Goal: Task Accomplishment & Management: Manage account settings

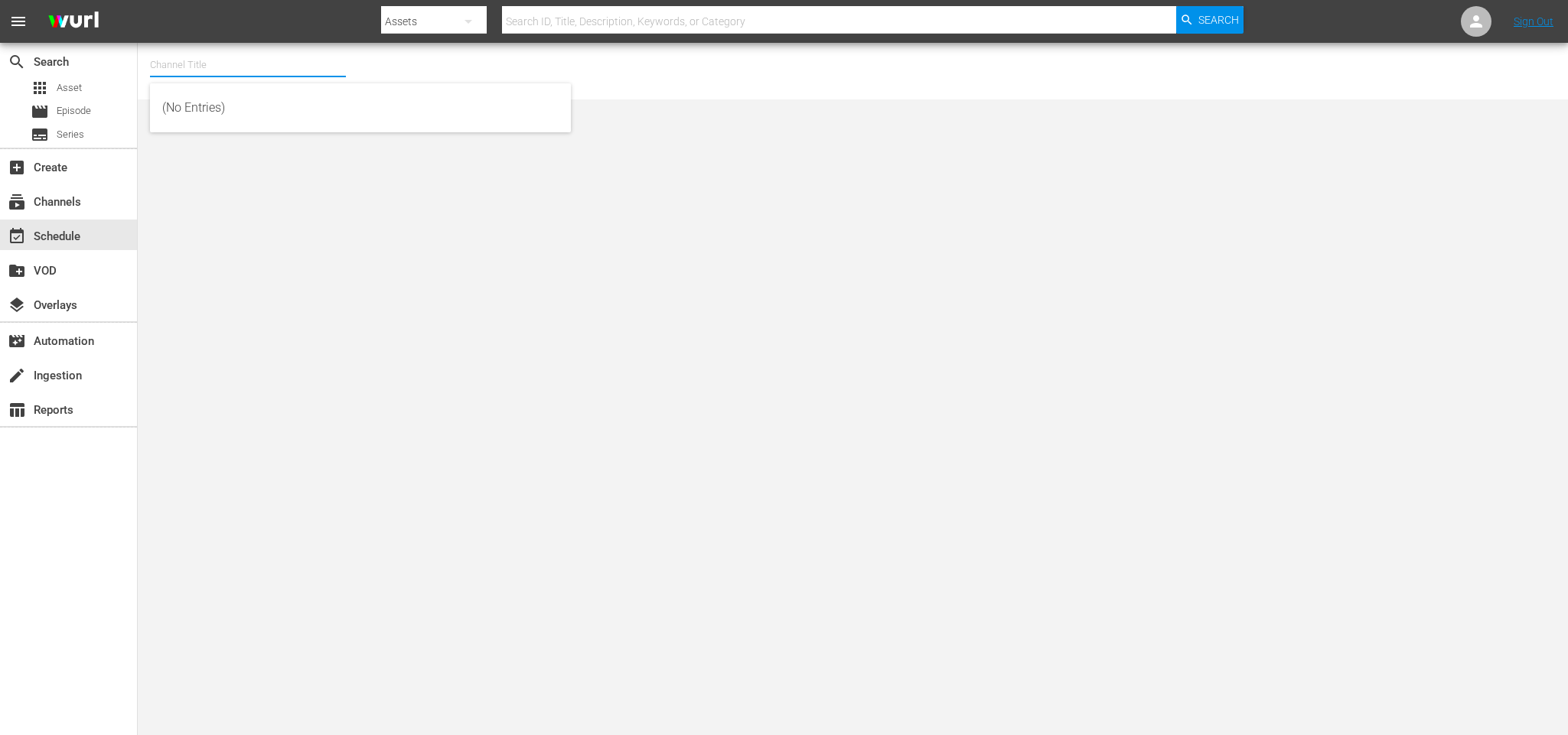
click at [182, 63] on input "text" at bounding box center [248, 65] width 196 height 37
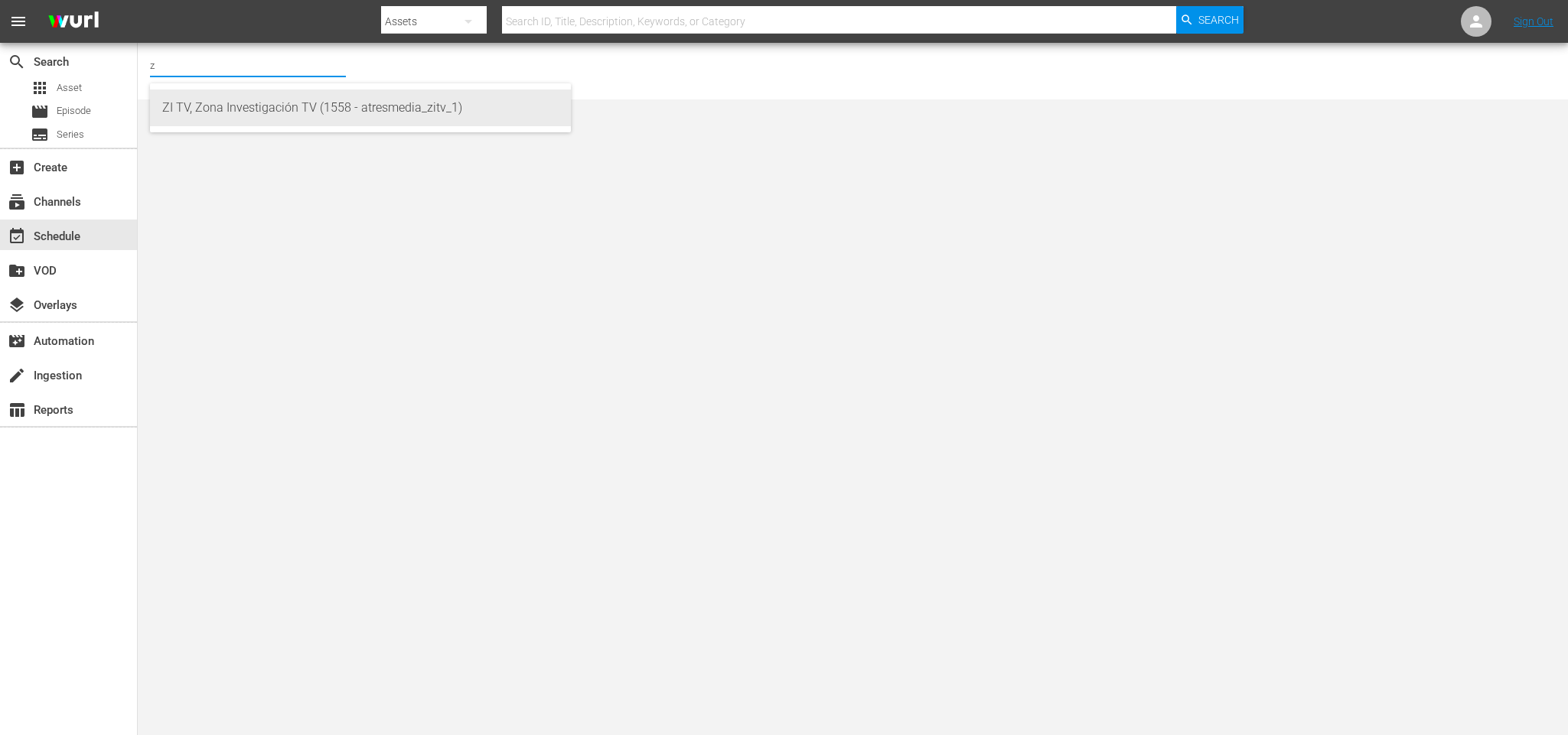
click at [182, 97] on div "ZI TV, Zona Investigación TV (1558 - atresmedia_zitv_1)" at bounding box center [360, 108] width 397 height 37
type input "ZI TV, Zona Investigación TV (1558 - atresmedia_zitv_1)"
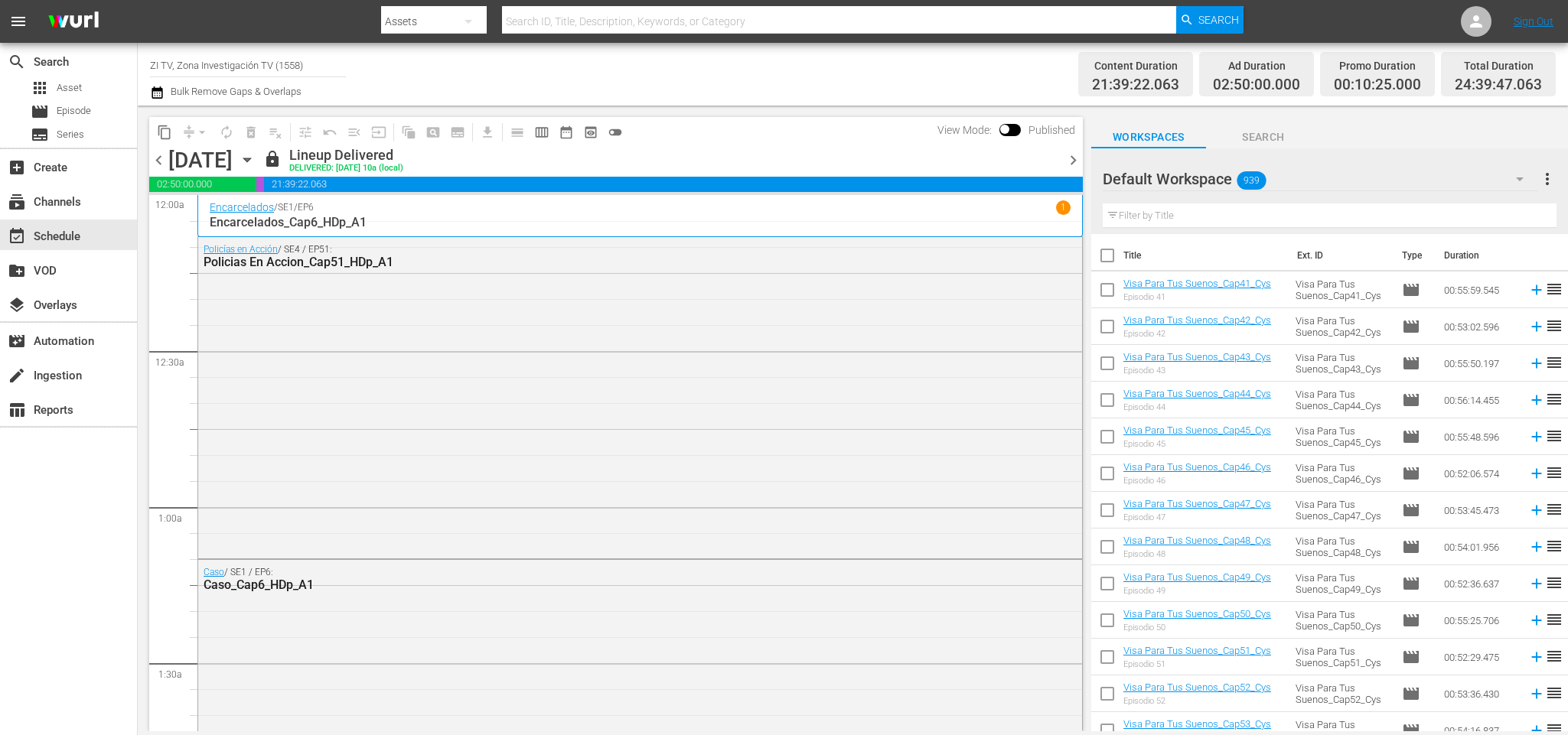
click at [255, 162] on icon "button" at bounding box center [247, 160] width 17 height 17
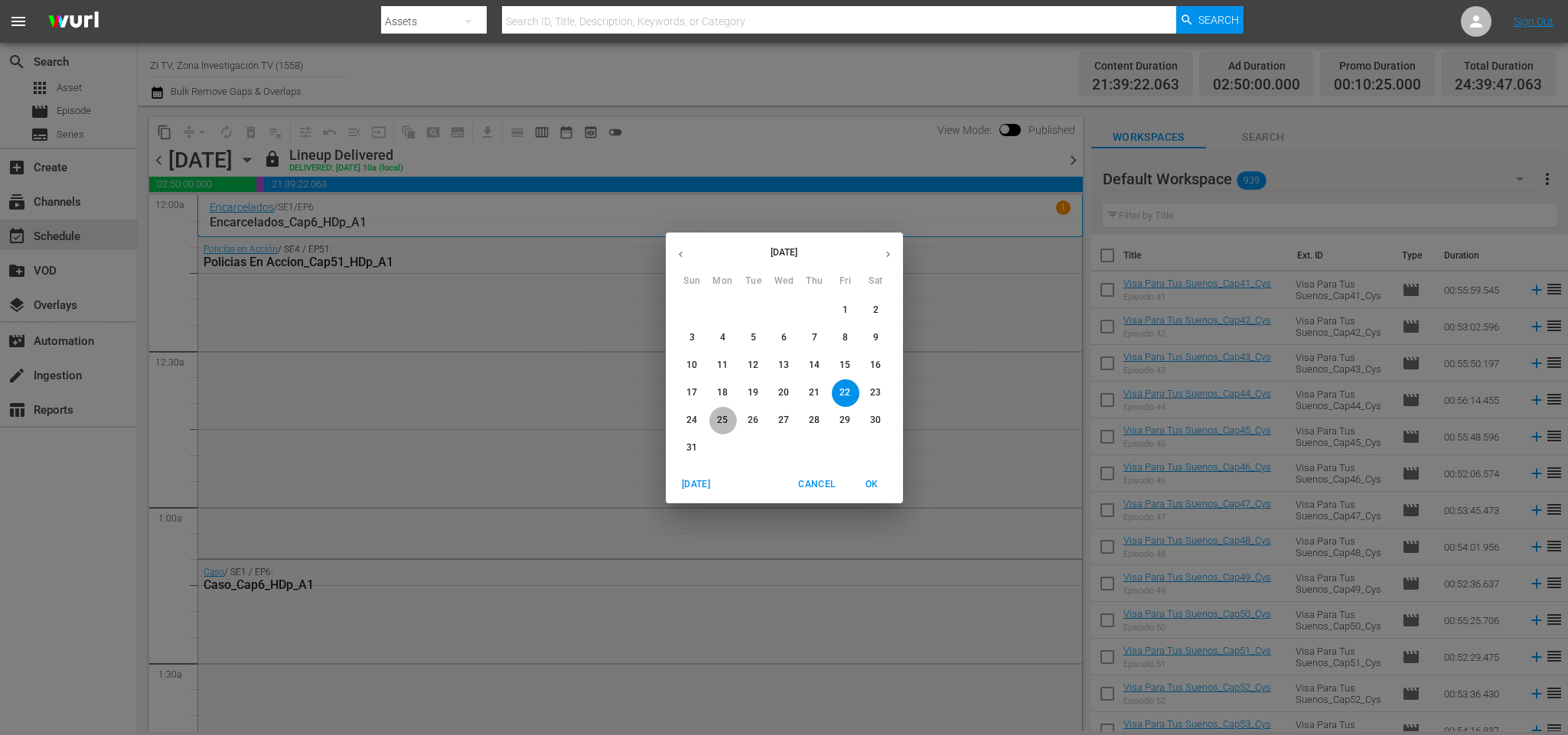
click at [723, 420] on p "25" at bounding box center [723, 421] width 11 height 13
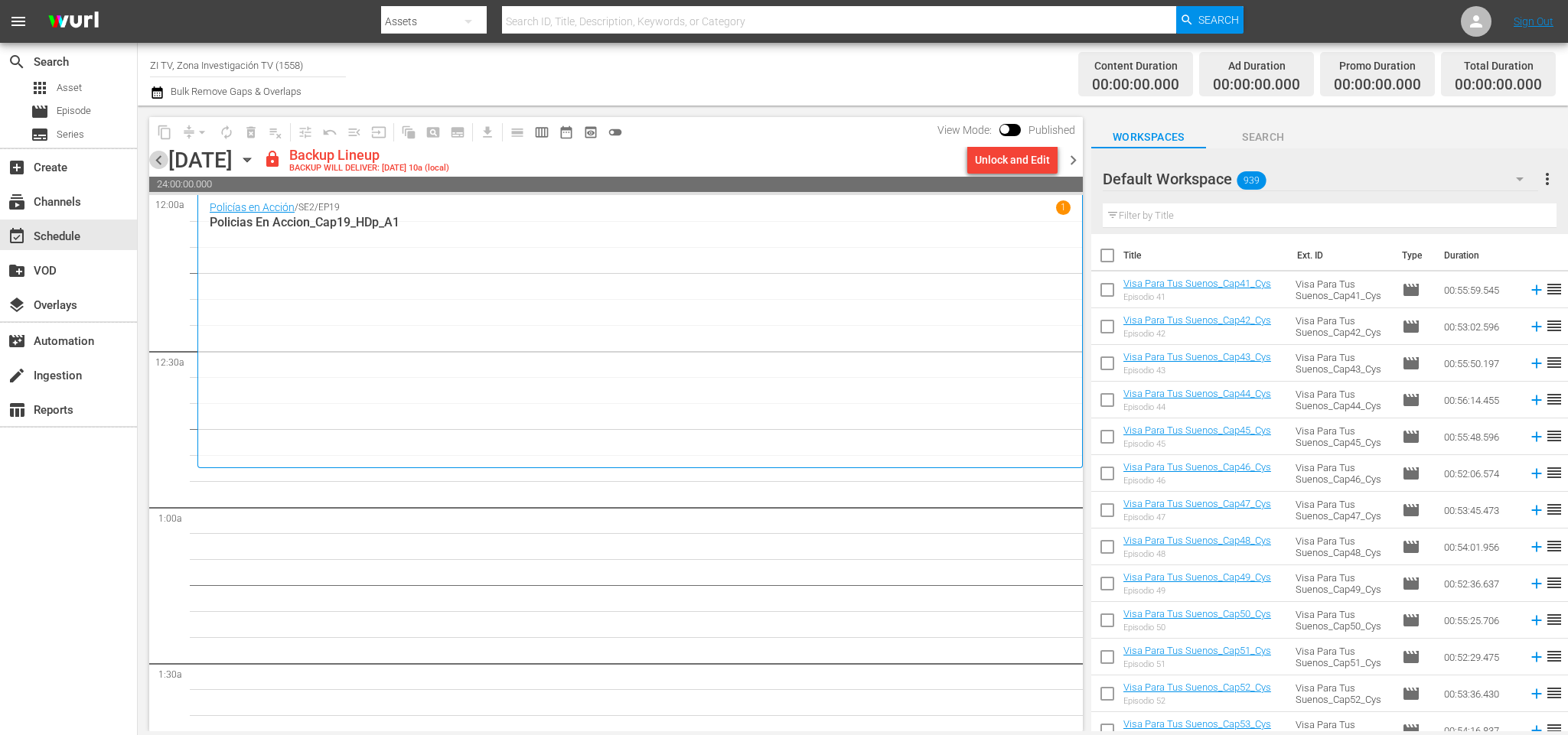
click at [153, 159] on span "chevron_left" at bounding box center [158, 160] width 19 height 19
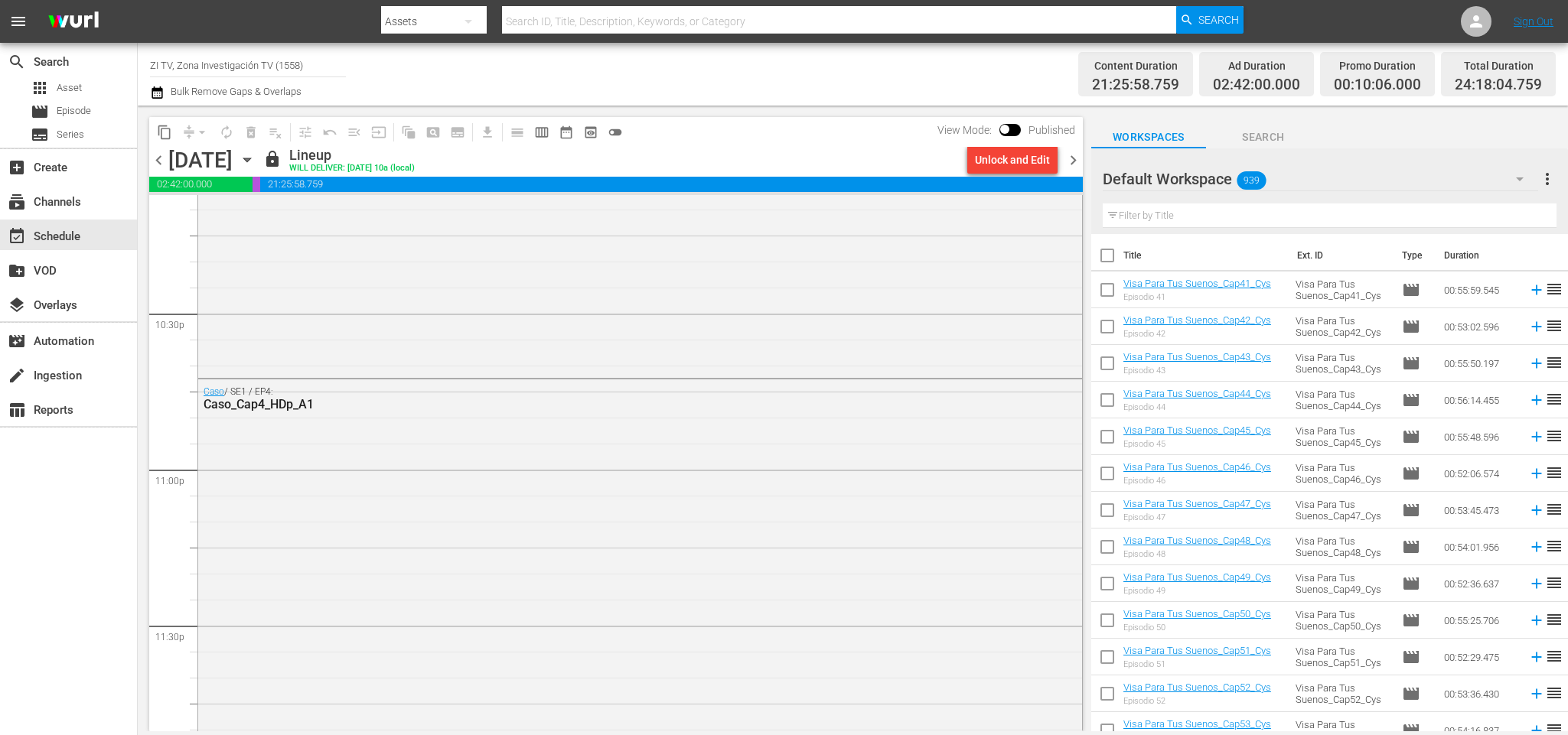
scroll to position [7229, 0]
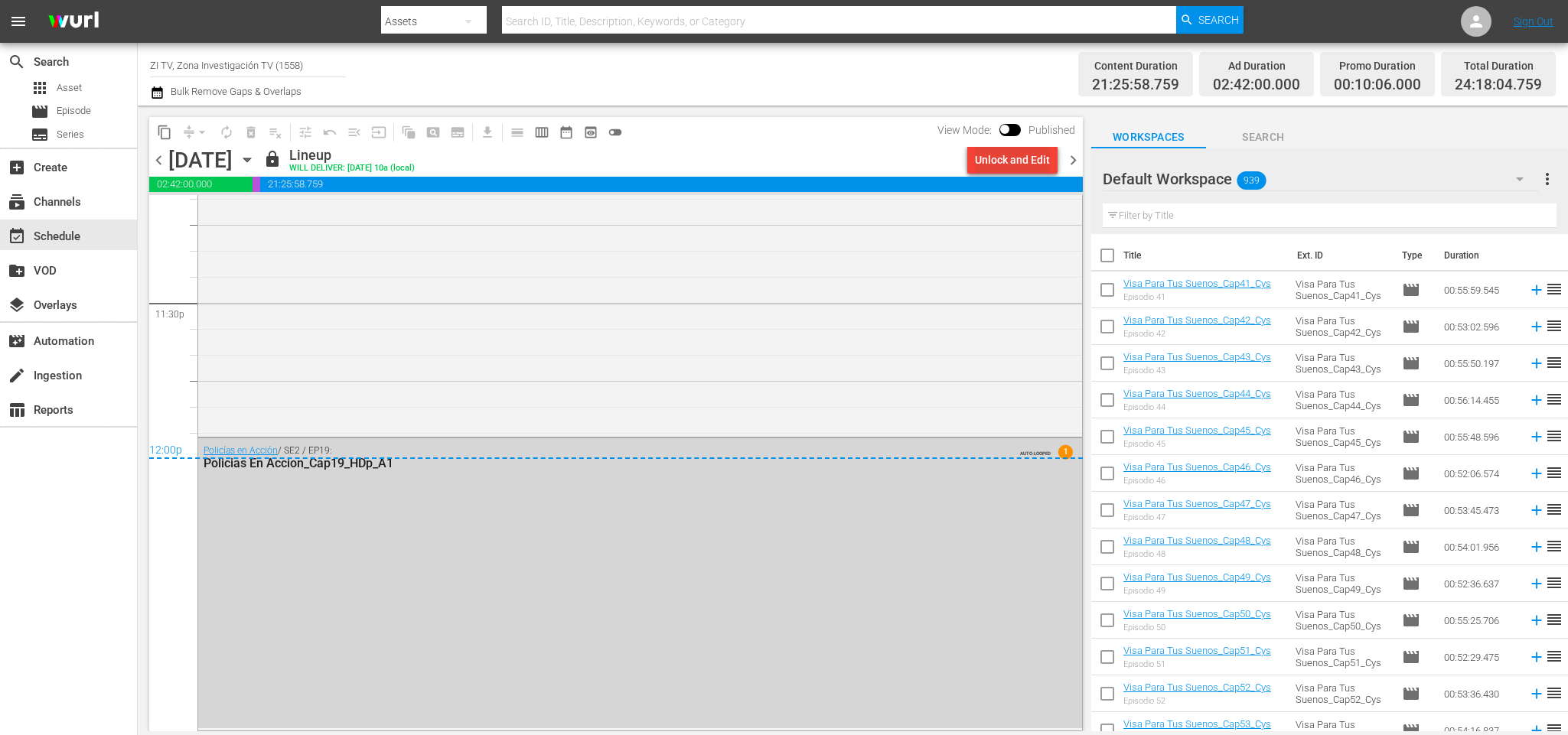
click at [1011, 161] on div "Unlock and Edit" at bounding box center [1011, 160] width 75 height 28
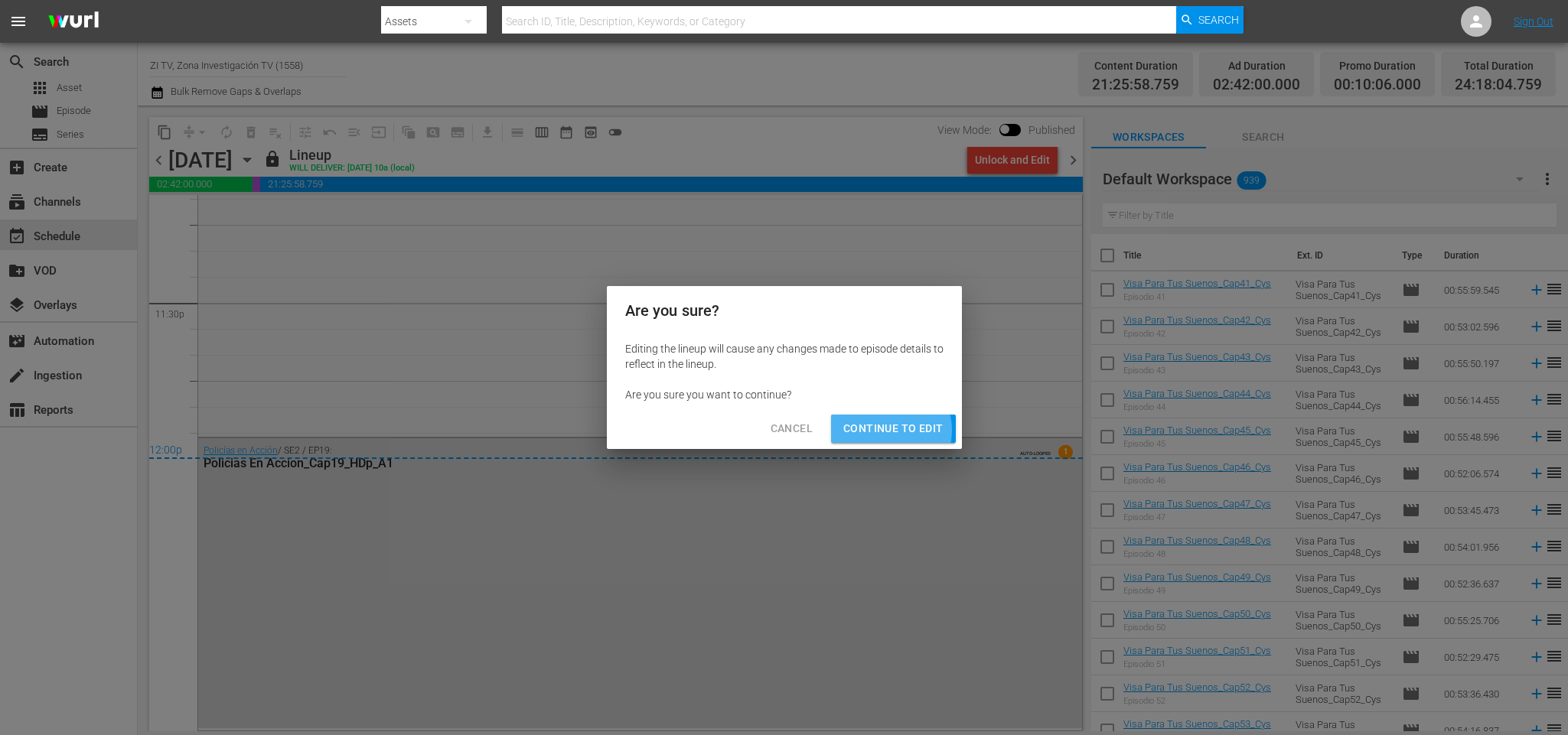
click at [891, 430] on span "Continue to Edit" at bounding box center [893, 429] width 100 height 19
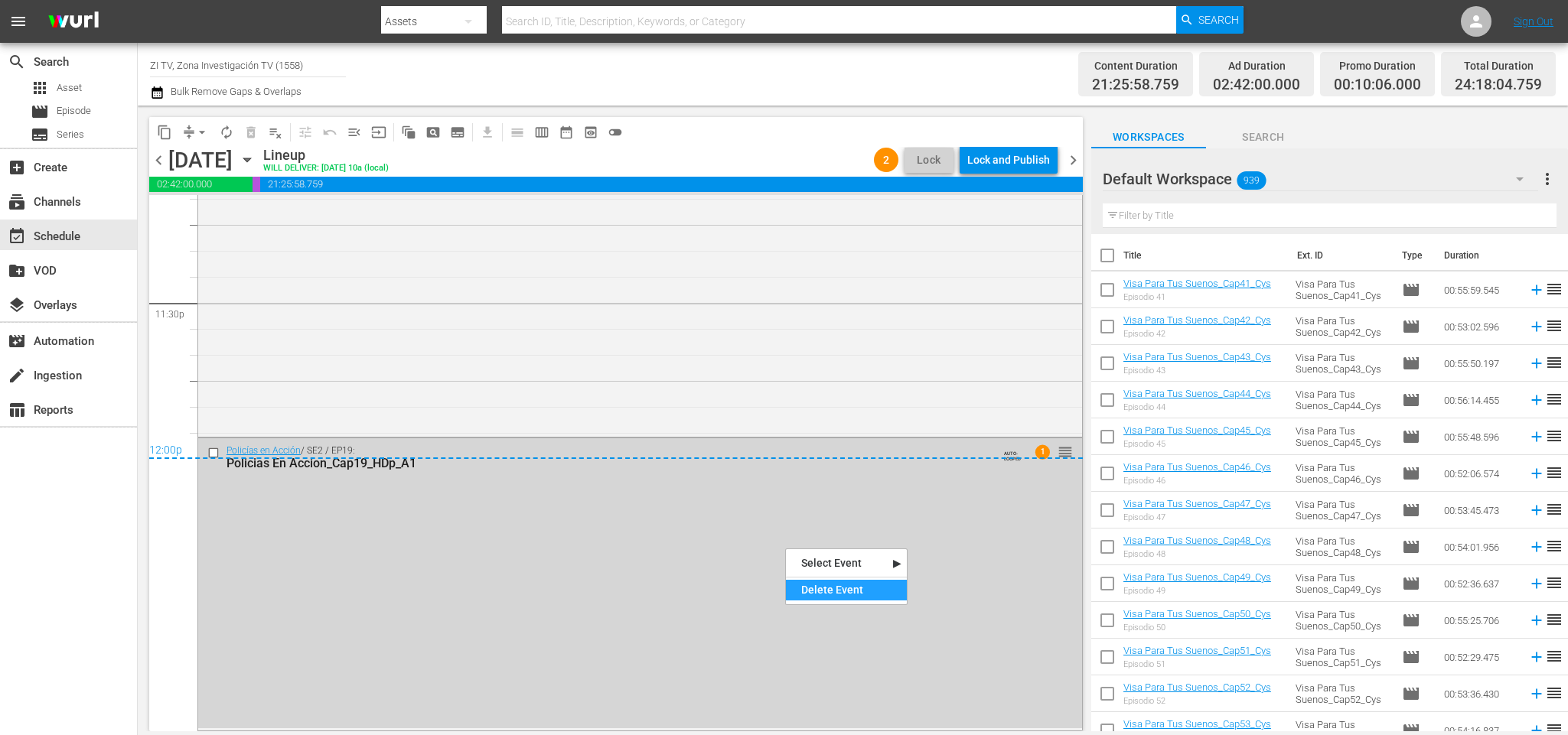
click at [828, 585] on div "Delete Event" at bounding box center [846, 590] width 121 height 20
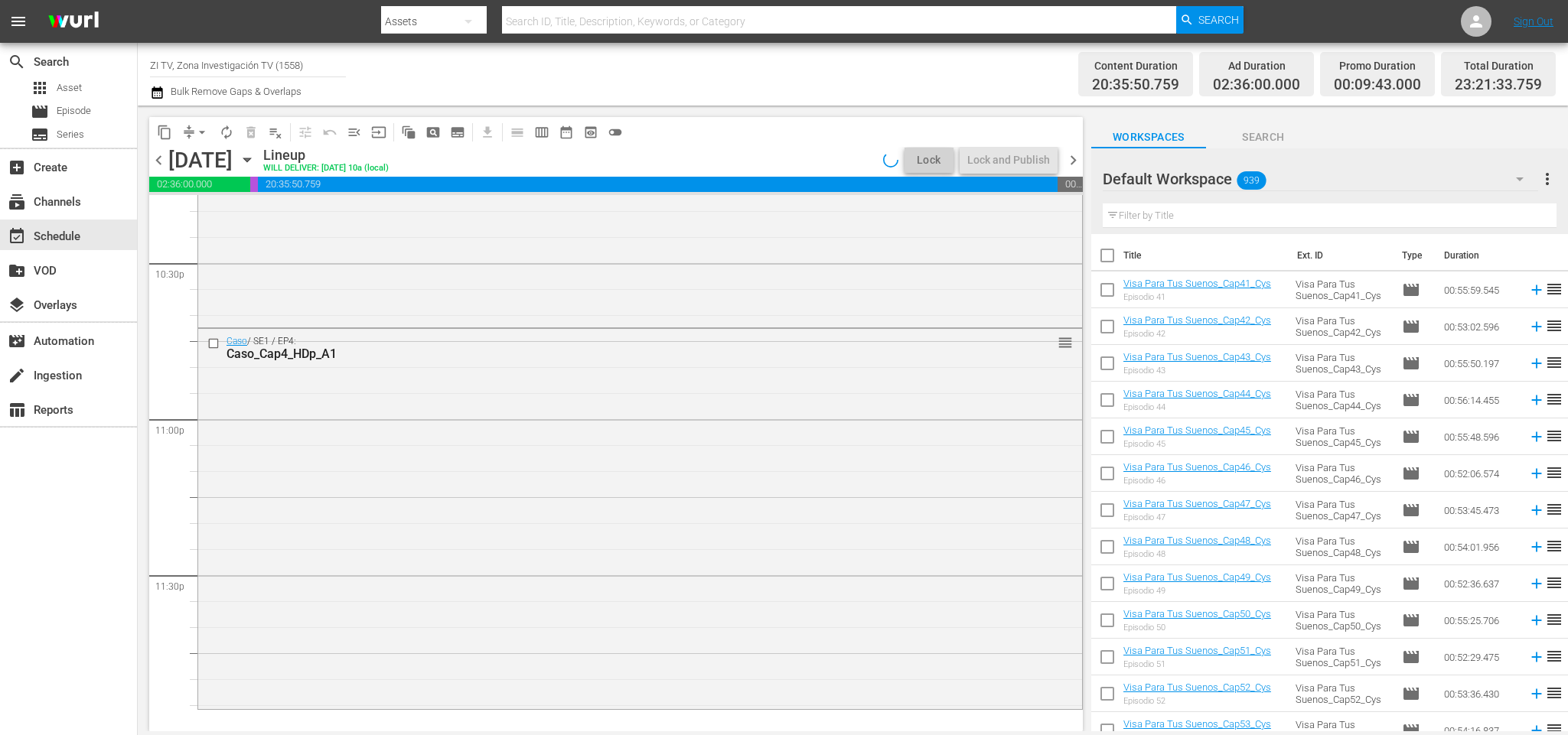
scroll to position [6956, 0]
click at [1317, 176] on div "Default Workspace 939" at bounding box center [1320, 179] width 435 height 43
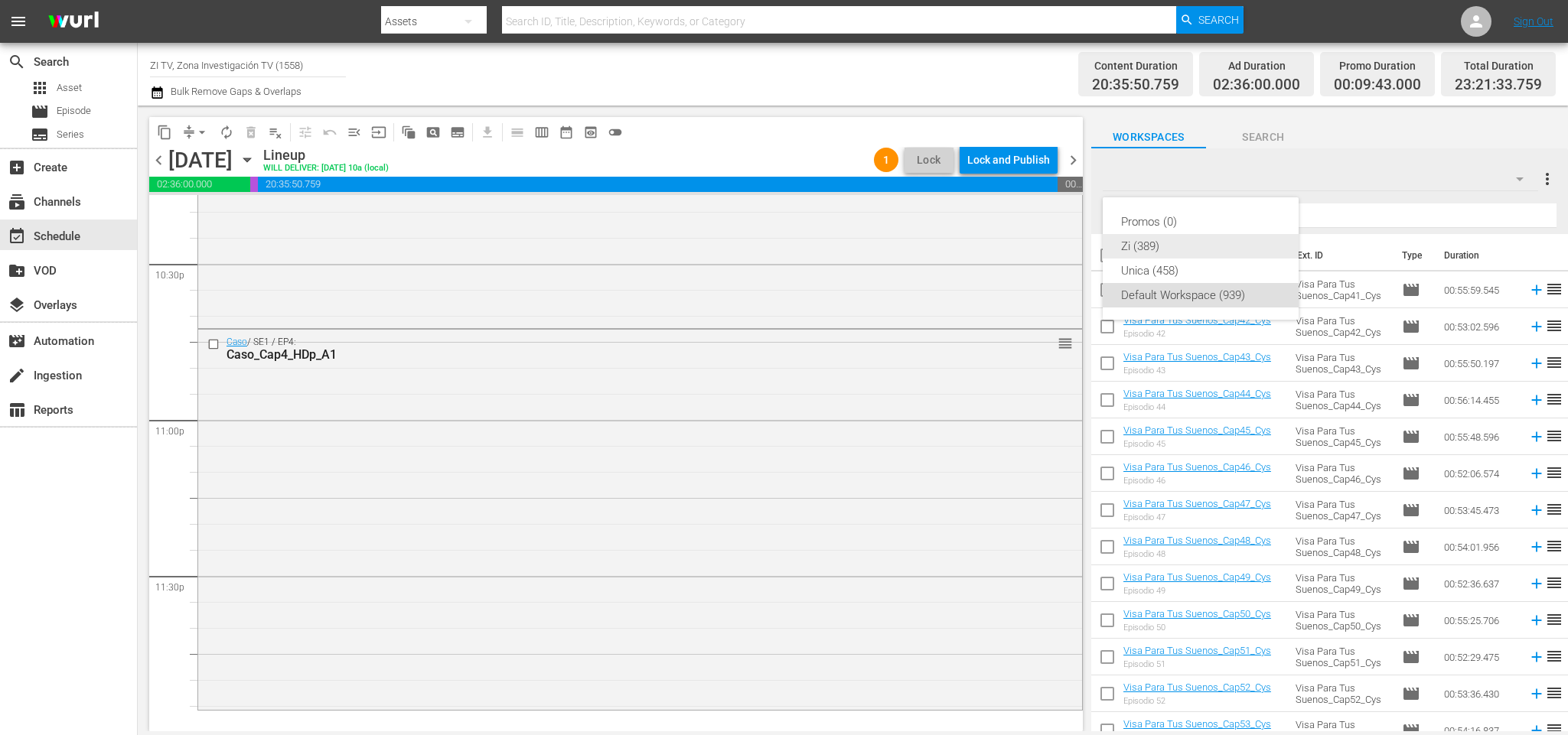
click at [1182, 247] on div "Zi (389)" at bounding box center [1201, 246] width 159 height 24
click at [1189, 207] on input "text" at bounding box center [1329, 215] width 454 height 24
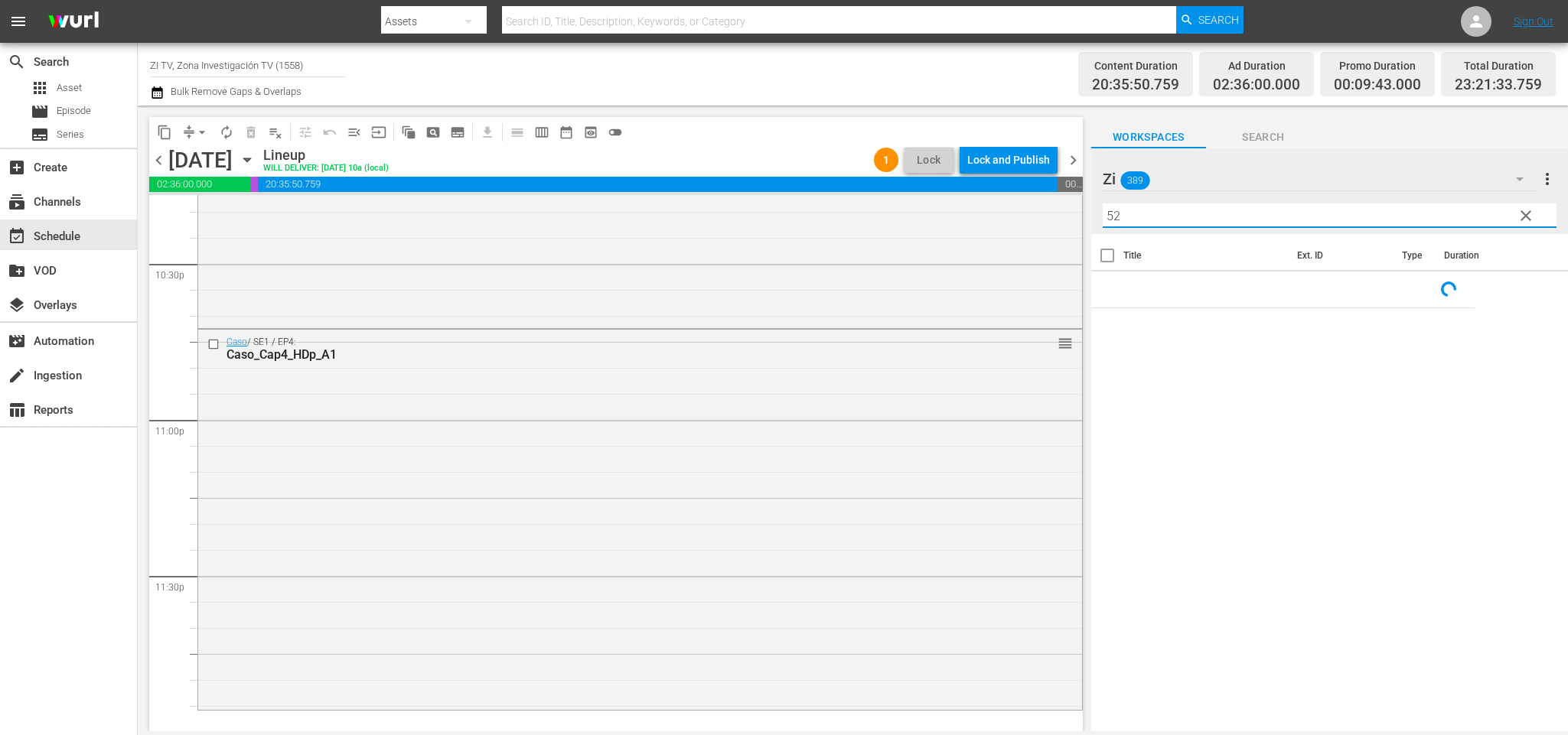
drag, startPoint x: 1122, startPoint y: 204, endPoint x: 1114, endPoint y: 202, distance: 8.2
click at [1114, 202] on div "Filter by Title 52" at bounding box center [1329, 216] width 454 height 37
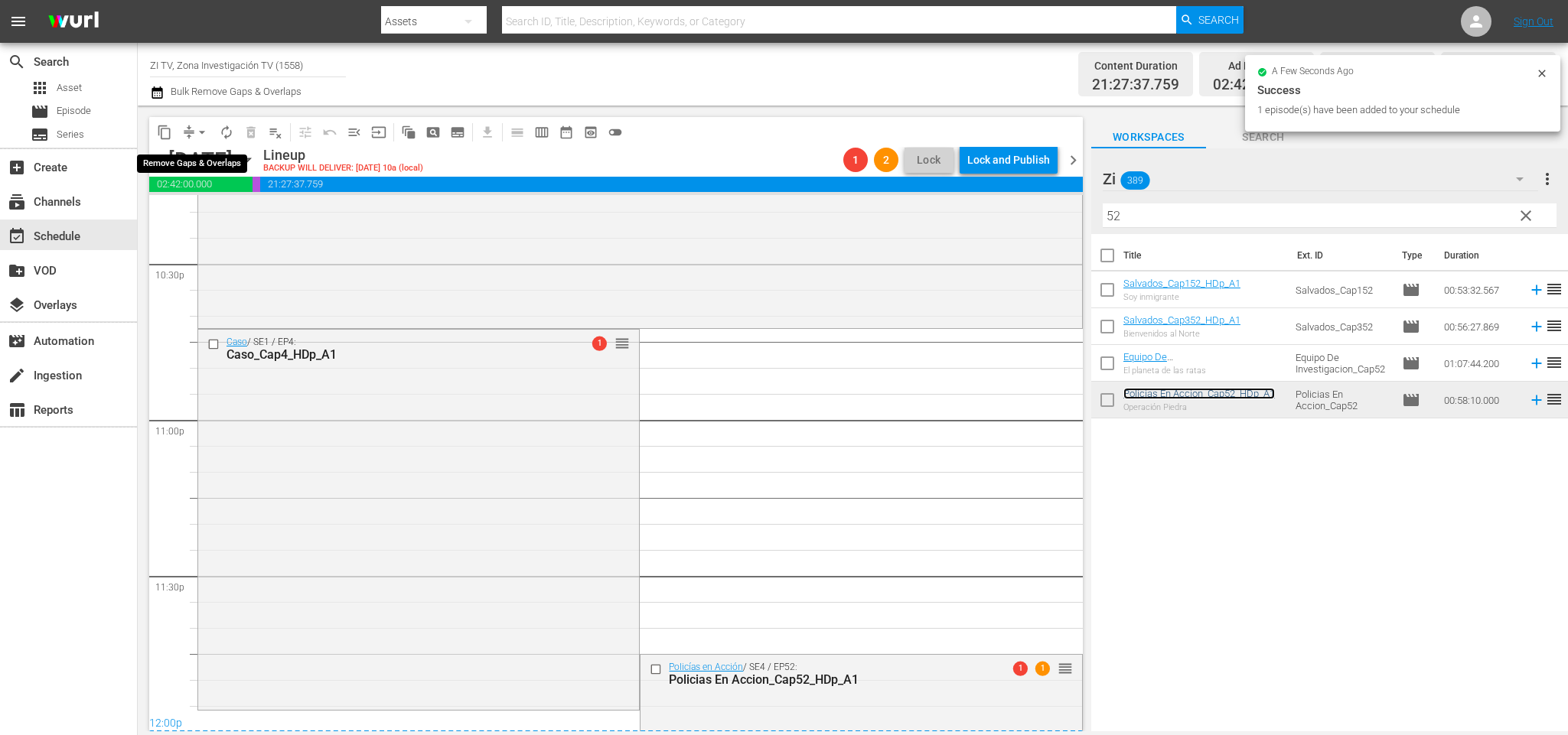
scroll to position [7181, 0]
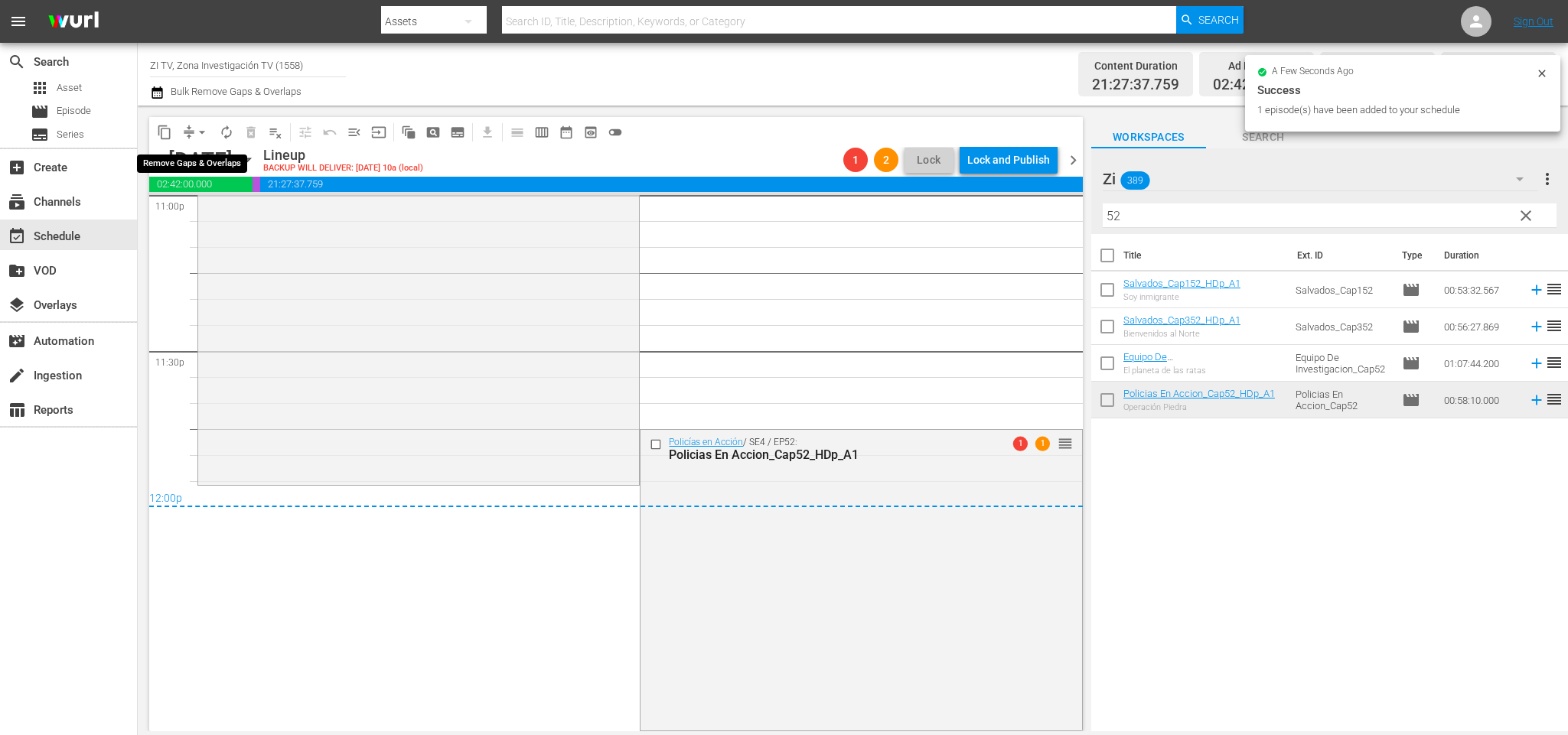
click at [196, 127] on span "arrow_drop_down" at bounding box center [202, 132] width 16 height 16
click at [191, 206] on li "Align to End of Previous Day" at bounding box center [205, 213] width 161 height 25
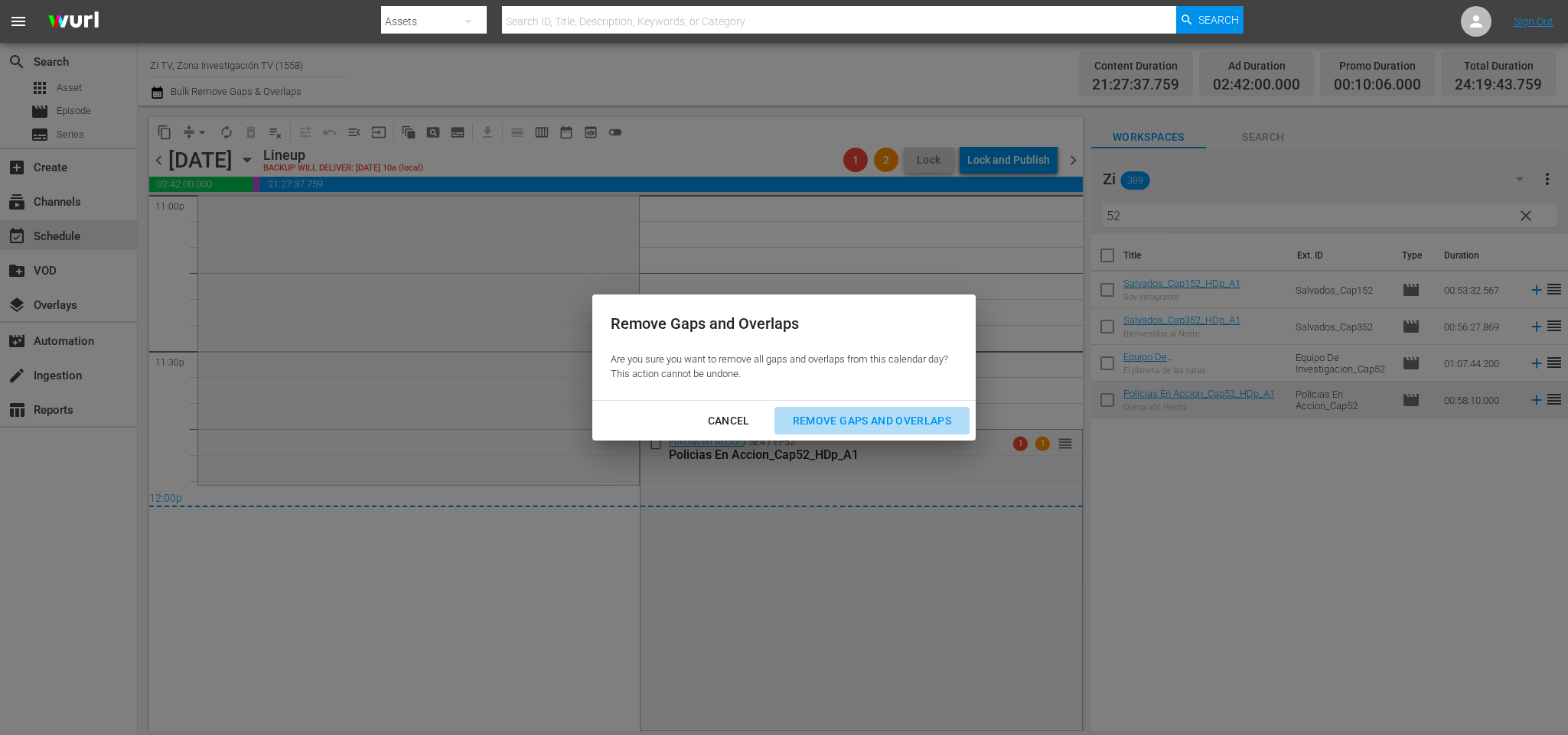
click at [919, 415] on div "Remove Gaps and Overlaps" at bounding box center [872, 421] width 183 height 19
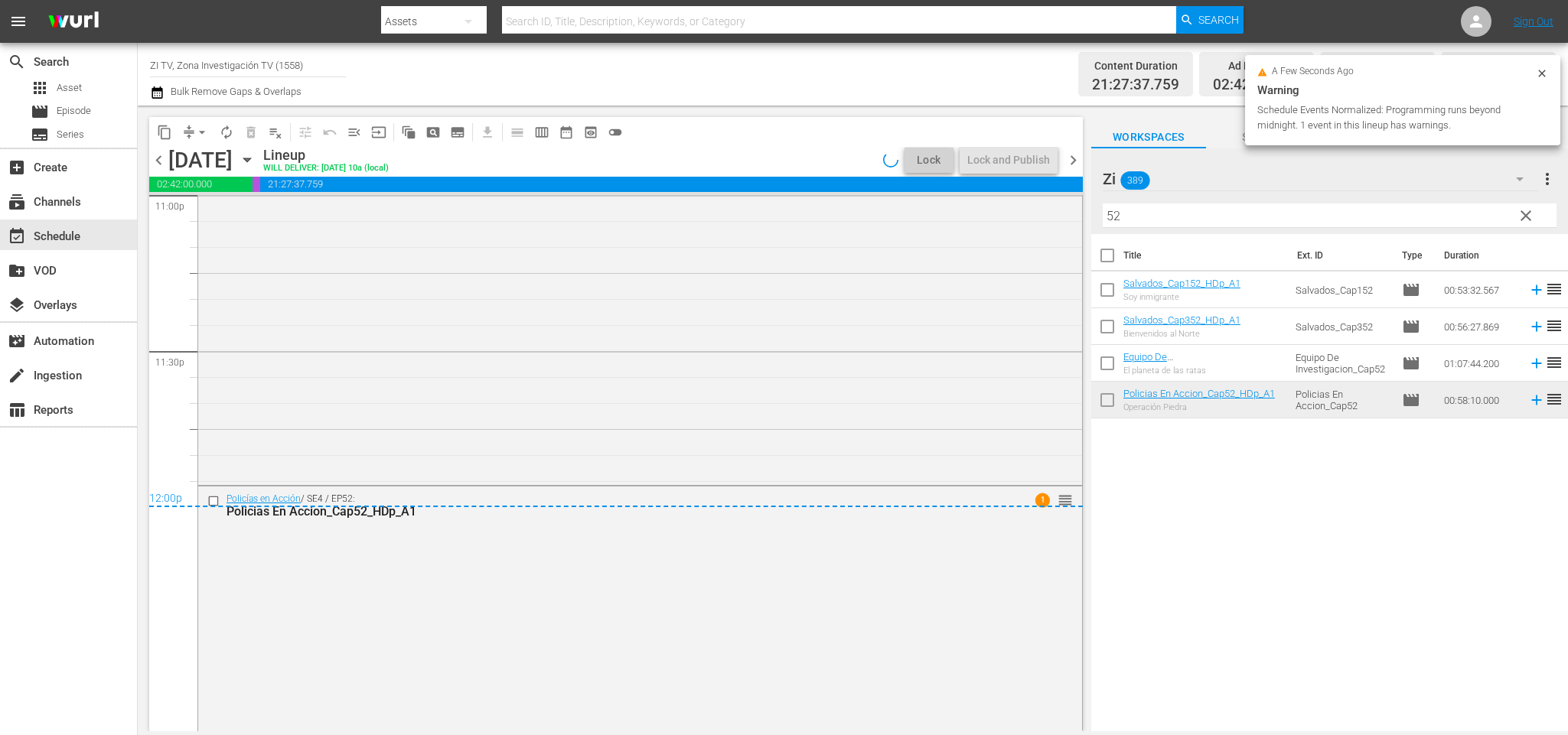
scroll to position [7229, 0]
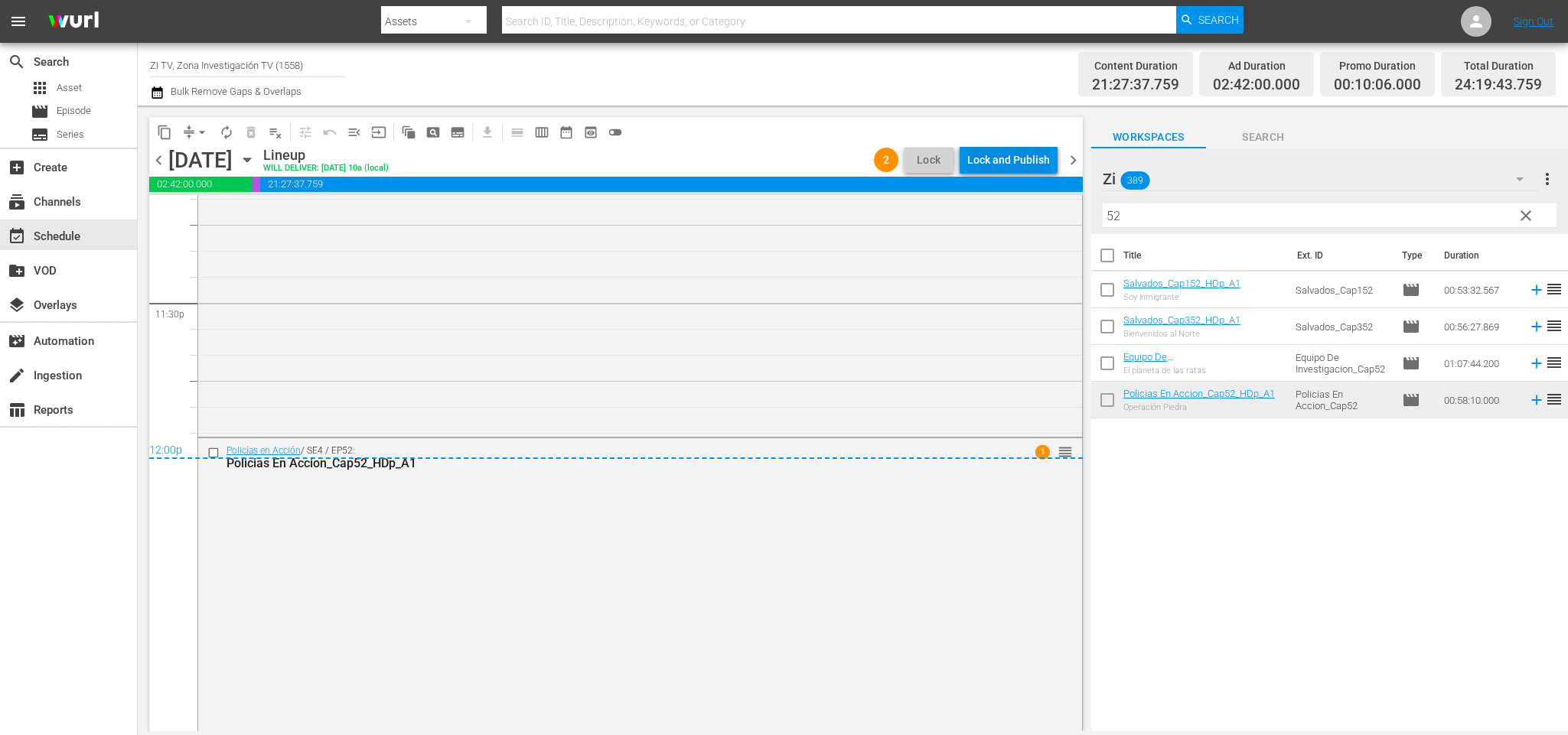
click at [1013, 154] on div "Lock and Publish" at bounding box center [1008, 160] width 82 height 28
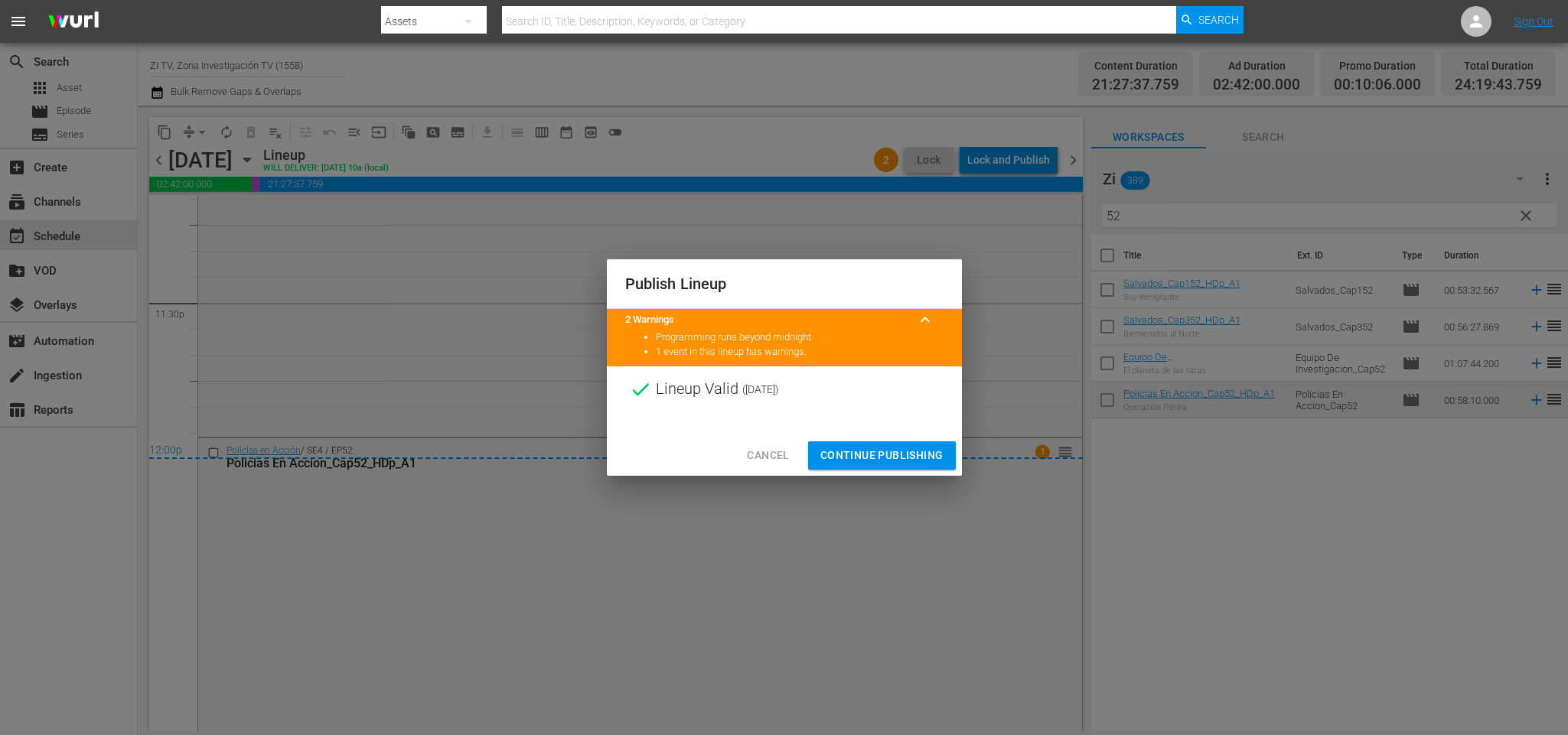
click at [903, 441] on div "Cancel Continue Publishing" at bounding box center [784, 456] width 355 height 41
click at [902, 448] on span "Continue Publishing" at bounding box center [881, 456] width 123 height 19
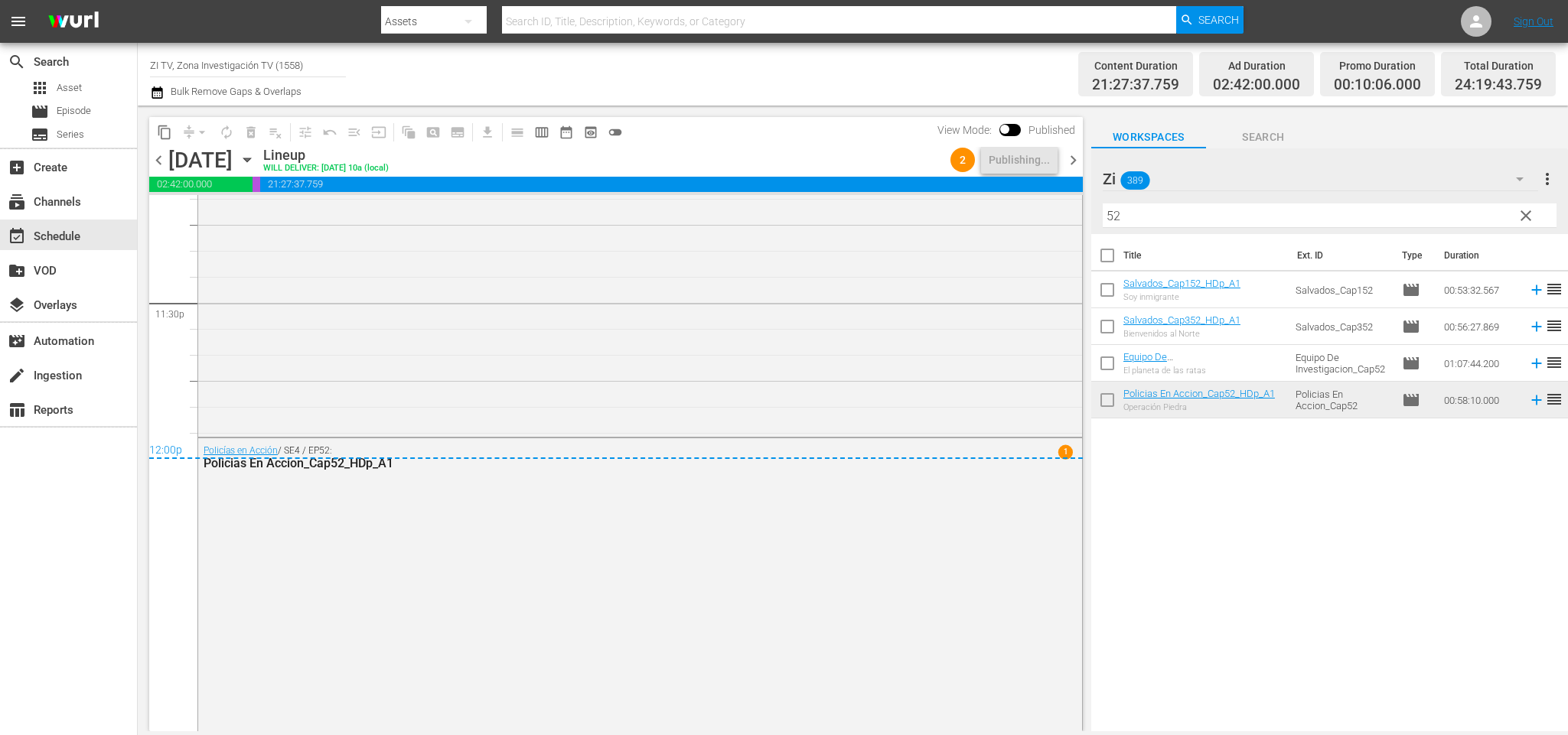
click at [1075, 154] on span "chevron_right" at bounding box center [1072, 160] width 19 height 19
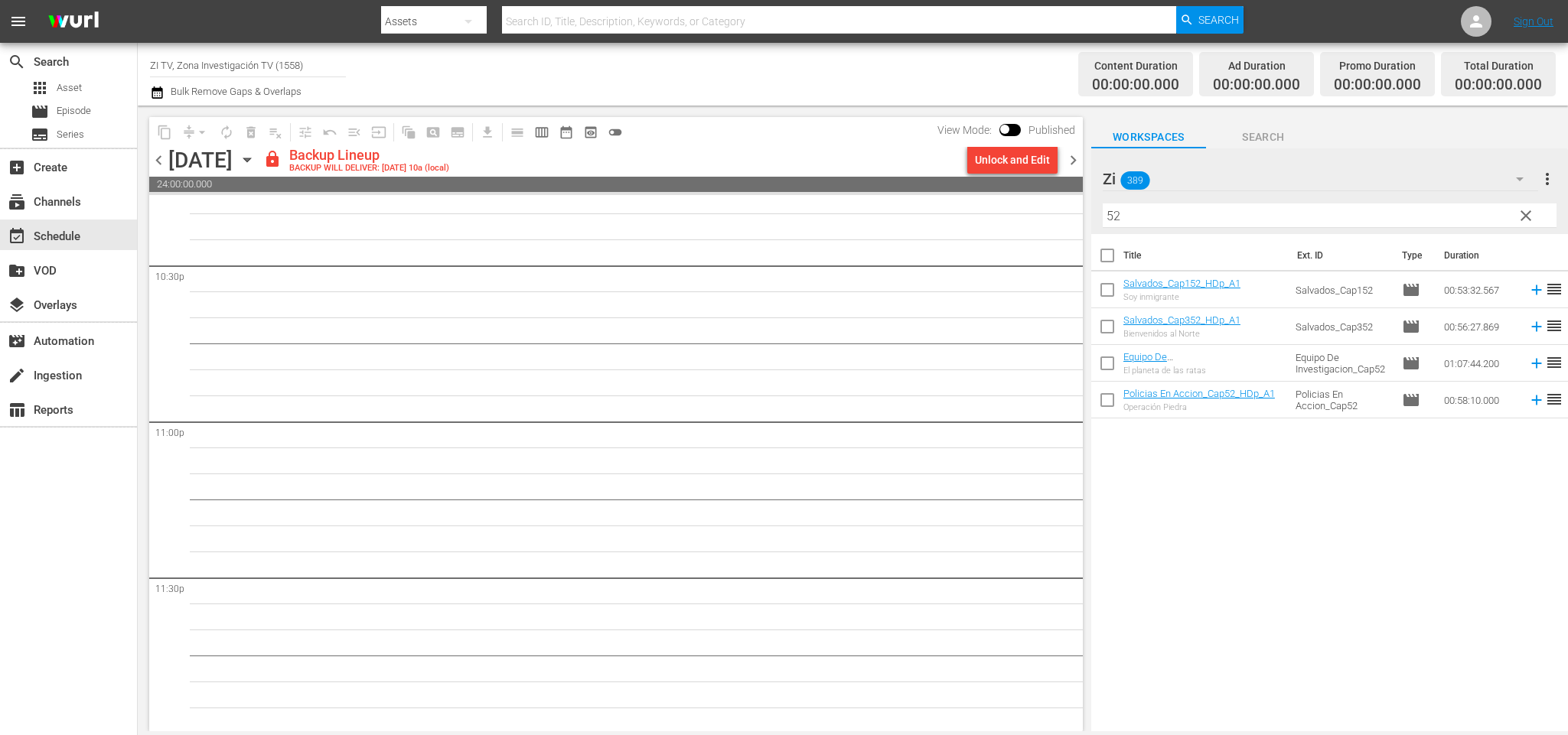
scroll to position [6956, 0]
drag, startPoint x: 1166, startPoint y: 214, endPoint x: 1079, endPoint y: 202, distance: 87.8
click at [1074, 202] on div "content_copy compress arrow_drop_down autorenew_outlined delete_forever_outline…" at bounding box center [852, 418] width 1430 height 626
click at [1074, 158] on span "chevron_right" at bounding box center [1072, 160] width 19 height 19
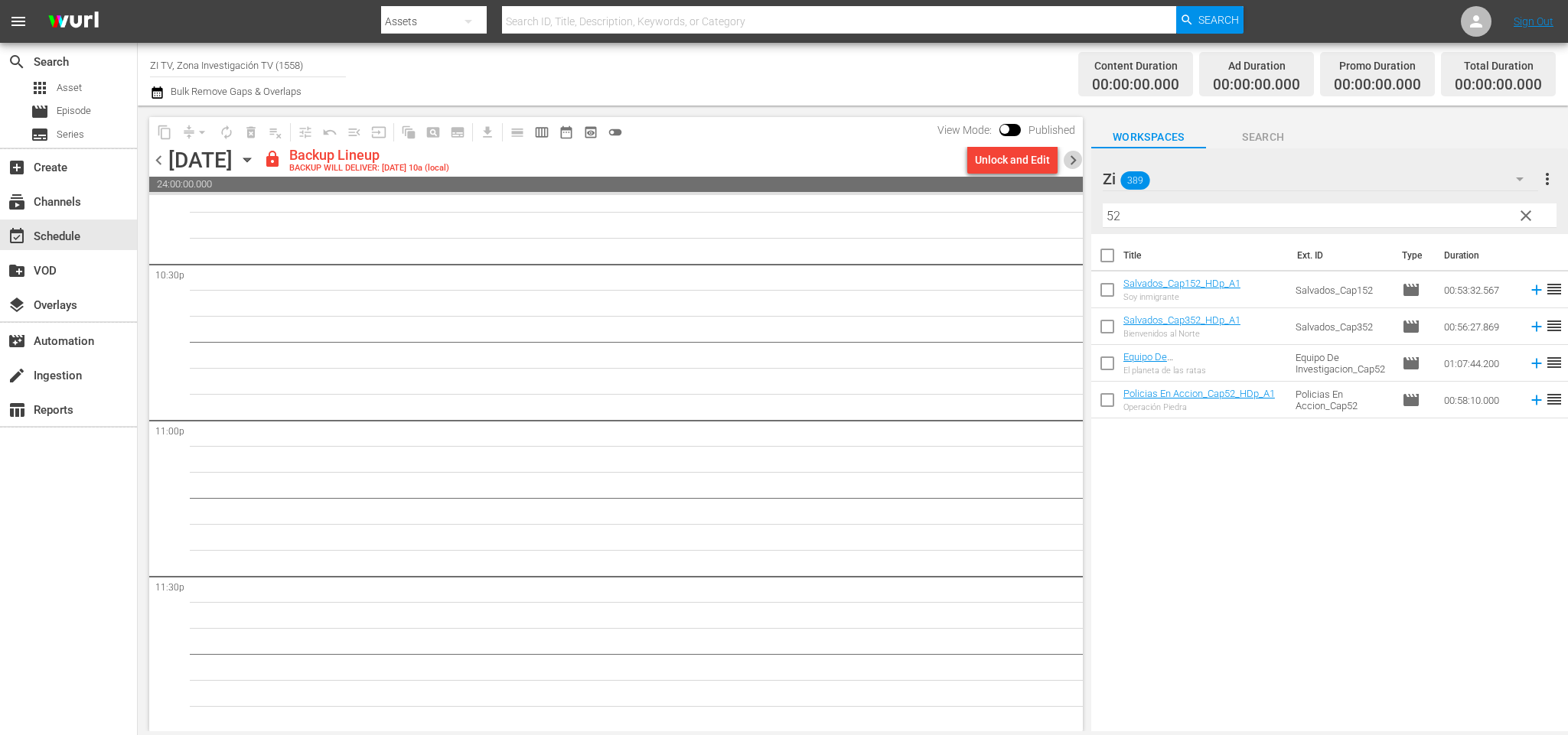
click at [1074, 158] on span "chevron_right" at bounding box center [1072, 160] width 19 height 19
click at [158, 152] on span "chevron_left" at bounding box center [158, 160] width 19 height 19
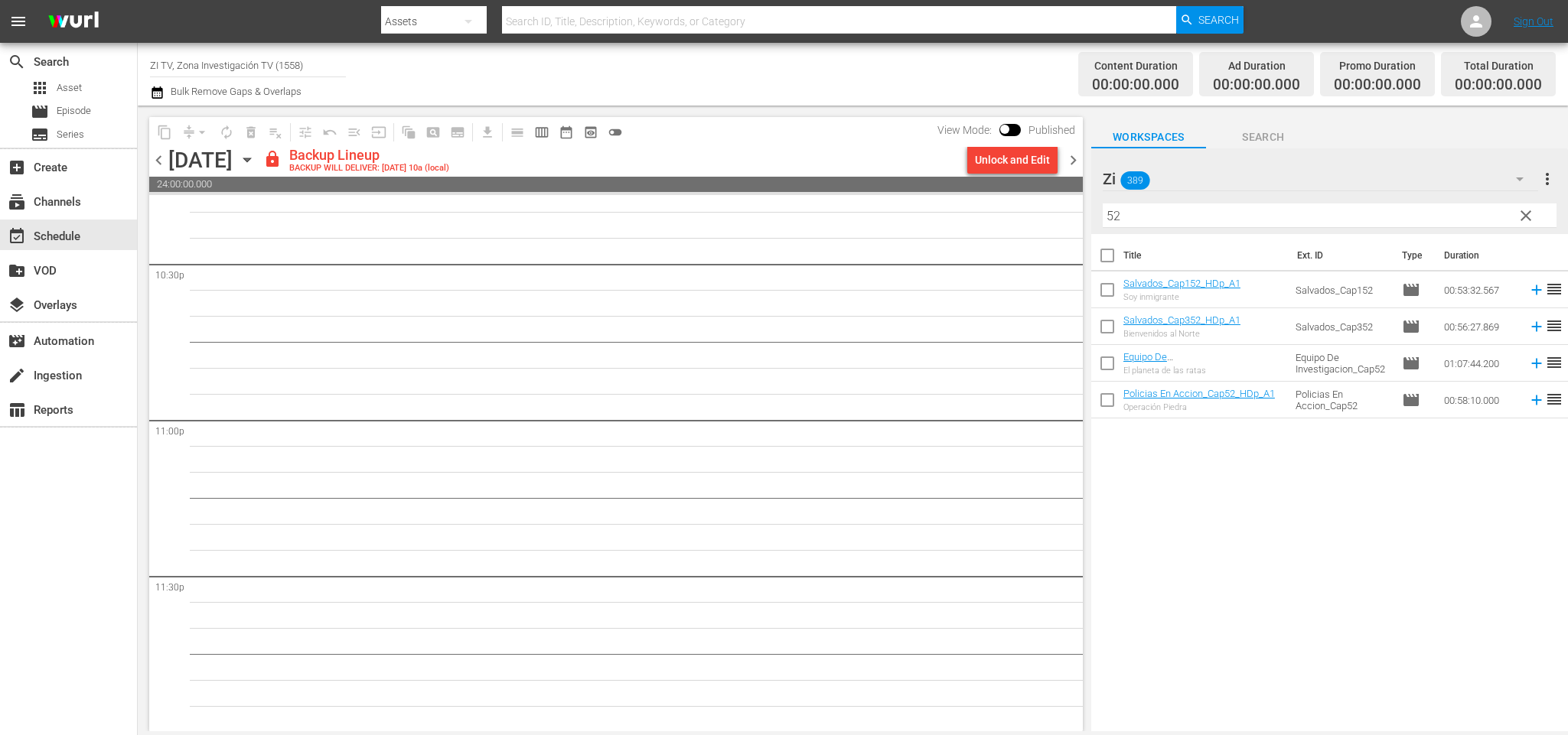
click at [1006, 154] on div "Unlock and Edit" at bounding box center [1011, 160] width 75 height 28
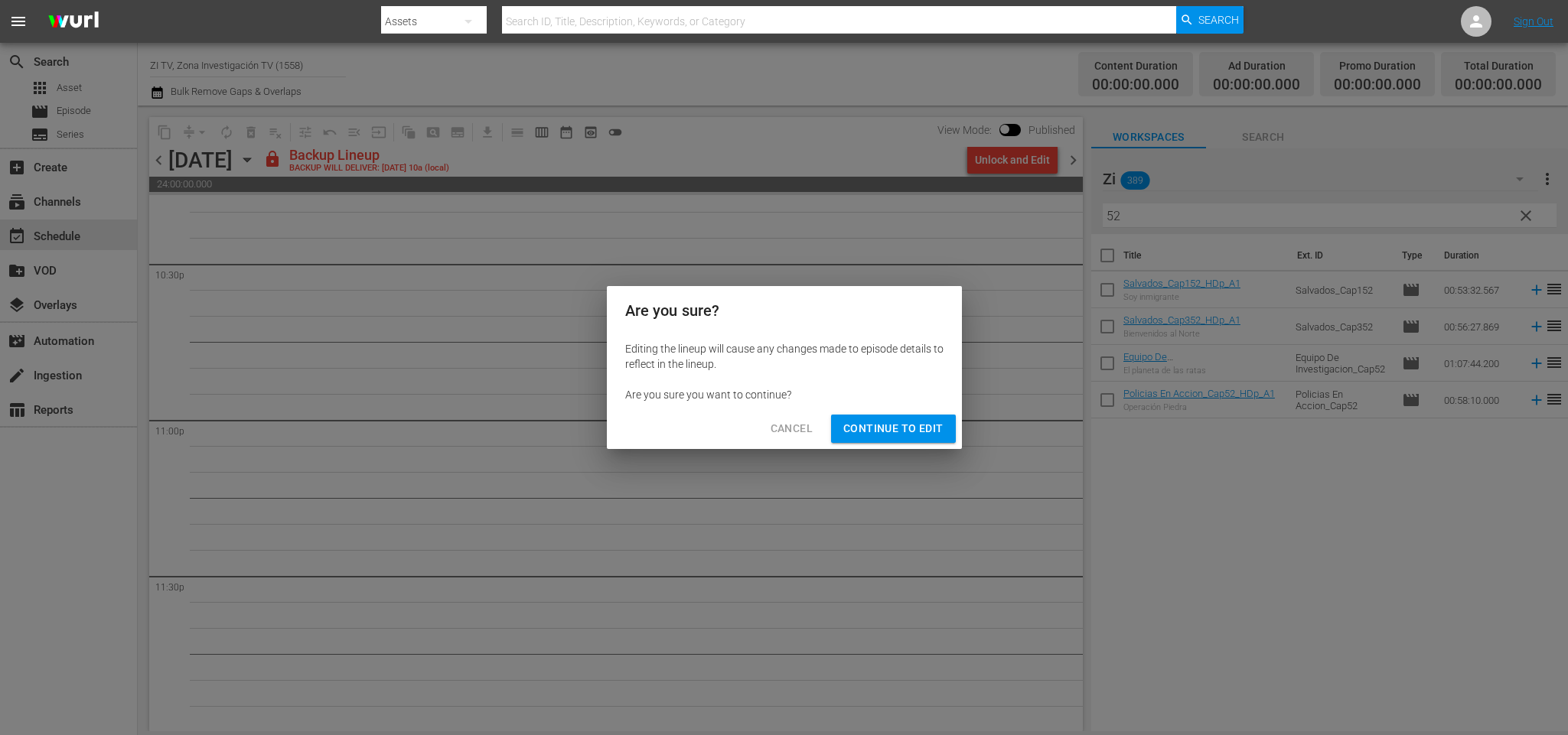
click at [923, 423] on span "Continue to Edit" at bounding box center [893, 429] width 100 height 19
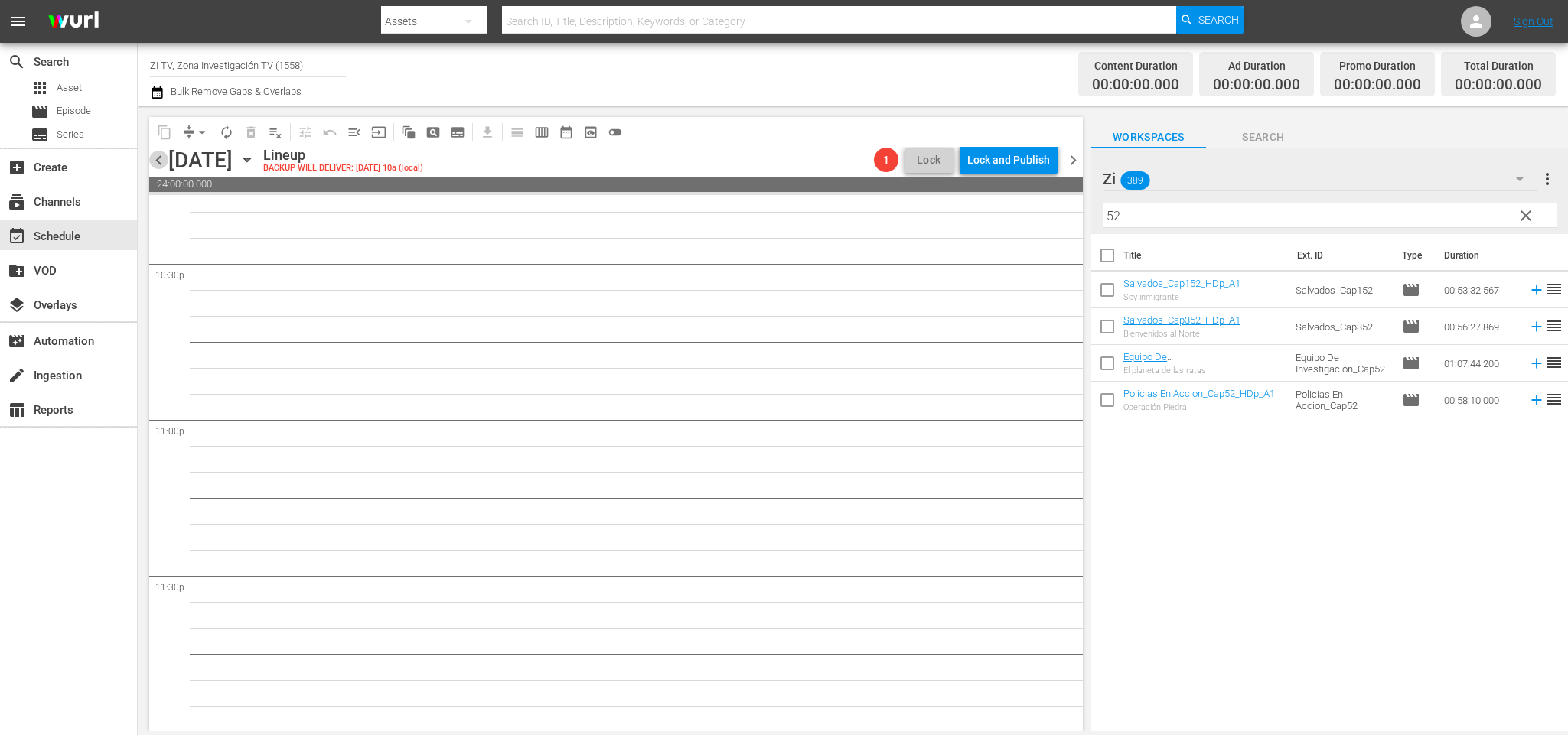
click at [162, 158] on span "chevron_left" at bounding box center [158, 160] width 19 height 19
click at [999, 162] on div "Unlock and Edit" at bounding box center [1011, 160] width 75 height 28
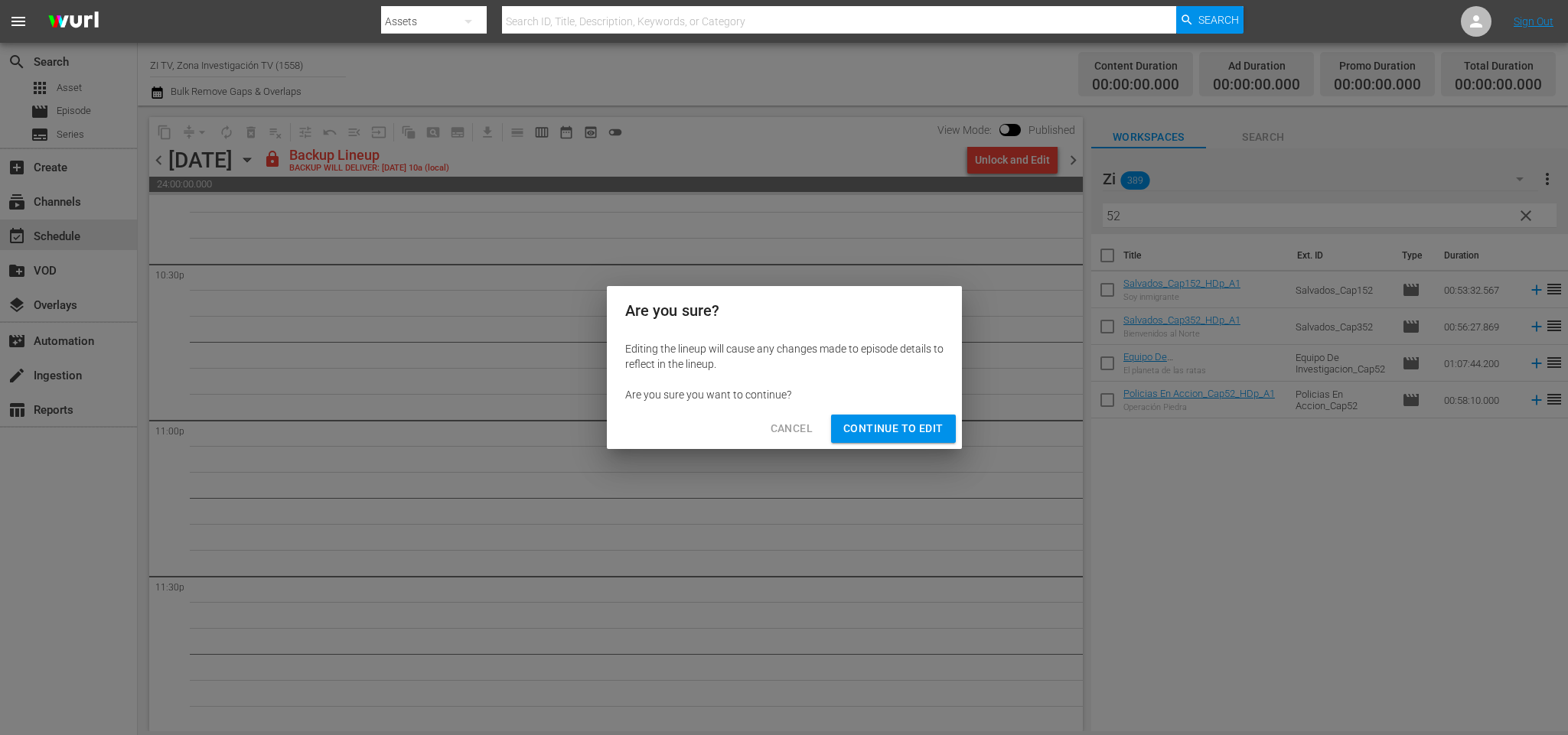
drag, startPoint x: 862, startPoint y: 423, endPoint x: 856, endPoint y: 409, distance: 15.2
click at [859, 410] on div "Cancel Continue to Edit" at bounding box center [784, 429] width 355 height 41
click at [899, 421] on span "Continue to Edit" at bounding box center [893, 429] width 100 height 19
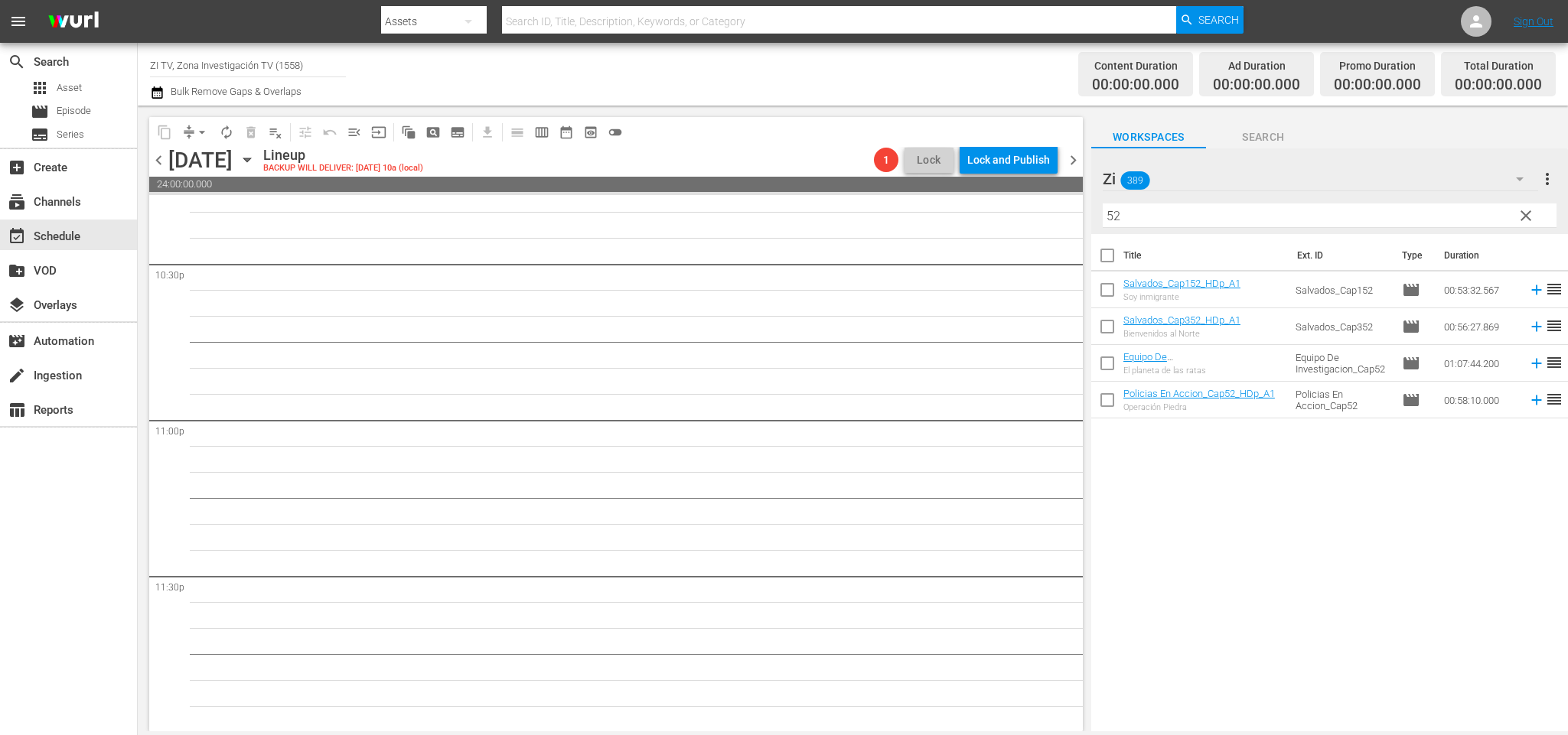
click at [159, 157] on span "chevron_left" at bounding box center [158, 160] width 19 height 19
click at [1033, 162] on div "Unlock and Edit" at bounding box center [1011, 160] width 75 height 28
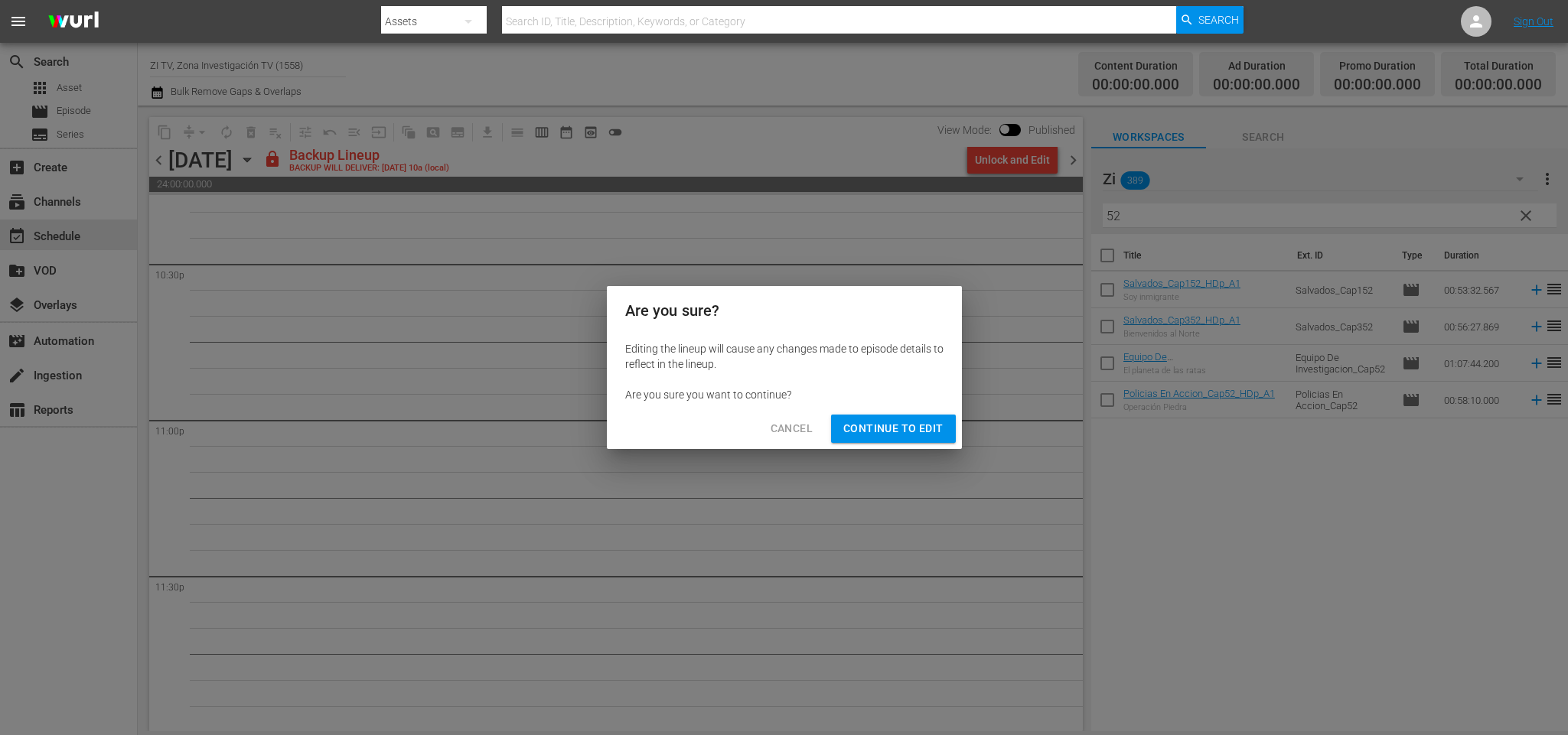
drag, startPoint x: 913, startPoint y: 430, endPoint x: 895, endPoint y: 420, distance: 20.6
click at [910, 428] on span "Continue to Edit" at bounding box center [893, 429] width 100 height 19
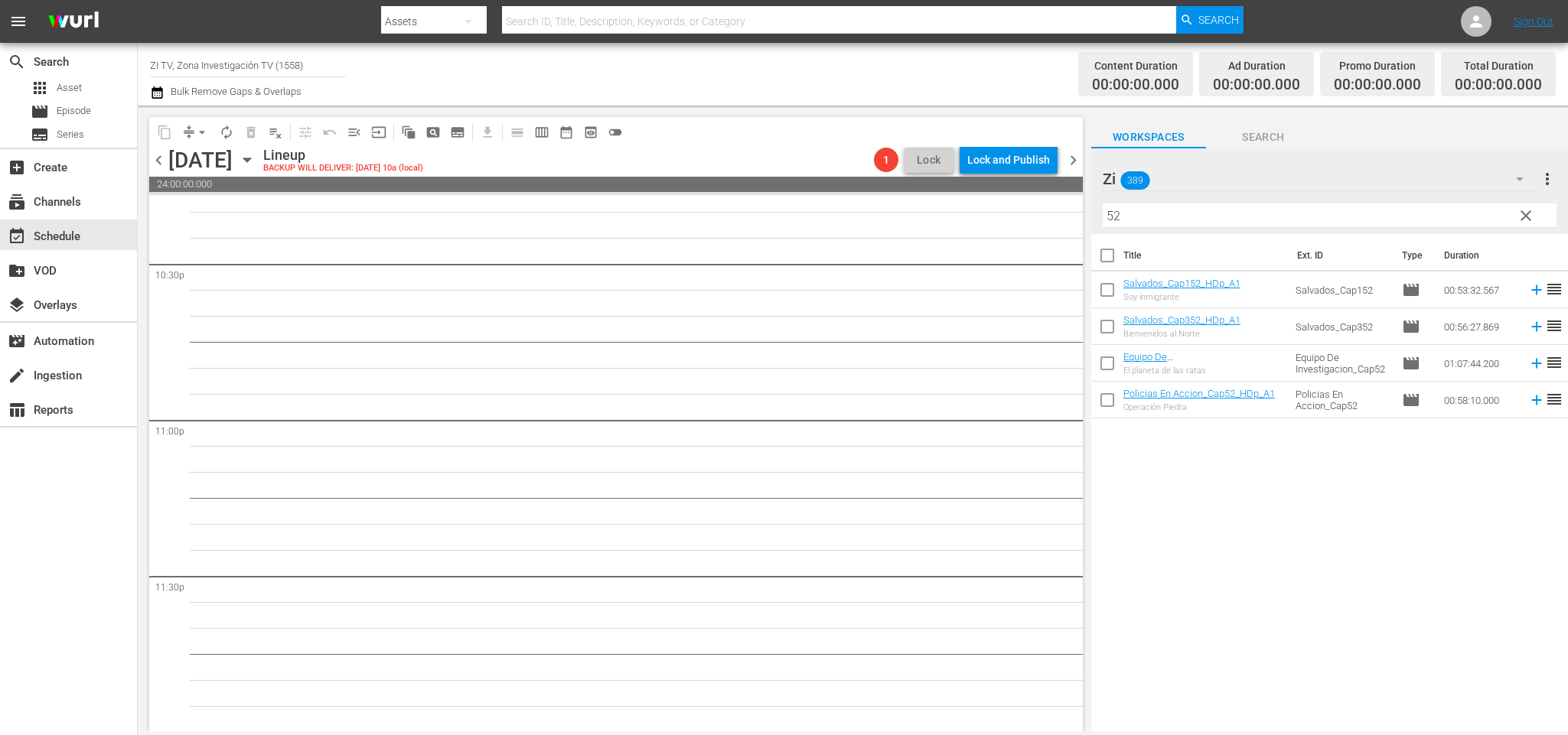
click at [159, 161] on span "chevron_left" at bounding box center [158, 160] width 19 height 19
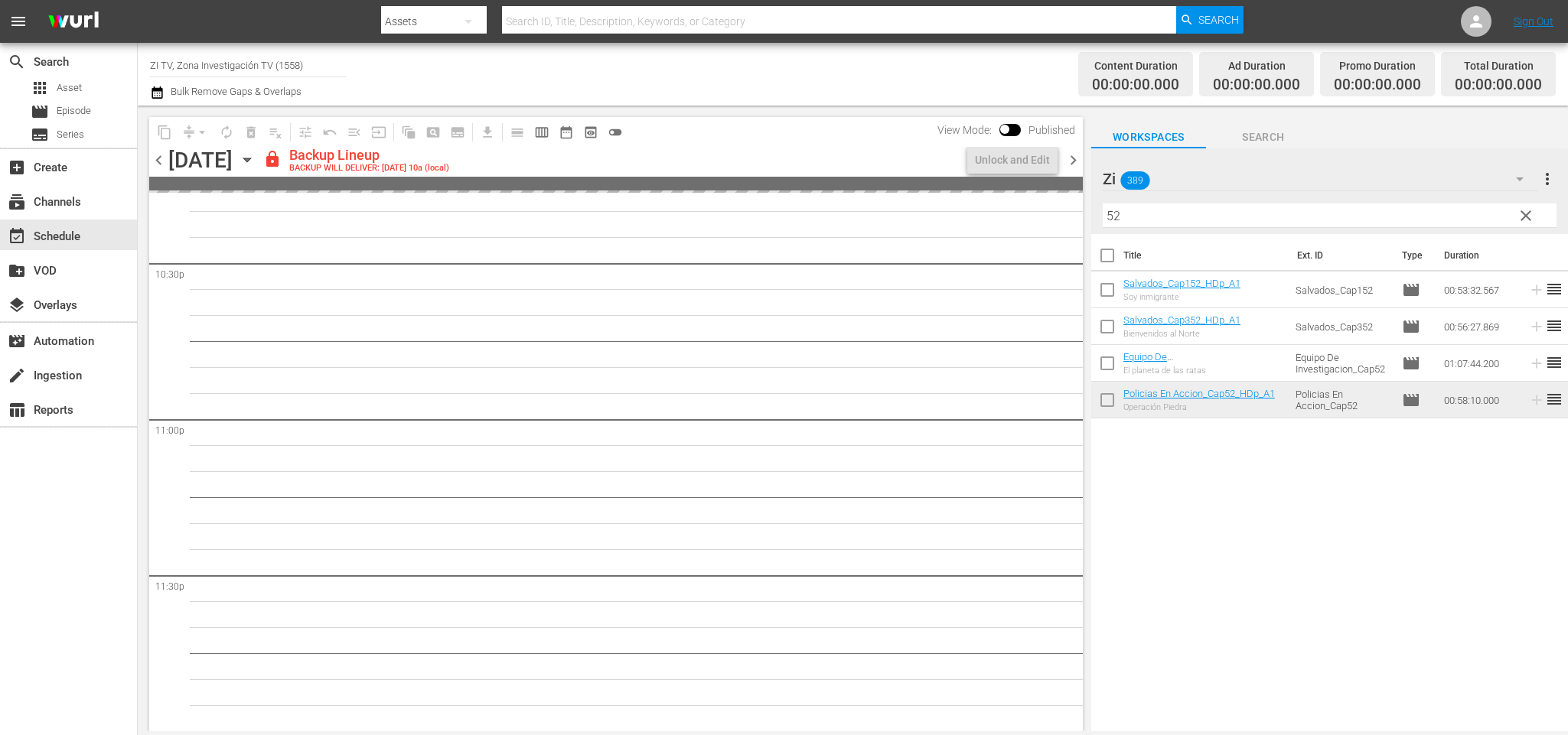
scroll to position [6956, 0]
click at [1031, 157] on div "Unlock and Edit" at bounding box center [1011, 160] width 75 height 28
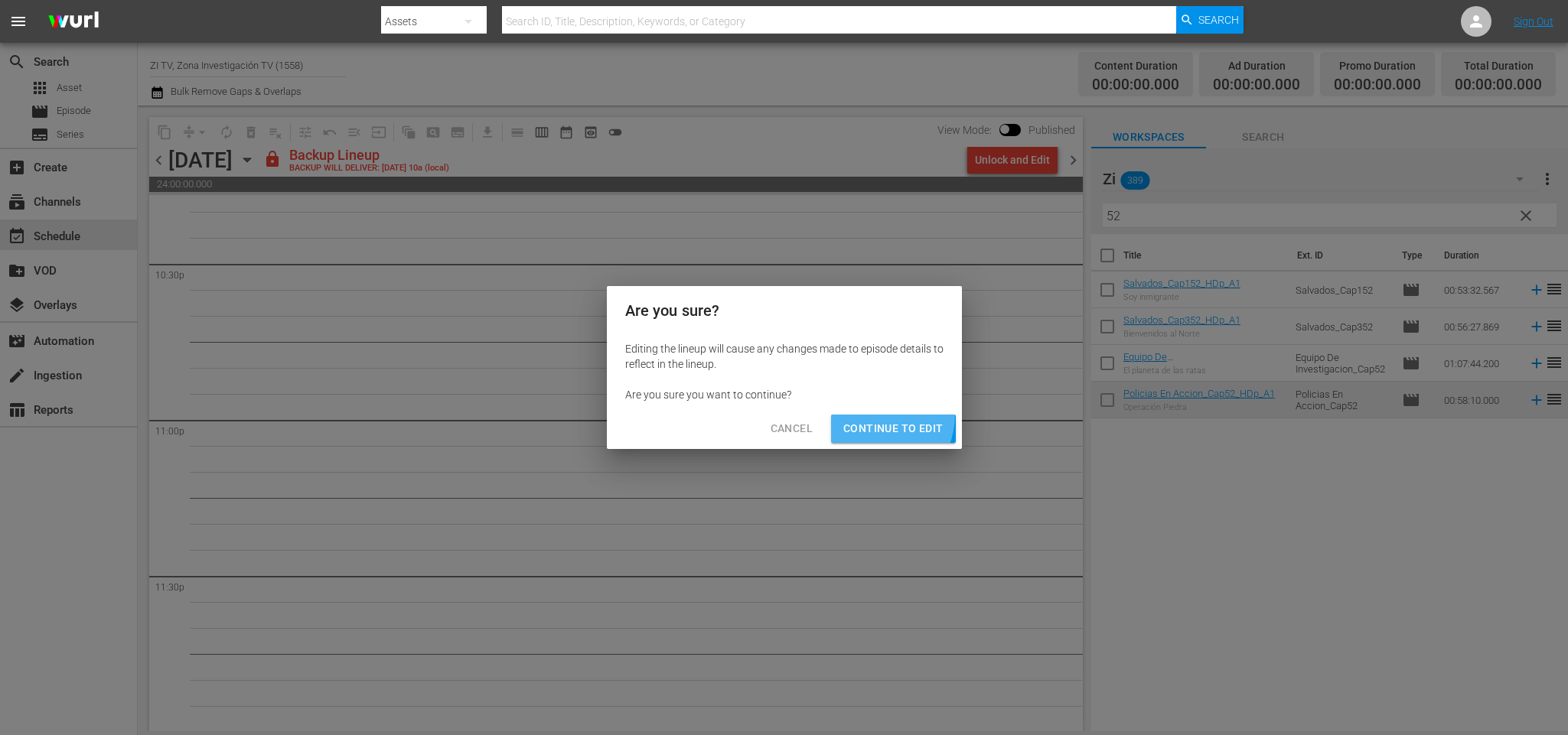
click at [873, 415] on button "Continue to Edit" at bounding box center [893, 429] width 124 height 29
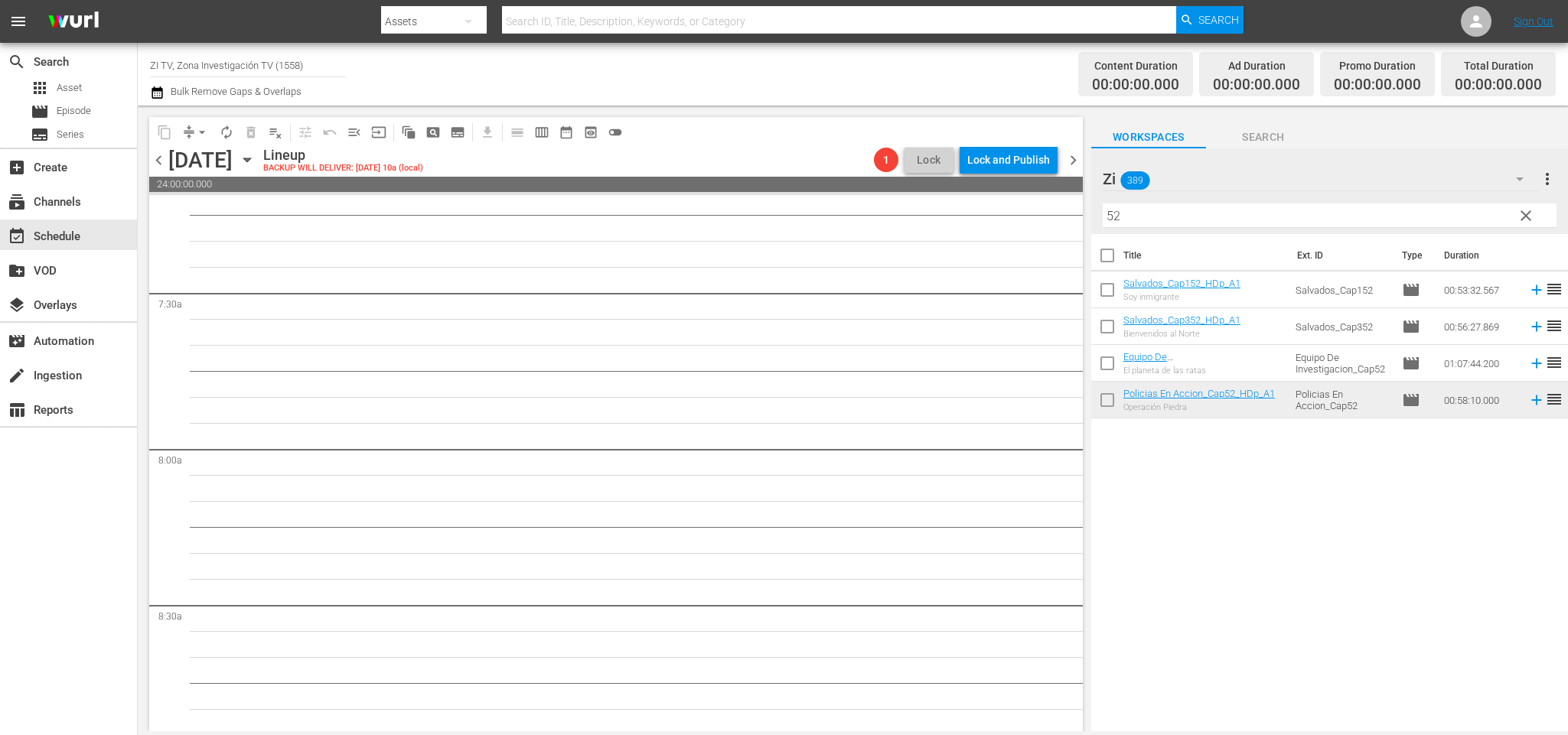
scroll to position [0, 0]
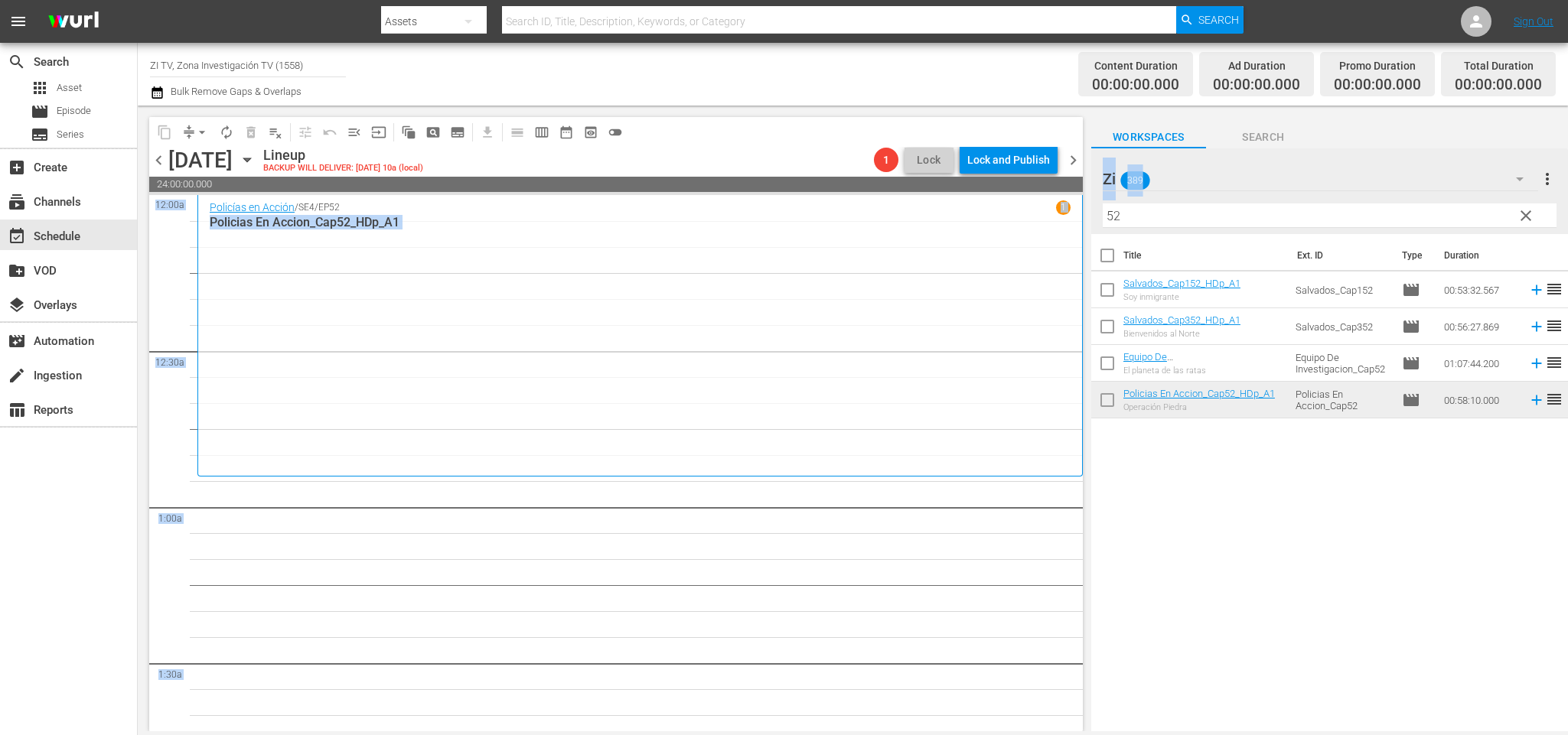
drag, startPoint x: 1265, startPoint y: 229, endPoint x: 1008, endPoint y: 202, distance: 258.4
click at [1008, 202] on div "content_copy compress arrow_drop_down autorenew_outlined delete_forever_outline…" at bounding box center [852, 418] width 1430 height 626
click at [1158, 204] on input "52" at bounding box center [1329, 215] width 454 height 24
drag, startPoint x: 965, startPoint y: 206, endPoint x: 960, endPoint y: 253, distance: 47.3
click at [956, 214] on div "content_copy compress arrow_drop_down autorenew_outlined delete_forever_outline…" at bounding box center [852, 418] width 1430 height 626
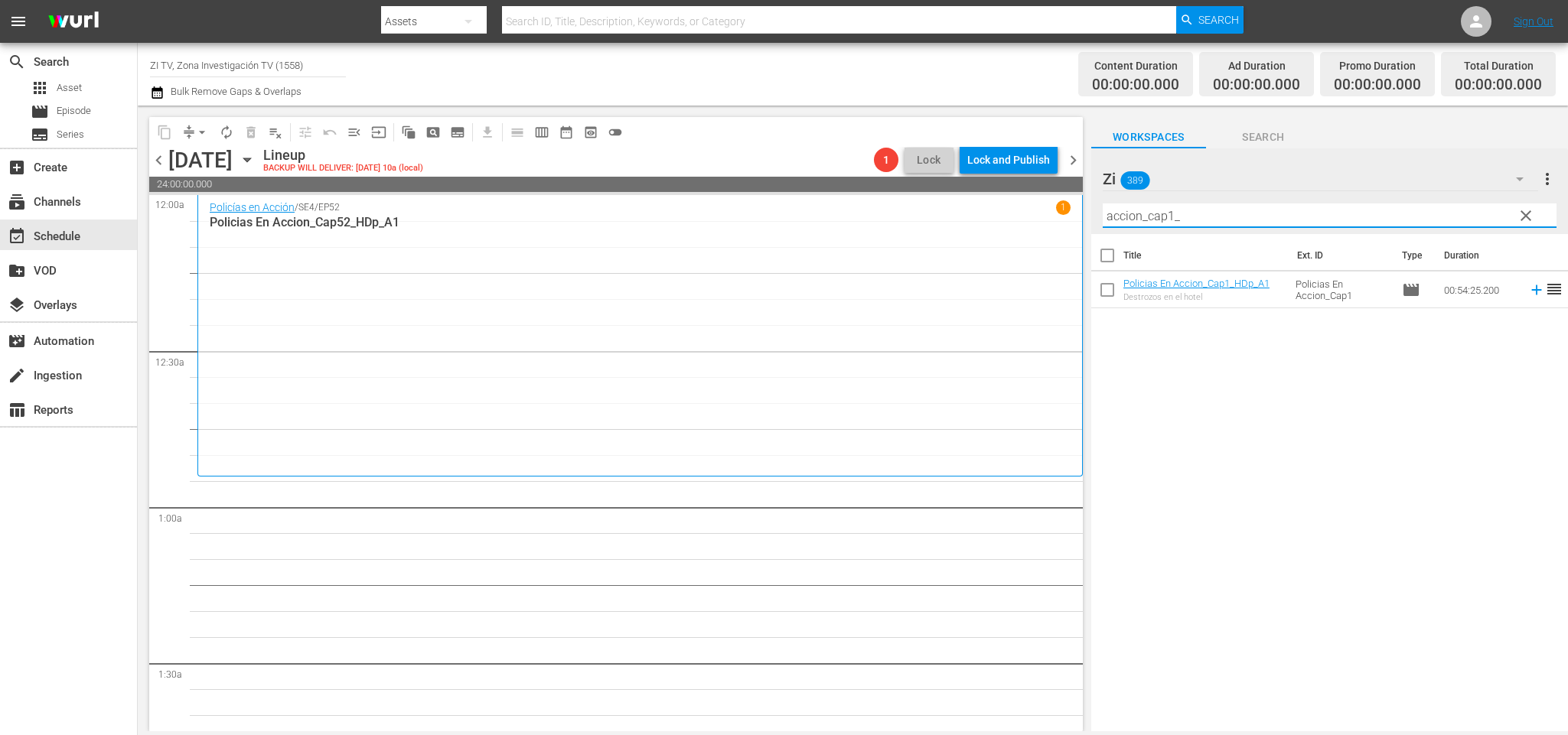
click at [1074, 161] on span "chevron_right" at bounding box center [1072, 160] width 19 height 19
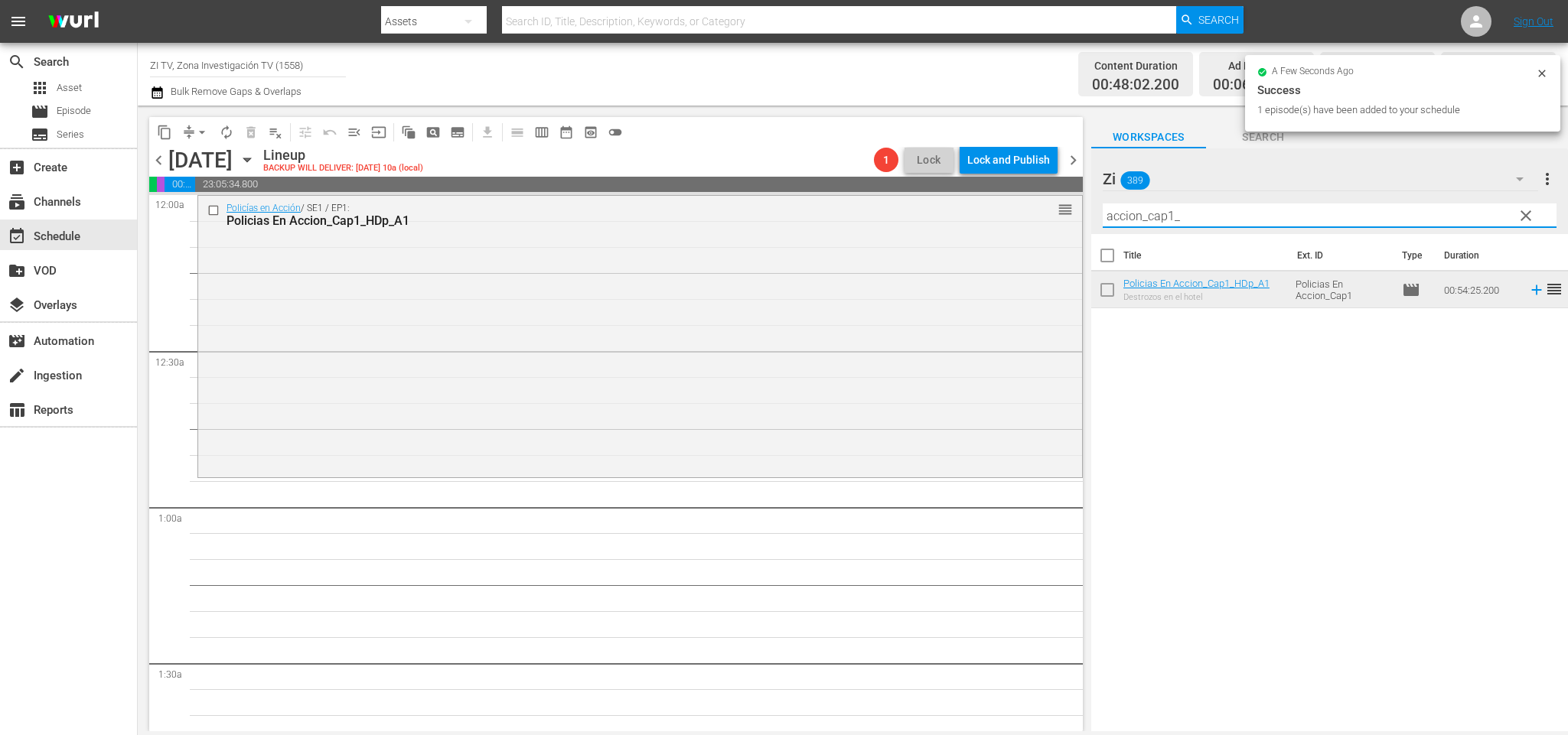
click at [1171, 211] on input "accion_cap1_" at bounding box center [1329, 215] width 454 height 24
click at [1068, 162] on span "chevron_right" at bounding box center [1072, 160] width 19 height 19
click at [1170, 211] on input "accion_cap2_" at bounding box center [1329, 215] width 454 height 24
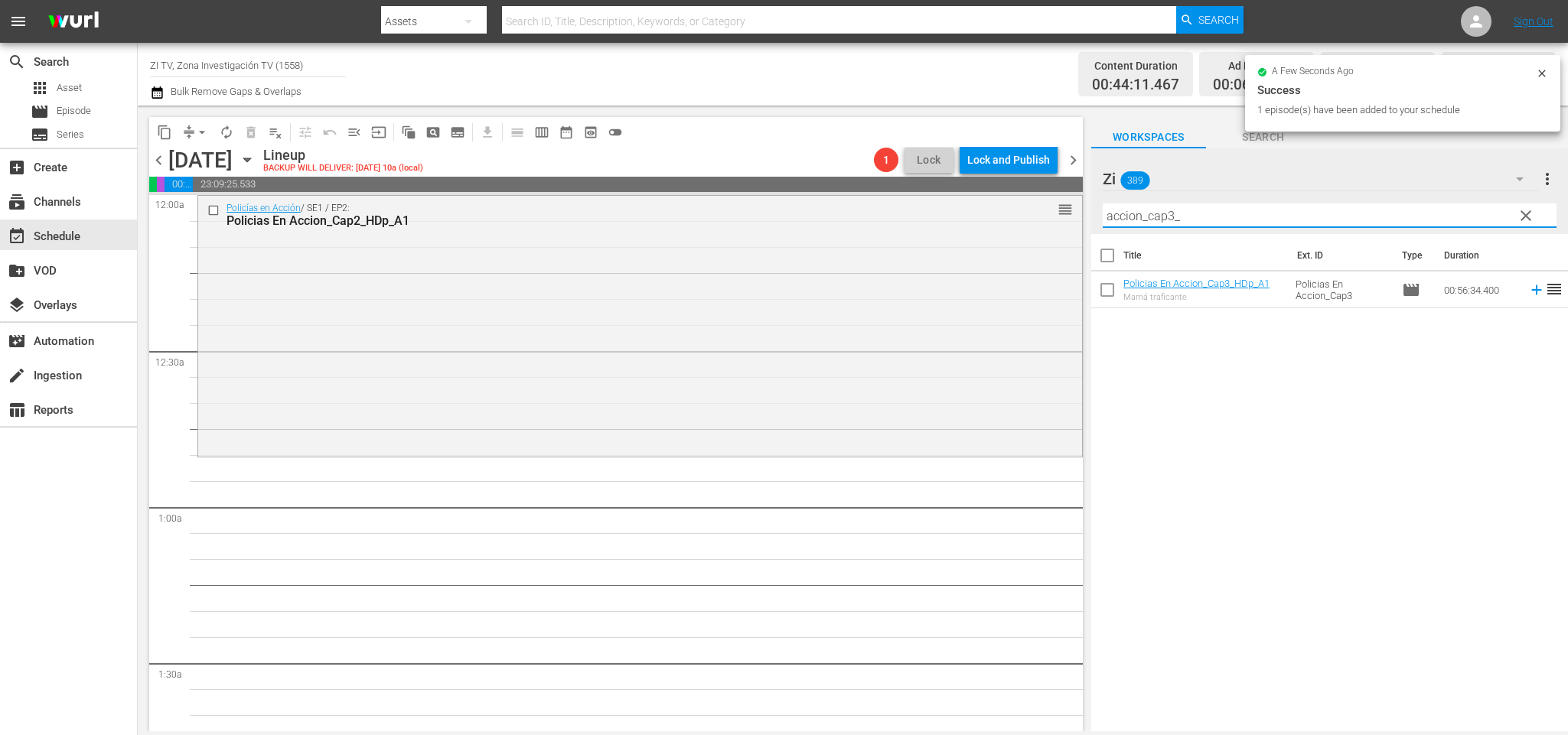
click at [1072, 154] on span "chevron_right" at bounding box center [1072, 160] width 19 height 19
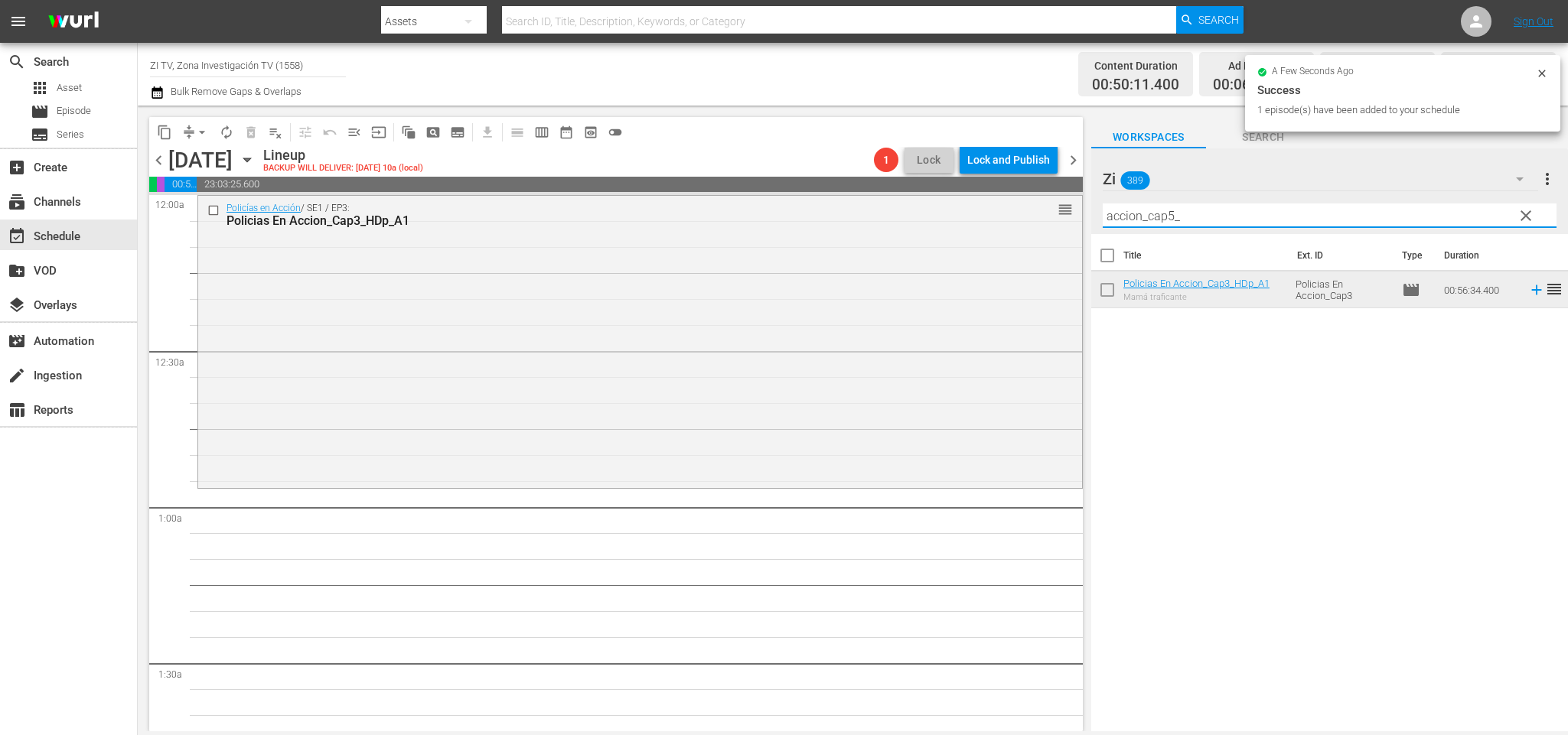
click at [1170, 211] on input "accion_cap5_" at bounding box center [1329, 215] width 454 height 24
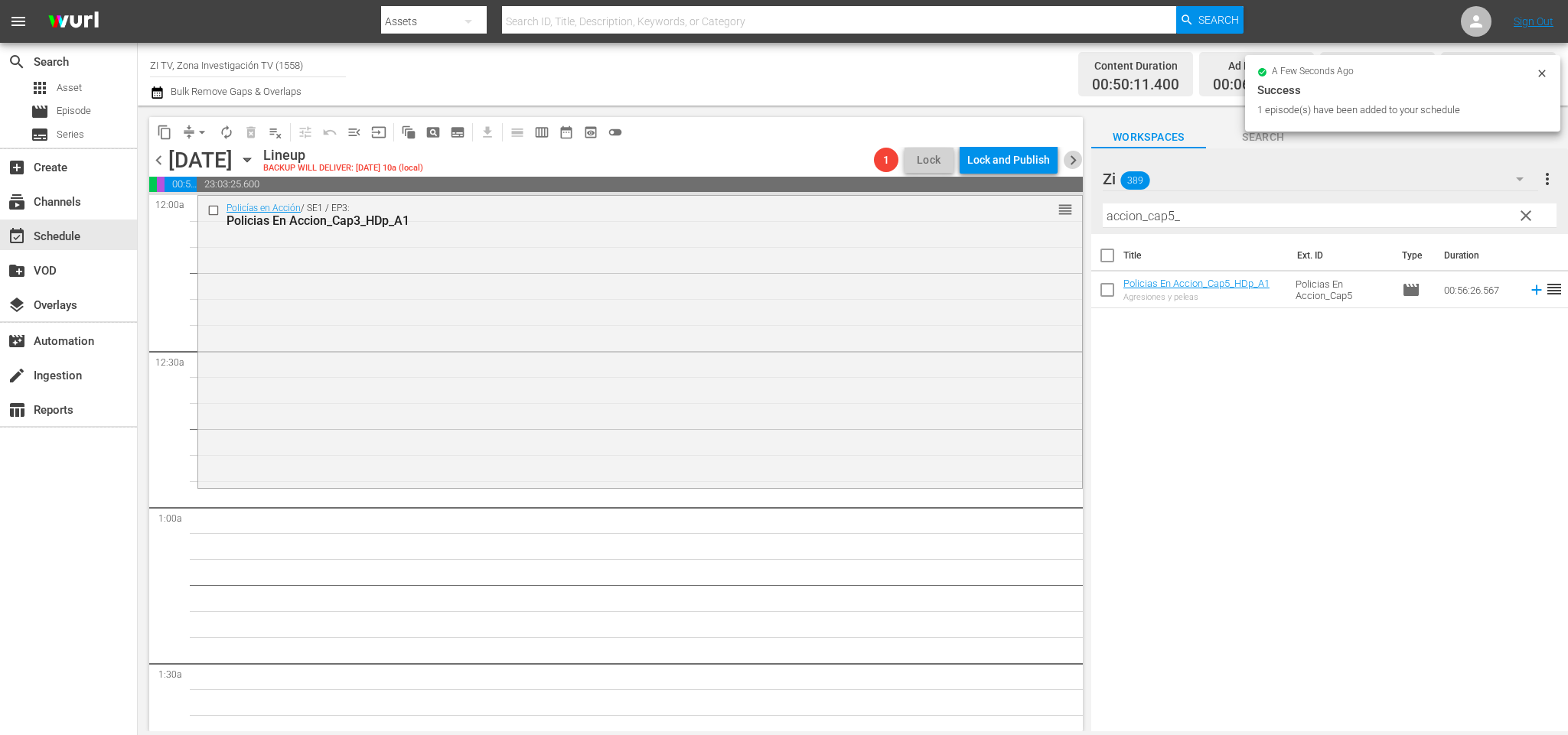
click at [1072, 153] on span "chevron_right" at bounding box center [1072, 160] width 19 height 19
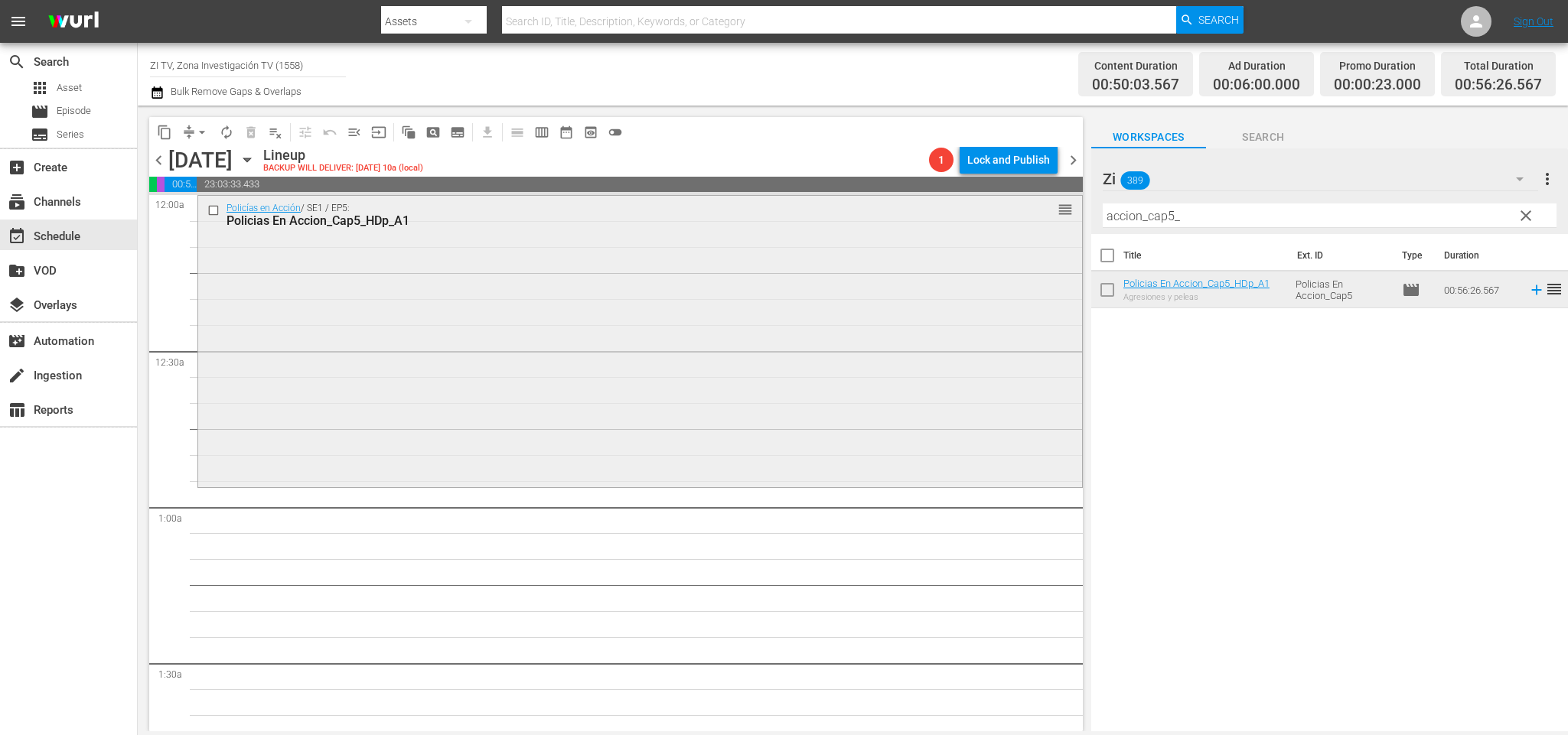
click at [870, 209] on div "content_copy compress arrow_drop_down autorenew_outlined delete_forever_outline…" at bounding box center [852, 418] width 1430 height 626
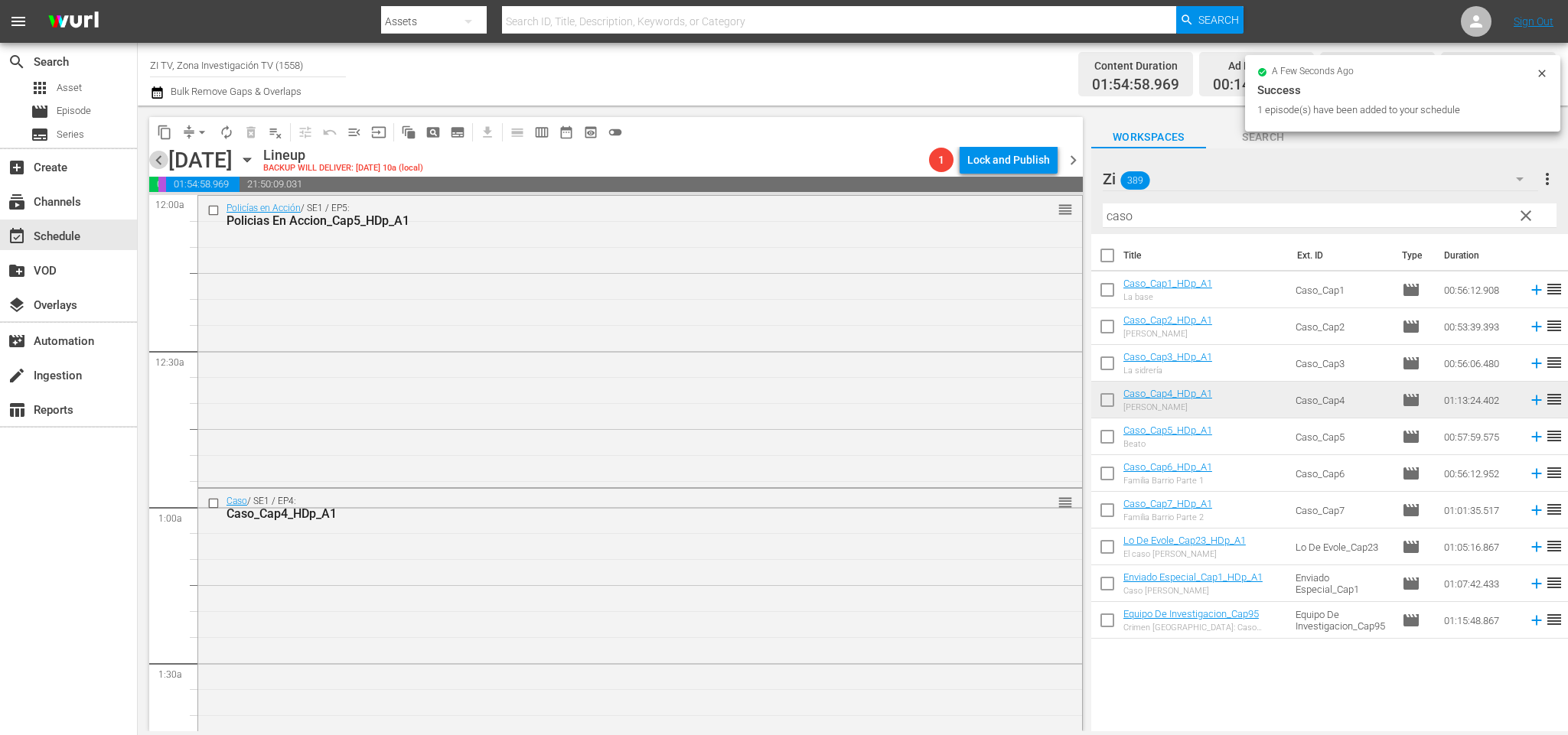
click at [162, 159] on span "chevron_left" at bounding box center [158, 160] width 19 height 19
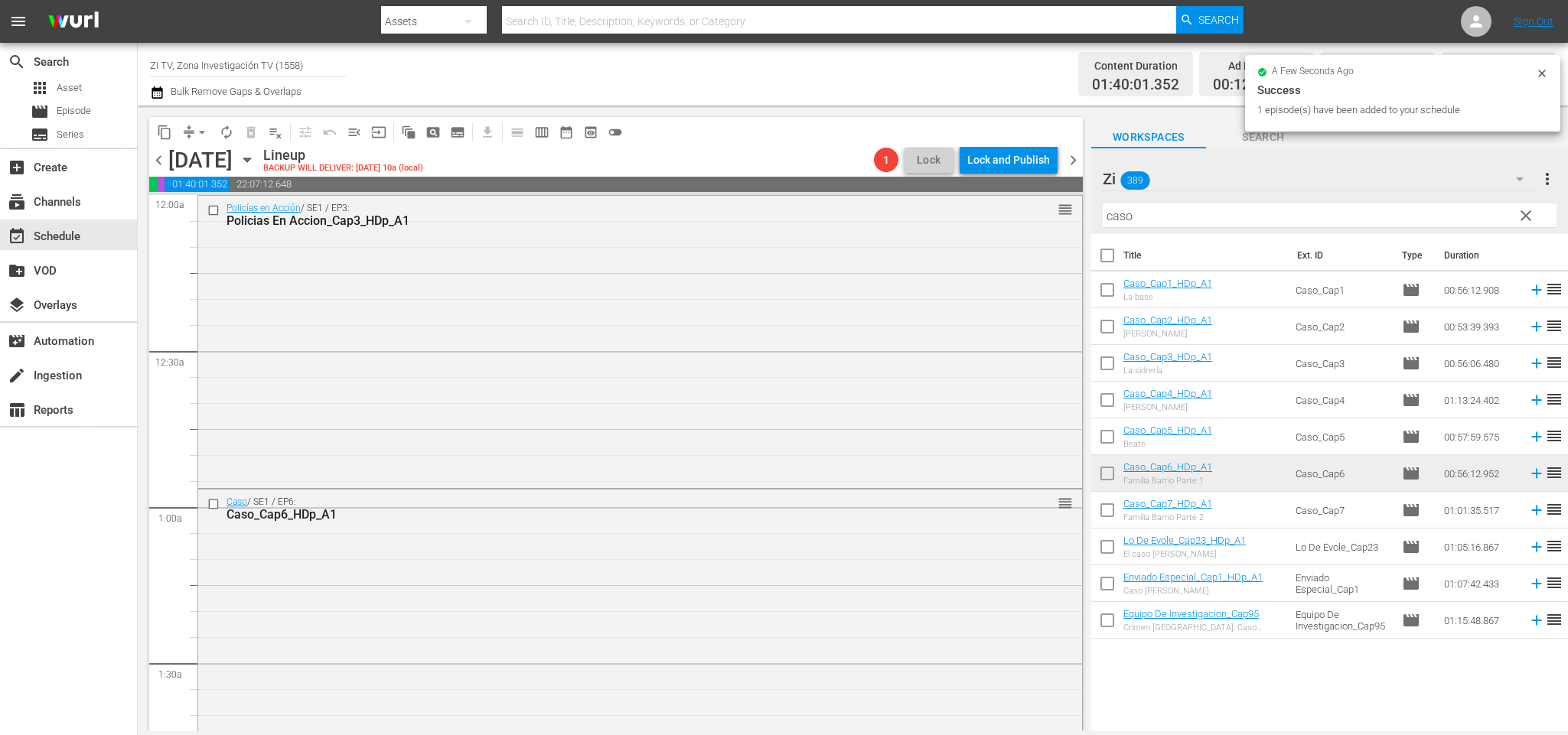
click at [161, 156] on span "chevron_left" at bounding box center [158, 160] width 19 height 19
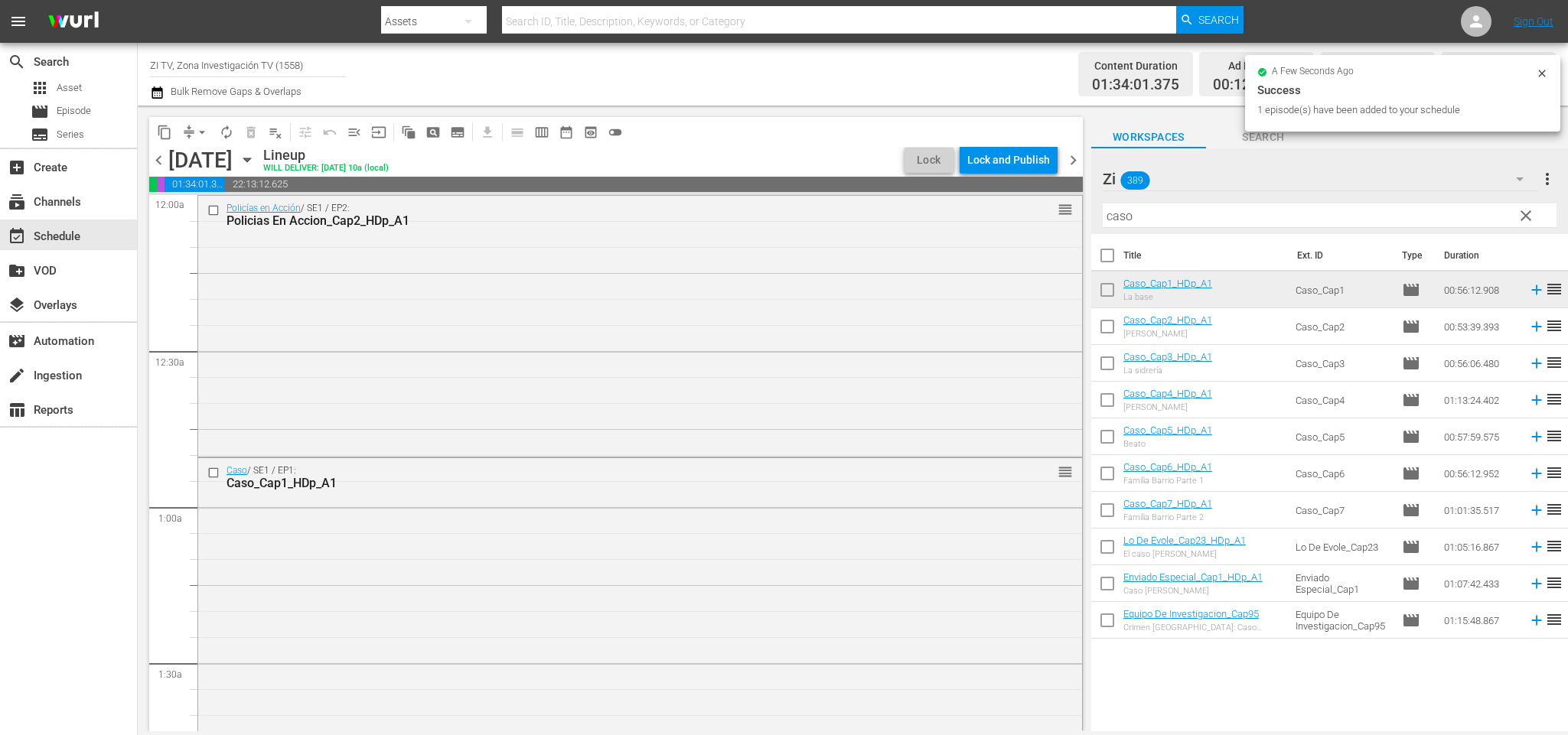
click at [161, 165] on span "chevron_left" at bounding box center [158, 160] width 19 height 19
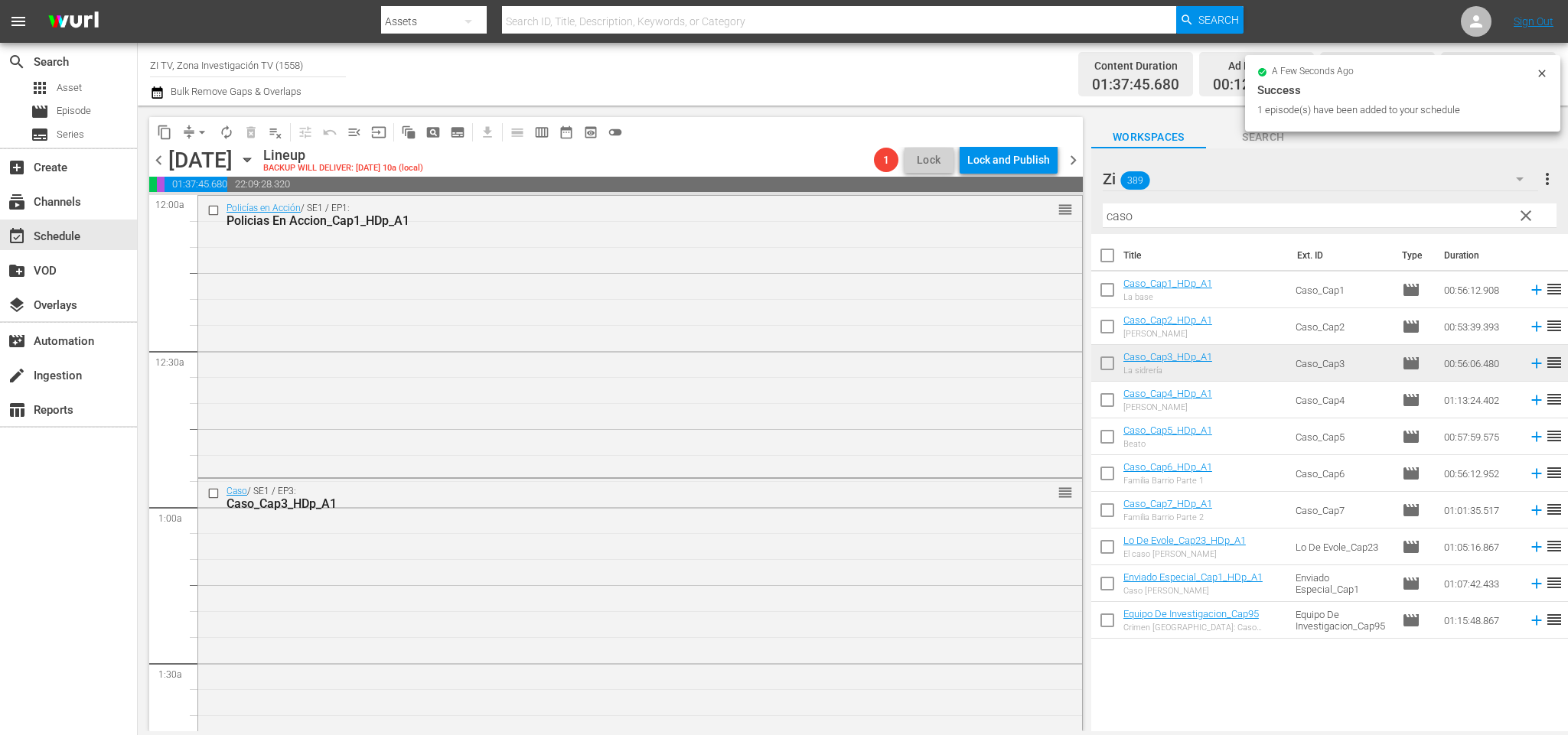
click at [159, 162] on span "chevron_left" at bounding box center [158, 160] width 19 height 19
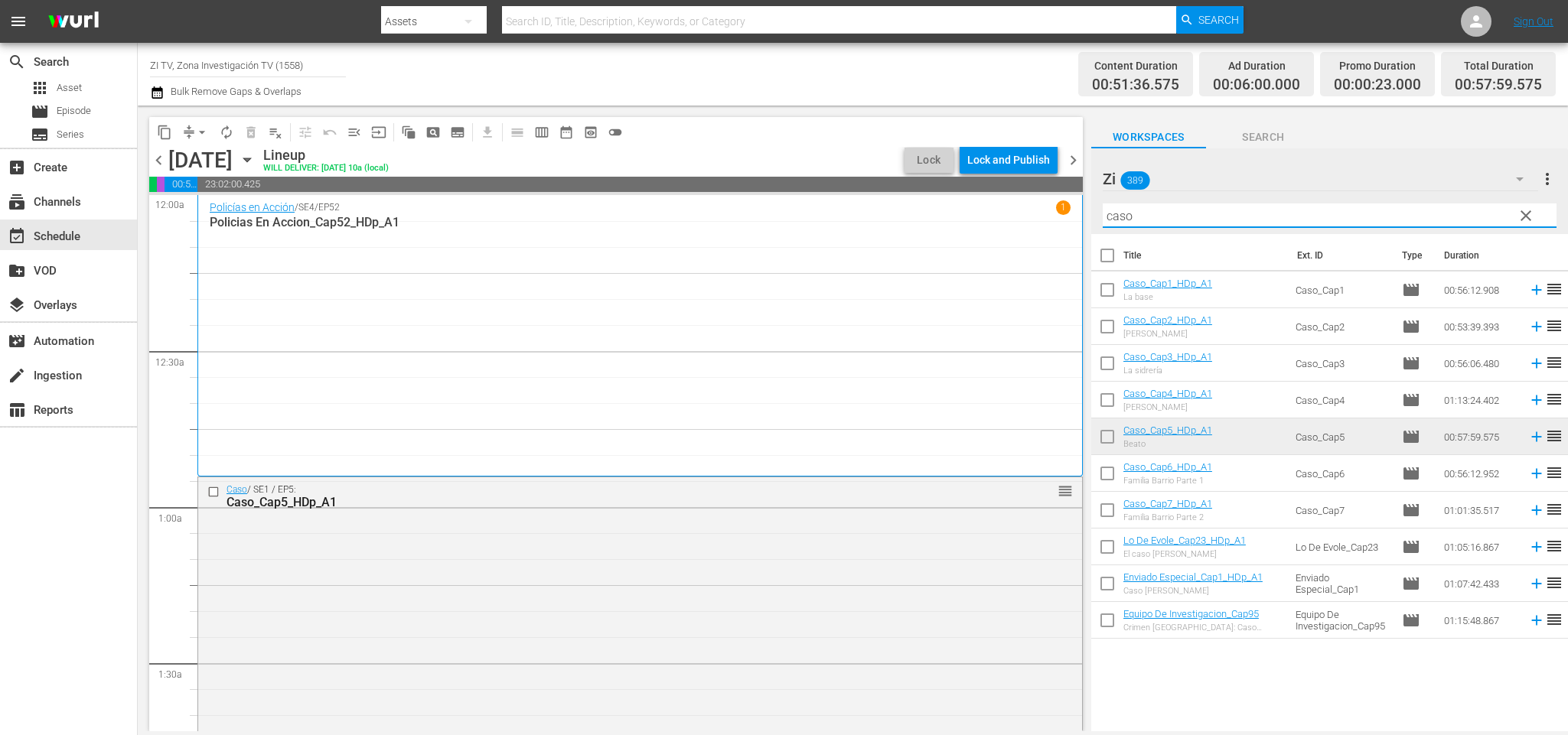
drag, startPoint x: 1204, startPoint y: 216, endPoint x: 910, endPoint y: 180, distance: 296.2
click at [912, 180] on div "content_copy compress arrow_drop_down autorenew_outlined delete_forever_outline…" at bounding box center [852, 418] width 1430 height 626
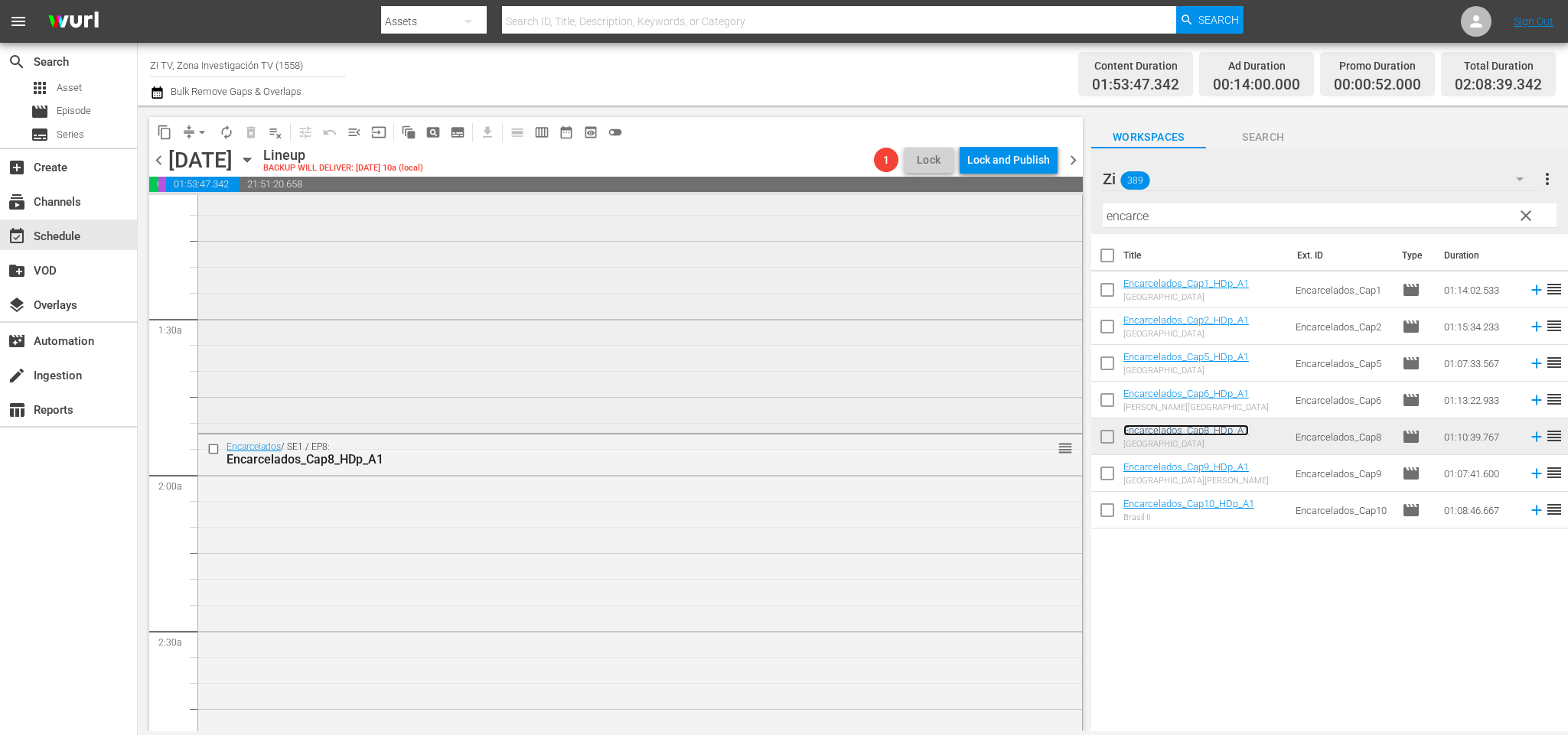
scroll to position [574, 0]
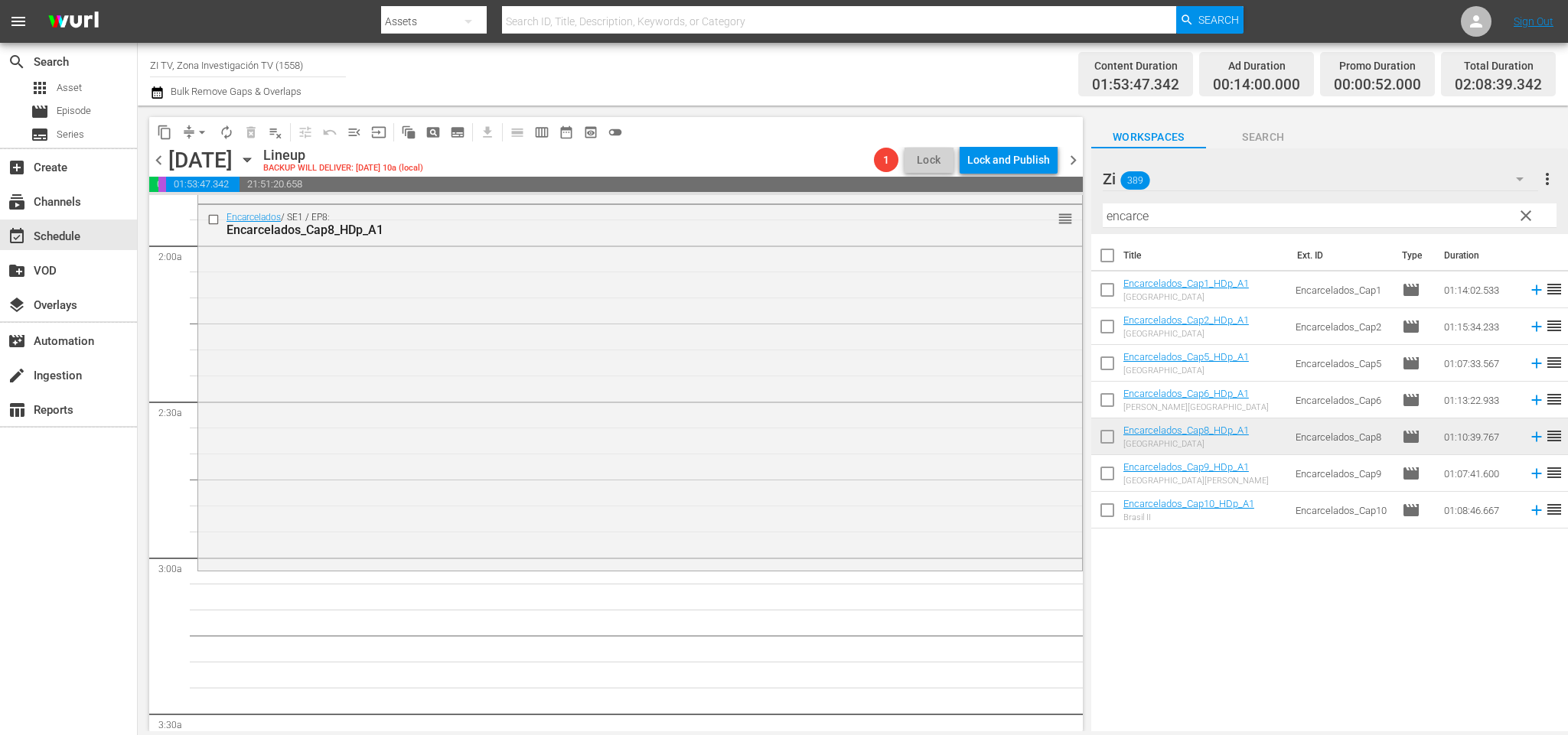
click at [1074, 163] on span "chevron_right" at bounding box center [1072, 160] width 19 height 19
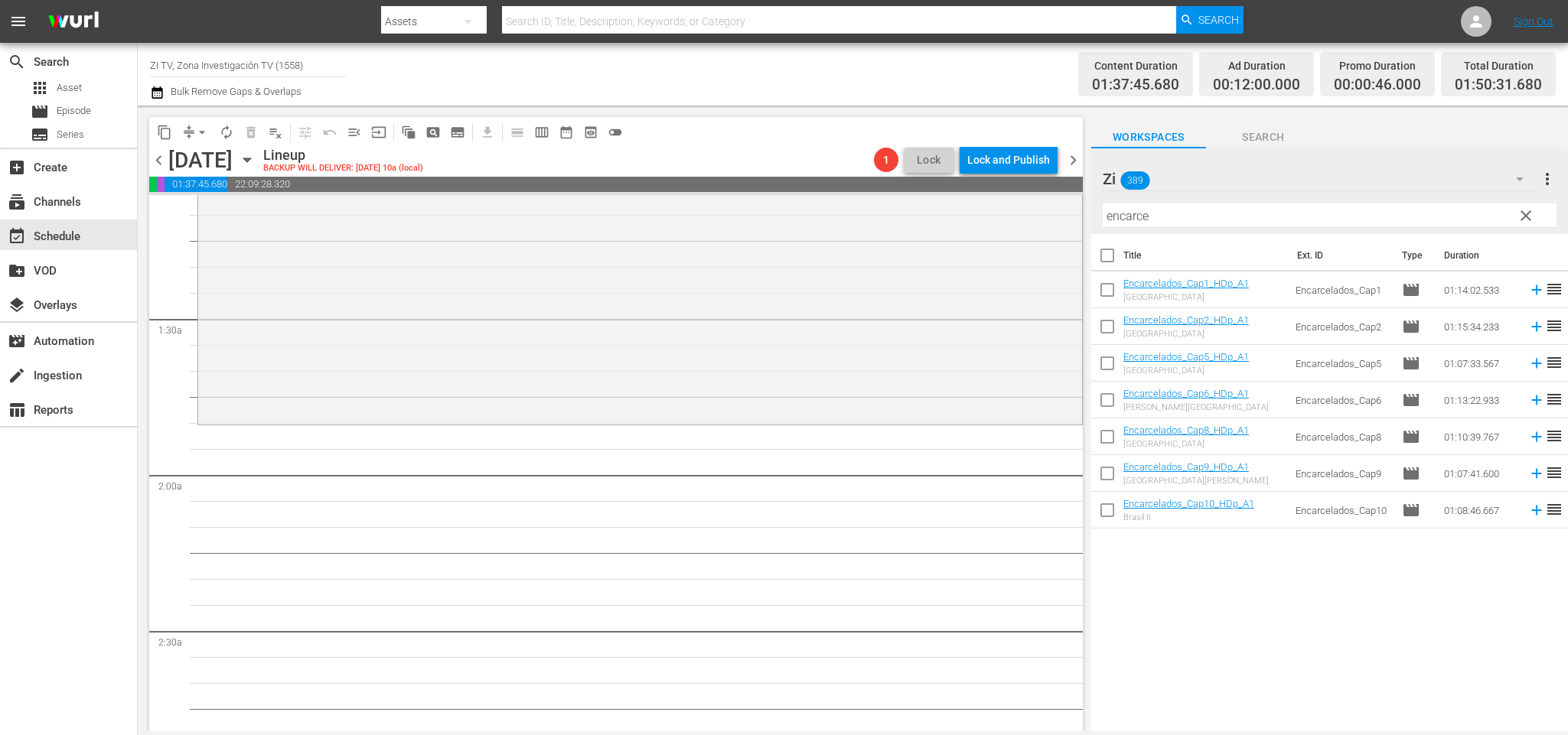
scroll to position [229, 0]
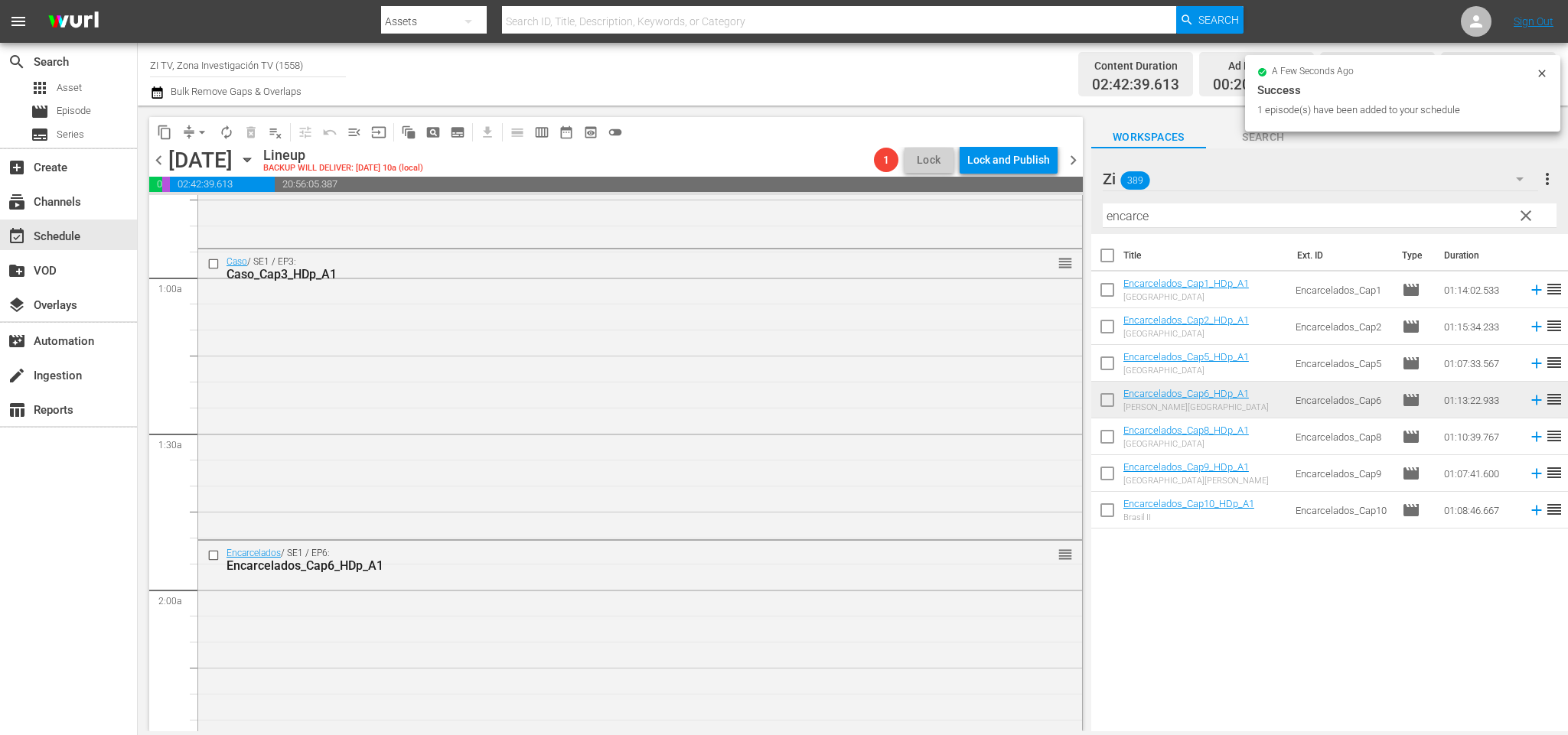
click at [1068, 159] on span "chevron_right" at bounding box center [1072, 160] width 19 height 19
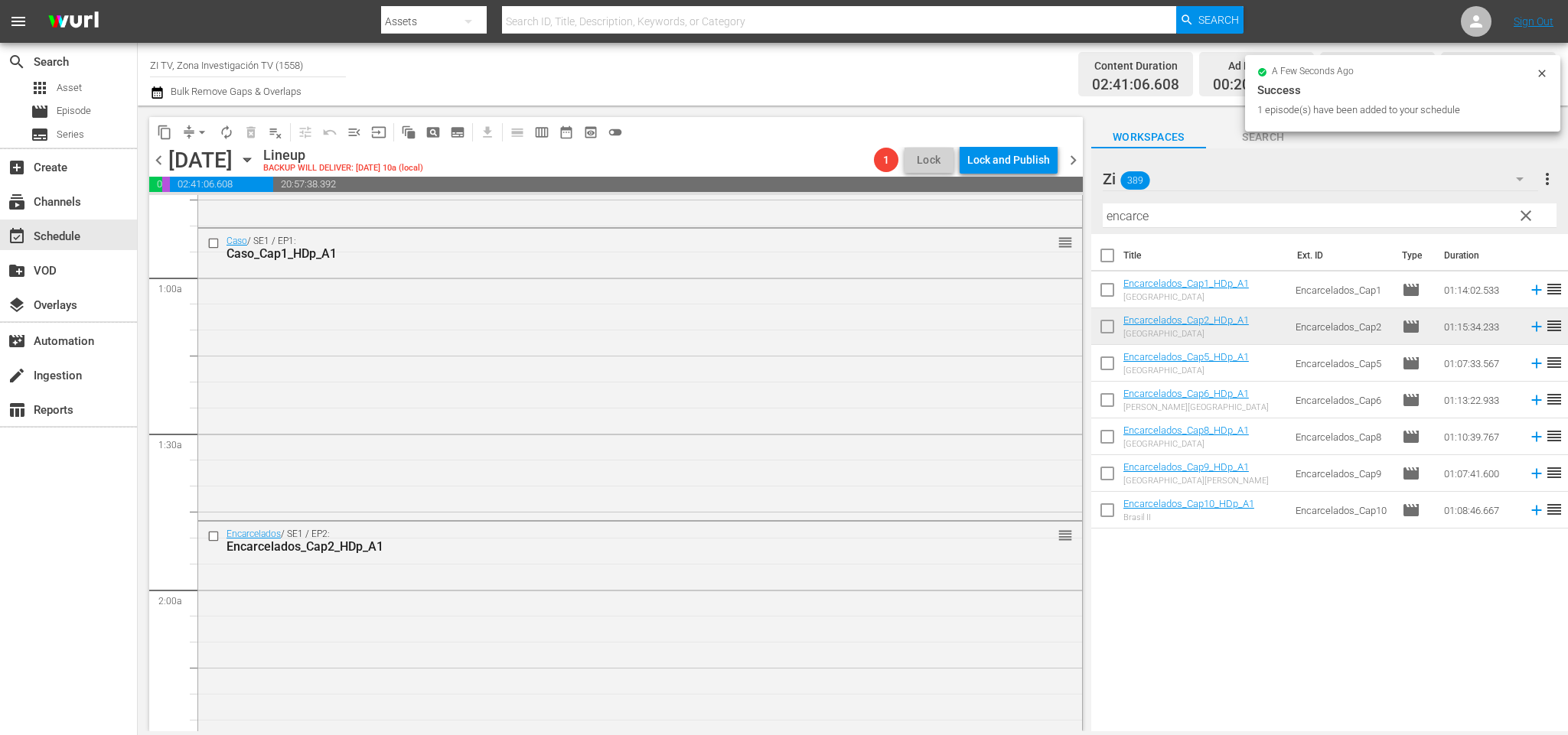
click at [1072, 164] on span "chevron_right" at bounding box center [1072, 160] width 19 height 19
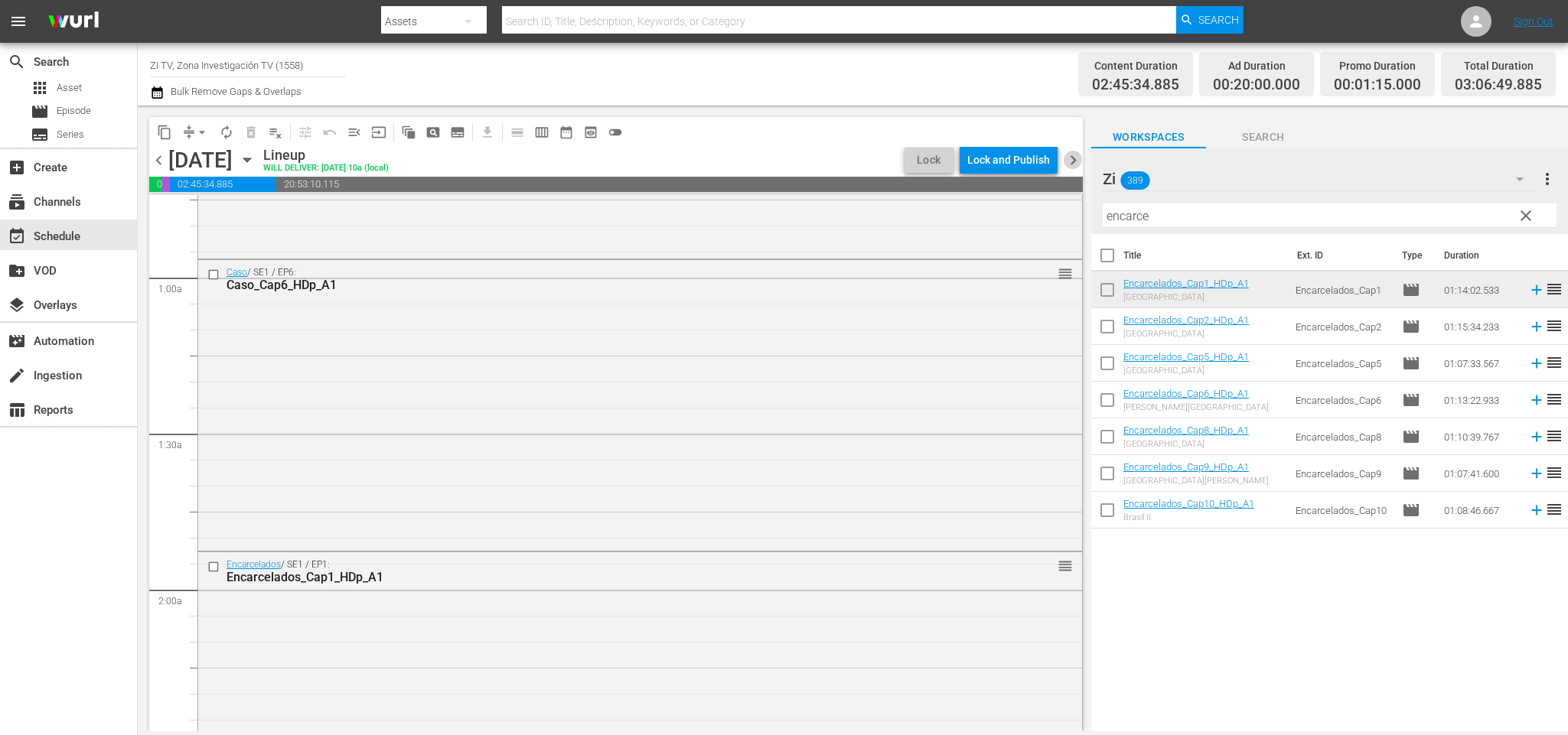
click at [1072, 154] on span "chevron_right" at bounding box center [1072, 160] width 19 height 19
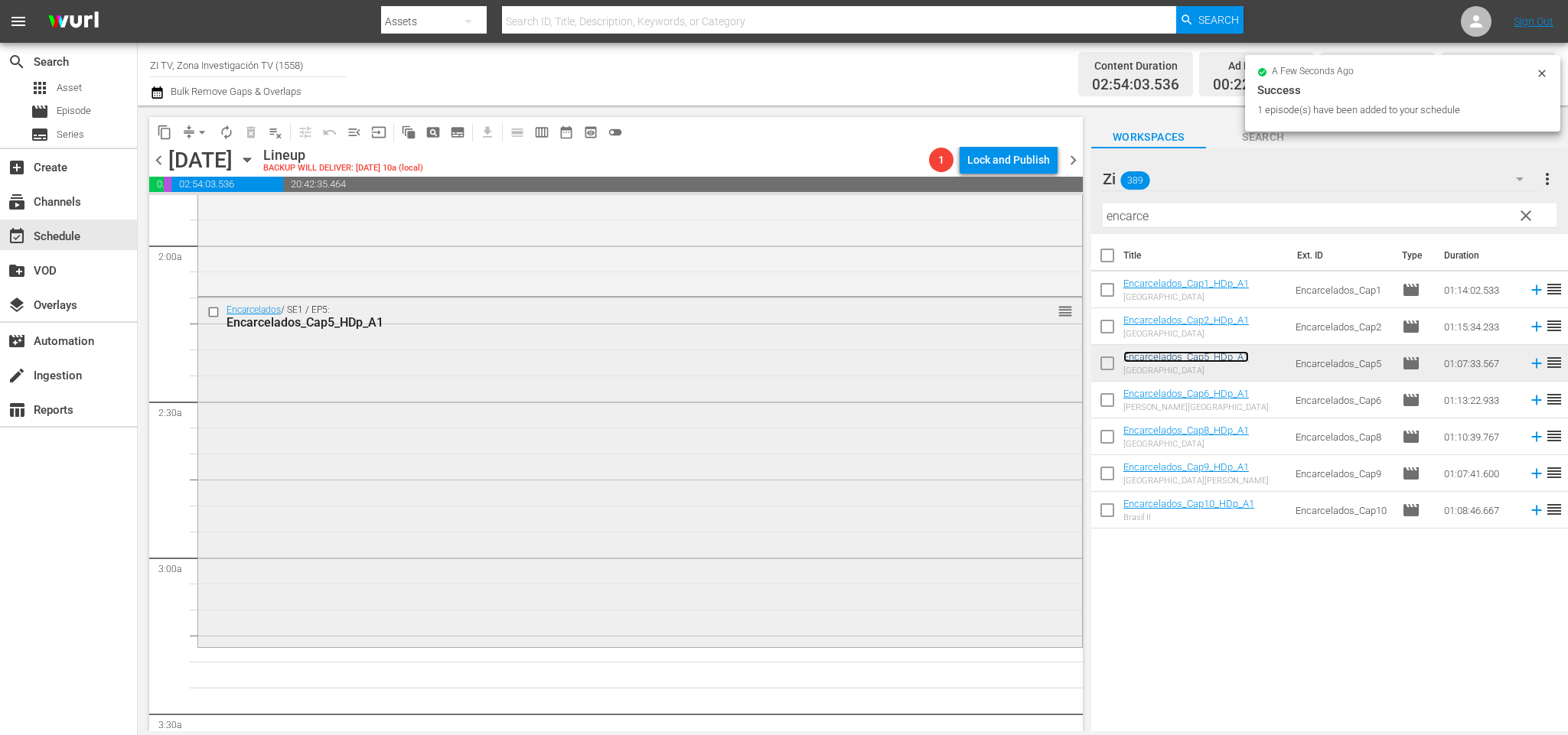
scroll to position [689, 0]
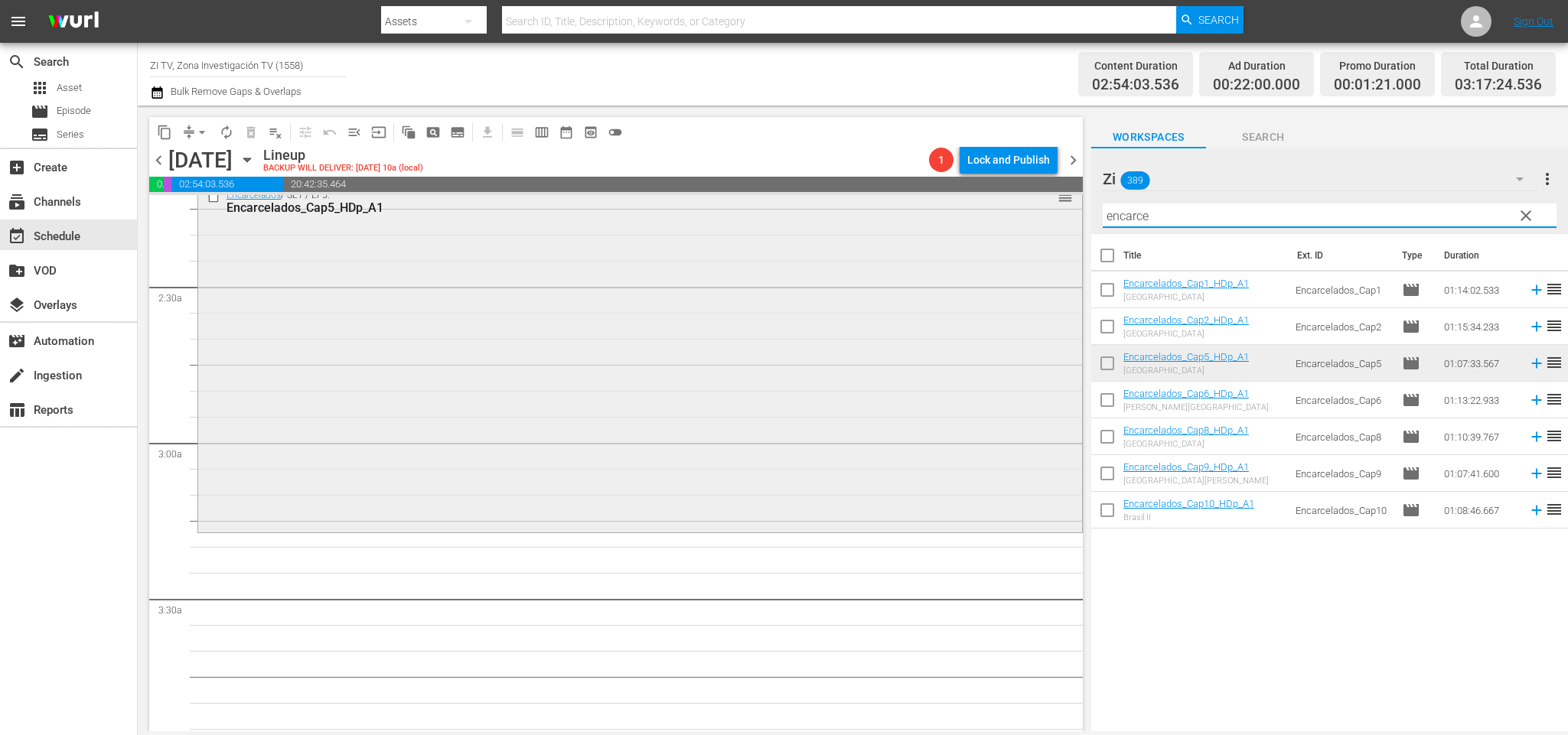
drag, startPoint x: 1139, startPoint y: 215, endPoint x: 937, endPoint y: 209, distance: 202.1
click at [937, 209] on div "content_copy compress arrow_drop_down autorenew_outlined delete_forever_outline…" at bounding box center [852, 418] width 1430 height 626
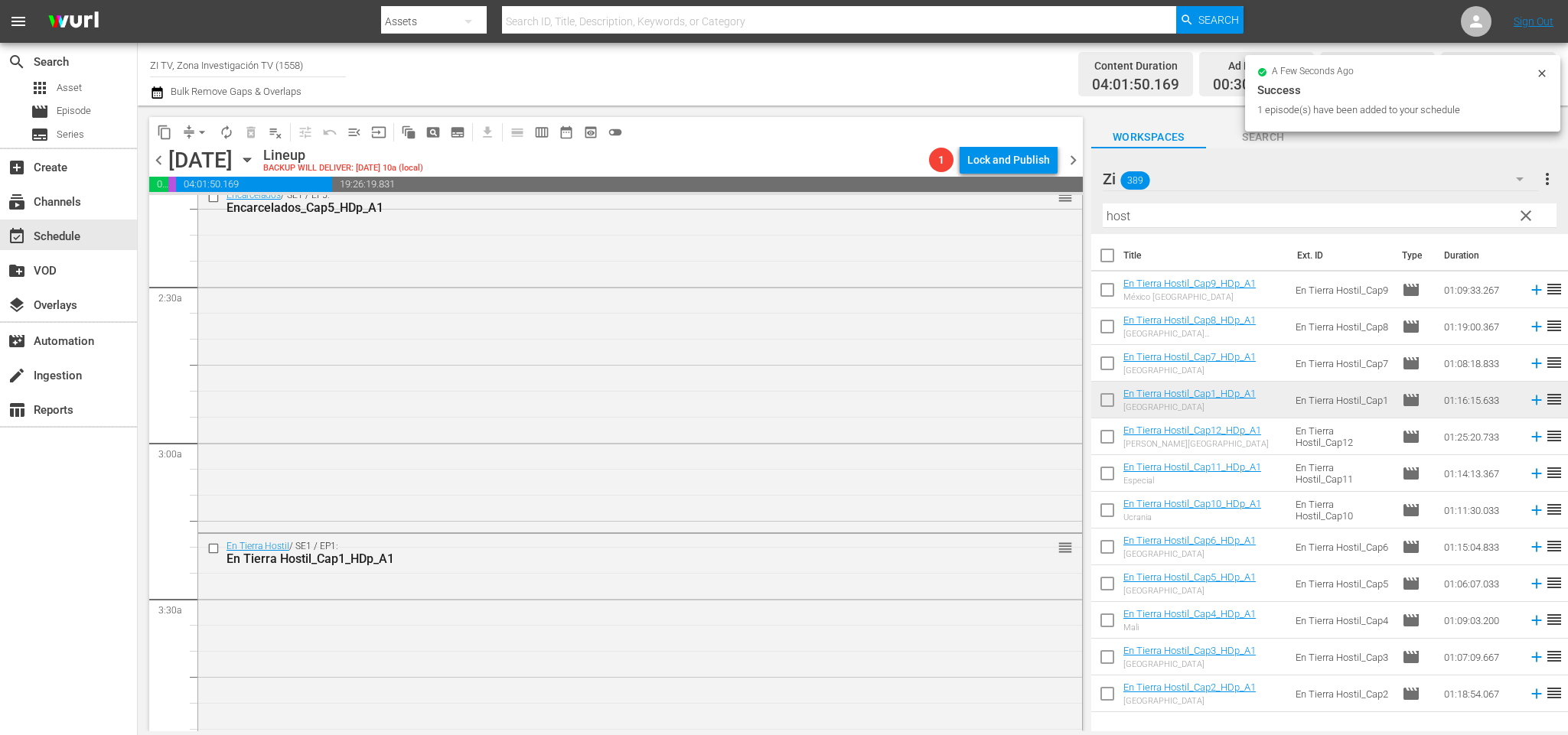
click at [157, 163] on span "chevron_left" at bounding box center [158, 160] width 19 height 19
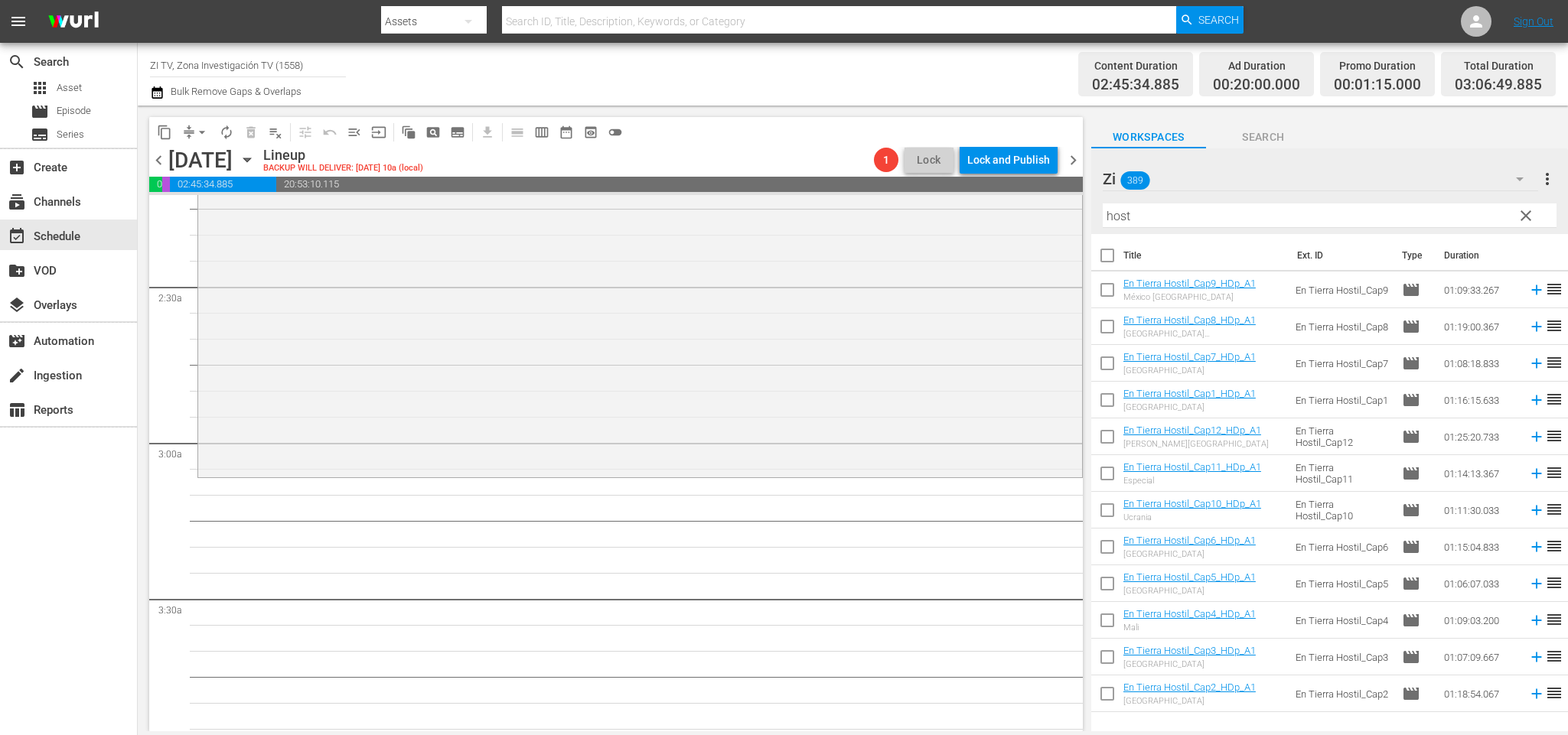
scroll to position [637, 0]
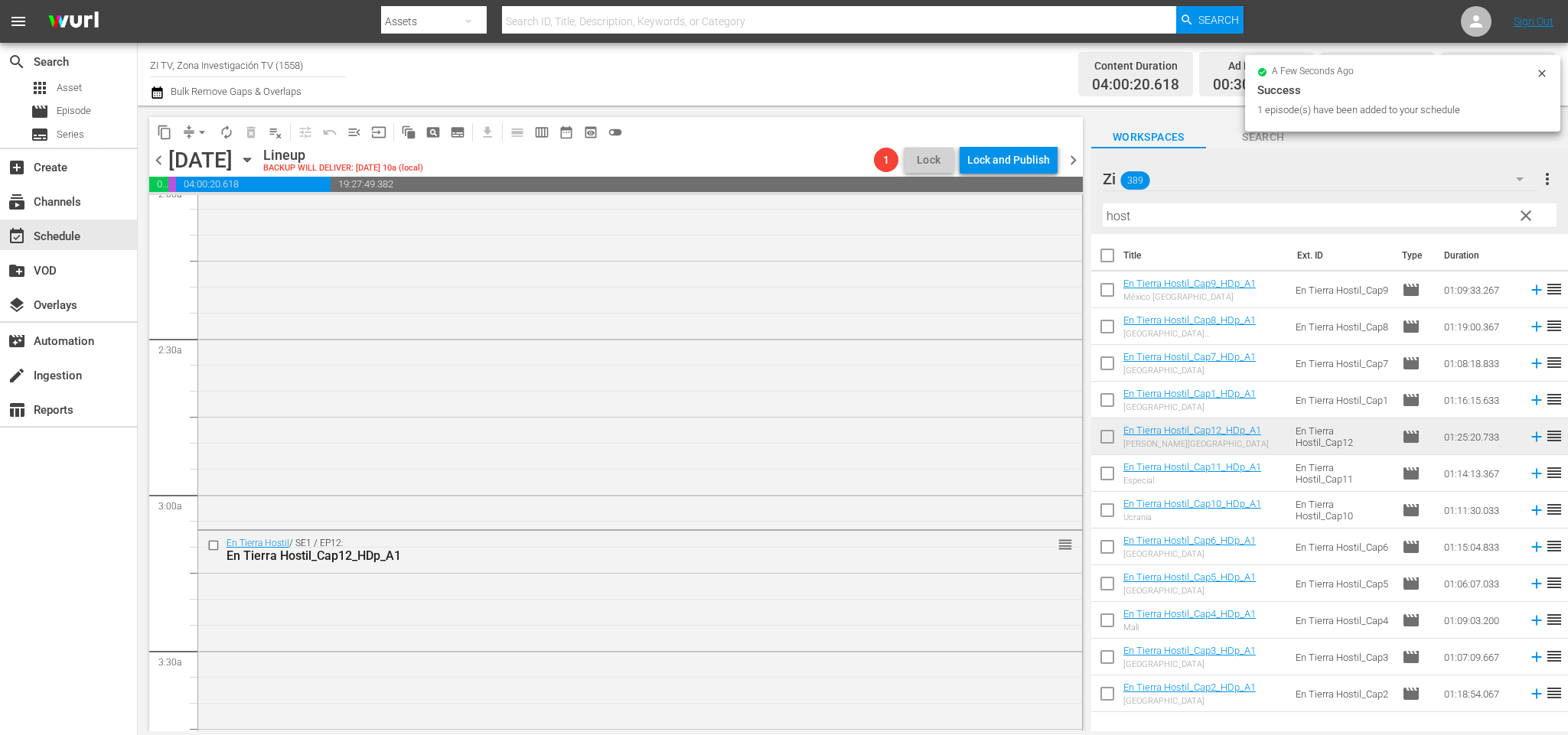
click at [165, 159] on span "chevron_left" at bounding box center [158, 160] width 19 height 19
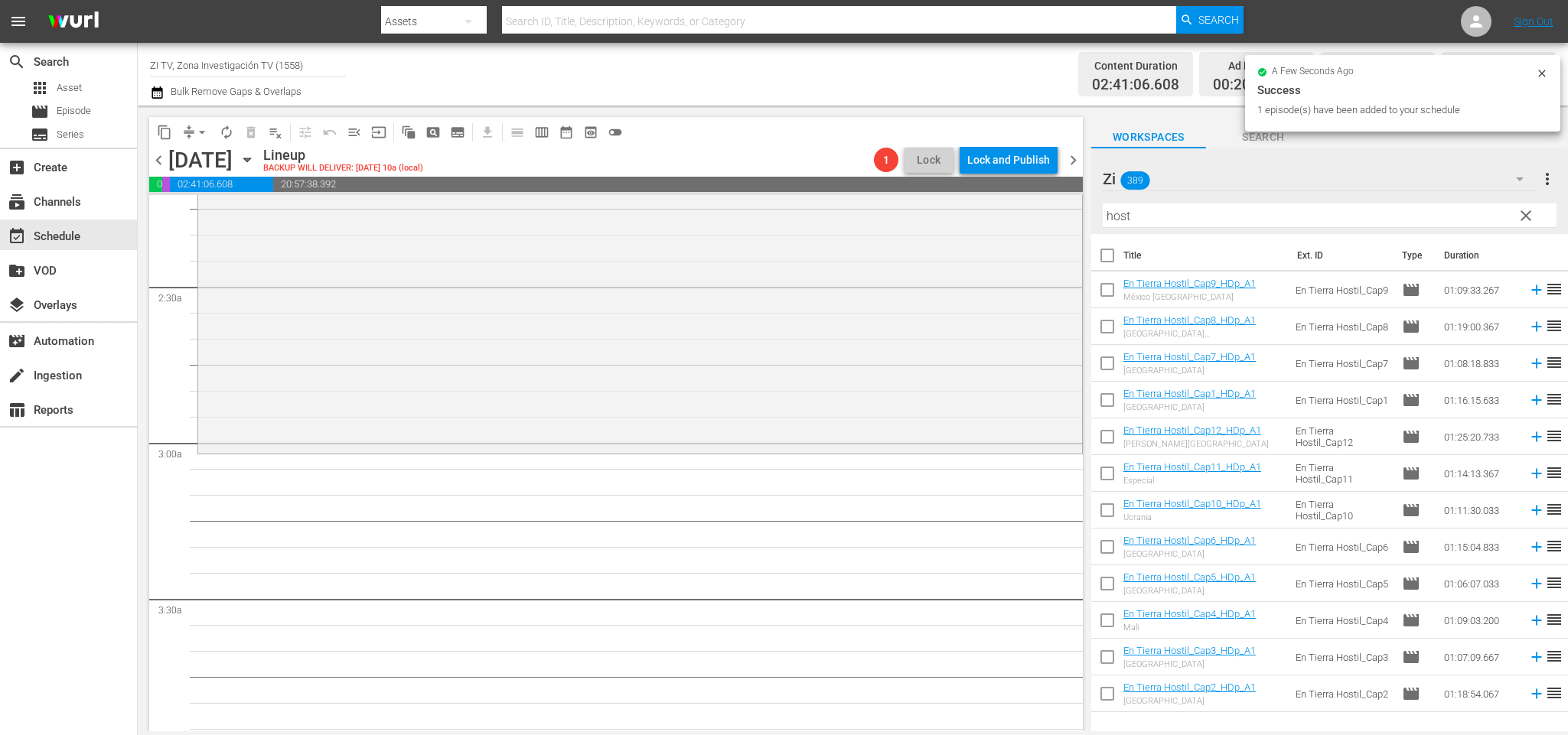
scroll to position [662, 0]
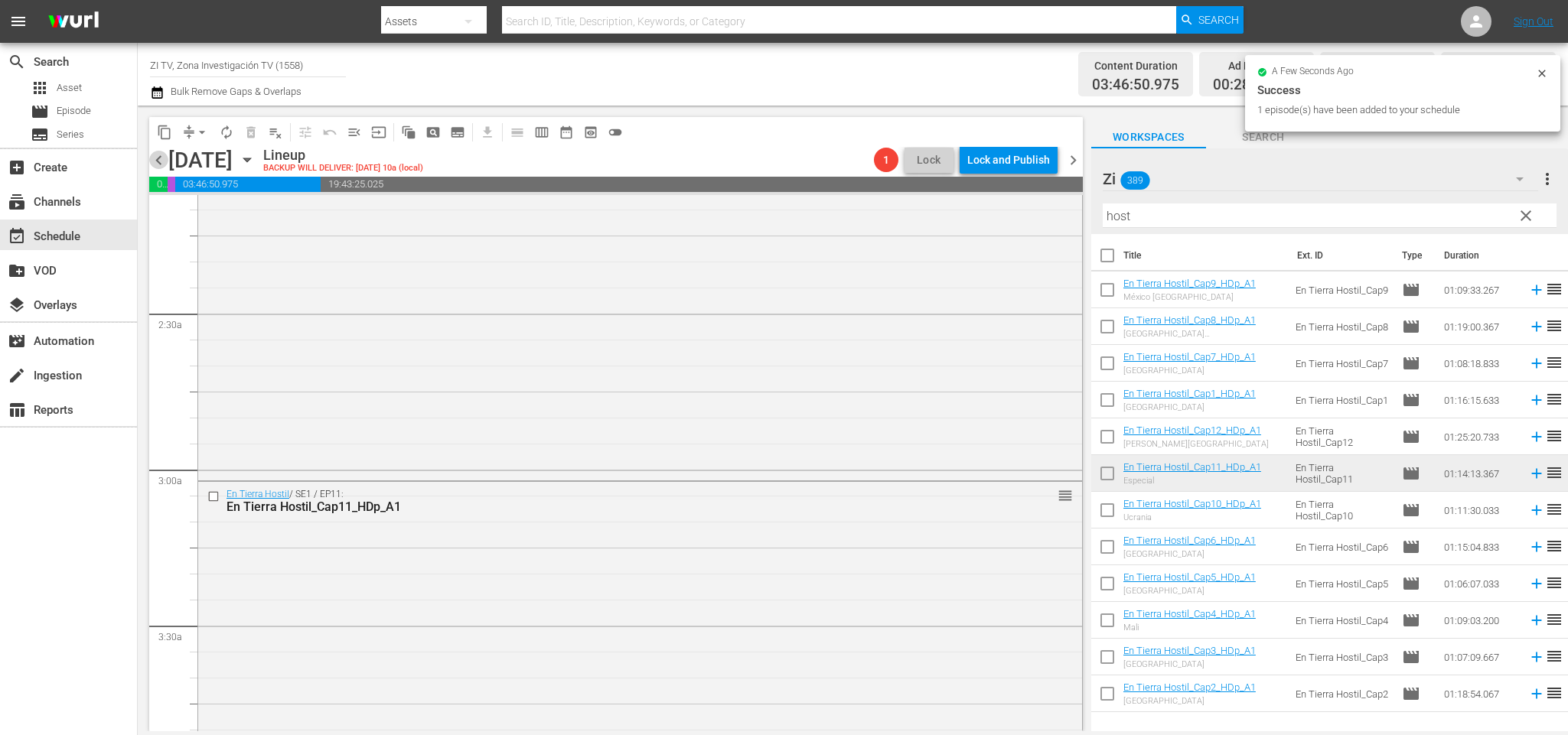
click at [165, 159] on span "chevron_left" at bounding box center [158, 160] width 19 height 19
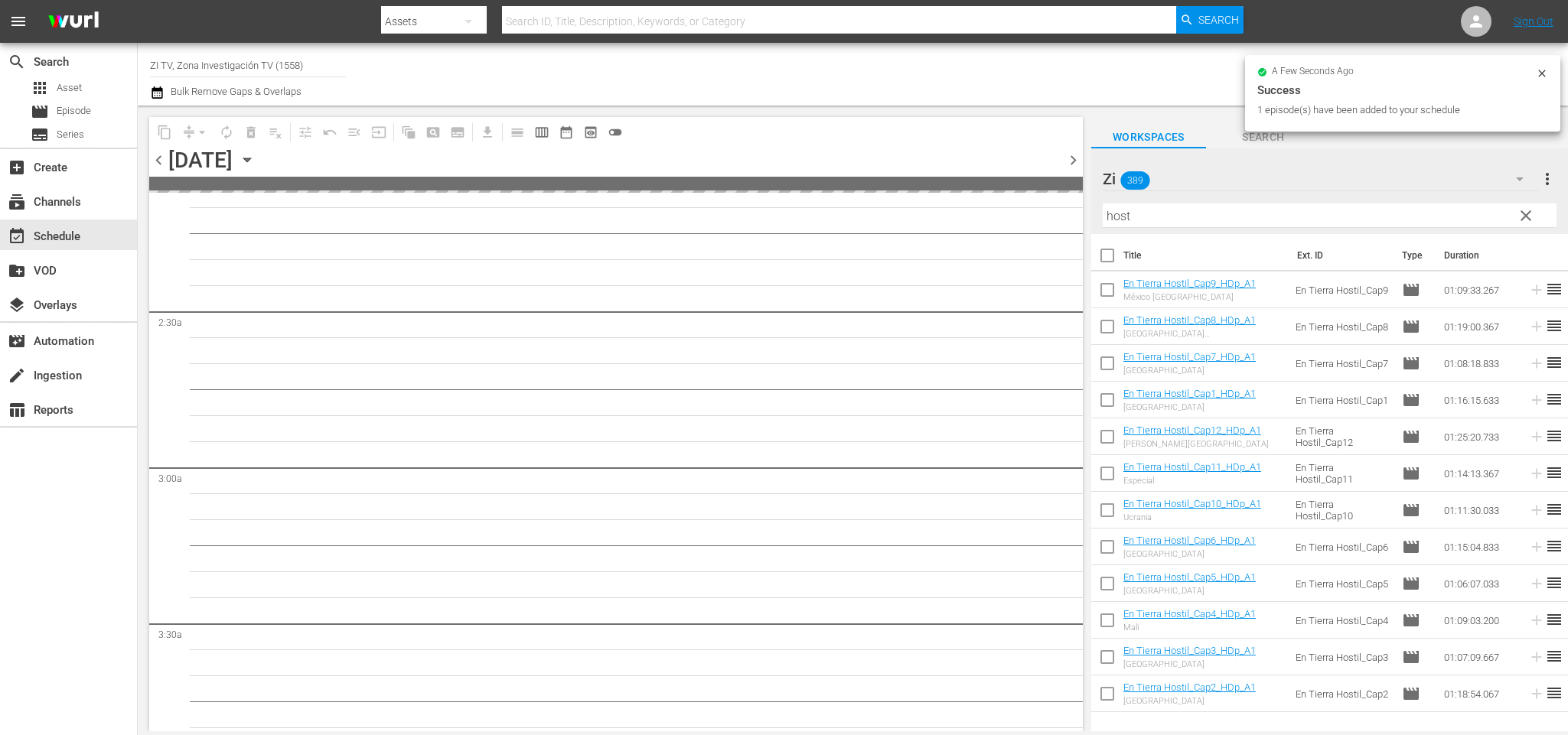
scroll to position [689, 0]
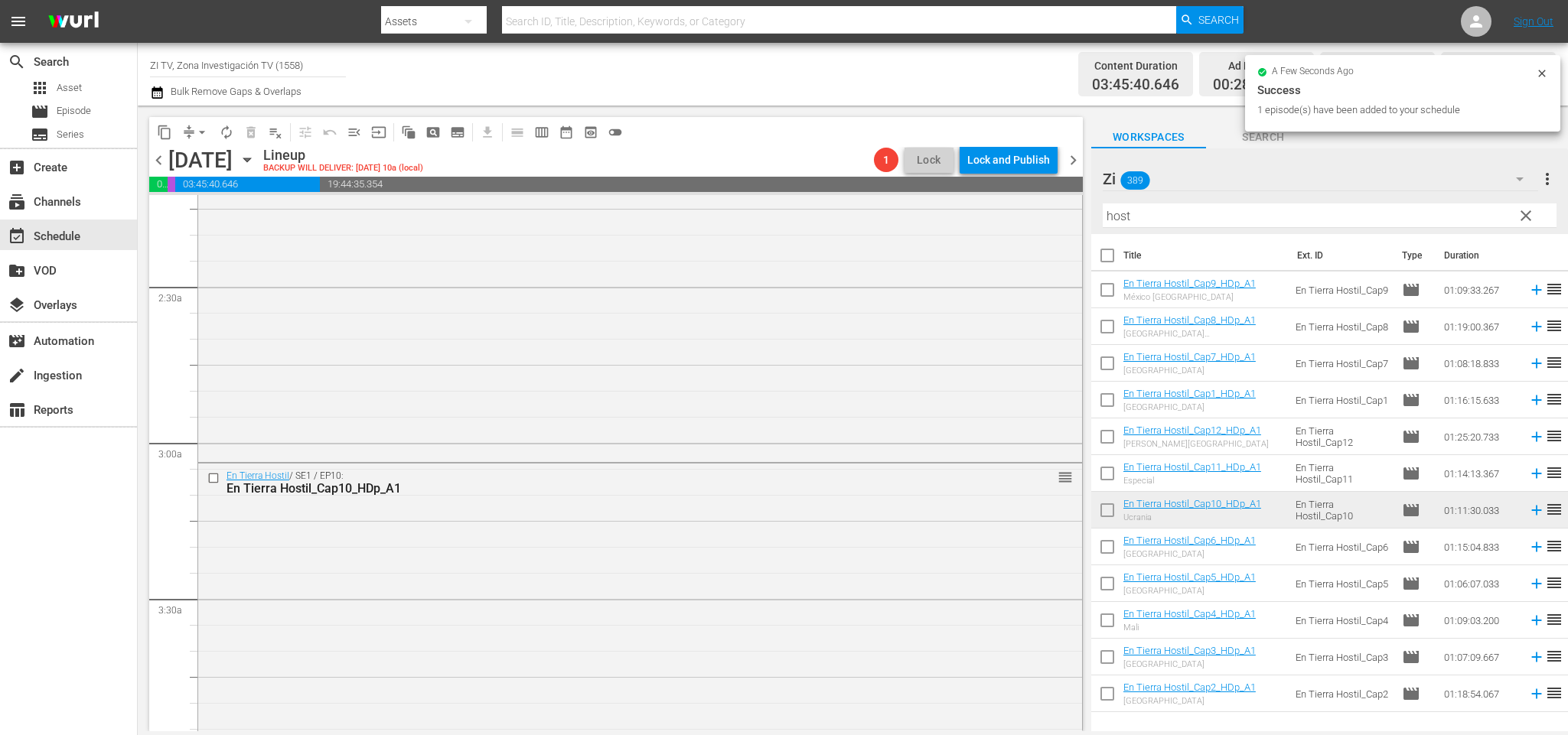
click at [154, 165] on span "chevron_left" at bounding box center [158, 160] width 19 height 19
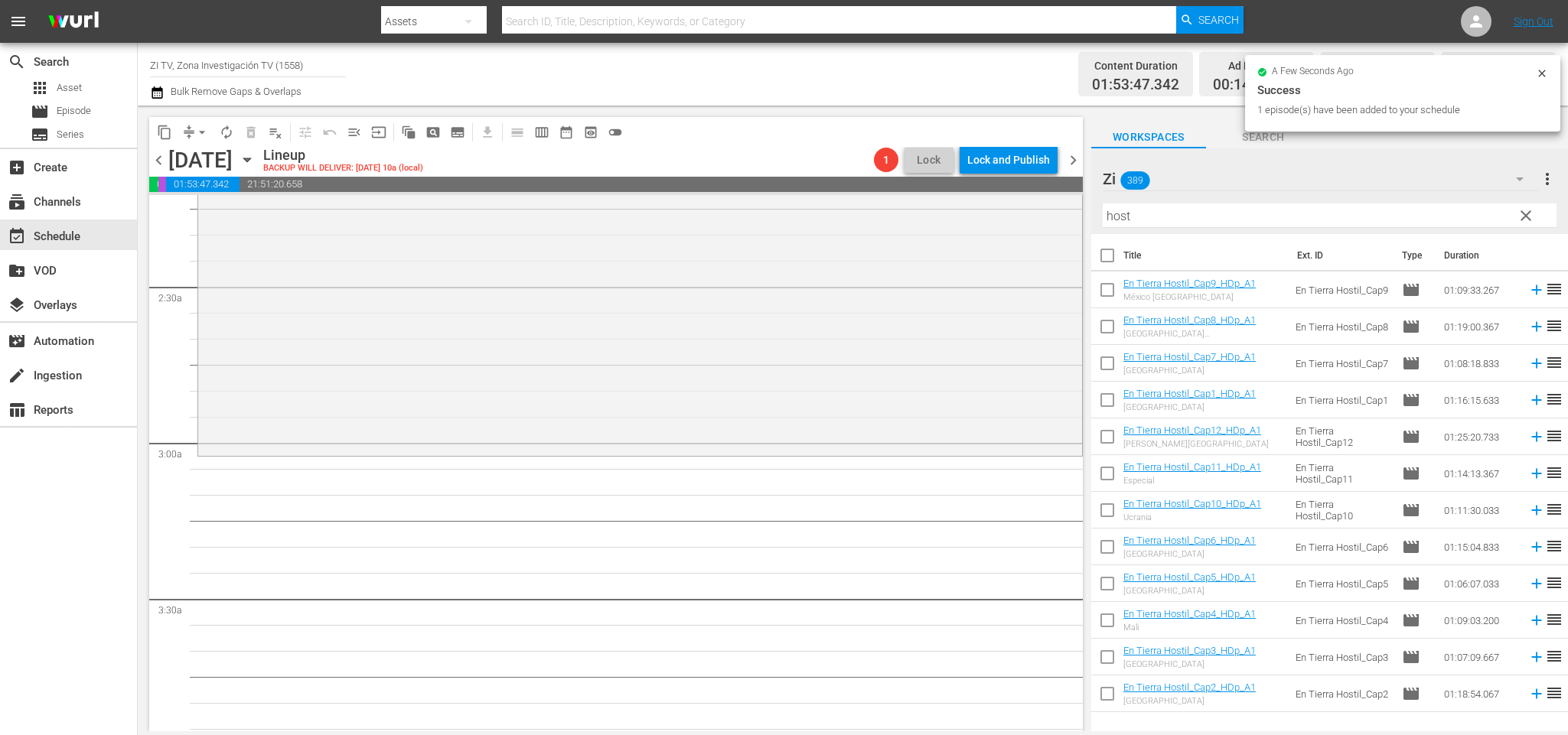
scroll to position [662, 0]
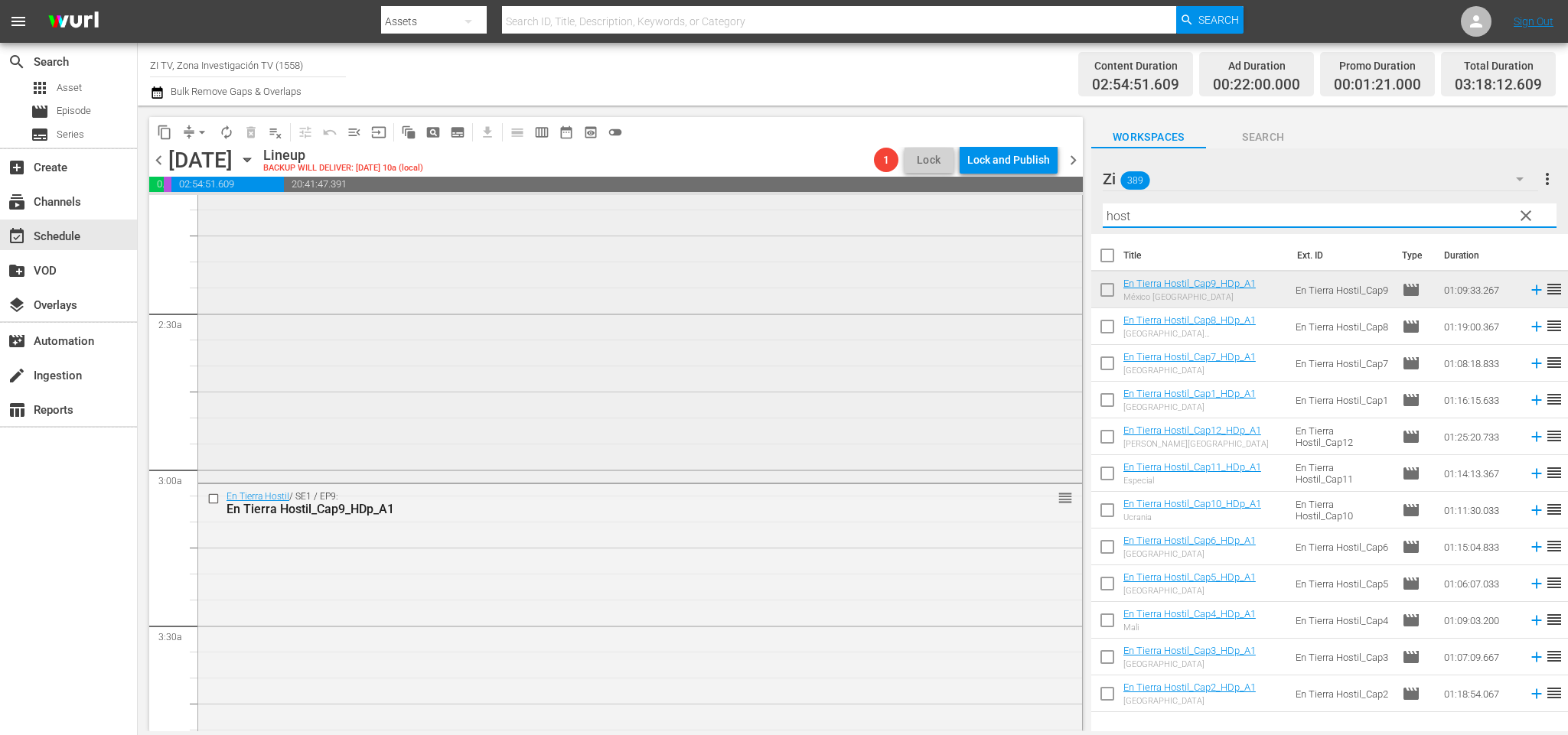
drag, startPoint x: 1159, startPoint y: 214, endPoint x: 794, endPoint y: 216, distance: 365.0
click at [797, 214] on div "content_copy compress arrow_drop_down autorenew_outlined delete_forever_outline…" at bounding box center [852, 418] width 1430 height 626
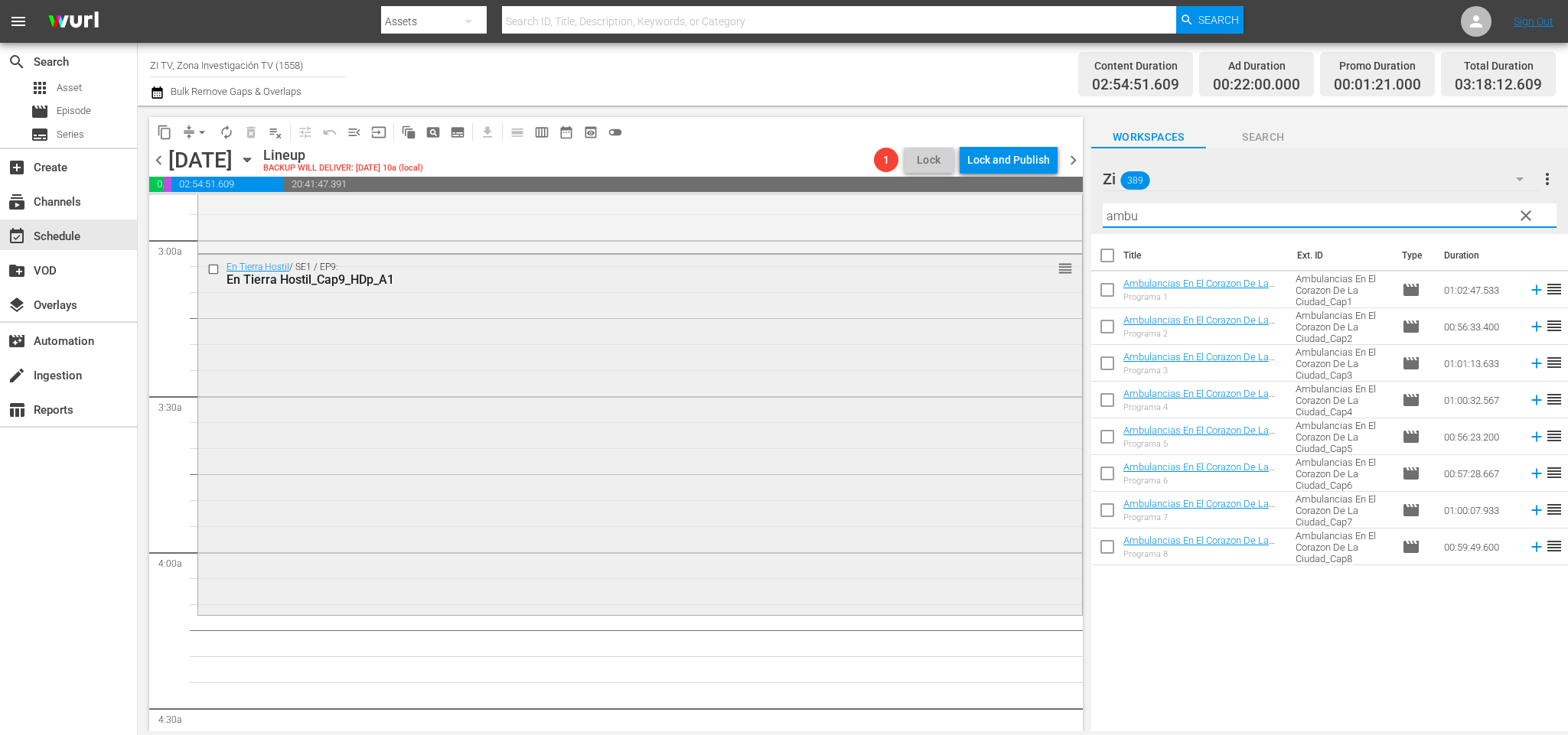
scroll to position [1006, 0]
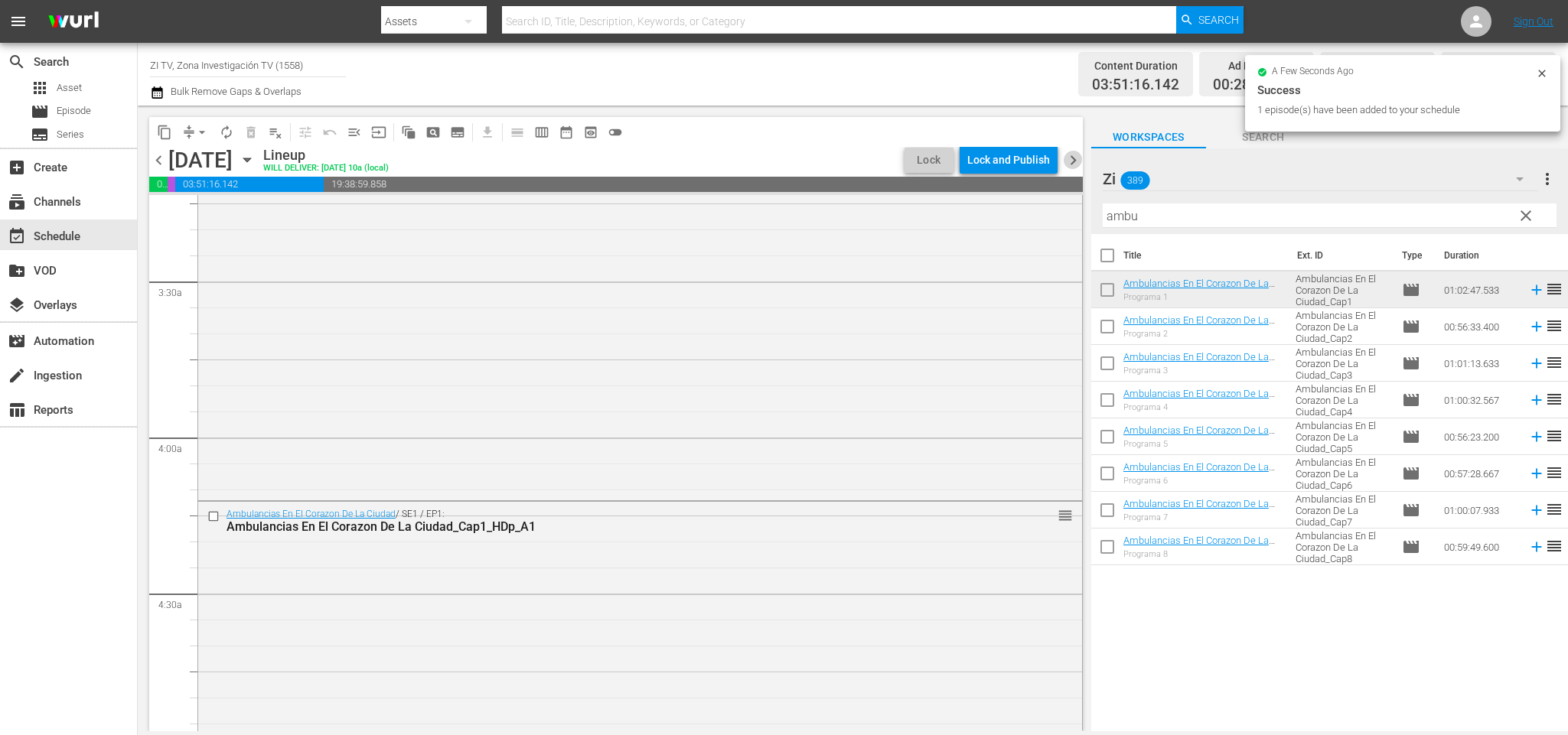
click at [1075, 168] on span "chevron_right" at bounding box center [1072, 160] width 19 height 19
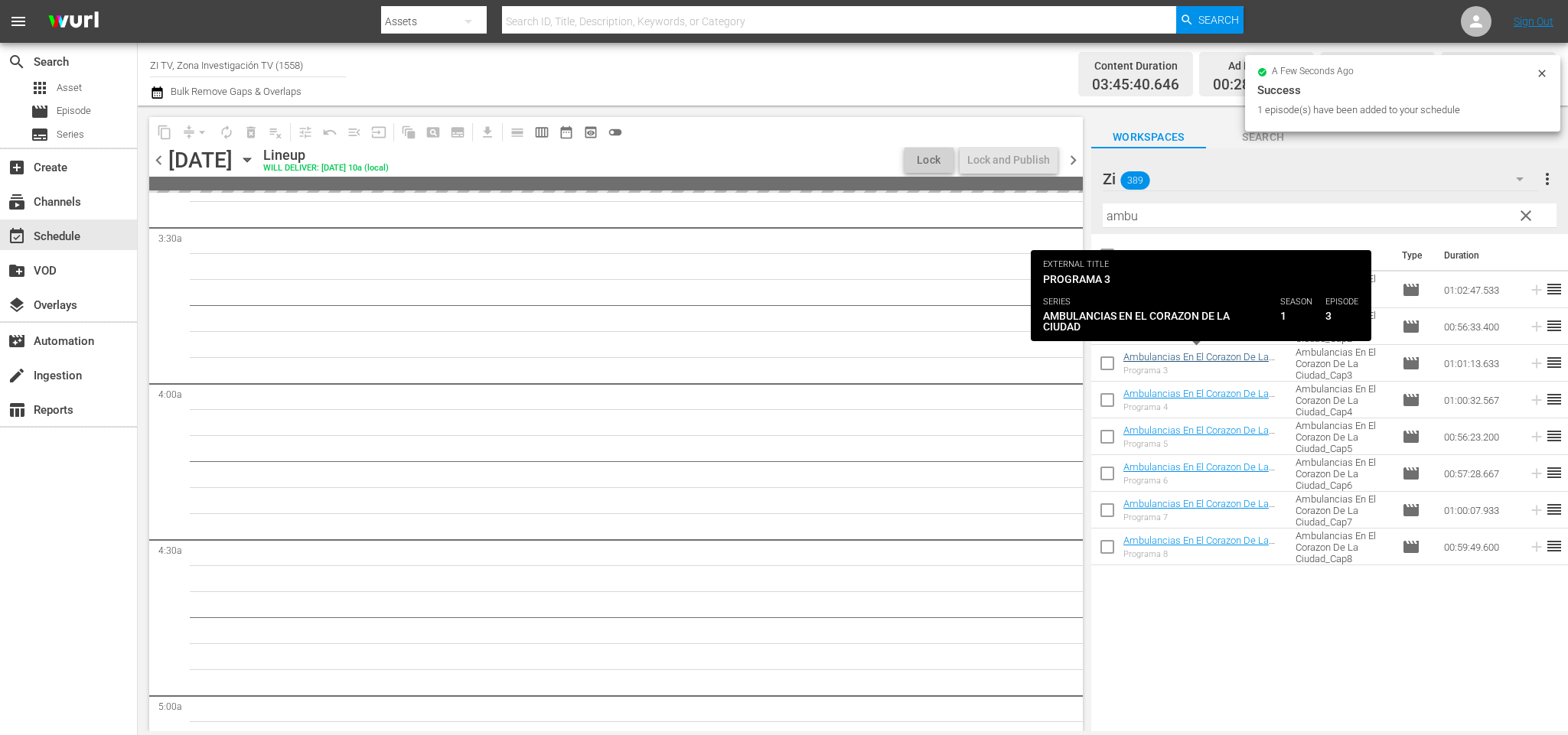
scroll to position [1033, 0]
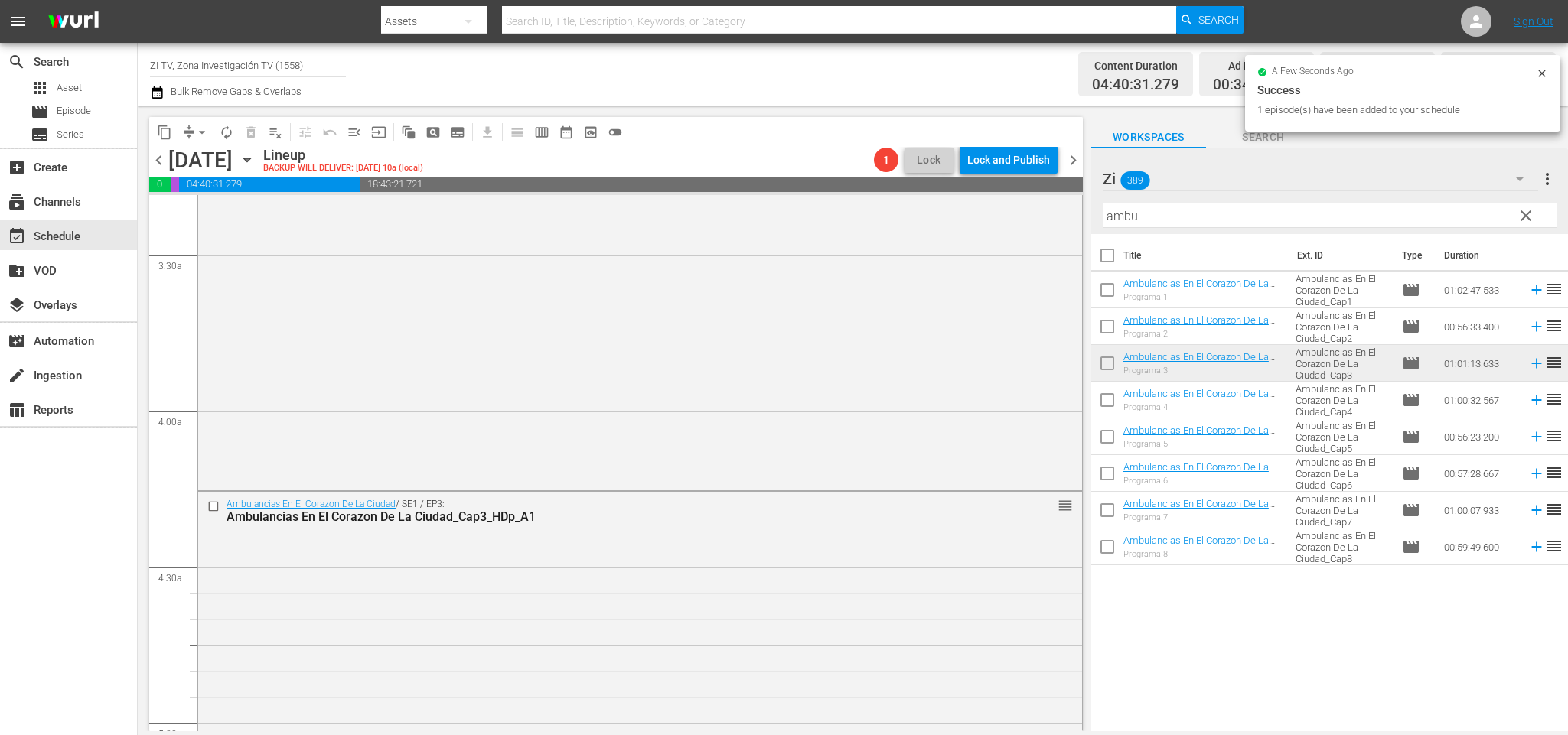
click at [1074, 154] on span "chevron_right" at bounding box center [1072, 160] width 19 height 19
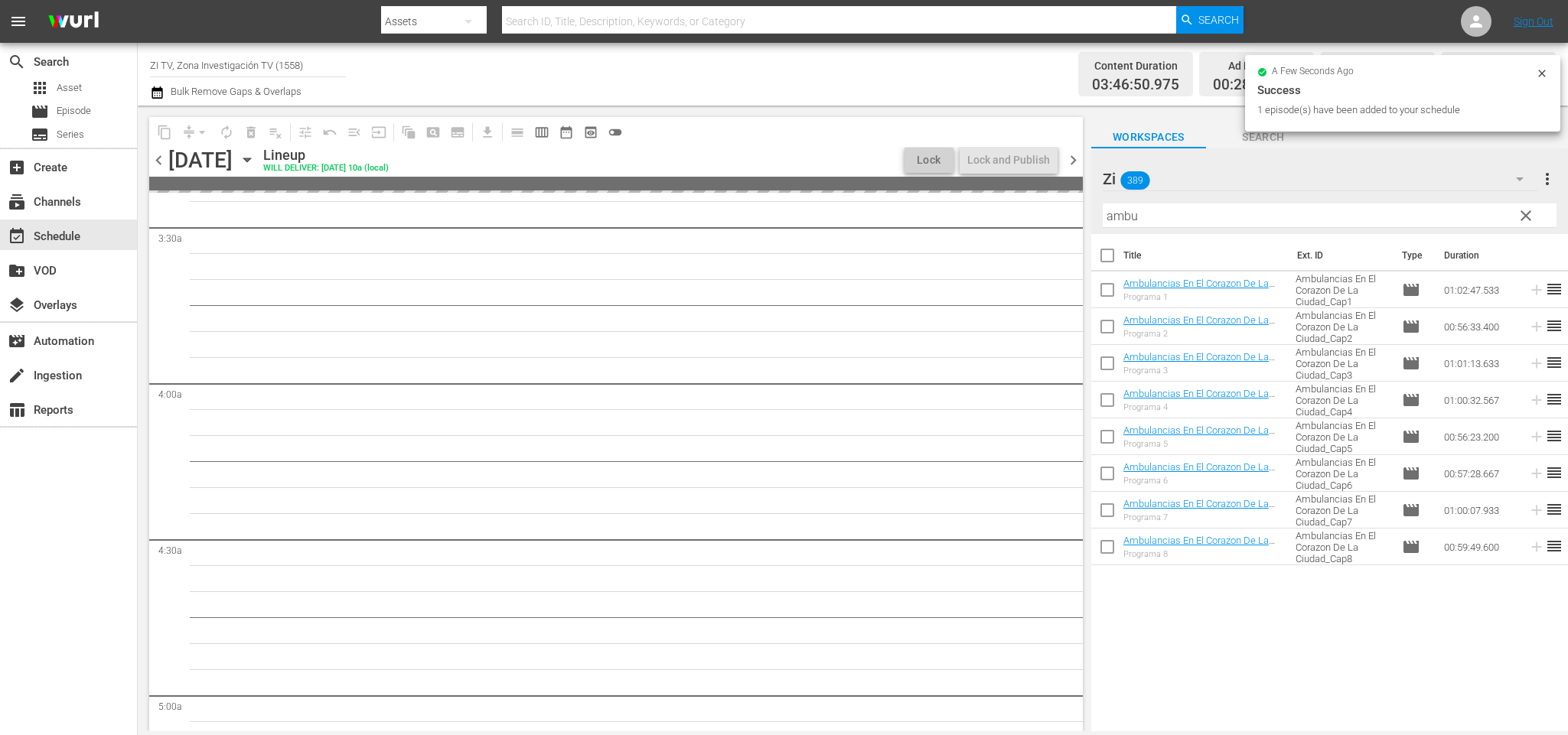
scroll to position [1006, 0]
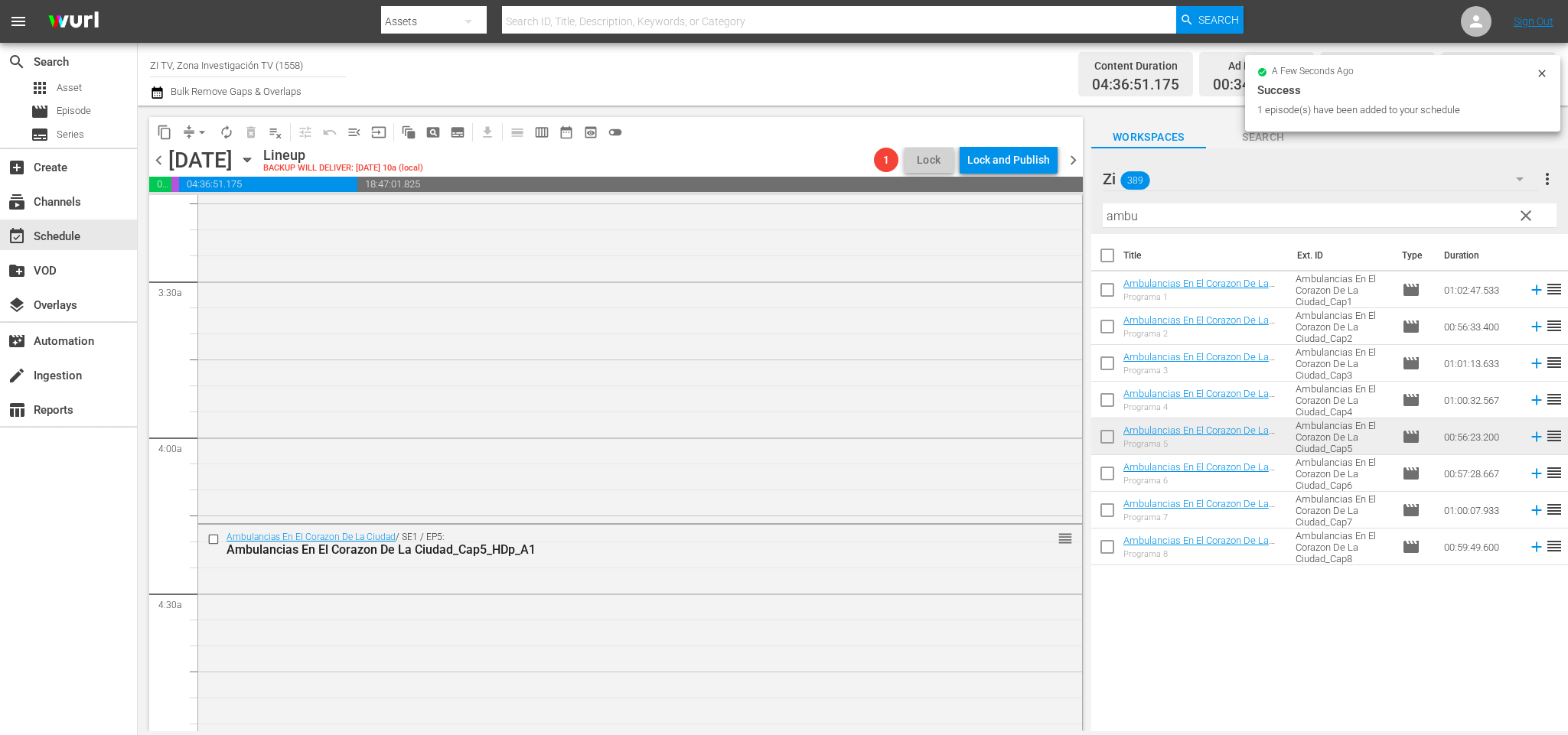
click at [1068, 161] on span "chevron_right" at bounding box center [1072, 160] width 19 height 19
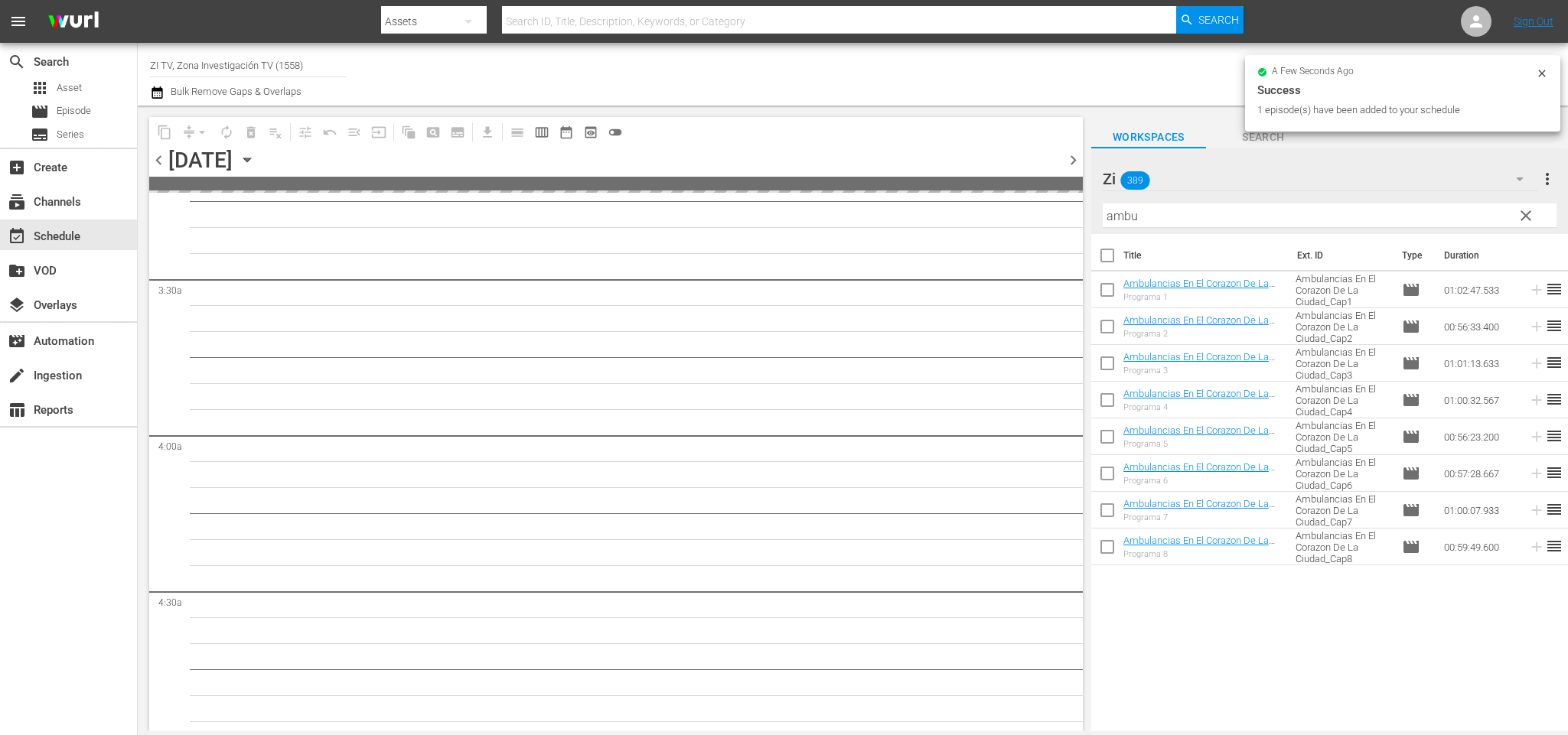
scroll to position [1059, 0]
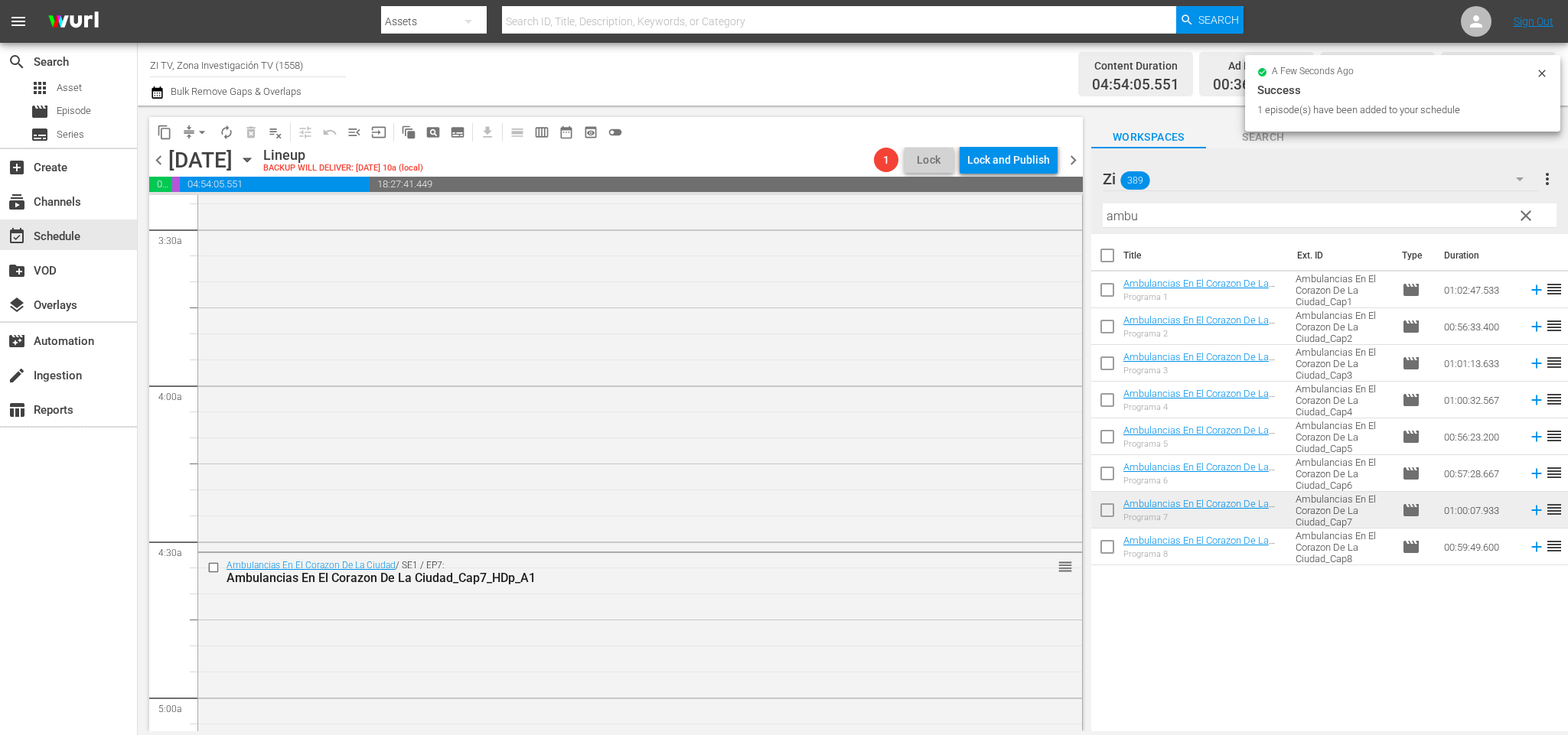
click at [1072, 161] on span "chevron_right" at bounding box center [1072, 160] width 19 height 19
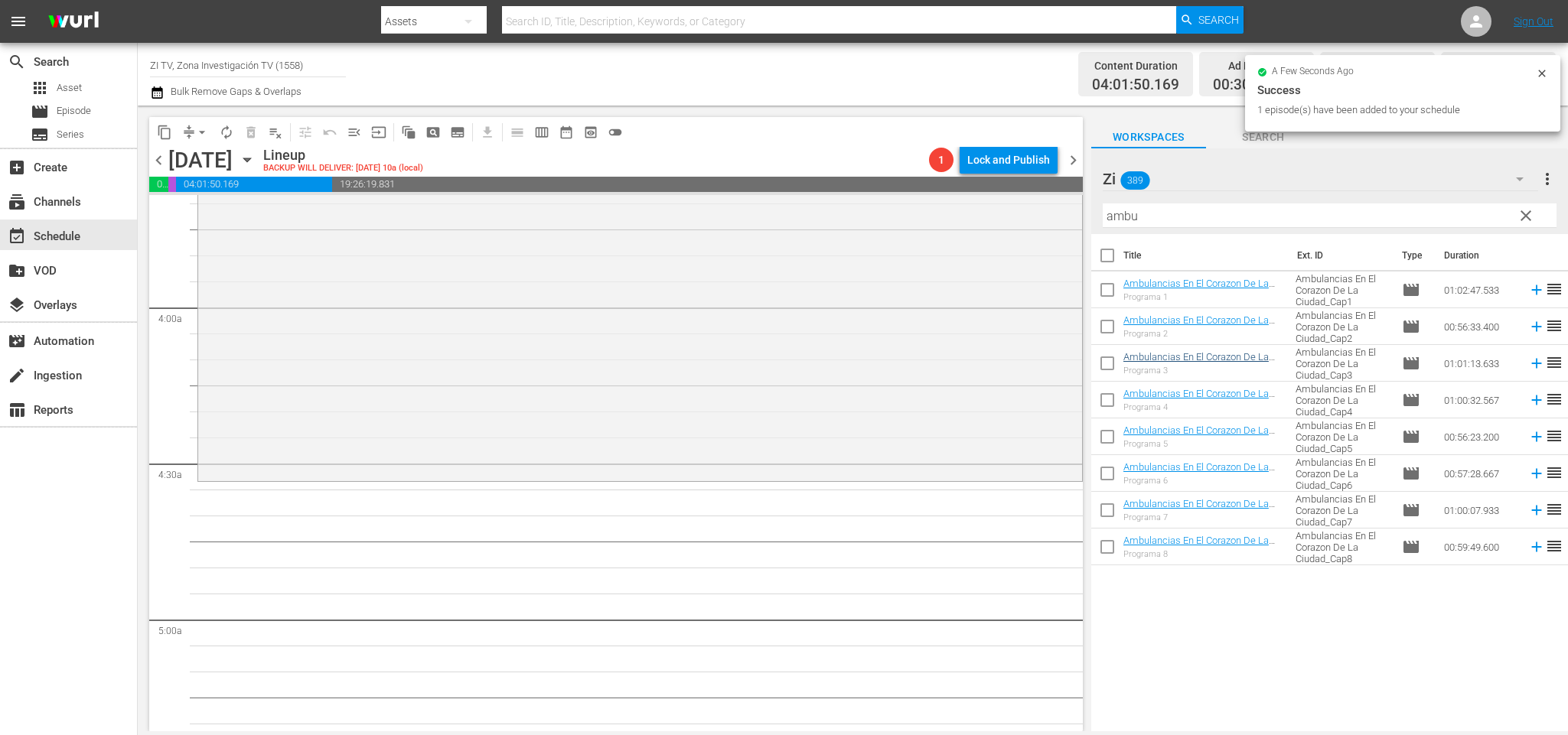
scroll to position [1084, 0]
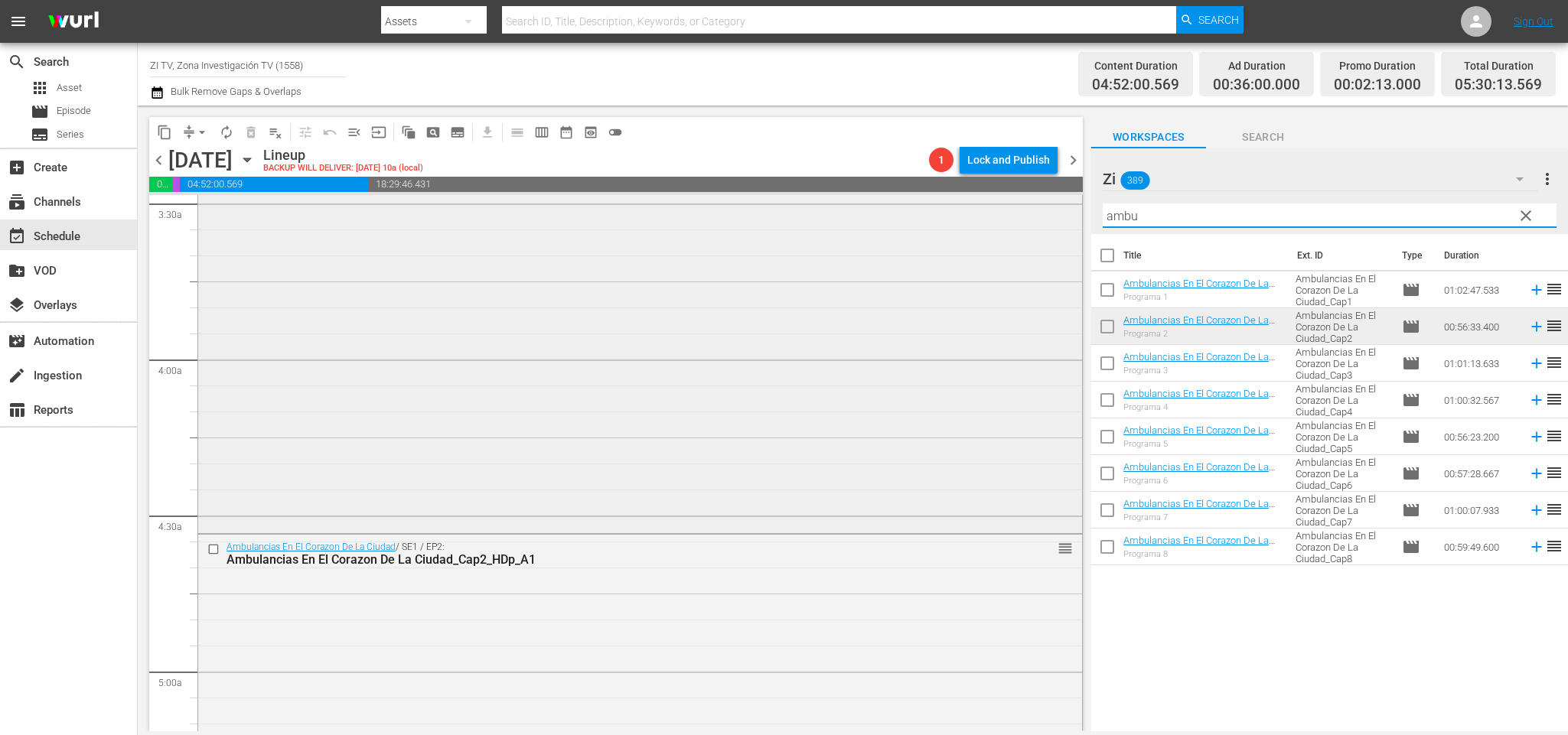
drag, startPoint x: 1204, startPoint y: 206, endPoint x: 868, endPoint y: 196, distance: 336.1
click at [868, 196] on div "content_copy compress arrow_drop_down autorenew_outlined delete_forever_outline…" at bounding box center [852, 418] width 1430 height 626
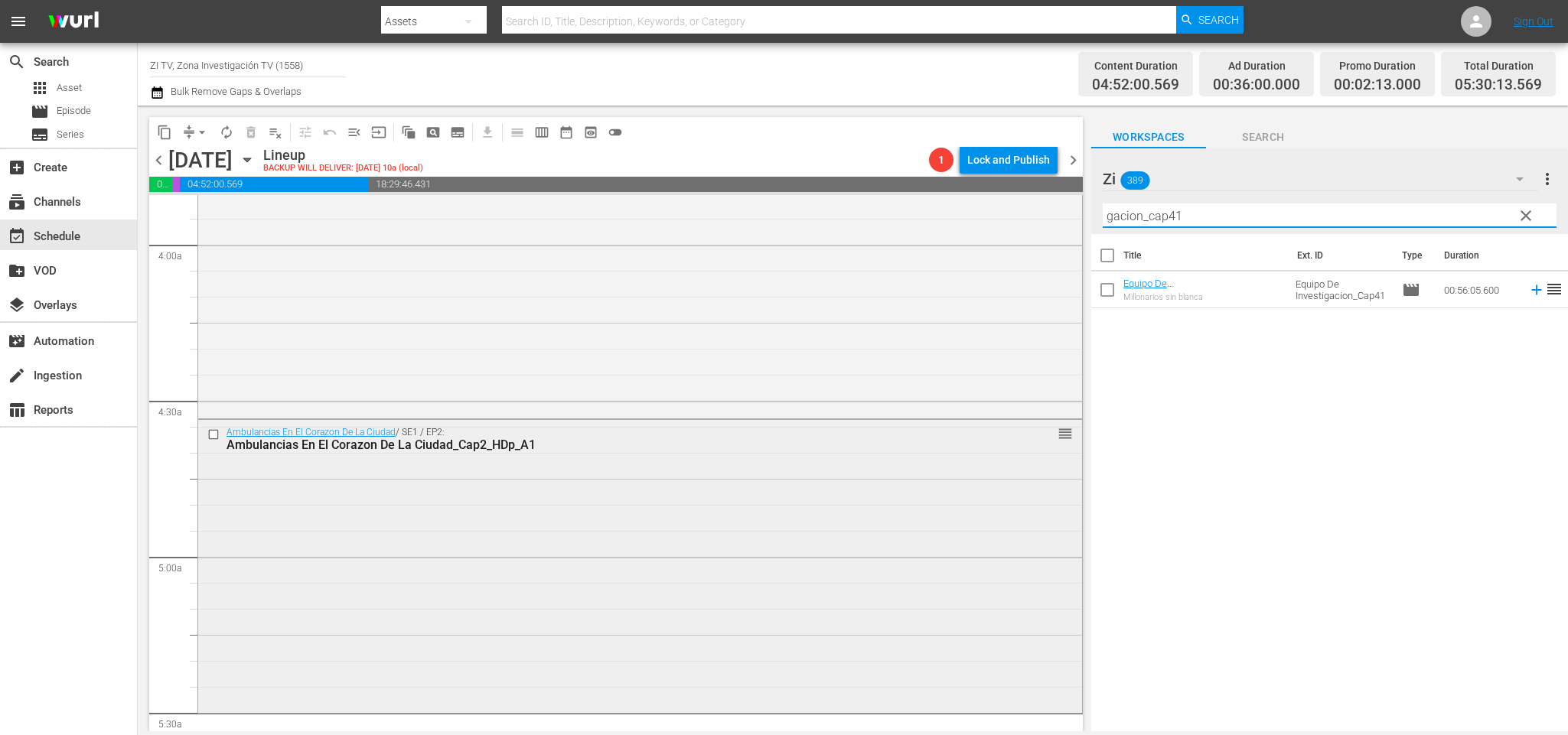
scroll to position [1428, 0]
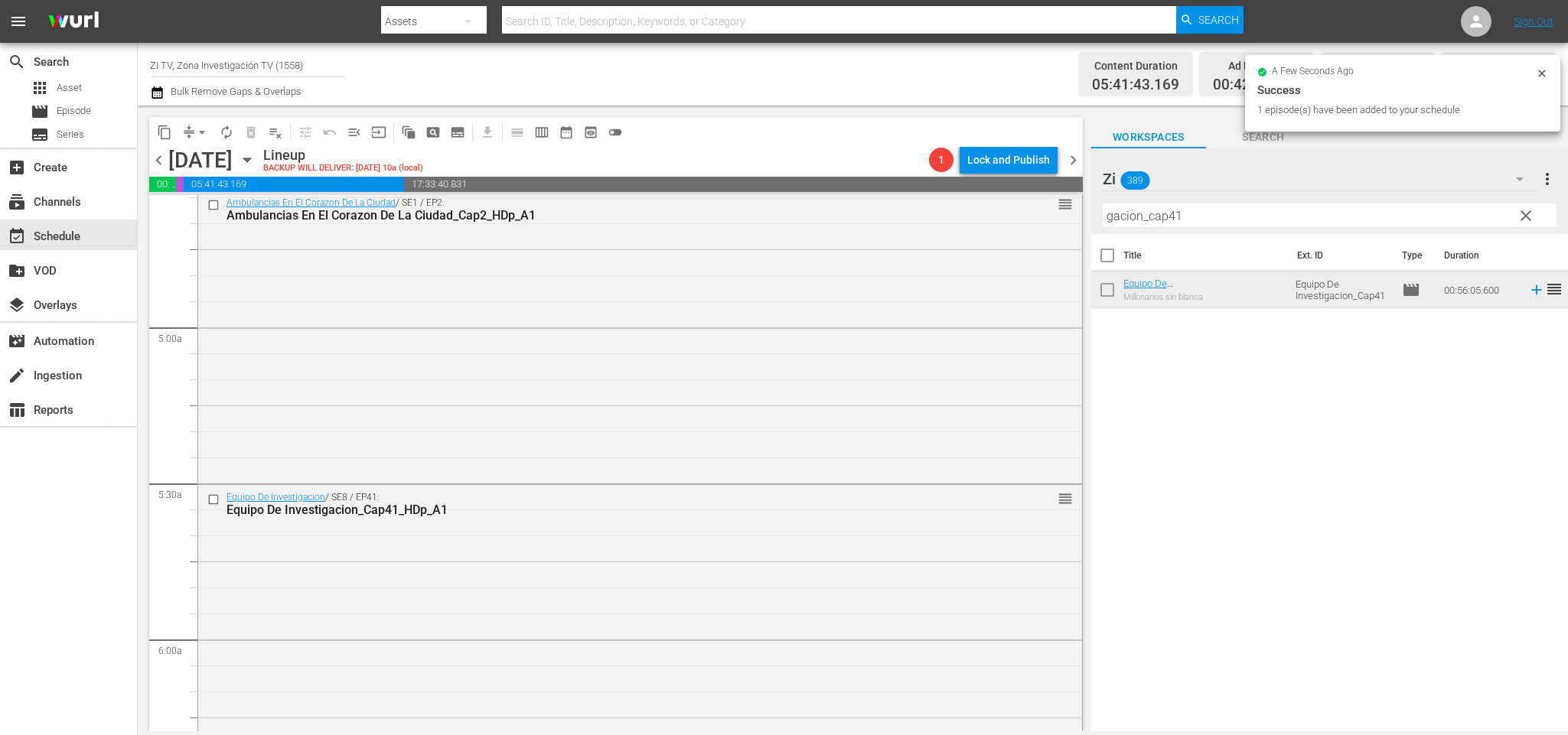
click at [165, 159] on span "chevron_left" at bounding box center [158, 160] width 19 height 19
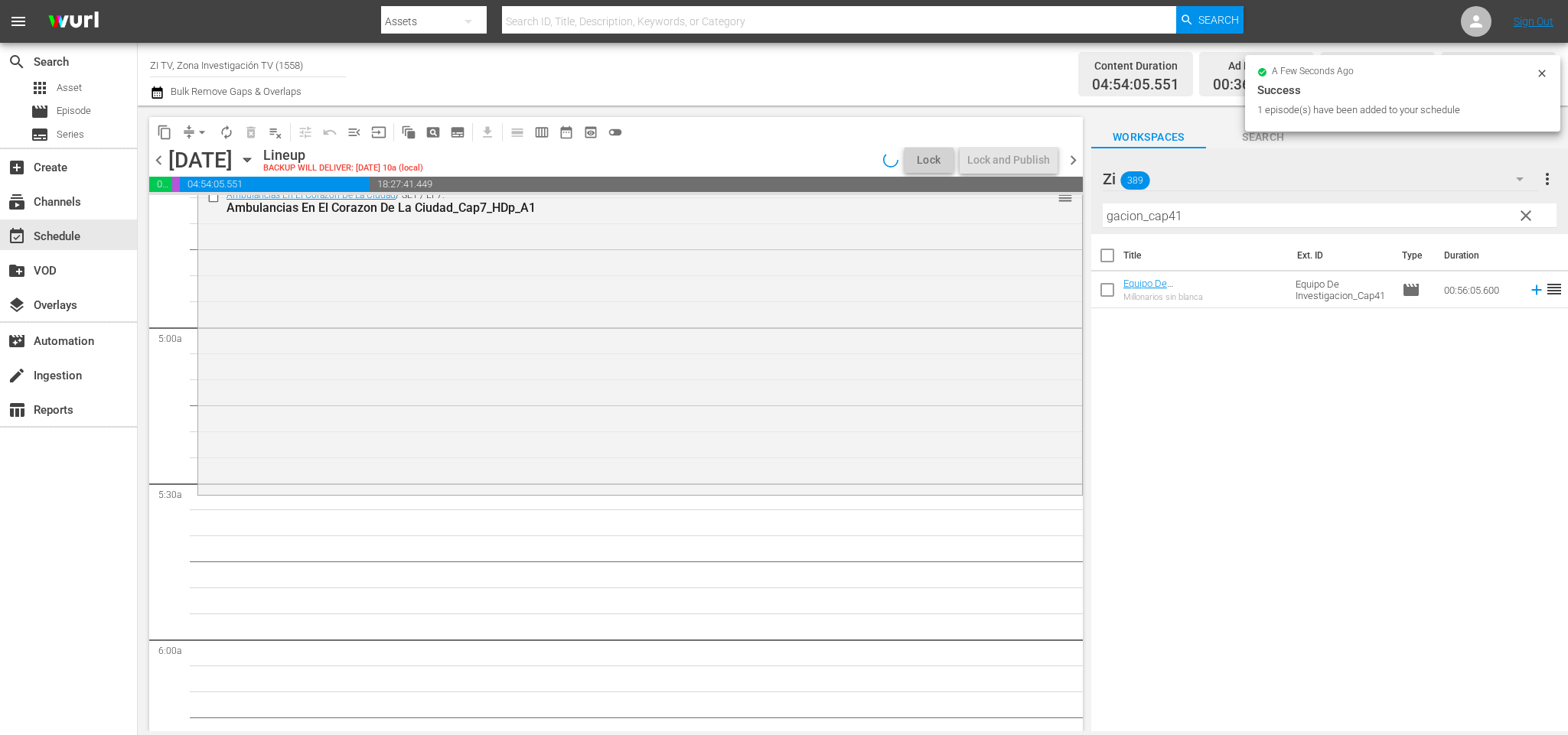
scroll to position [1351, 0]
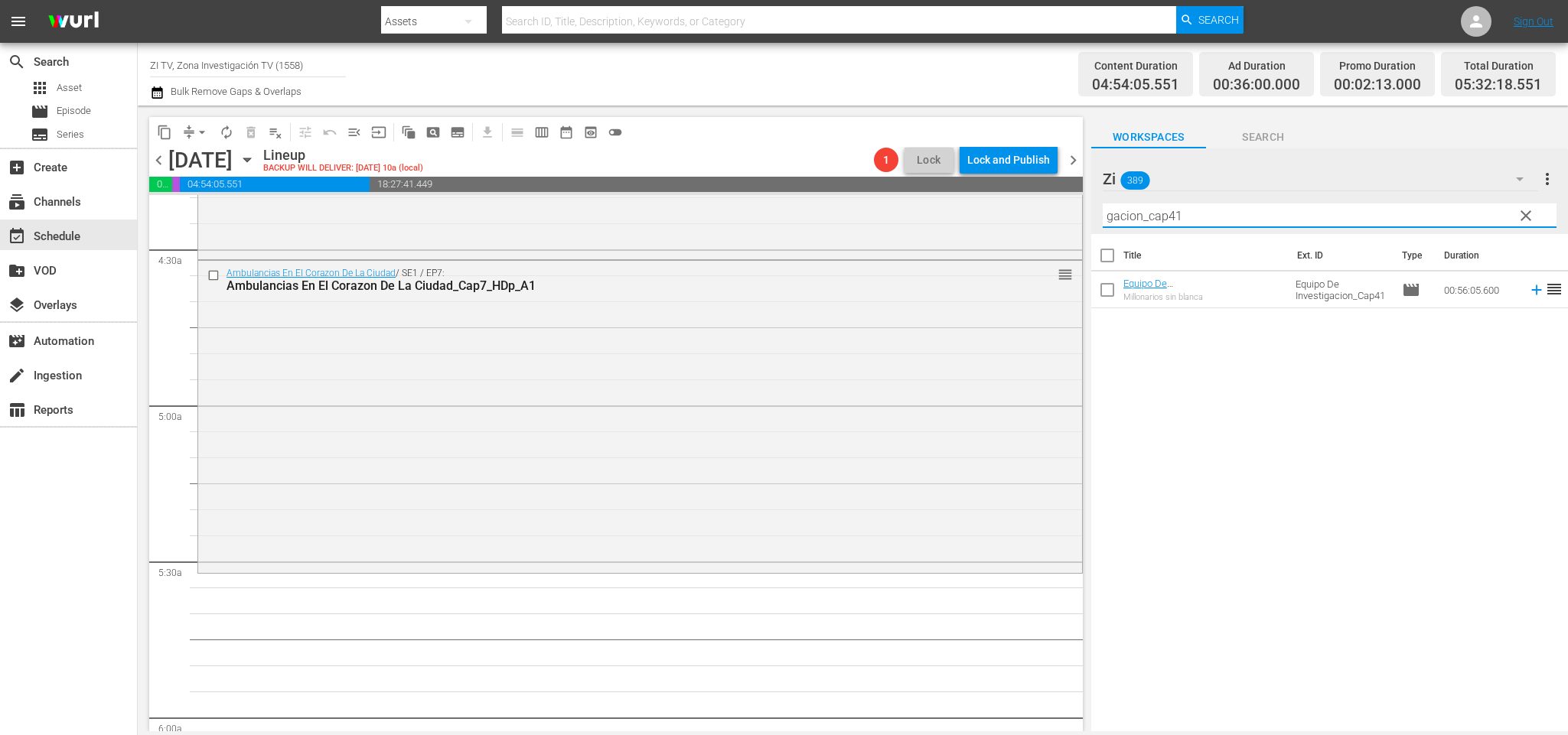
drag, startPoint x: 1199, startPoint y: 210, endPoint x: 1170, endPoint y: 202, distance: 30.1
click at [1170, 203] on input "gacion_cap41" at bounding box center [1329, 215] width 454 height 24
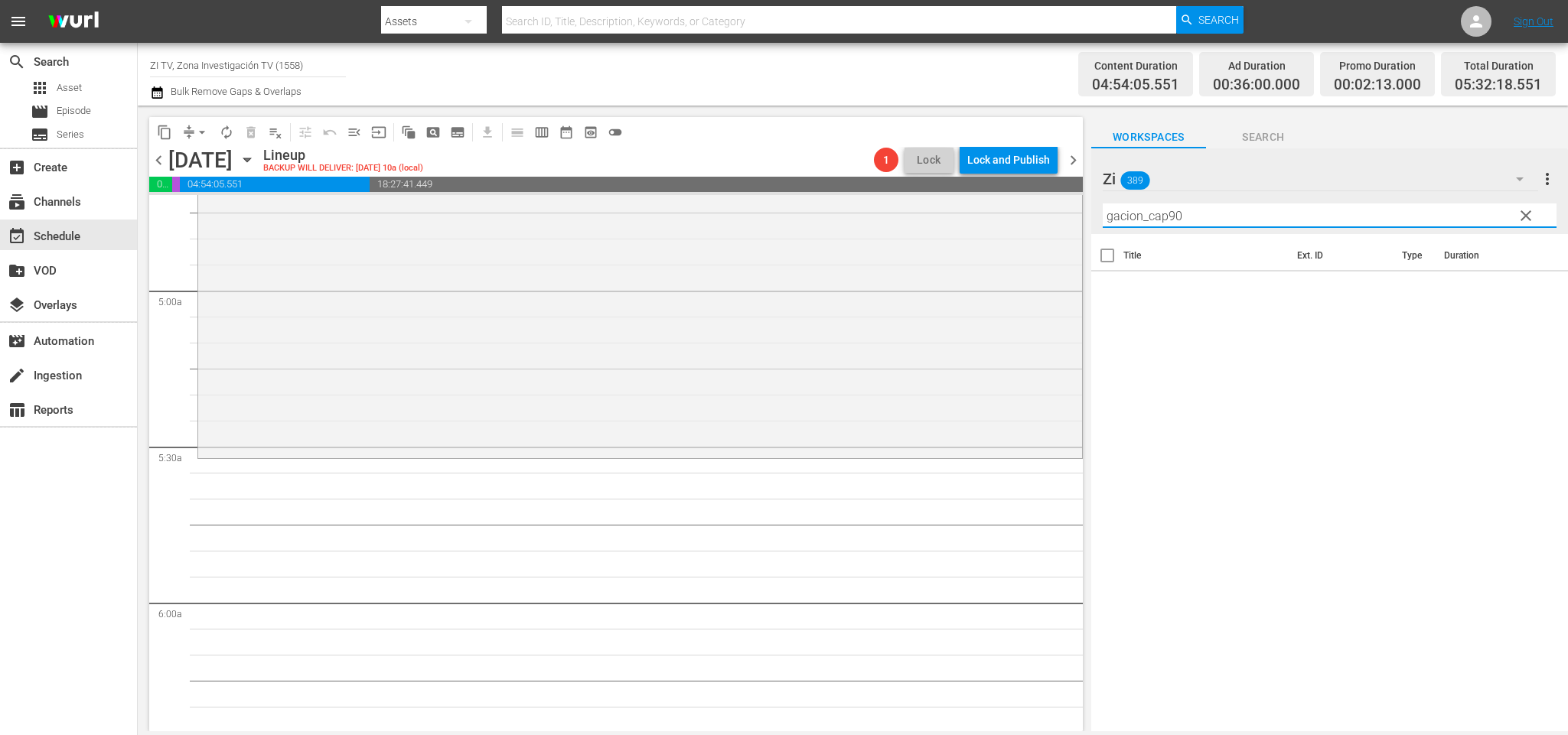
type input "gacion_cap90"
click at [459, 18] on icon "button" at bounding box center [469, 21] width 18 height 18
click at [434, 111] on div "Episodes" at bounding box center [430, 113] width 61 height 24
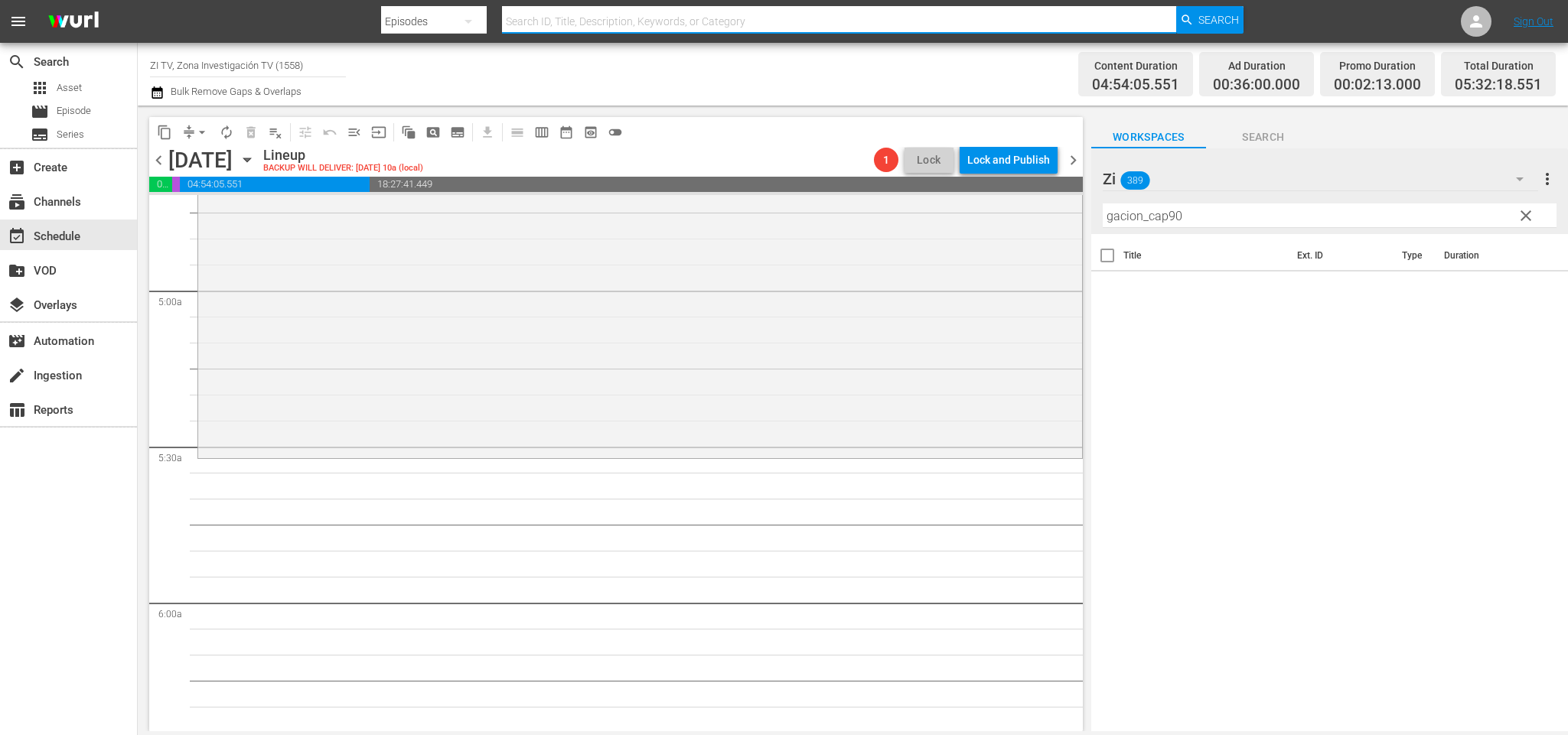
click at [741, 28] on input "text" at bounding box center [839, 21] width 674 height 37
type input "equipo de investigacion_cap89"
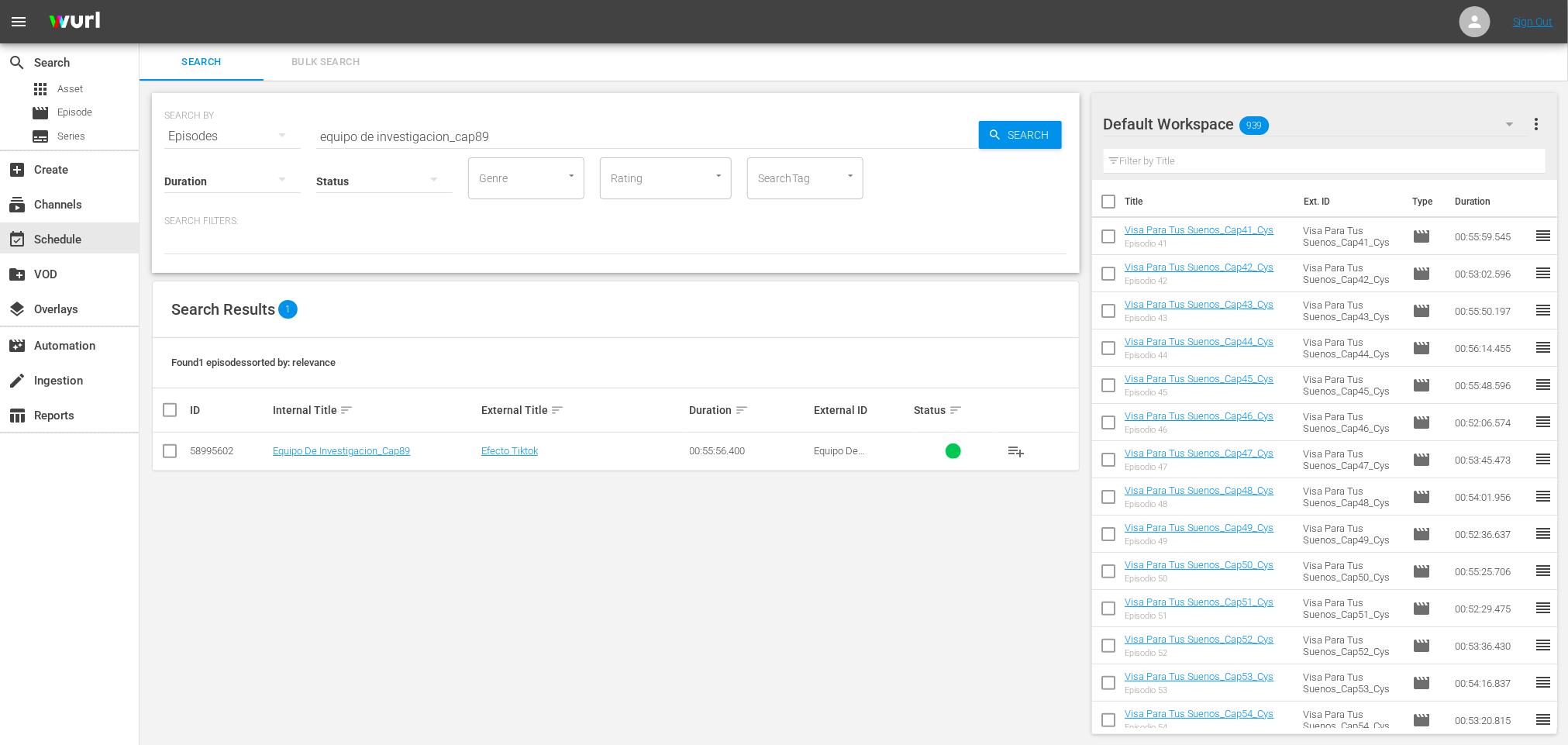
click at [1316, 117] on div "Default Workspace 939" at bounding box center [1317, 124] width 425 height 43
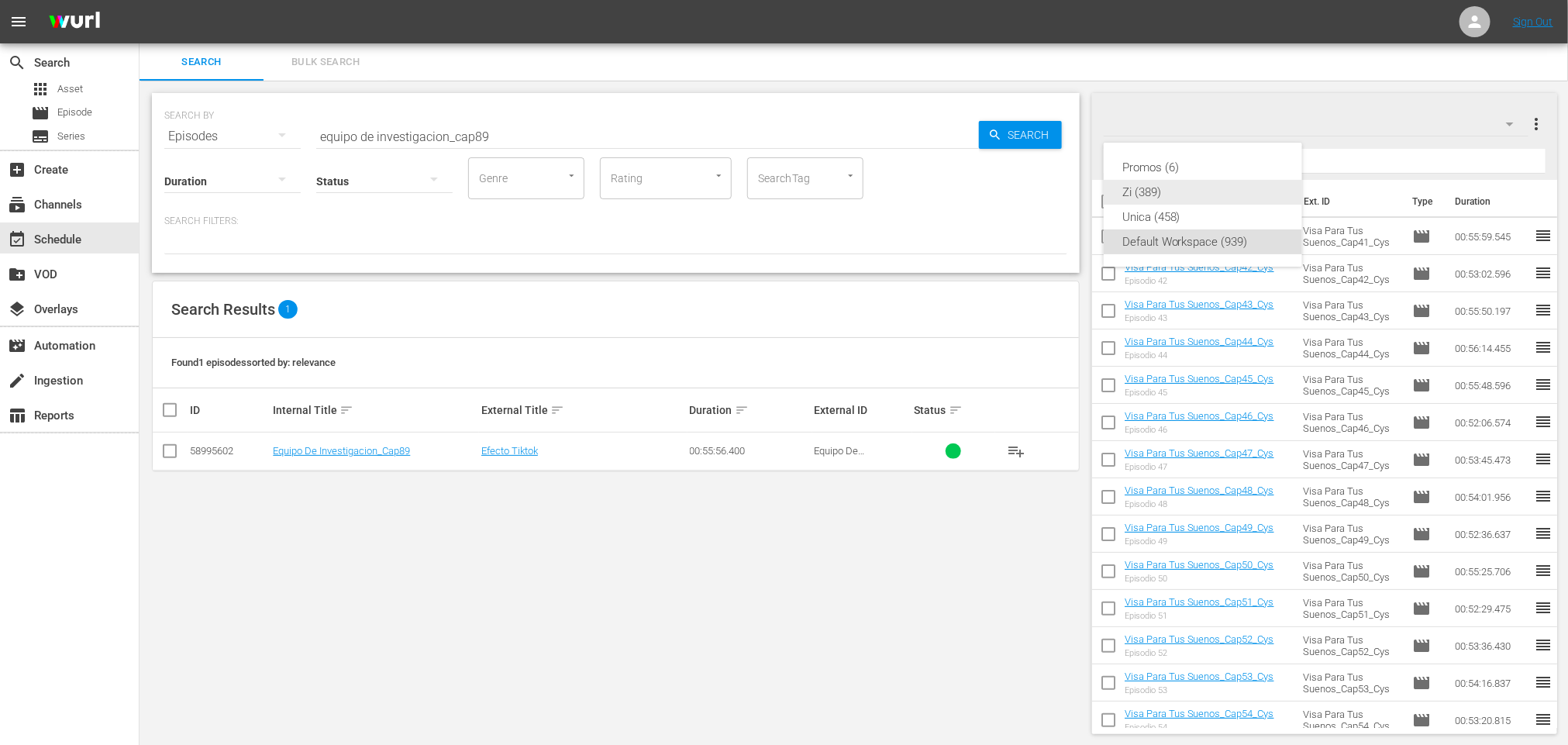
click at [1226, 186] on div "Zi (389)" at bounding box center [1204, 192] width 161 height 24
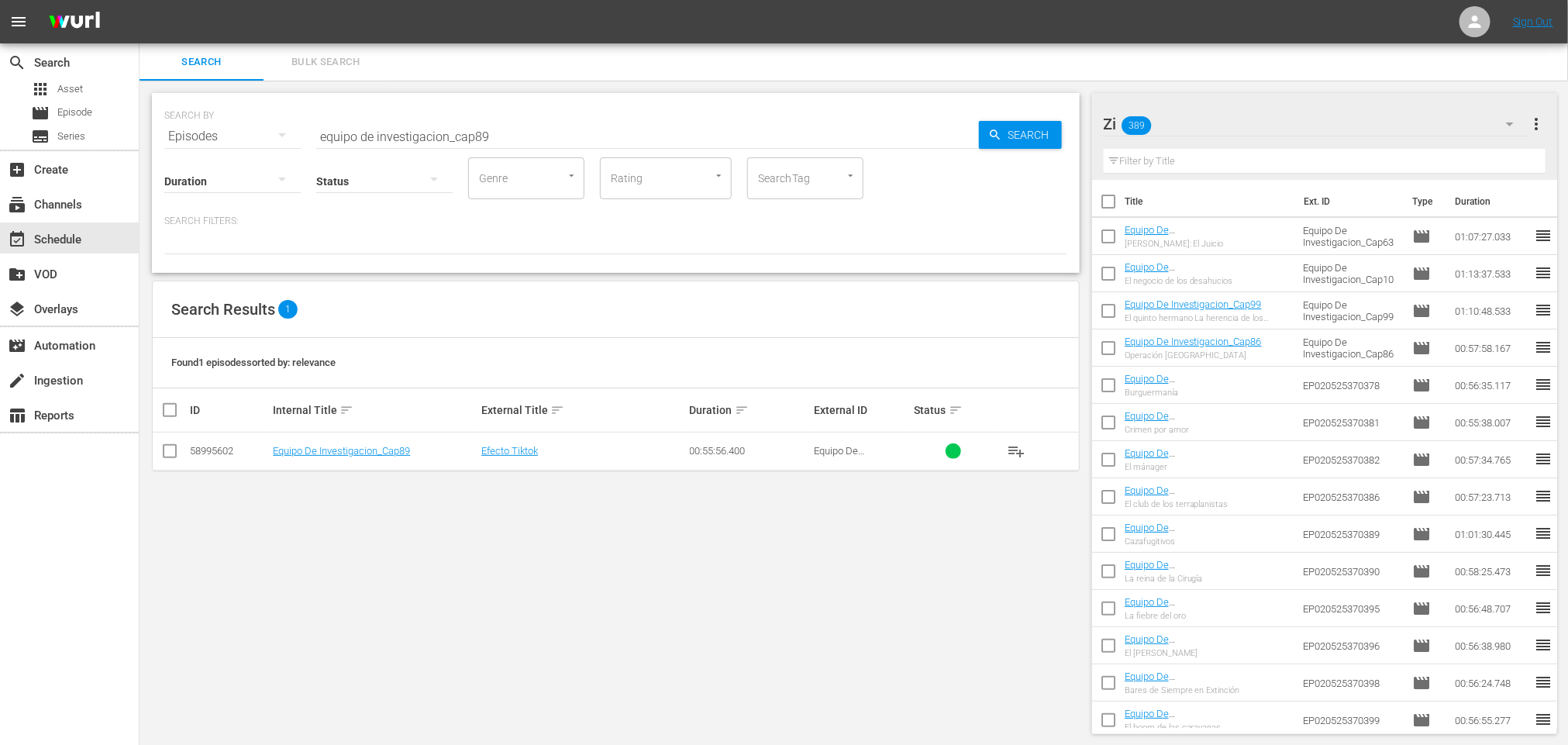
click at [1028, 458] on button "playlist_add" at bounding box center [1016, 452] width 37 height 37
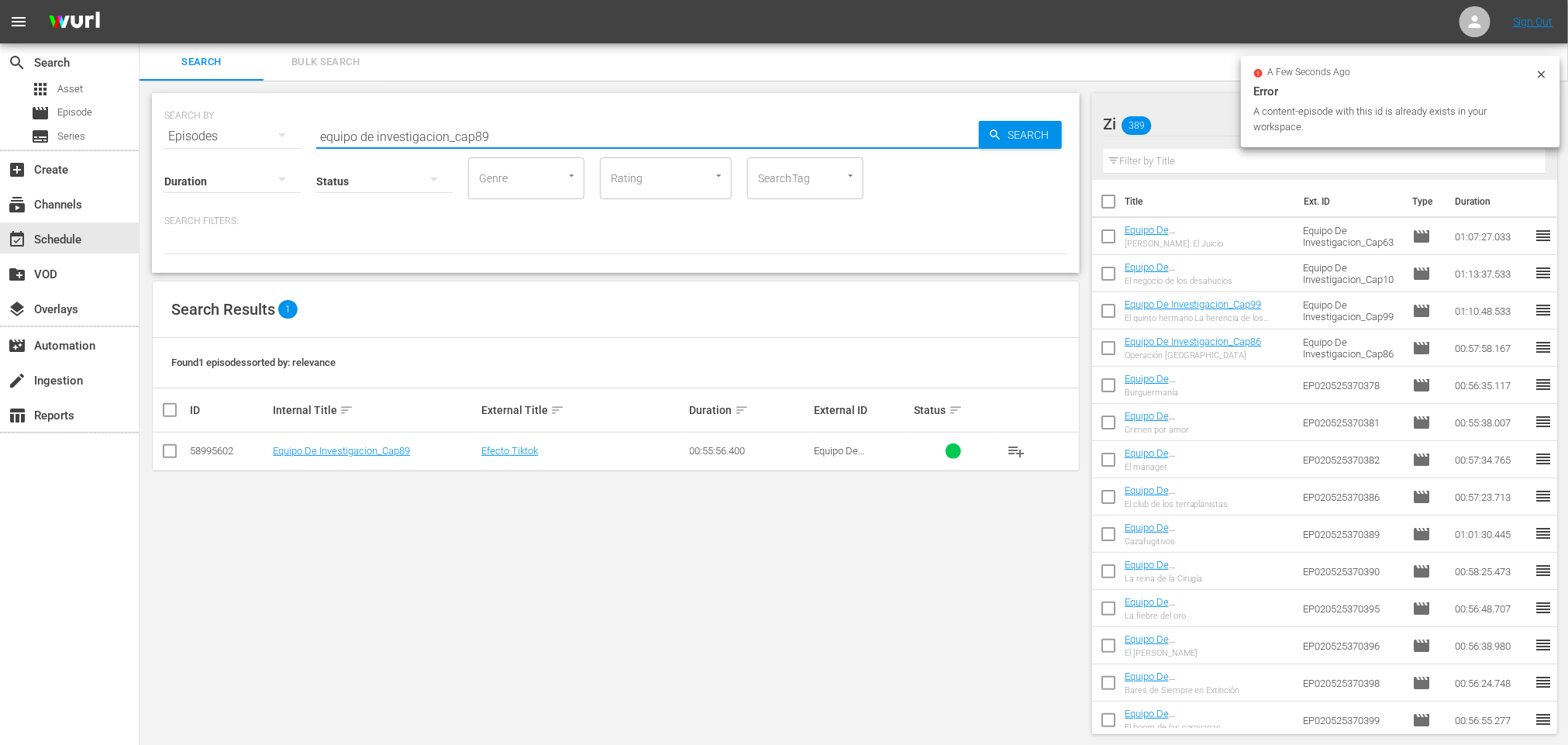
drag, startPoint x: 515, startPoint y: 138, endPoint x: 481, endPoint y: 131, distance: 34.7
click at [481, 131] on input "equipo de investigacion_cap89" at bounding box center [648, 137] width 663 height 37
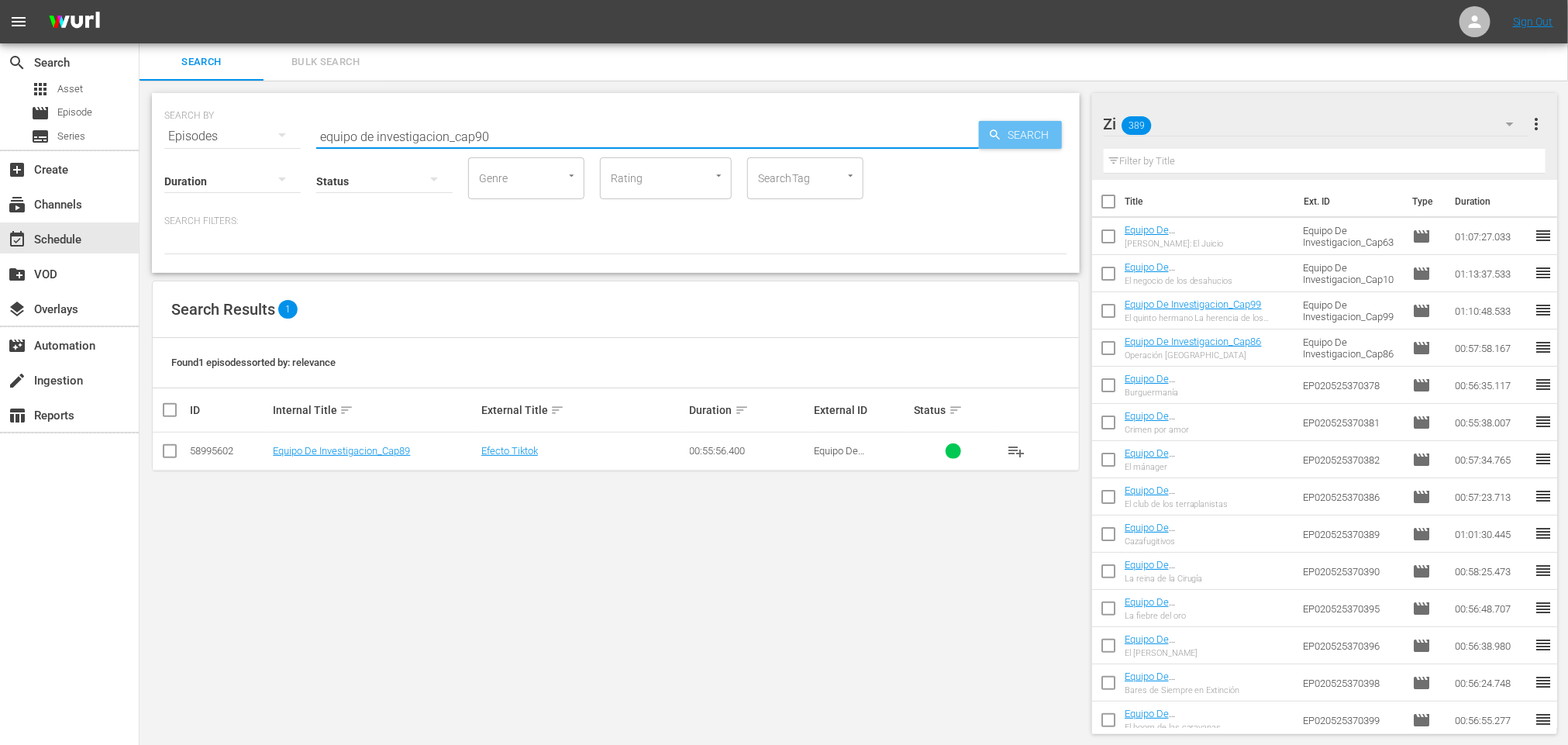
type input "equipo de investigacion_cap90"
click at [1010, 144] on span "Search" at bounding box center [1032, 135] width 60 height 28
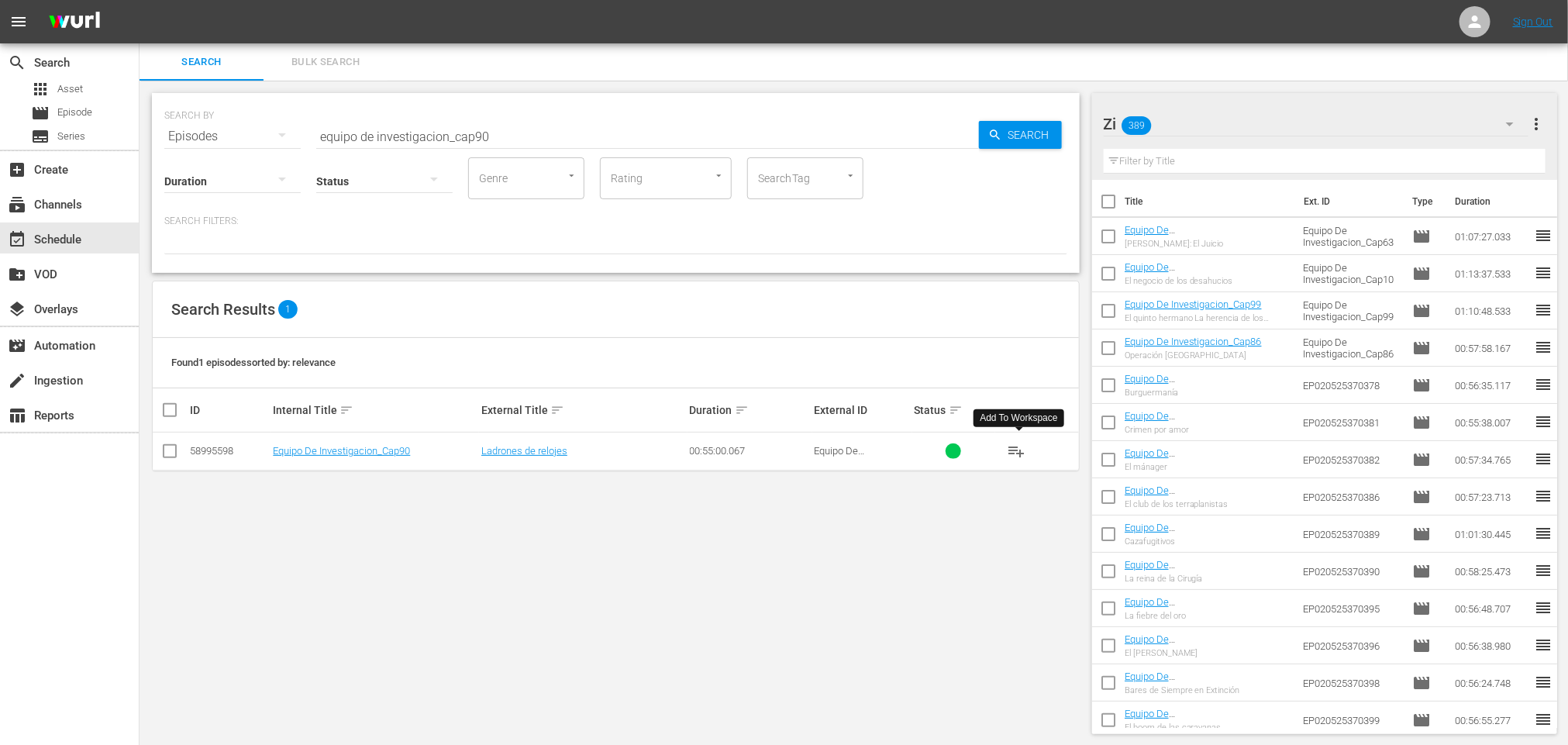
click at [1014, 454] on span "playlist_add" at bounding box center [1016, 452] width 19 height 19
click at [50, 236] on div "event_available Schedule" at bounding box center [43, 237] width 87 height 14
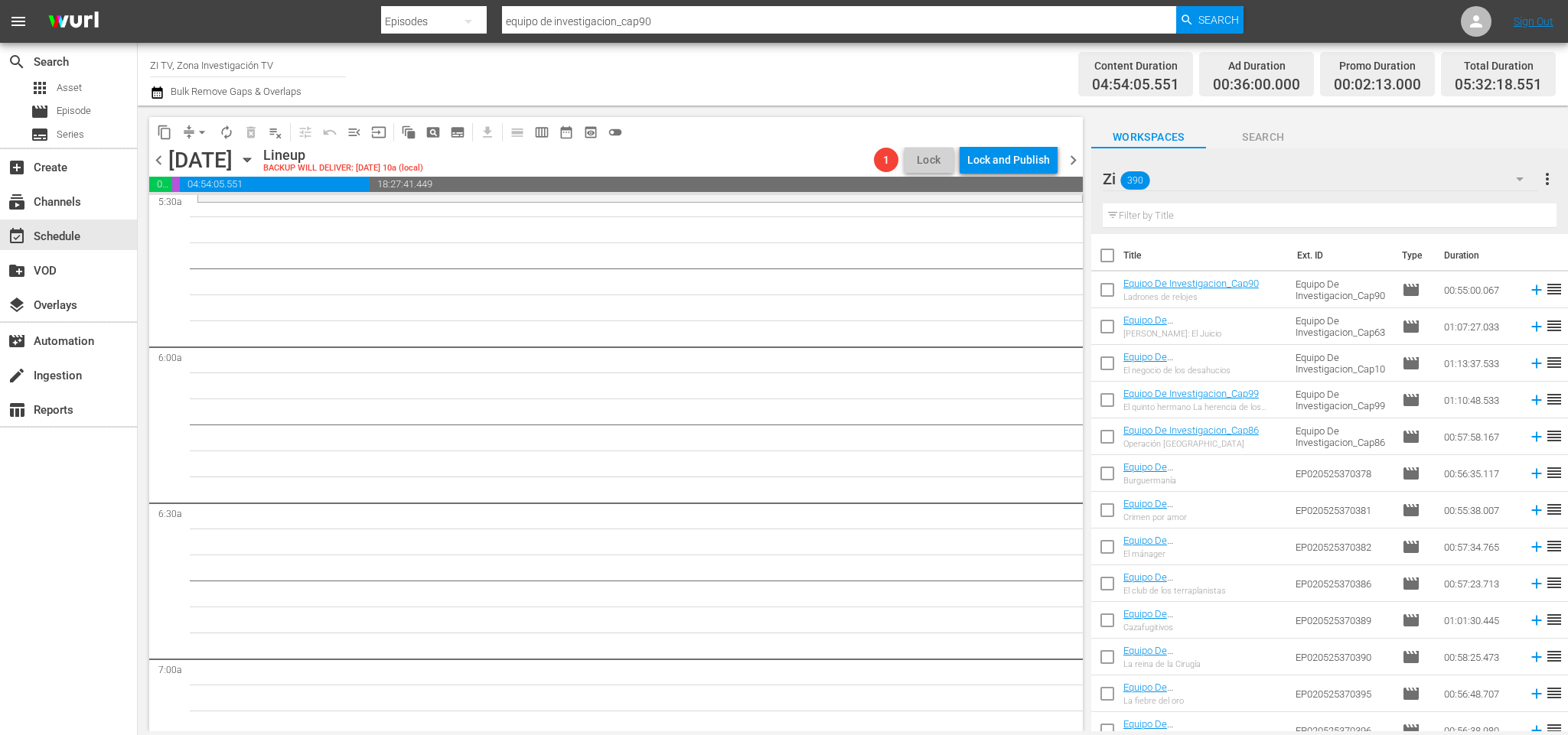
scroll to position [1492, 0]
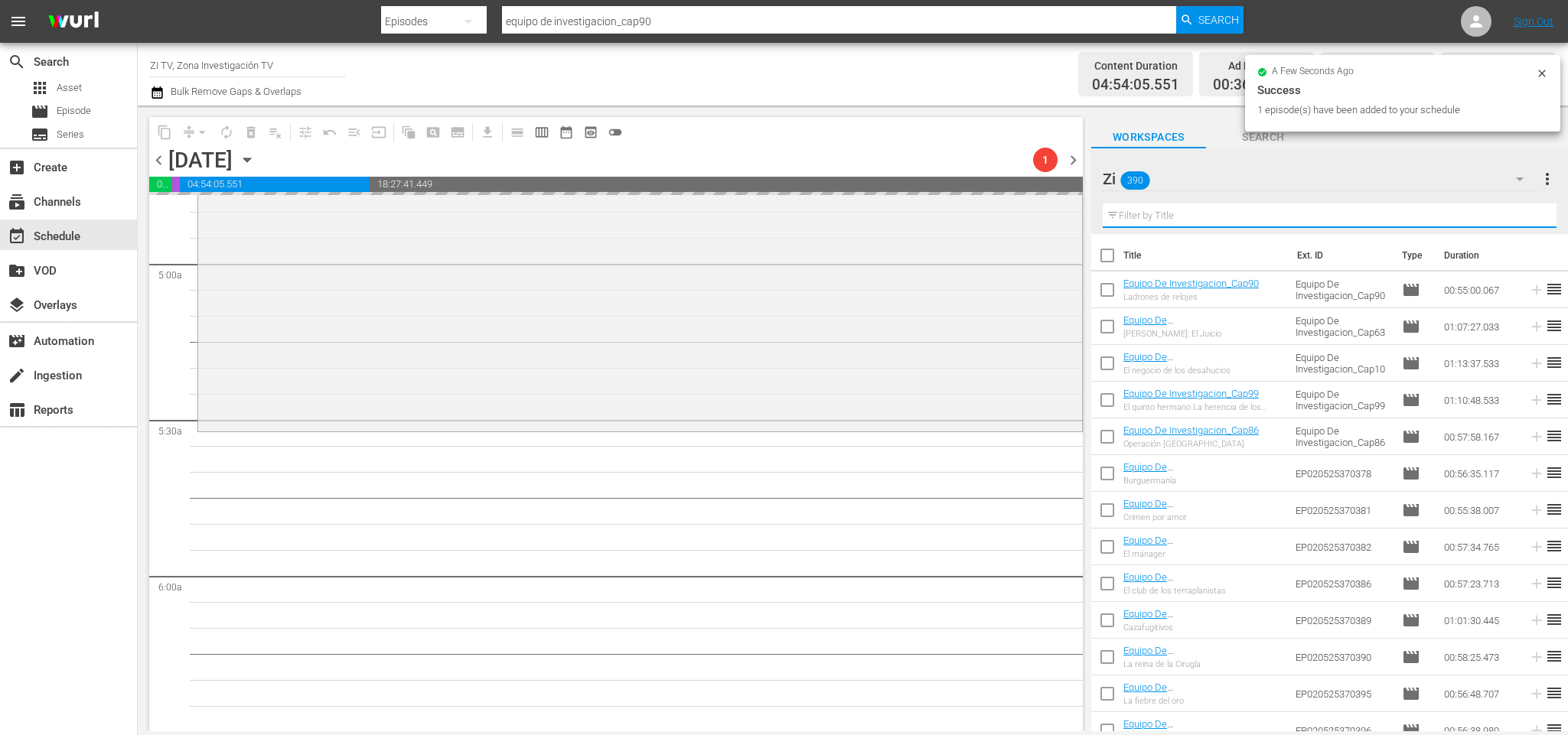
click at [1179, 204] on input "text" at bounding box center [1329, 215] width 454 height 24
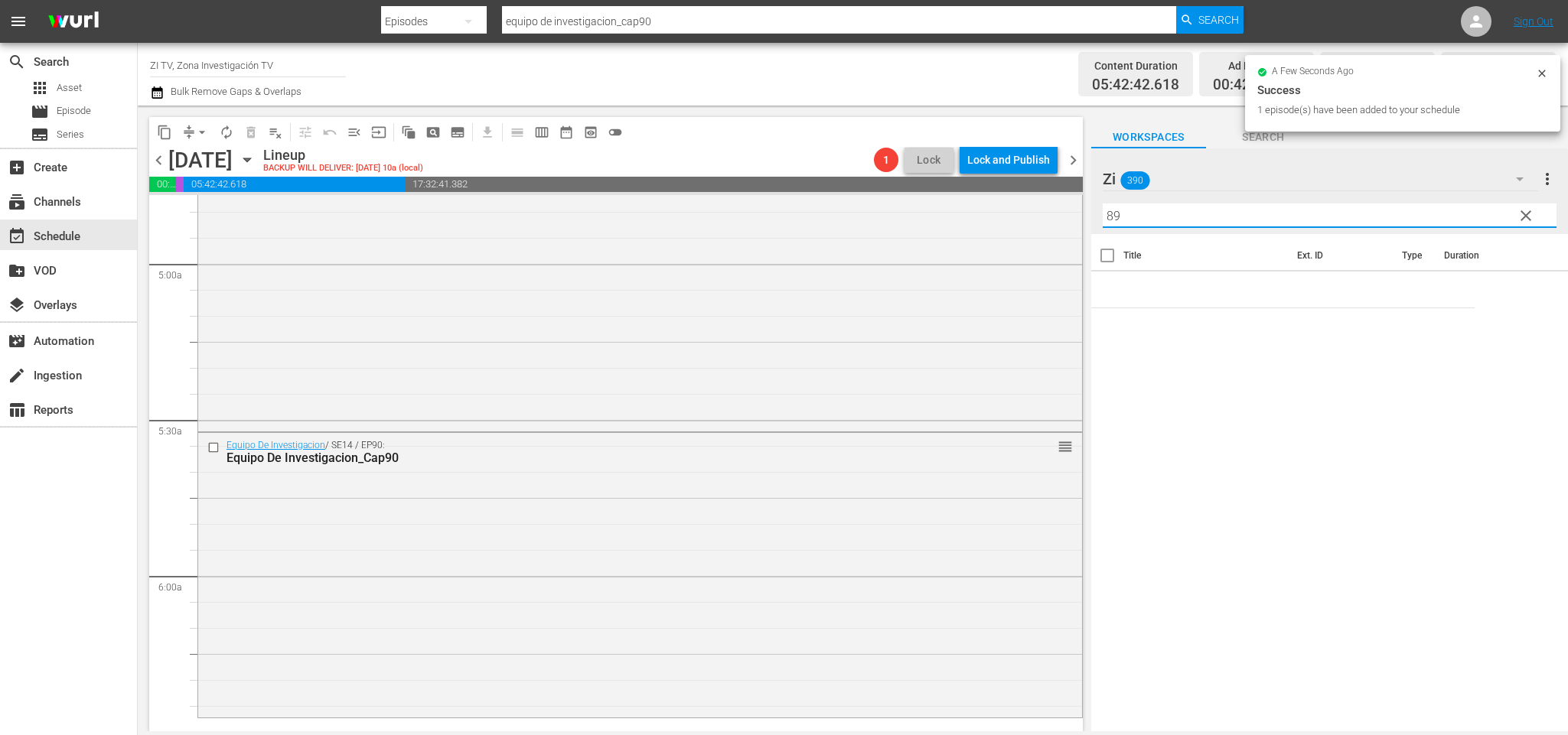
click at [154, 163] on span "chevron_left" at bounding box center [158, 160] width 19 height 19
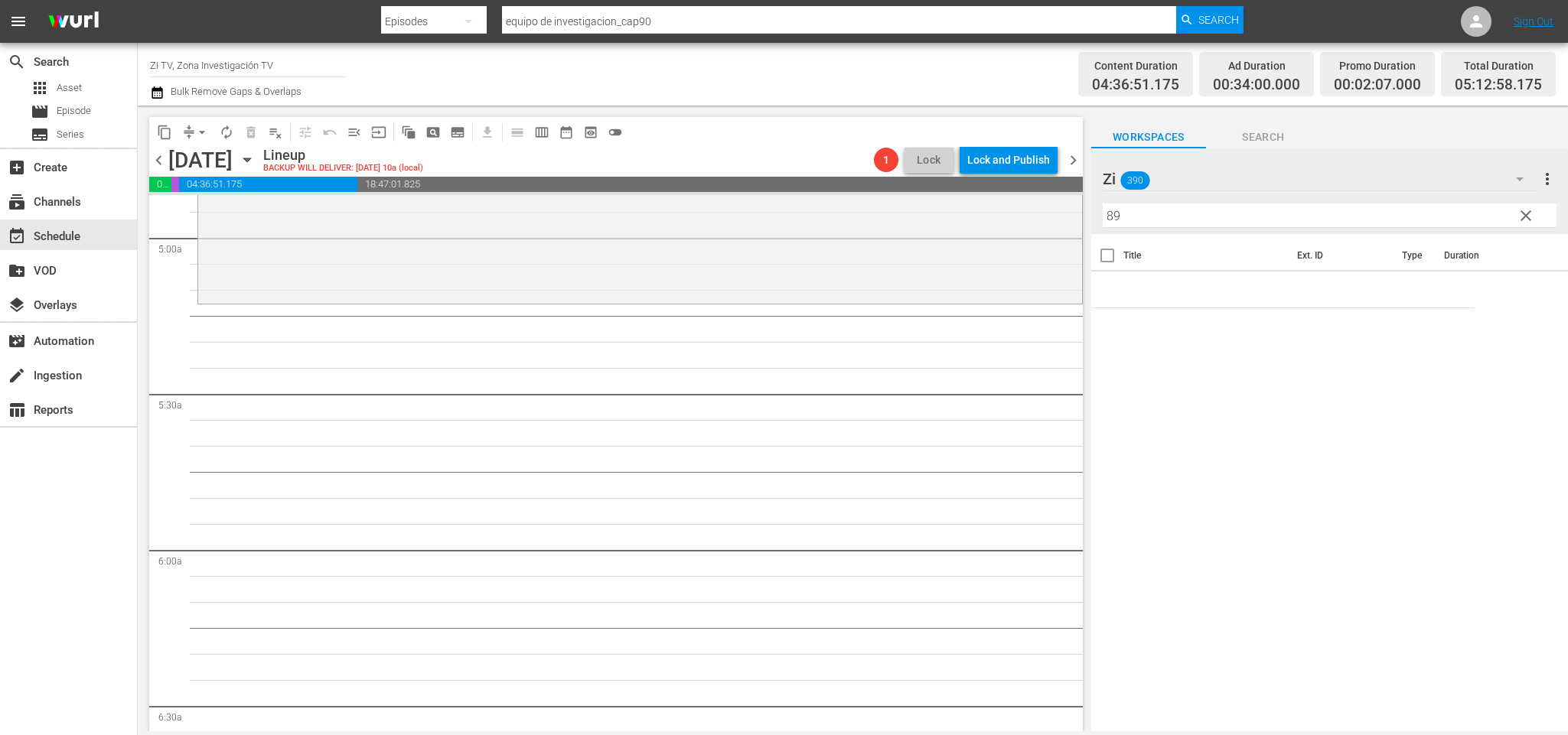
scroll to position [1403, 0]
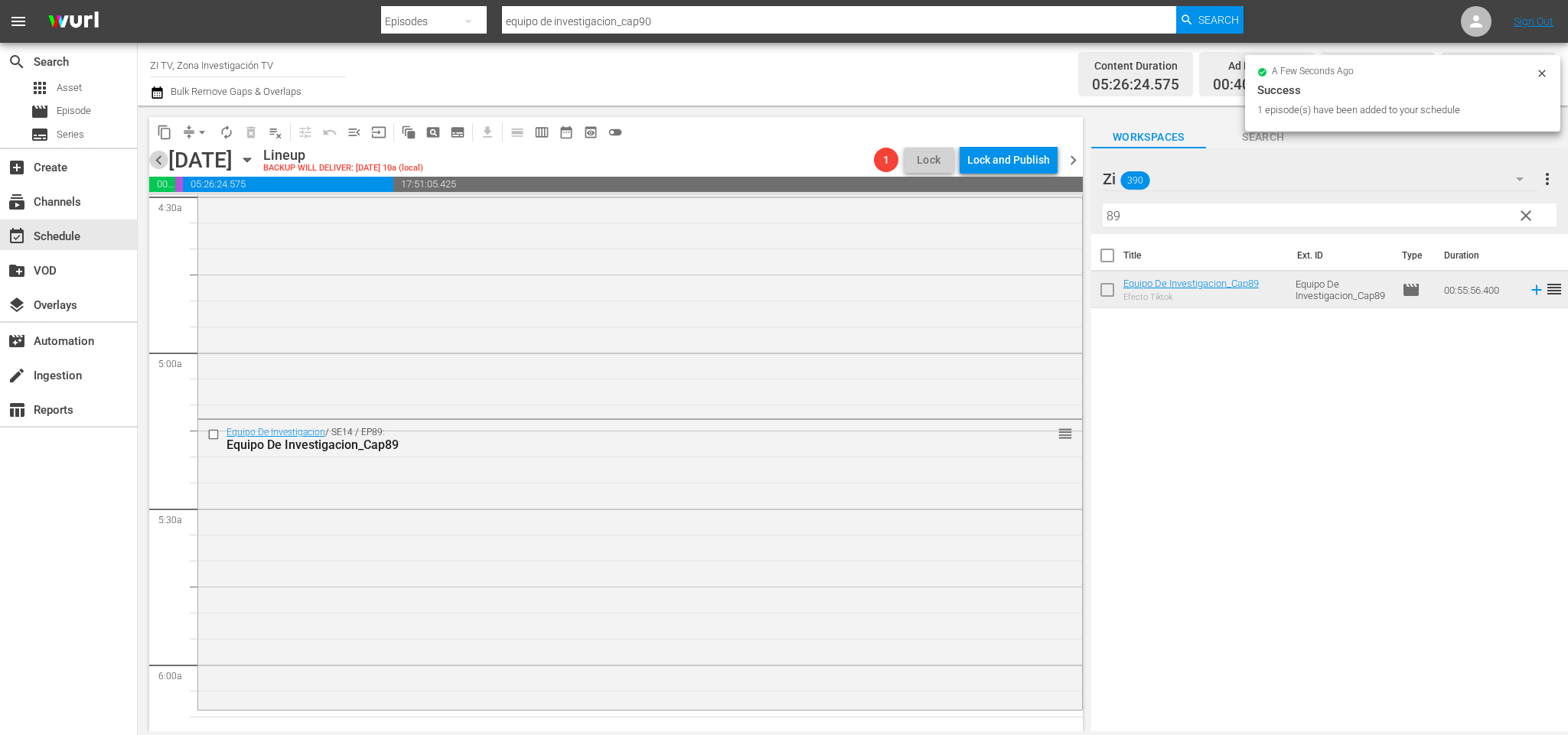
click at [163, 156] on span "chevron_left" at bounding box center [158, 160] width 19 height 19
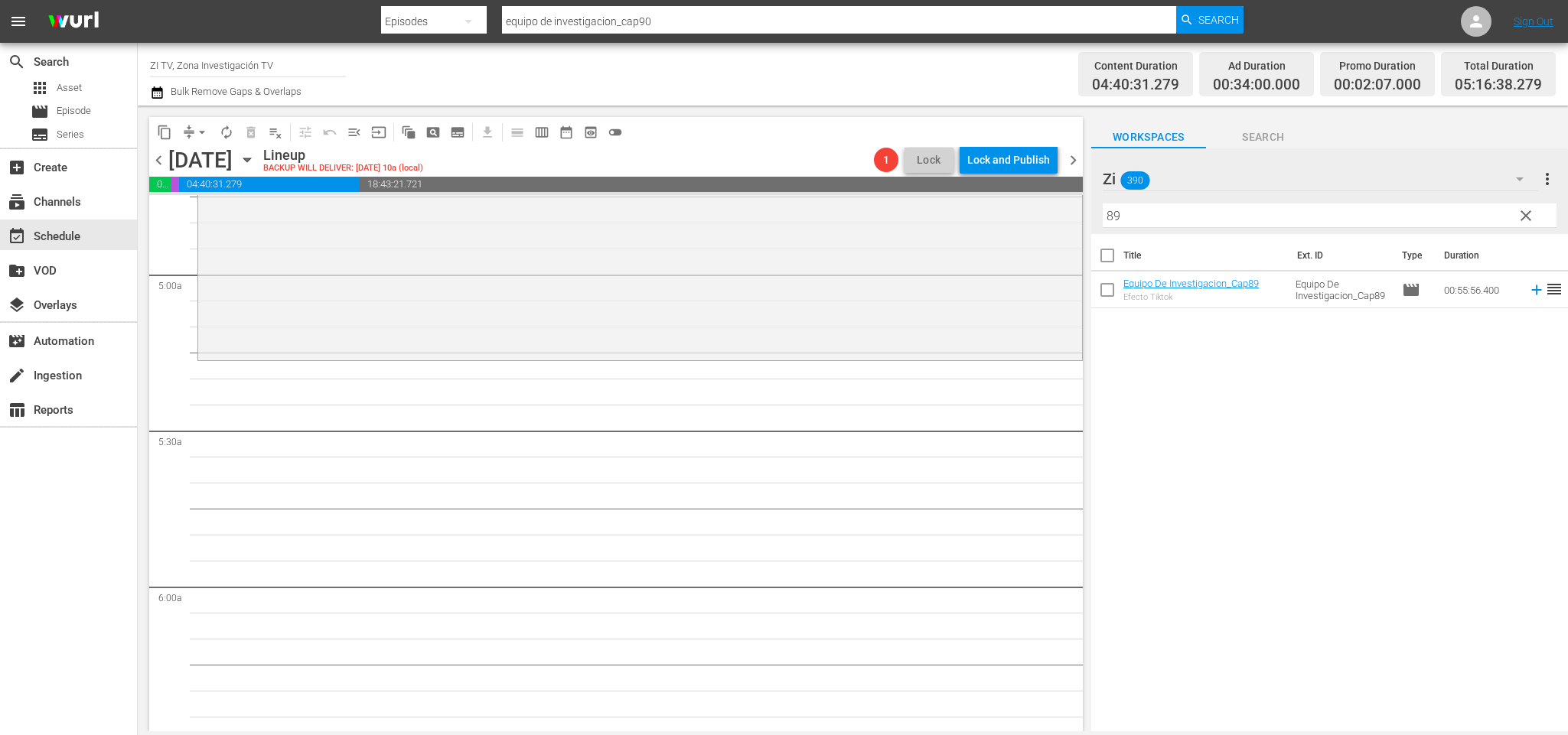
scroll to position [1455, 0]
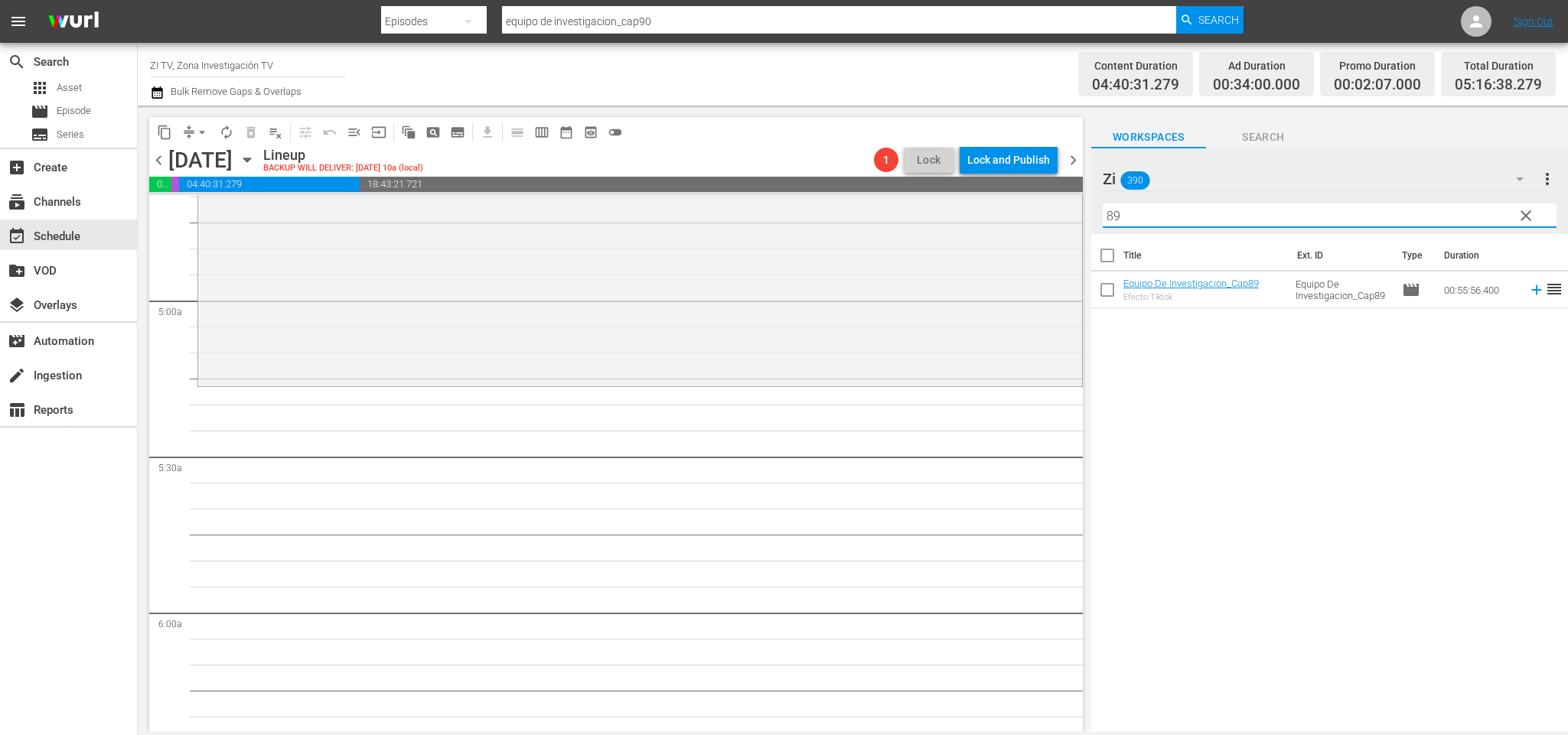
drag, startPoint x: 1133, startPoint y: 220, endPoint x: 1112, endPoint y: 214, distance: 21.8
click at [1112, 214] on input "89" at bounding box center [1329, 215] width 454 height 24
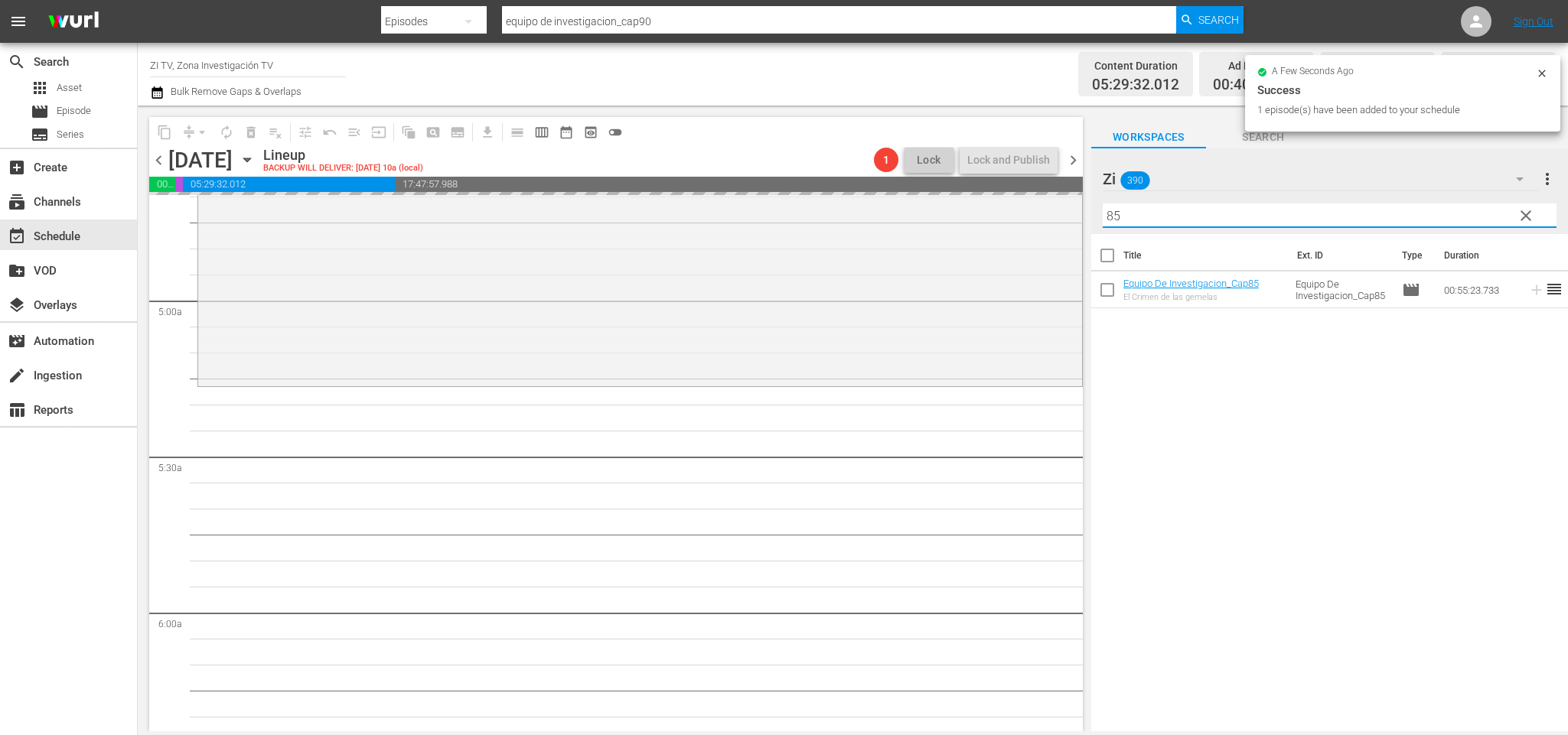
drag, startPoint x: 1125, startPoint y: 206, endPoint x: 1113, endPoint y: 202, distance: 12.6
click at [1113, 203] on input "85" at bounding box center [1329, 215] width 454 height 24
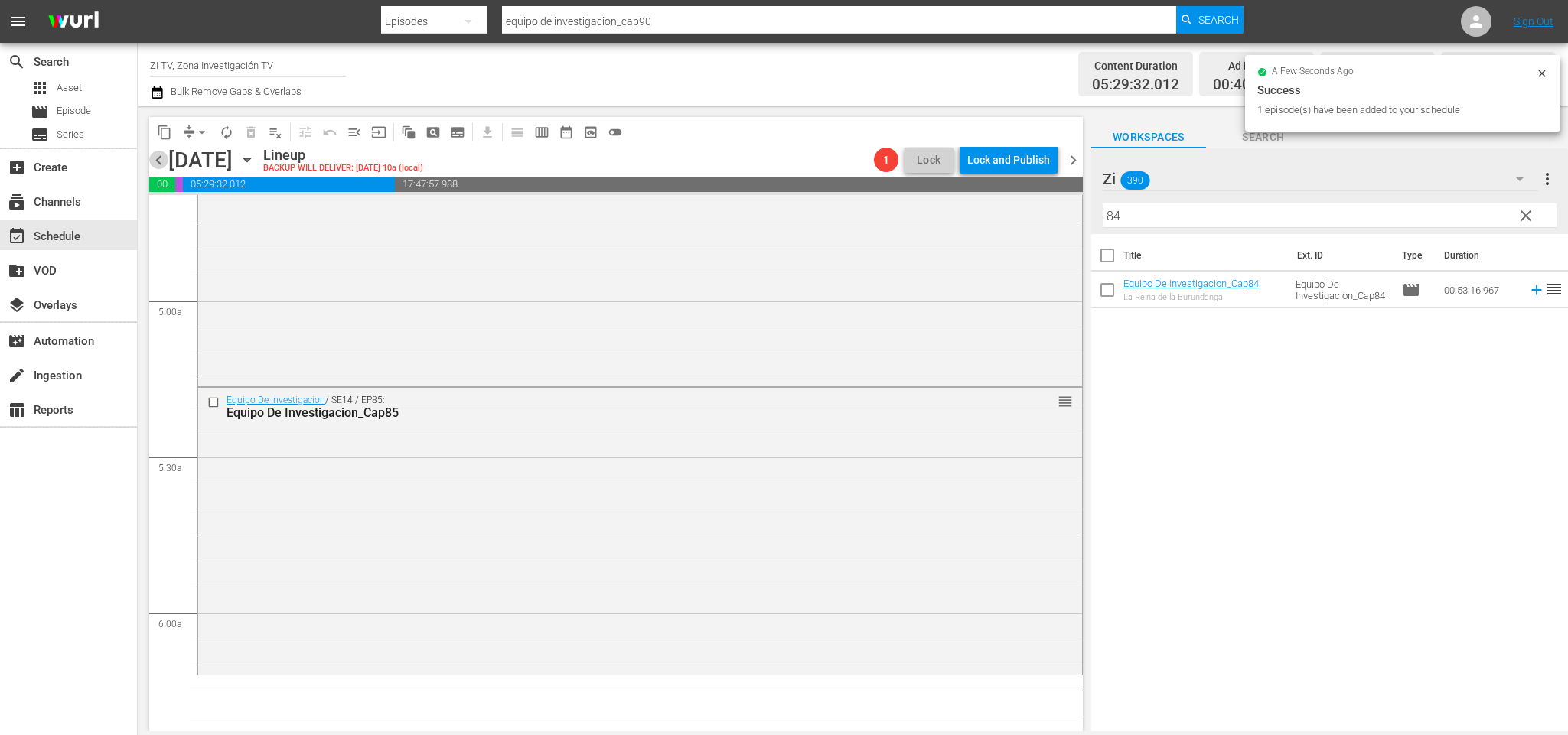
click at [159, 158] on span "chevron_left" at bounding box center [158, 160] width 19 height 19
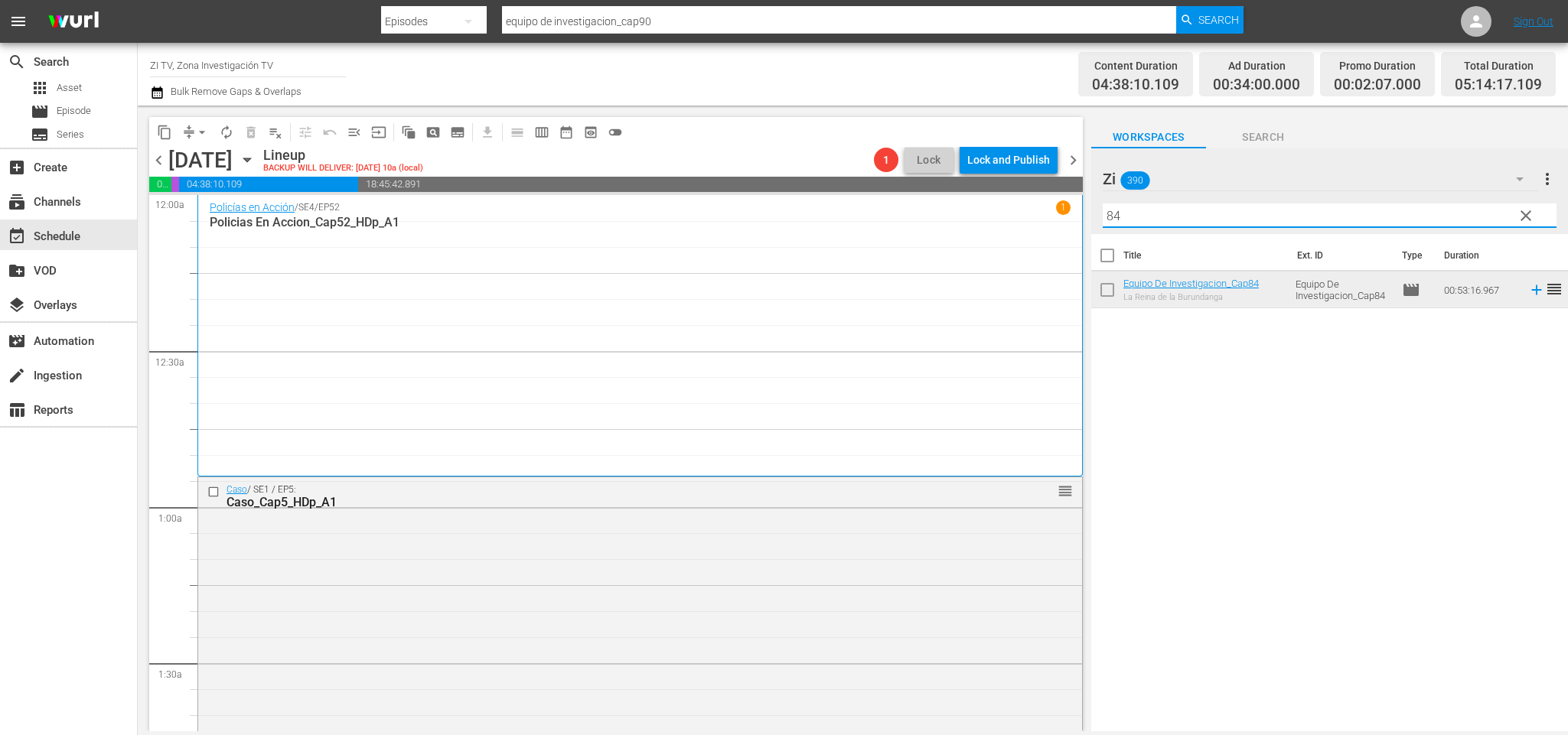
drag, startPoint x: 1184, startPoint y: 212, endPoint x: 1042, endPoint y: 202, distance: 142.4
click at [1042, 202] on div "content_copy compress arrow_drop_down autorenew_outlined delete_forever_outline…" at bounding box center [852, 418] width 1430 height 626
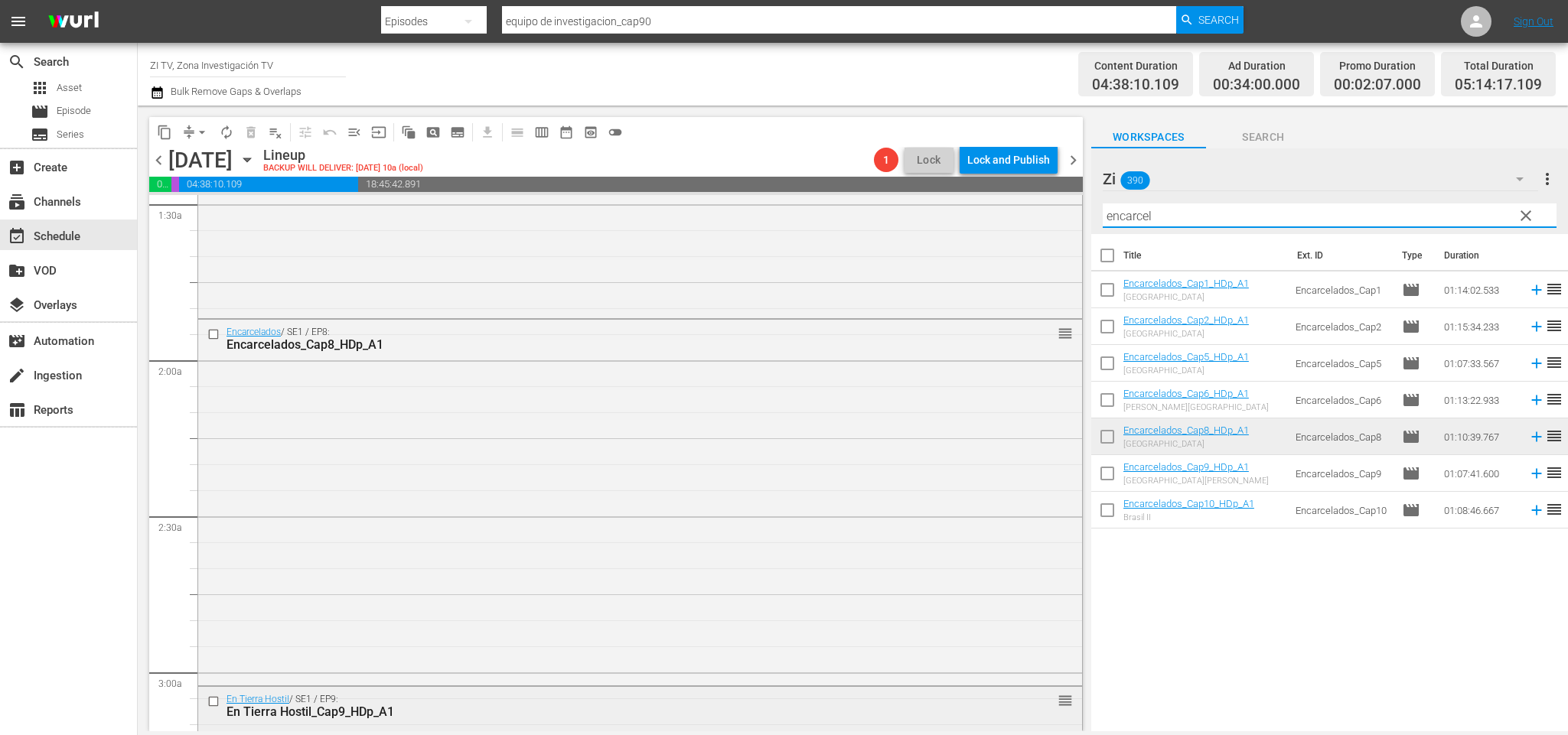
scroll to position [574, 0]
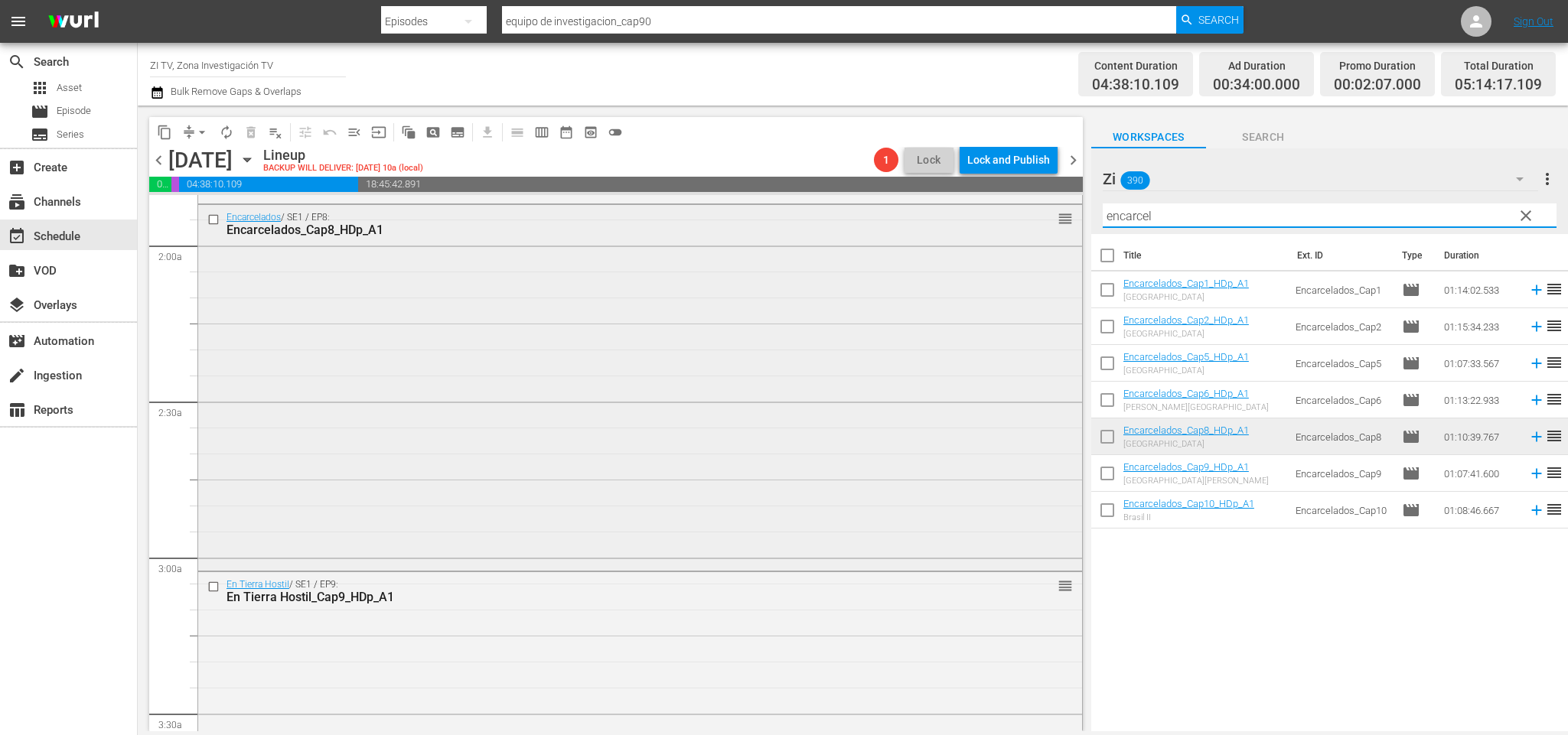
type input "encarcel"
click at [582, 407] on div "Delete Event" at bounding box center [559, 409] width 121 height 20
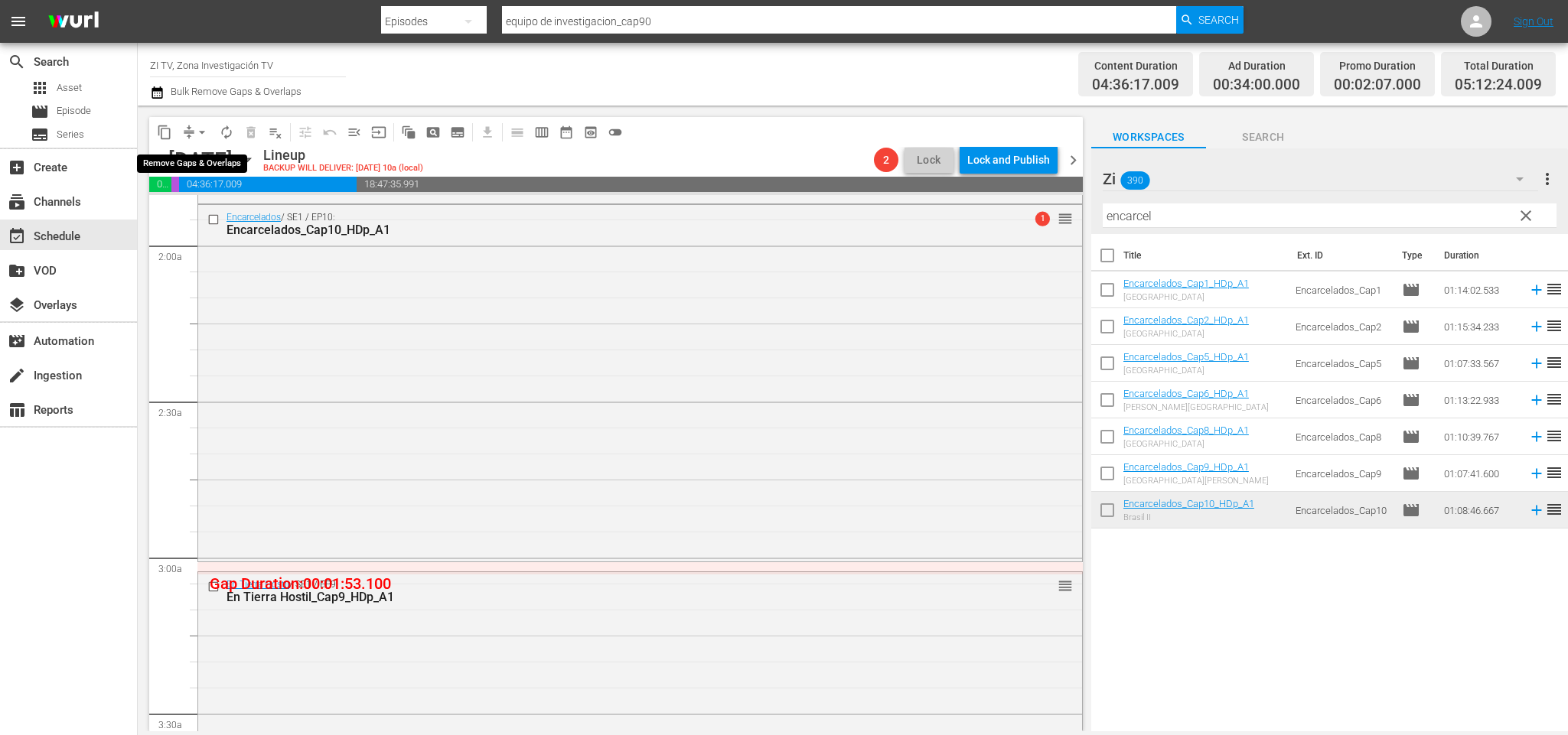
click at [202, 129] on span "arrow_drop_down" at bounding box center [202, 132] width 16 height 16
click at [215, 201] on li "Align to End of Previous Day" at bounding box center [205, 213] width 161 height 25
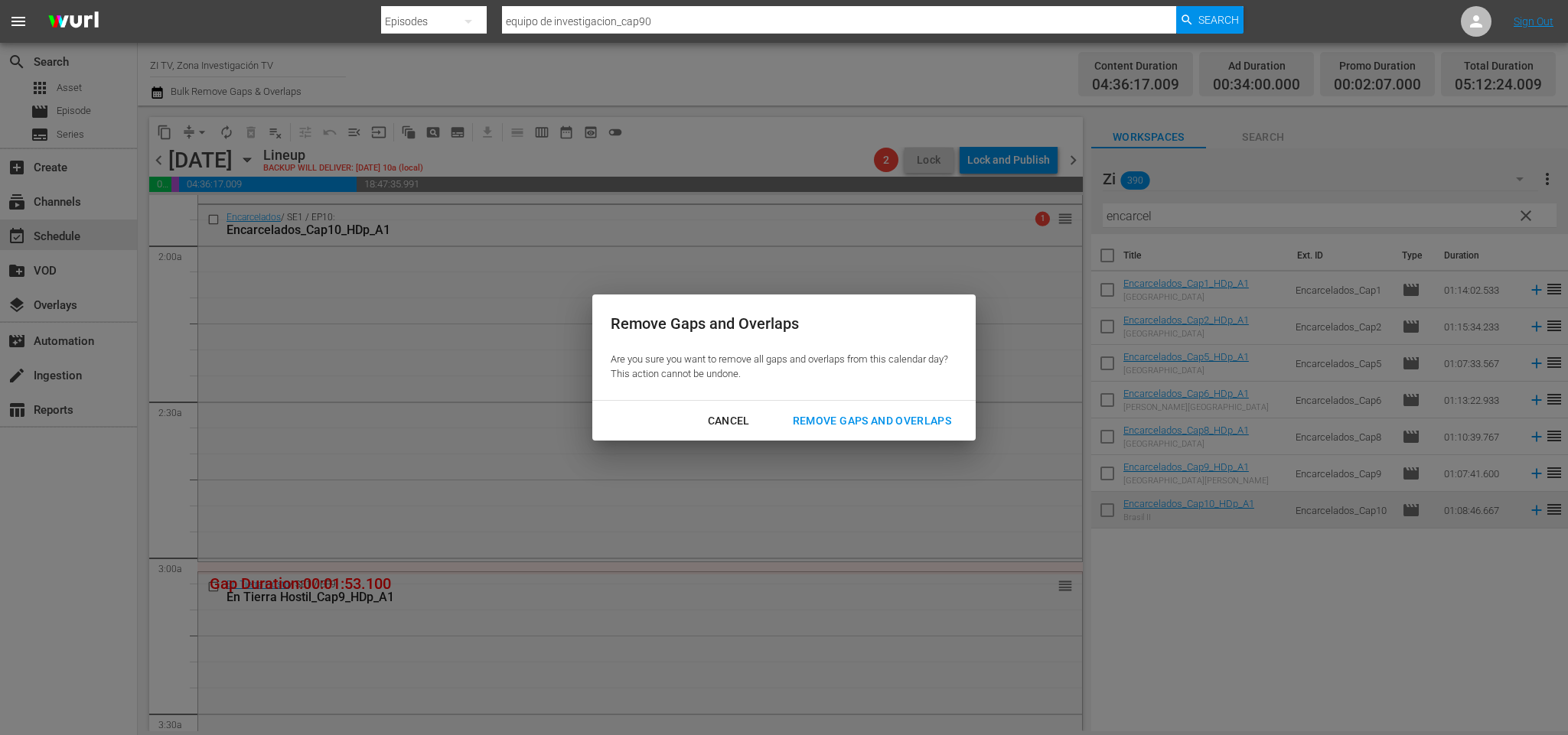
click at [839, 402] on div "Cancel Remove Gaps and Overlaps" at bounding box center [784, 422] width 384 height 41
click at [825, 413] on div "Remove Gaps and Overlaps" at bounding box center [872, 421] width 183 height 19
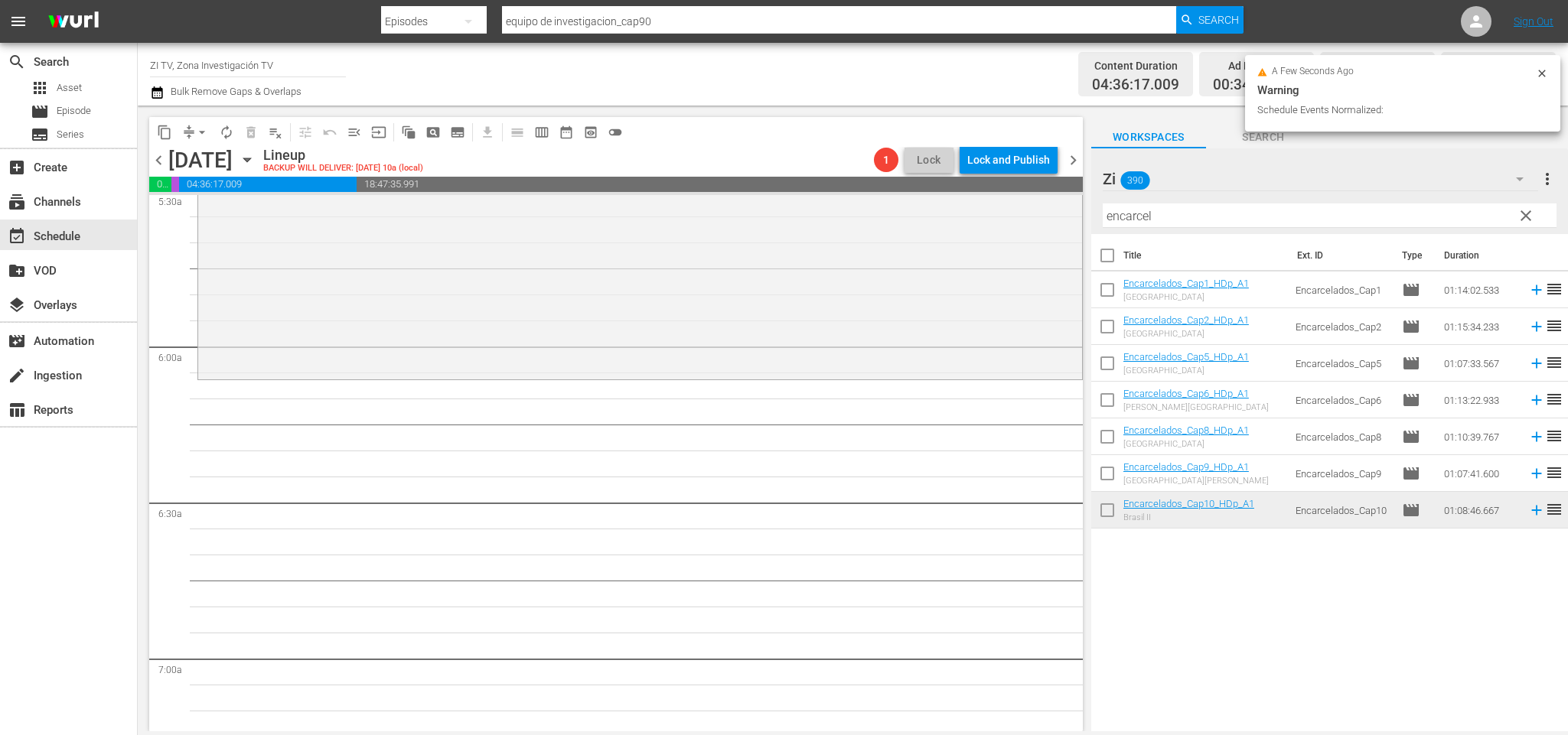
scroll to position [1607, 0]
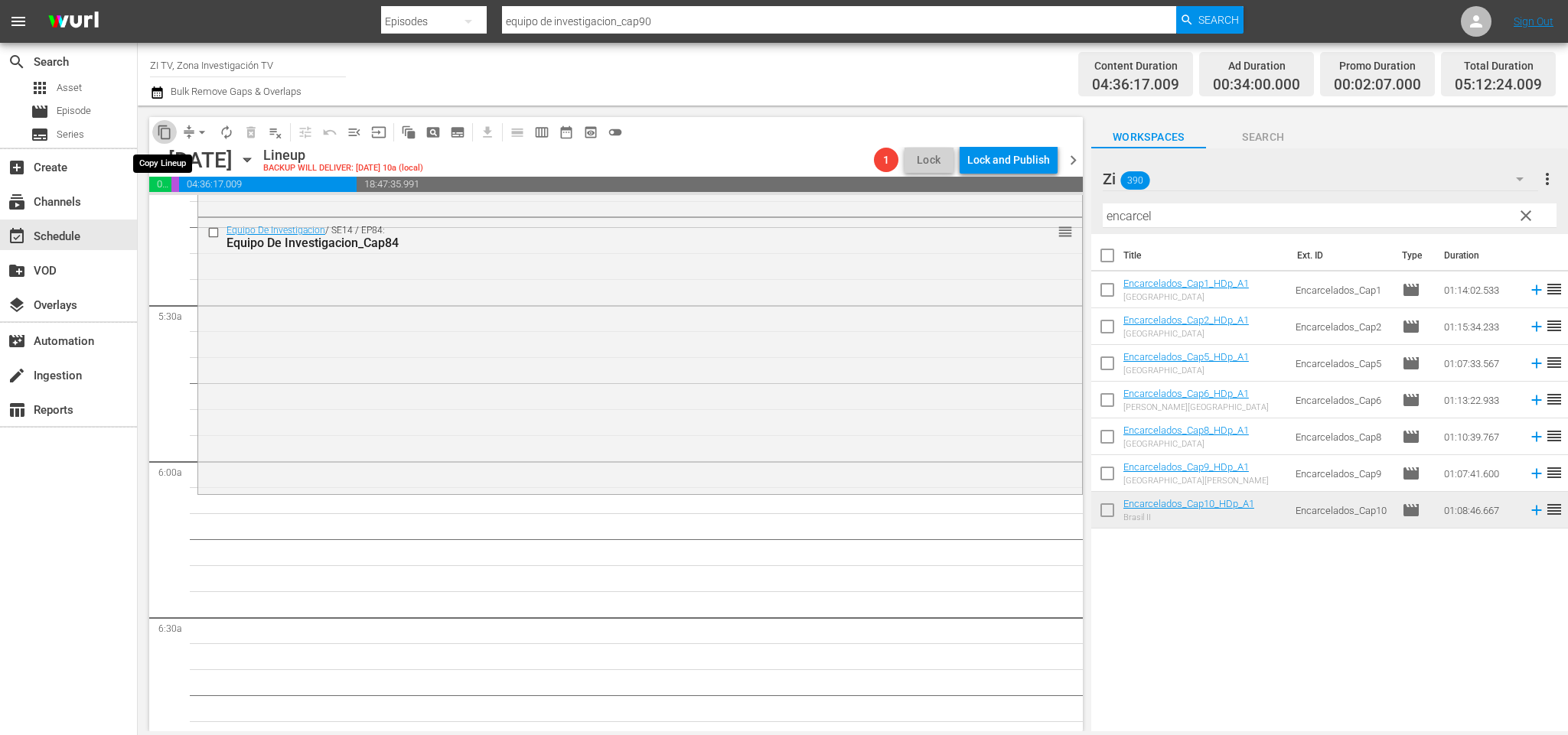
click at [165, 127] on span "content_copy" at bounding box center [165, 132] width 16 height 16
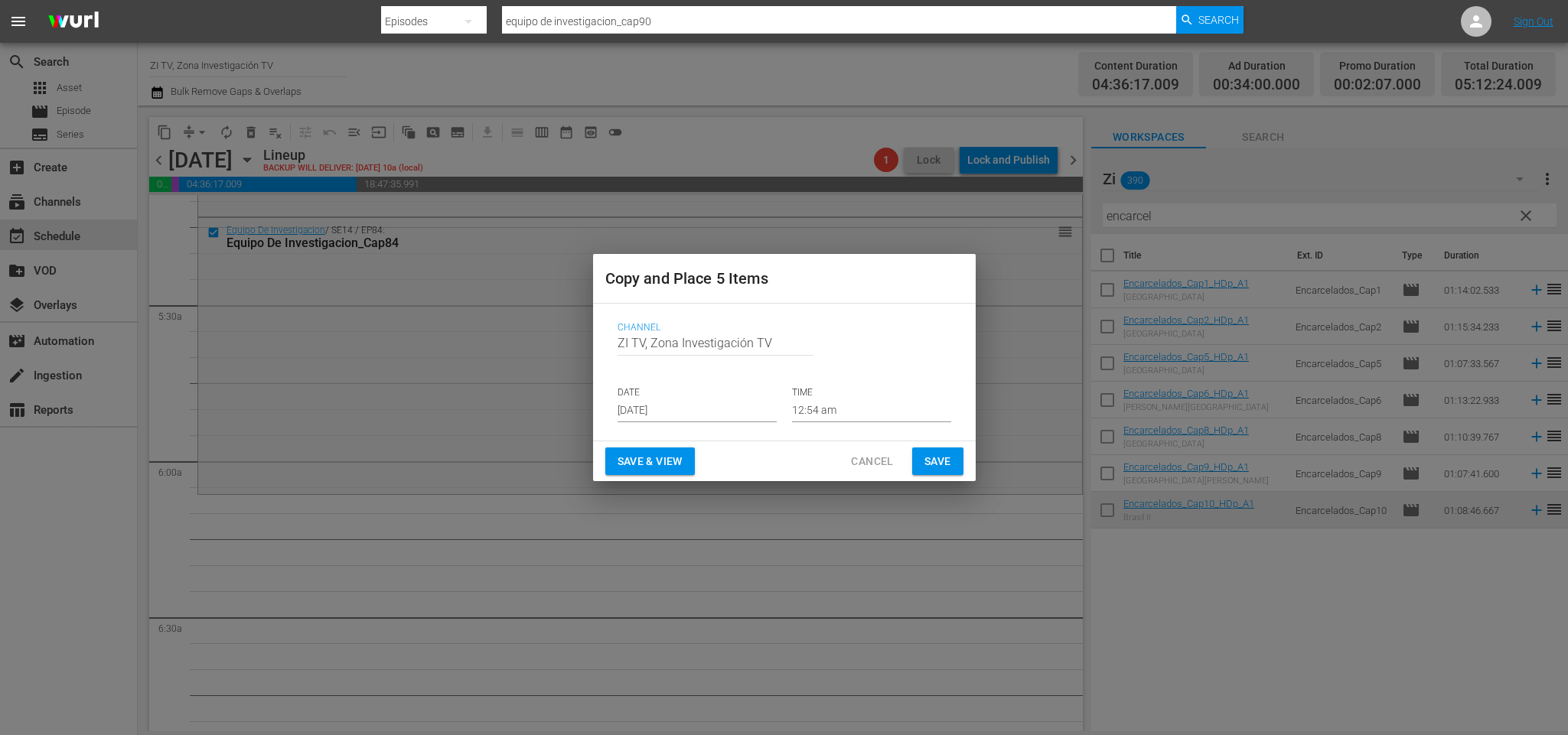
click at [689, 404] on input "[DATE]" at bounding box center [697, 410] width 159 height 23
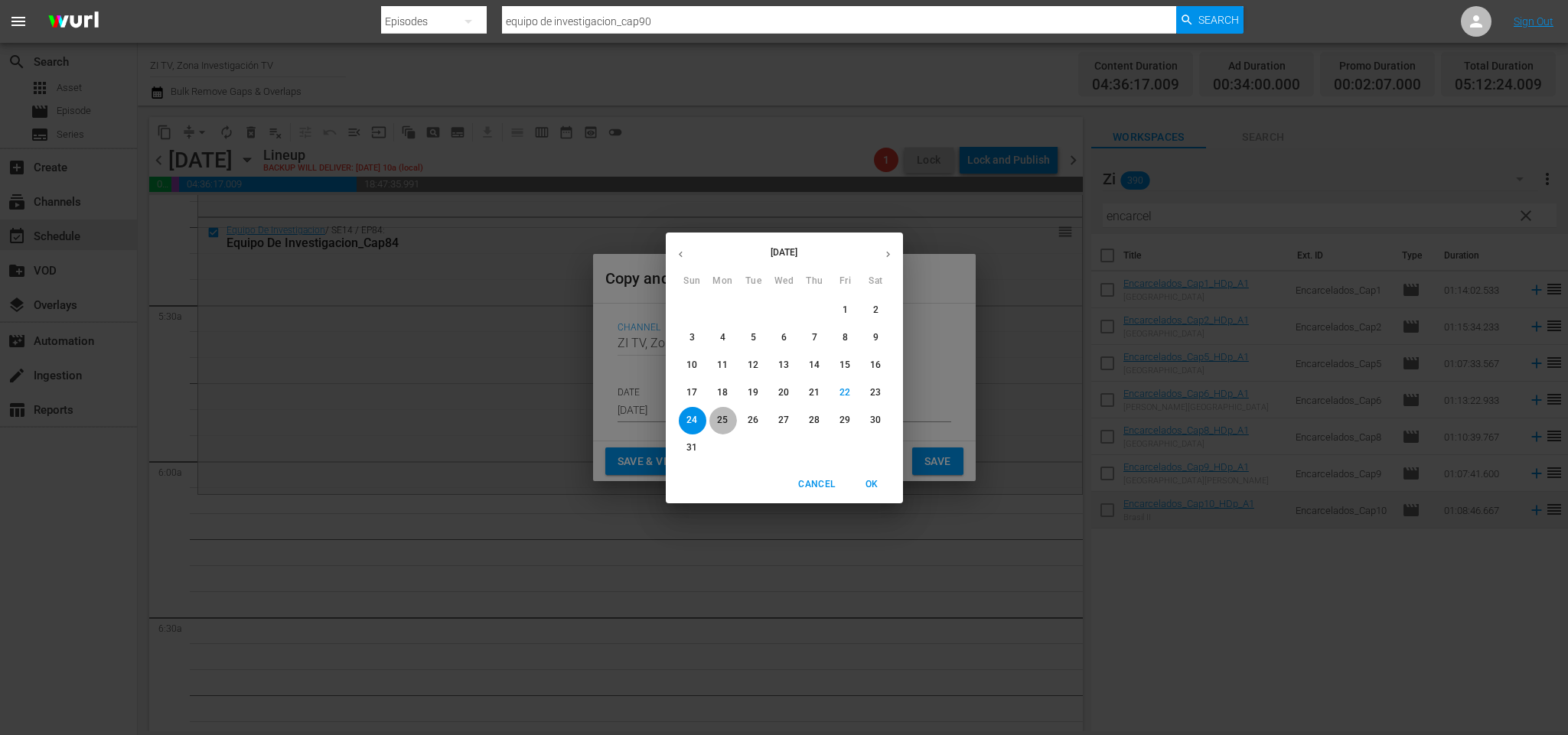
click at [723, 421] on p "25" at bounding box center [723, 421] width 11 height 13
type input "[DATE]"
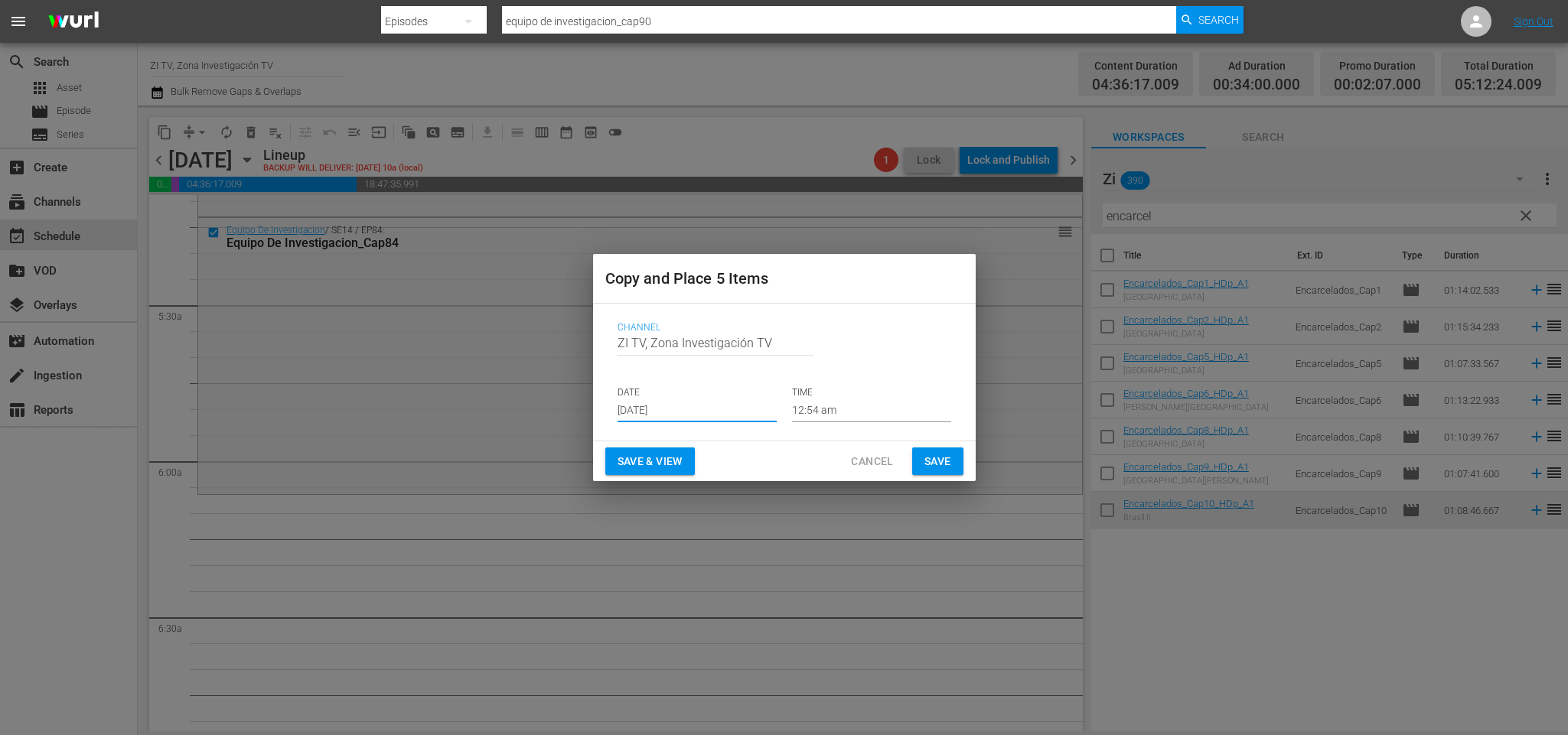
click at [851, 410] on input "12:54 am" at bounding box center [872, 410] width 159 height 23
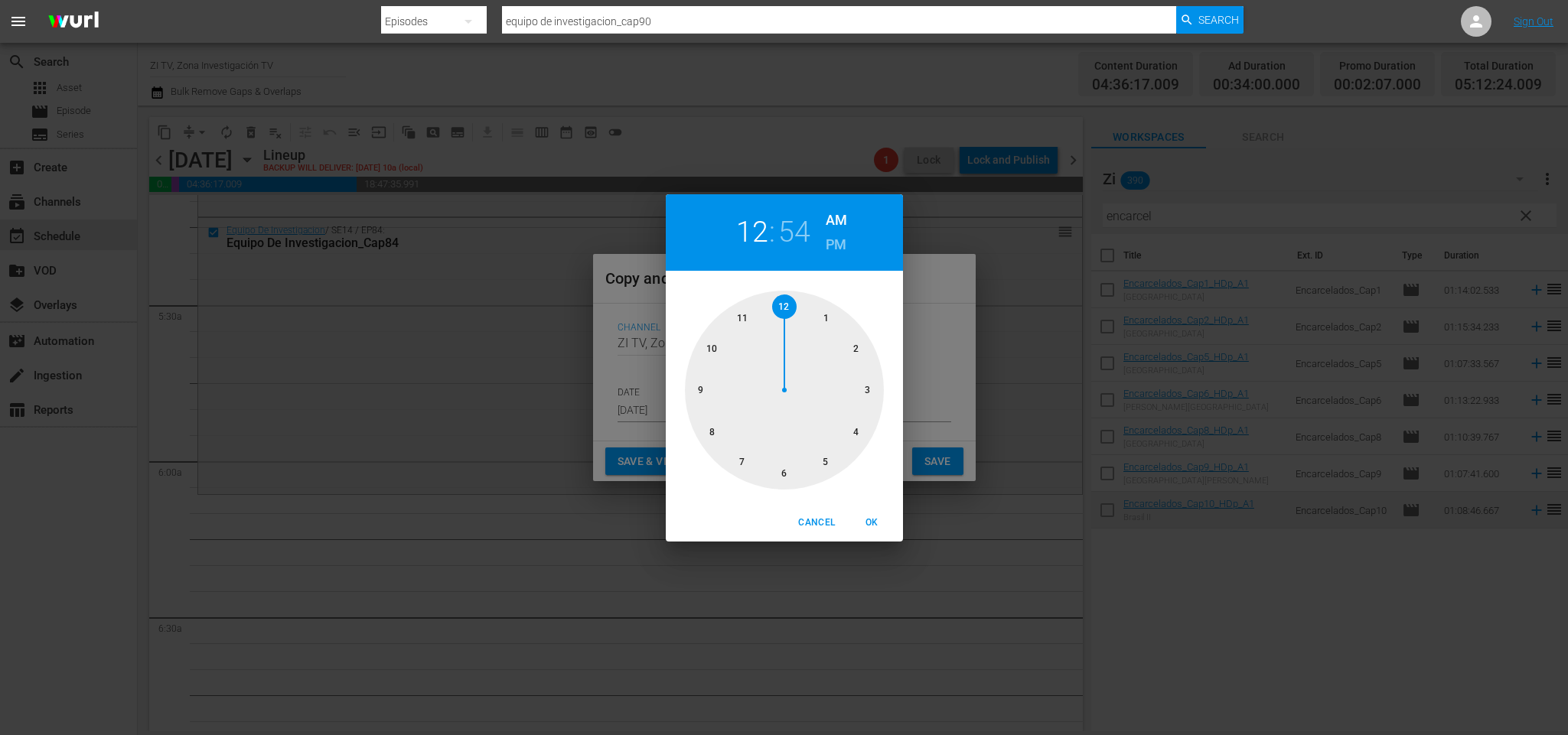
click at [829, 461] on div at bounding box center [784, 390] width 199 height 199
click at [788, 477] on div at bounding box center [784, 390] width 199 height 199
drag, startPoint x: 864, startPoint y: 524, endPoint x: 922, endPoint y: 496, distance: 64.4
click at [866, 519] on span "OK" at bounding box center [873, 522] width 37 height 16
type input "05:30 am"
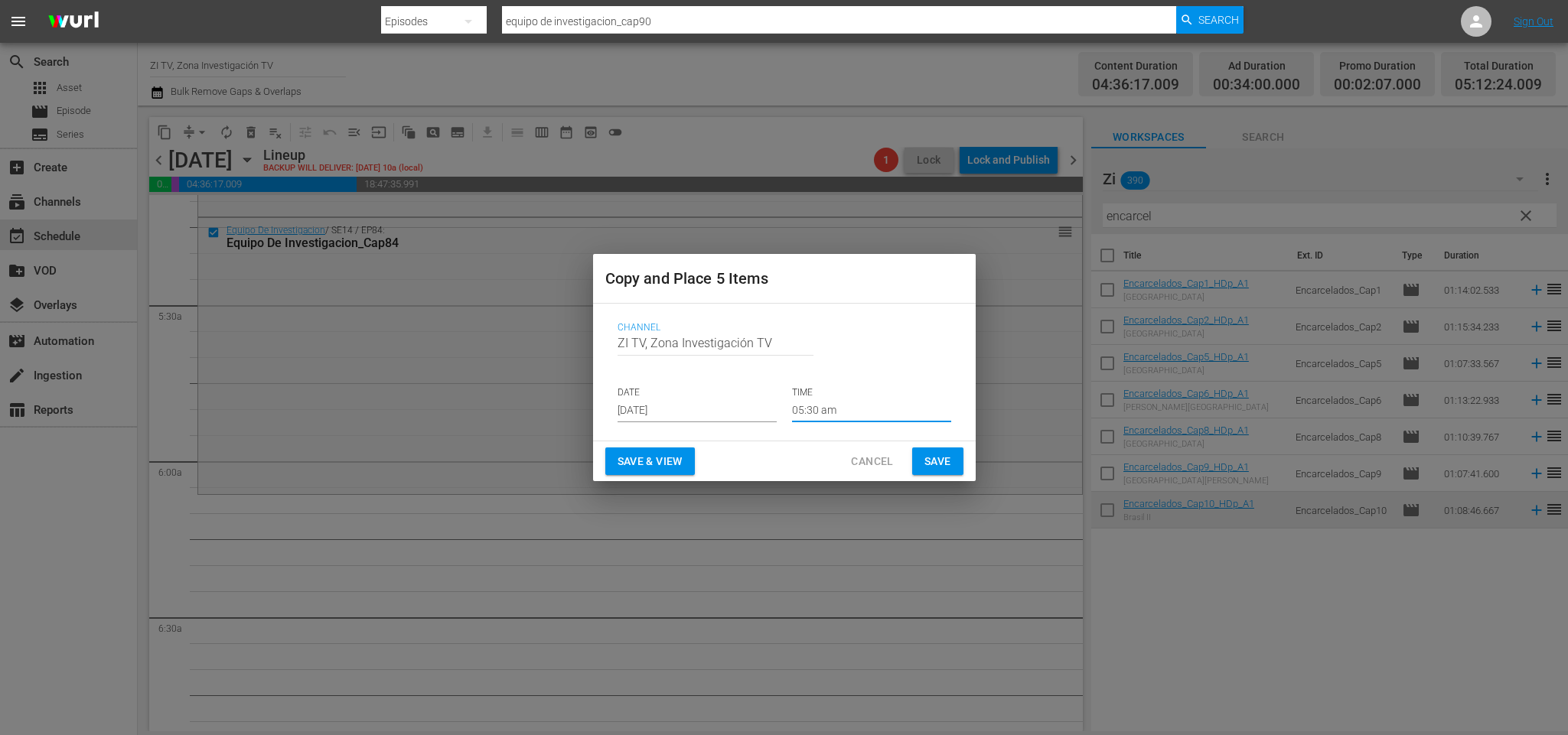
click at [937, 462] on span "Save" at bounding box center [937, 461] width 27 height 19
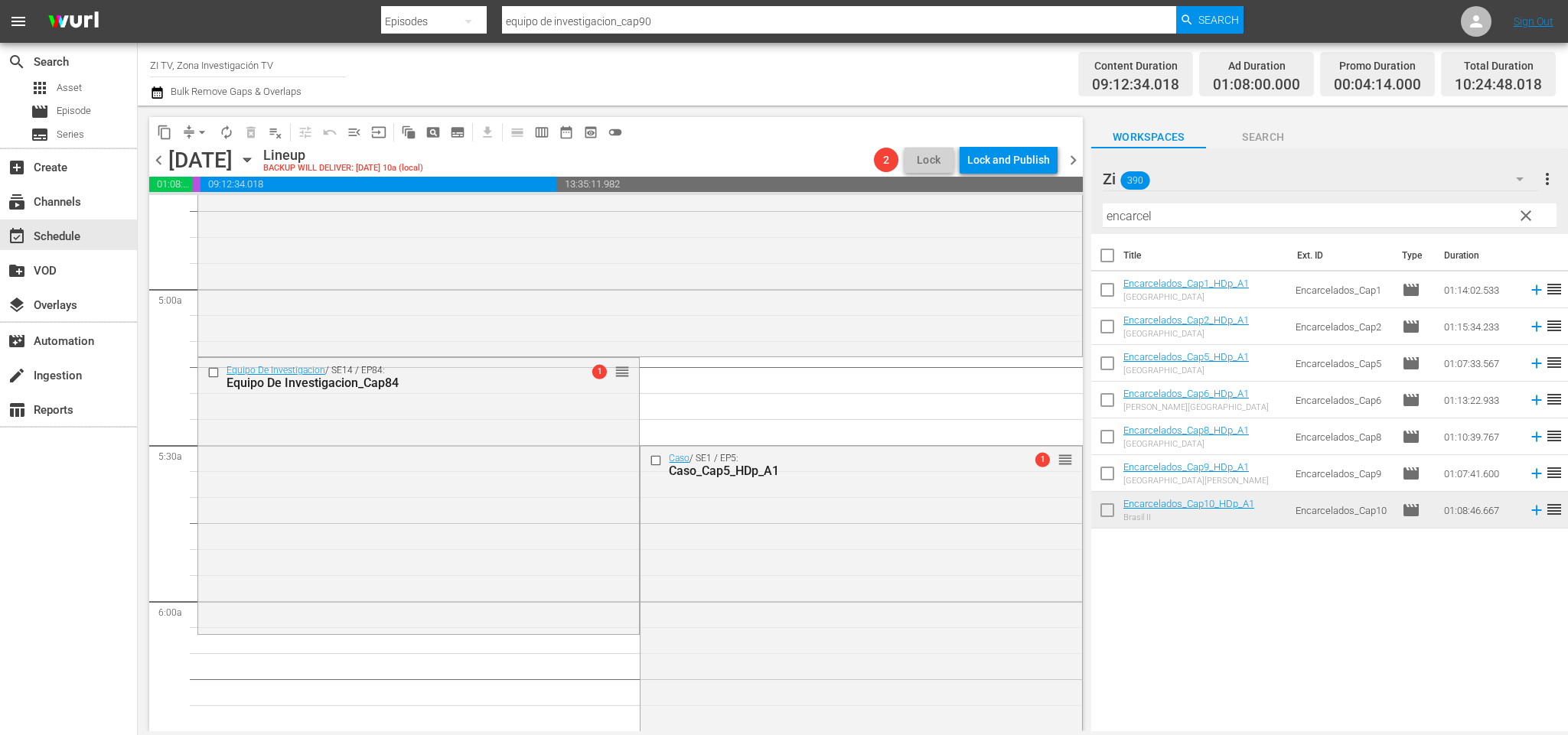
scroll to position [1554, 0]
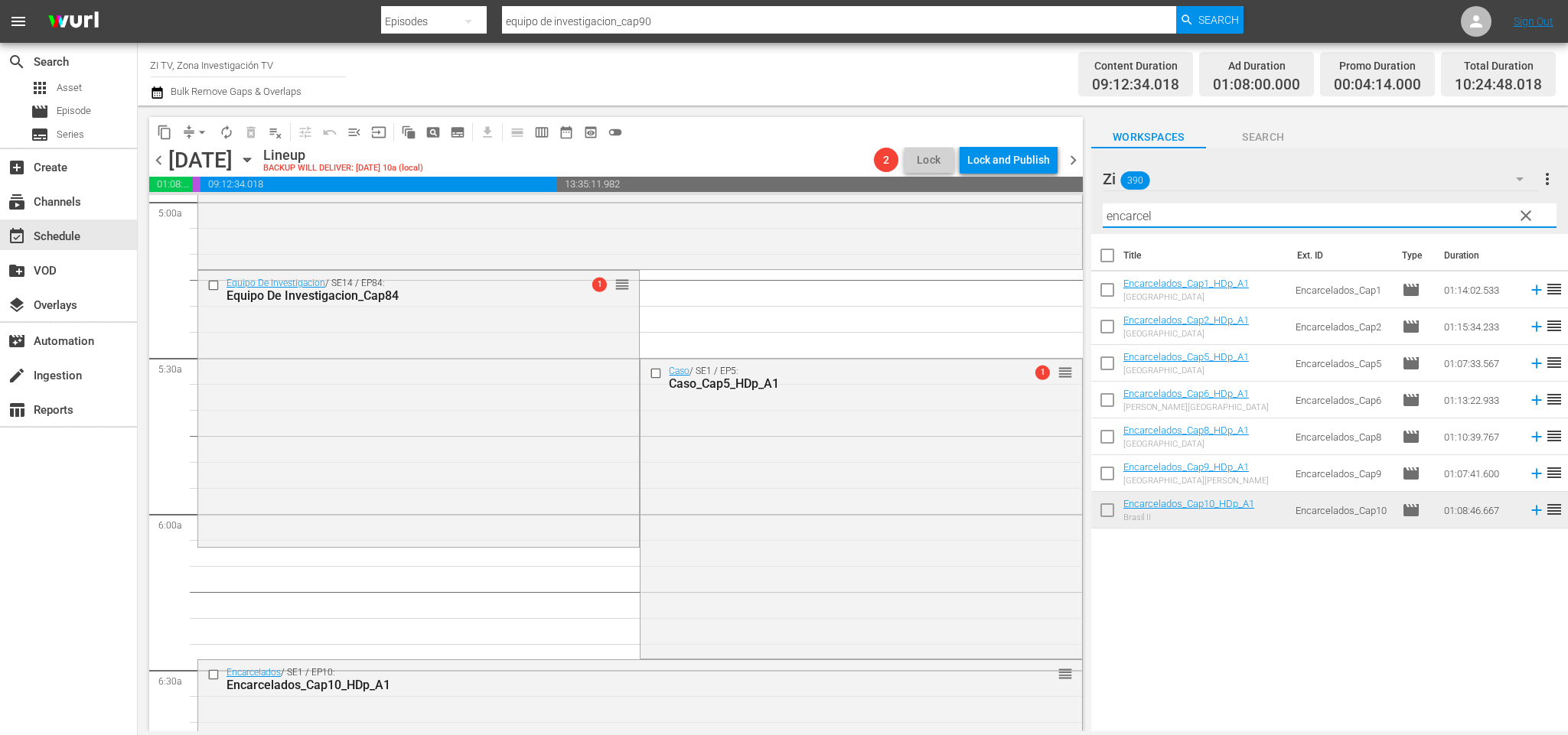
drag, startPoint x: 1192, startPoint y: 212, endPoint x: 1085, endPoint y: 211, distance: 107.0
click at [1085, 211] on div "content_copy compress arrow_drop_down autorenew_outlined delete_forever_outline…" at bounding box center [852, 418] width 1430 height 626
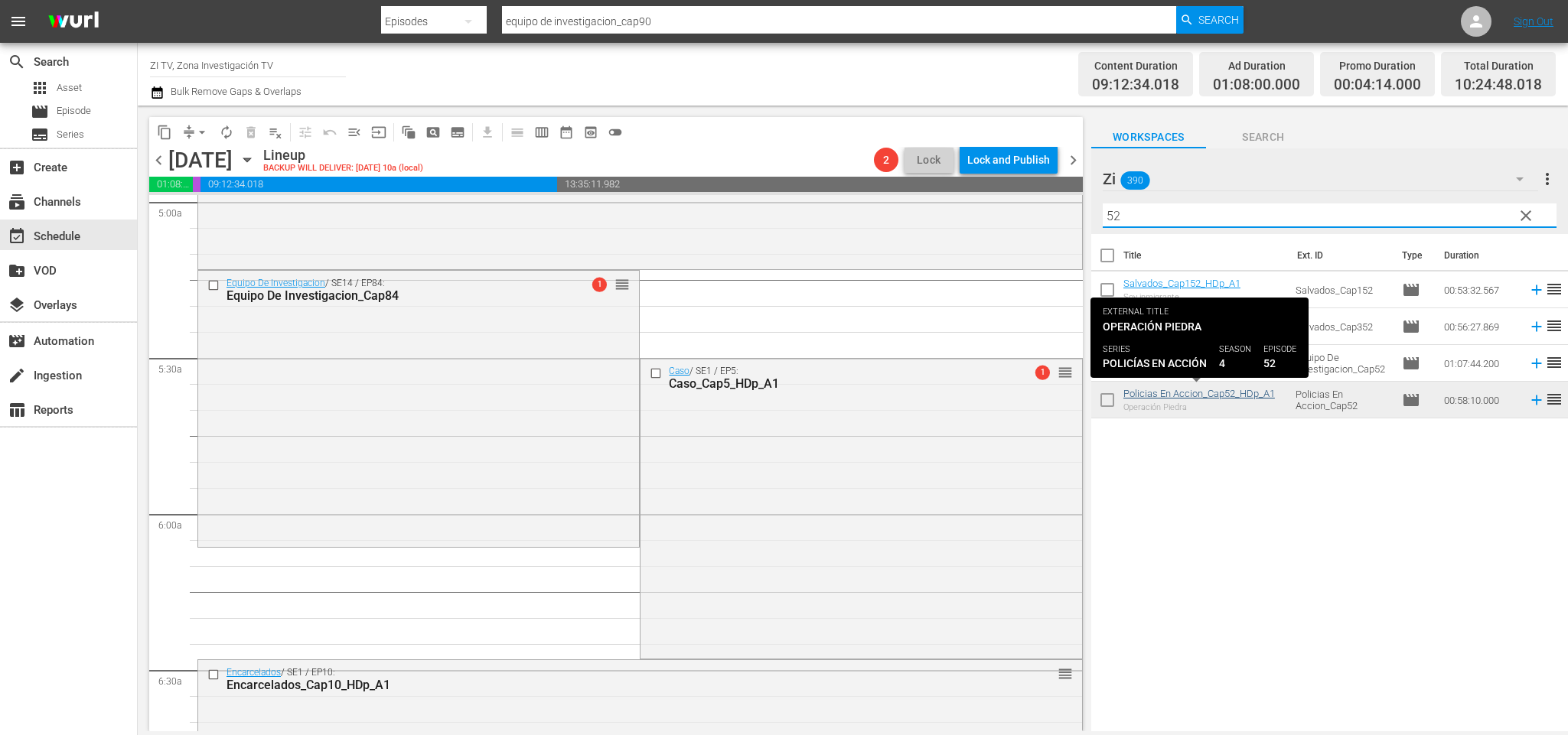
type input "52"
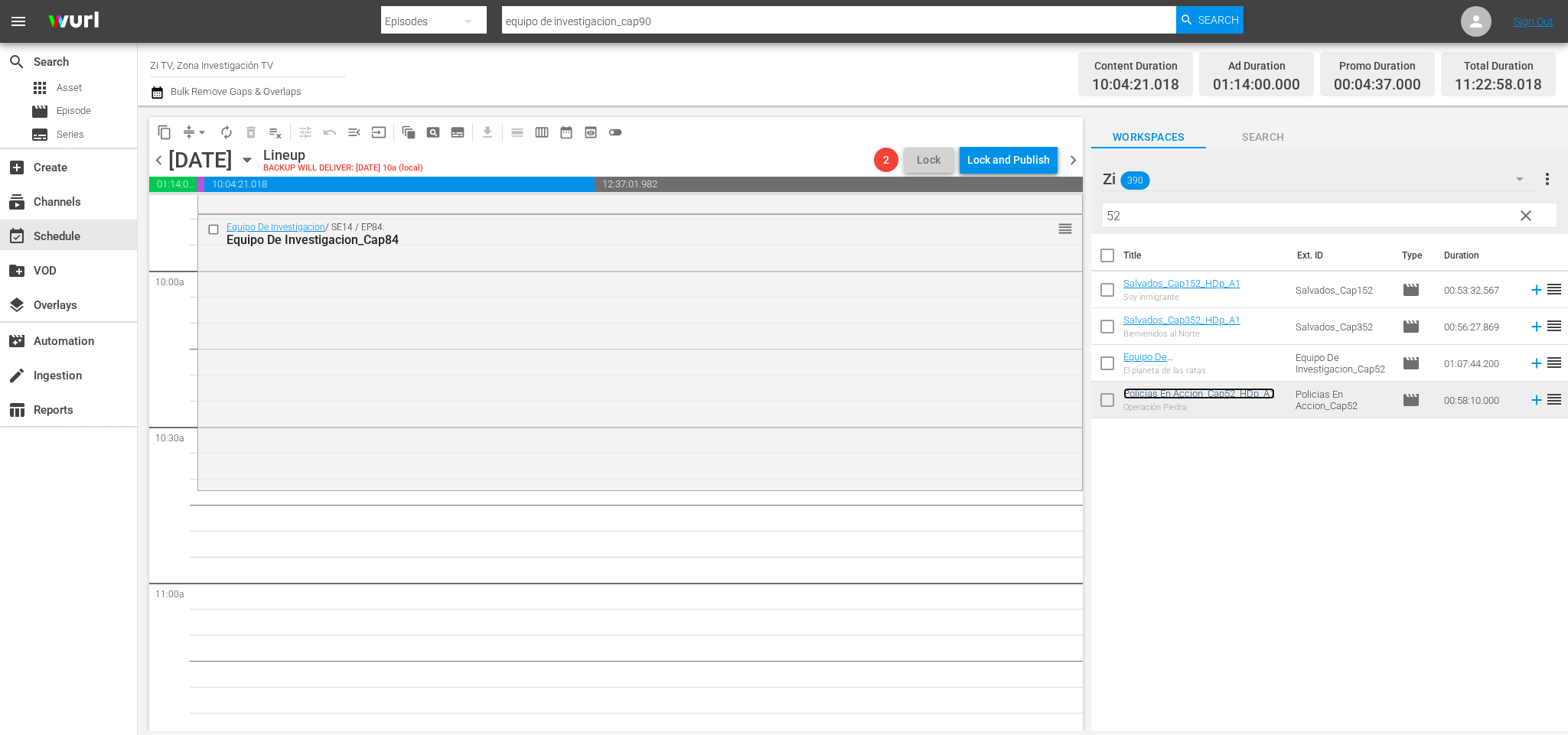
scroll to position [3161, 0]
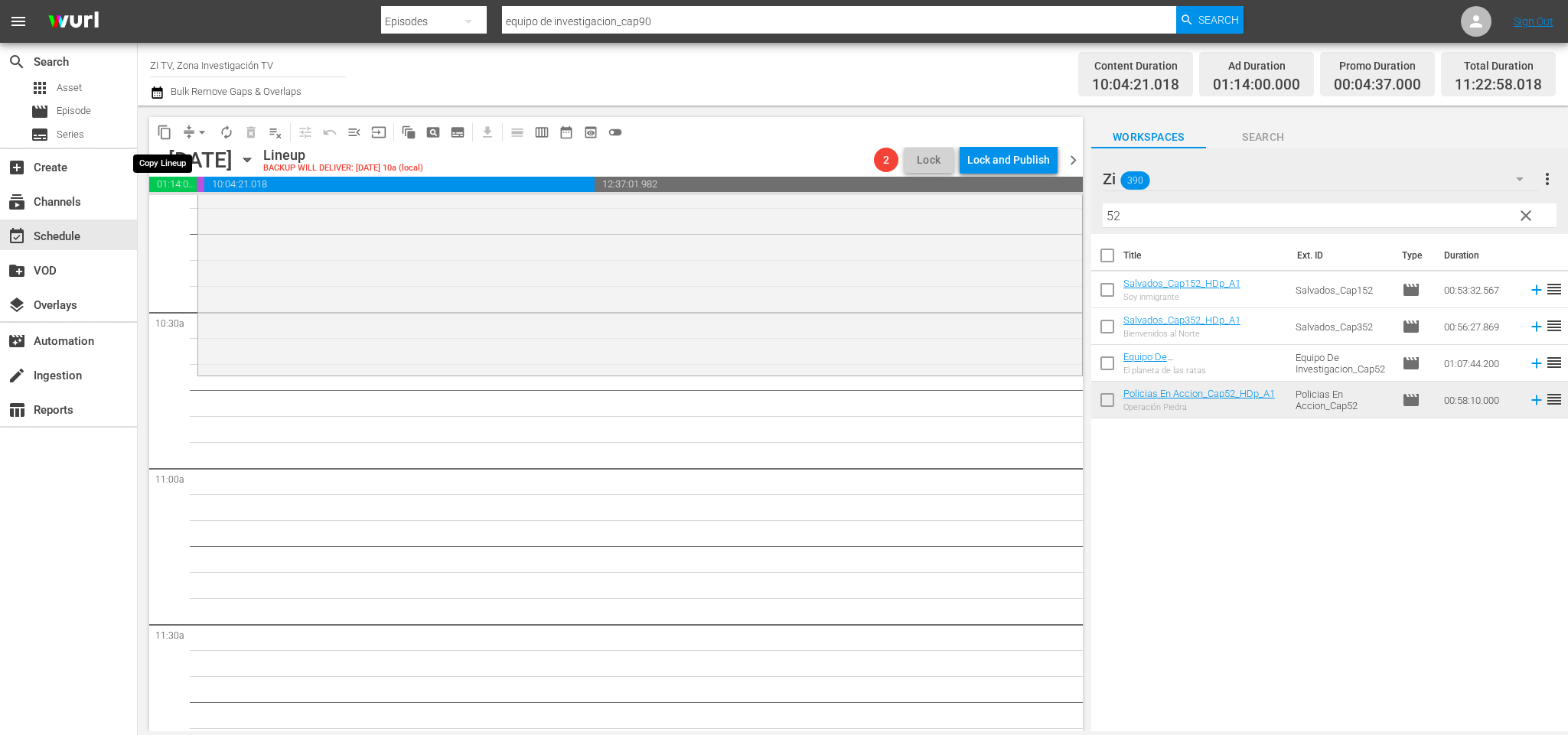
click at [161, 129] on span "content_copy" at bounding box center [165, 132] width 16 height 16
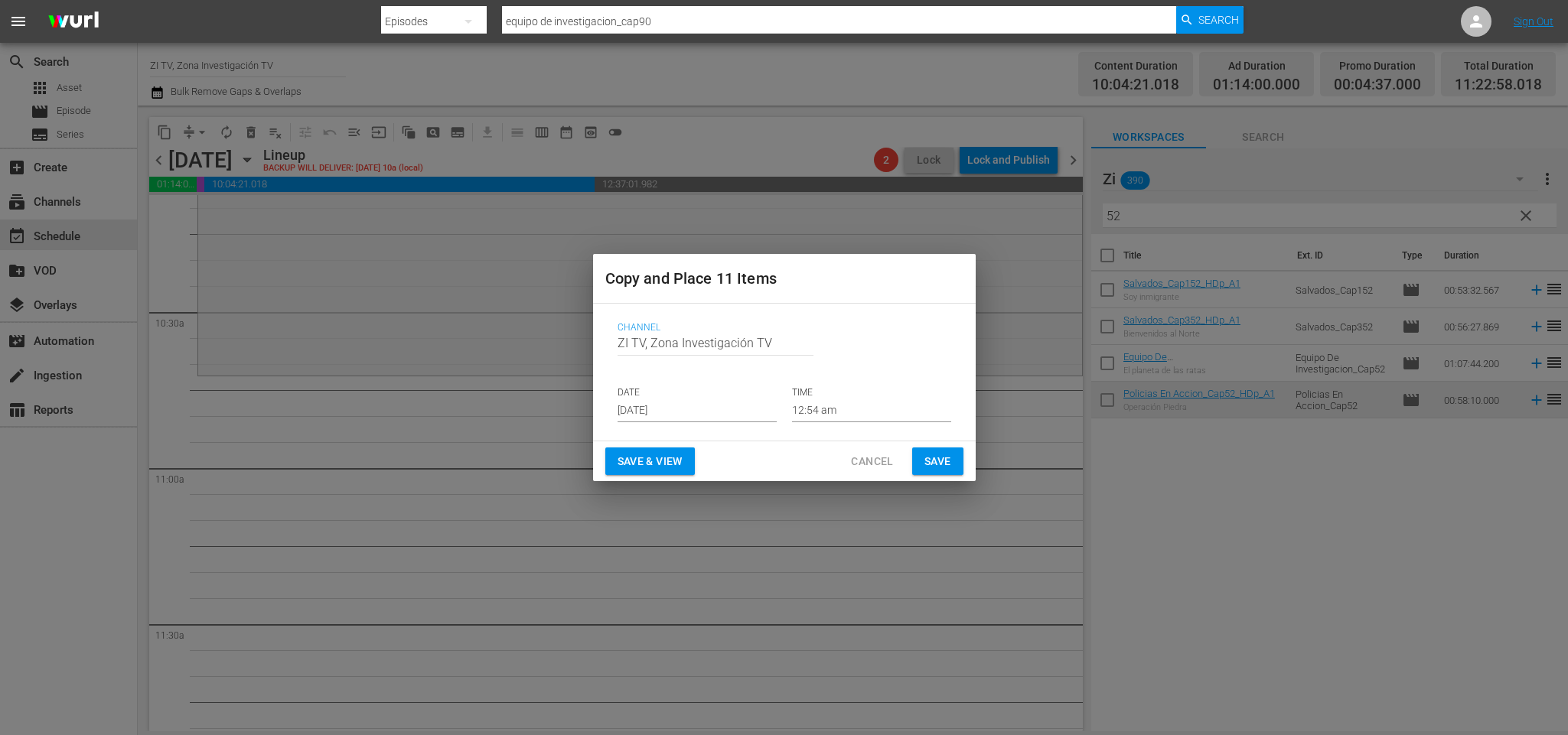
click at [699, 402] on input "[DATE]" at bounding box center [697, 410] width 159 height 23
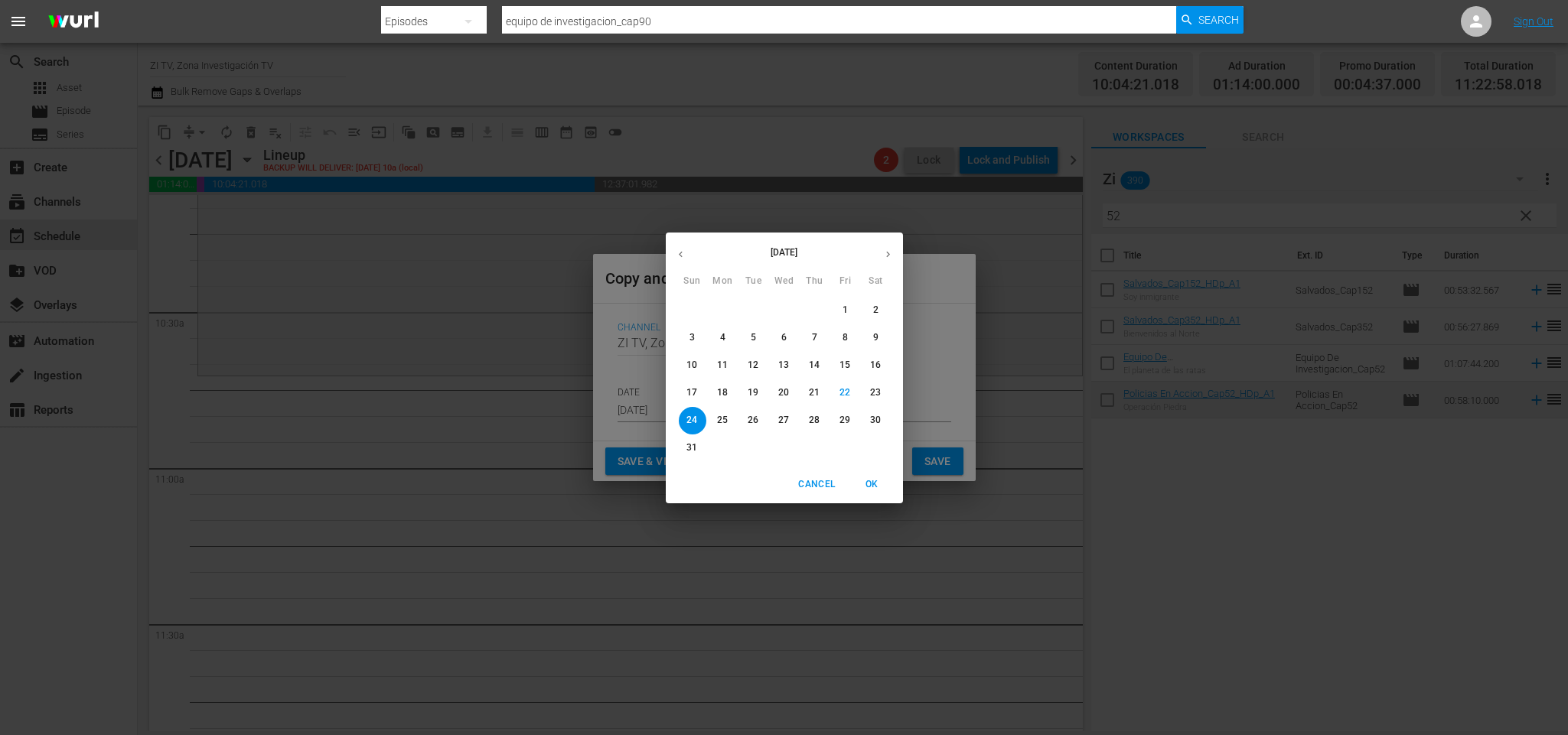
click at [726, 423] on p "25" at bounding box center [723, 421] width 11 height 13
type input "[DATE]"
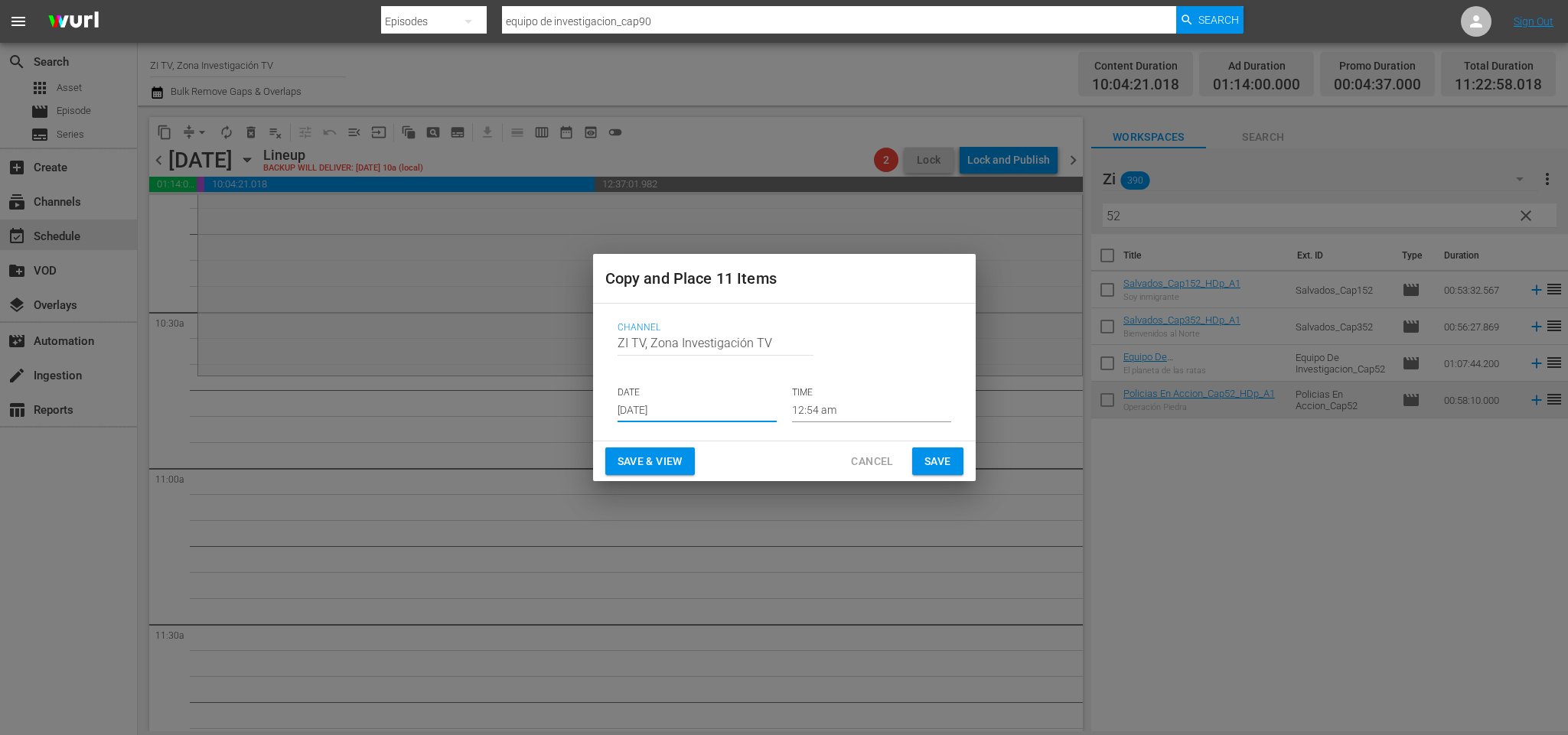
click at [864, 411] on input "12:54 am" at bounding box center [872, 410] width 159 height 23
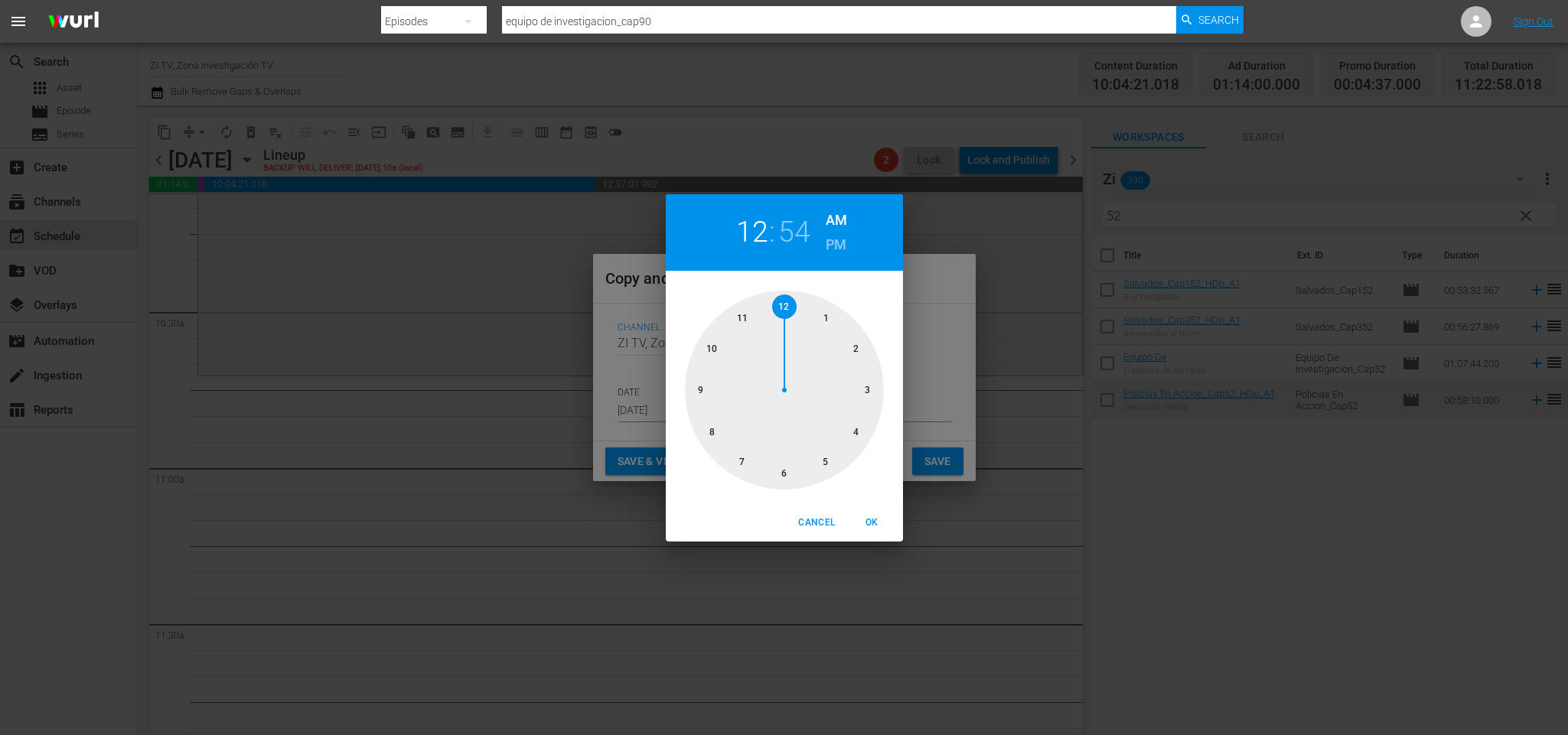
click at [751, 313] on div at bounding box center [784, 390] width 199 height 199
click at [788, 303] on div at bounding box center [784, 390] width 199 height 199
click at [882, 518] on span "OK" at bounding box center [873, 522] width 37 height 16
type input "11:00 am"
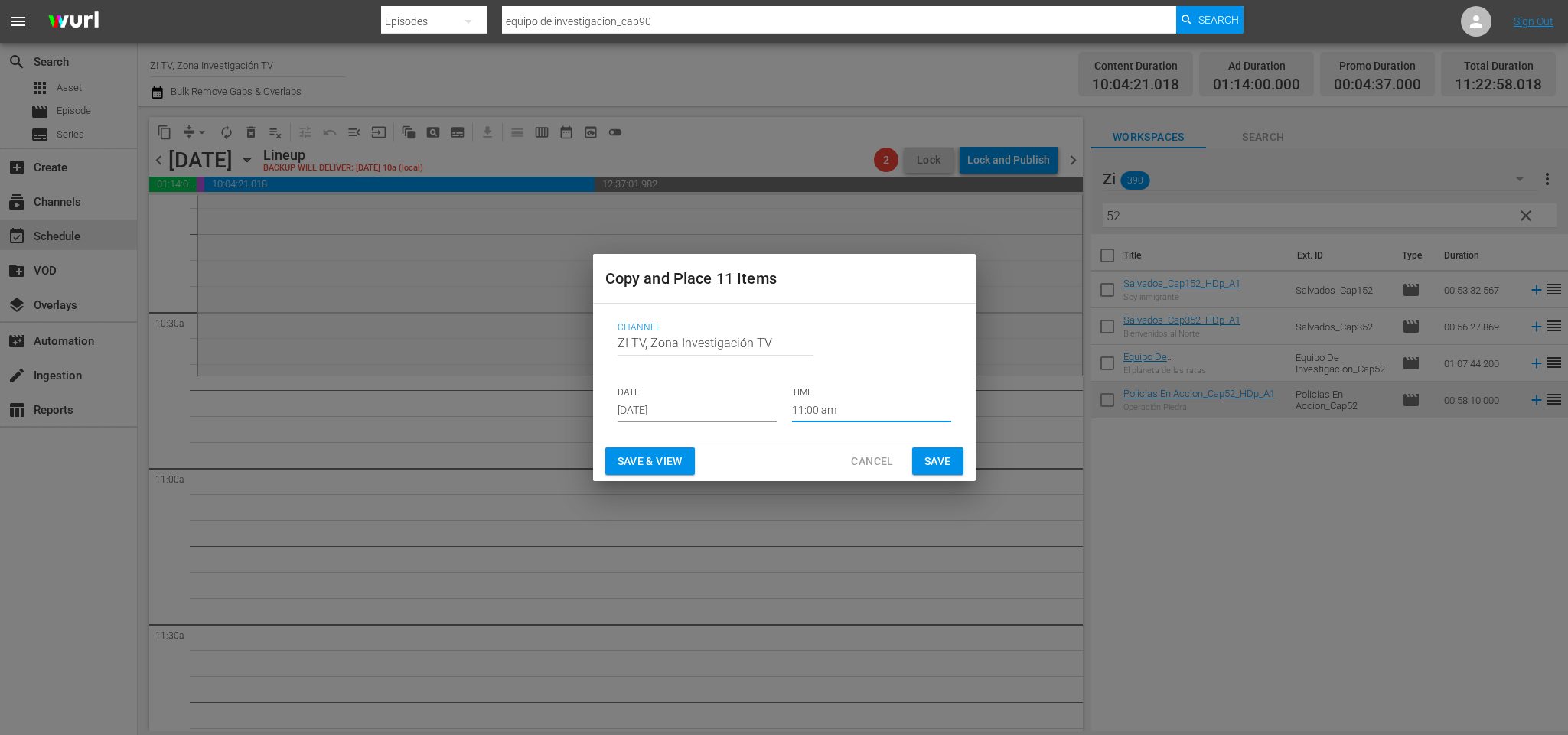
click at [939, 461] on span "Save" at bounding box center [937, 461] width 27 height 19
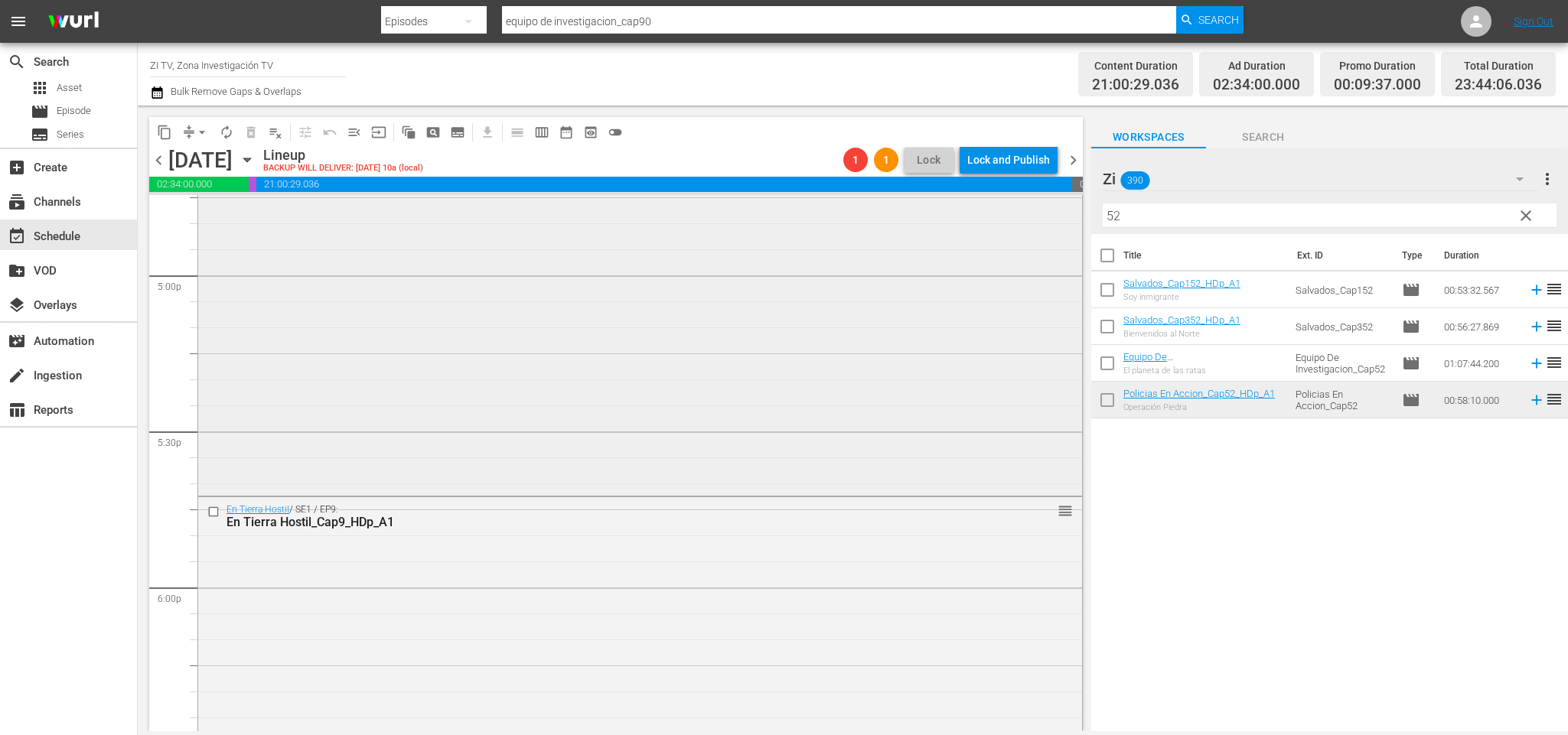
scroll to position [5113, 0]
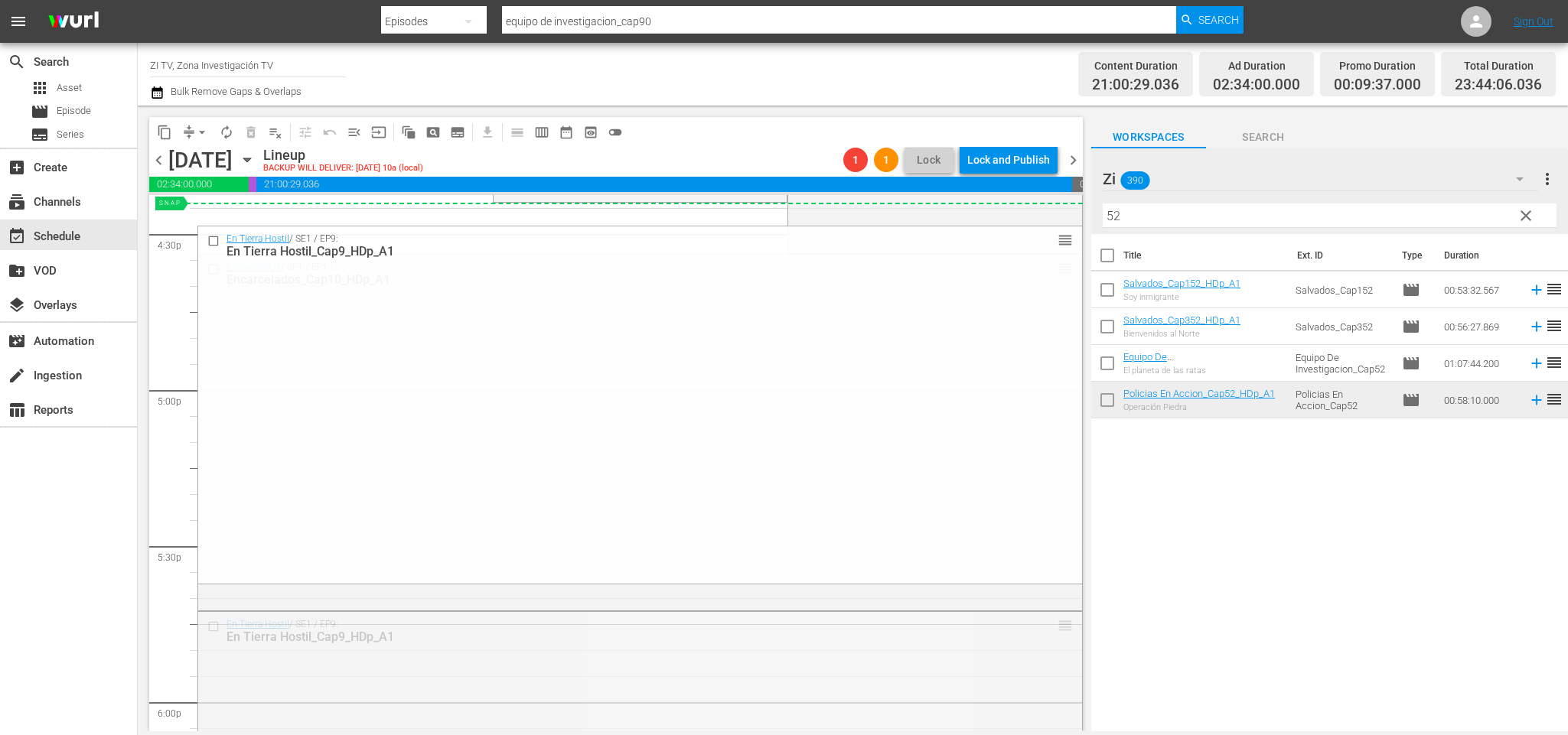
drag, startPoint x: 1036, startPoint y: 623, endPoint x: 976, endPoint y: 216, distance: 411.4
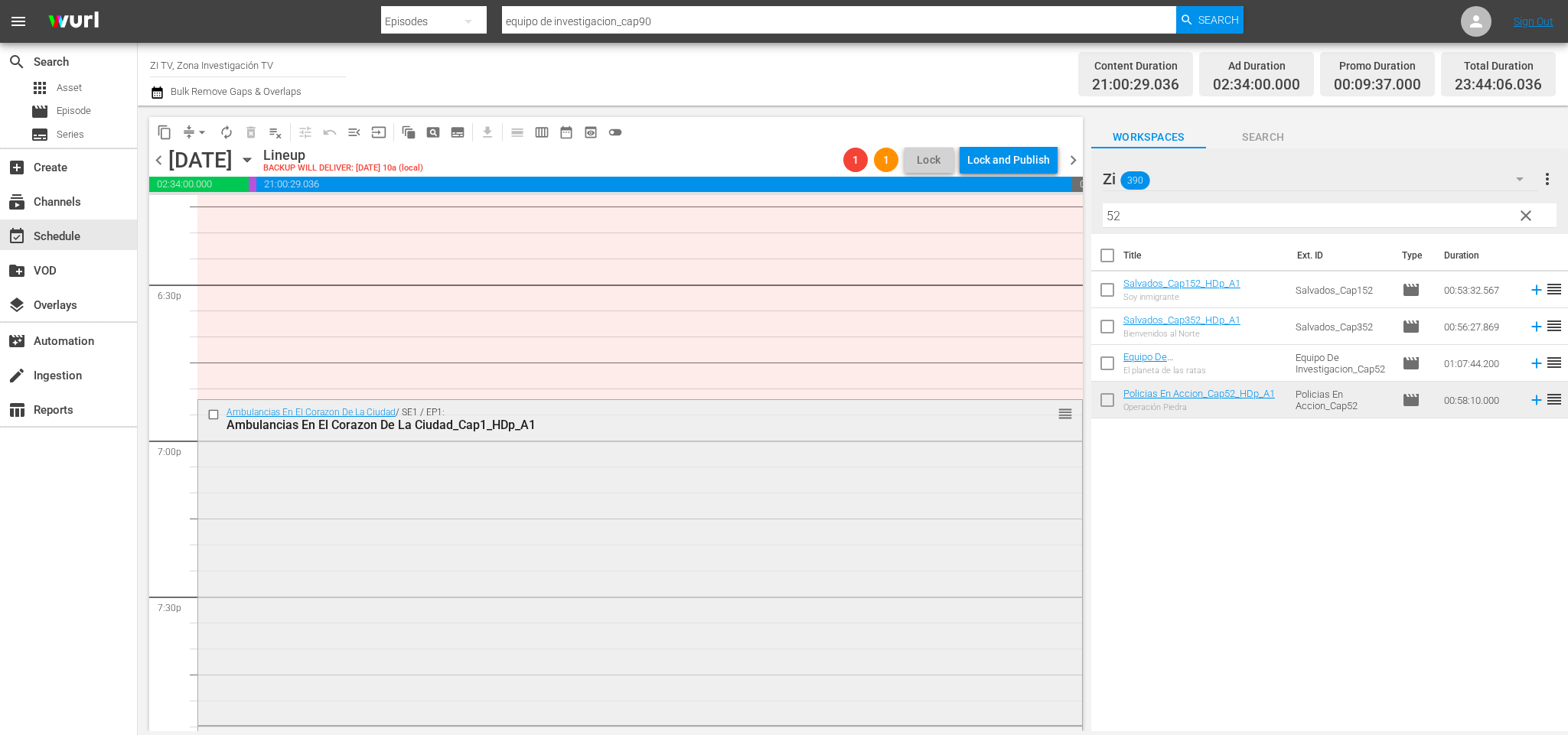
scroll to position [5916, 0]
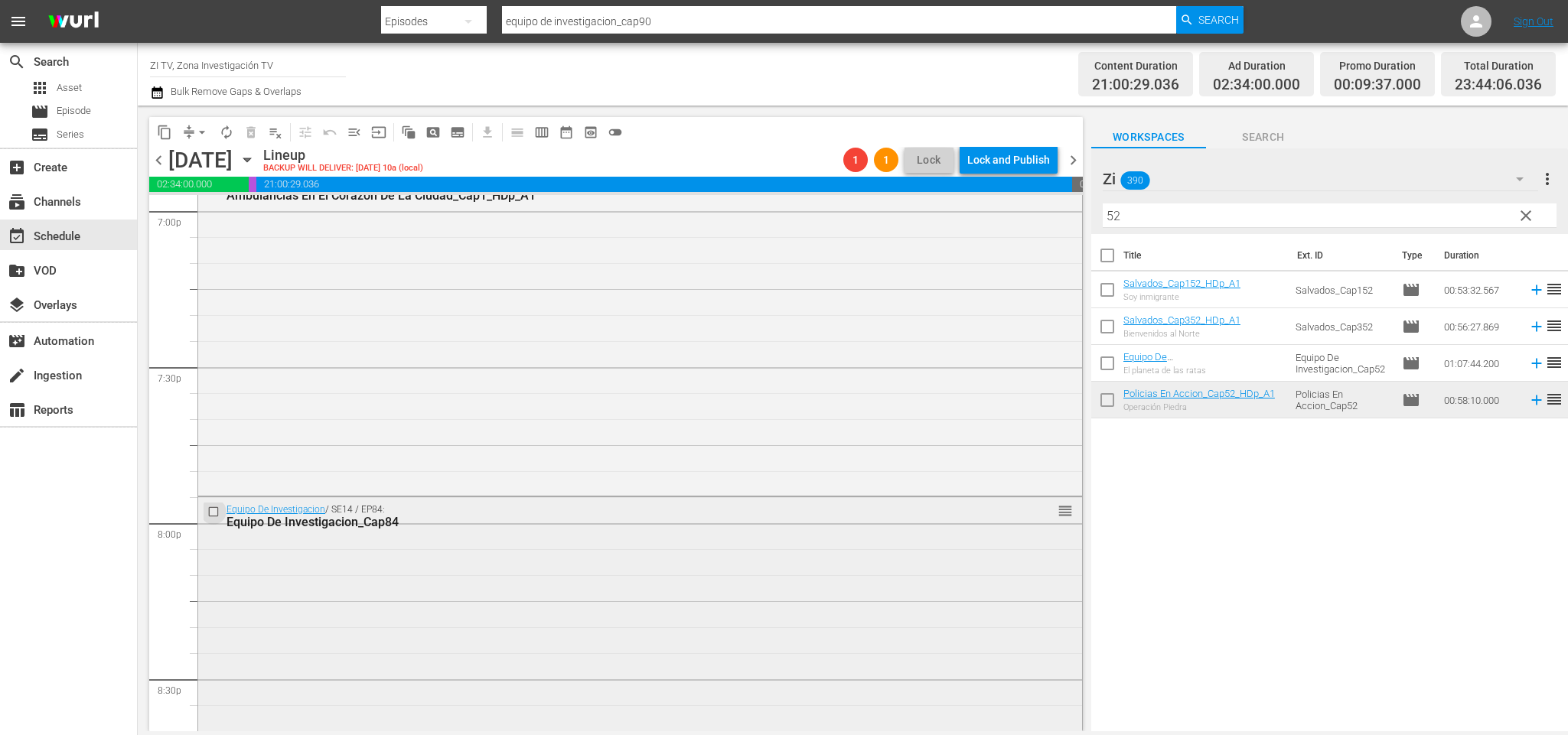
click at [218, 509] on input "checkbox" at bounding box center [214, 512] width 16 height 13
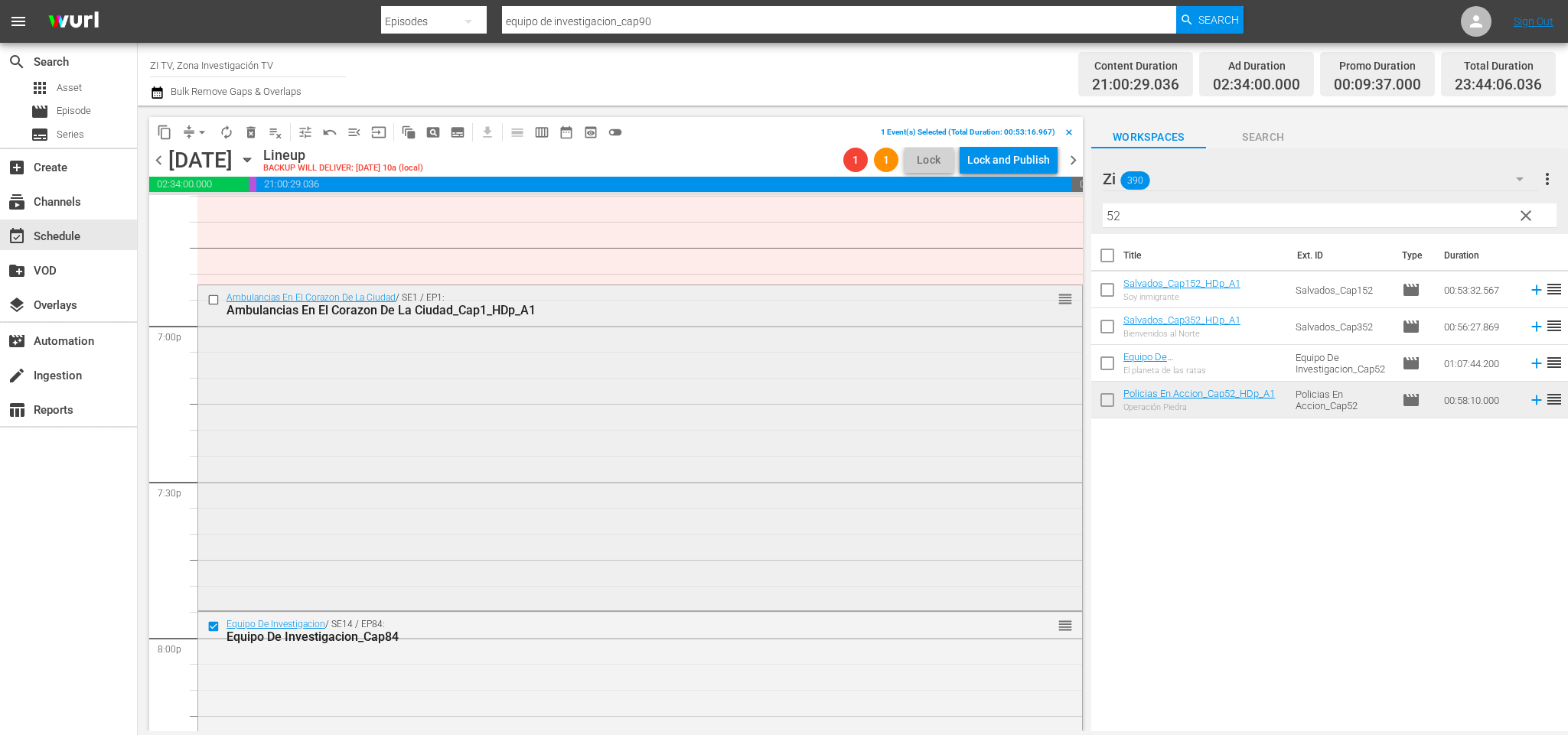
click at [214, 300] on input "checkbox" at bounding box center [214, 300] width 16 height 13
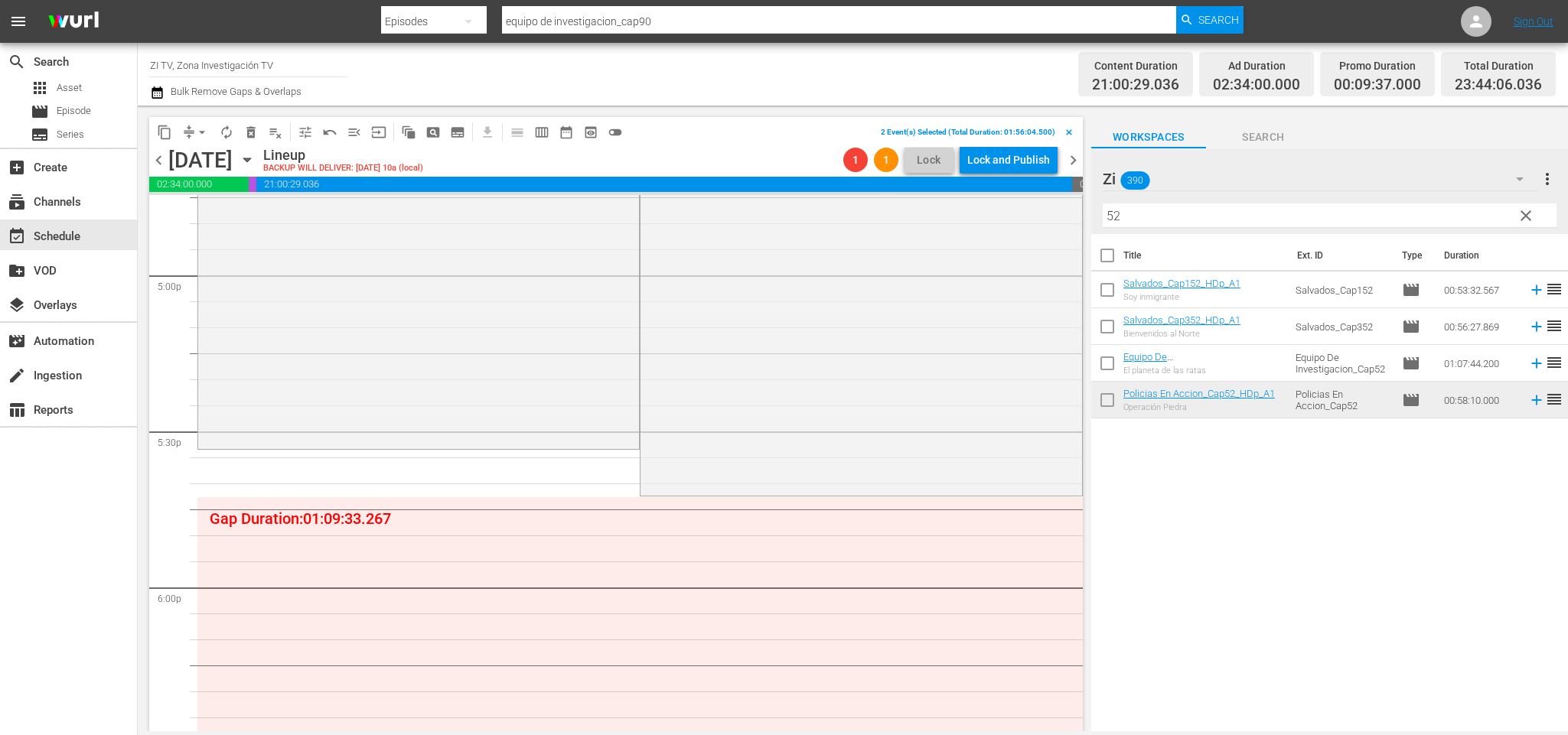
scroll to position [4998, 0]
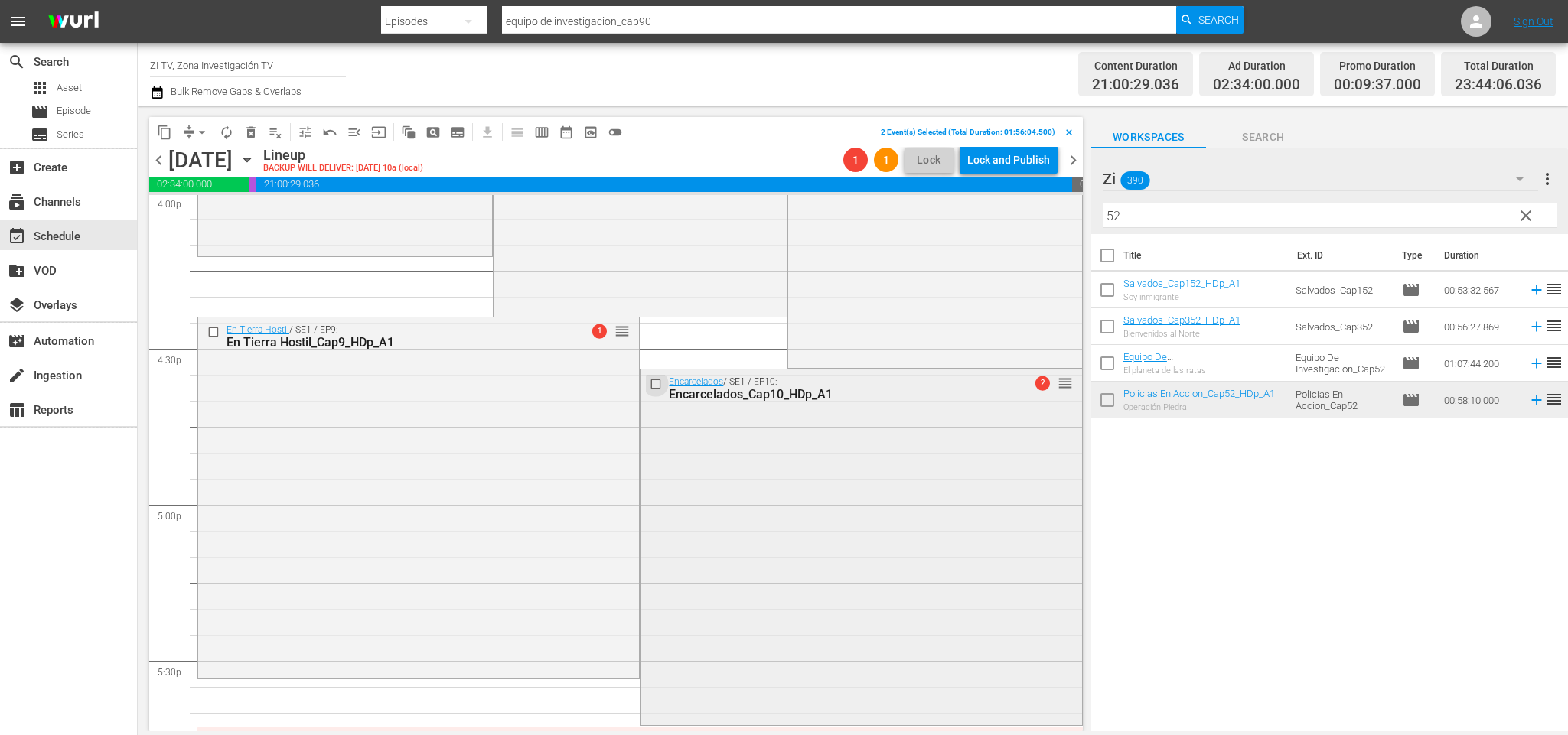
click at [650, 386] on input "checkbox" at bounding box center [657, 385] width 16 height 13
click at [251, 133] on span "delete_forever_outlined" at bounding box center [251, 132] width 16 height 16
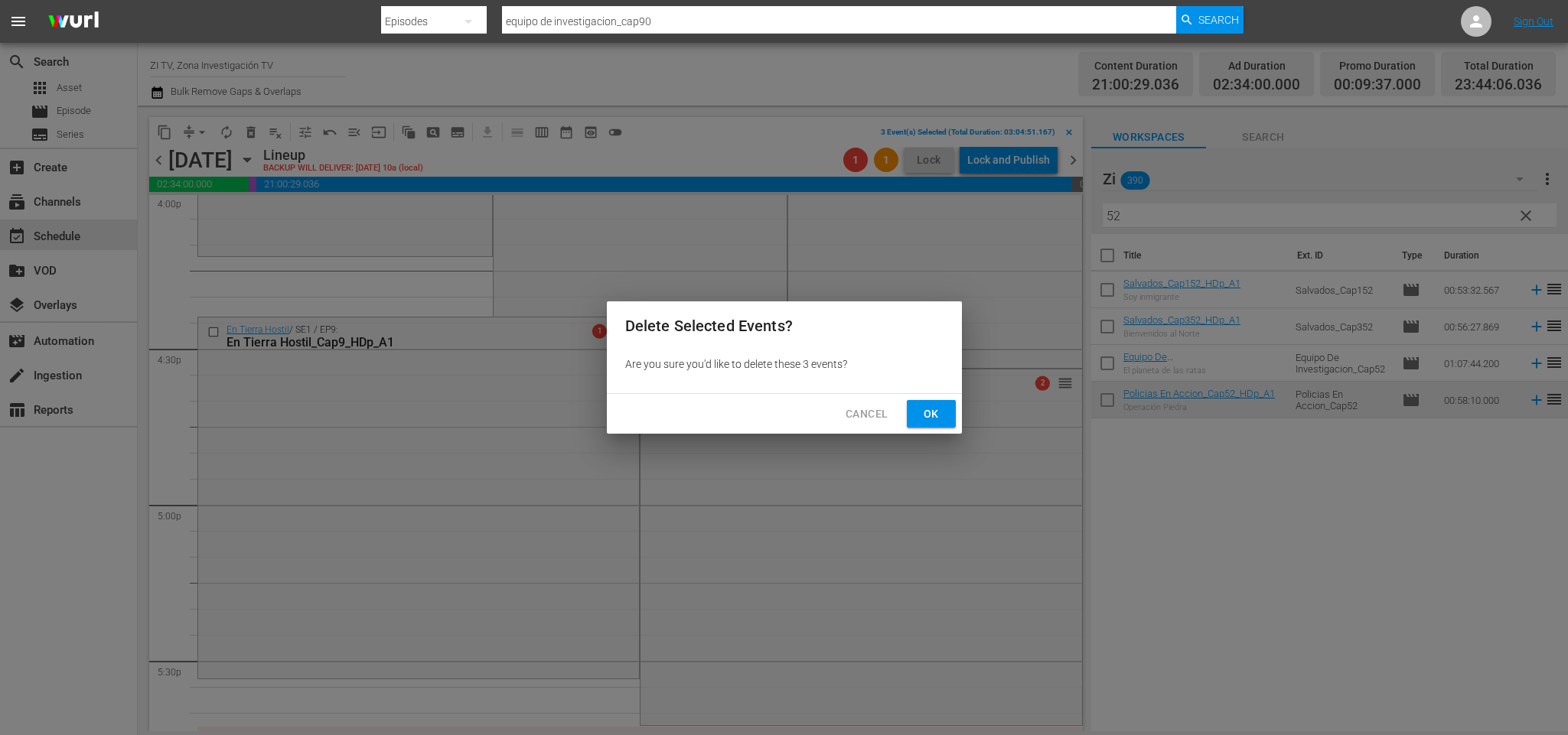
click at [926, 407] on span "Ok" at bounding box center [931, 414] width 24 height 19
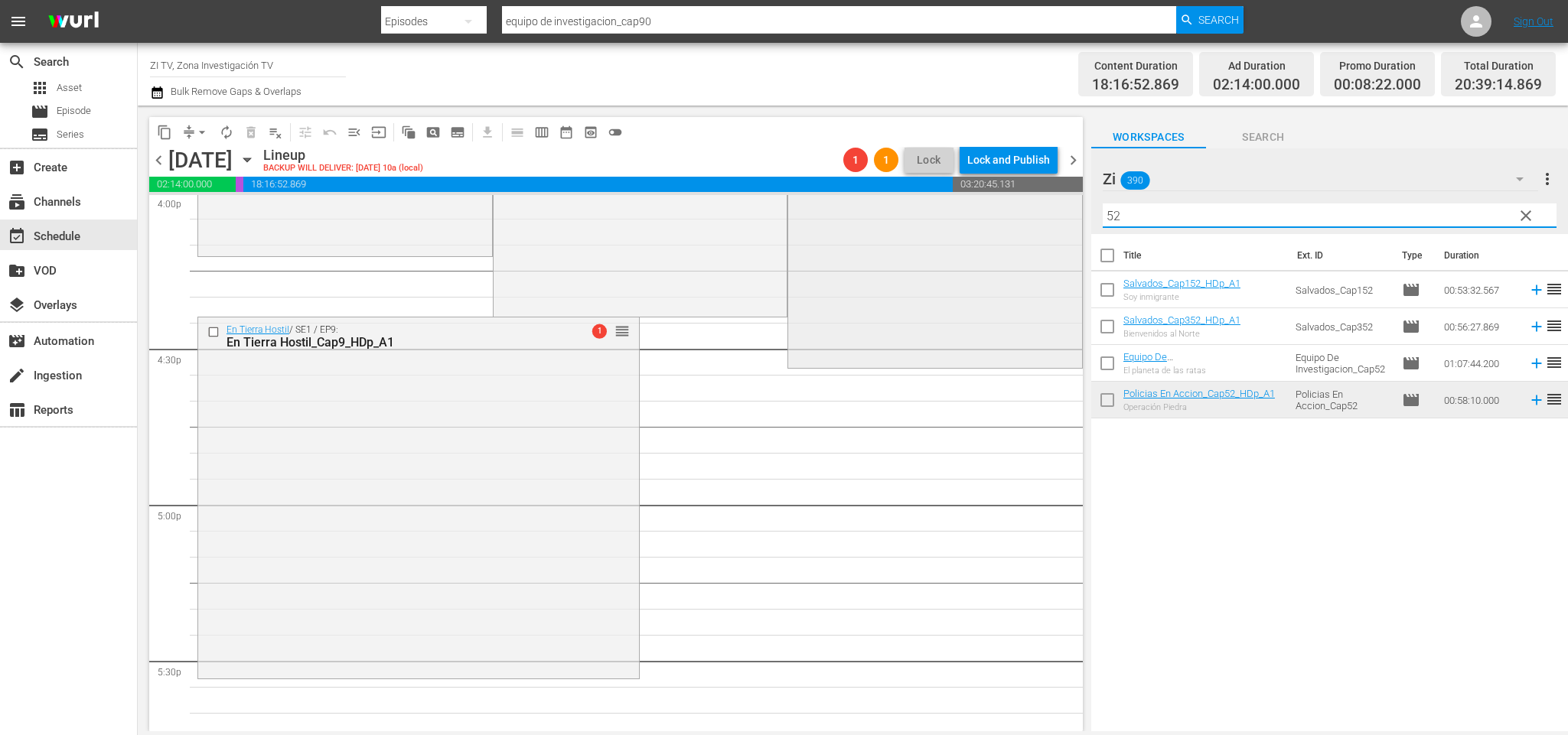
drag, startPoint x: 1148, startPoint y: 205, endPoint x: 1032, endPoint y: 198, distance: 116.2
click at [1032, 198] on div "content_copy compress arrow_drop_down autorenew_outlined delete_forever_outline…" at bounding box center [852, 418] width 1430 height 626
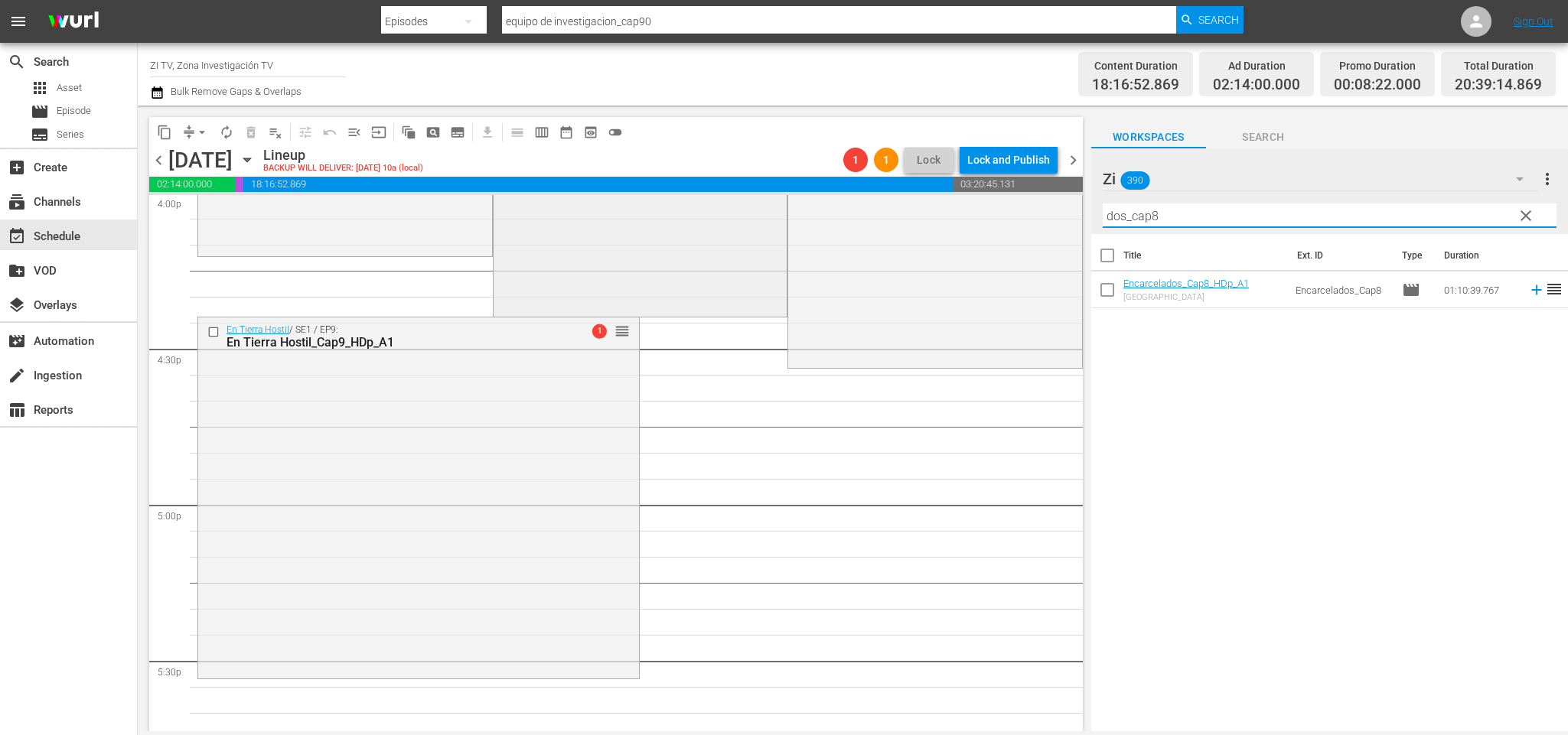
scroll to position [5342, 0]
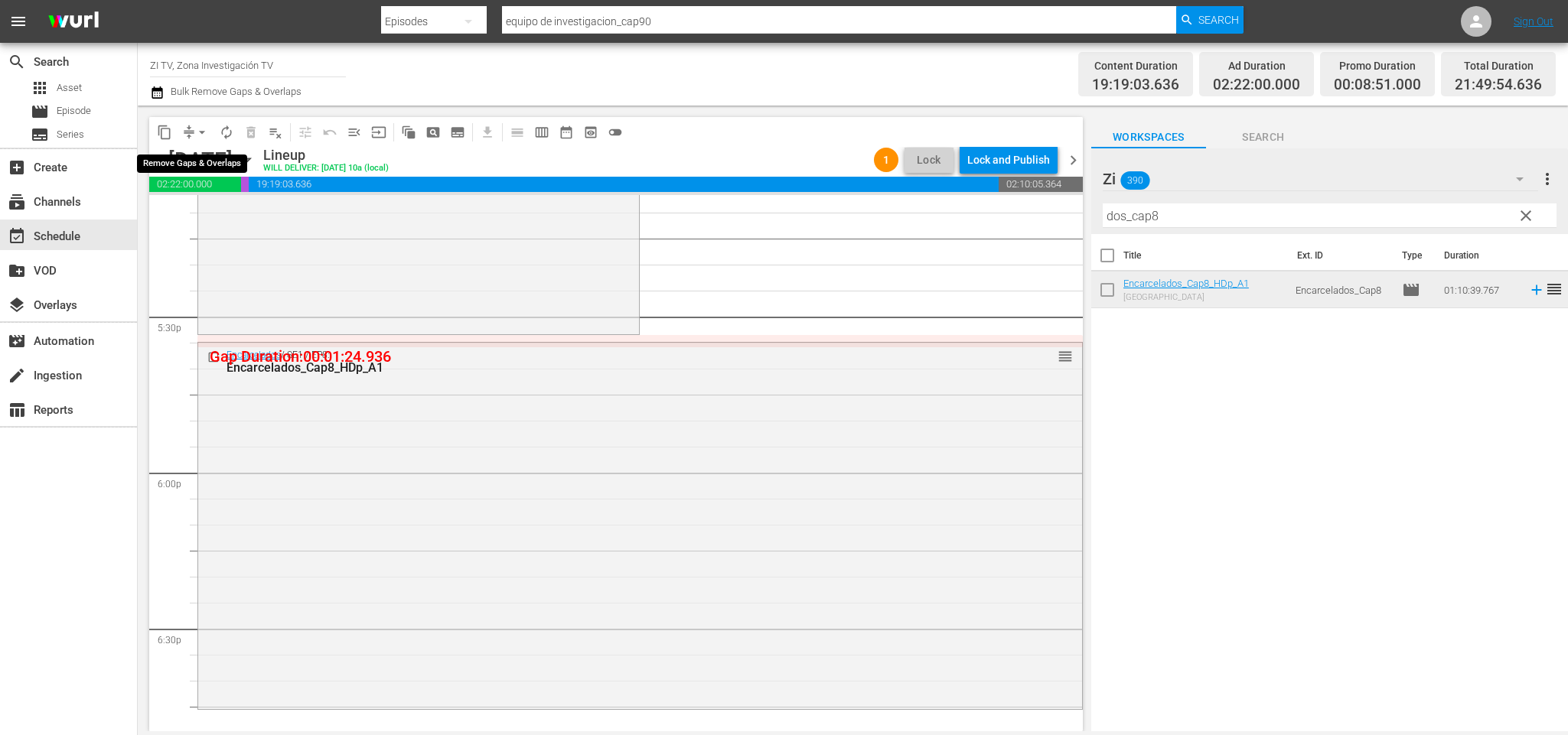
click at [200, 131] on span "arrow_drop_down" at bounding box center [202, 132] width 16 height 16
click at [219, 214] on li "Align to End of Previous Day" at bounding box center [205, 213] width 161 height 25
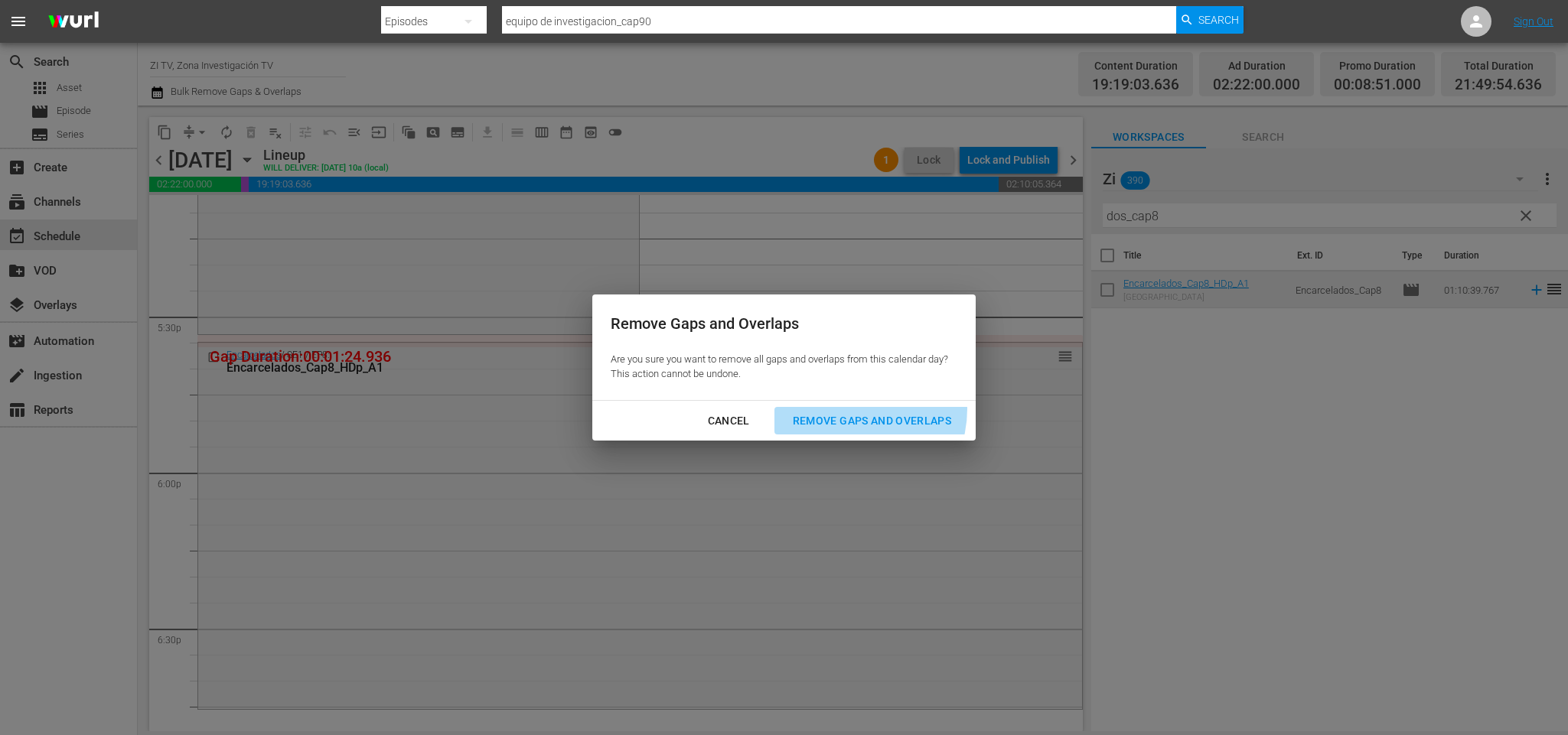
click at [862, 410] on button "Remove Gaps and Overlaps" at bounding box center [872, 421] width 195 height 29
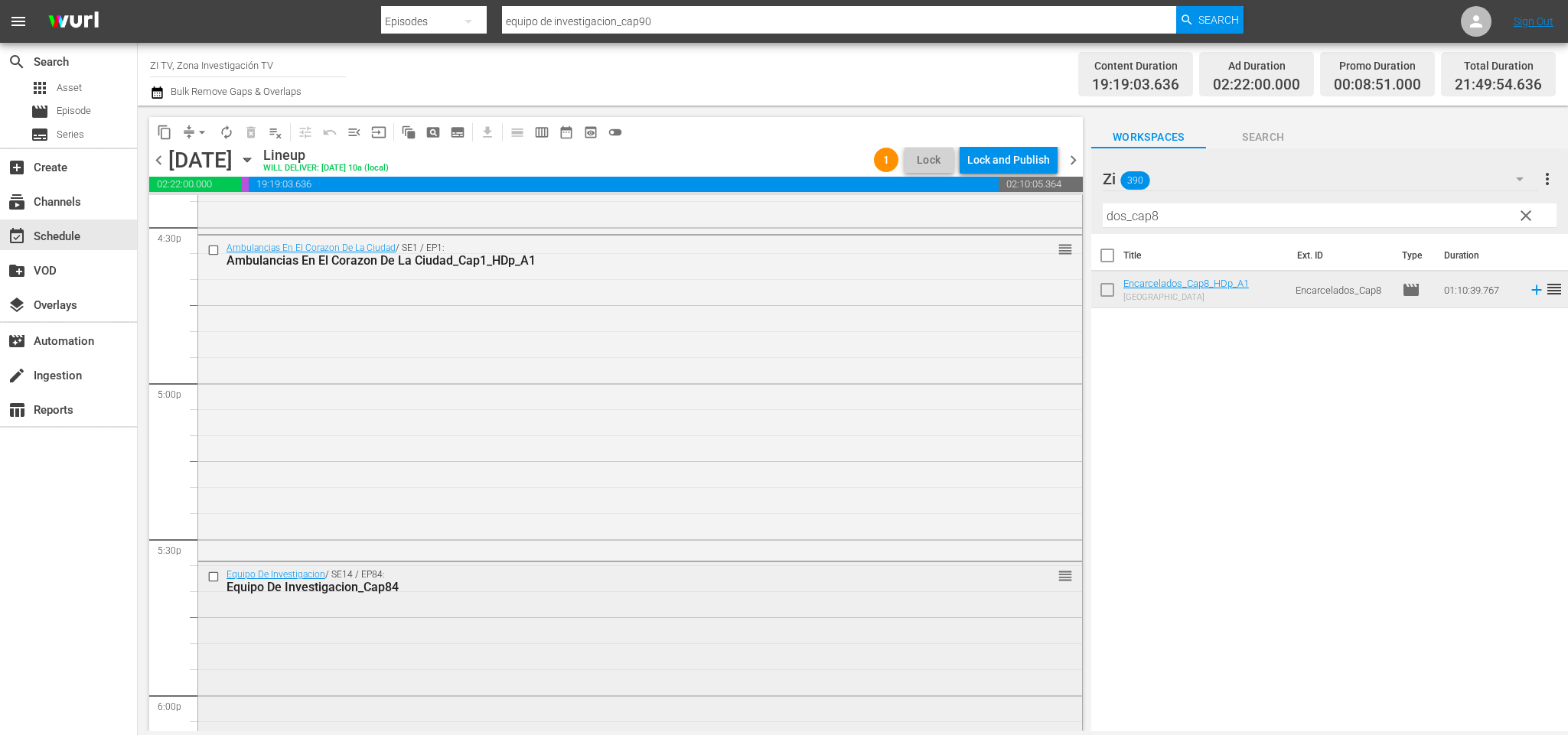
scroll to position [5004, 0]
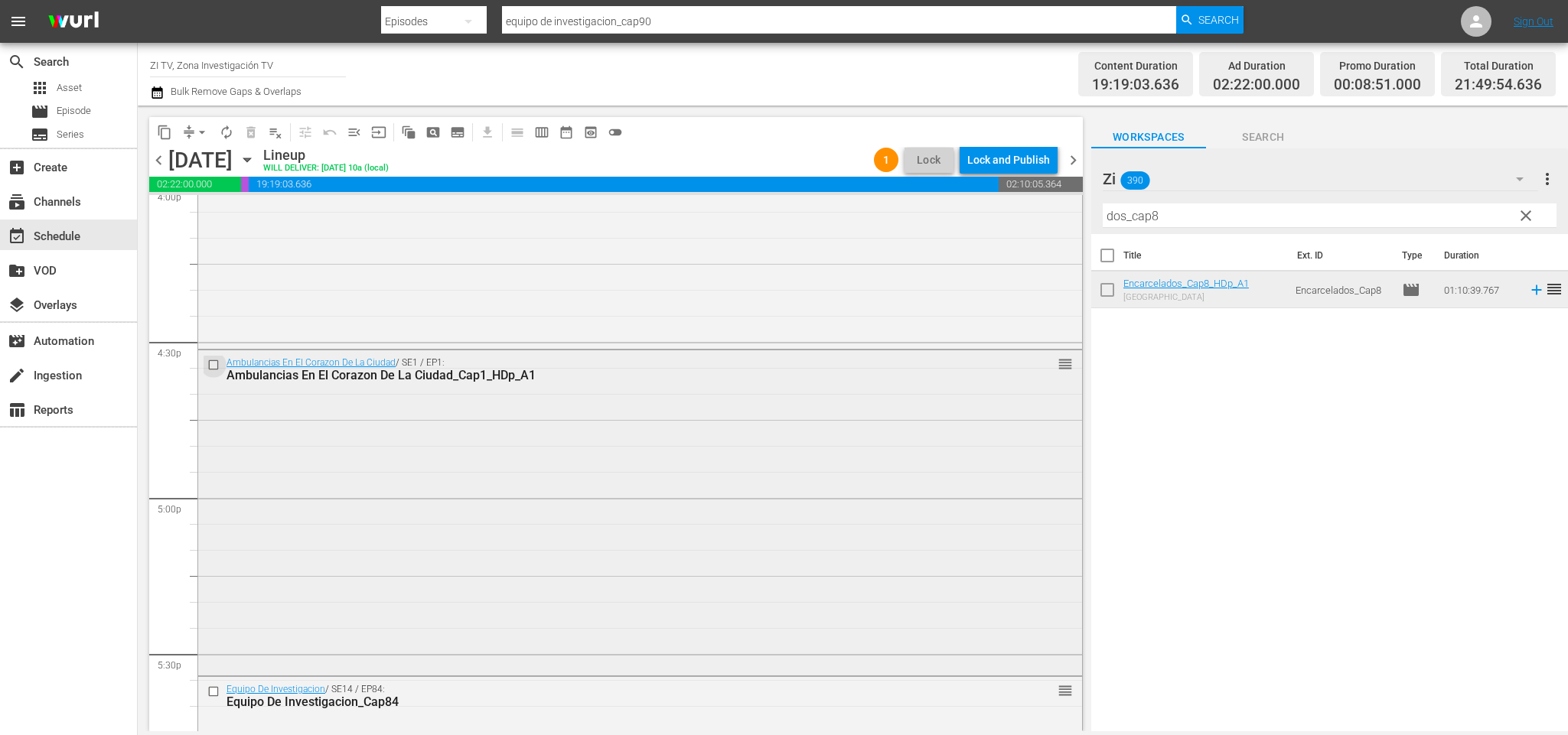
click at [209, 361] on input "checkbox" at bounding box center [214, 365] width 16 height 13
click at [210, 363] on input "checkbox" at bounding box center [214, 365] width 16 height 13
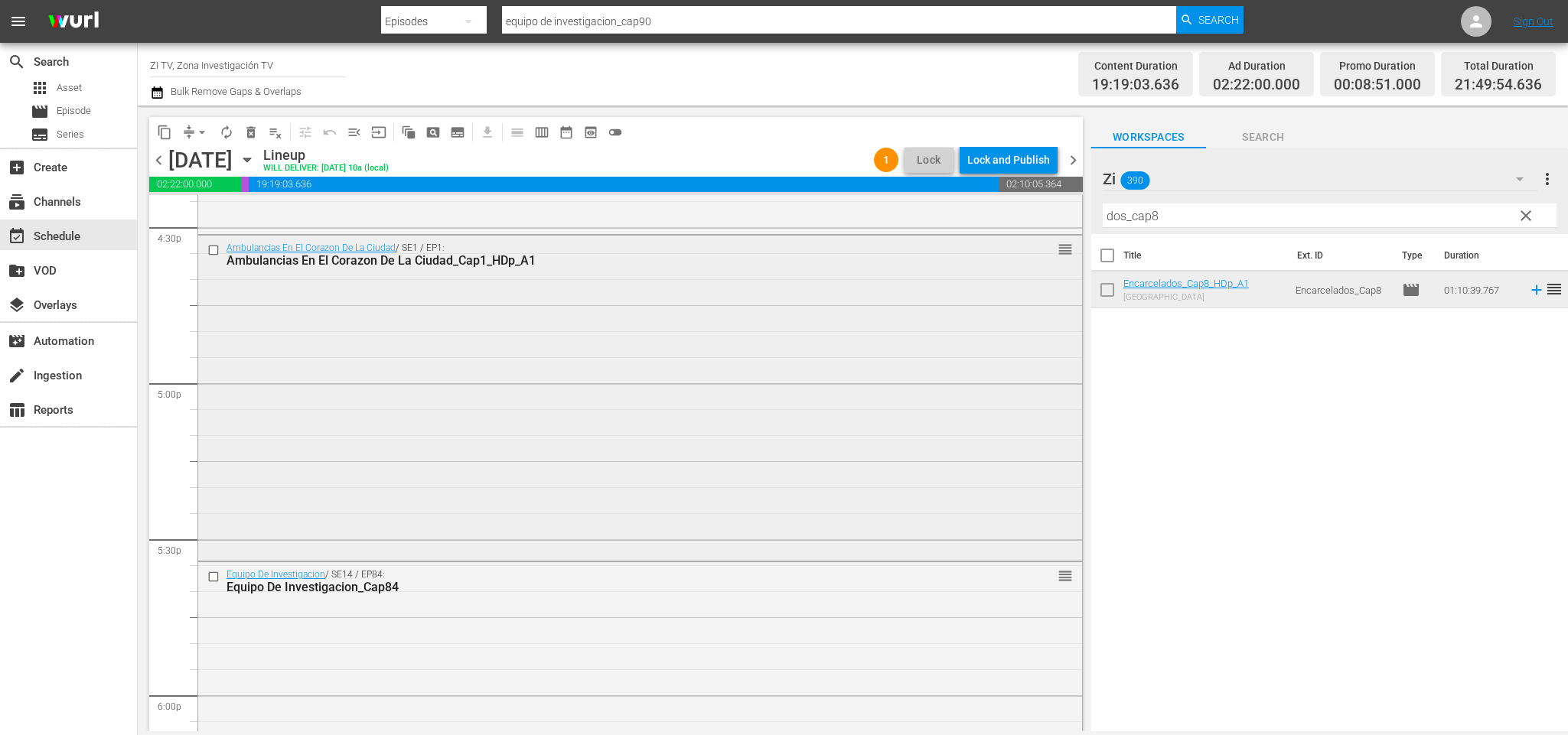
scroll to position [5234, 0]
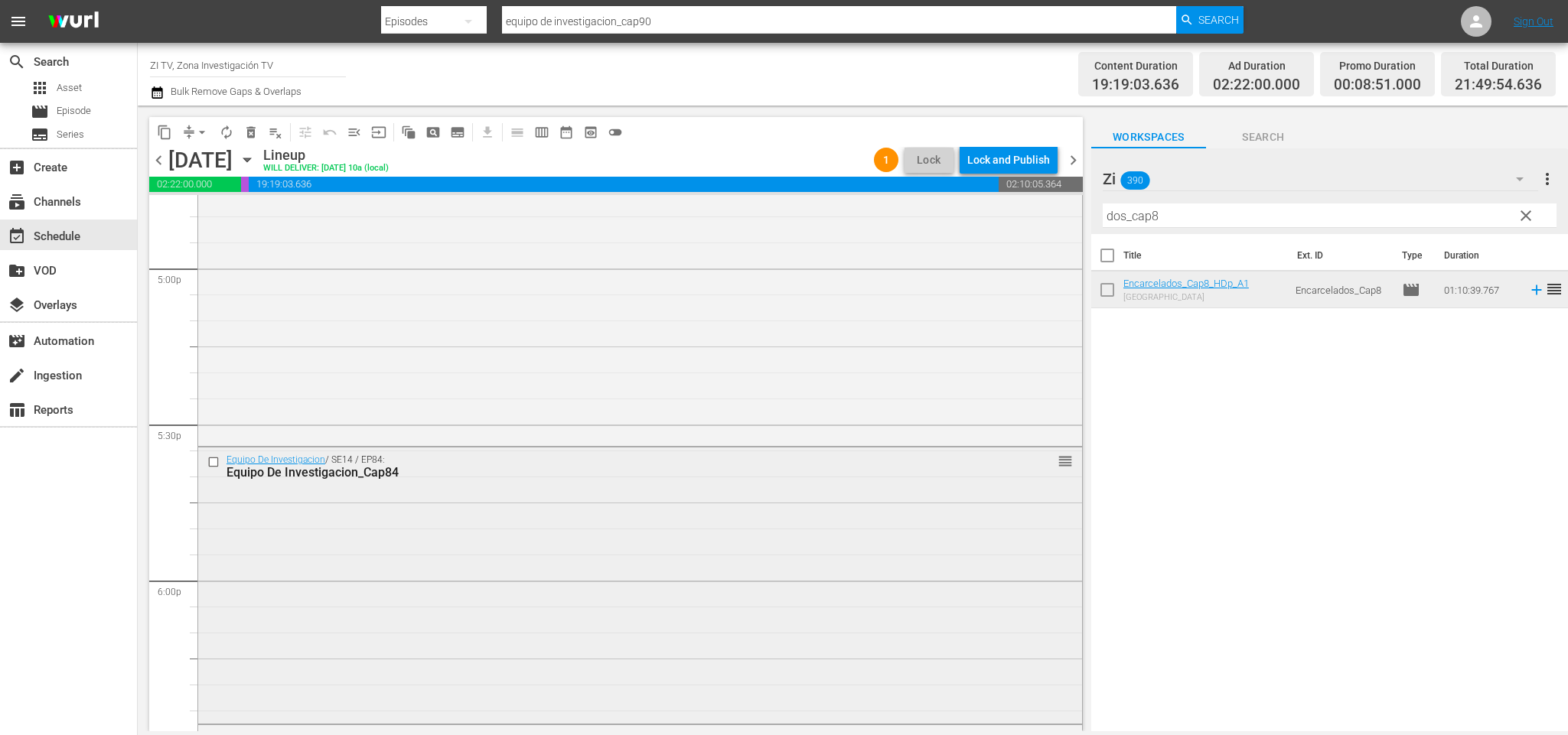
click at [211, 459] on input "checkbox" at bounding box center [214, 462] width 16 height 13
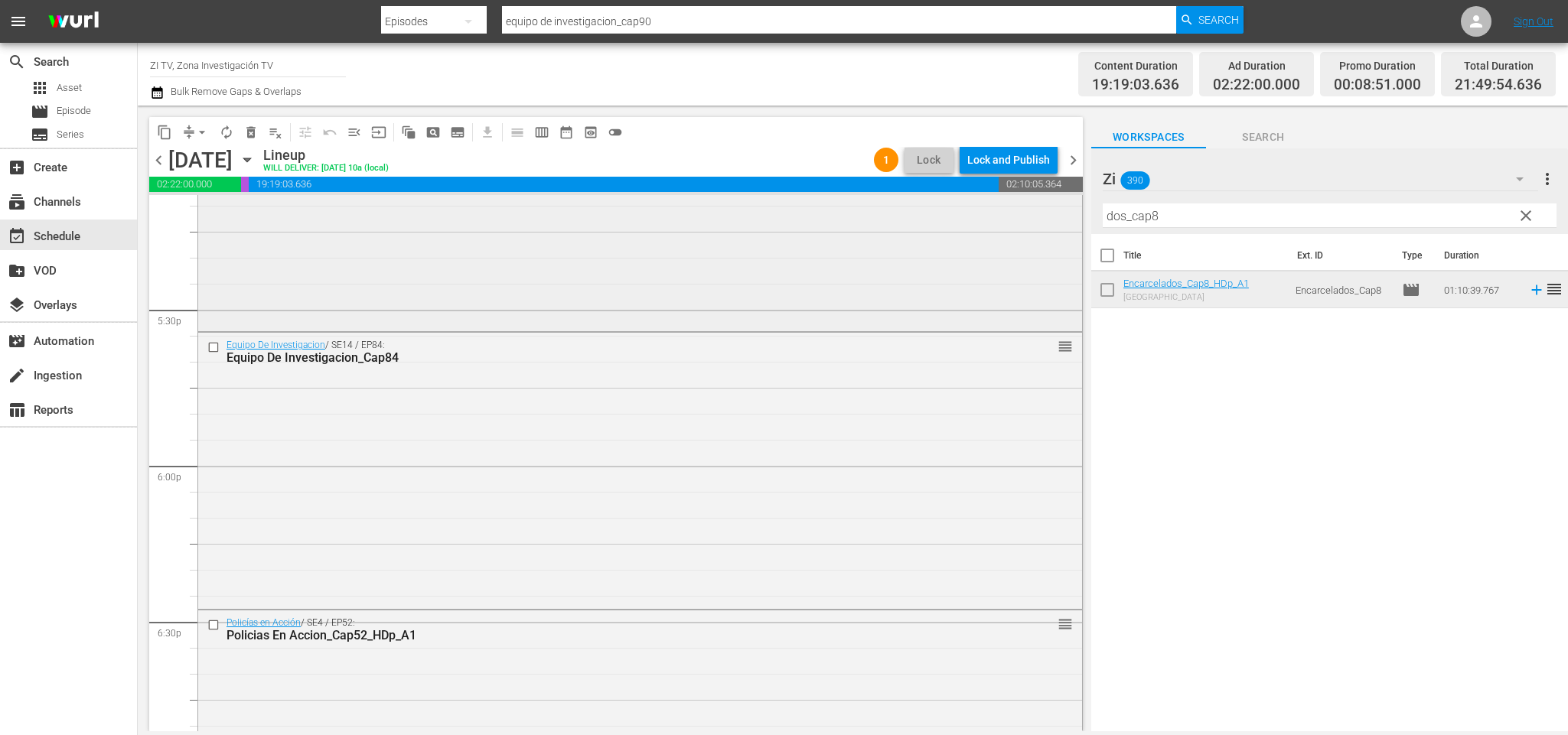
scroll to position [5119, 0]
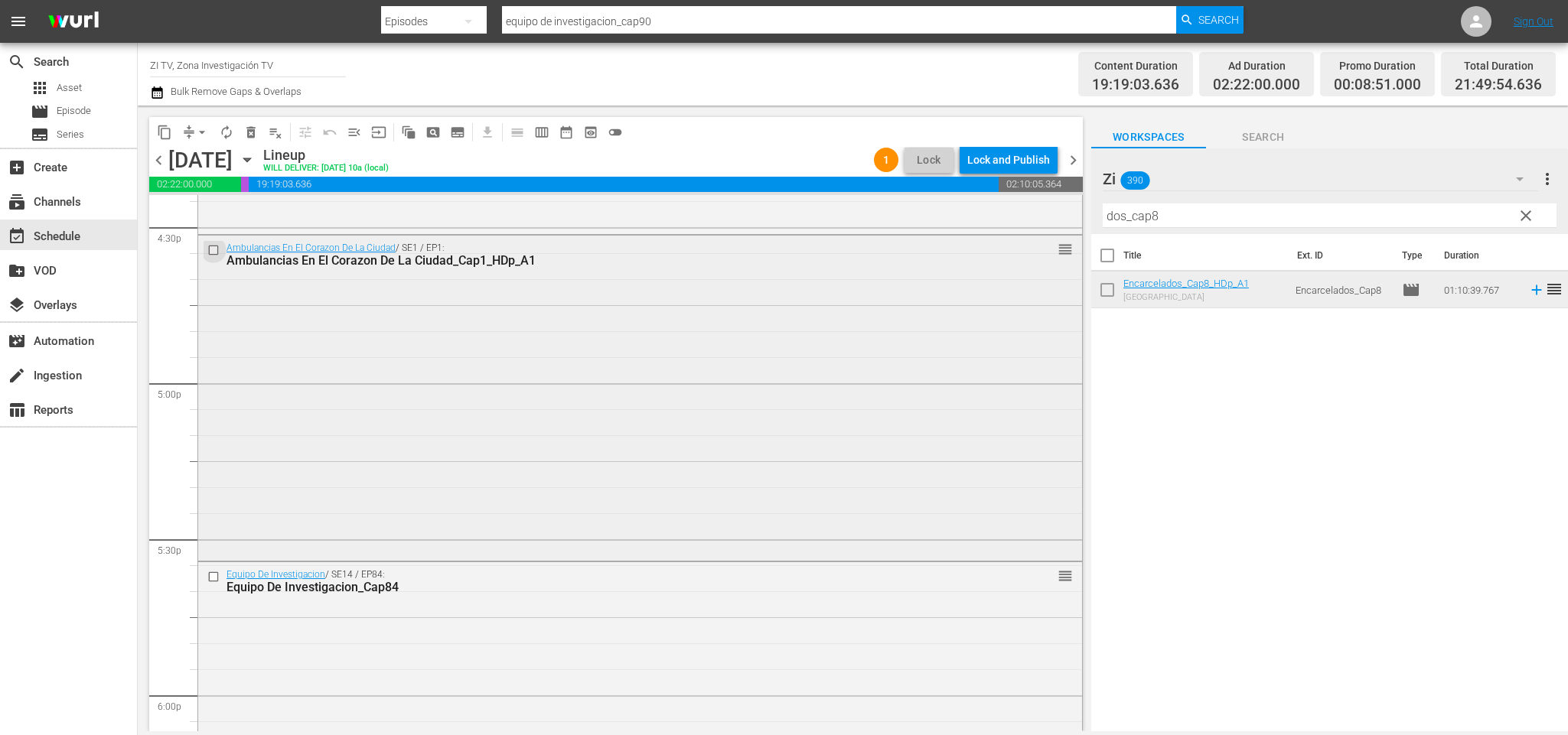
click at [212, 251] on input "checkbox" at bounding box center [214, 251] width 16 height 13
click at [215, 251] on input "checkbox" at bounding box center [214, 251] width 16 height 13
drag, startPoint x: 1227, startPoint y: 215, endPoint x: 568, endPoint y: 211, distance: 659.0
click at [568, 211] on div "content_copy compress arrow_drop_down autorenew_outlined delete_forever_outline…" at bounding box center [852, 418] width 1430 height 626
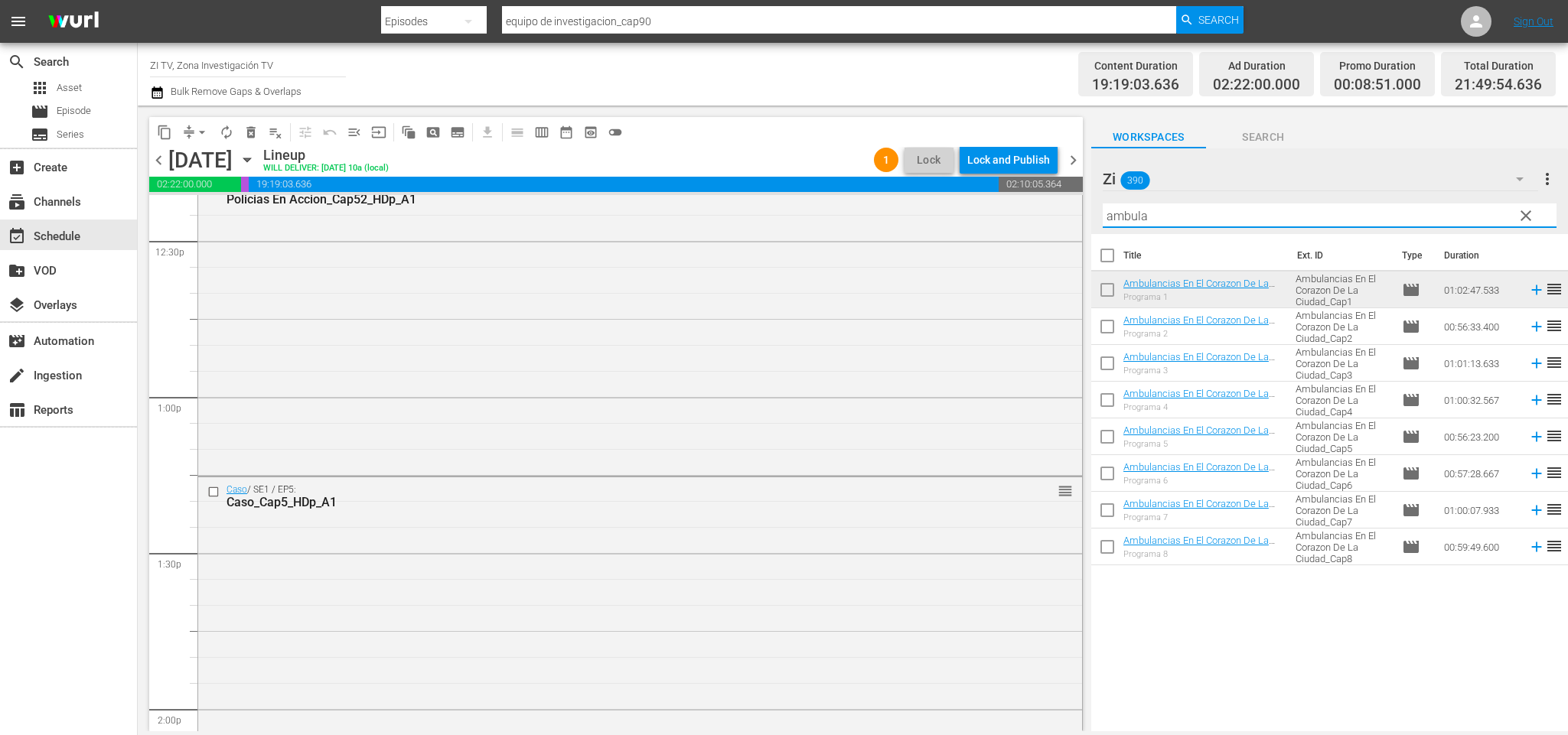
scroll to position [3972, 0]
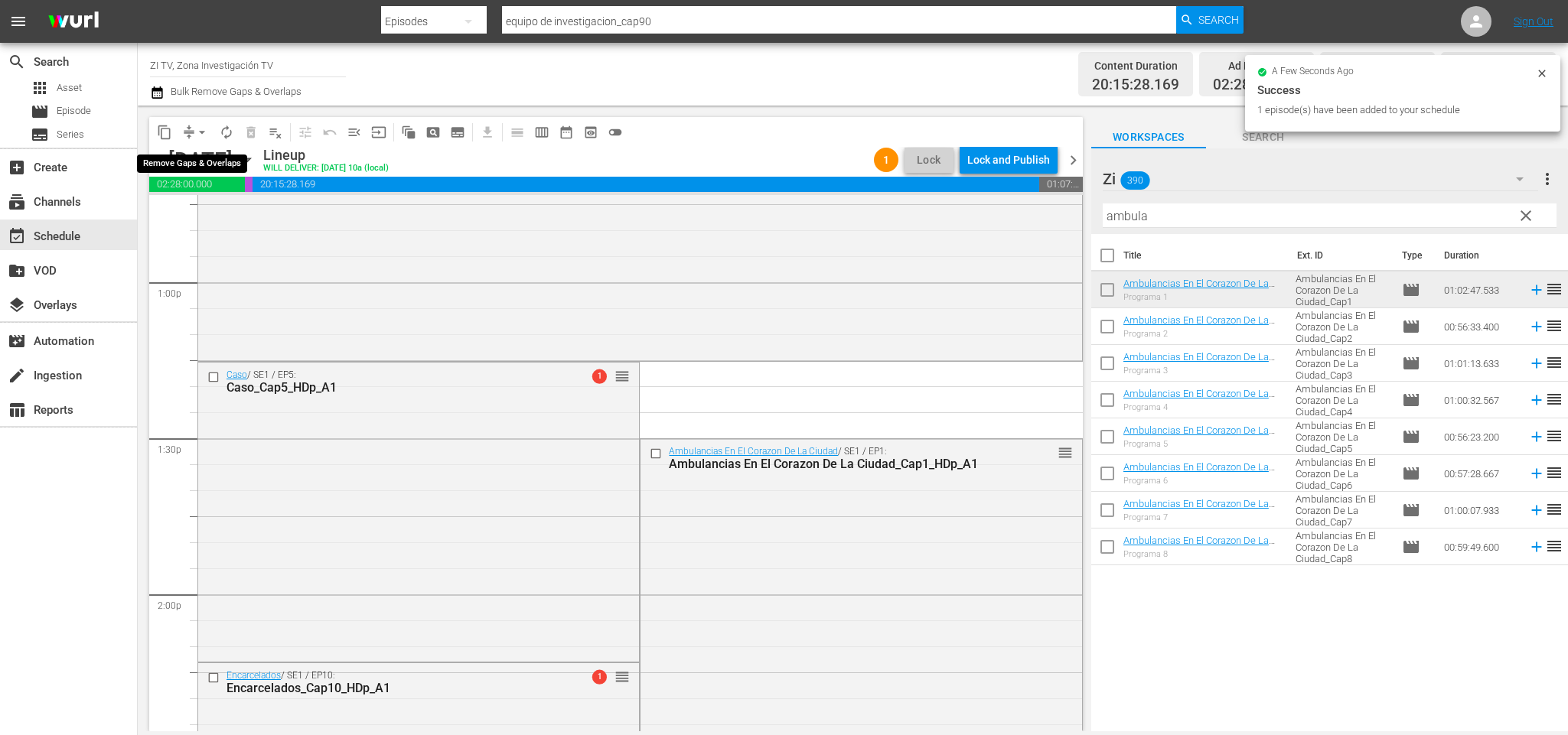
click at [200, 131] on span "arrow_drop_down" at bounding box center [202, 132] width 16 height 16
click at [233, 223] on li "Align to End of Previous Day" at bounding box center [205, 213] width 161 height 25
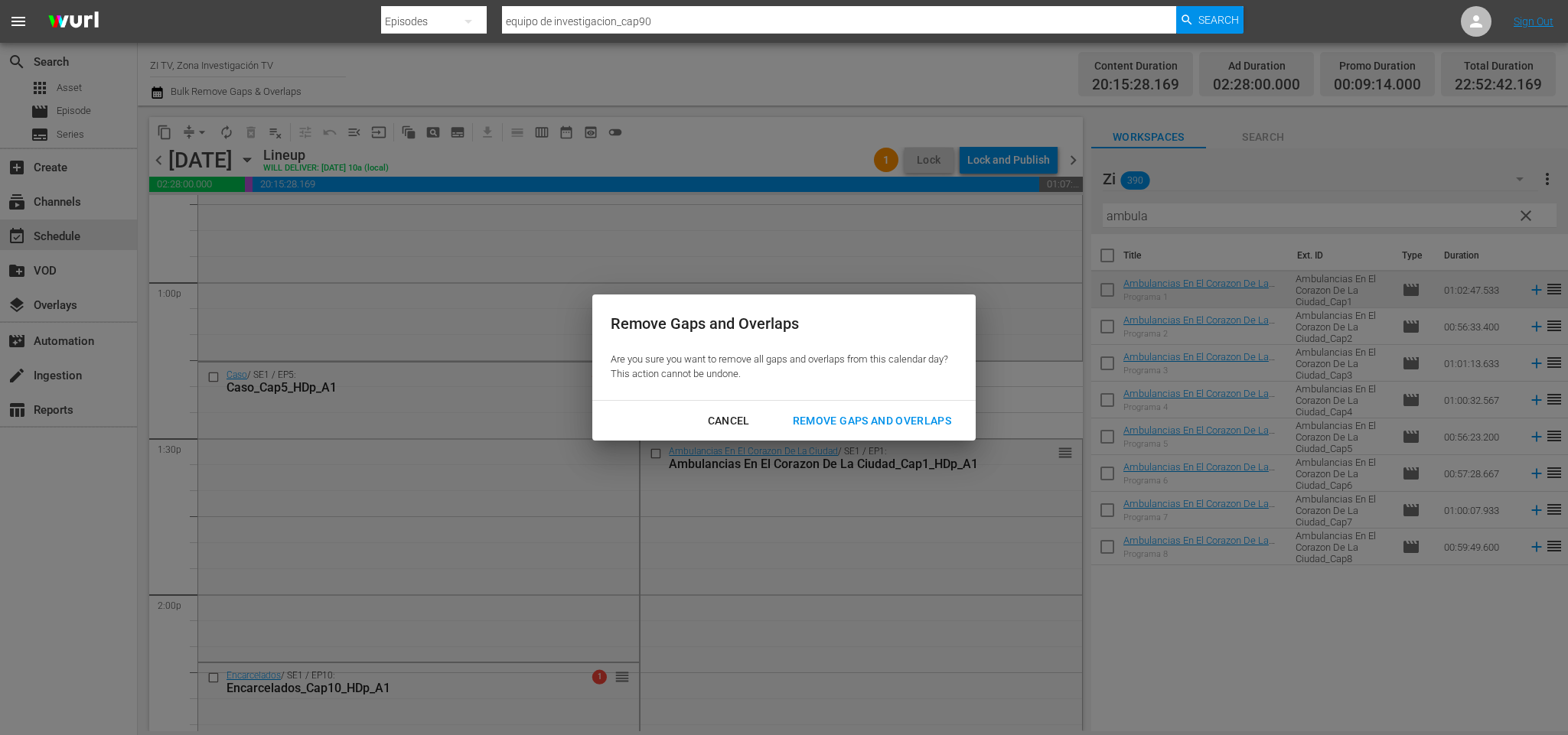
click at [851, 418] on div "Remove Gaps and Overlaps" at bounding box center [872, 421] width 183 height 19
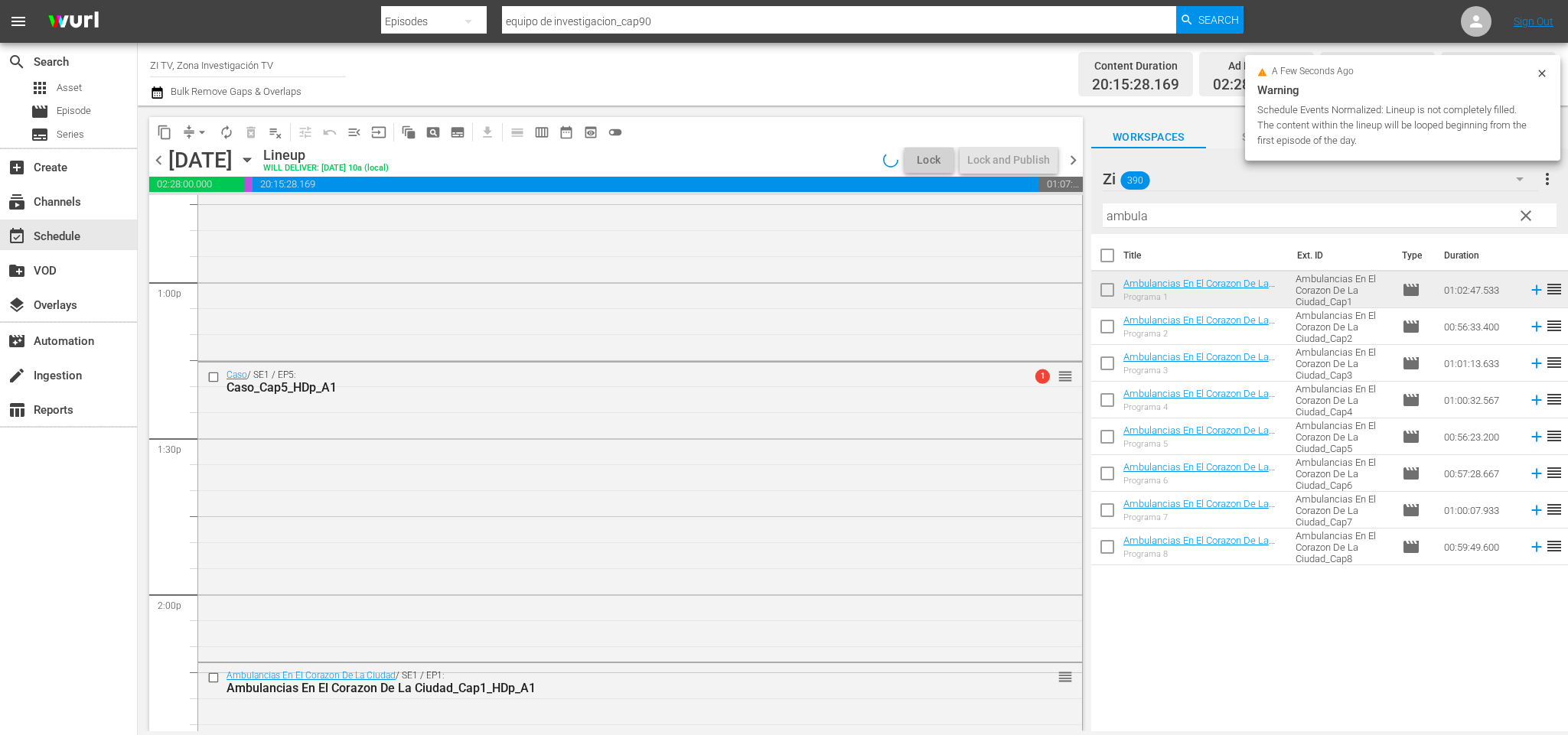
scroll to position [6956, 0]
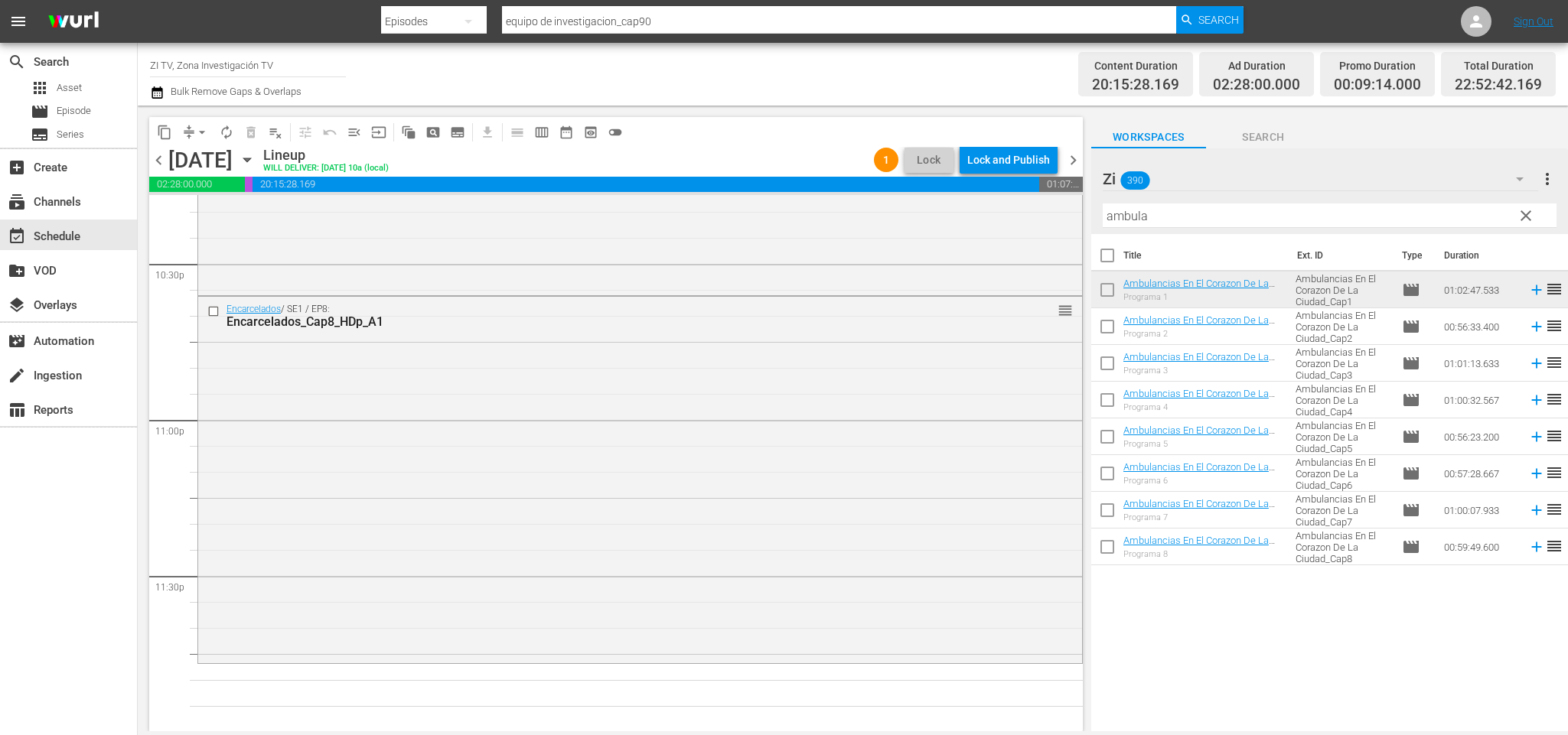
drag, startPoint x: 1243, startPoint y: 205, endPoint x: 609, endPoint y: 170, distance: 635.0
click at [609, 170] on div "content_copy compress arrow_drop_down autorenew_outlined delete_forever_outline…" at bounding box center [852, 418] width 1430 height 626
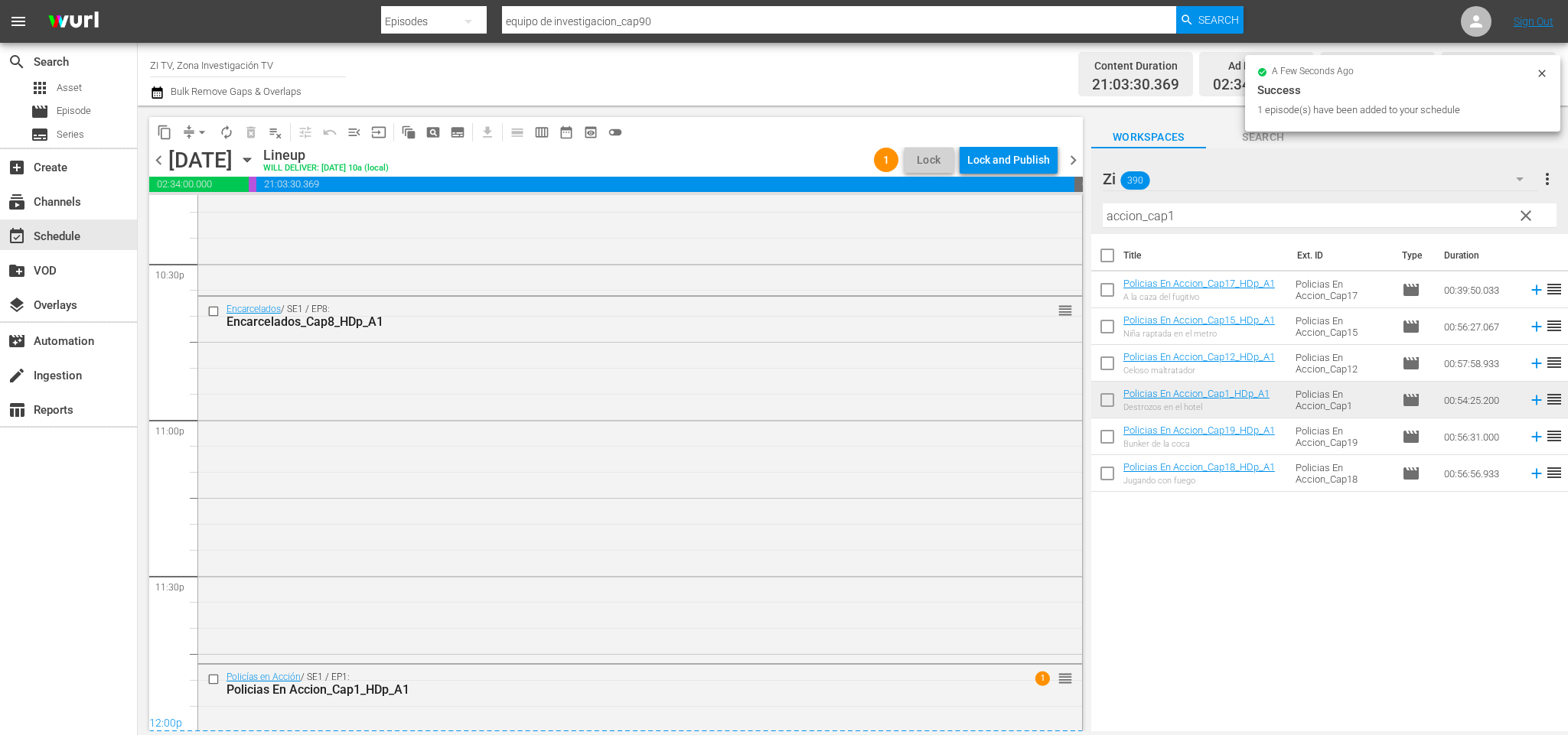
click at [1066, 159] on span "chevron_right" at bounding box center [1072, 160] width 19 height 19
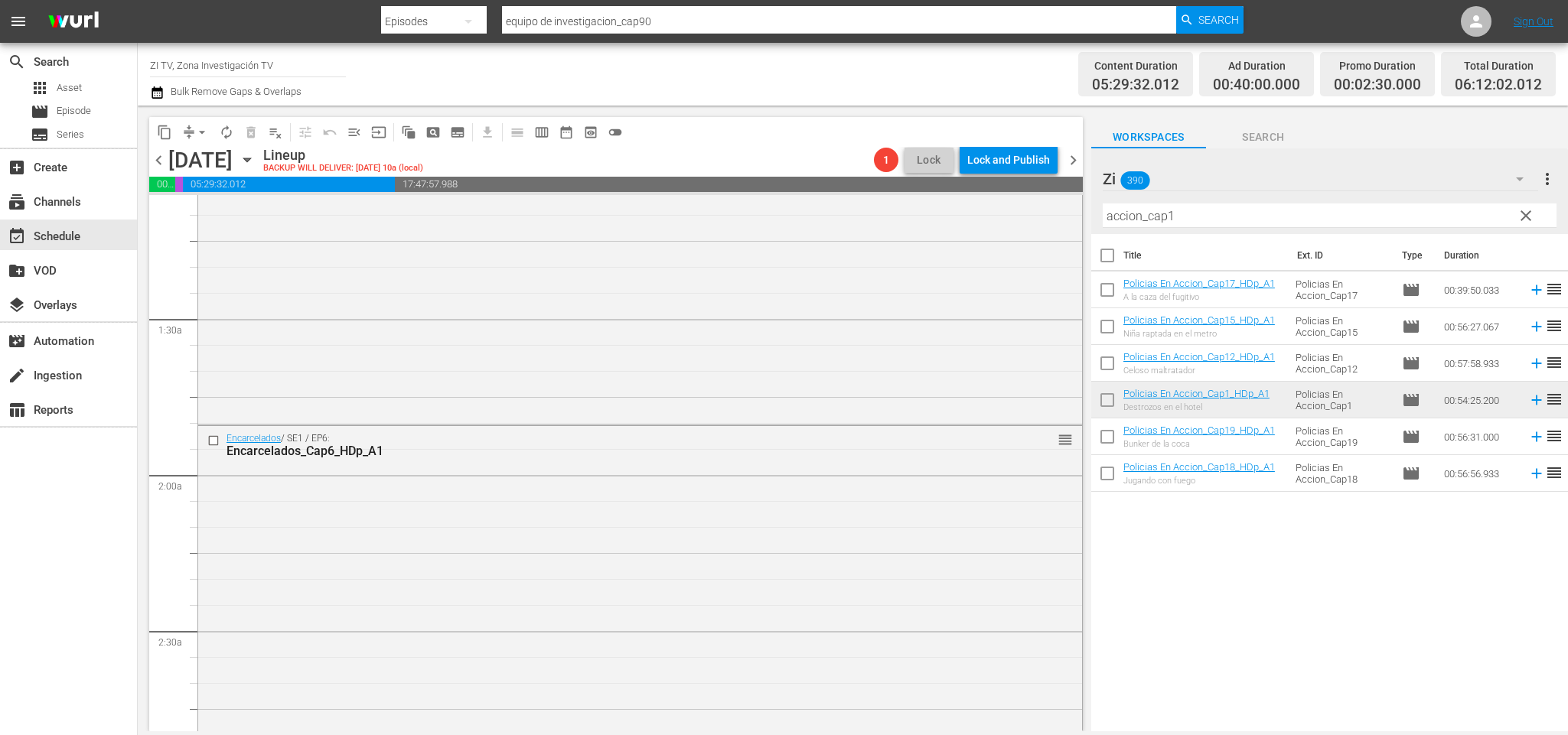
scroll to position [459, 0]
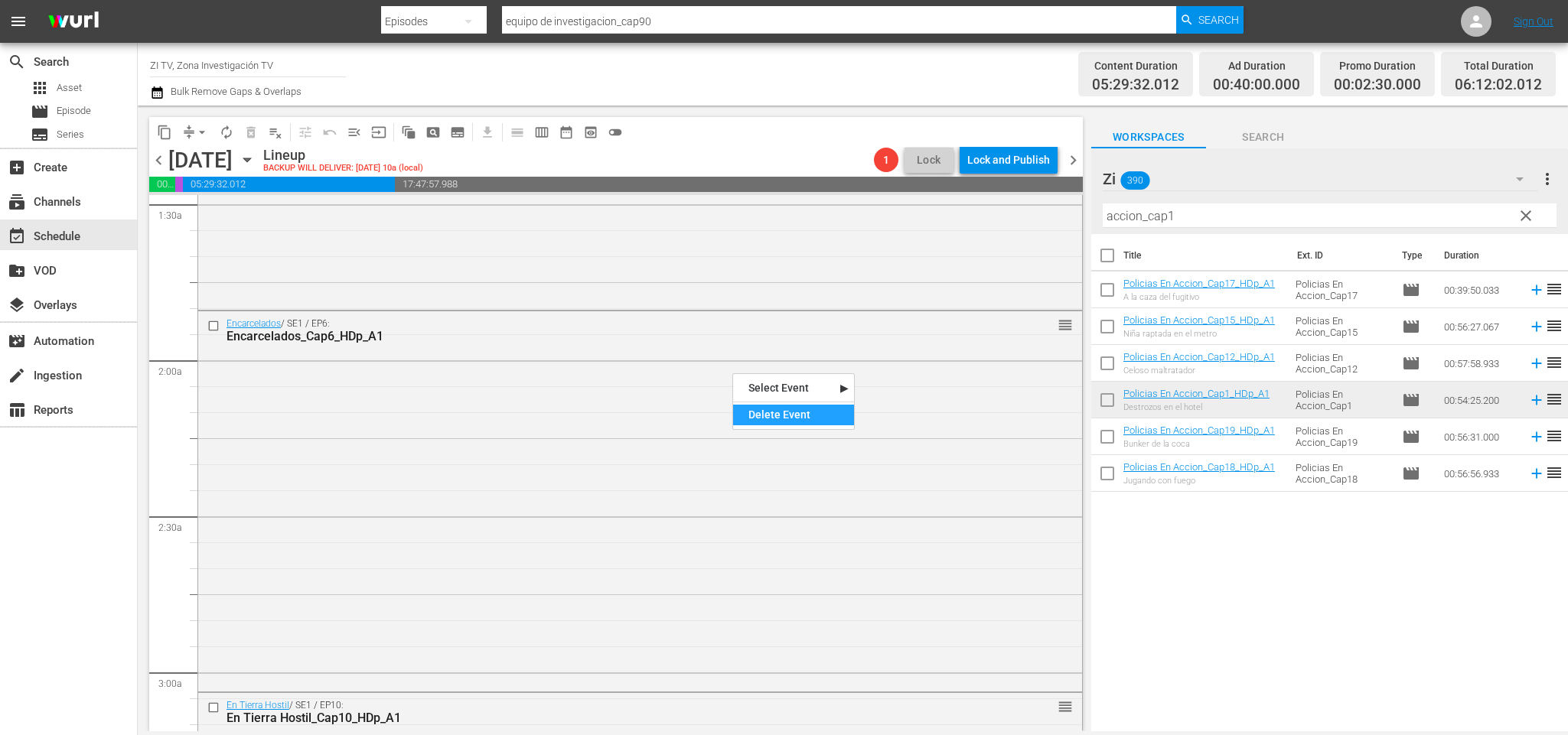
click at [832, 416] on div "Delete Event" at bounding box center [793, 415] width 121 height 20
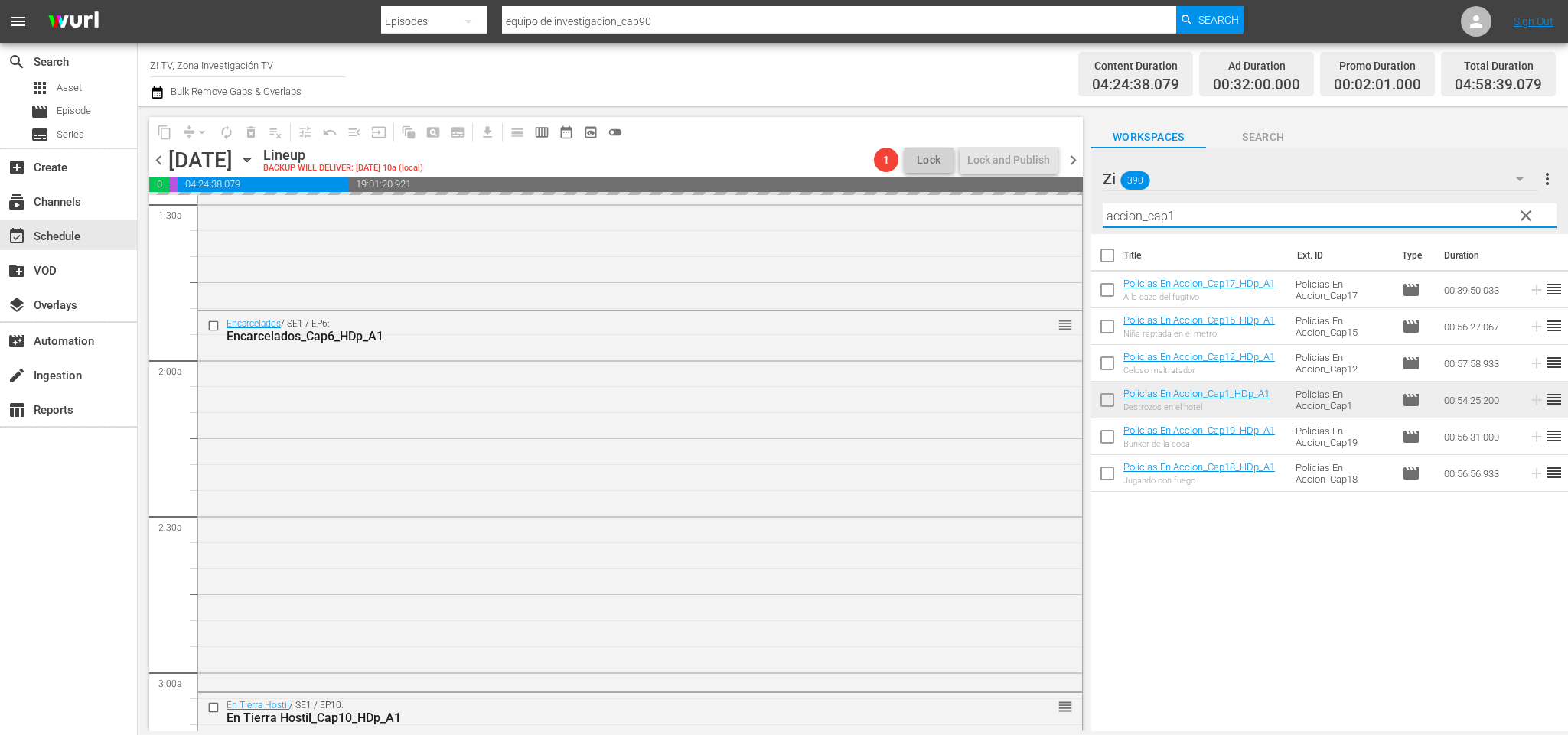
drag, startPoint x: 1222, startPoint y: 212, endPoint x: 877, endPoint y: 172, distance: 347.3
click at [877, 172] on div "content_copy compress arrow_drop_down autorenew_outlined delete_forever_outline…" at bounding box center [852, 418] width 1430 height 626
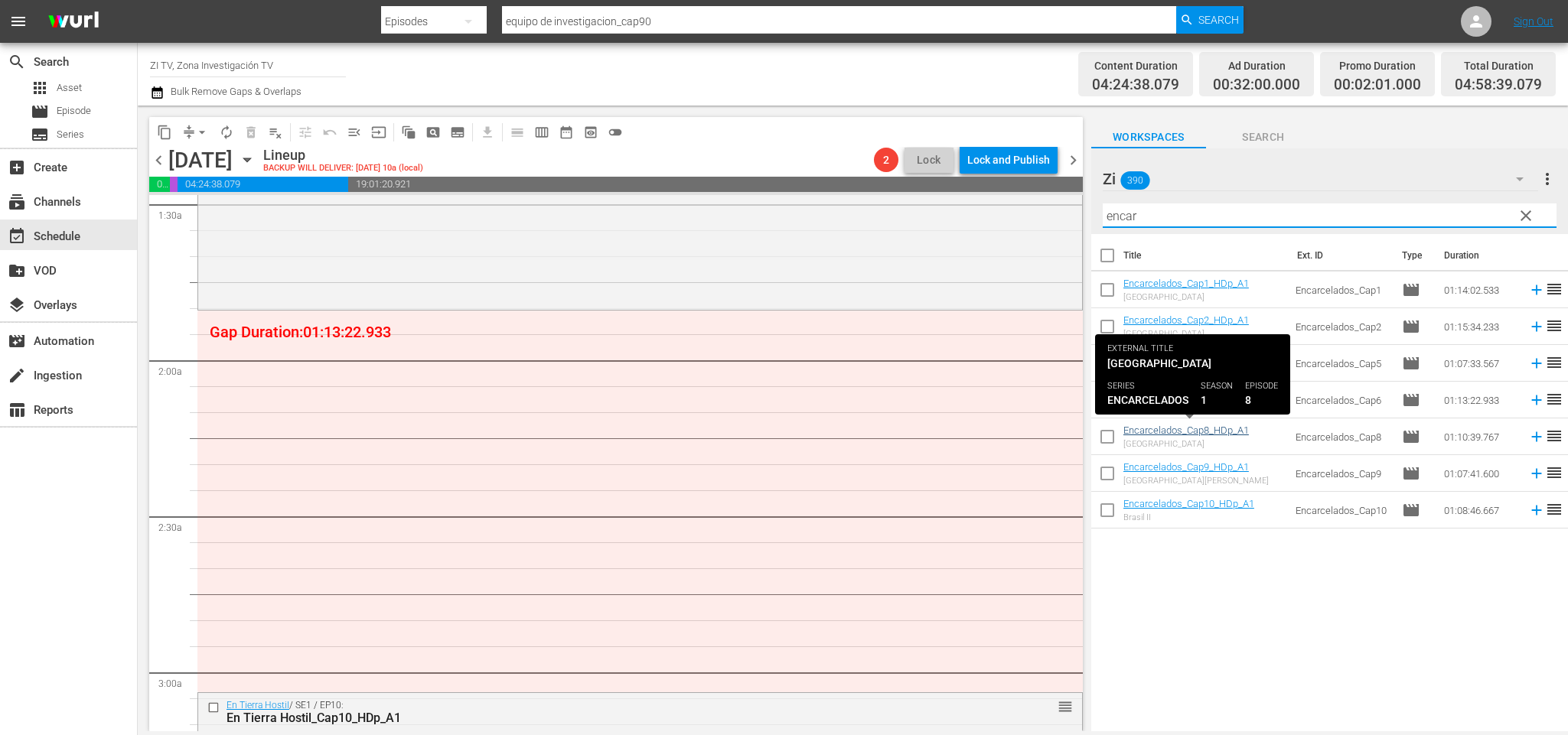
type input "encar"
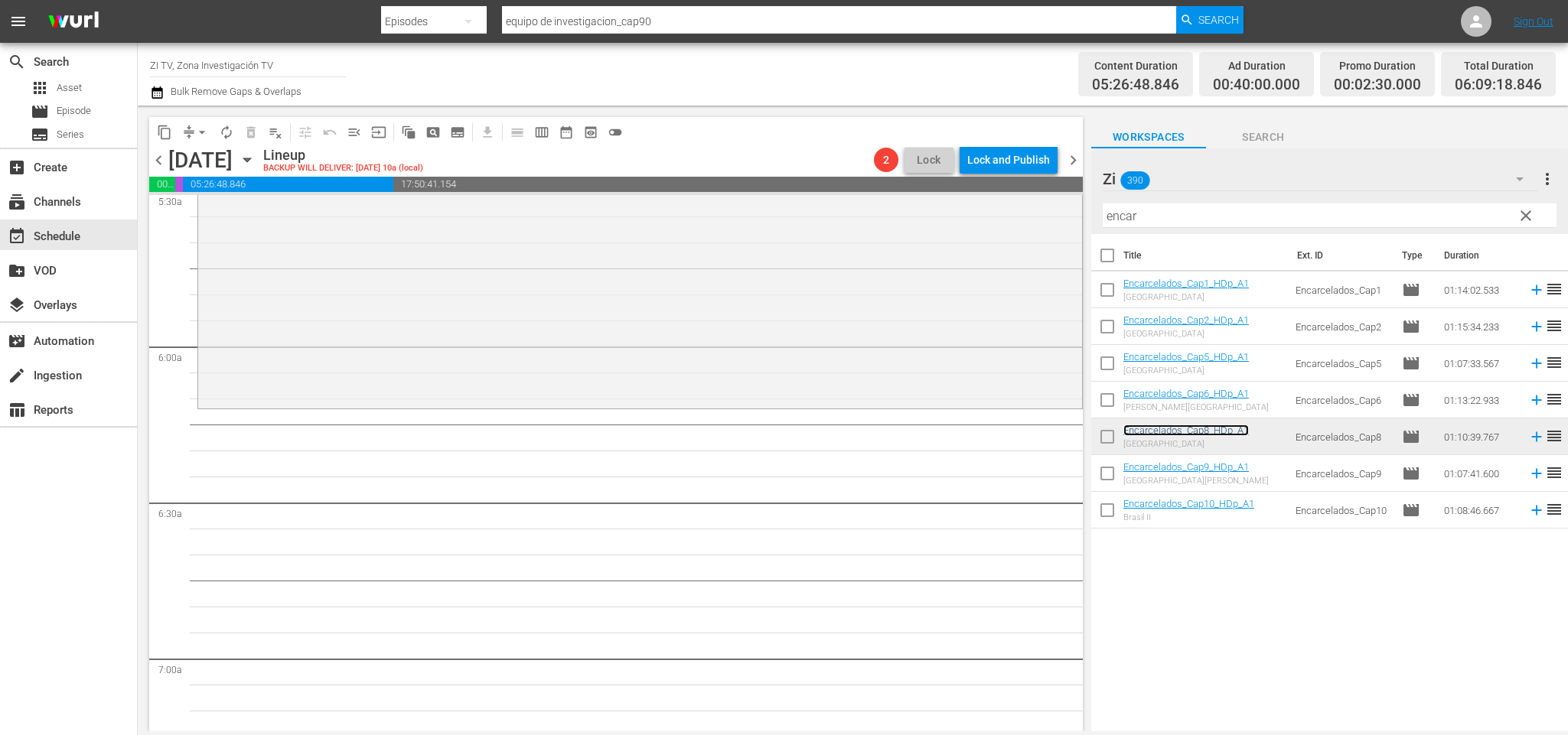
scroll to position [1492, 0]
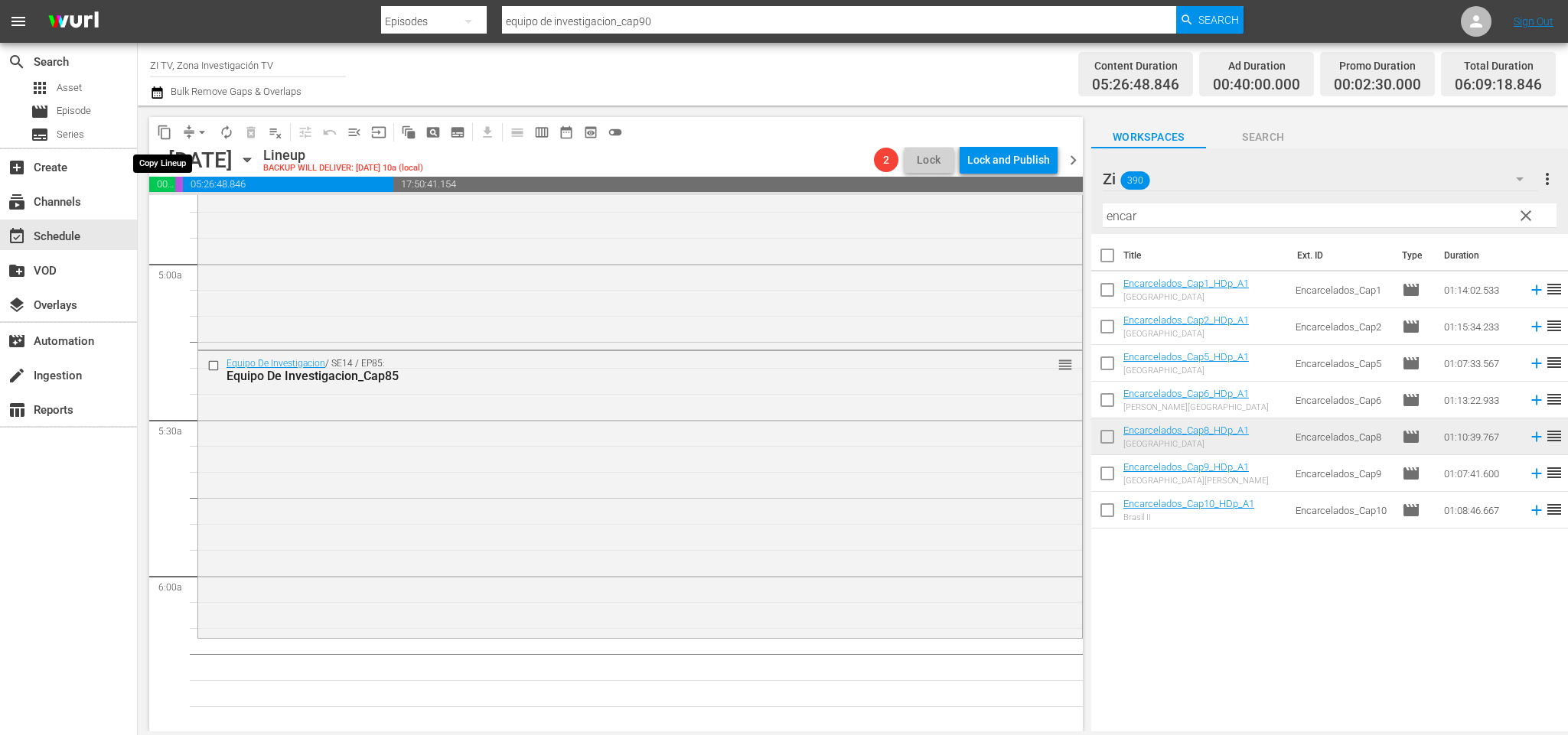
click at [171, 133] on span "content_copy" at bounding box center [165, 132] width 16 height 16
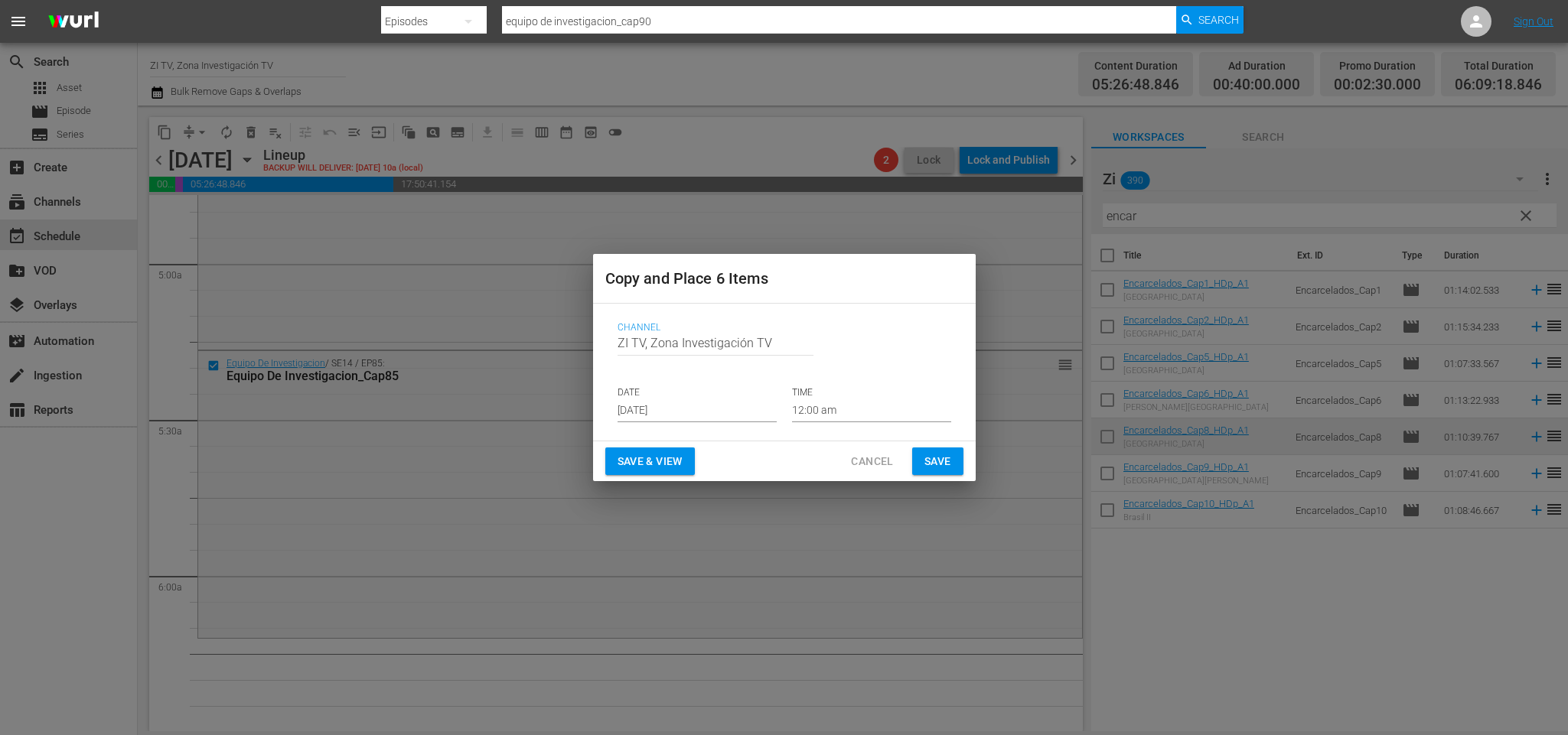
click at [648, 407] on input "[DATE]" at bounding box center [697, 410] width 159 height 23
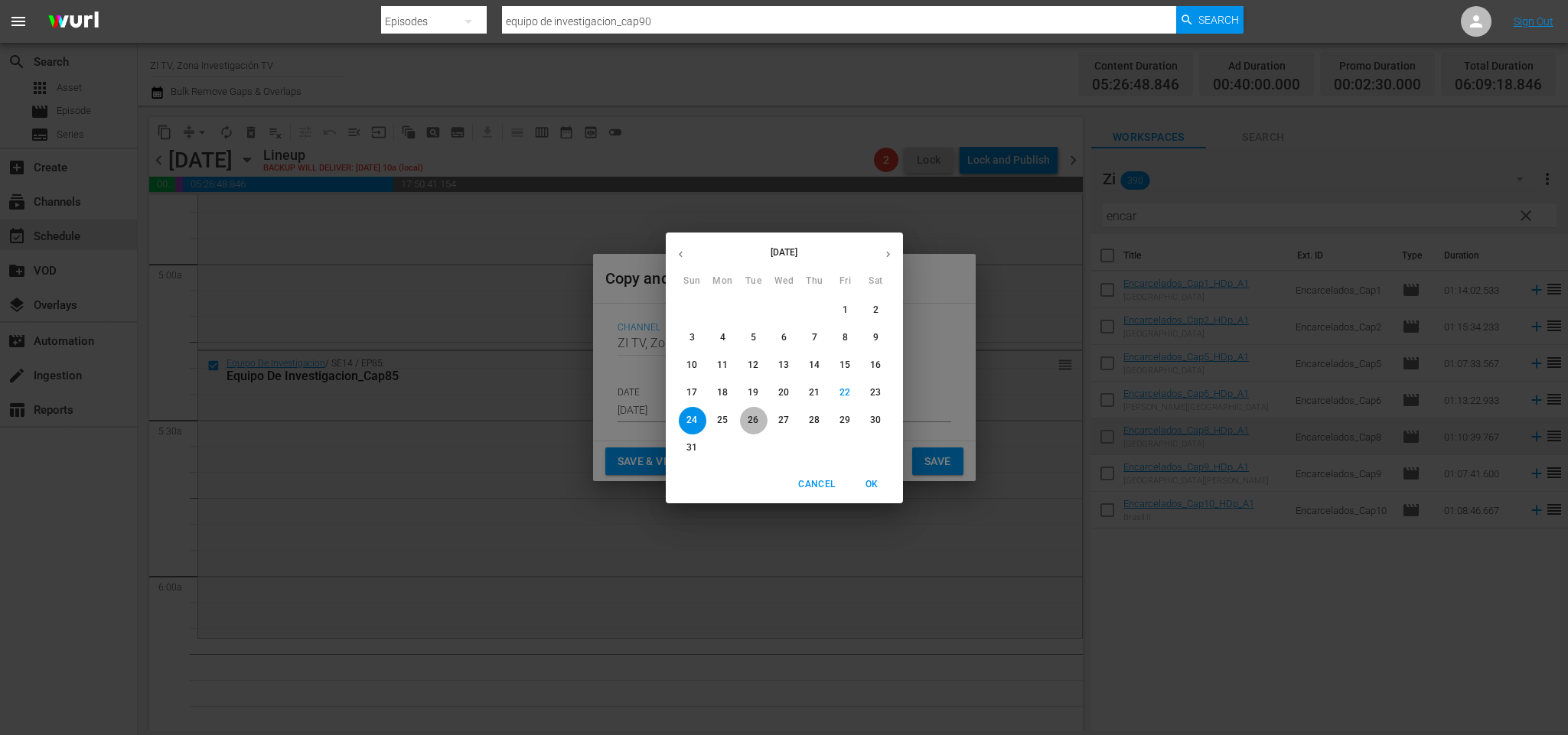
click at [752, 416] on p "26" at bounding box center [753, 421] width 11 height 13
type input "[DATE]"
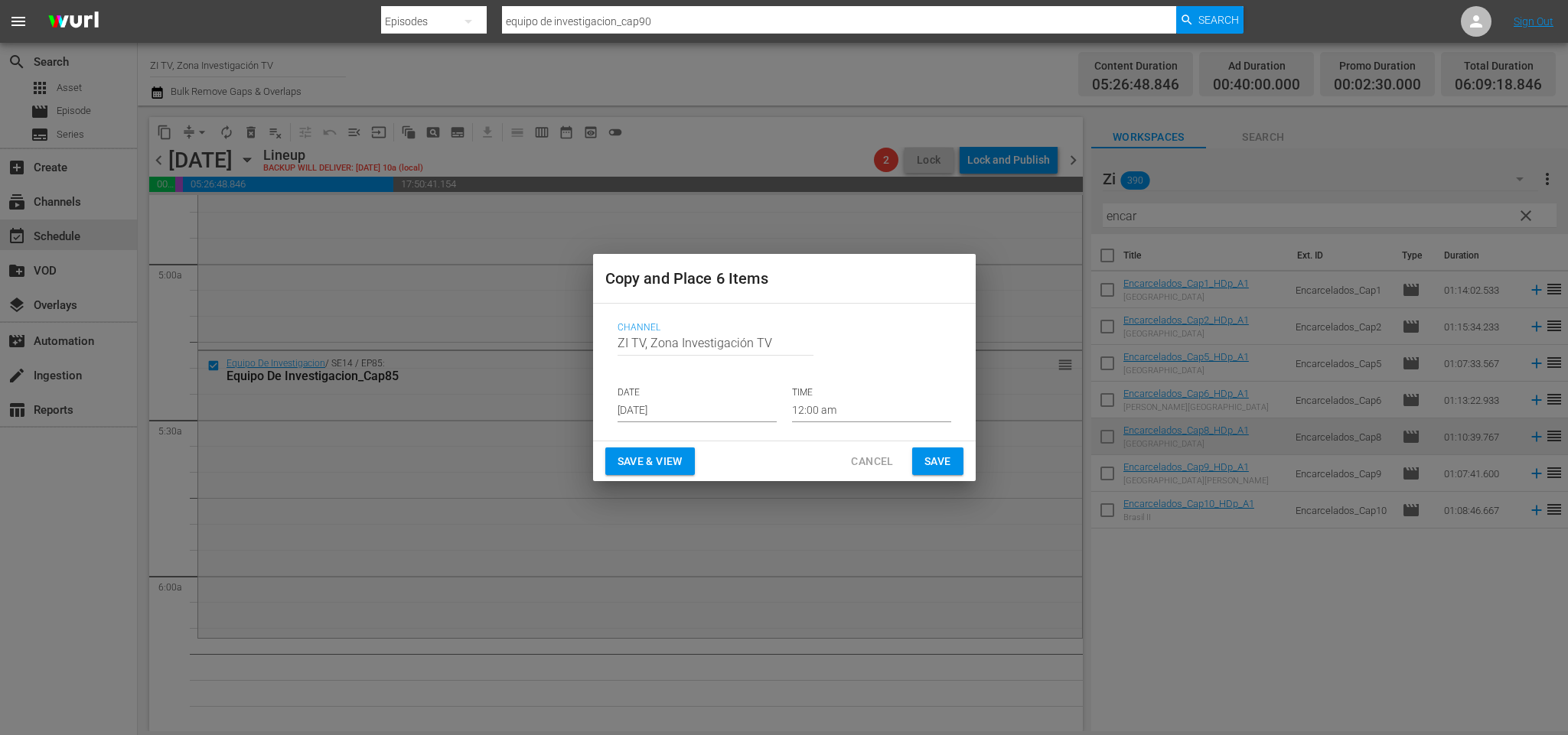
click at [884, 398] on p "TIME" at bounding box center [872, 393] width 159 height 13
click at [864, 407] on input "12:00 am" at bounding box center [872, 410] width 159 height 23
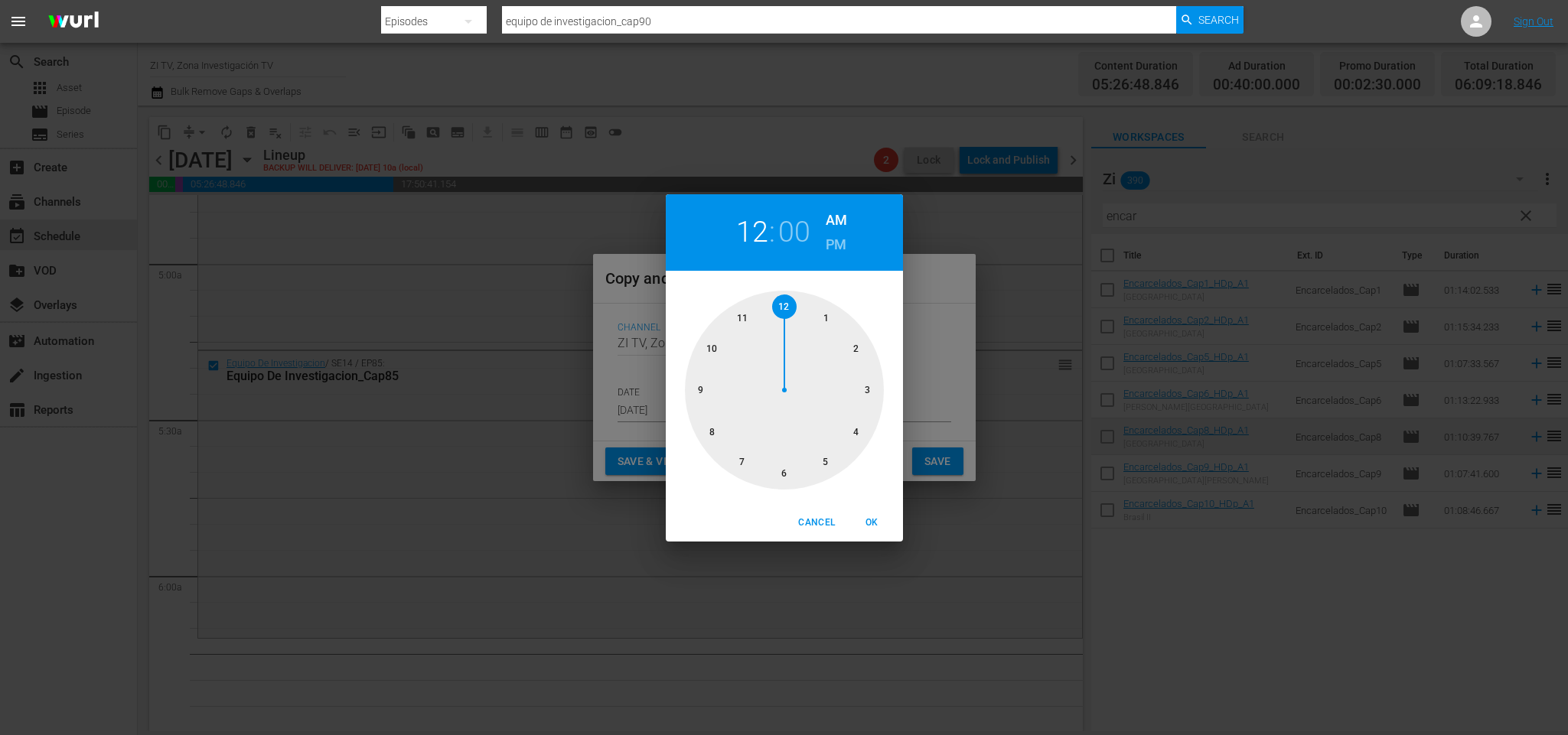
click at [829, 464] on div at bounding box center [784, 390] width 199 height 199
click at [784, 476] on div at bounding box center [784, 390] width 199 height 199
drag, startPoint x: 873, startPoint y: 524, endPoint x: 902, endPoint y: 506, distance: 34.1
click at [873, 523] on span "OK" at bounding box center [873, 522] width 37 height 16
type input "05:30 am"
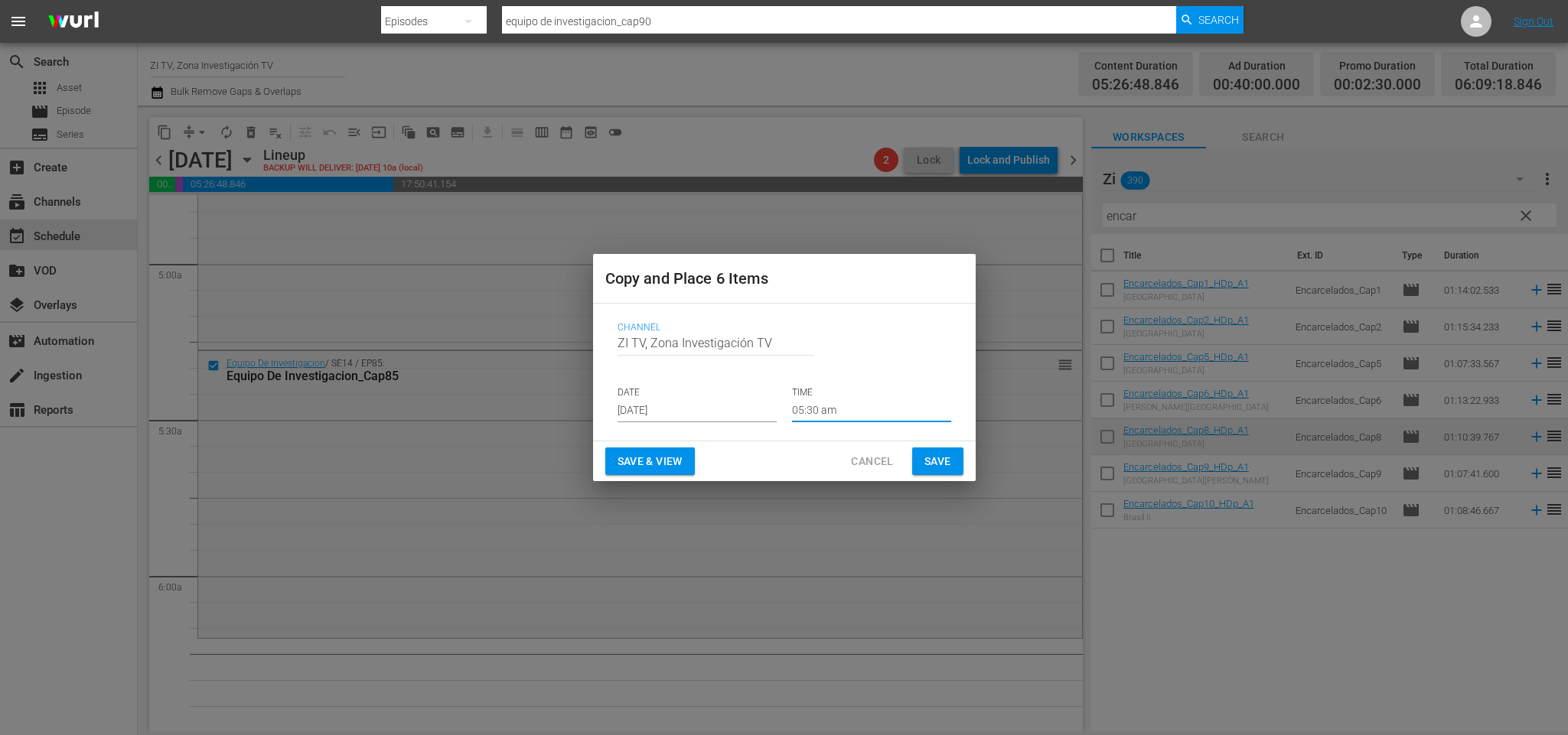
click at [930, 462] on span "Save" at bounding box center [937, 461] width 27 height 19
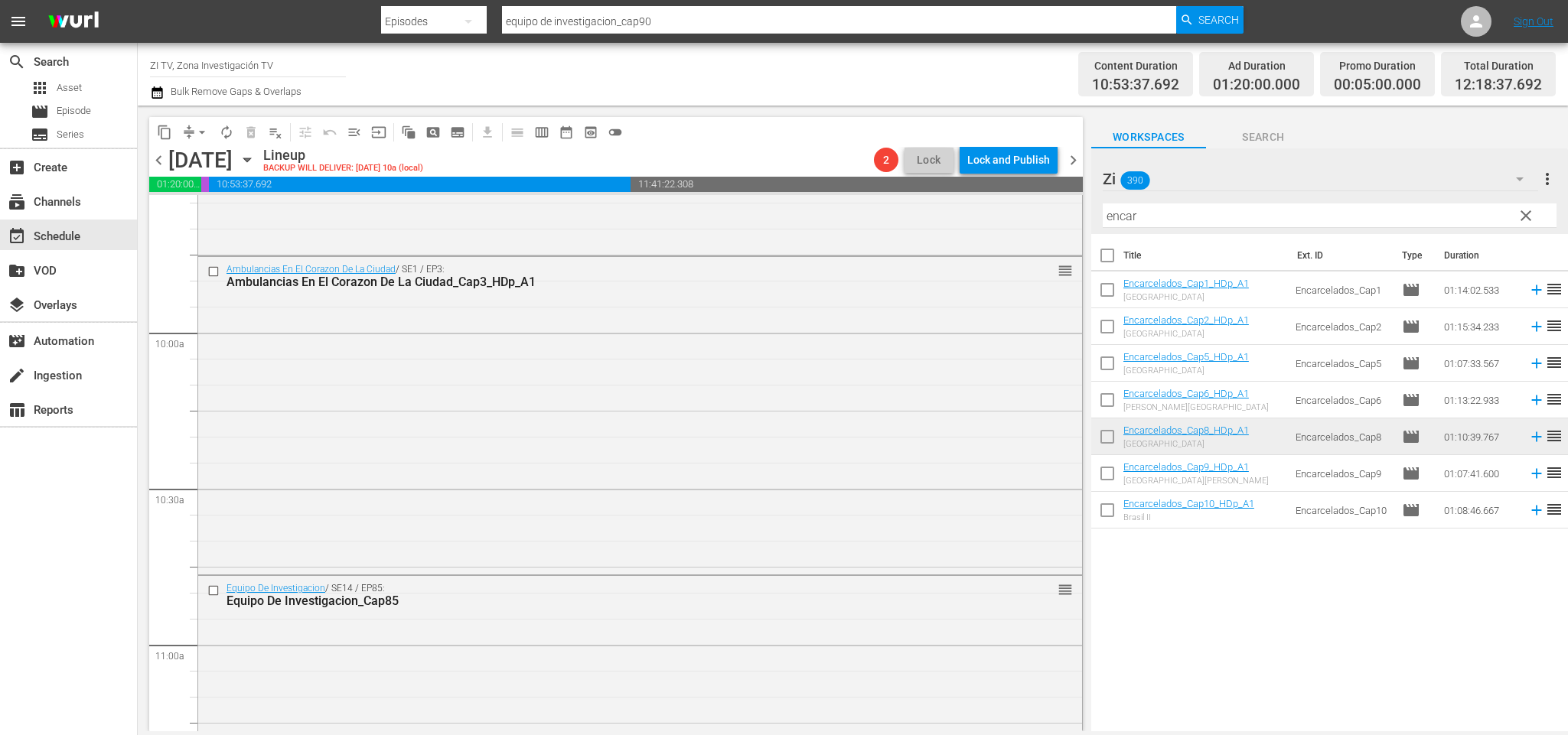
scroll to position [3214, 0]
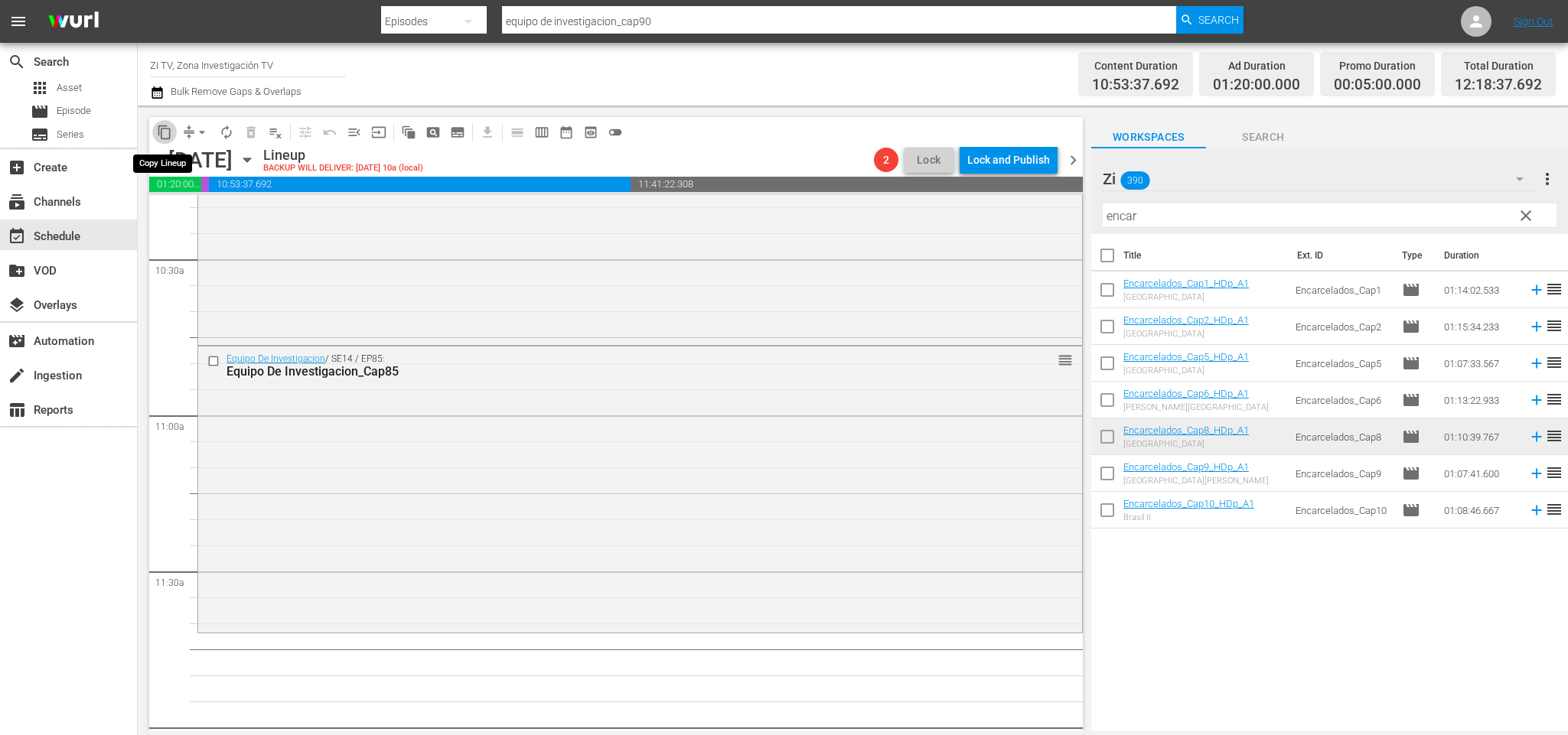
click at [163, 125] on span "content_copy" at bounding box center [165, 132] width 16 height 16
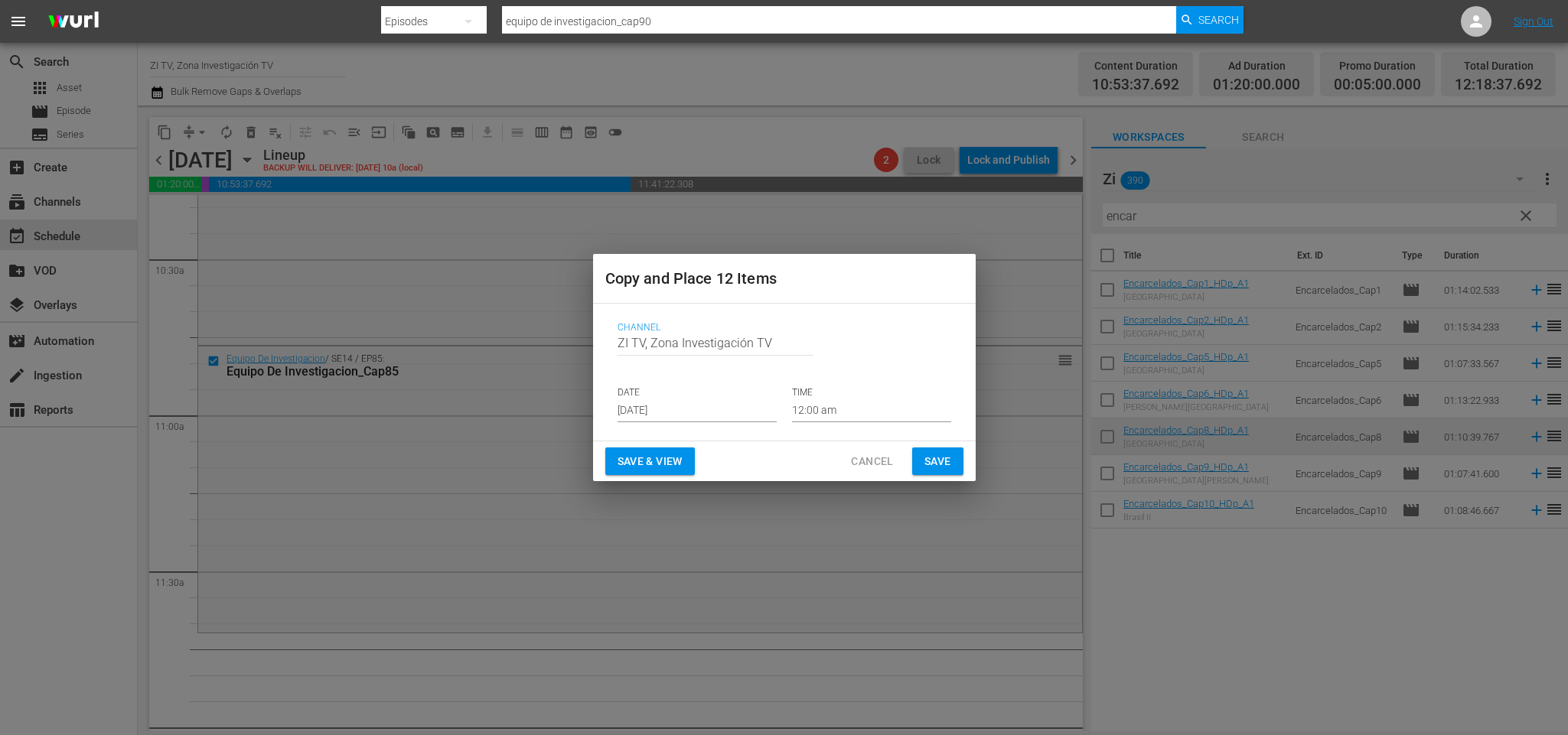
click at [695, 414] on input "[DATE]" at bounding box center [697, 410] width 159 height 23
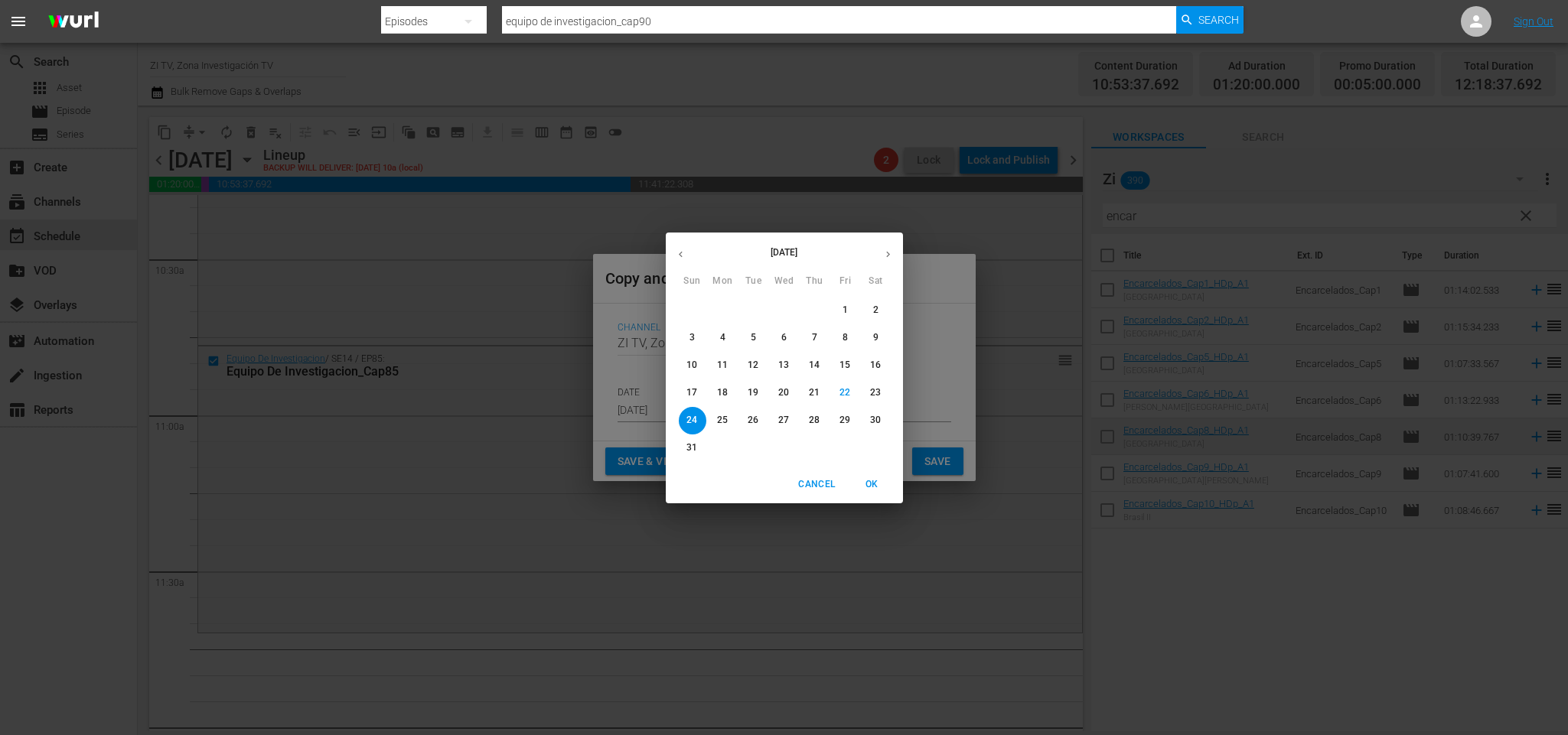
click at [755, 424] on p "26" at bounding box center [753, 421] width 11 height 13
type input "[DATE]"
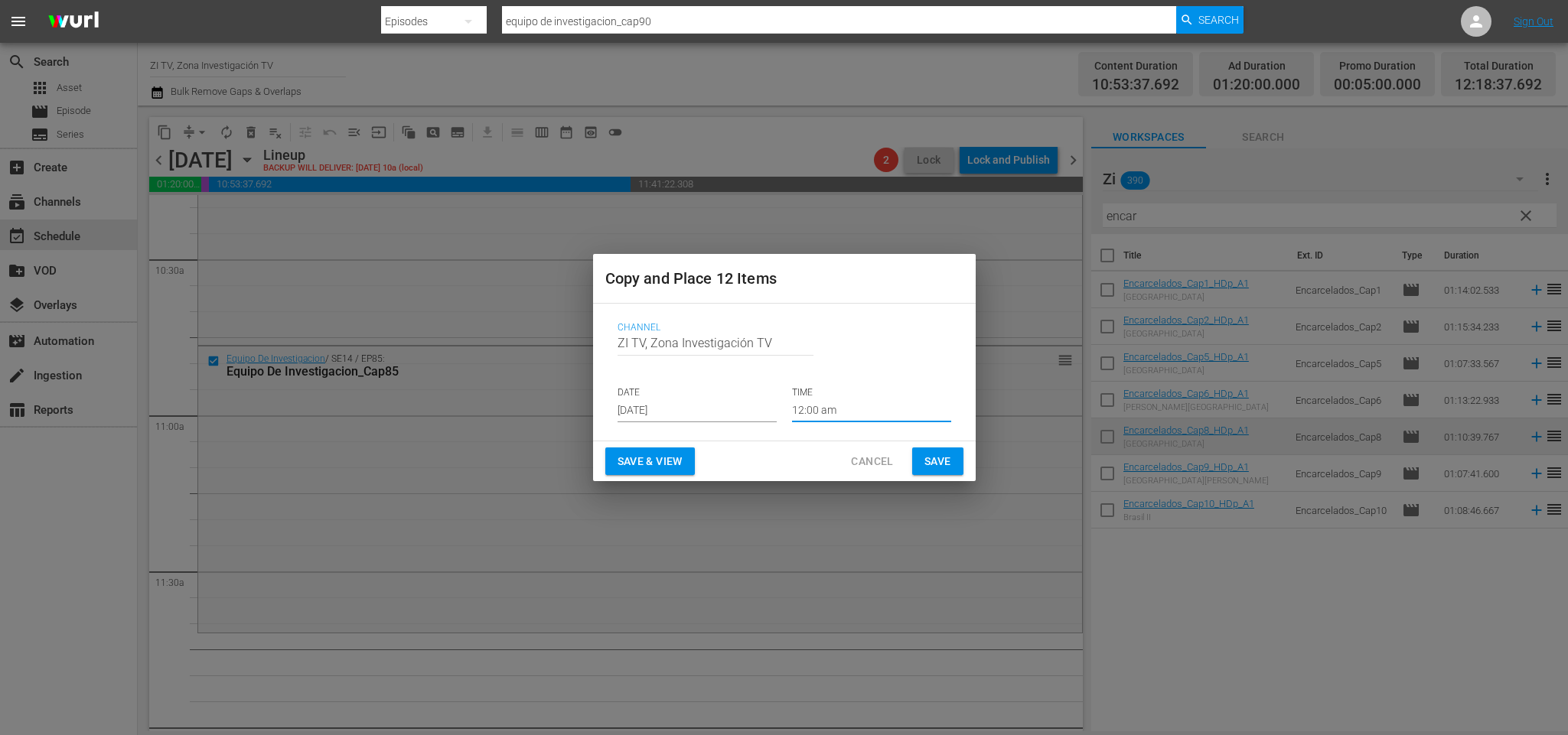
click at [839, 407] on input "12:00 am" at bounding box center [872, 410] width 159 height 23
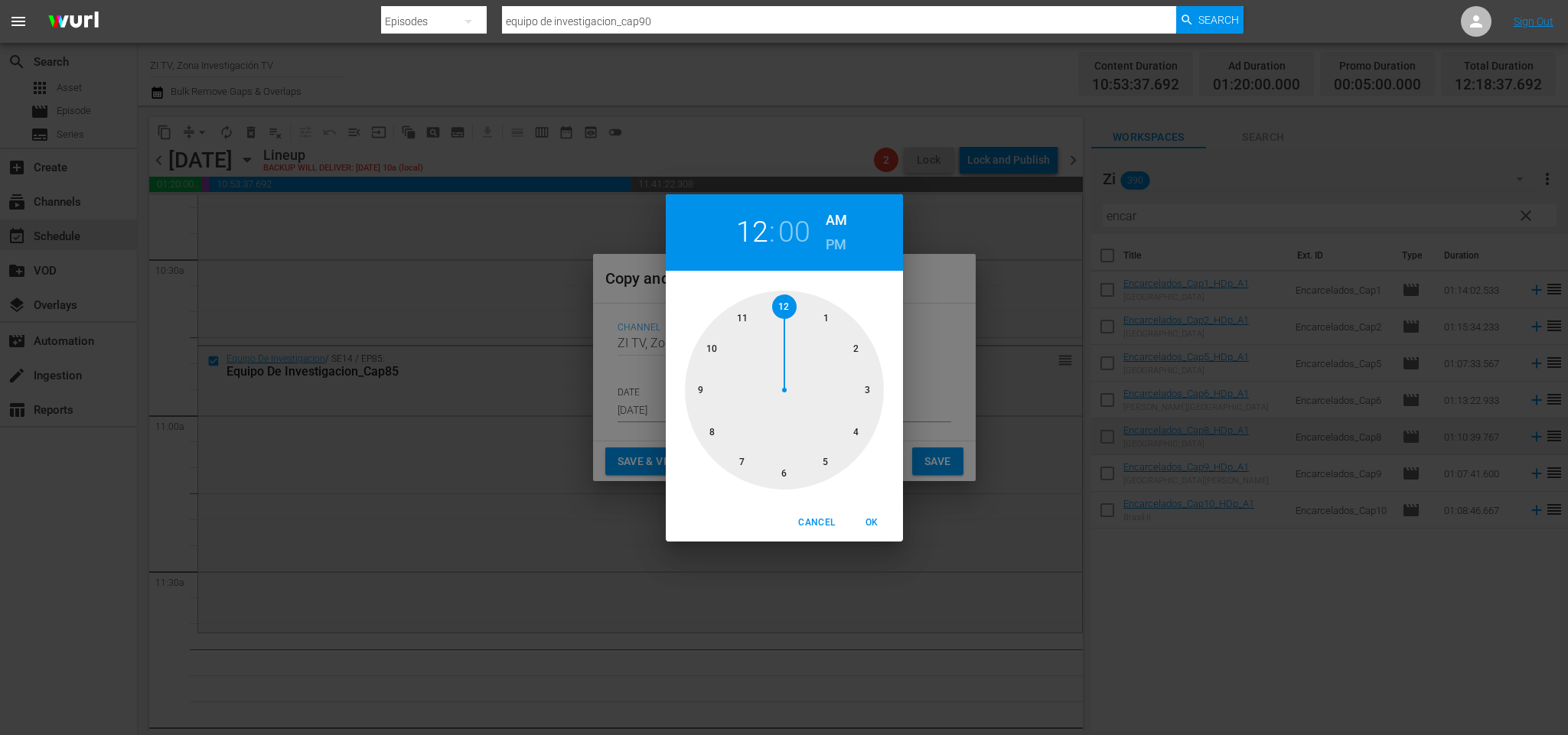
click at [740, 317] on div at bounding box center [784, 390] width 199 height 199
click at [784, 299] on div at bounding box center [784, 390] width 199 height 199
click at [873, 519] on span "OK" at bounding box center [873, 522] width 37 height 16
type input "11:00 am"
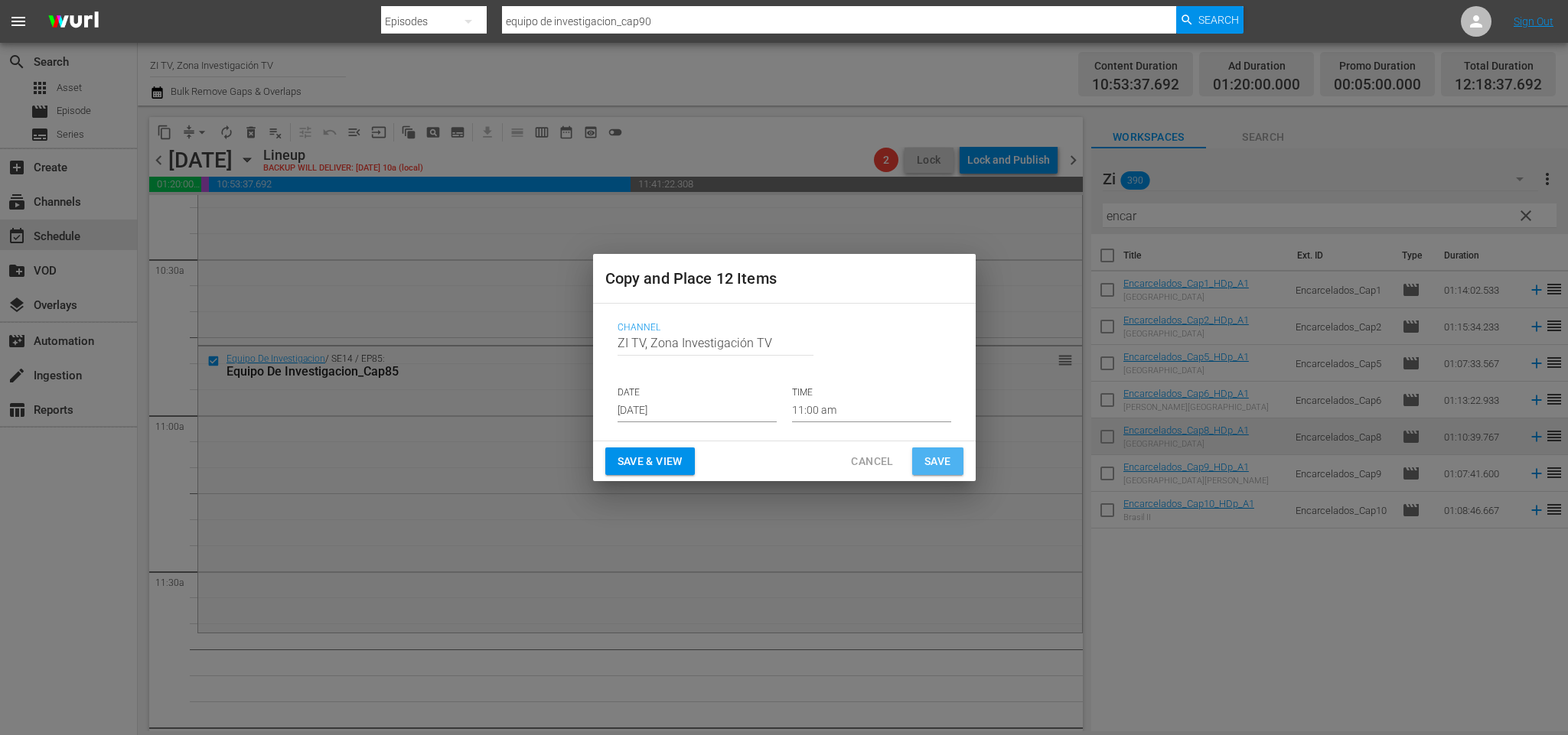
click at [937, 447] on button "Save" at bounding box center [937, 461] width 51 height 29
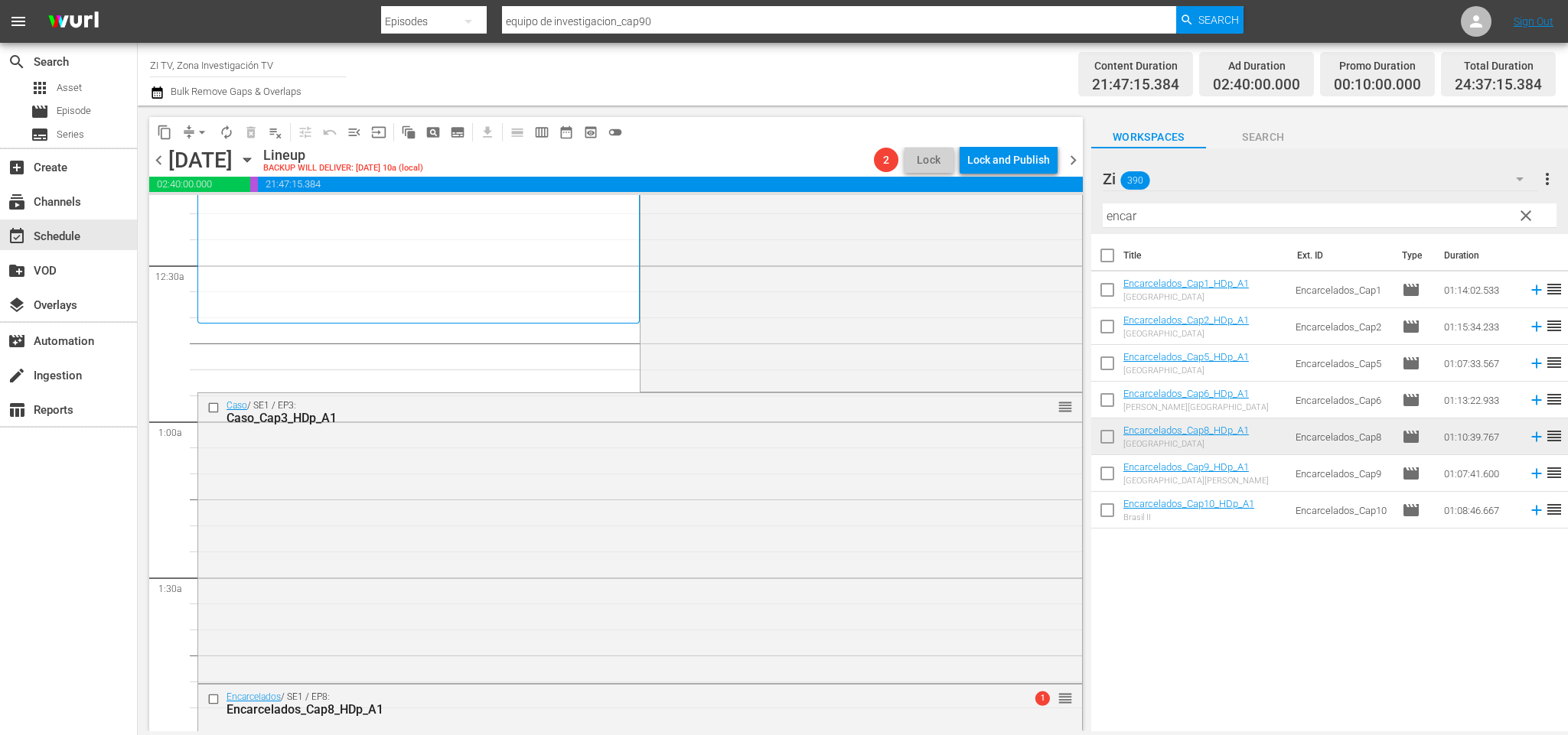
scroll to position [0, 0]
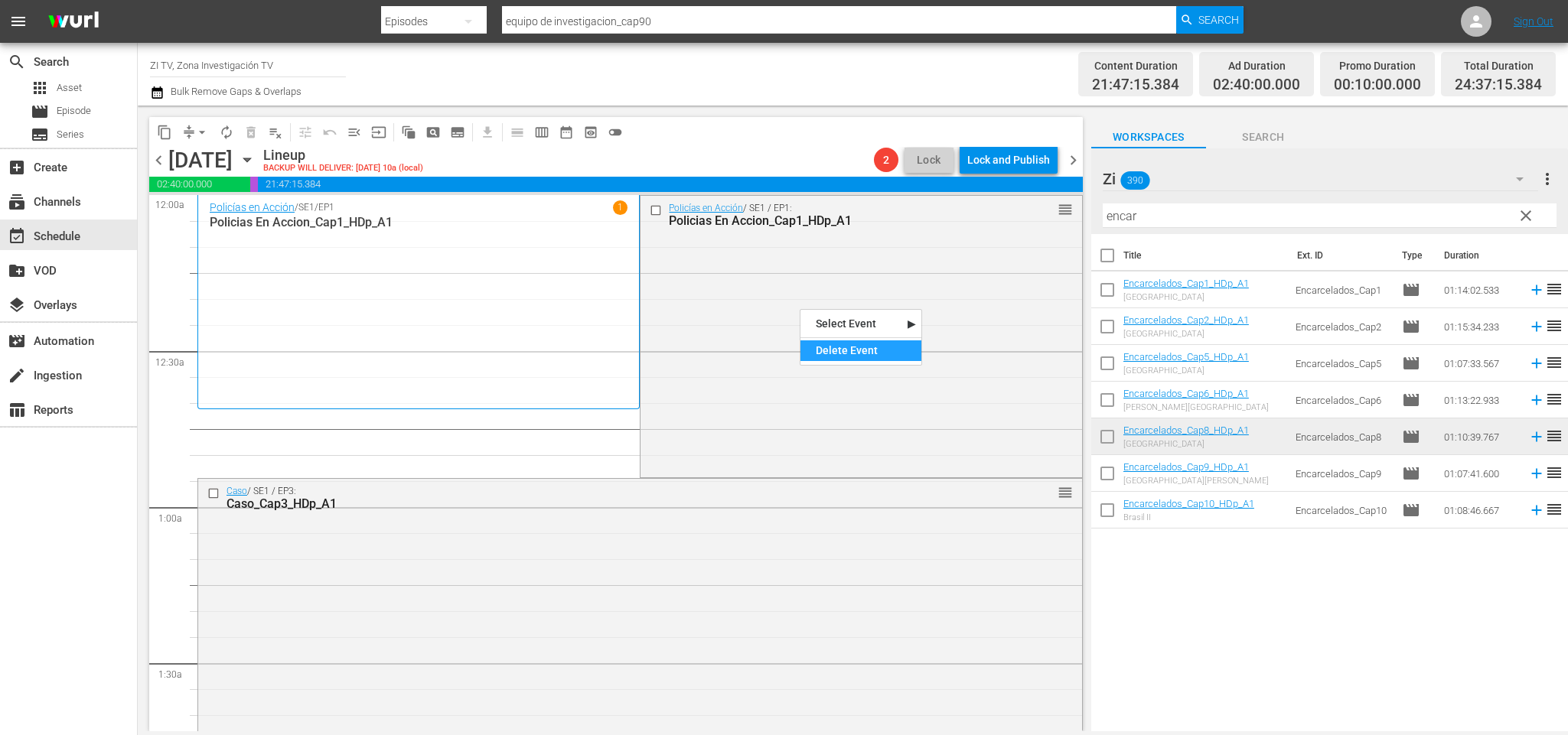
click at [836, 356] on div "Delete Event" at bounding box center [861, 350] width 121 height 20
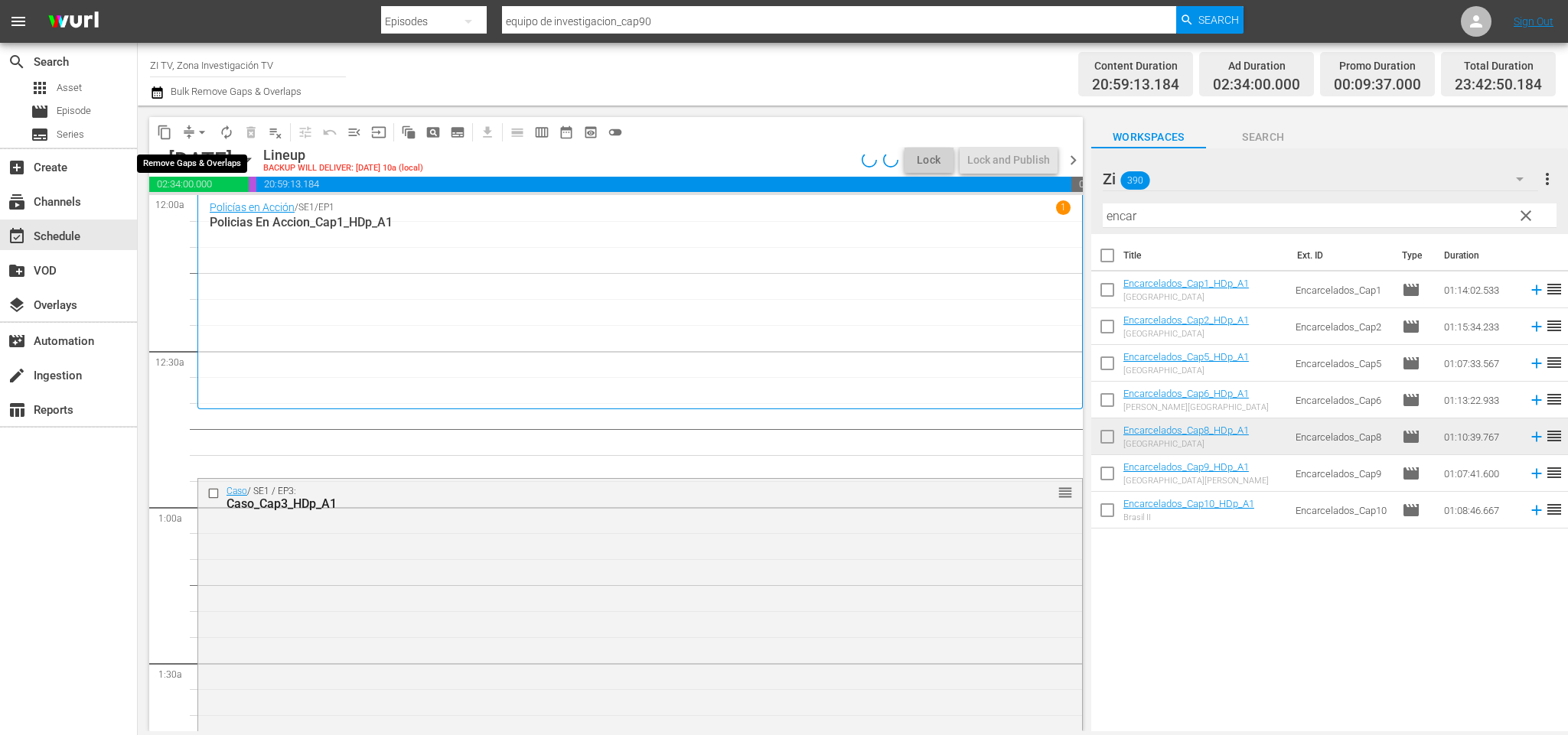
click at [200, 131] on span "arrow_drop_down" at bounding box center [202, 132] width 16 height 16
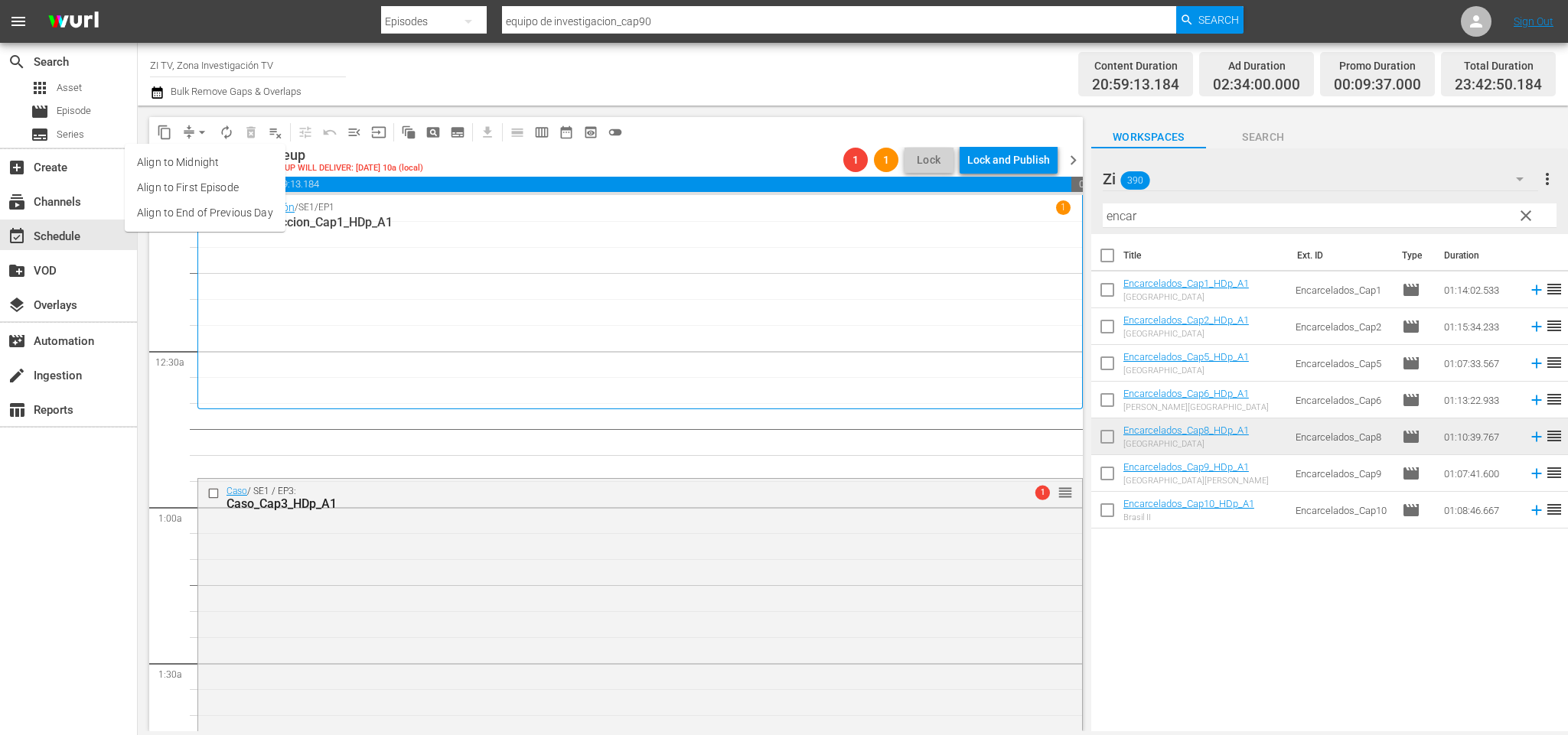
click at [196, 211] on li "Align to End of Previous Day" at bounding box center [205, 213] width 161 height 25
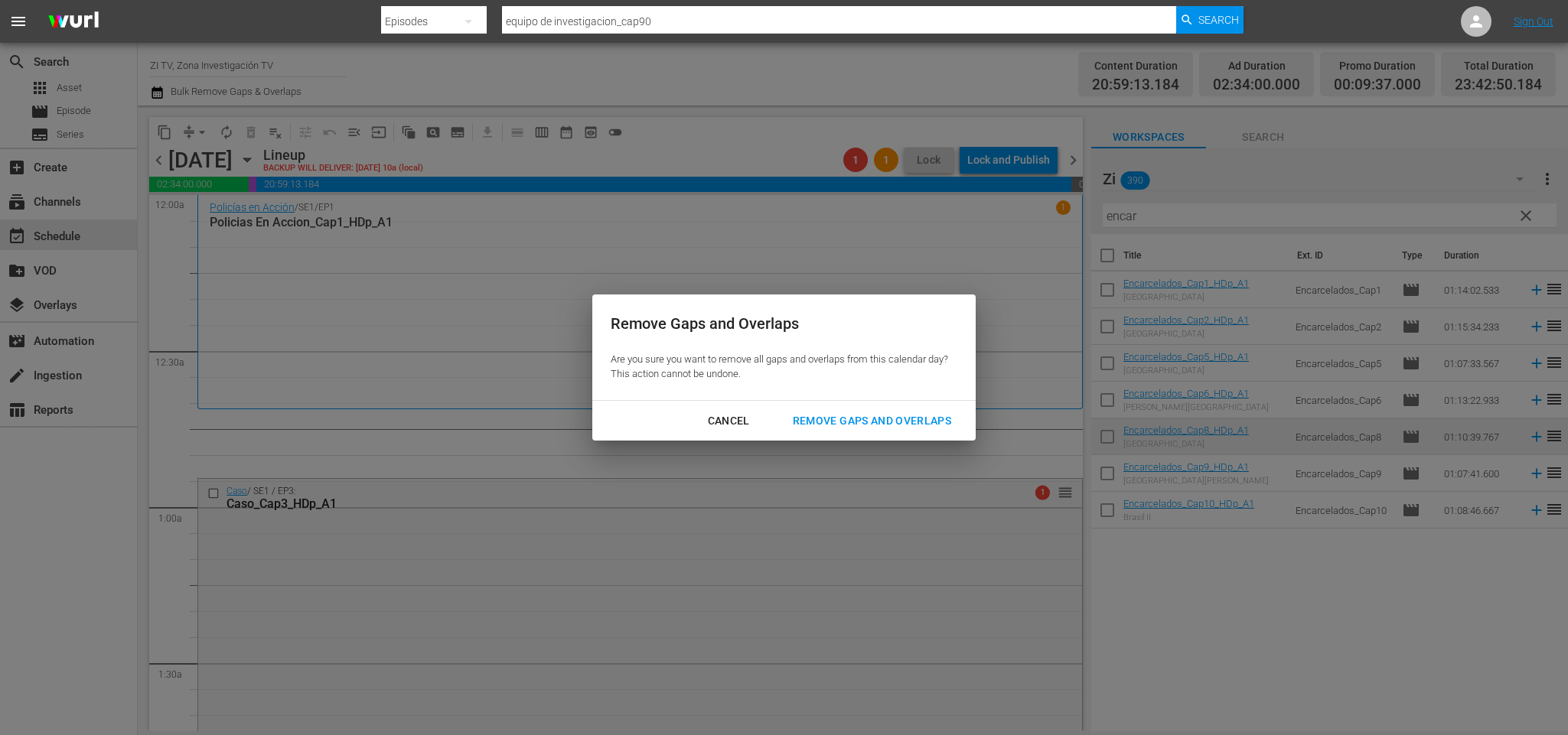
click at [884, 410] on button "Remove Gaps and Overlaps" at bounding box center [872, 421] width 195 height 29
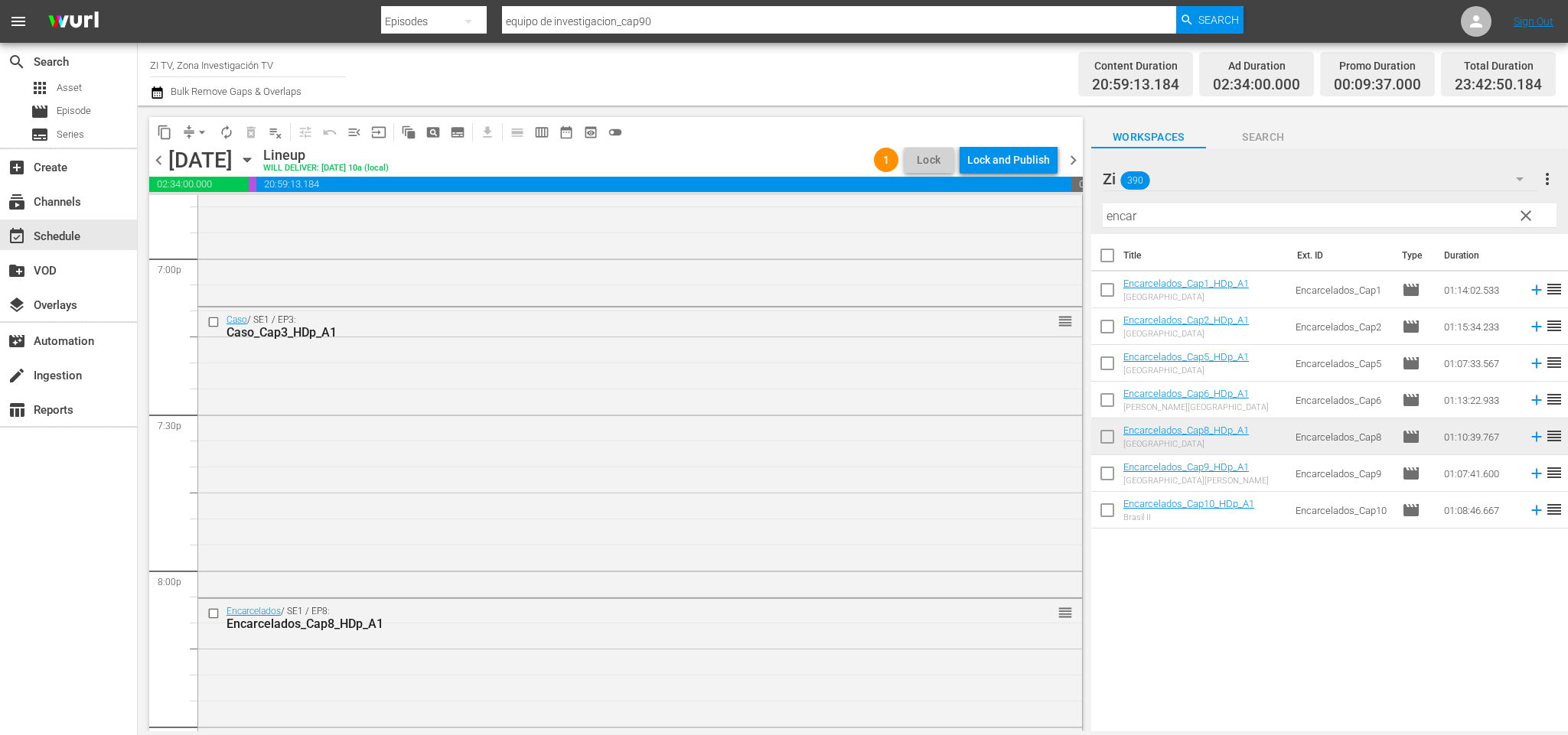
scroll to position [7081, 0]
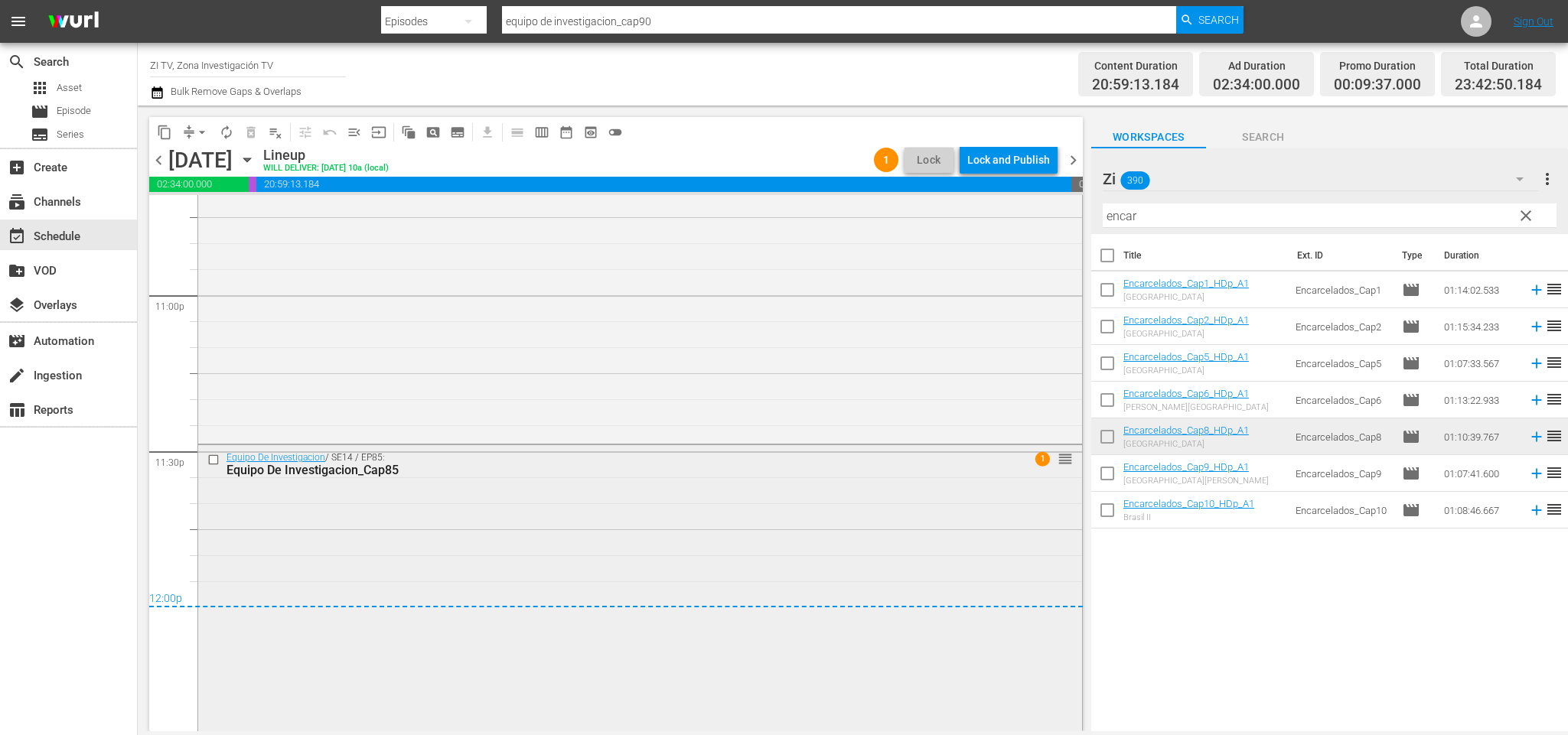
click at [212, 459] on input "checkbox" at bounding box center [214, 460] width 16 height 13
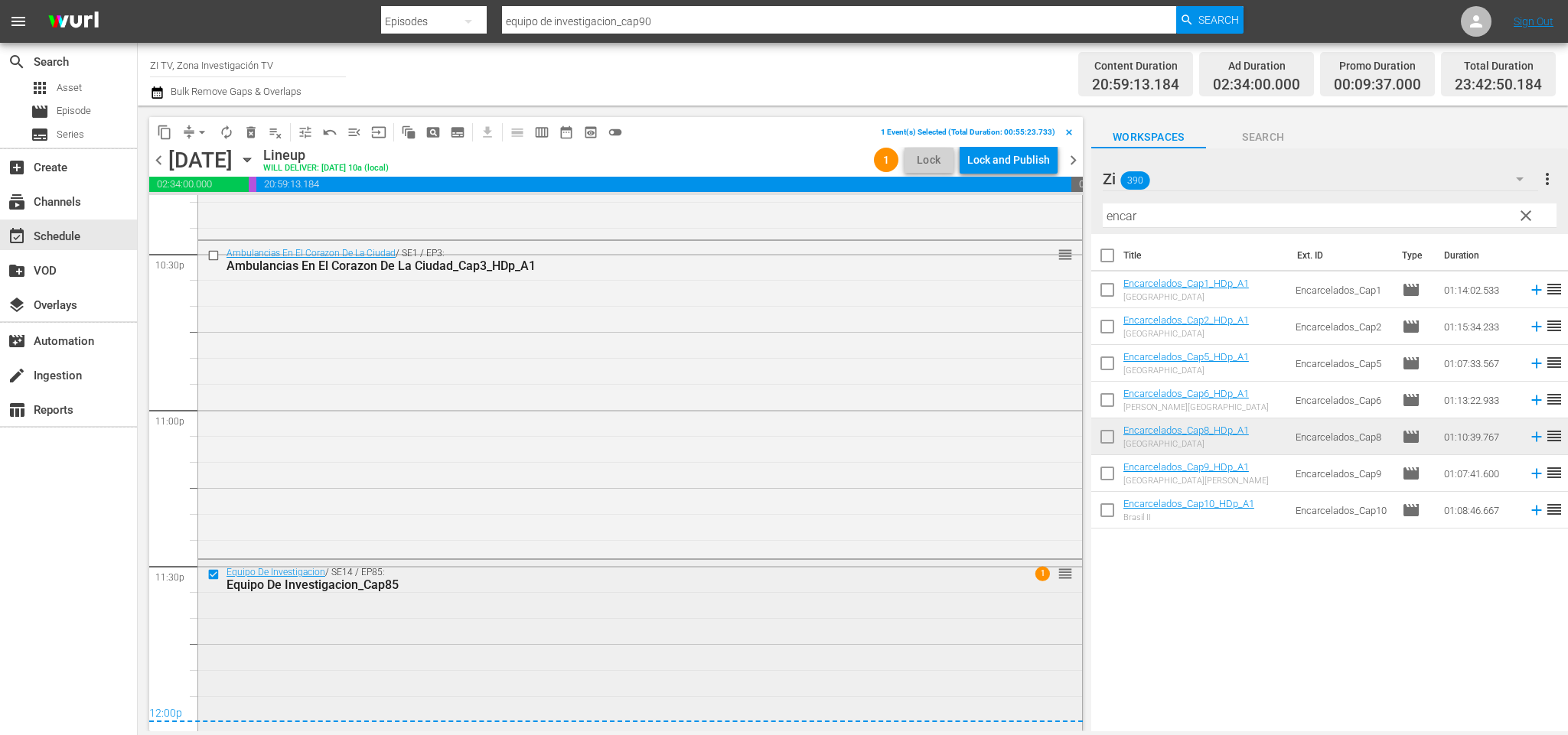
scroll to position [6851, 0]
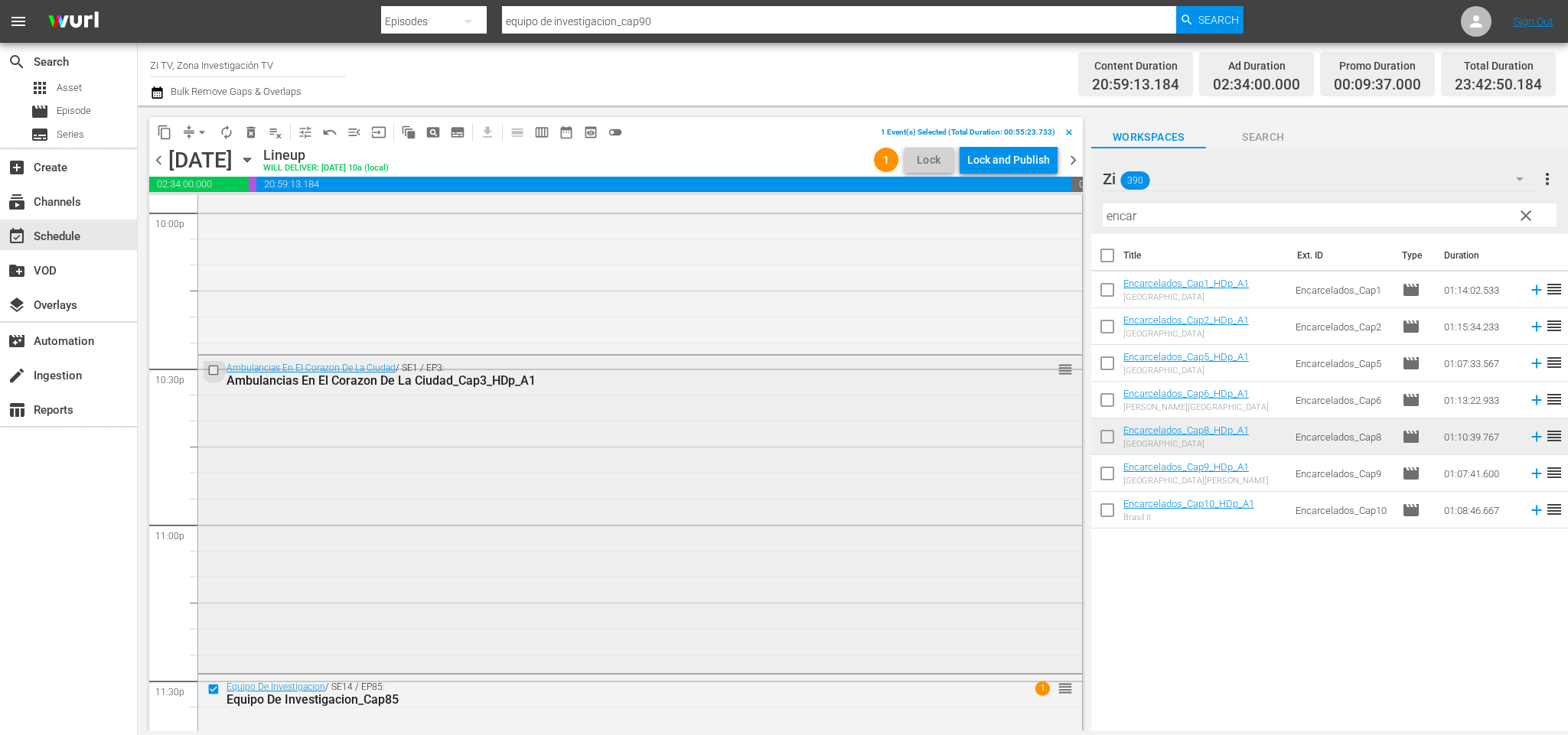
click at [216, 372] on input "checkbox" at bounding box center [214, 371] width 16 height 13
click at [248, 133] on span "delete_forever_outlined" at bounding box center [251, 132] width 16 height 16
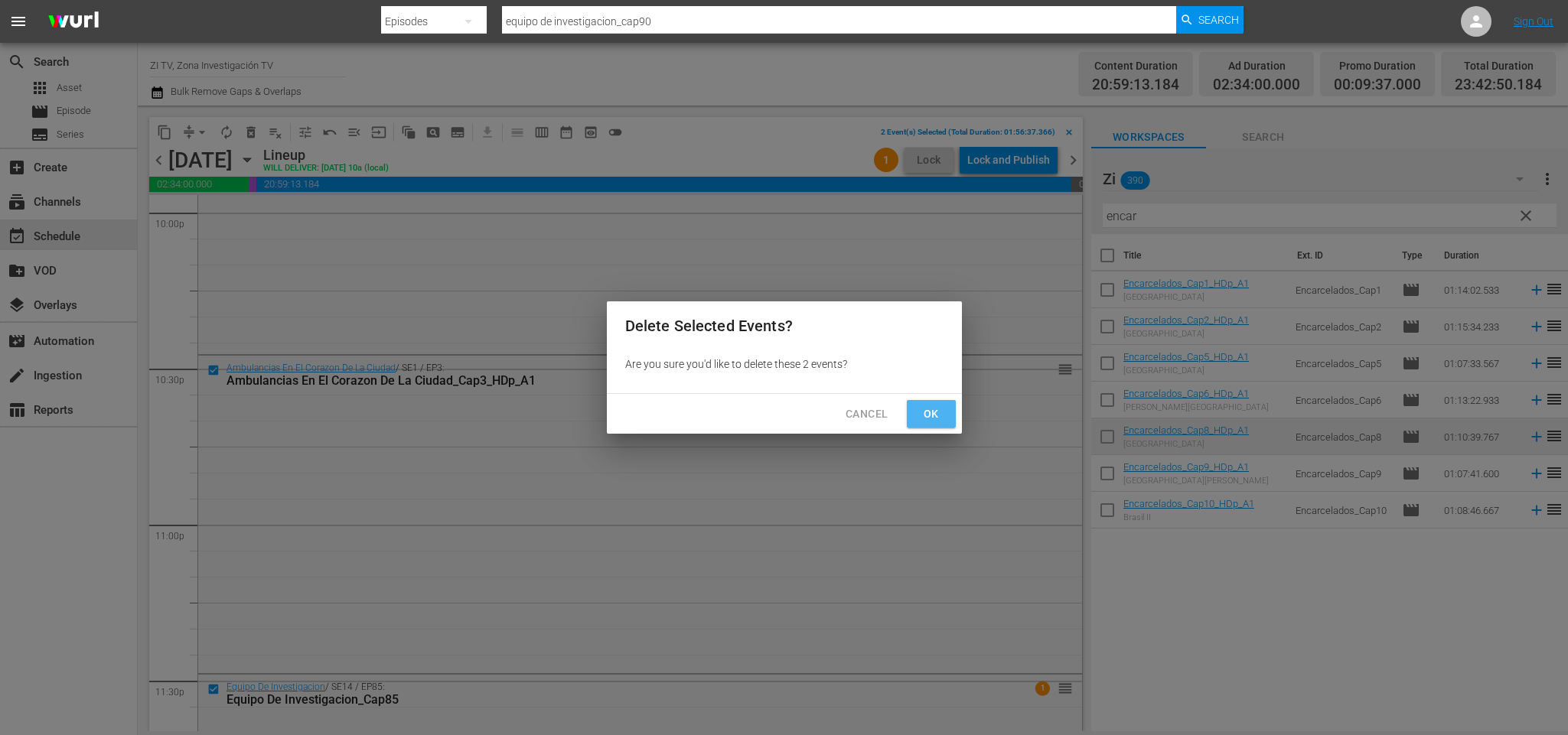
click at [924, 413] on span "Ok" at bounding box center [931, 414] width 24 height 19
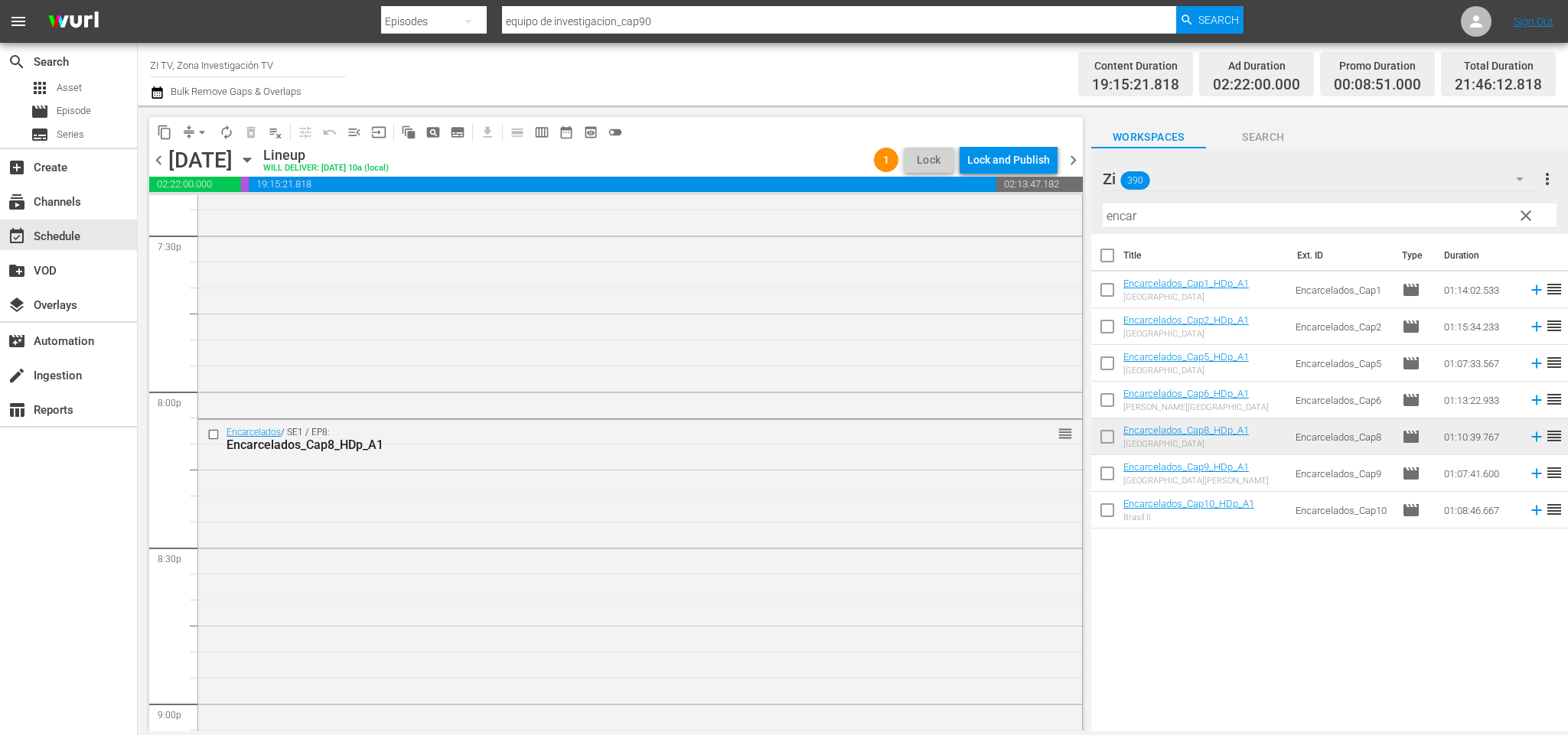
scroll to position [6162, 0]
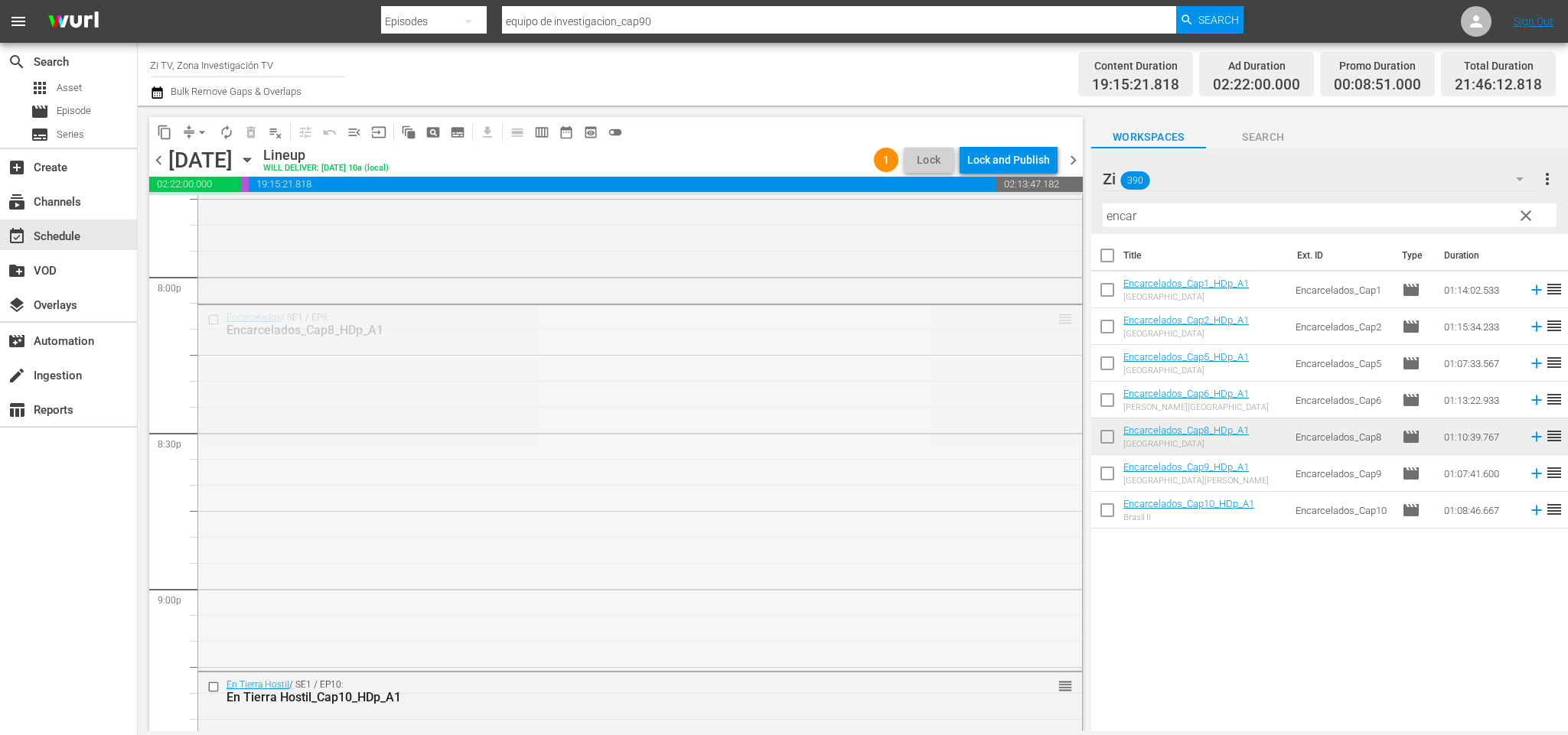
drag, startPoint x: 1038, startPoint y: 317, endPoint x: 986, endPoint y: 400, distance: 97.9
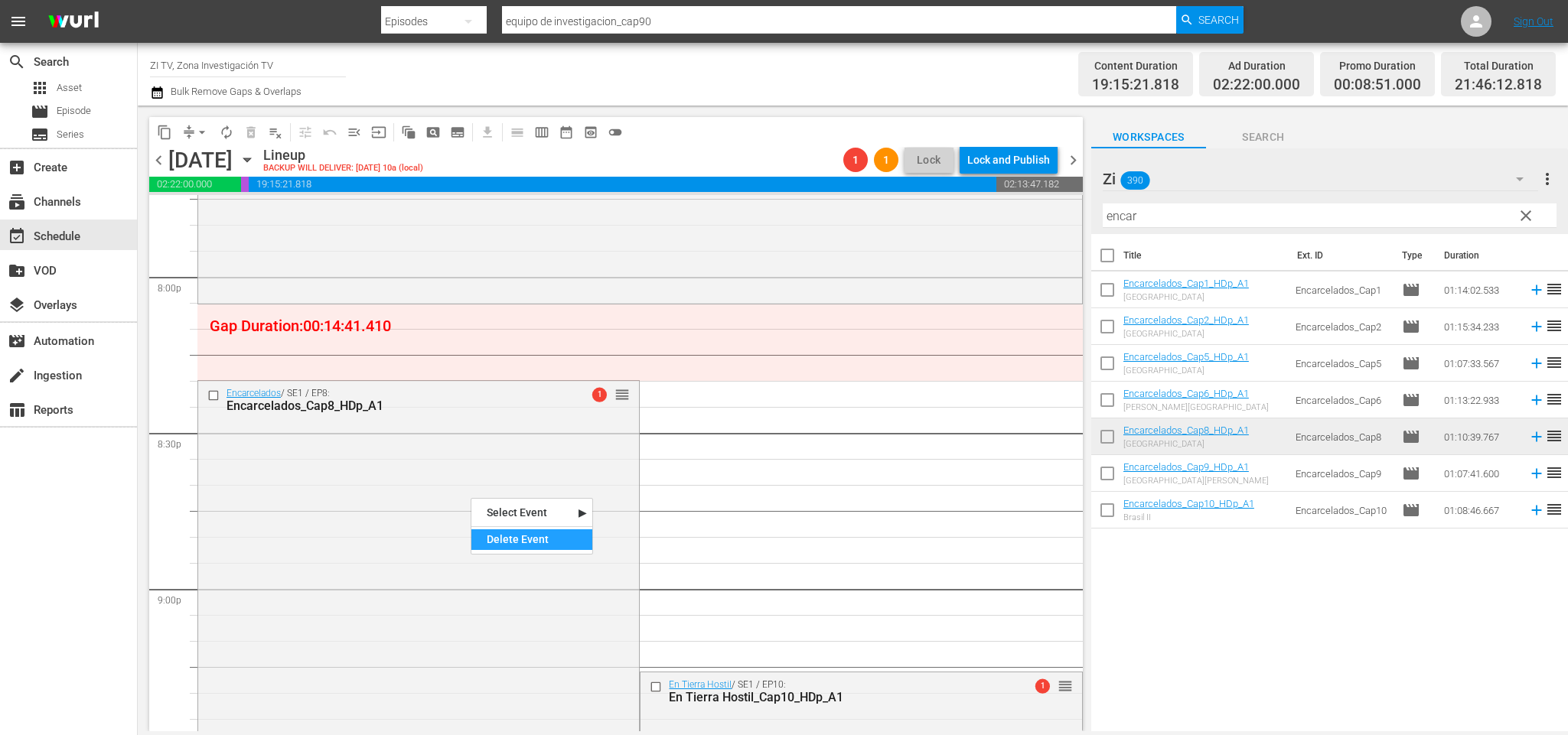
click at [568, 544] on div "Delete Event" at bounding box center [532, 540] width 121 height 20
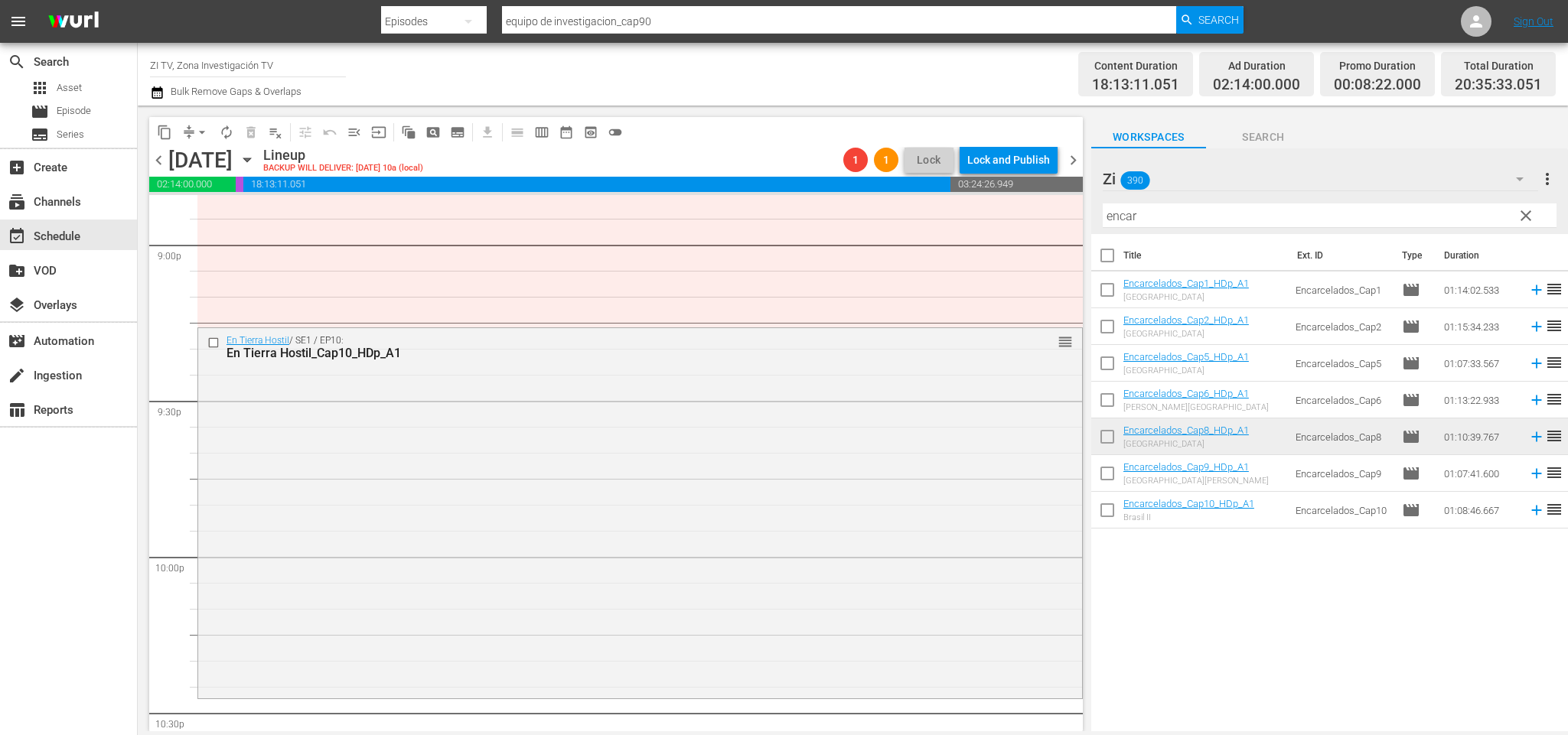
scroll to position [6621, 0]
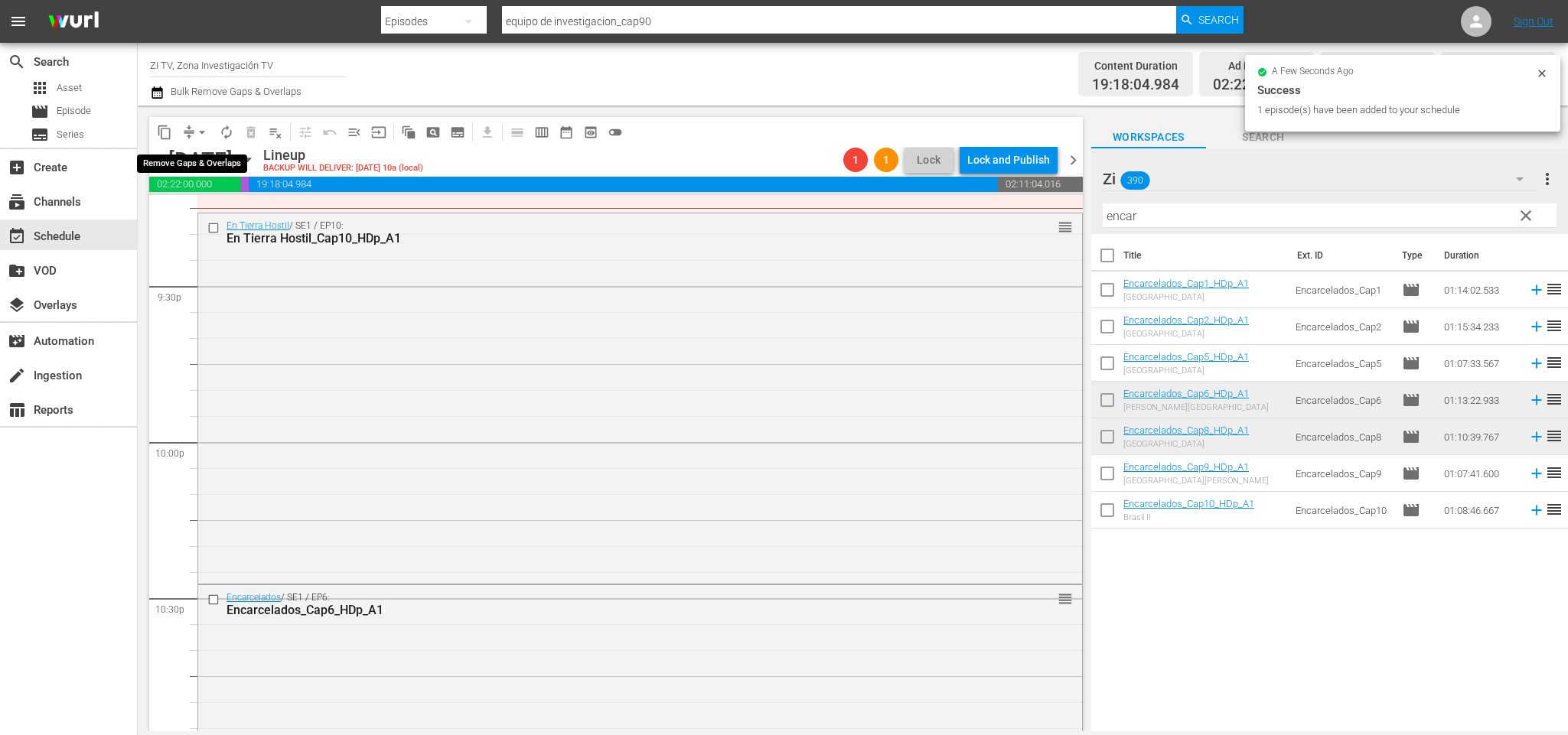
click at [201, 133] on span "arrow_drop_down" at bounding box center [202, 132] width 16 height 16
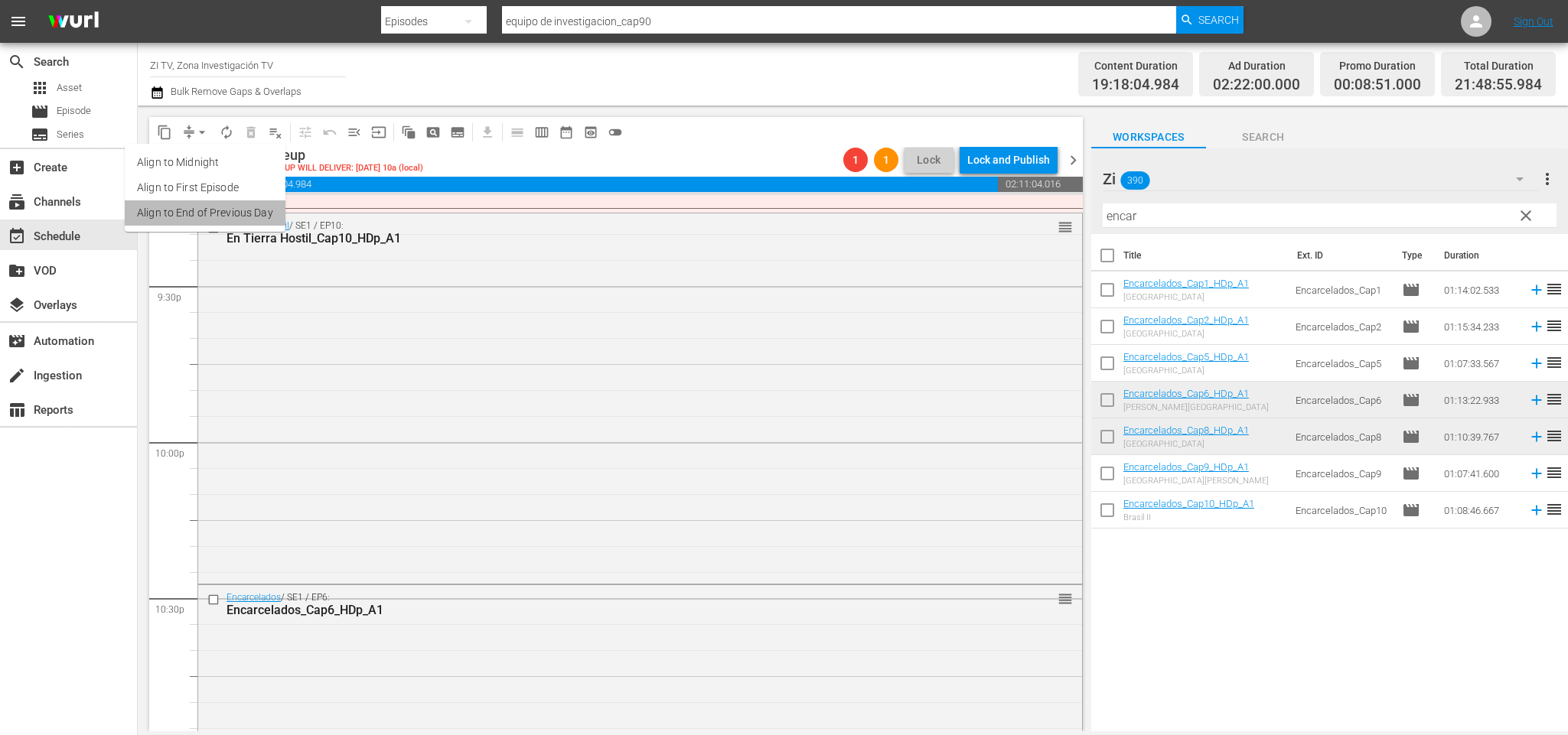
click at [225, 202] on li "Align to End of Previous Day" at bounding box center [205, 213] width 161 height 25
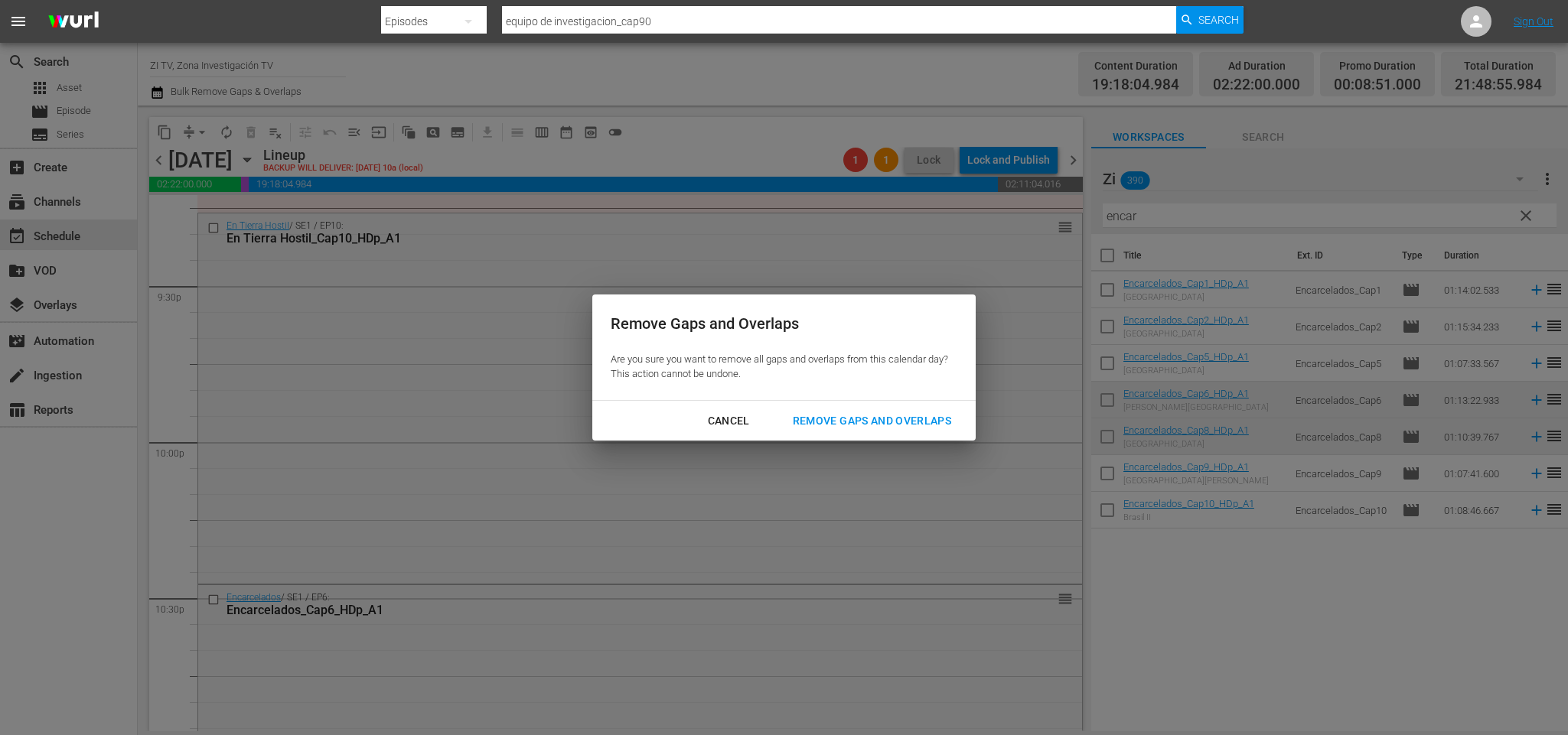
click at [868, 415] on div "Remove Gaps and Overlaps" at bounding box center [872, 421] width 183 height 19
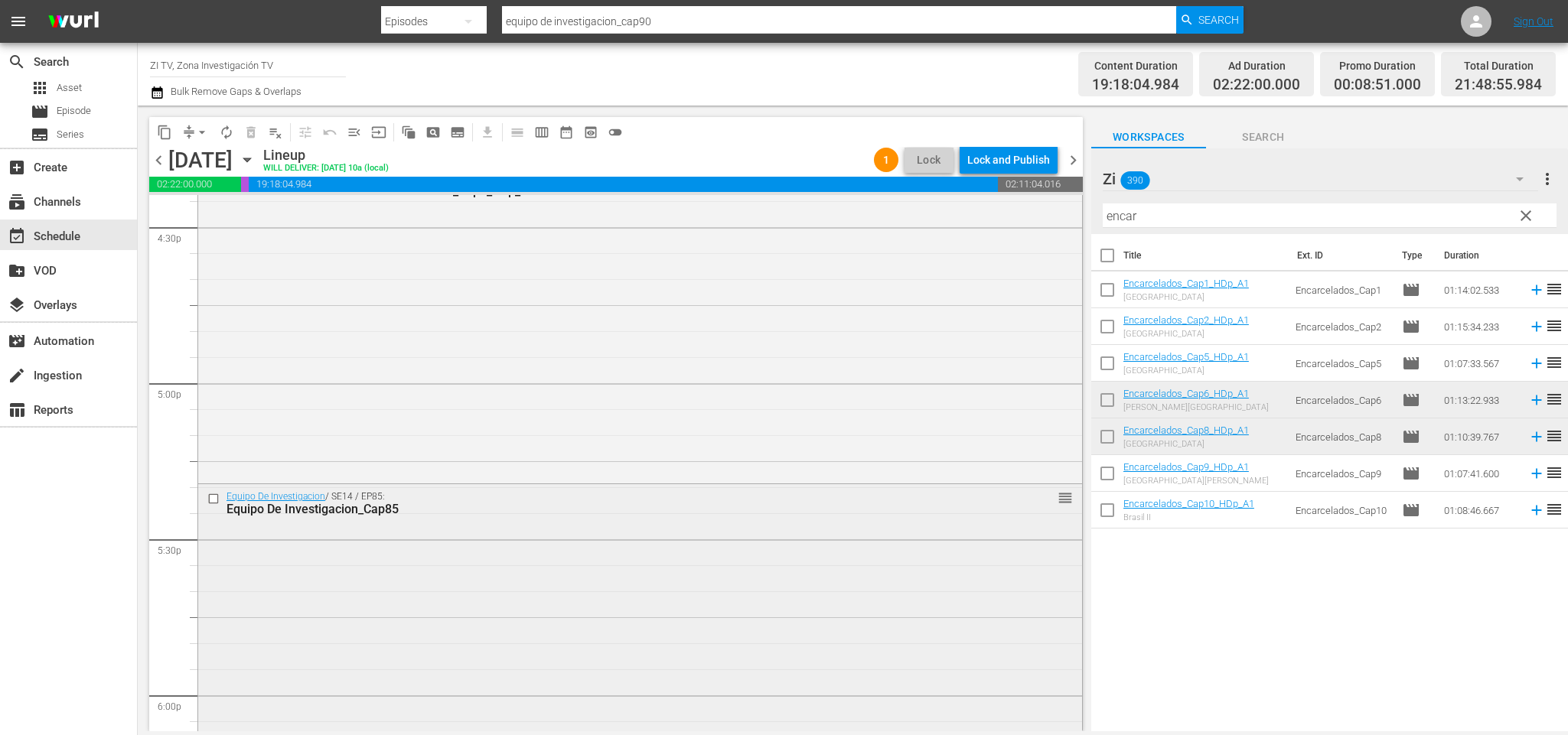
scroll to position [4890, 0]
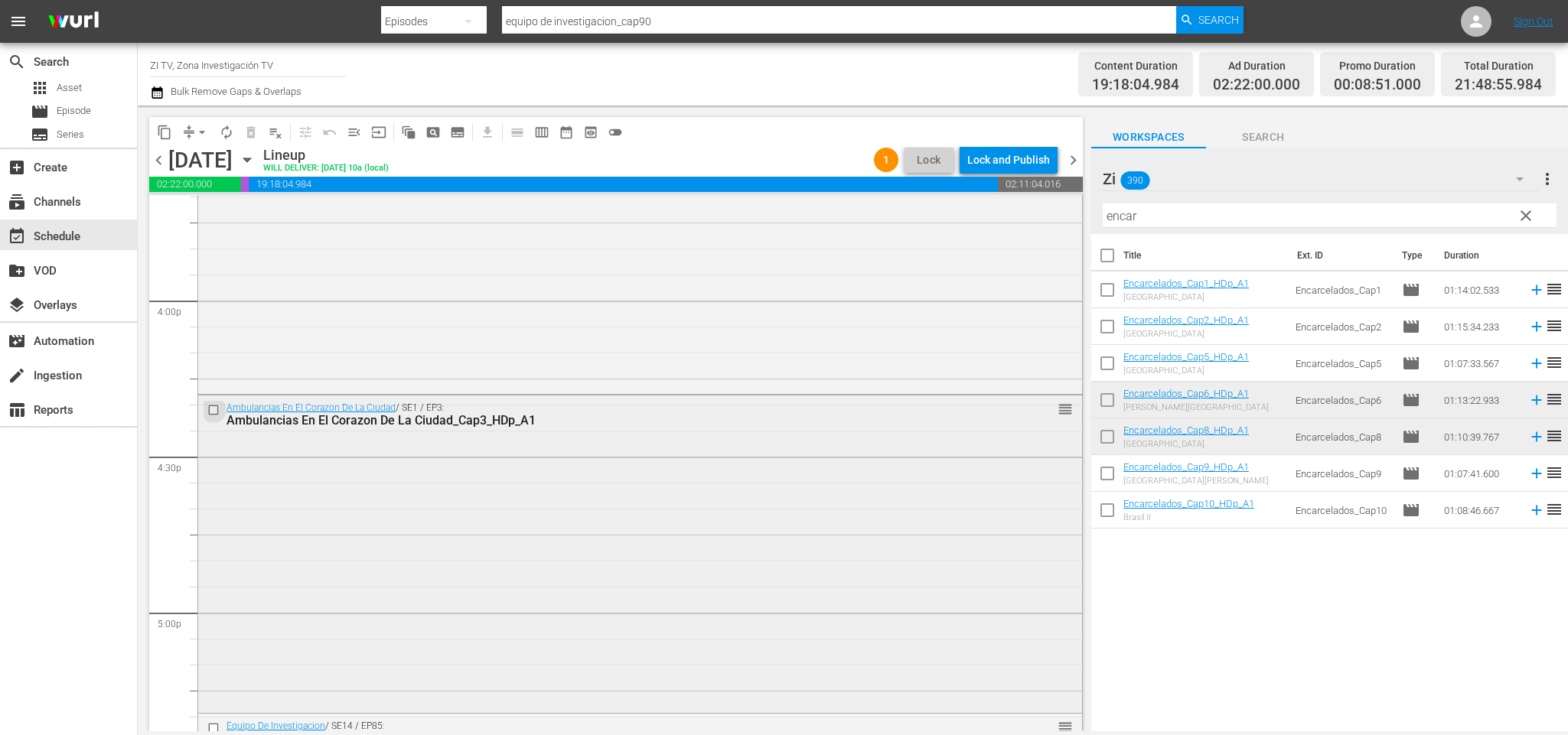
click at [214, 409] on input "checkbox" at bounding box center [214, 410] width 16 height 13
click at [214, 409] on input "checkbox" at bounding box center [214, 410] width 16 height 13
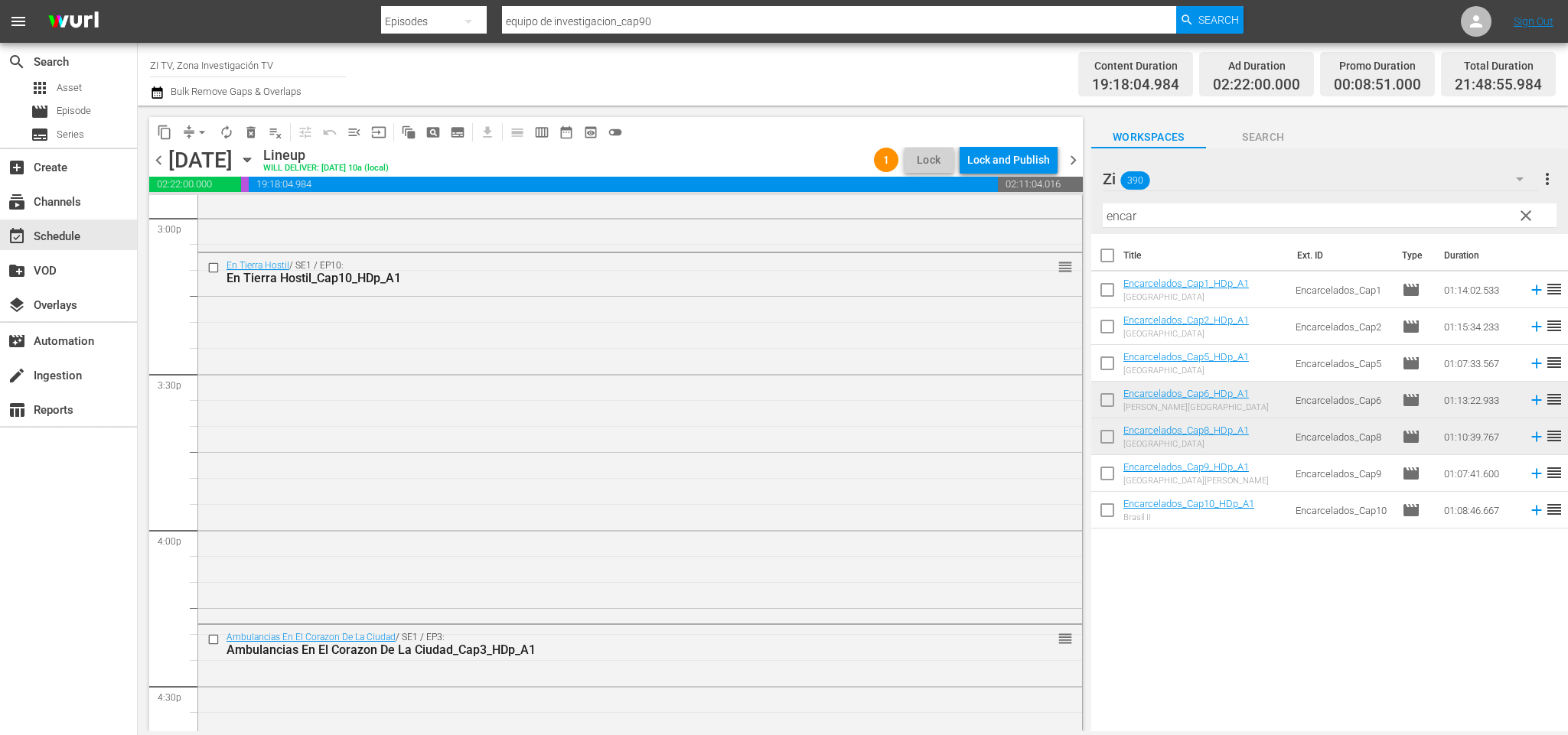
scroll to position [4546, 0]
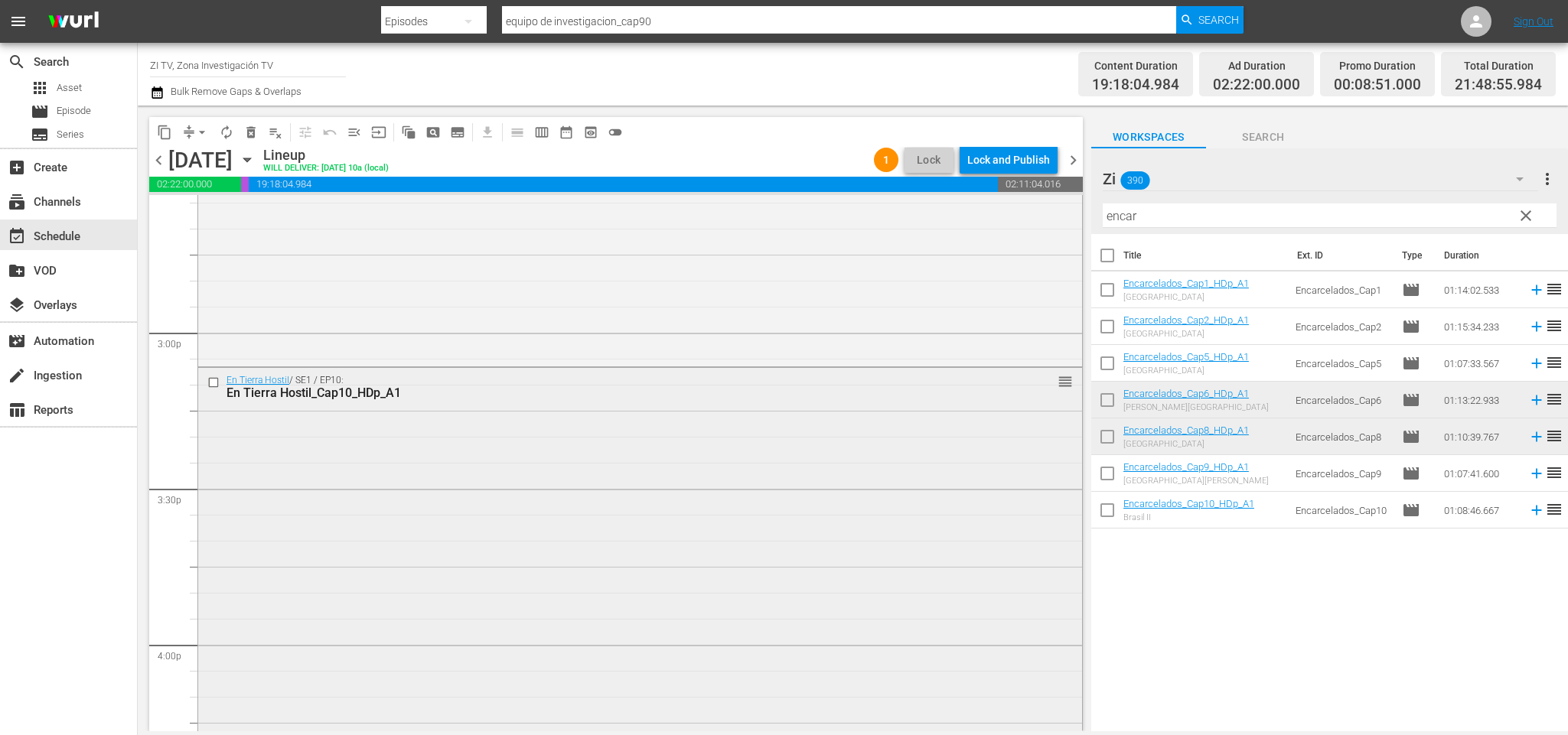
click at [214, 386] on input "checkbox" at bounding box center [214, 382] width 16 height 13
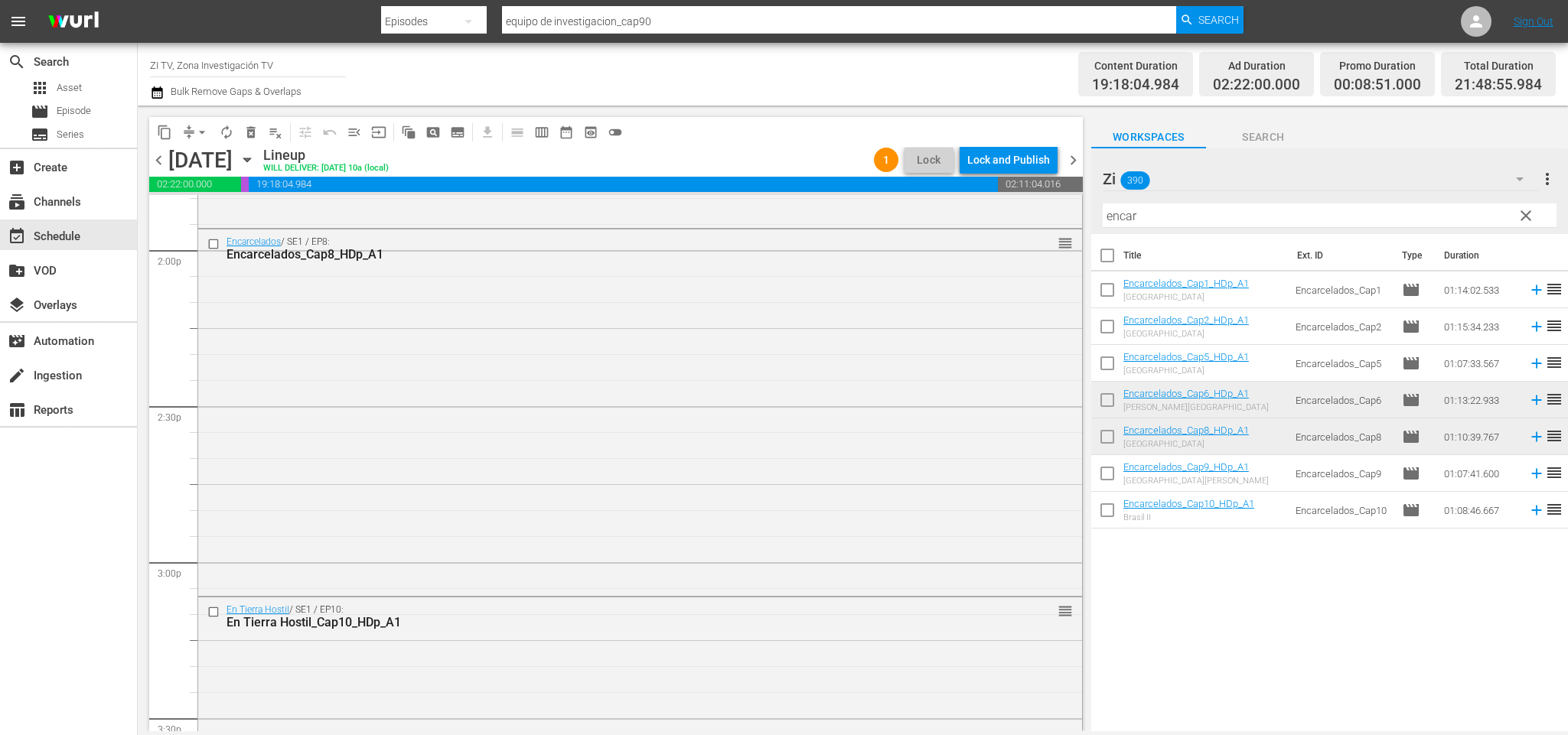
scroll to position [4201, 0]
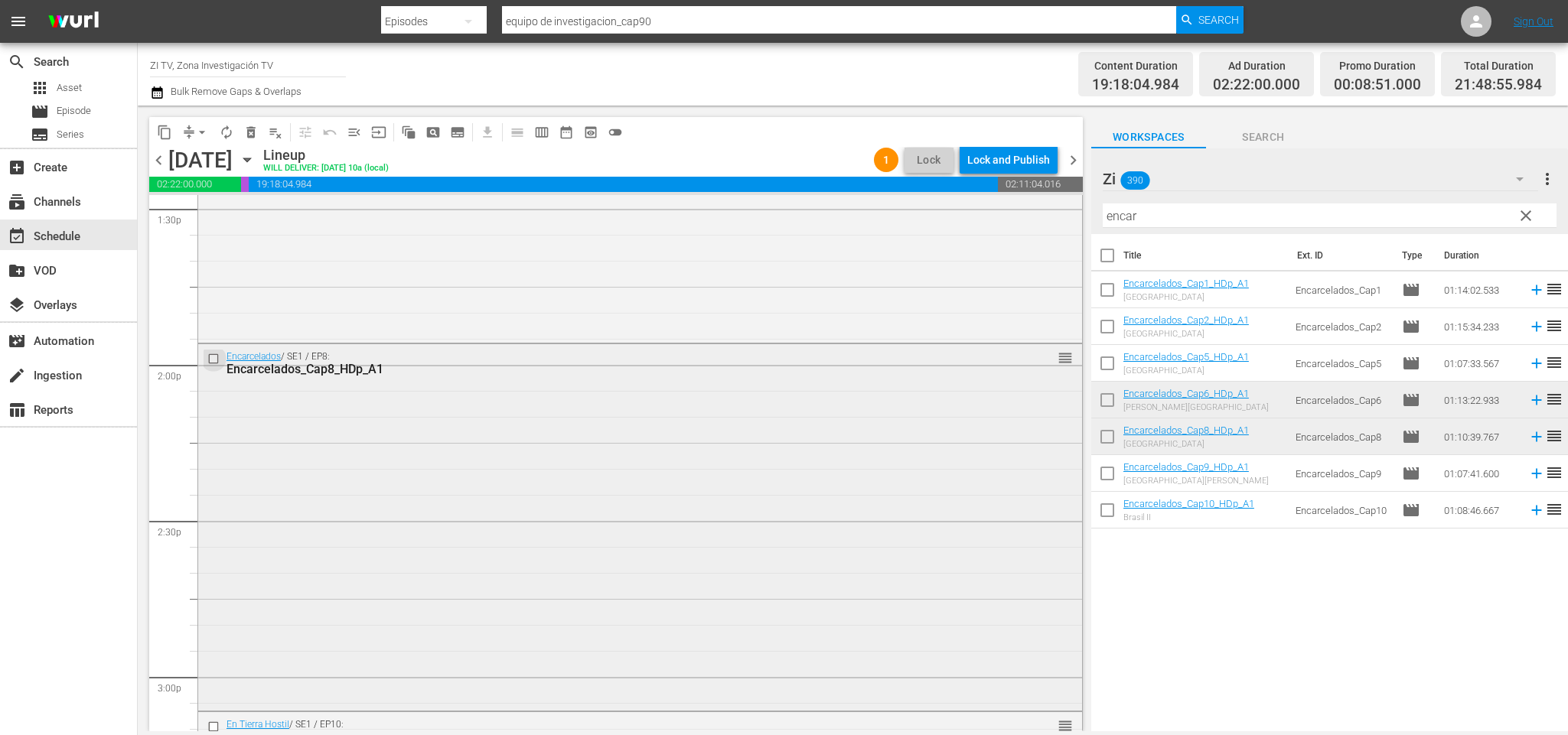
click at [218, 363] on input "checkbox" at bounding box center [214, 359] width 16 height 13
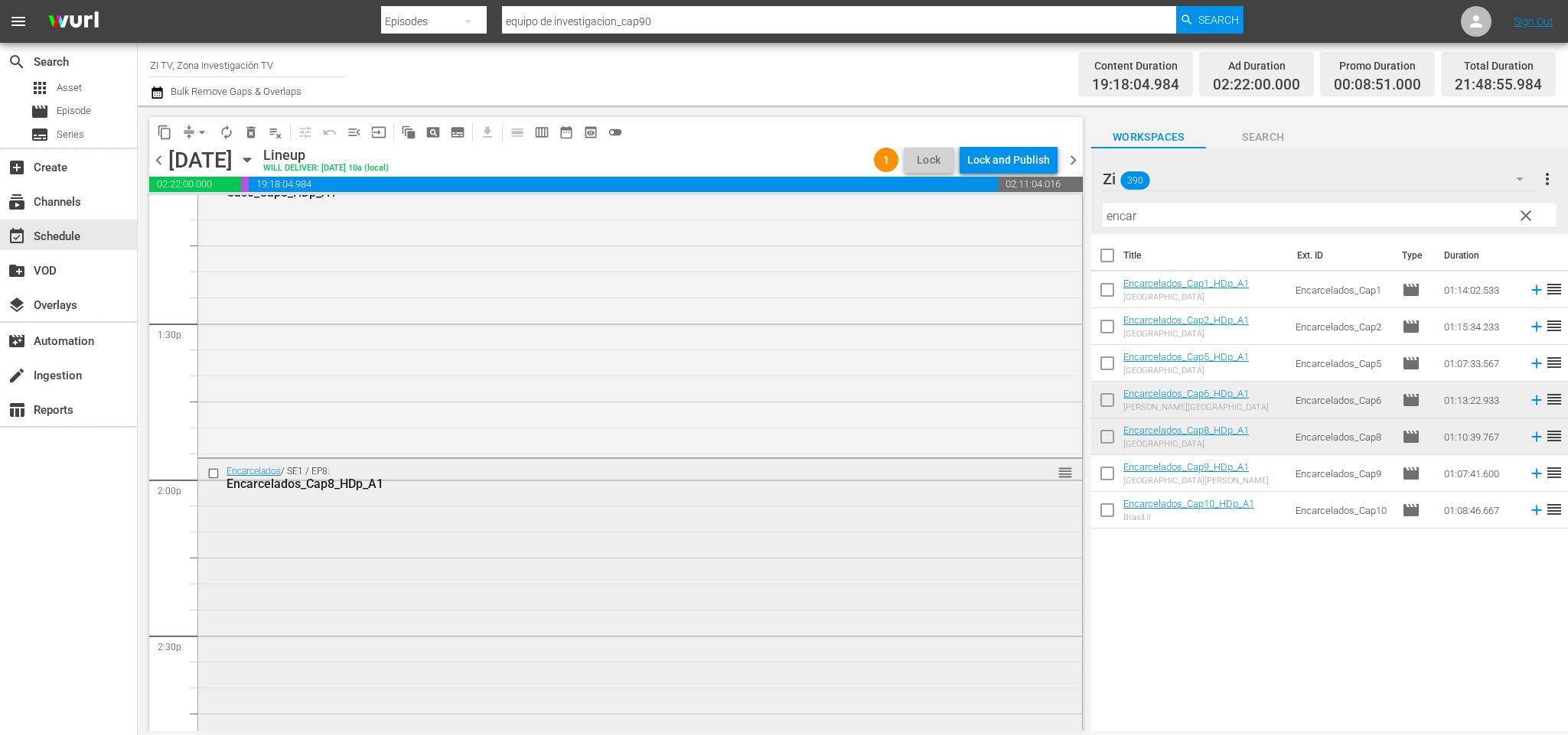
scroll to position [3857, 0]
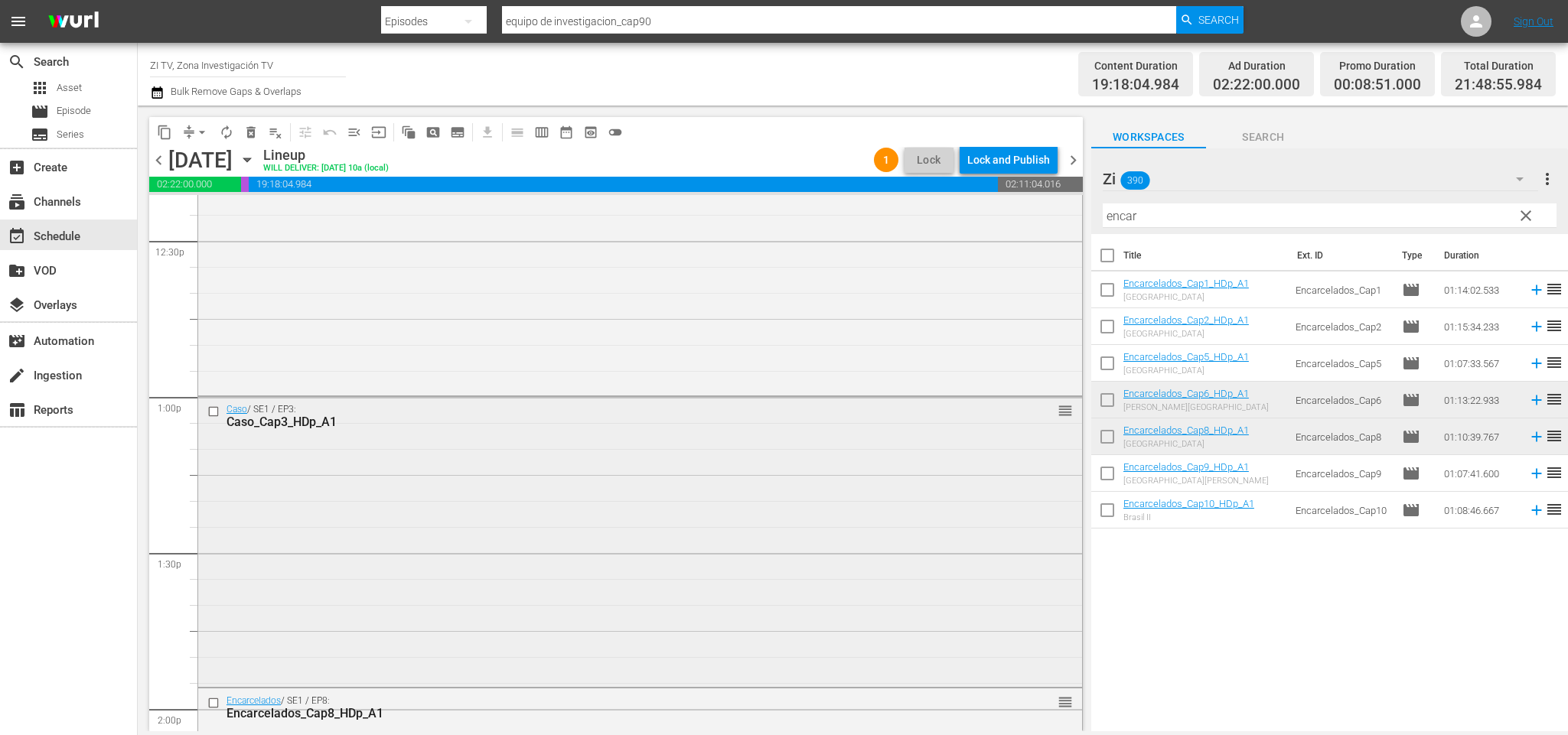
click at [220, 407] on input "checkbox" at bounding box center [214, 412] width 16 height 13
click at [218, 407] on input "checkbox" at bounding box center [214, 412] width 16 height 13
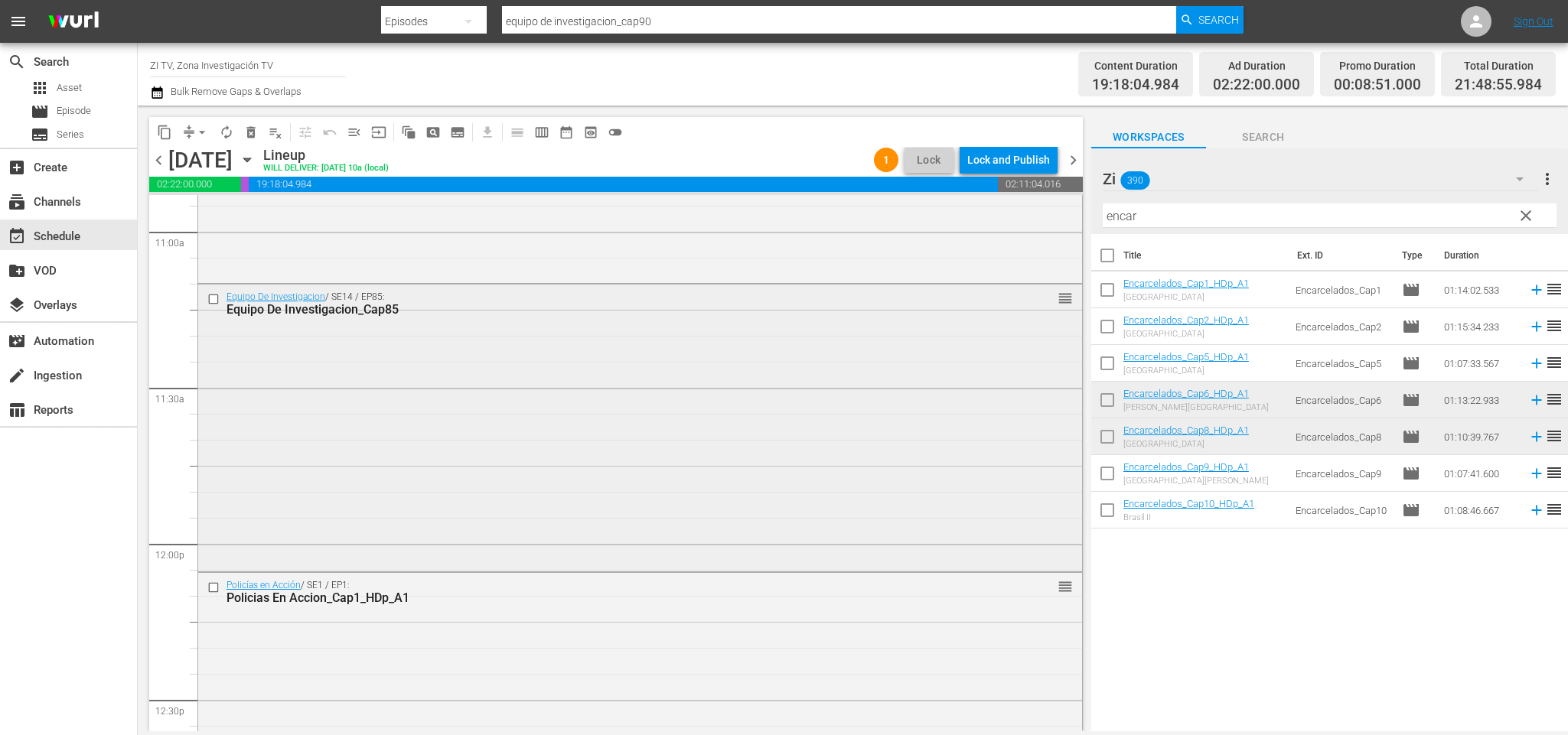
scroll to position [3512, 0]
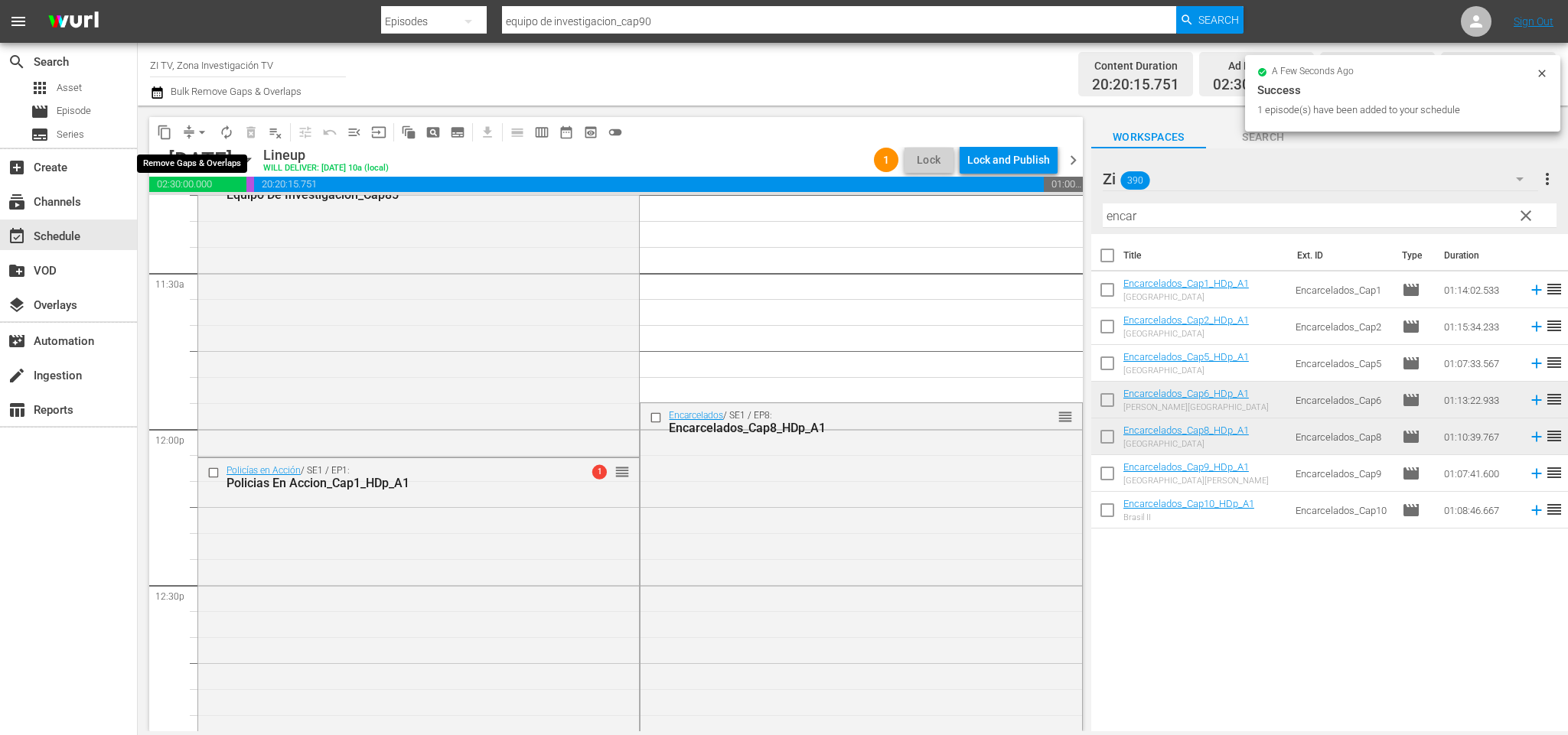
click at [198, 131] on span "arrow_drop_down" at bounding box center [202, 132] width 16 height 16
click at [246, 212] on li "Align to End of Previous Day" at bounding box center [205, 213] width 161 height 25
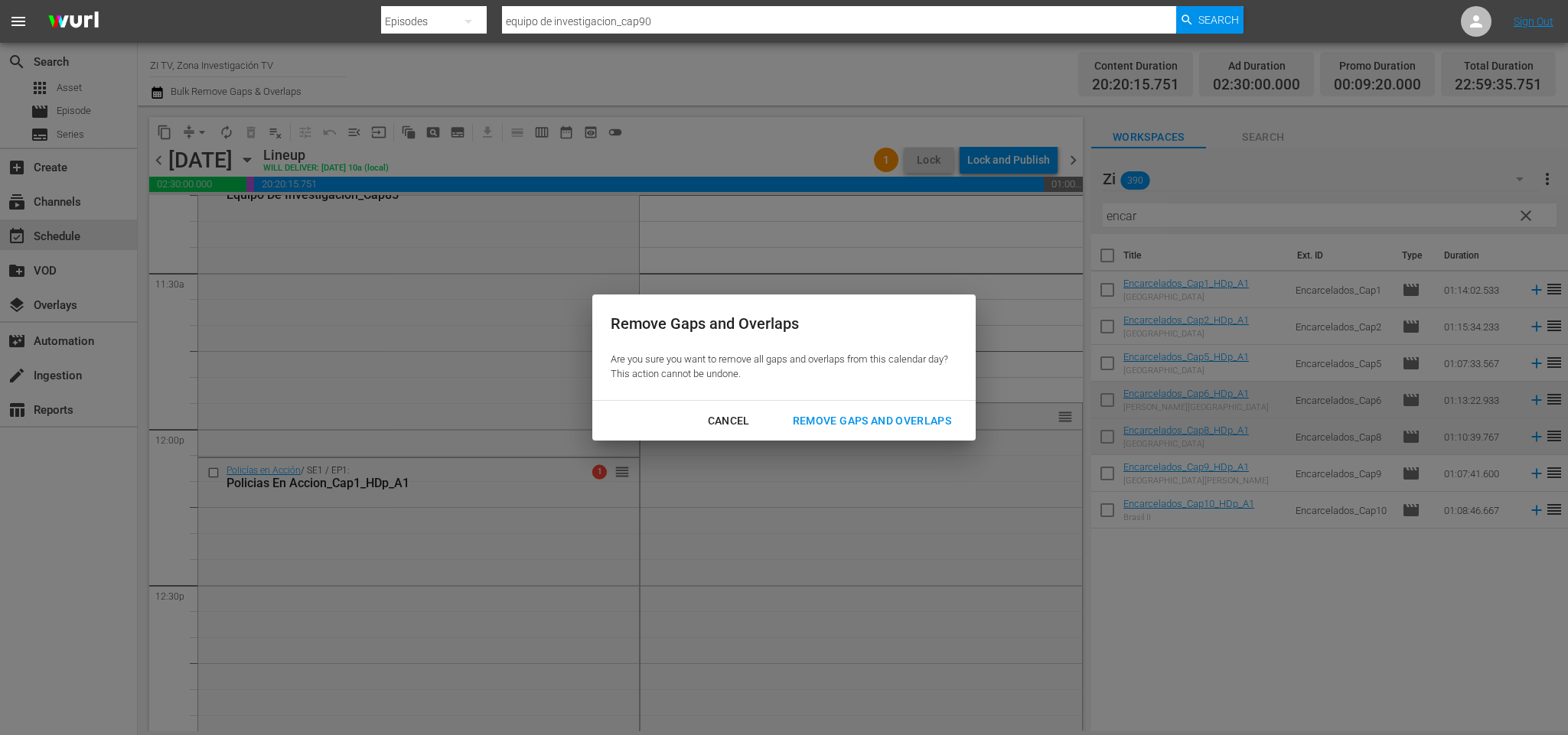
click at [864, 414] on div "Remove Gaps and Overlaps" at bounding box center [872, 421] width 183 height 19
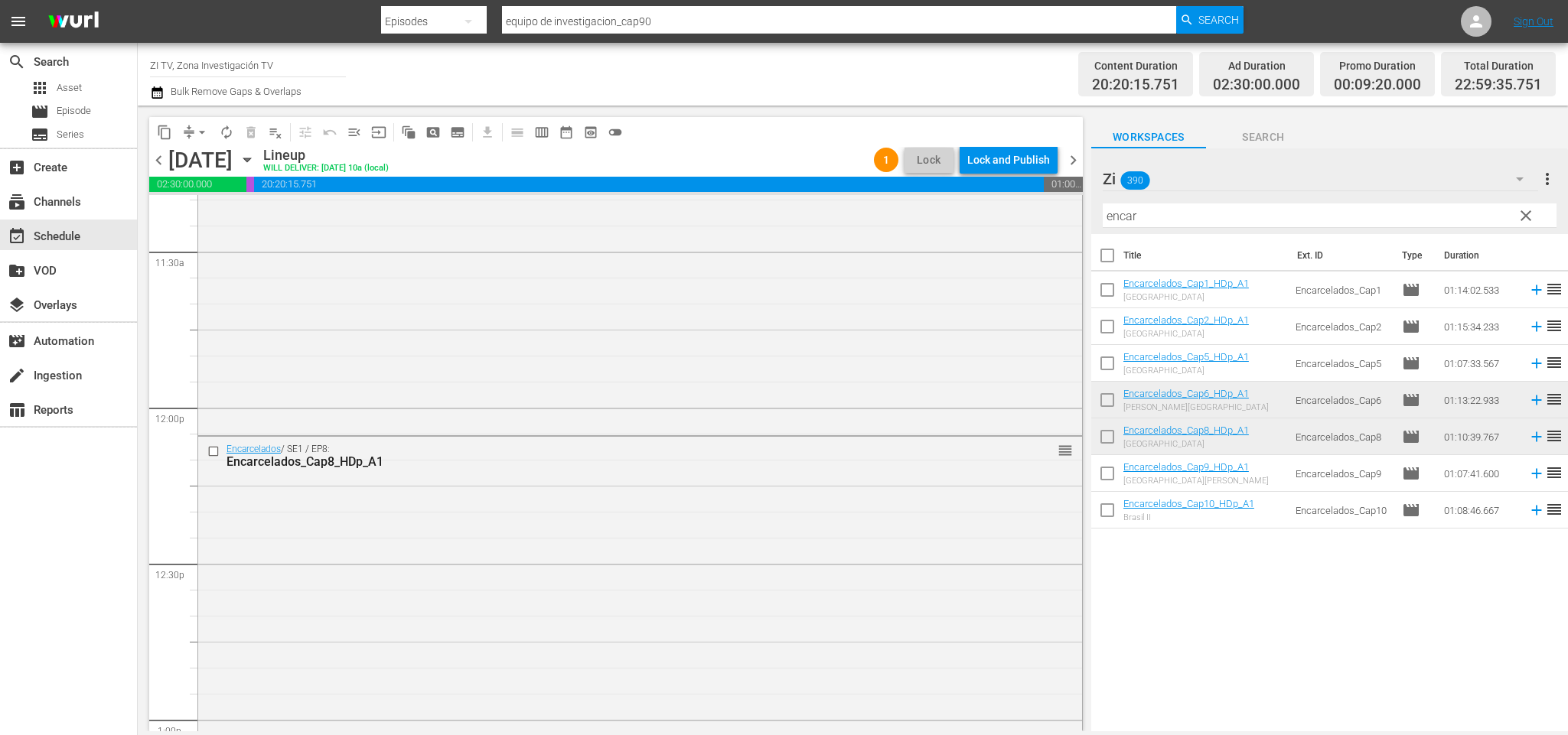
scroll to position [3648, 0]
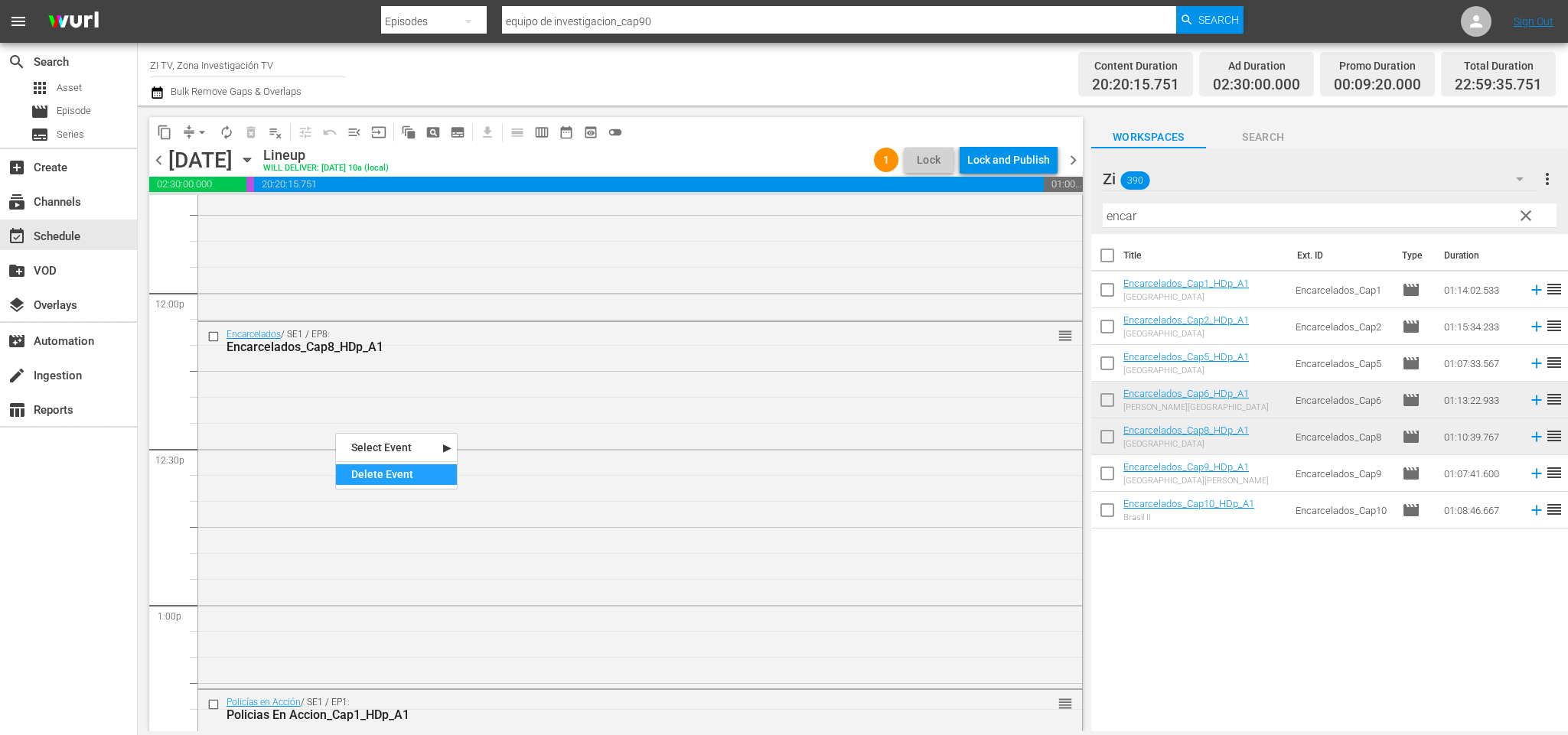
click at [419, 475] on div "Delete Event" at bounding box center [396, 474] width 121 height 20
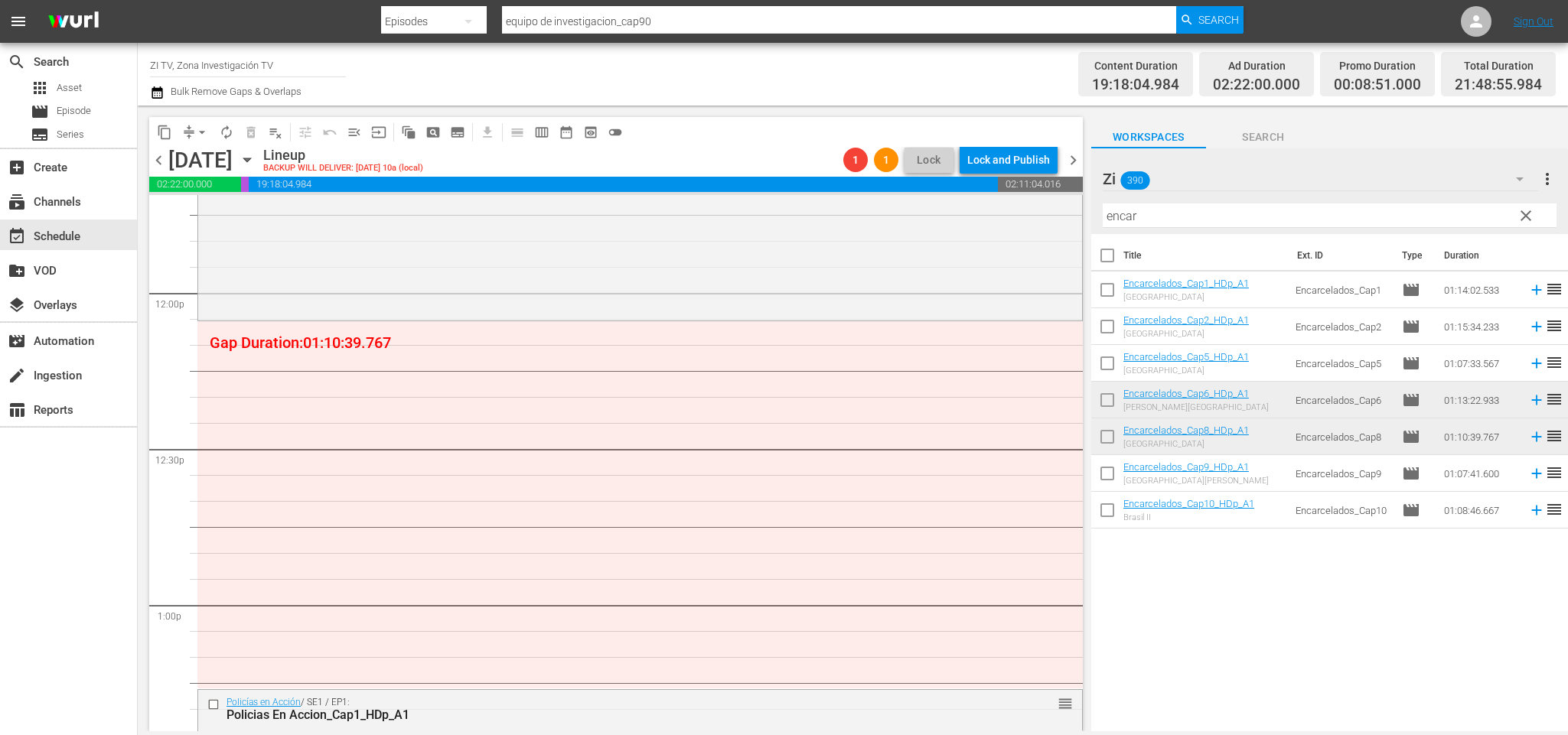
scroll to position [3534, 0]
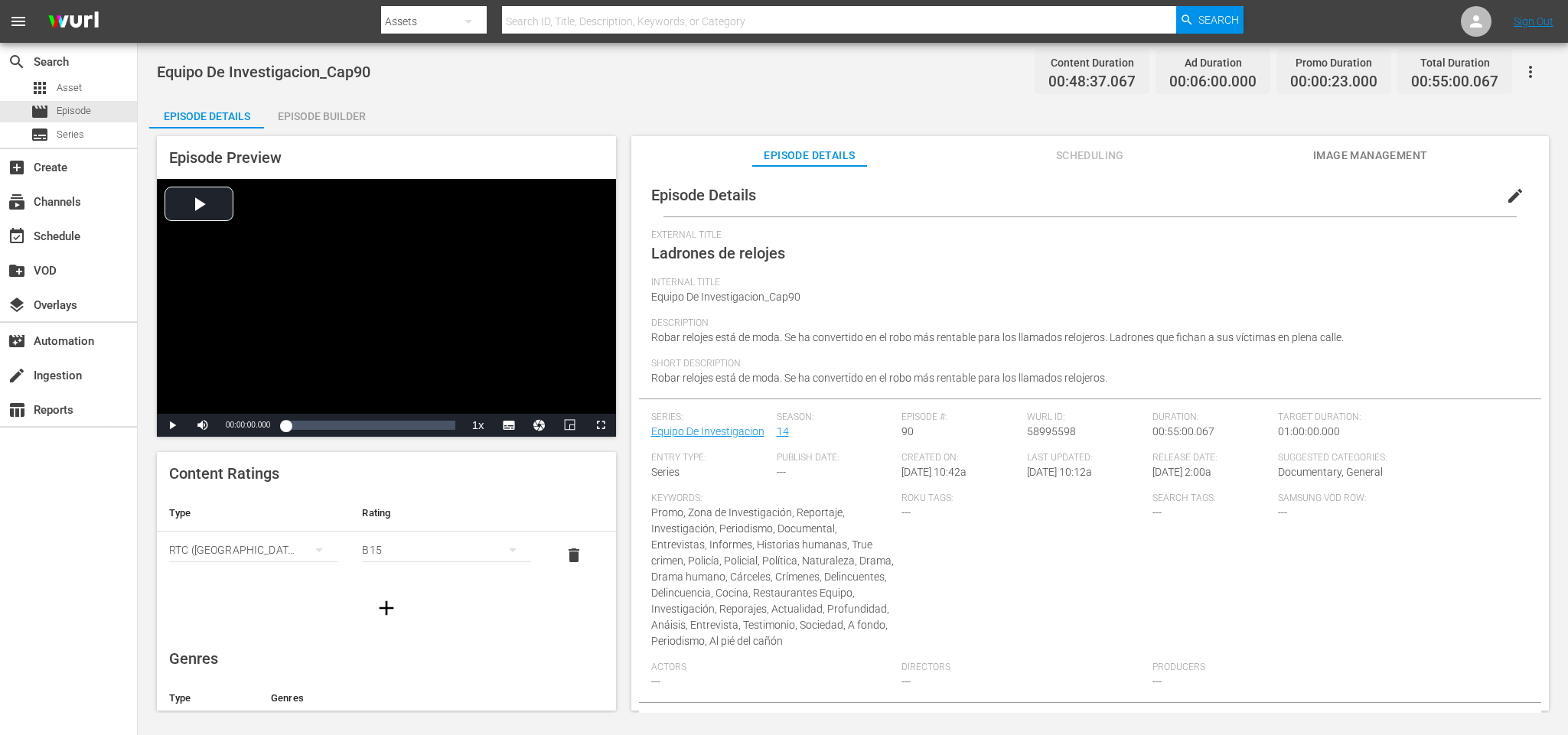
click at [309, 106] on div "Episode Builder" at bounding box center [322, 116] width 115 height 37
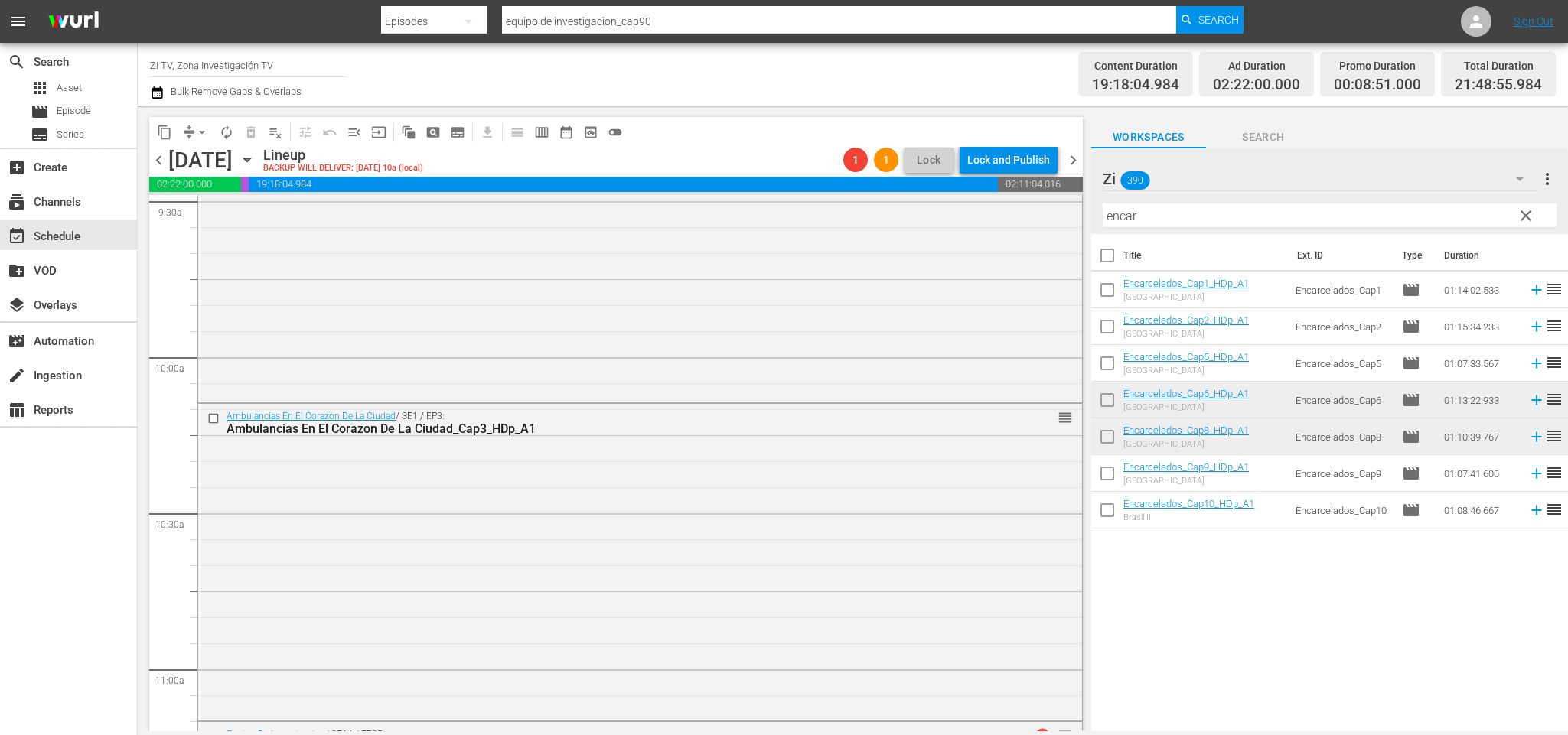
scroll to position [3190, 0]
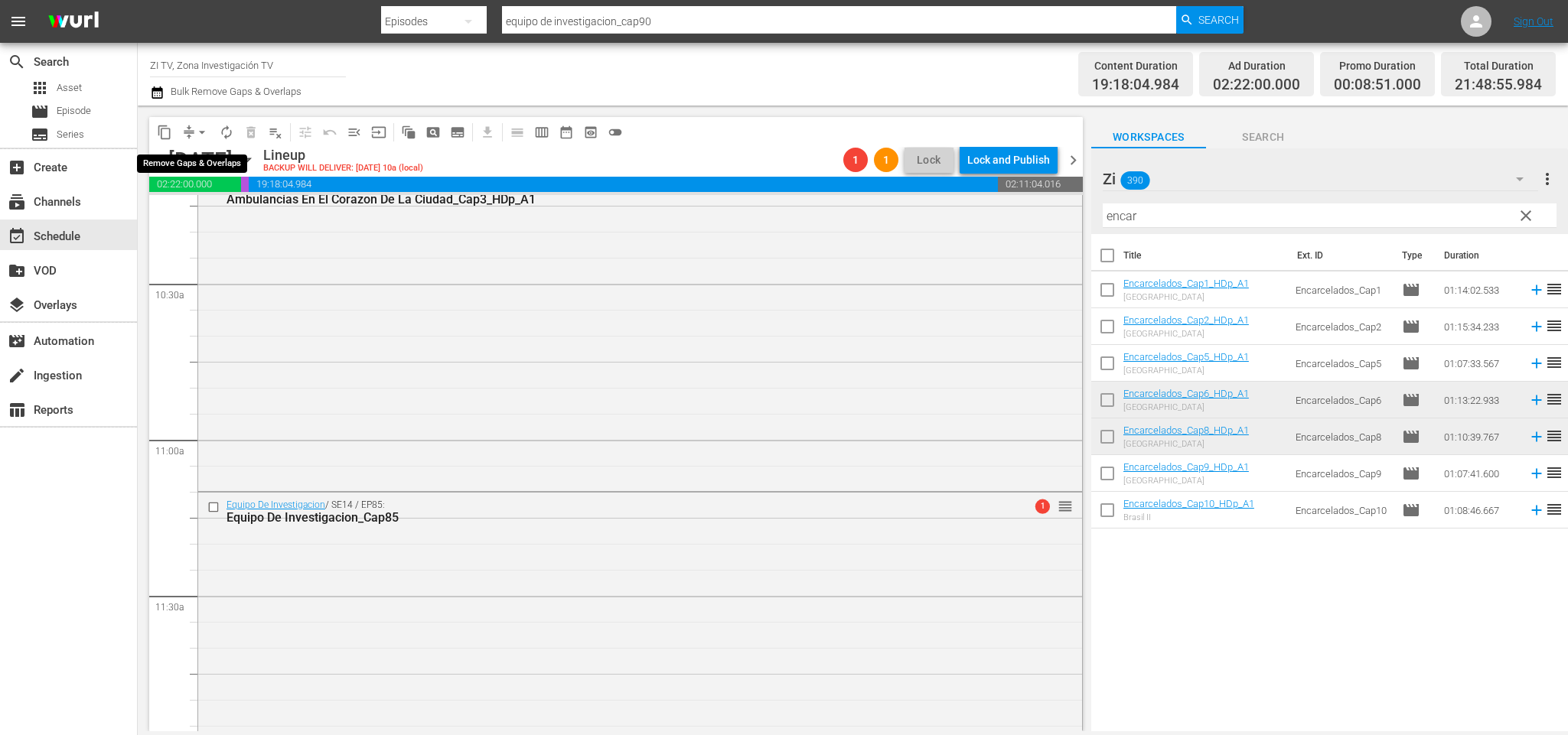
click at [200, 133] on span "arrow_drop_down" at bounding box center [202, 132] width 16 height 16
click at [244, 214] on li "Align to End of Previous Day" at bounding box center [205, 213] width 161 height 25
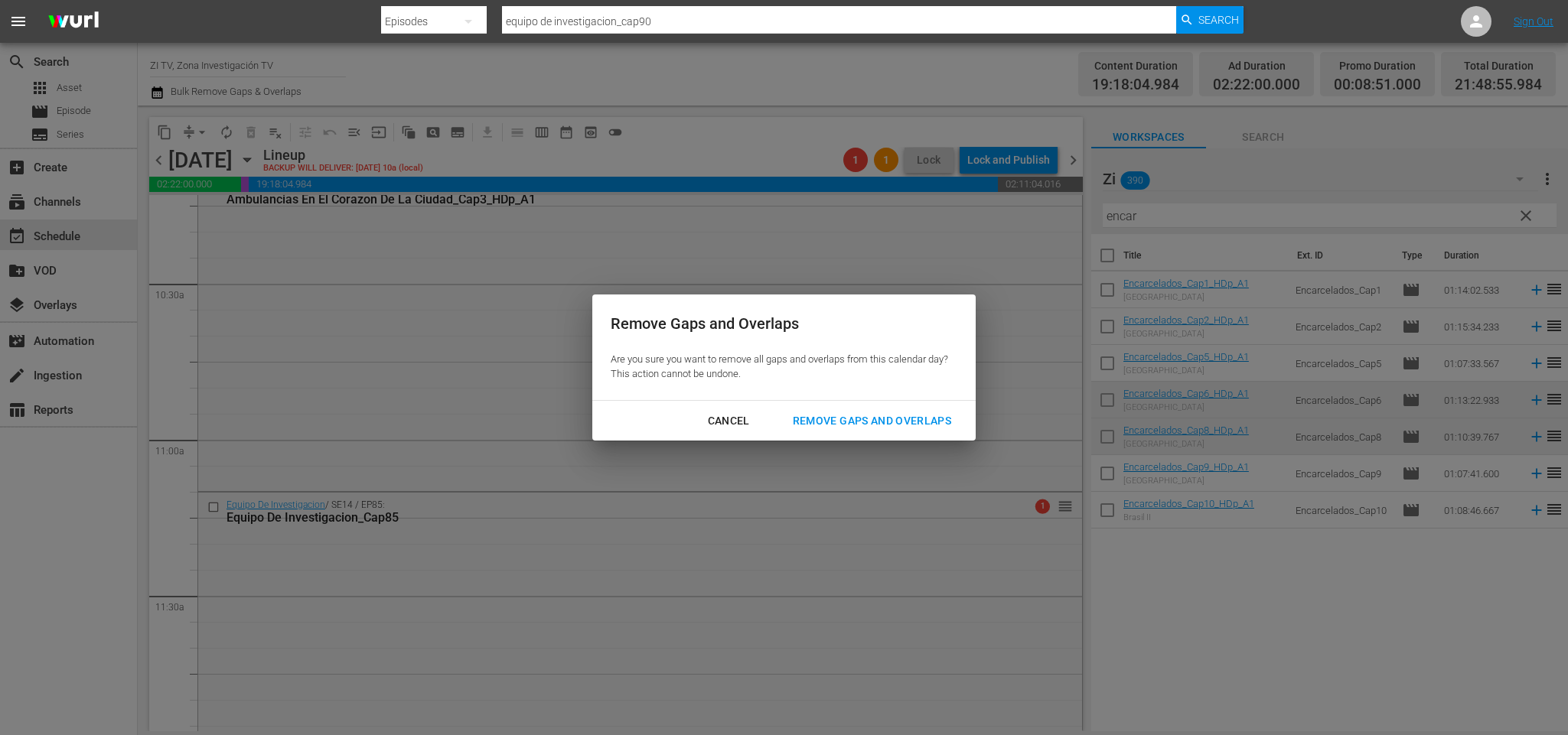
click at [921, 423] on div "Remove Gaps and Overlaps" at bounding box center [872, 421] width 183 height 19
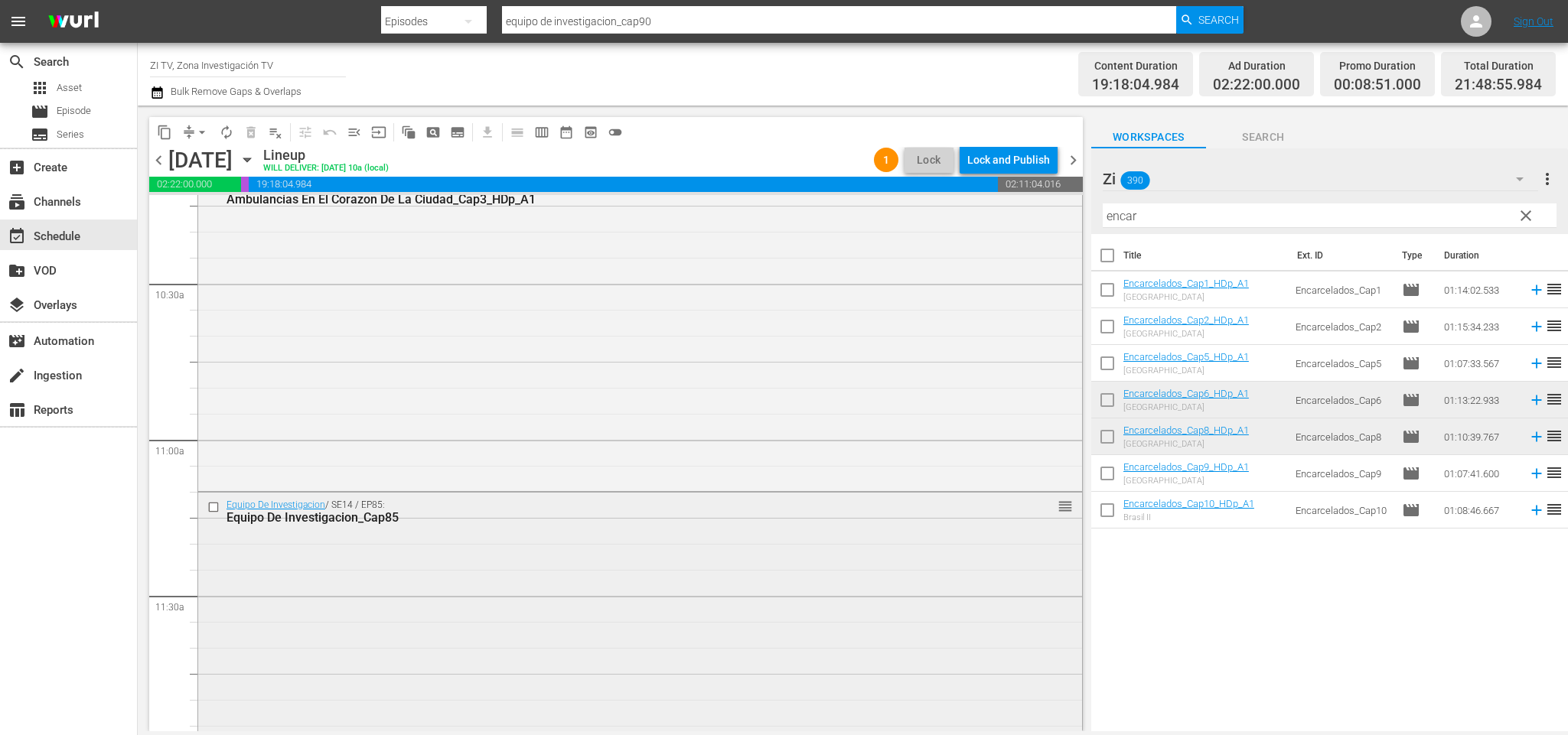
scroll to position [3075, 0]
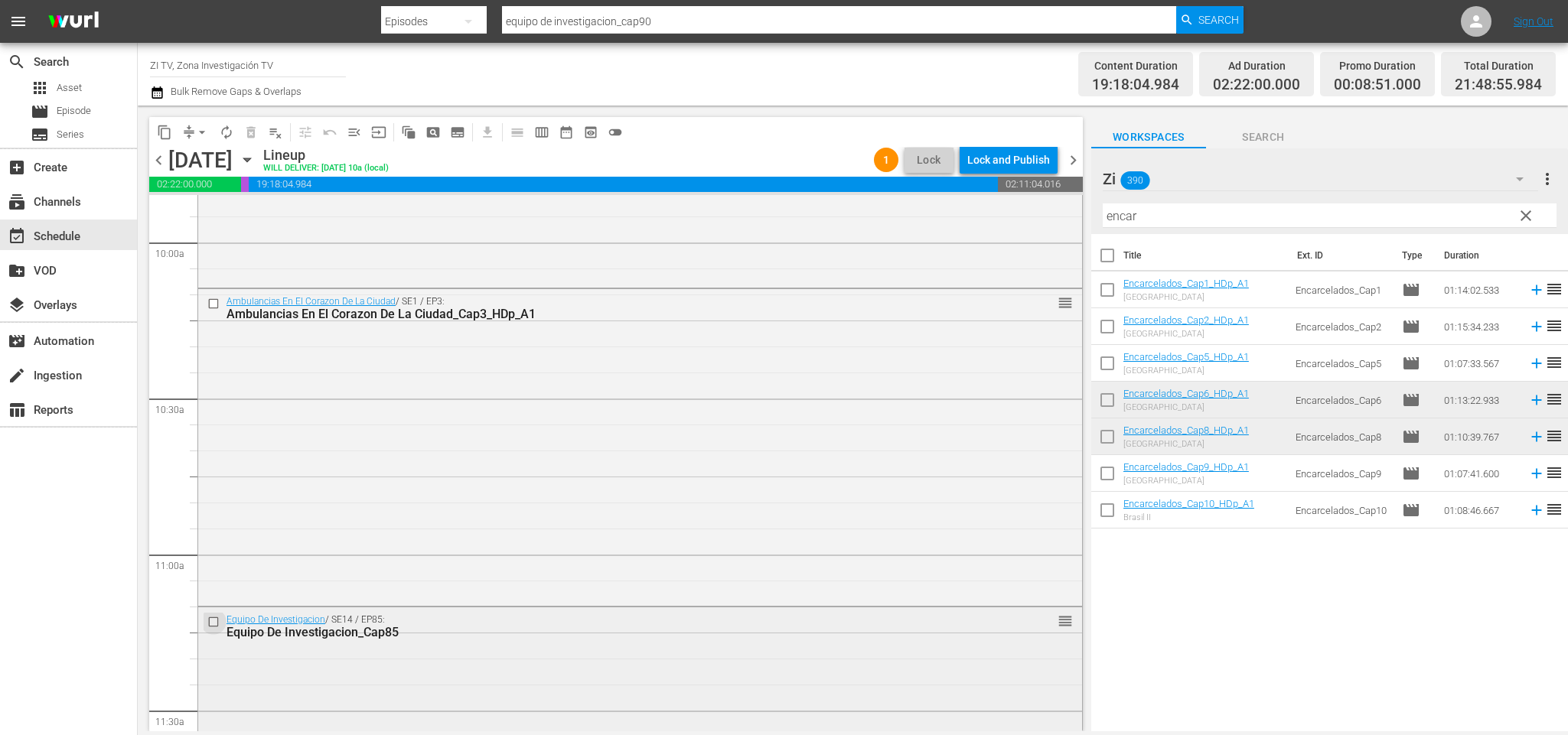
click at [215, 619] on input "checkbox" at bounding box center [214, 621] width 16 height 13
click at [214, 301] on input "checkbox" at bounding box center [214, 303] width 16 height 13
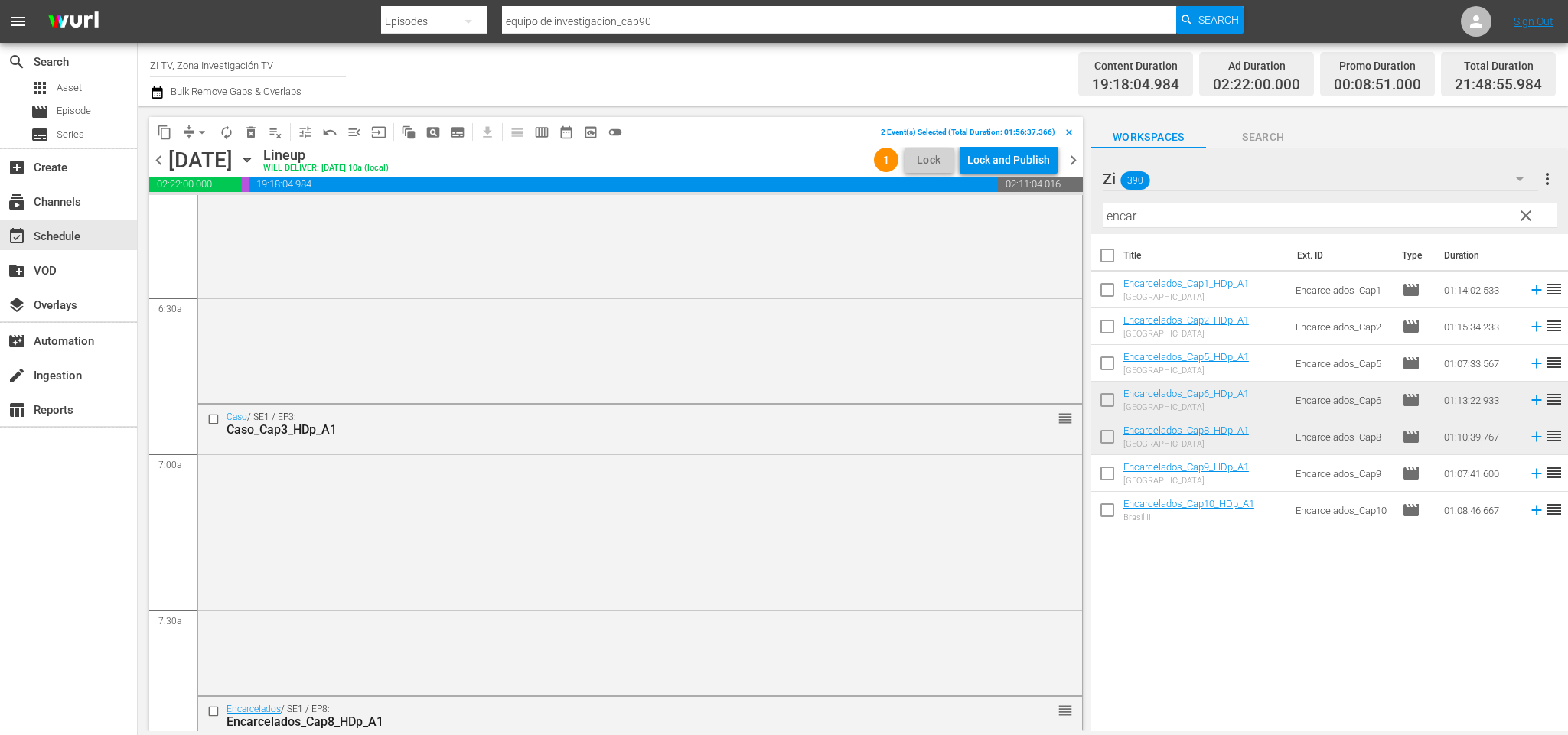
scroll to position [2041, 0]
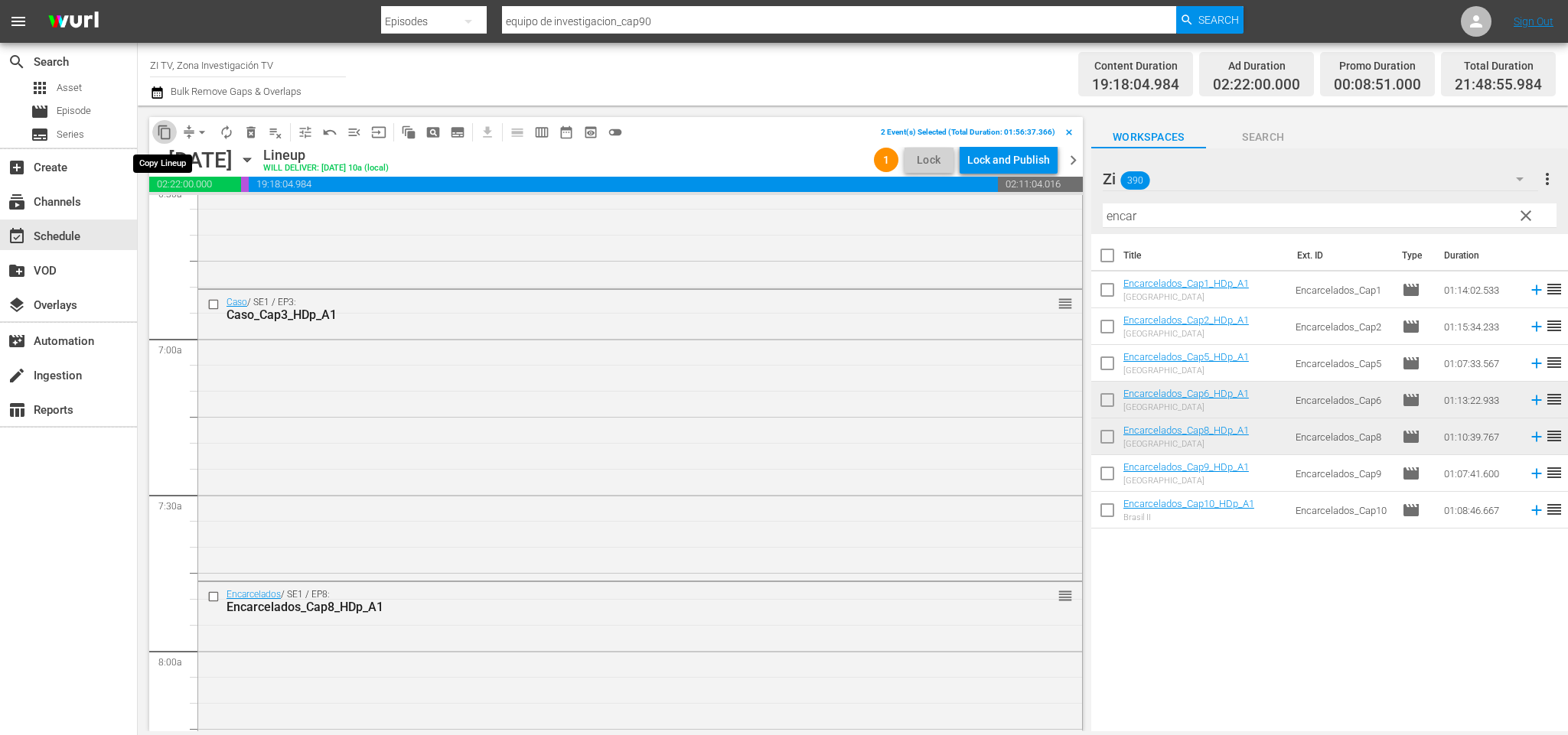
click at [171, 124] on button "content_copy" at bounding box center [165, 132] width 24 height 24
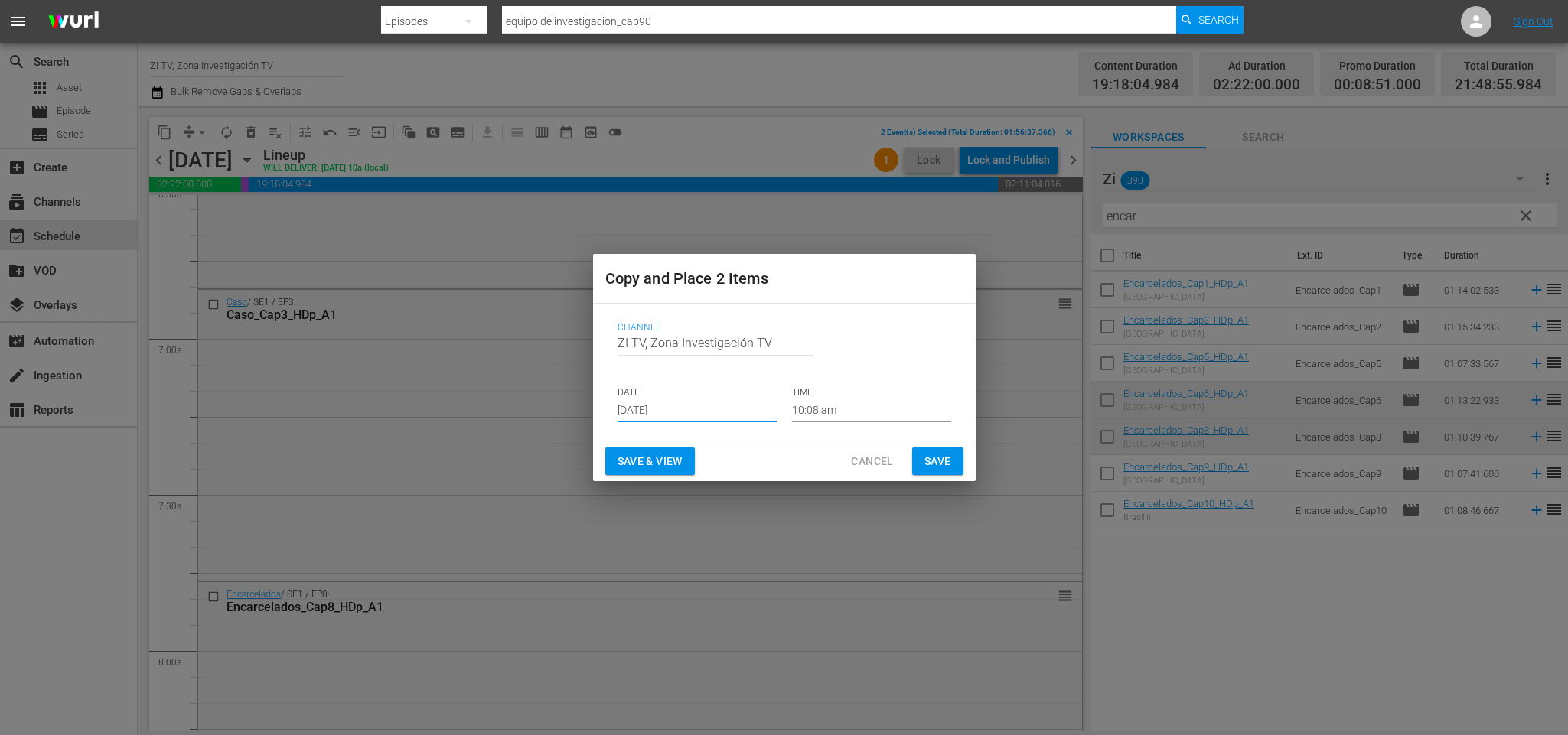
click at [694, 410] on input "[DATE]" at bounding box center [697, 410] width 159 height 23
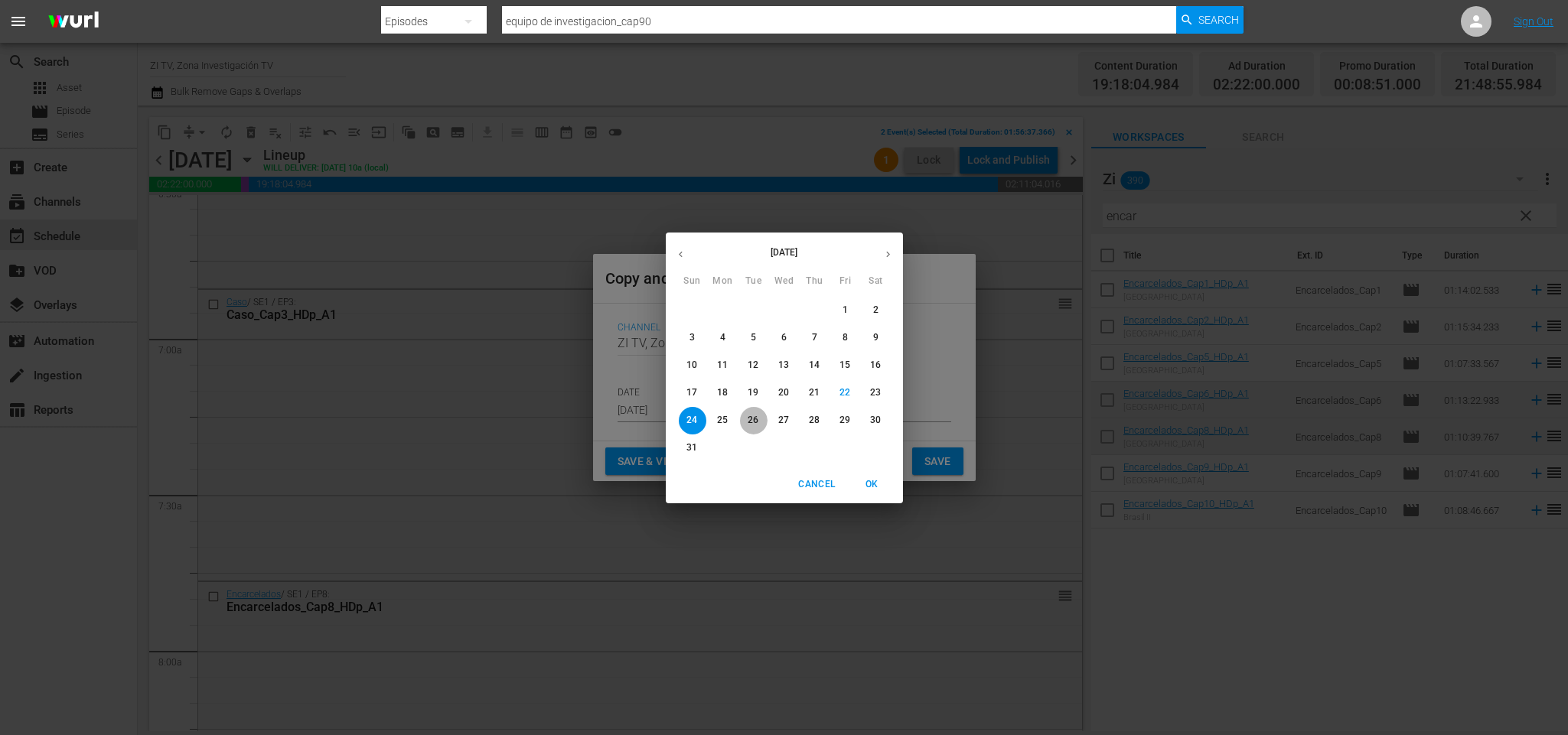
click at [758, 415] on p "26" at bounding box center [753, 421] width 11 height 13
type input "[DATE]"
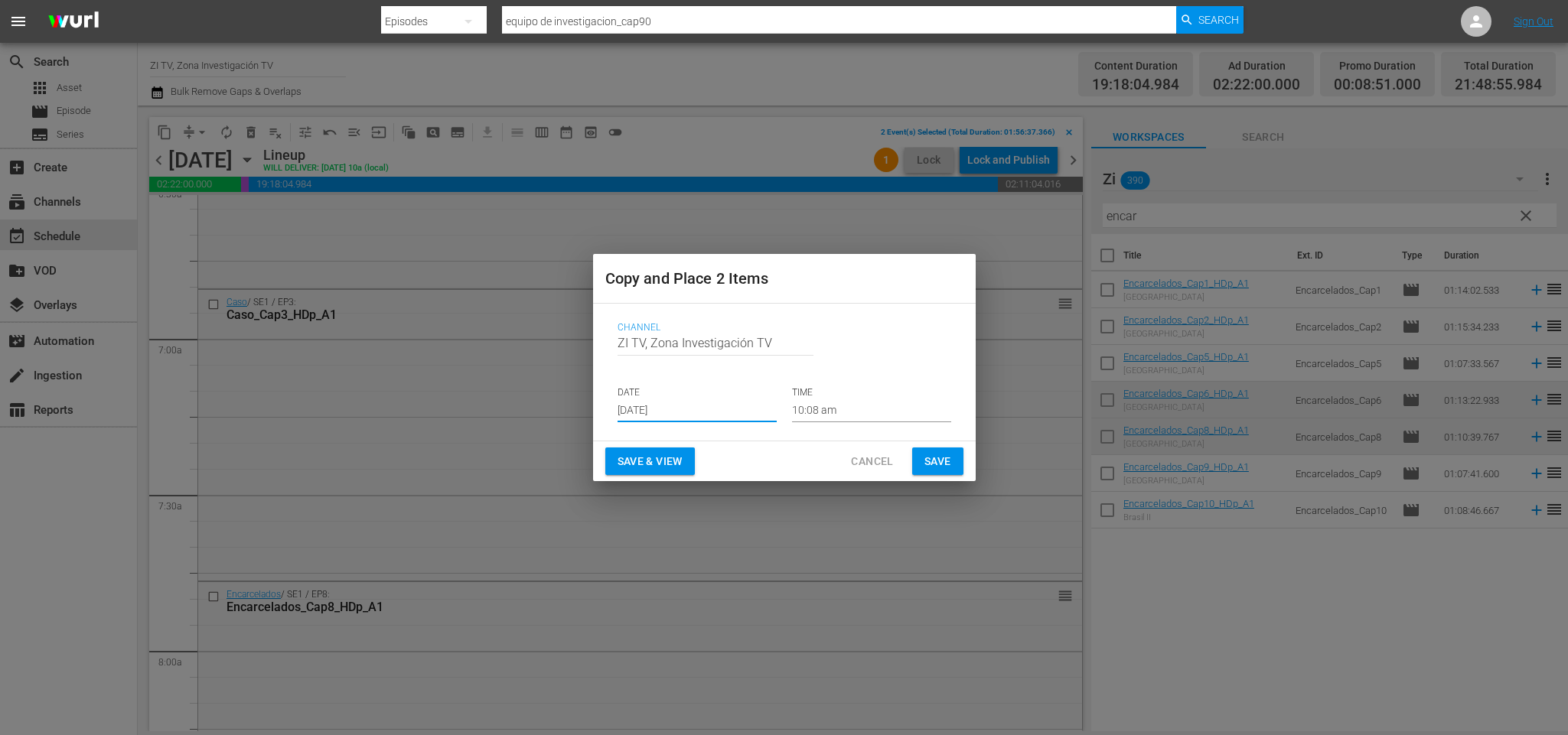
click at [864, 405] on input "10:08 am" at bounding box center [872, 410] width 159 height 23
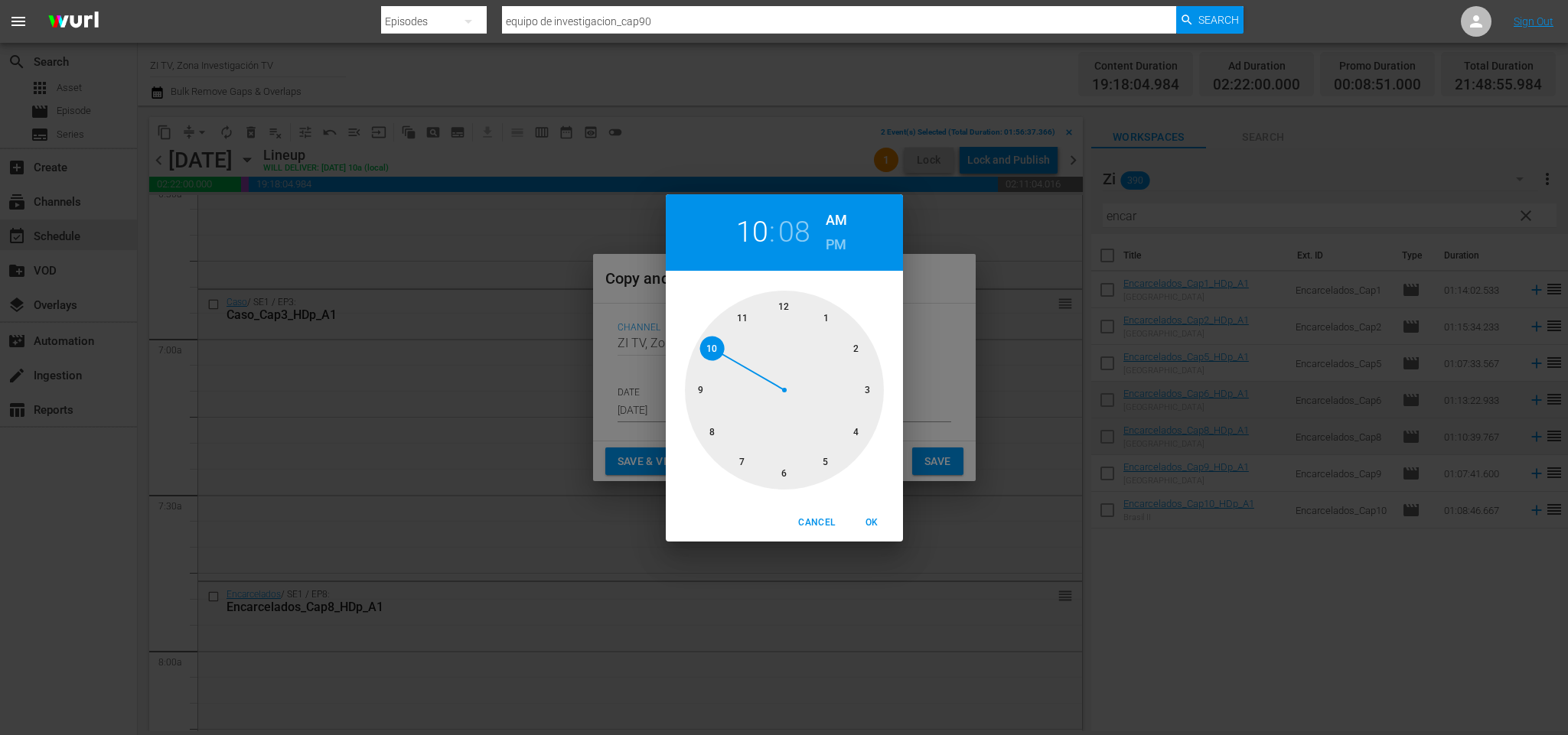
click at [740, 466] on div at bounding box center [784, 390] width 199 height 199
click at [783, 481] on div at bounding box center [784, 390] width 199 height 199
drag, startPoint x: 868, startPoint y: 526, endPoint x: 957, endPoint y: 473, distance: 103.6
click at [868, 524] on span "OK" at bounding box center [873, 522] width 37 height 16
type input "07:30 am"
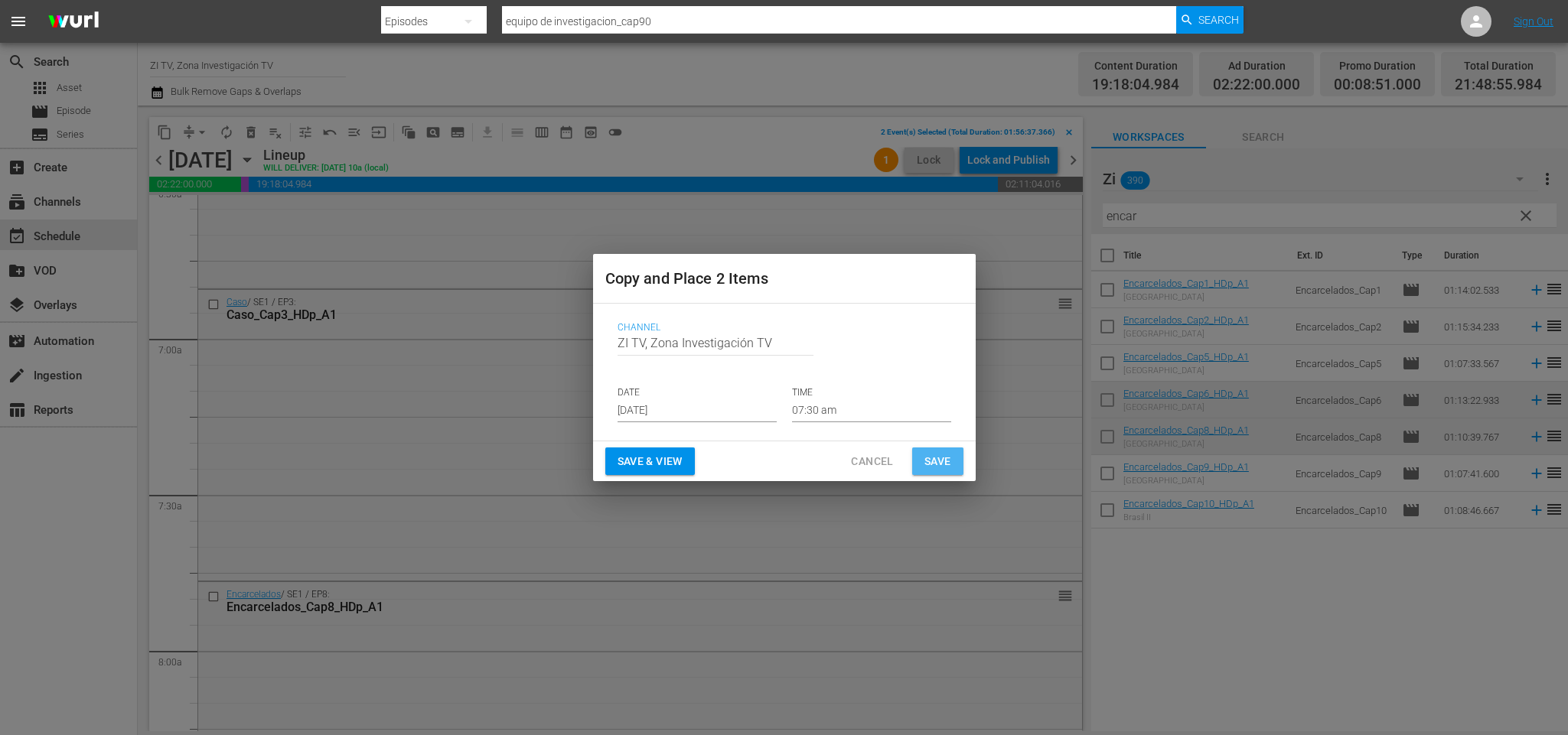
click at [933, 458] on span "Save" at bounding box center [937, 461] width 27 height 19
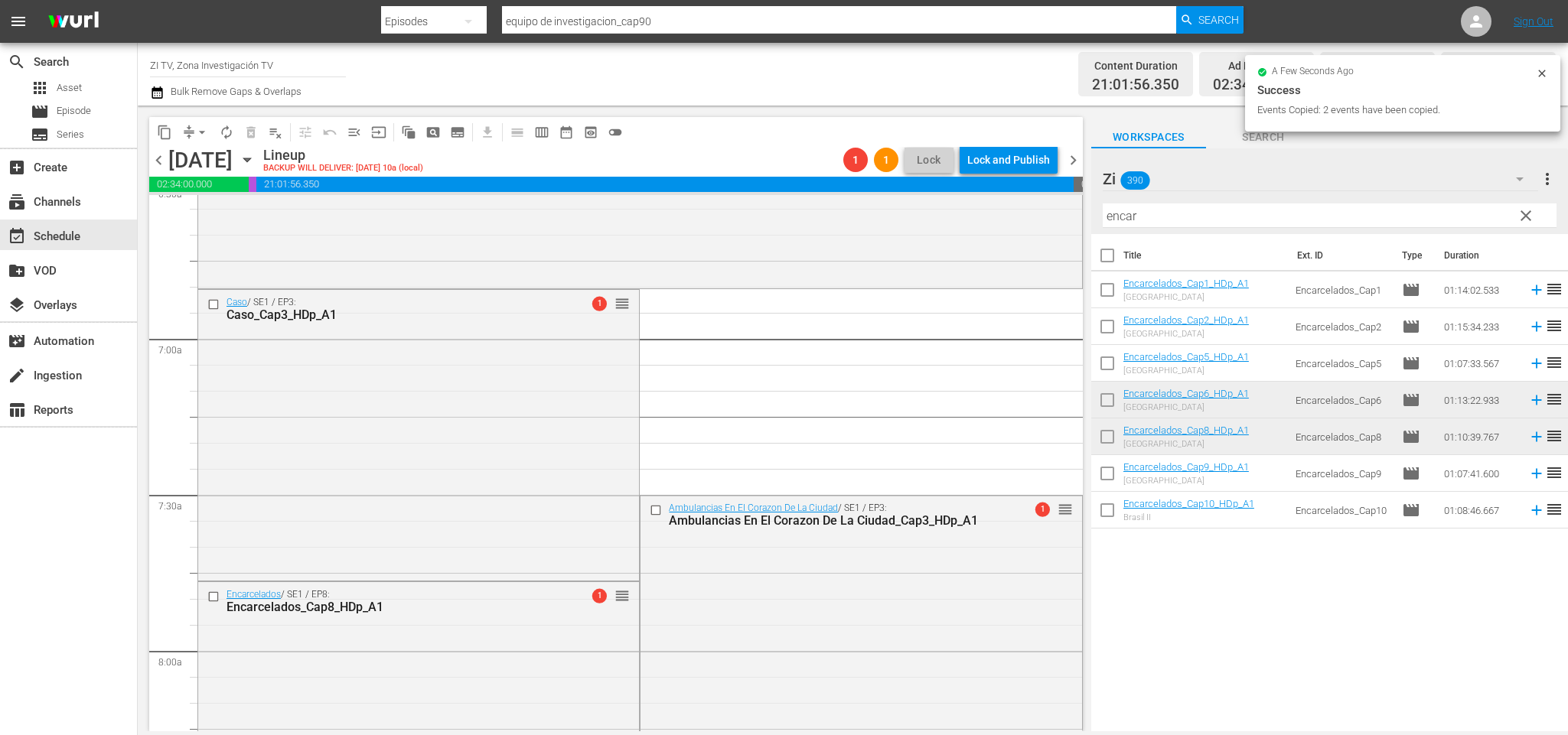
scroll to position [2272, 0]
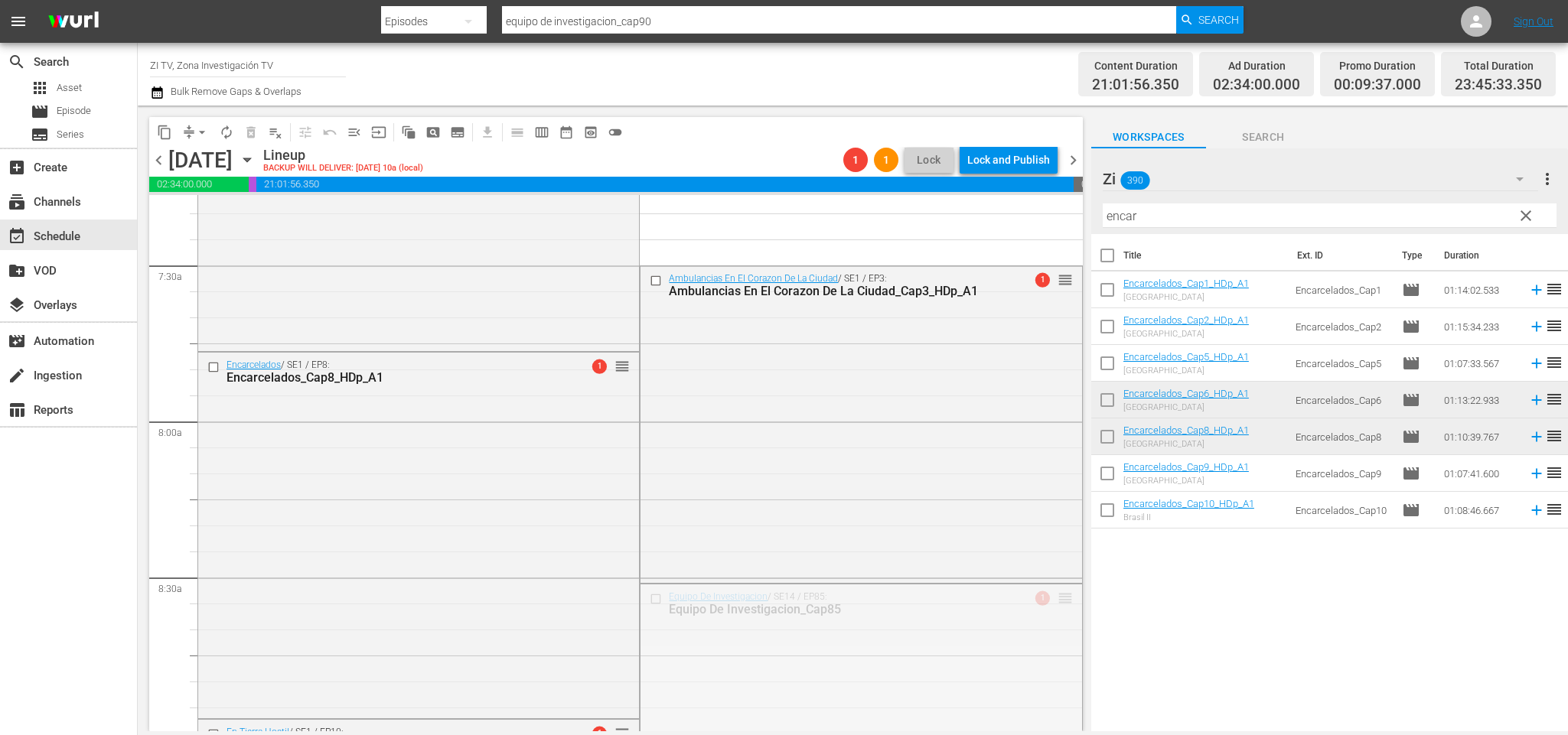
drag, startPoint x: 1045, startPoint y: 605, endPoint x: 986, endPoint y: 309, distance: 301.8
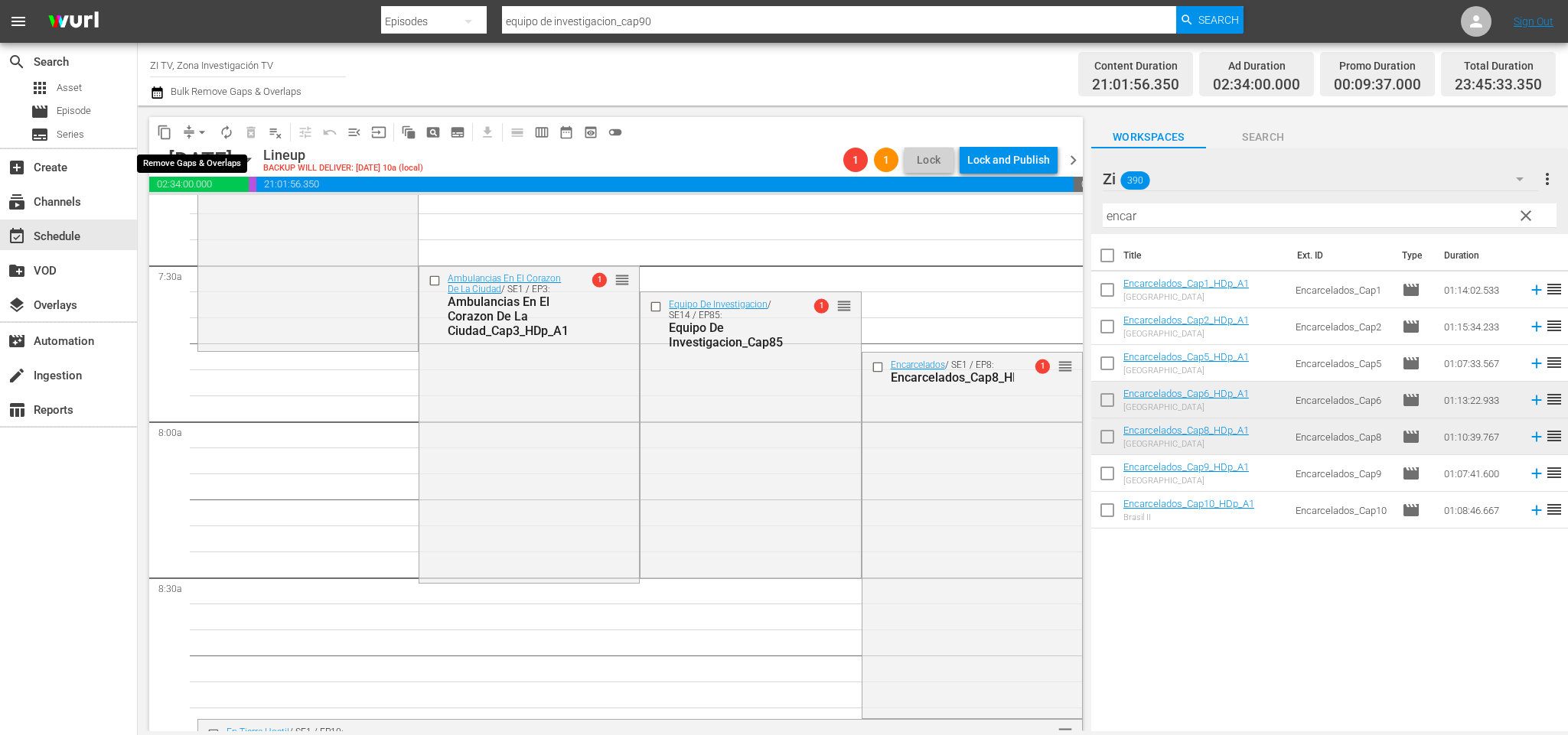
click at [196, 129] on span "arrow_drop_down" at bounding box center [202, 132] width 16 height 16
click at [227, 209] on li "Align to End of Previous Day" at bounding box center [205, 213] width 161 height 25
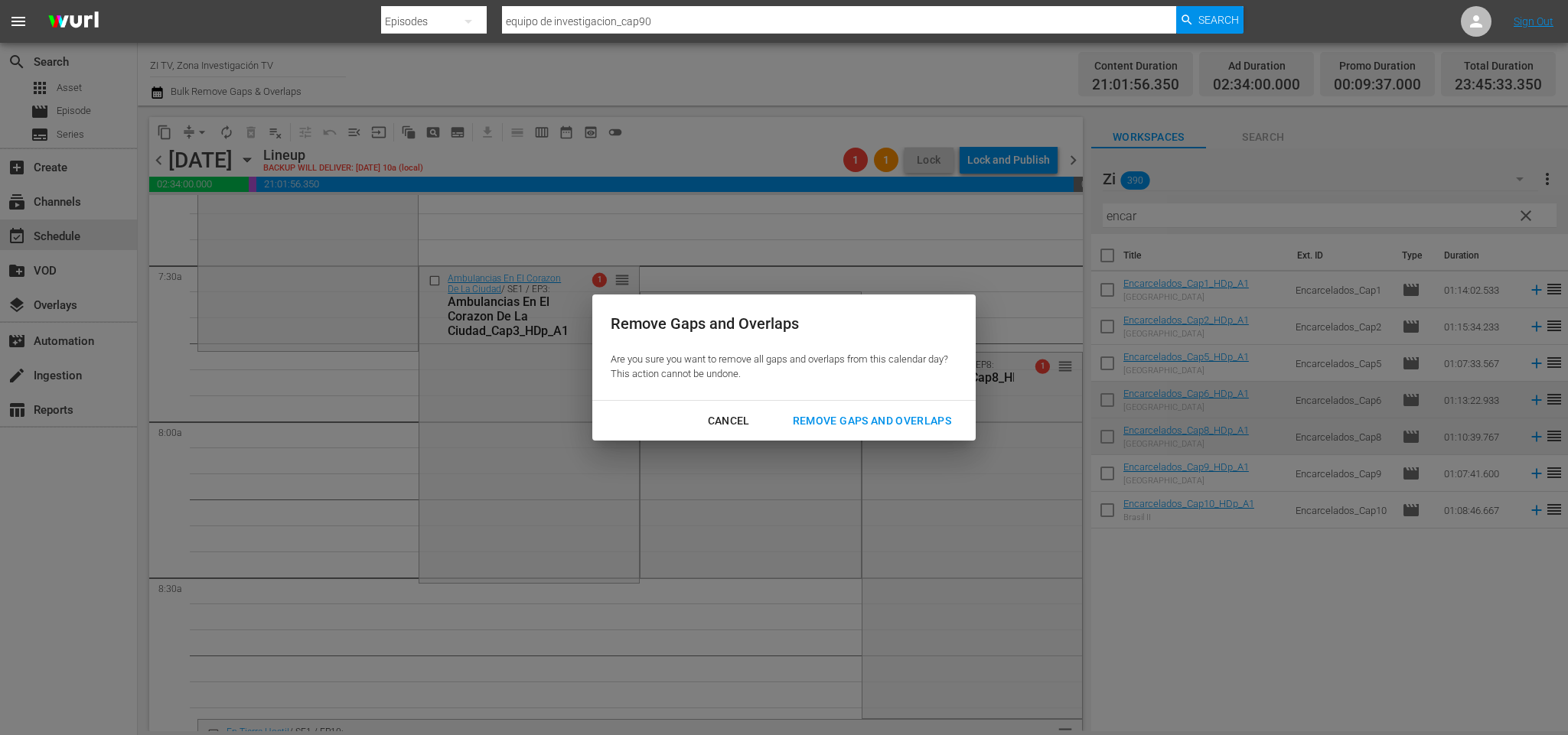
click at [898, 428] on div "Remove Gaps and Overlaps" at bounding box center [872, 421] width 183 height 19
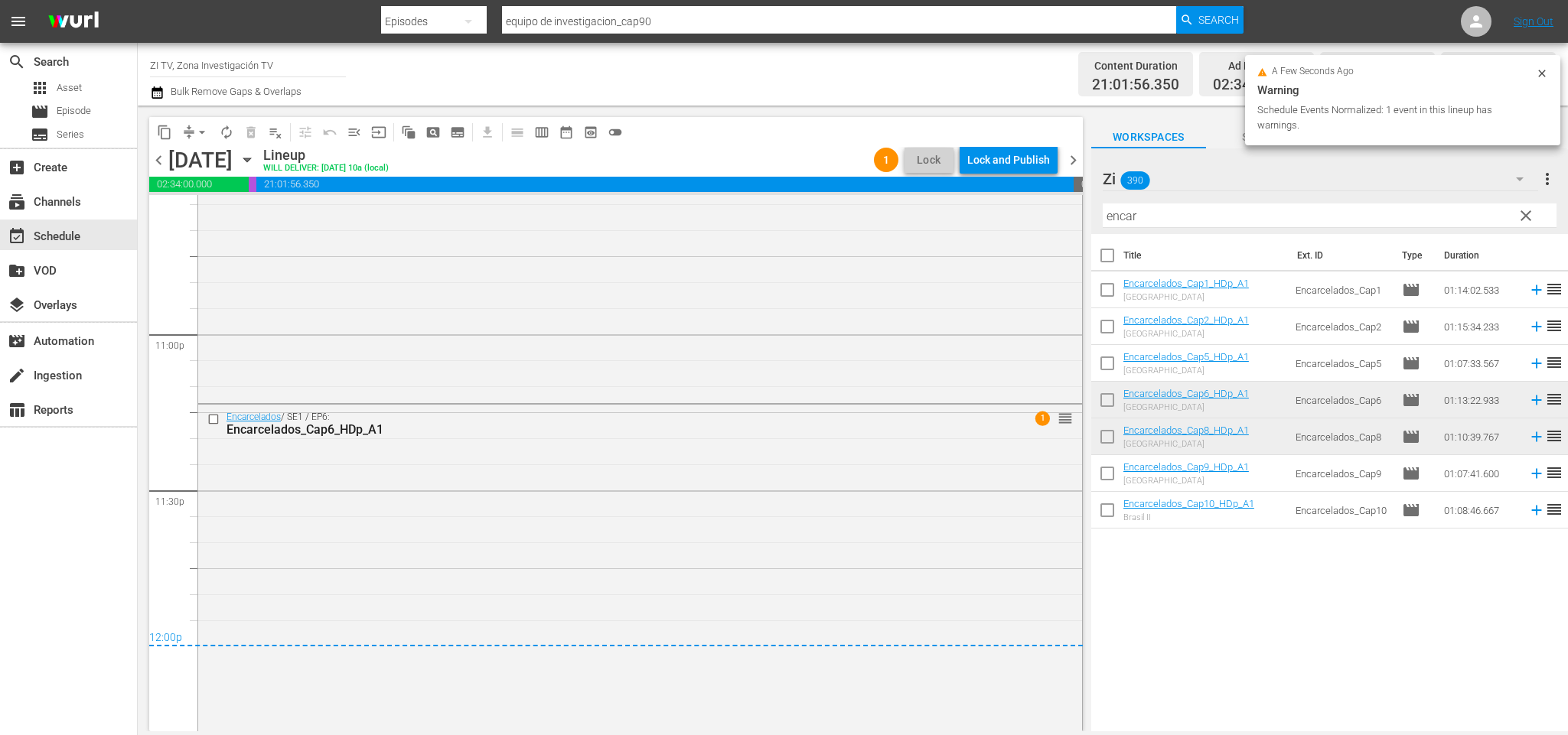
scroll to position [7095, 0]
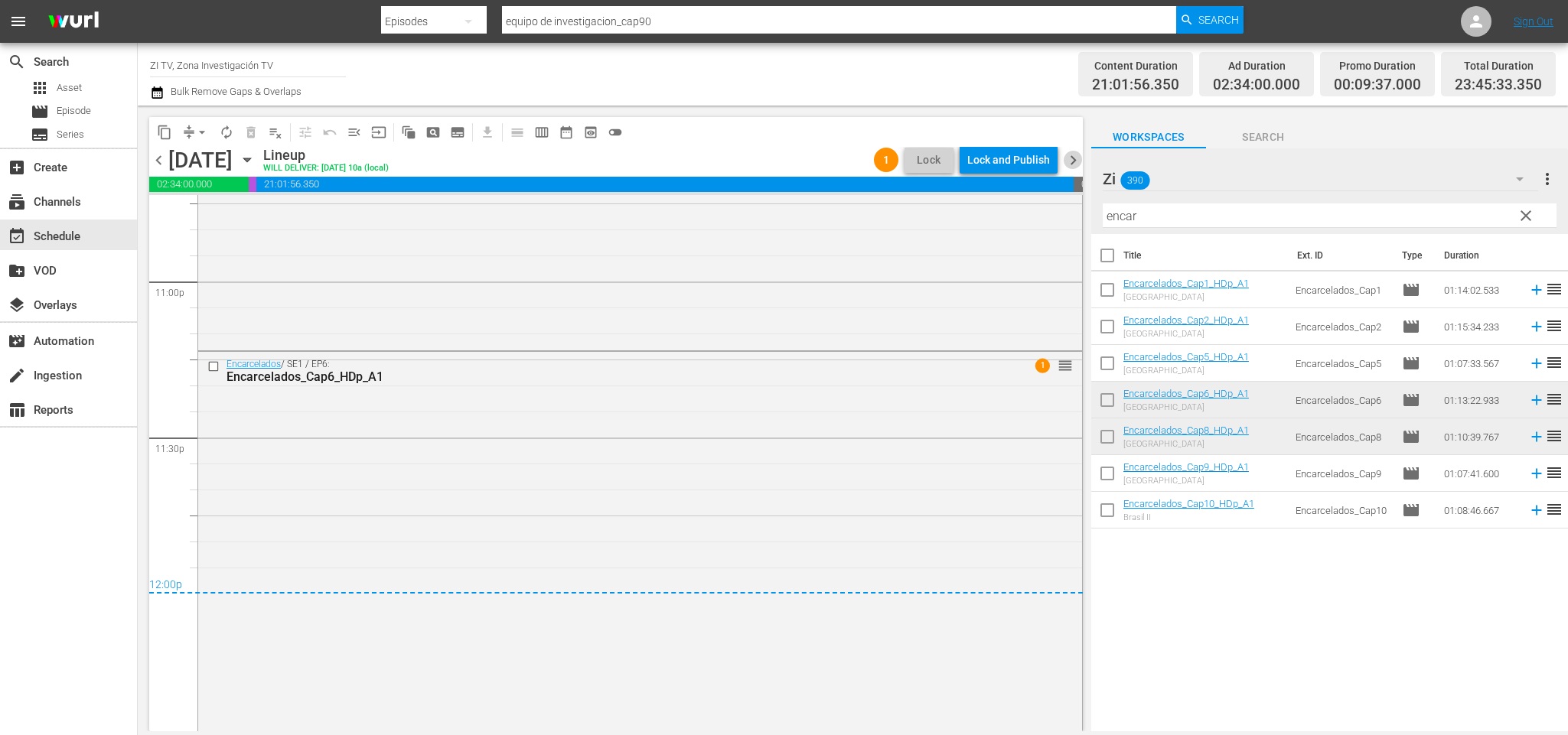
click at [1070, 159] on span "chevron_right" at bounding box center [1072, 160] width 19 height 19
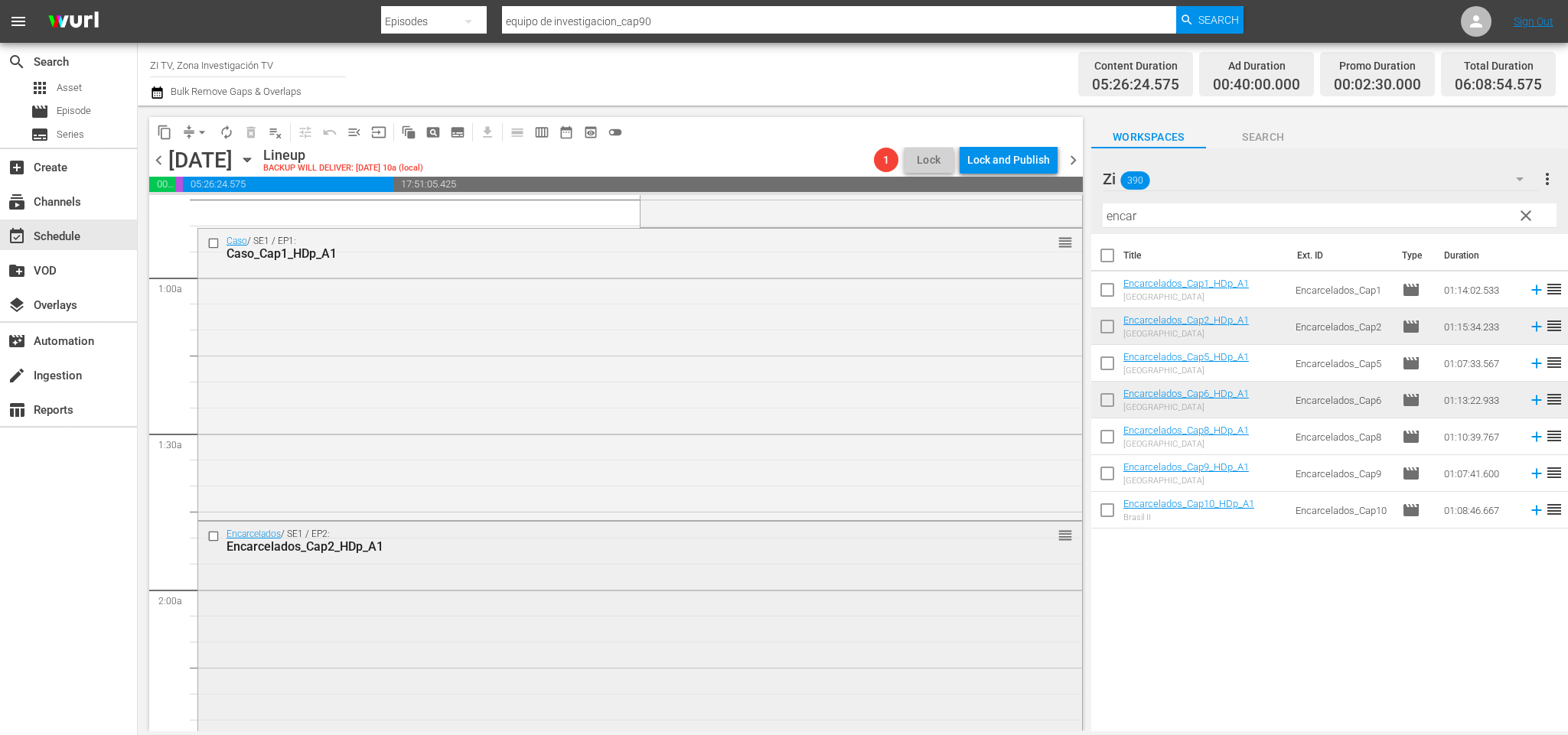
scroll to position [459, 0]
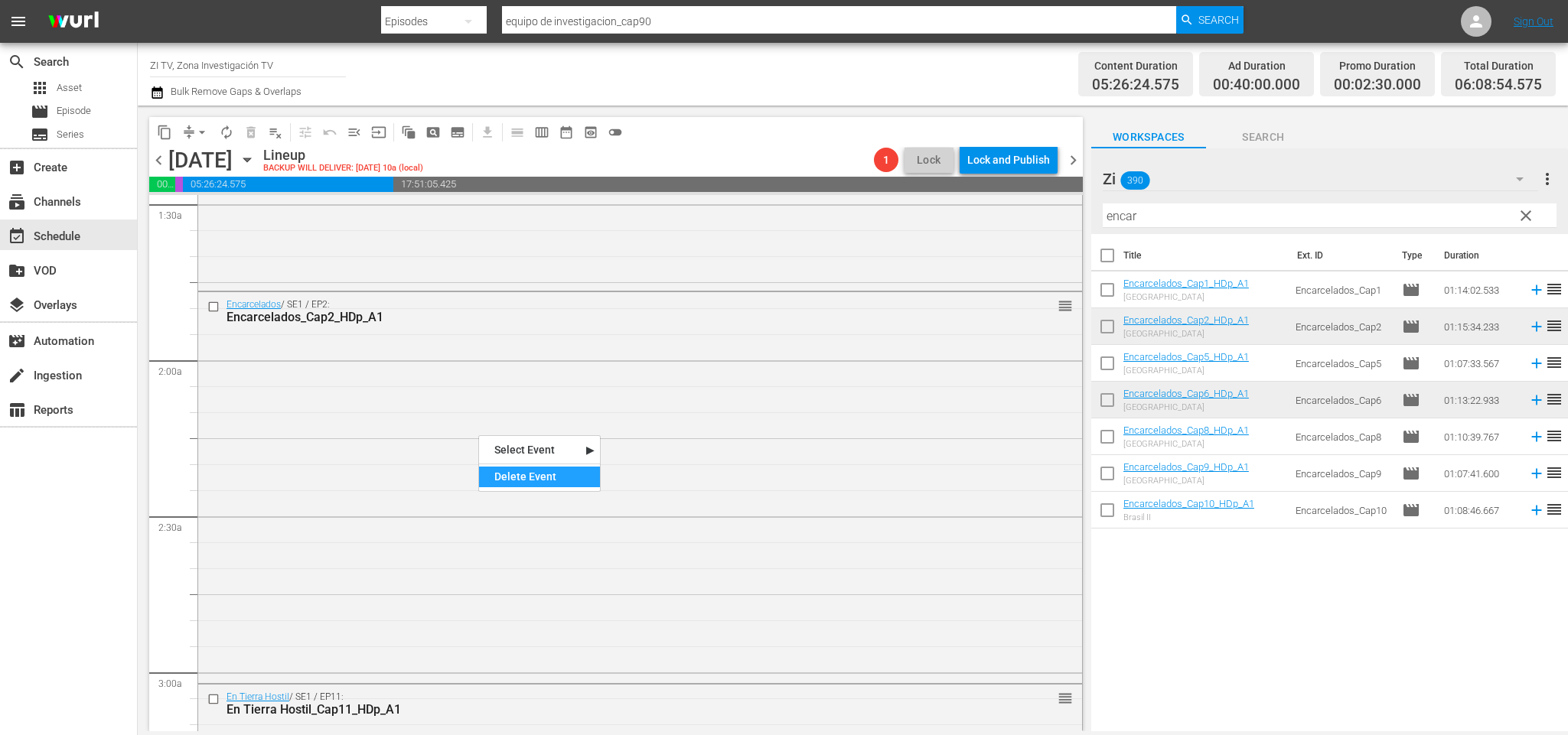
click at [557, 482] on div "Delete Event" at bounding box center [539, 477] width 121 height 20
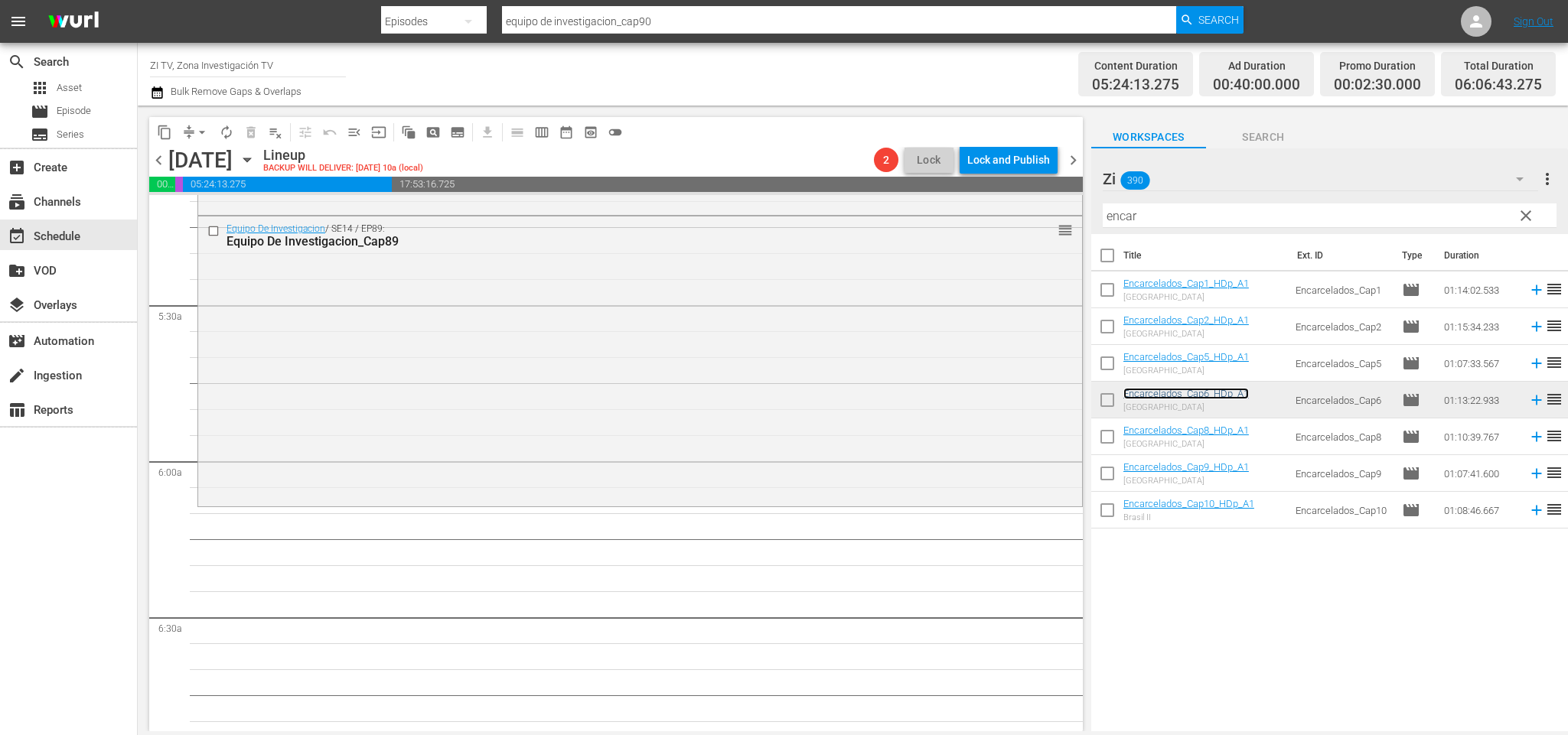
scroll to position [1492, 0]
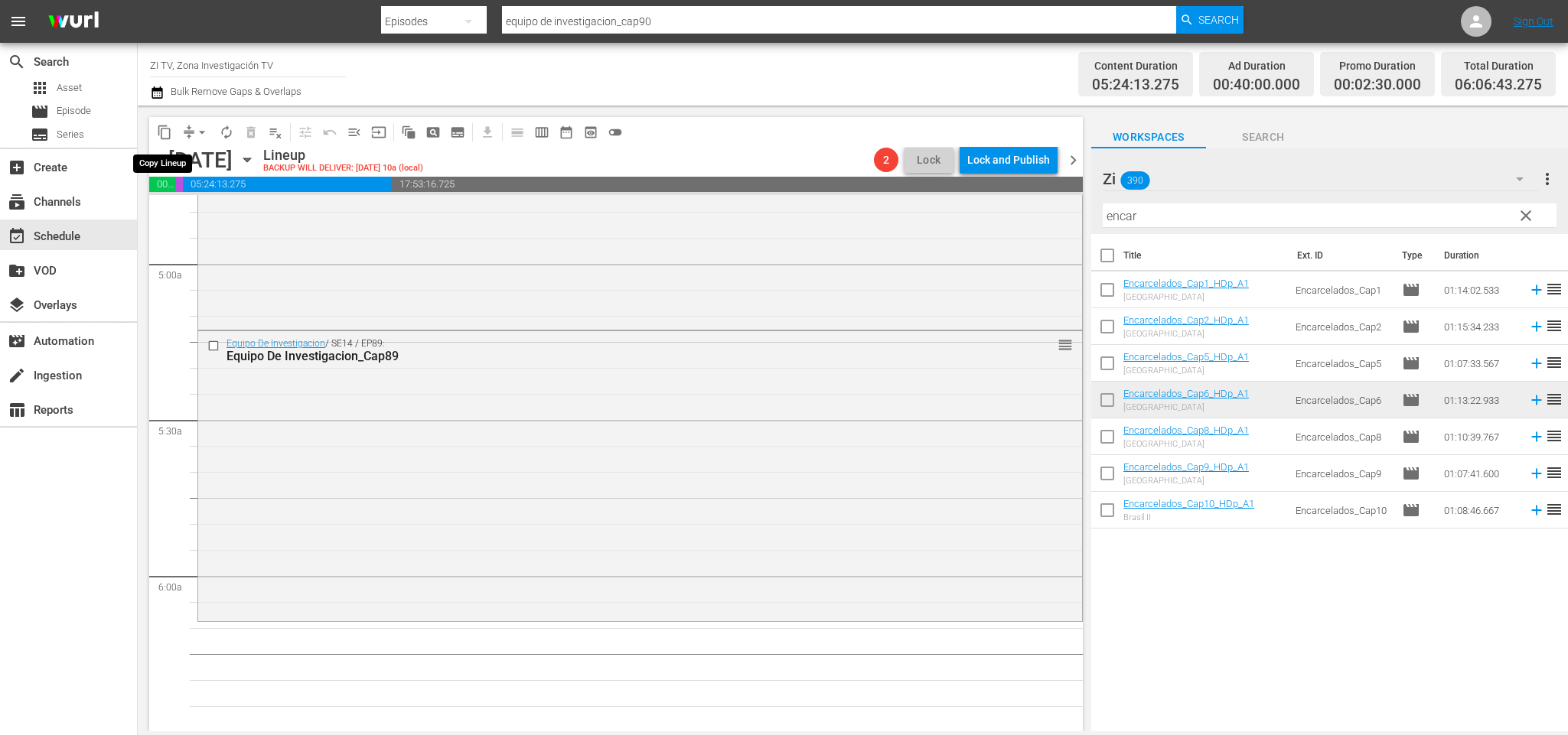
click at [167, 138] on span "content_copy" at bounding box center [165, 132] width 16 height 16
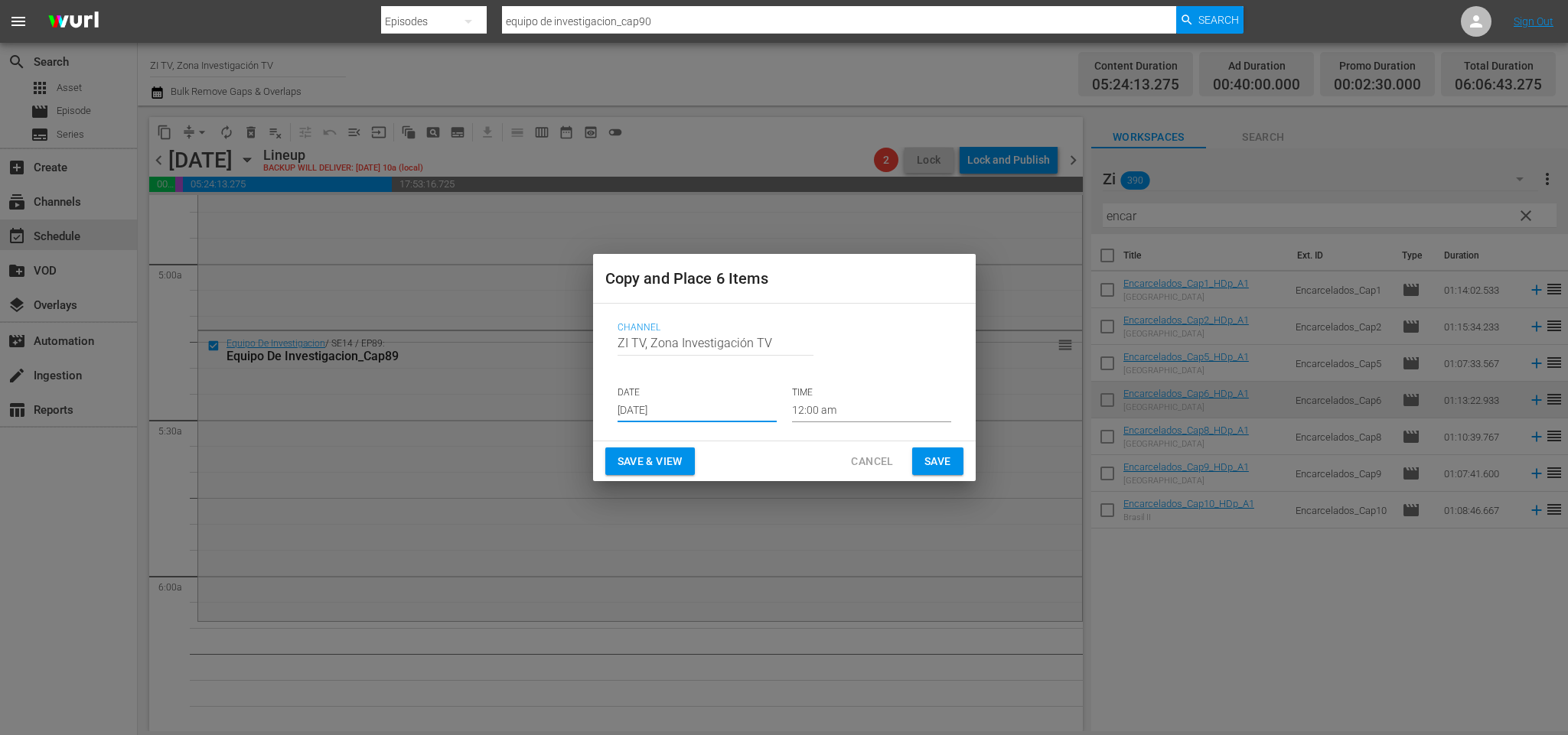
click at [619, 399] on input "[DATE]" at bounding box center [697, 410] width 159 height 23
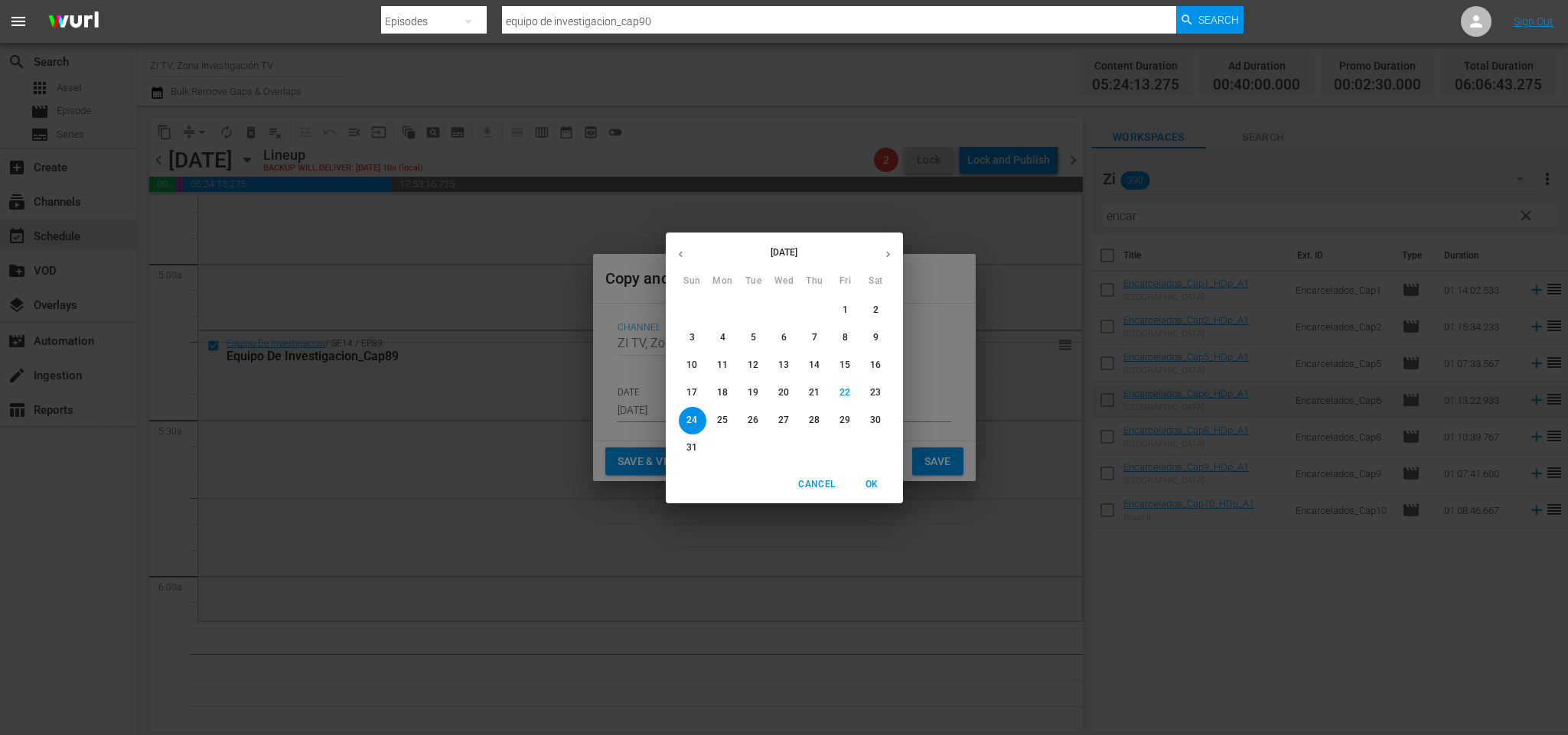
drag, startPoint x: 784, startPoint y: 424, endPoint x: 927, endPoint y: 388, distance: 147.5
click at [783, 423] on p "27" at bounding box center [784, 421] width 11 height 13
type input "Aug 27th 2025"
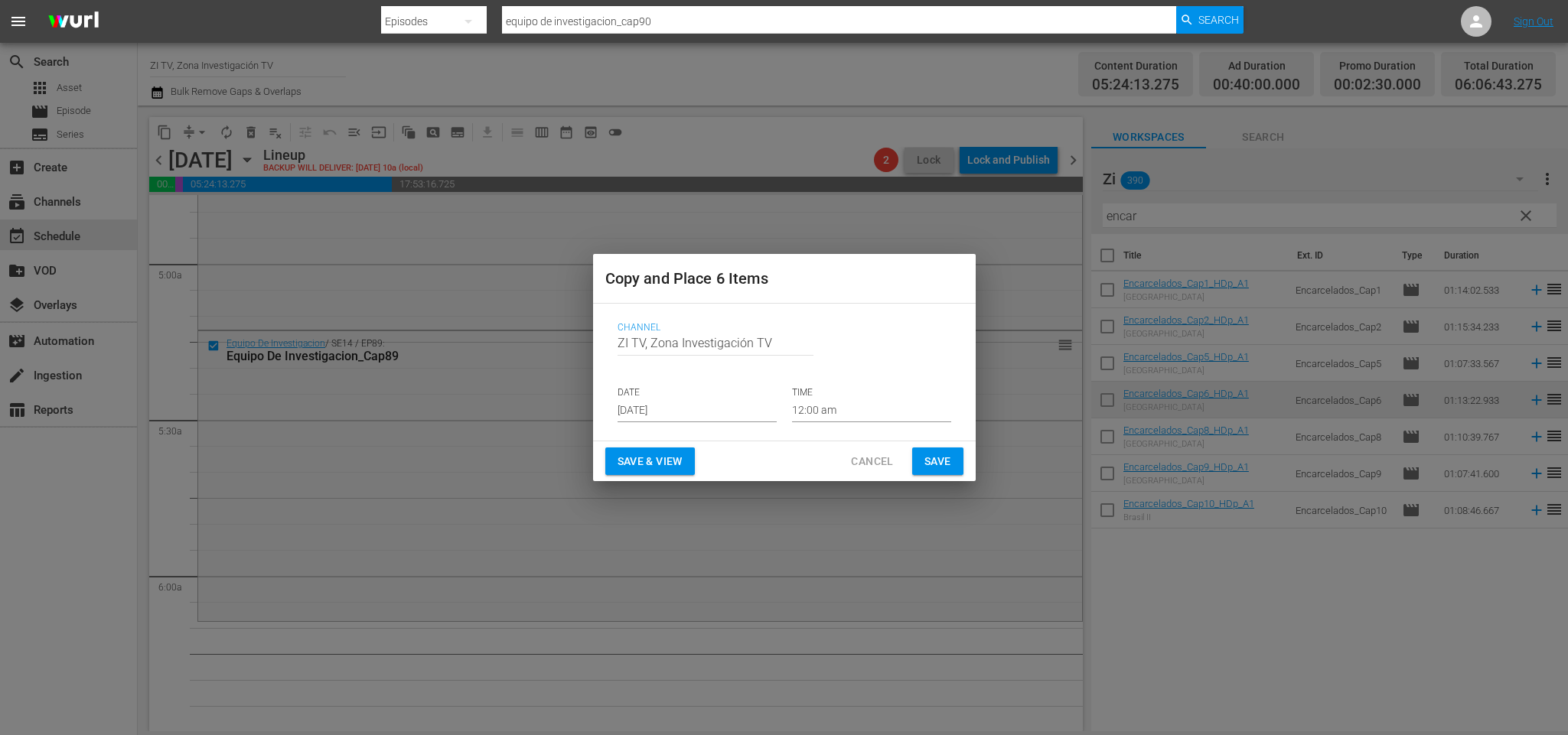
click at [838, 391] on p "TIME" at bounding box center [872, 393] width 159 height 13
click at [828, 402] on input "12:00 am" at bounding box center [872, 410] width 159 height 23
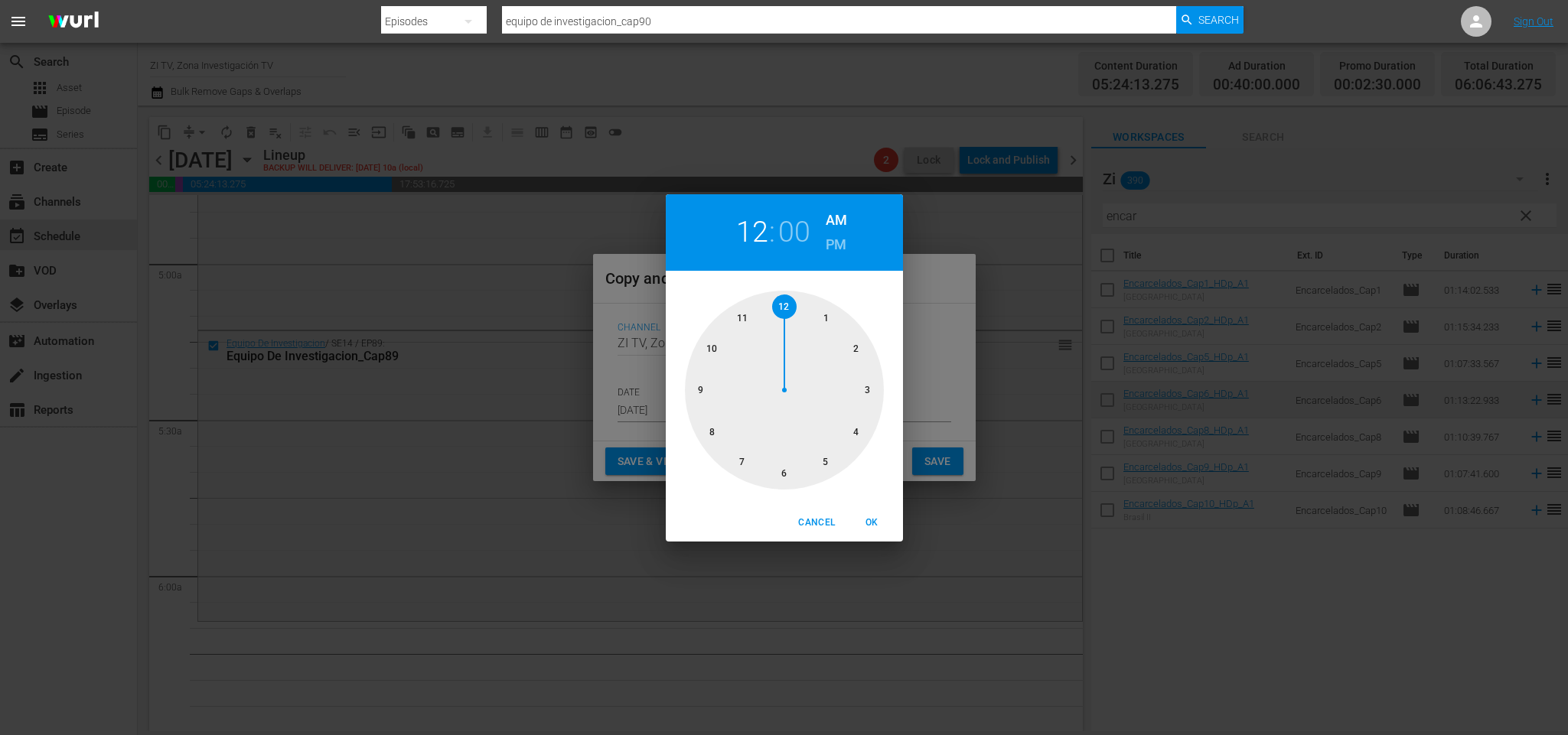
click at [832, 458] on div at bounding box center [784, 390] width 199 height 199
click at [784, 473] on div at bounding box center [784, 390] width 199 height 199
drag, startPoint x: 873, startPoint y: 528, endPoint x: 889, endPoint y: 510, distance: 24.1
click at [876, 521] on span "OK" at bounding box center [873, 522] width 37 height 16
type input "05:30 am"
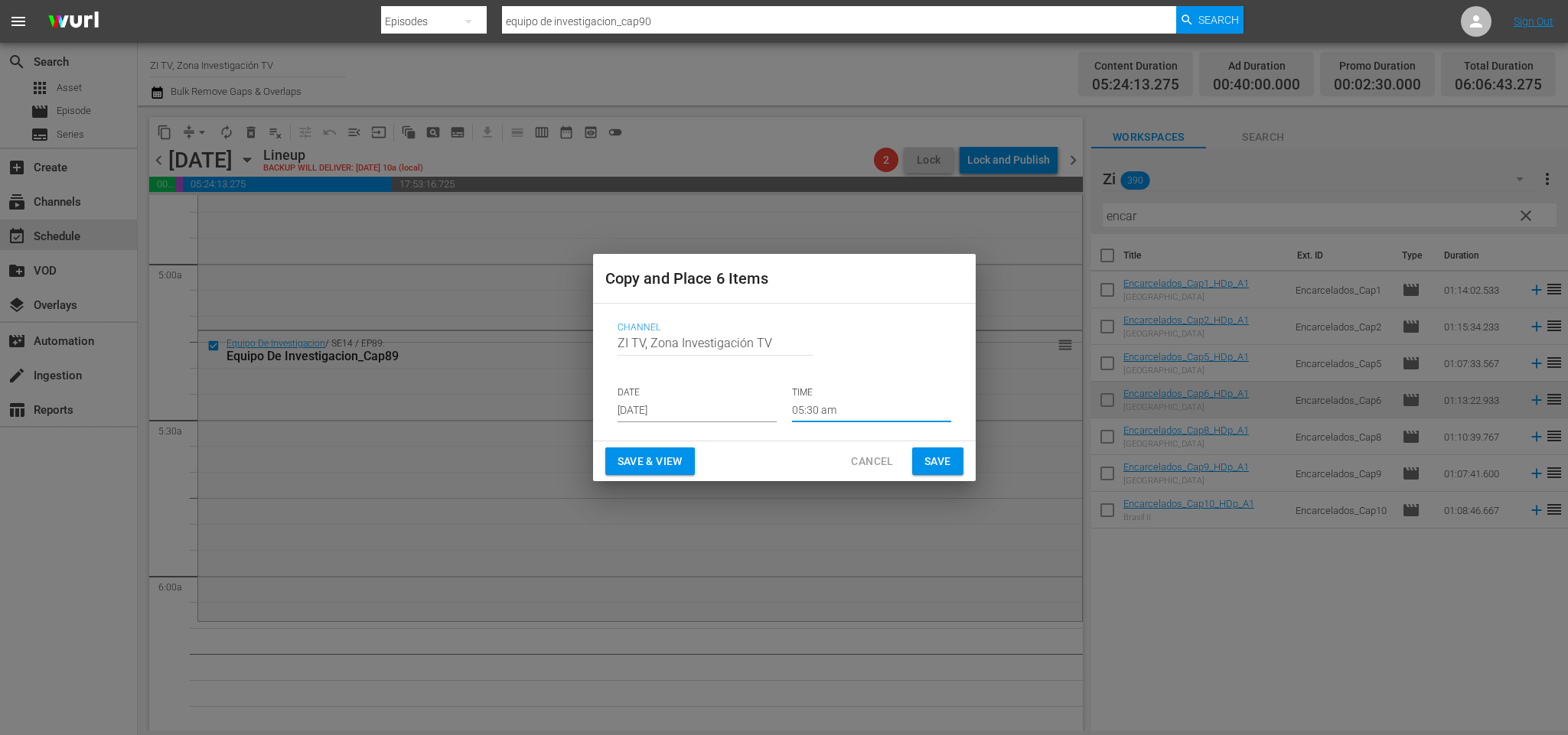
click at [928, 452] on span "Save" at bounding box center [937, 461] width 27 height 19
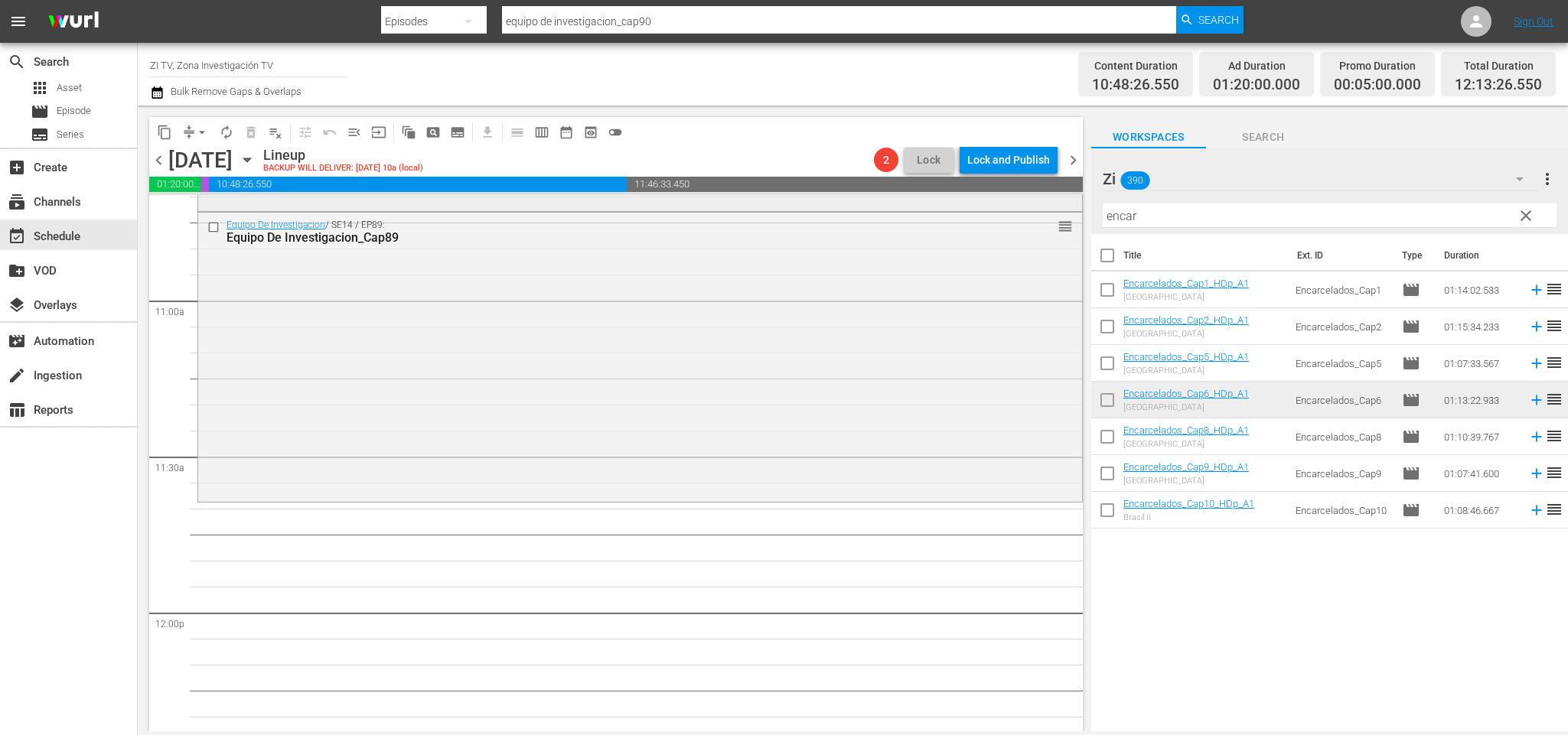
scroll to position [3214, 0]
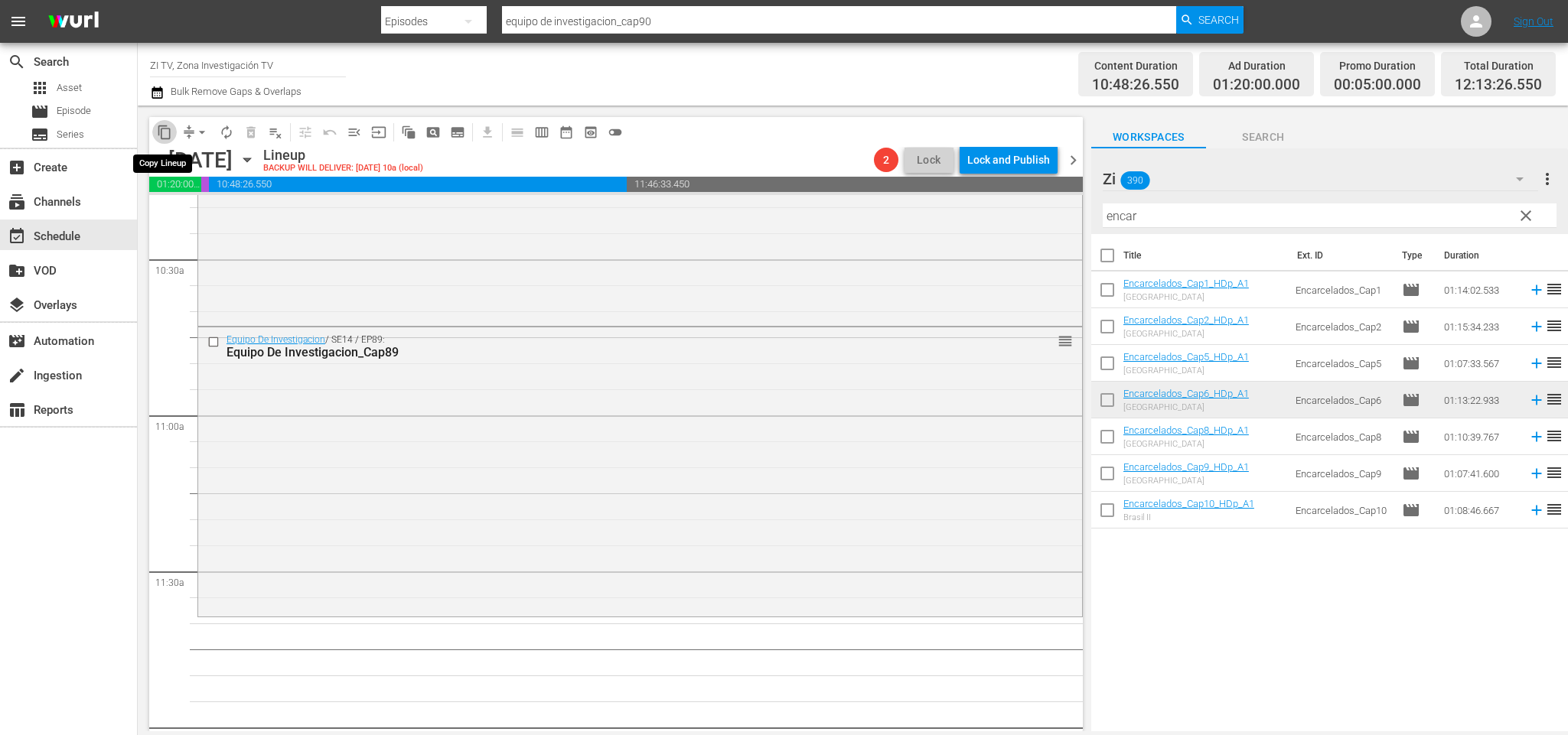
click at [167, 120] on button "content_copy" at bounding box center [165, 132] width 24 height 24
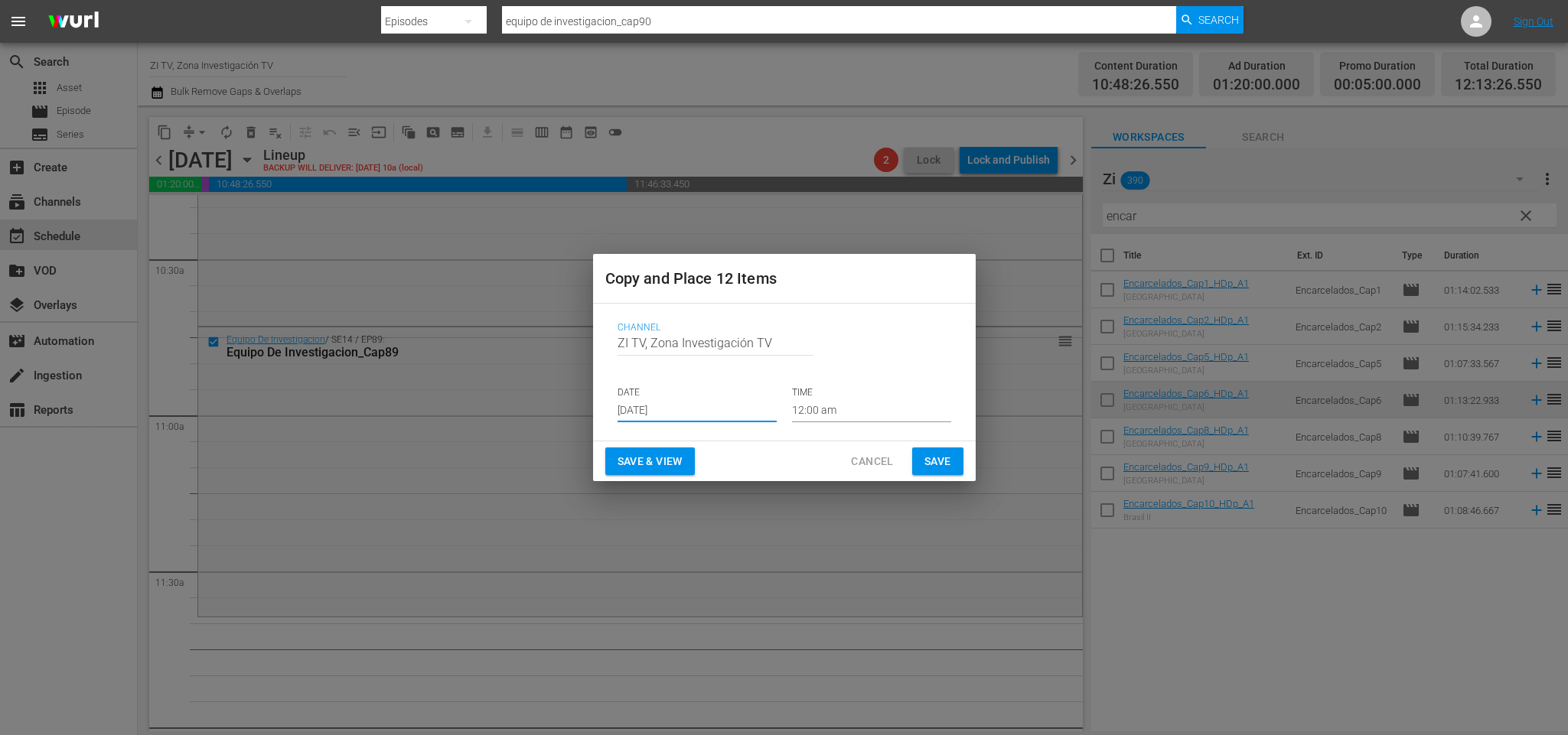
click at [704, 414] on input "[DATE]" at bounding box center [697, 410] width 159 height 23
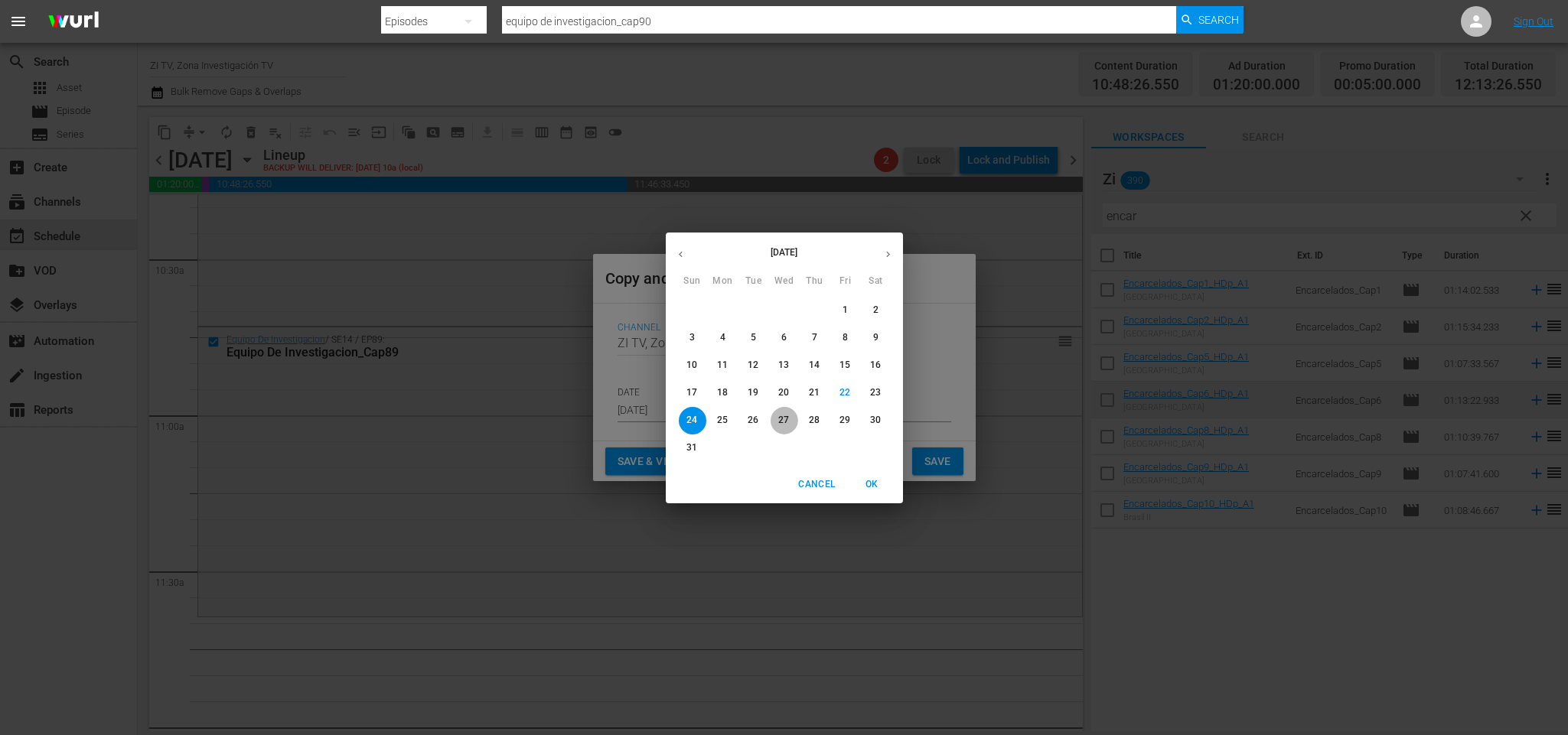
click at [790, 418] on span "27" at bounding box center [784, 421] width 28 height 13
type input "Aug 27th 2025"
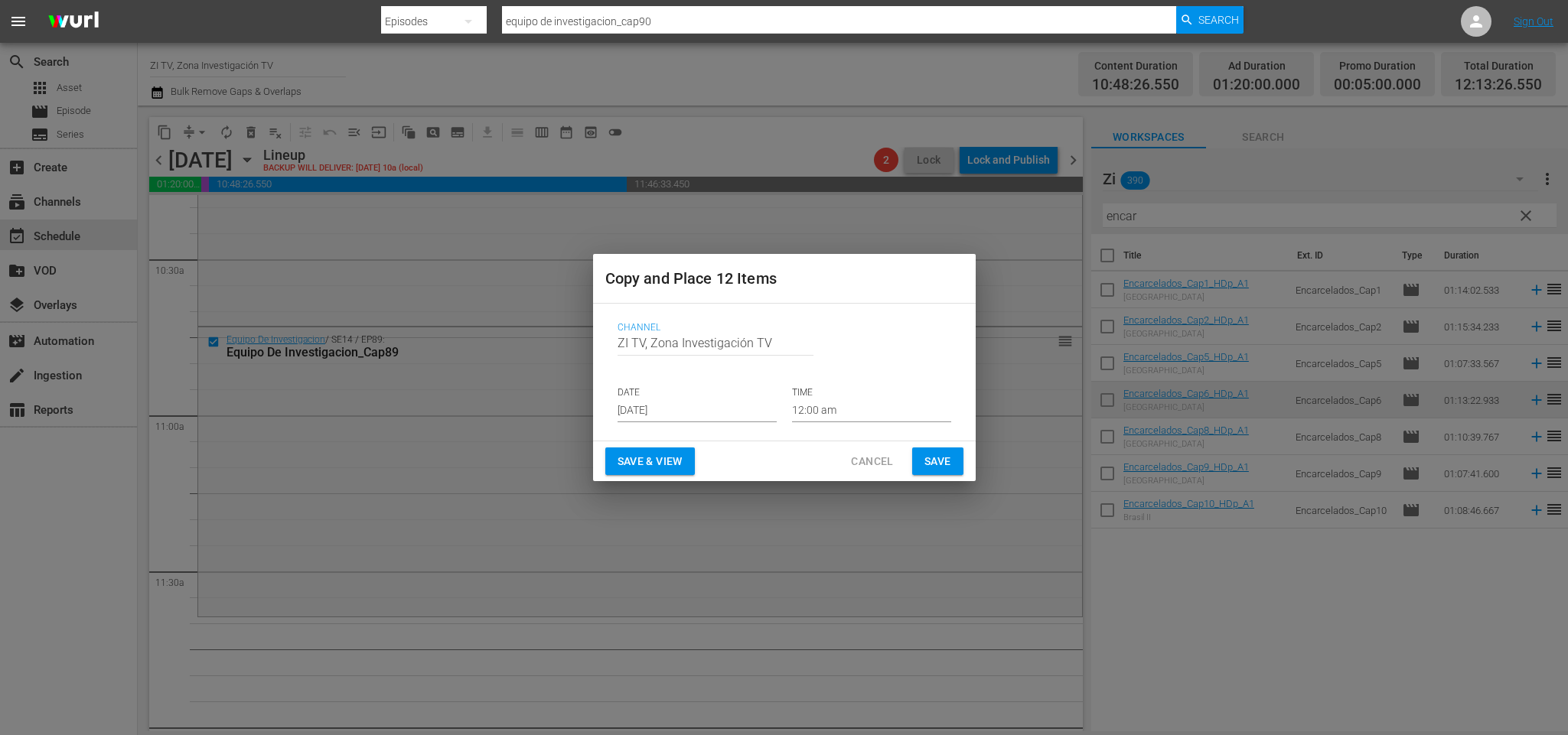
click at [857, 398] on p "TIME" at bounding box center [872, 393] width 159 height 13
click at [839, 407] on input "12:00 am" at bounding box center [872, 410] width 159 height 23
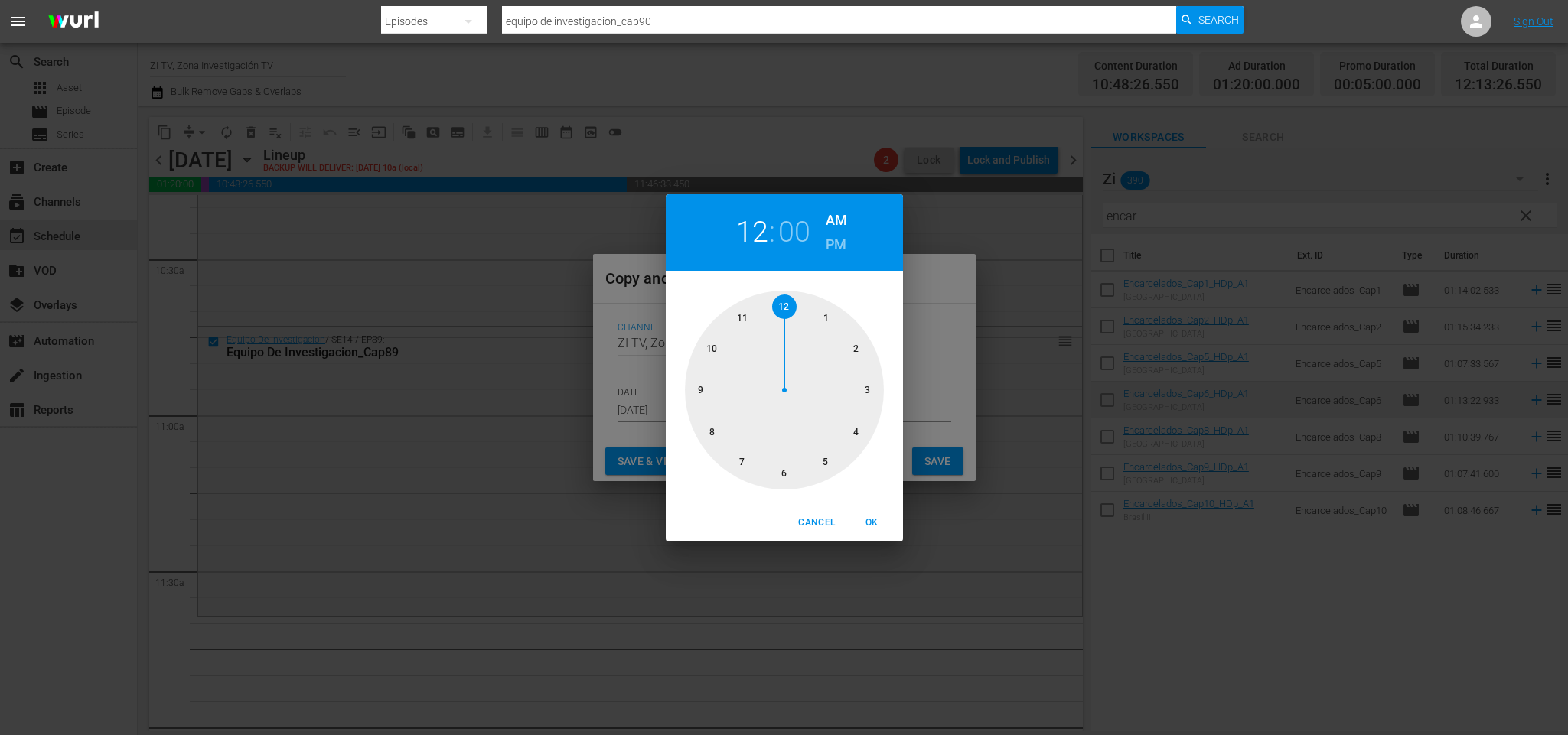
click at [752, 320] on div at bounding box center [784, 390] width 199 height 199
drag, startPoint x: 864, startPoint y: 518, endPoint x: 987, endPoint y: 503, distance: 123.9
click at [885, 508] on div "Cancel OK" at bounding box center [784, 522] width 238 height 38
click at [870, 533] on button "OK" at bounding box center [872, 522] width 49 height 25
type input "11:00 am"
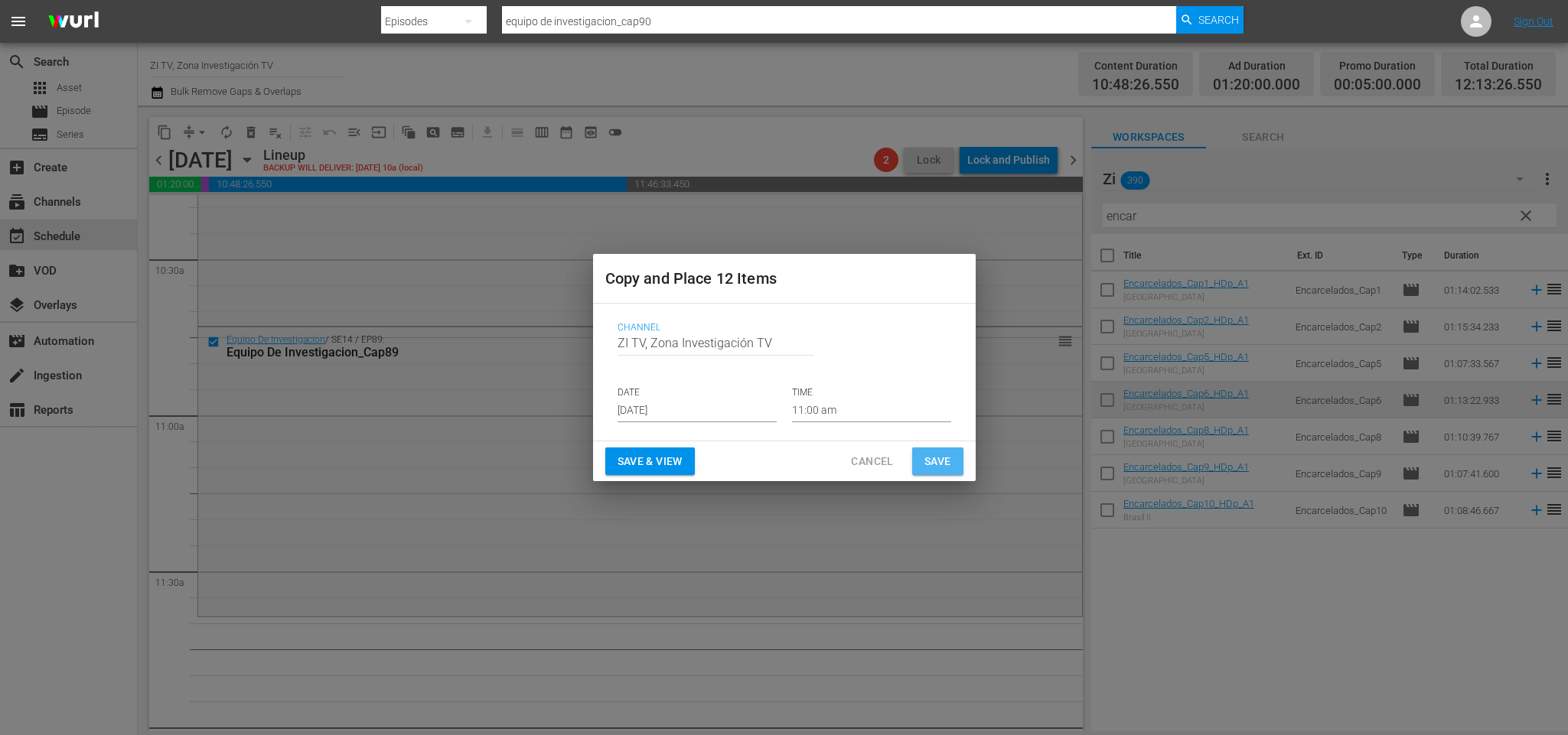
click at [928, 462] on span "Save" at bounding box center [937, 461] width 27 height 19
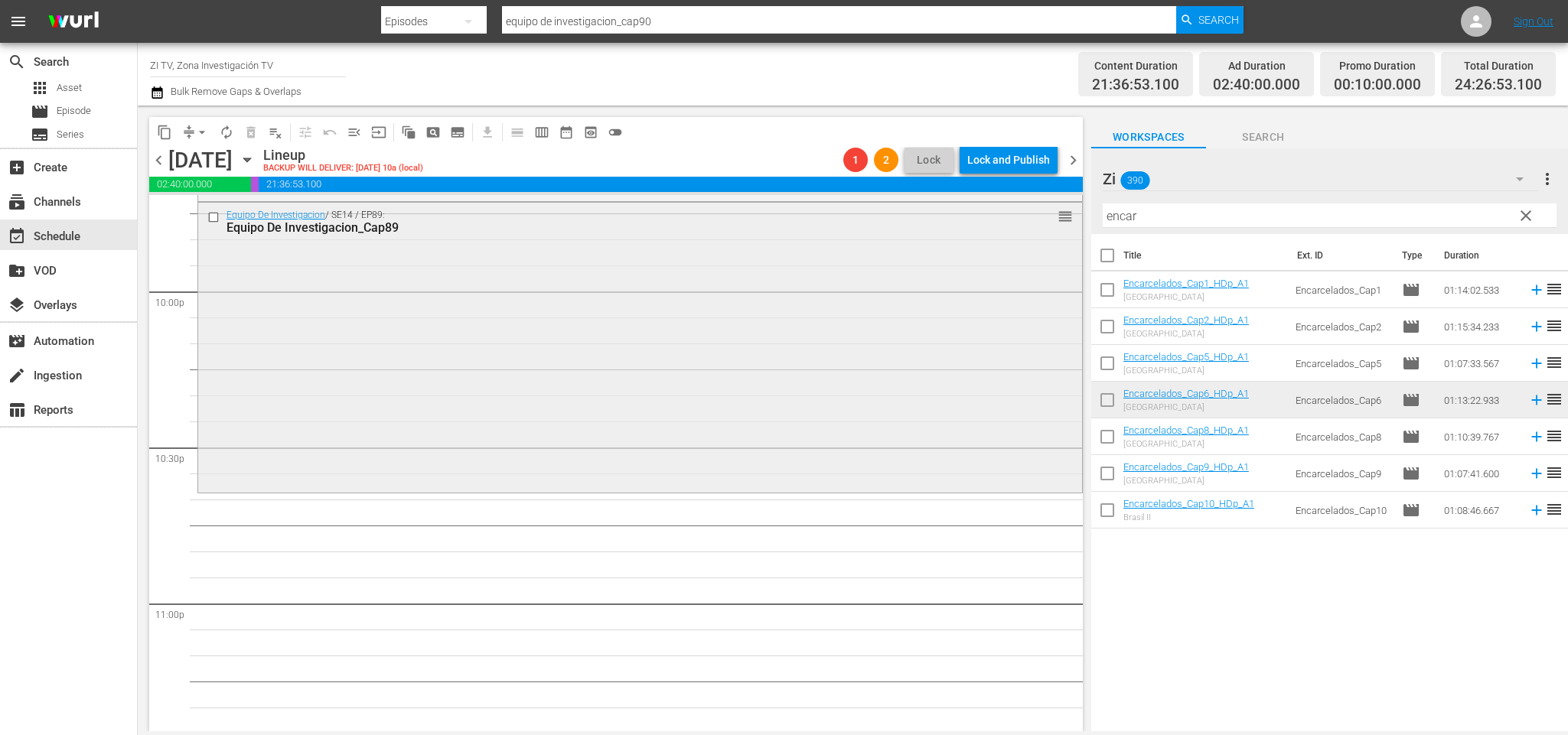
scroll to position [6543, 0]
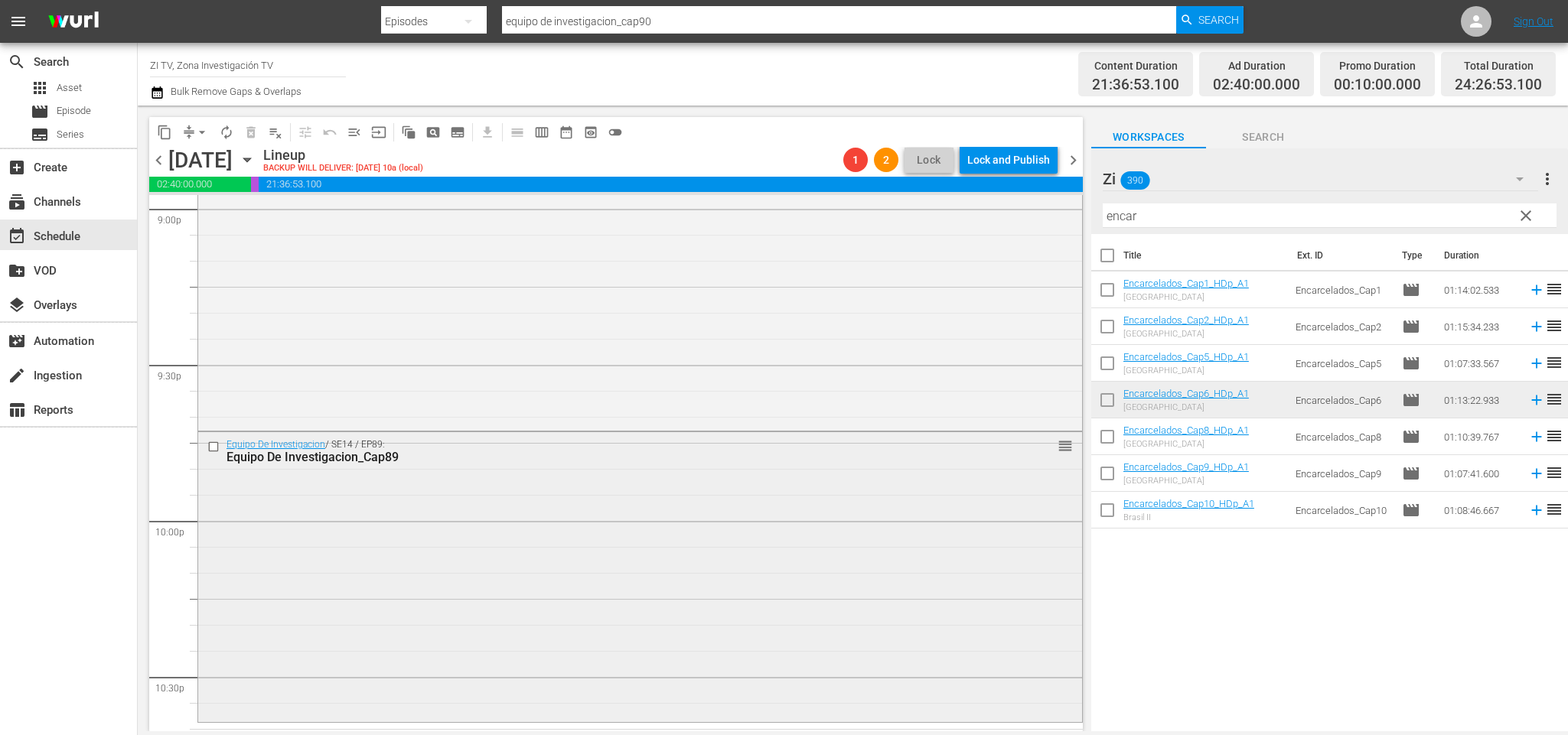
click at [214, 446] on input "checkbox" at bounding box center [214, 447] width 16 height 13
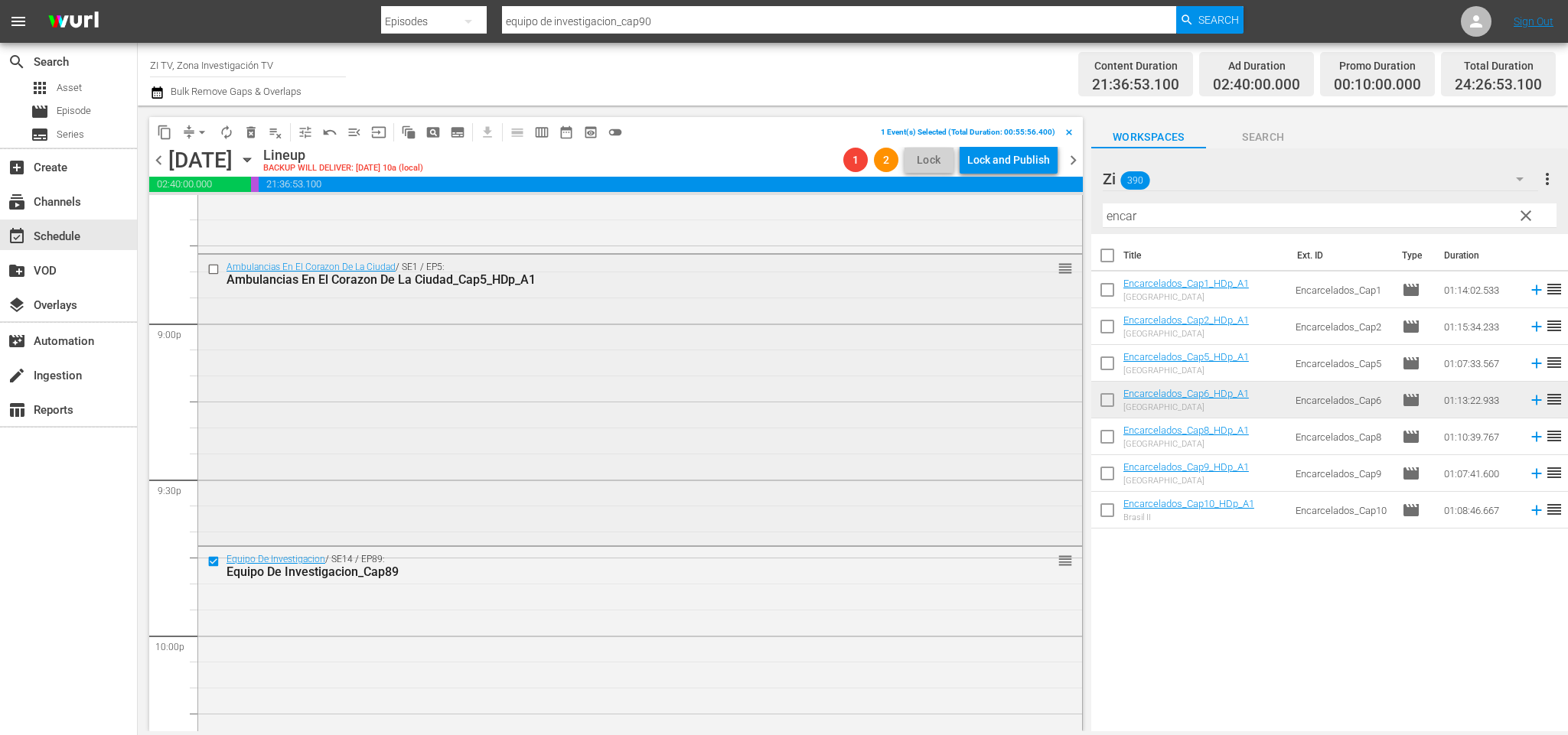
click at [215, 266] on input "checkbox" at bounding box center [214, 269] width 16 height 13
click at [251, 131] on span "delete_forever_outlined" at bounding box center [251, 132] width 16 height 16
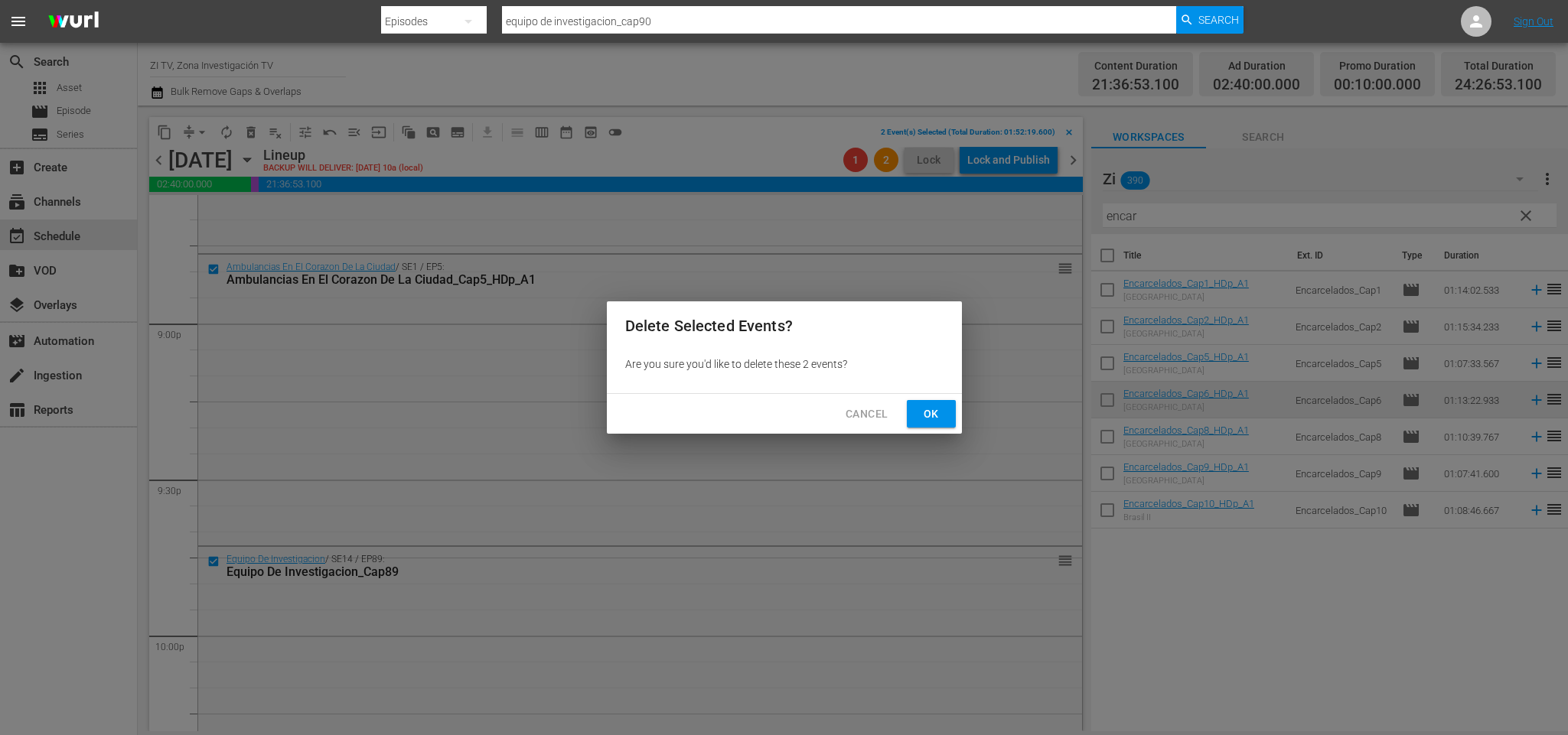
click at [937, 419] on span "Ok" at bounding box center [931, 414] width 24 height 19
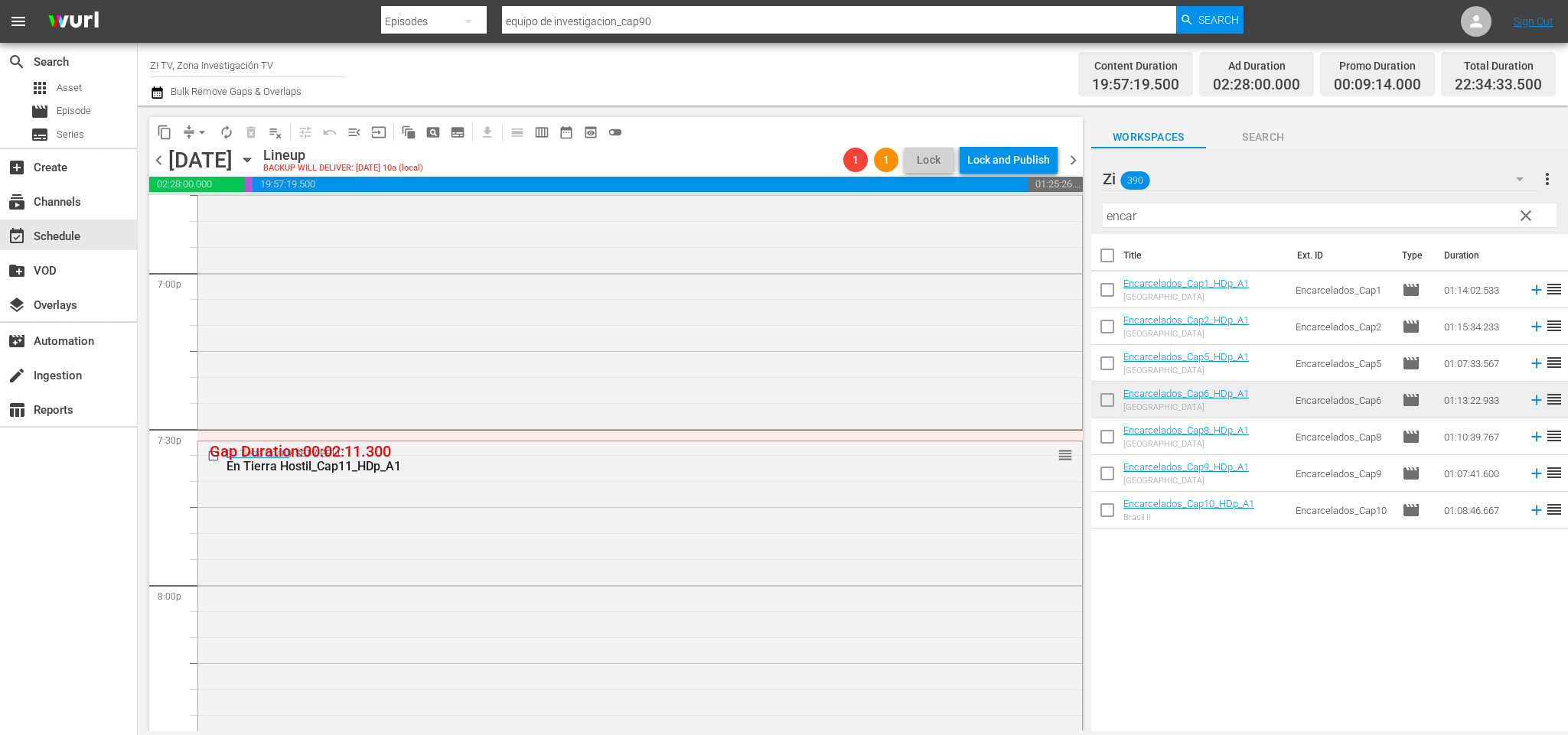
scroll to position [5625, 0]
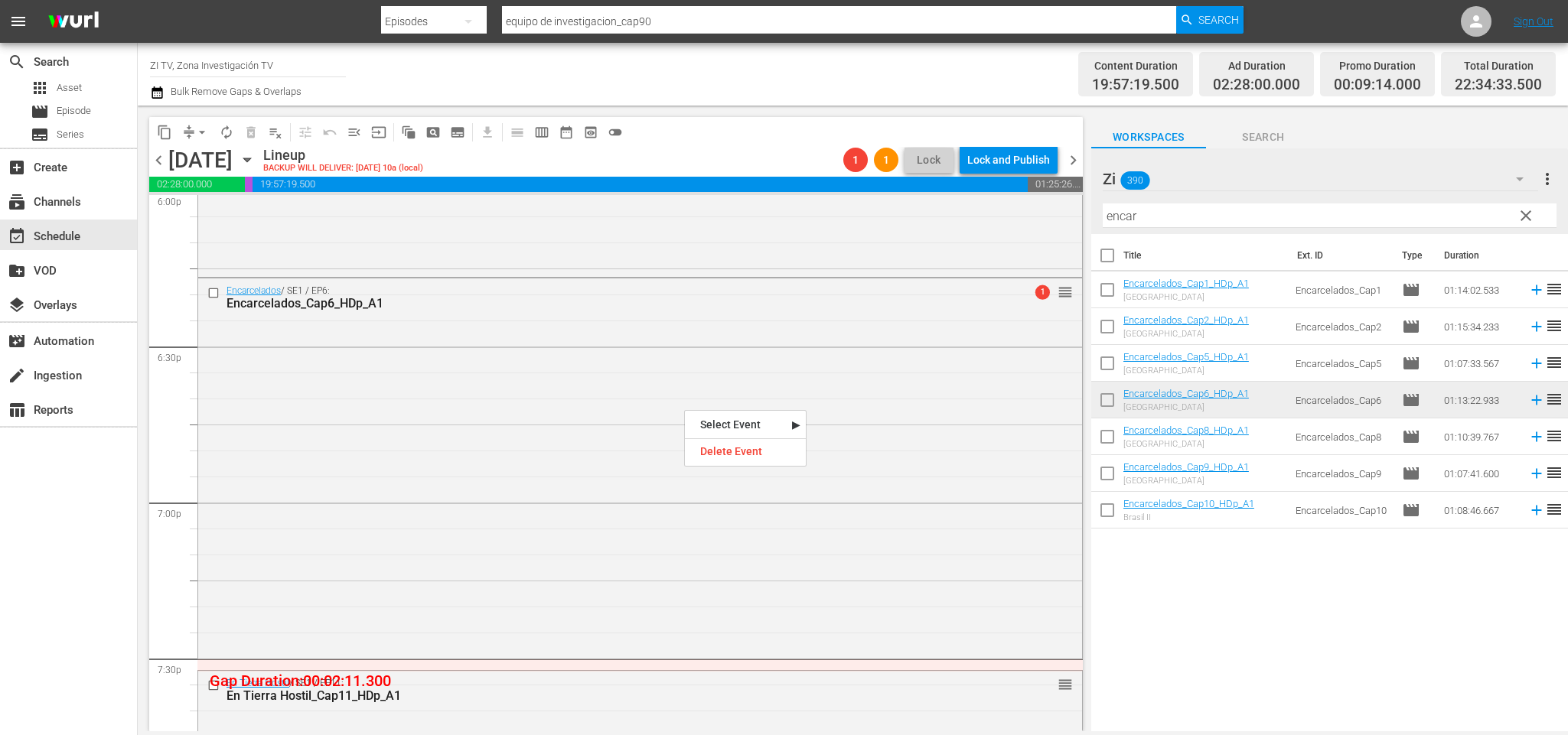
click at [726, 438] on div at bounding box center [745, 437] width 121 height 4
click at [724, 447] on div "Delete Event" at bounding box center [745, 452] width 121 height 20
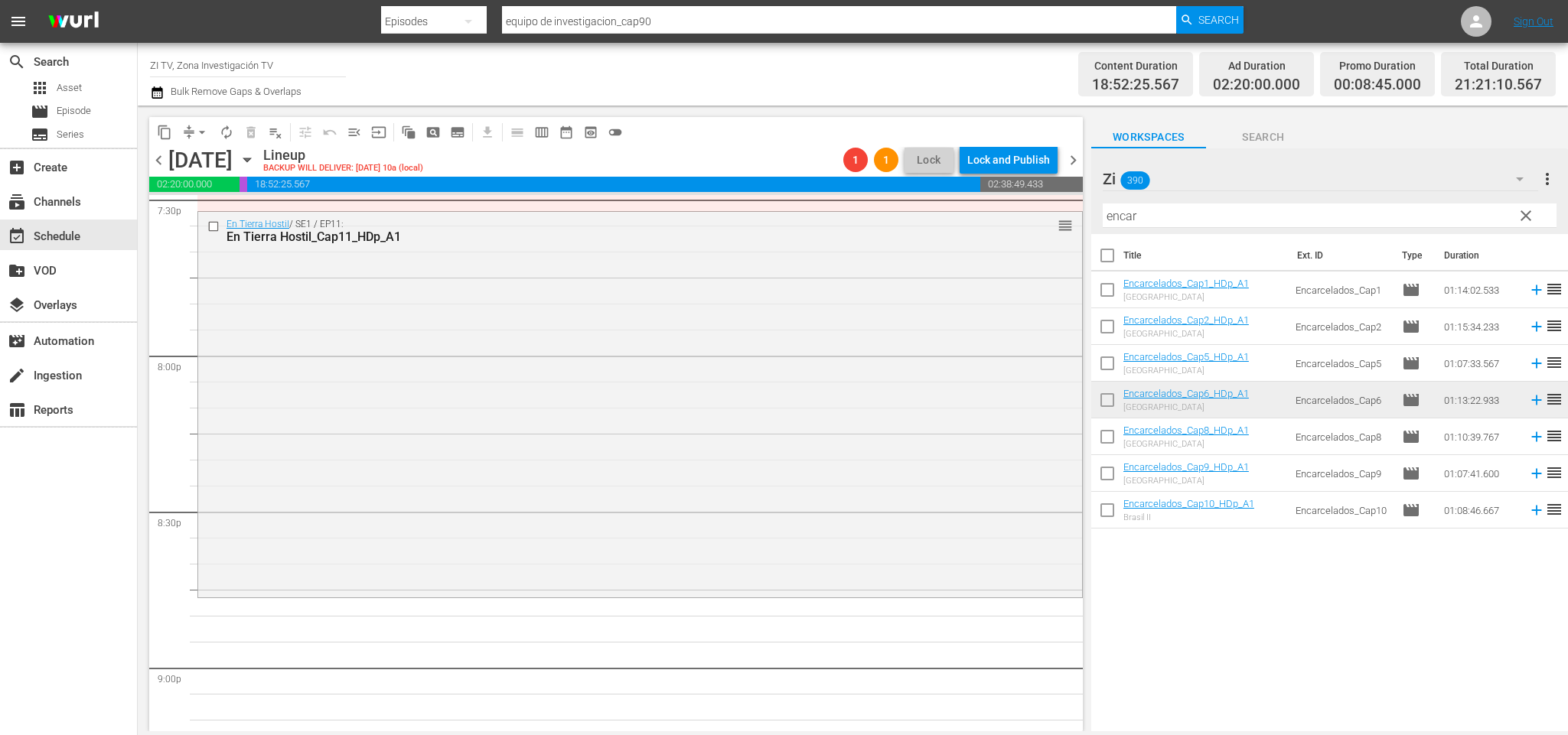
scroll to position [6198, 0]
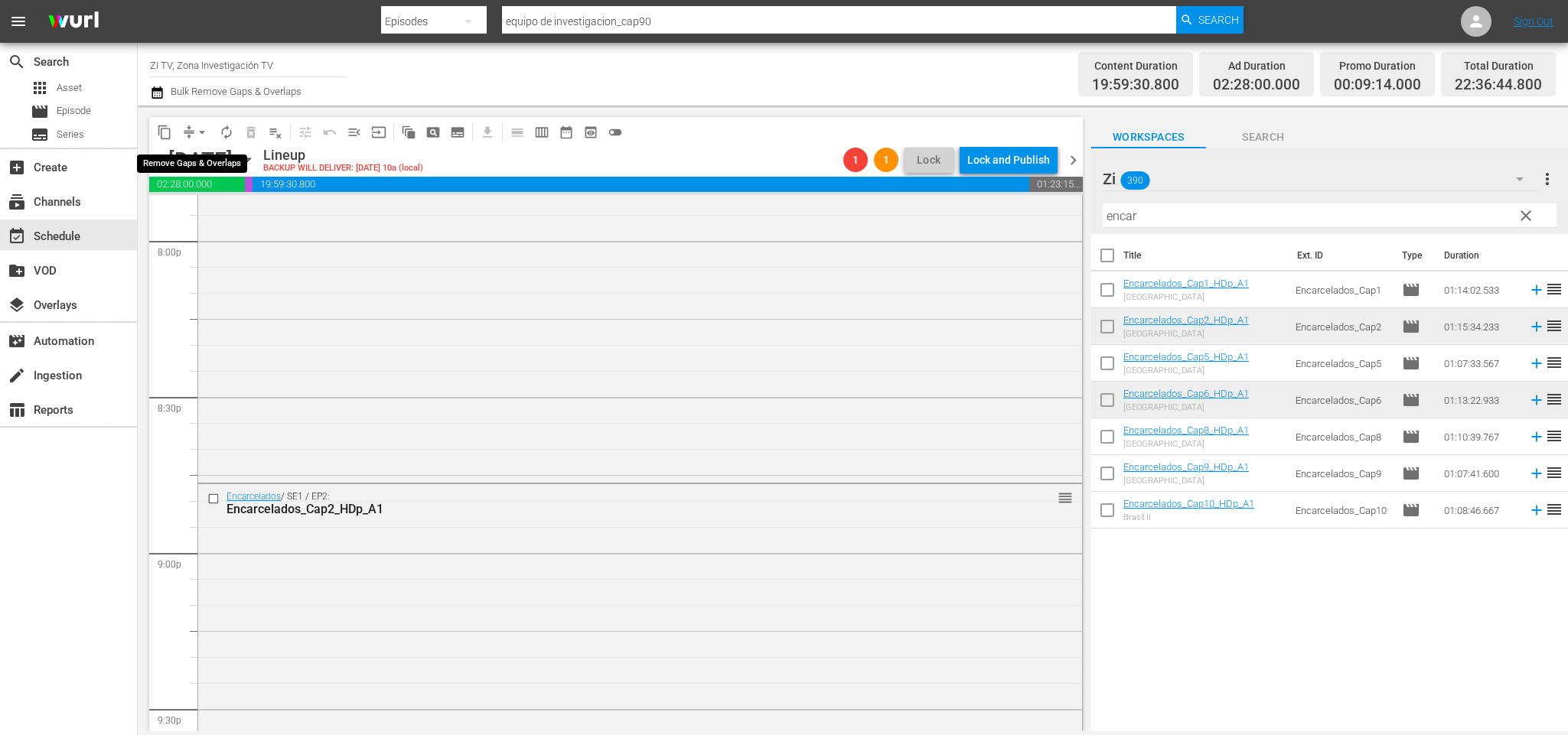
click at [204, 131] on span "arrow_drop_down" at bounding box center [202, 132] width 16 height 16
click at [242, 209] on li "Align to End of Previous Day" at bounding box center [205, 213] width 161 height 25
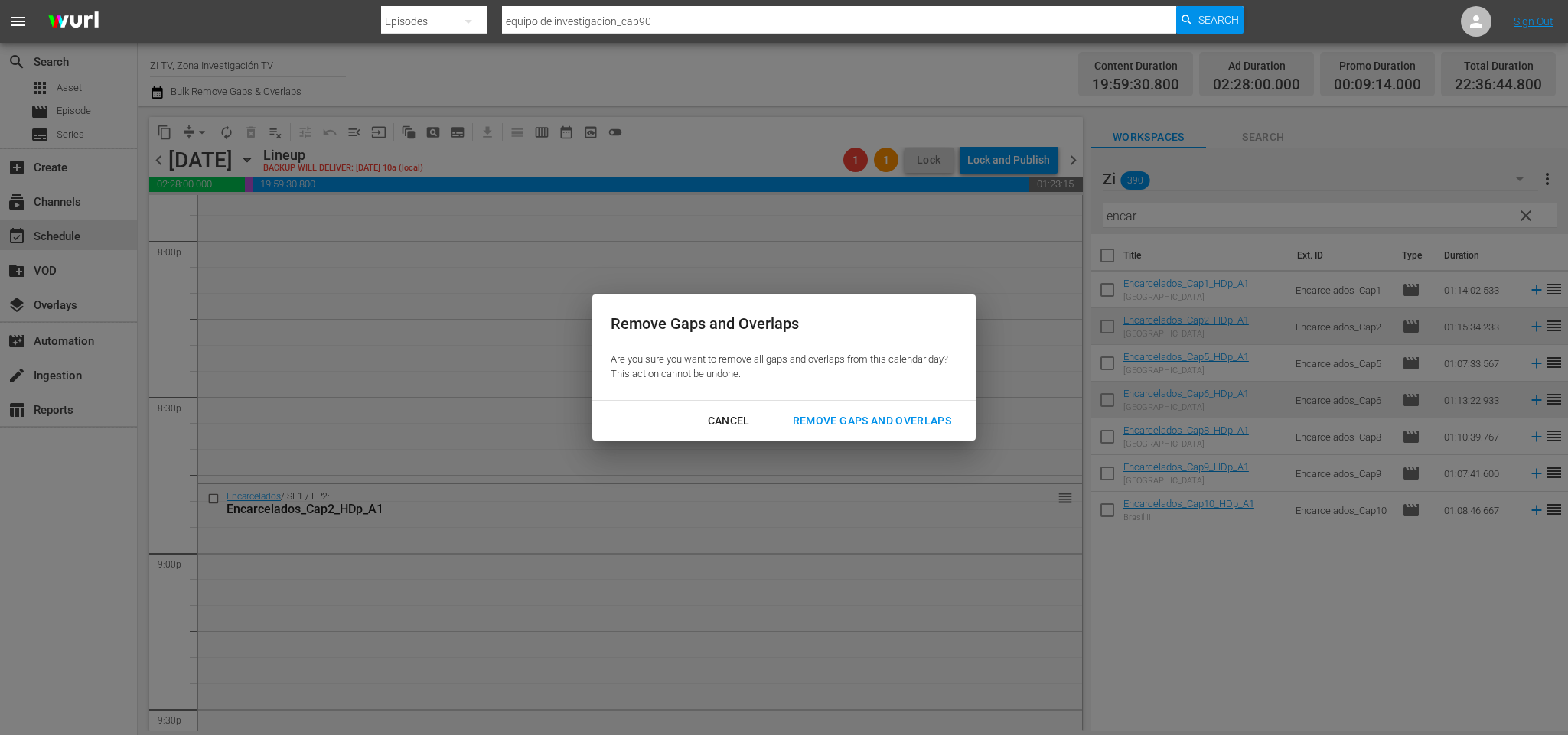
click at [854, 423] on div "Remove Gaps and Overlaps" at bounding box center [872, 421] width 183 height 19
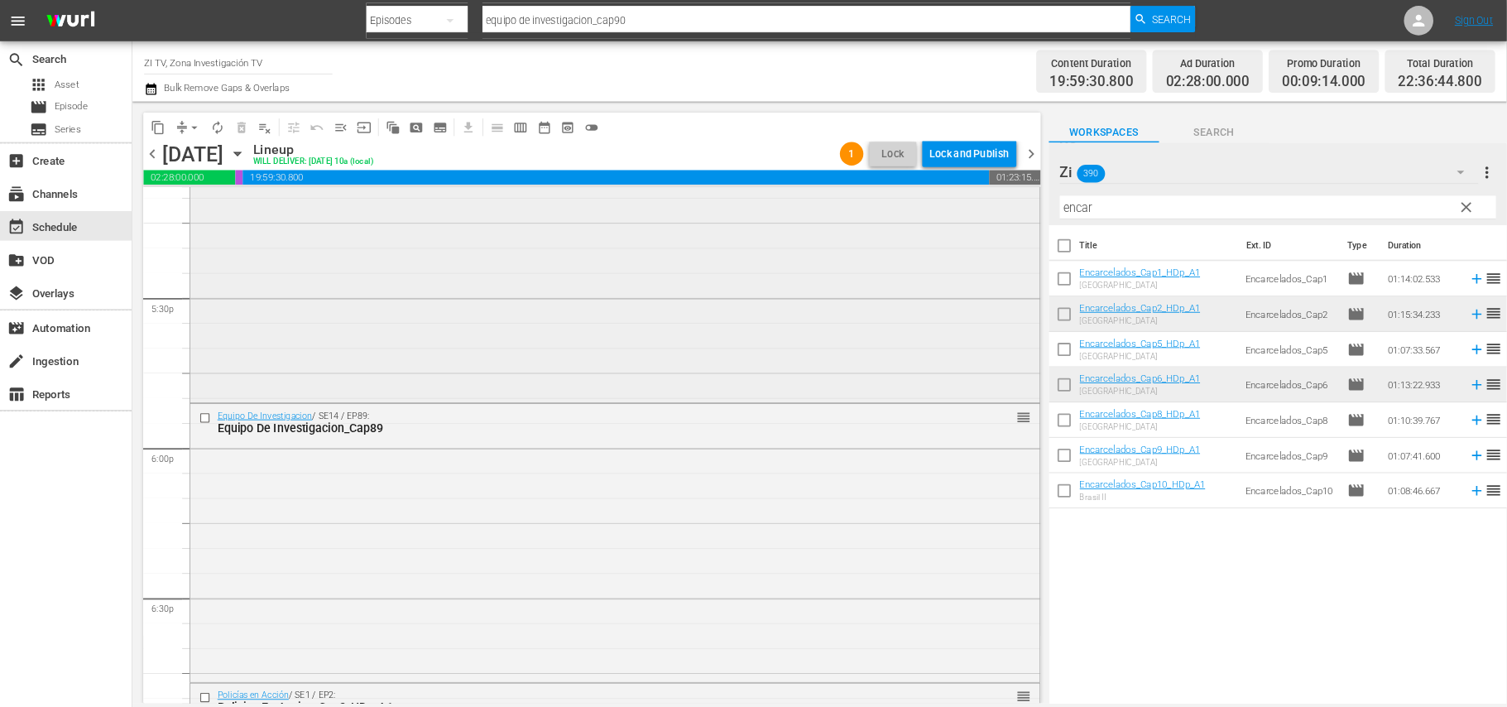
scroll to position [5661, 0]
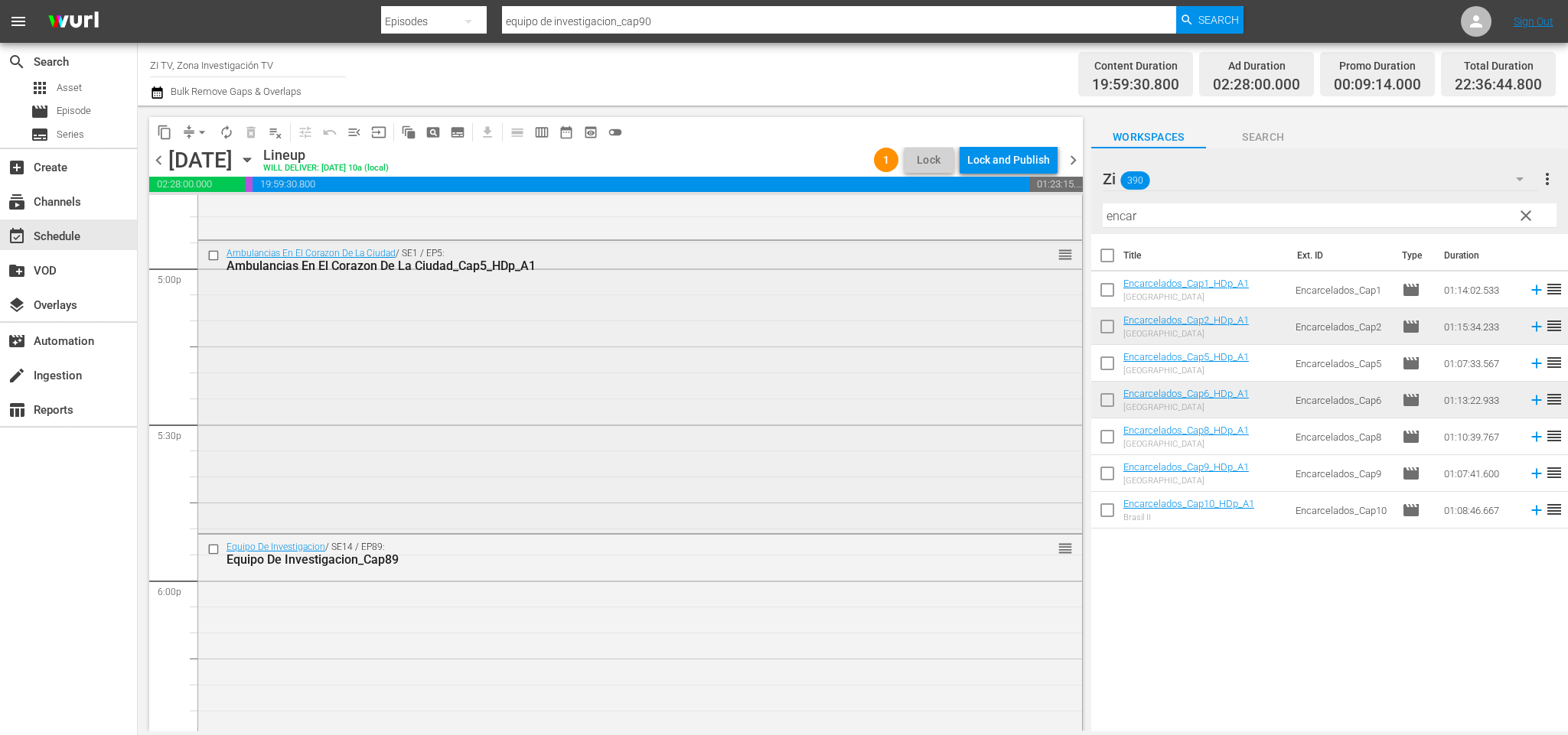
click at [219, 251] on input "checkbox" at bounding box center [214, 256] width 16 height 13
click at [214, 545] on input "checkbox" at bounding box center [214, 550] width 16 height 13
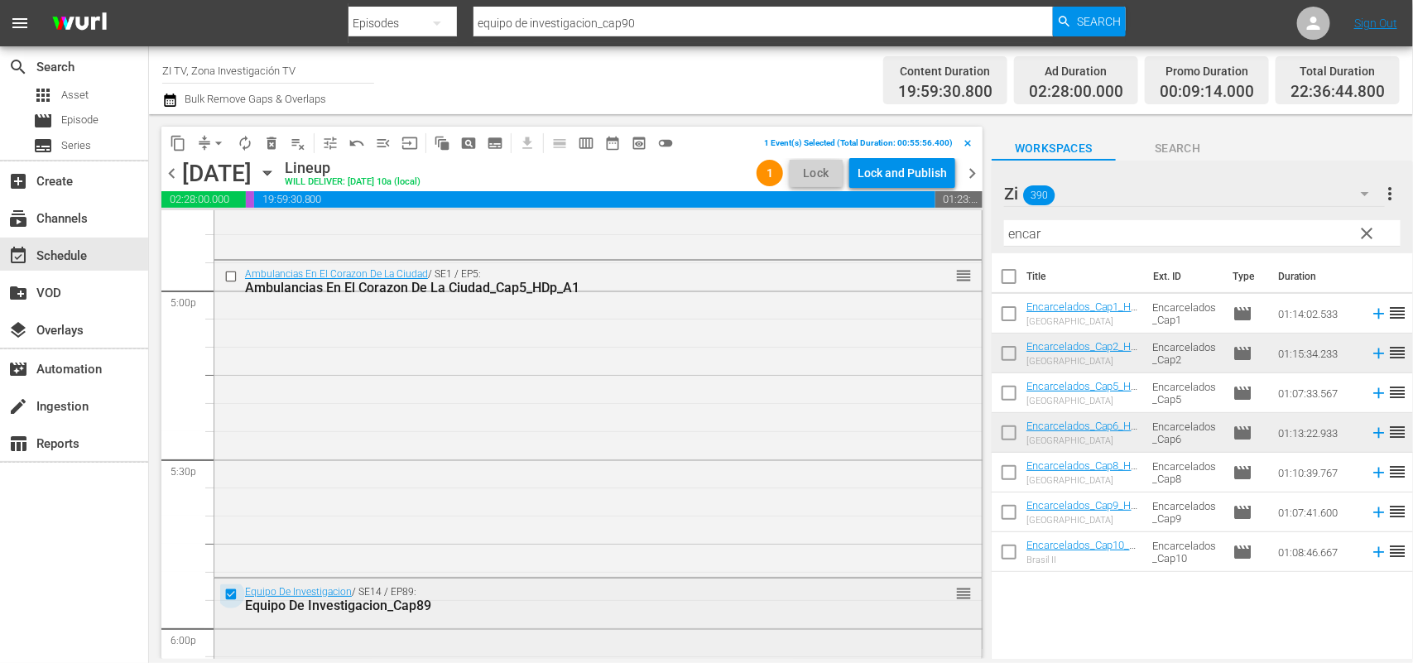
click at [225, 590] on input "checkbox" at bounding box center [232, 594] width 17 height 14
click at [232, 267] on div at bounding box center [232, 277] width 25 height 20
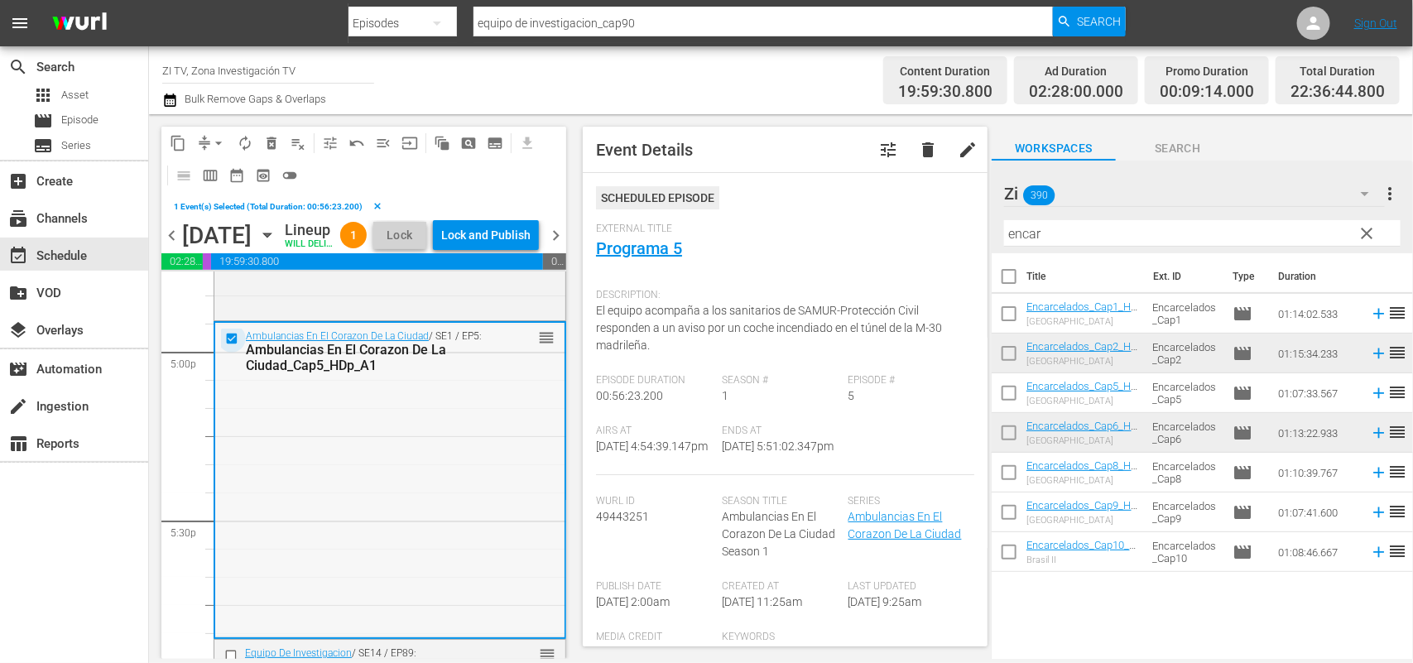
click at [230, 346] on input "checkbox" at bounding box center [233, 339] width 17 height 14
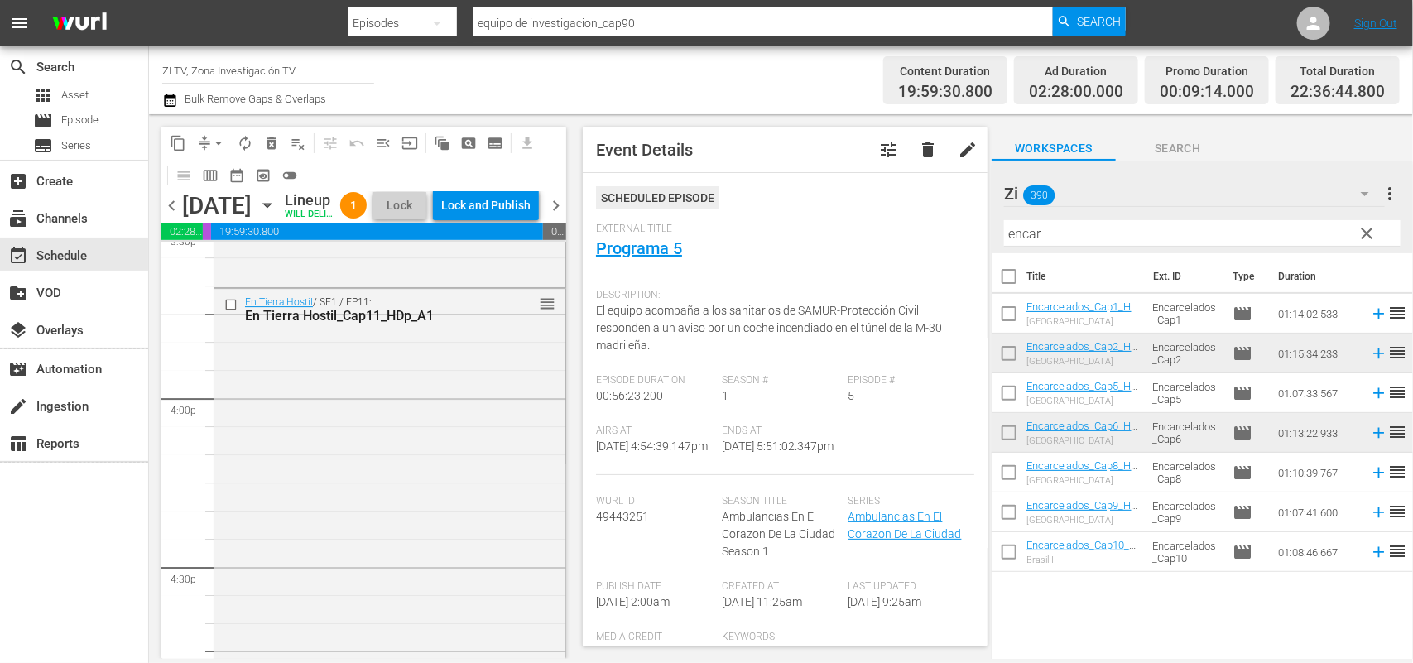
scroll to position [5144, 0]
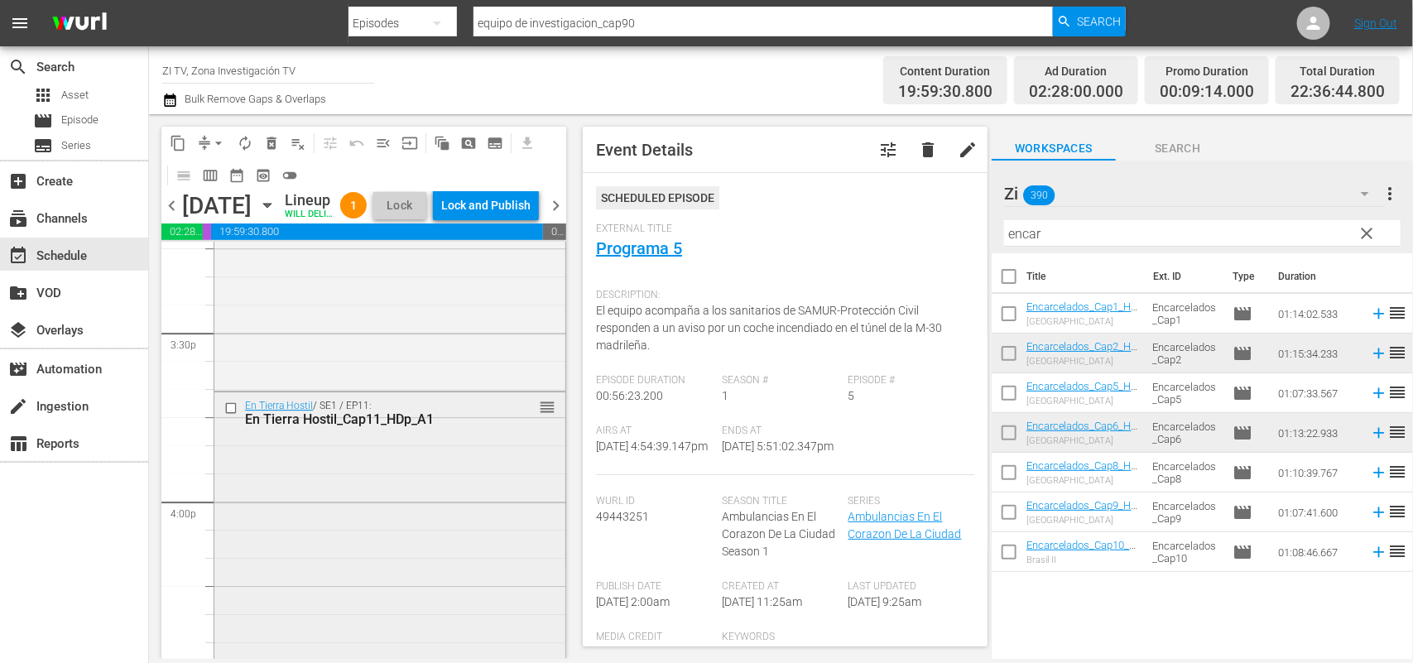
click at [224, 416] on input "checkbox" at bounding box center [232, 408] width 17 height 14
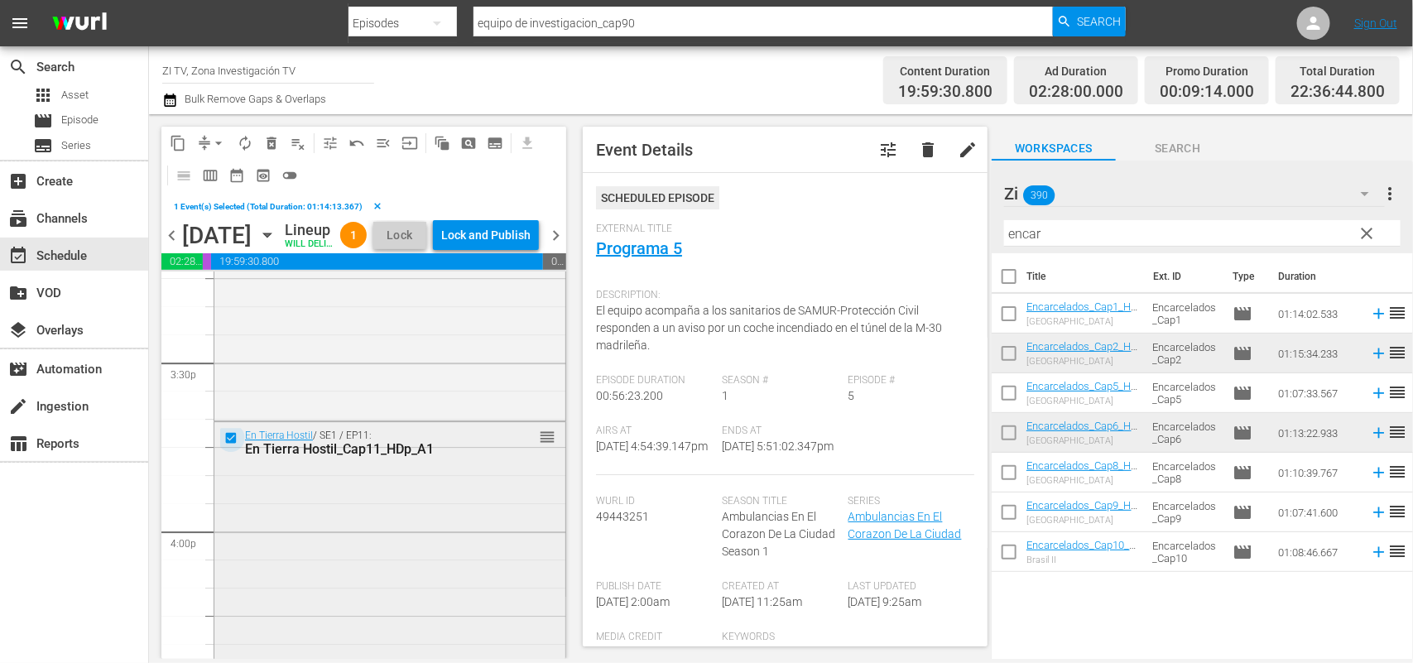
click at [228, 445] on input "checkbox" at bounding box center [232, 438] width 17 height 14
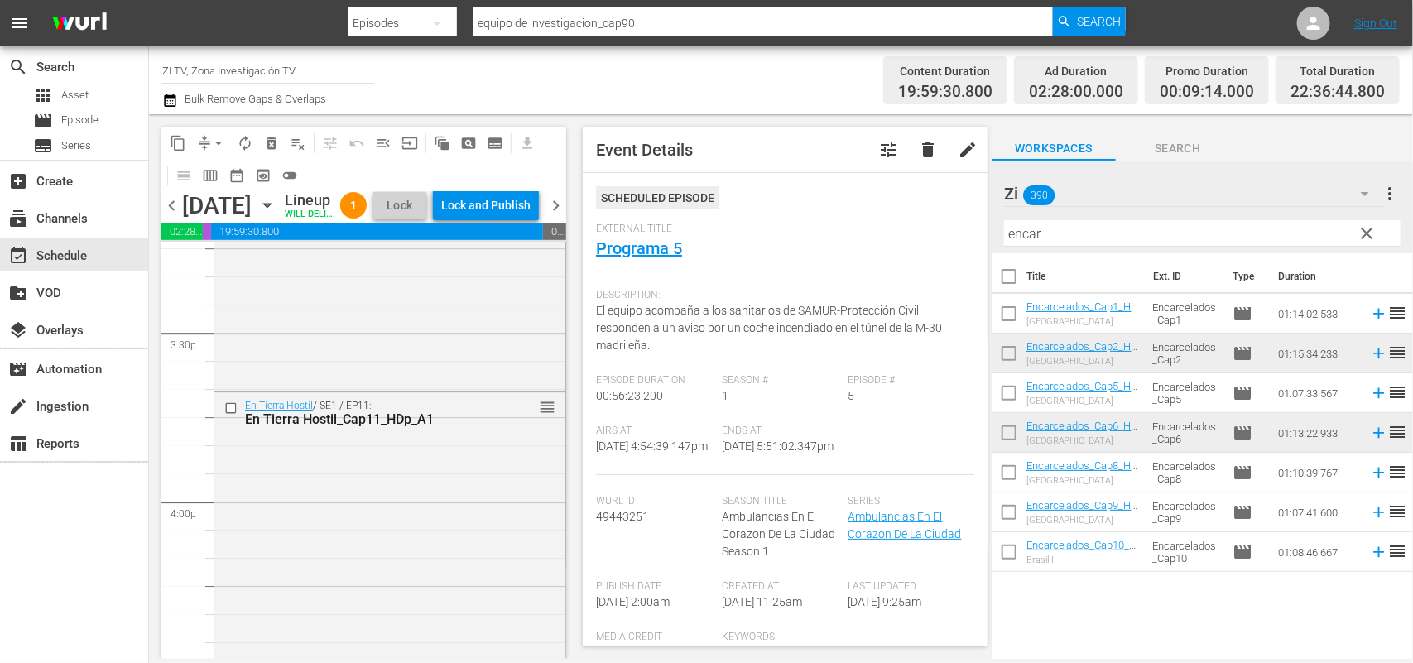
drag, startPoint x: 1076, startPoint y: 234, endPoint x: 779, endPoint y: 230, distance: 297.2
click at [779, 232] on div "content_copy compress arrow_drop_down autorenew_outlined delete_forever_outline…" at bounding box center [781, 386] width 1264 height 545
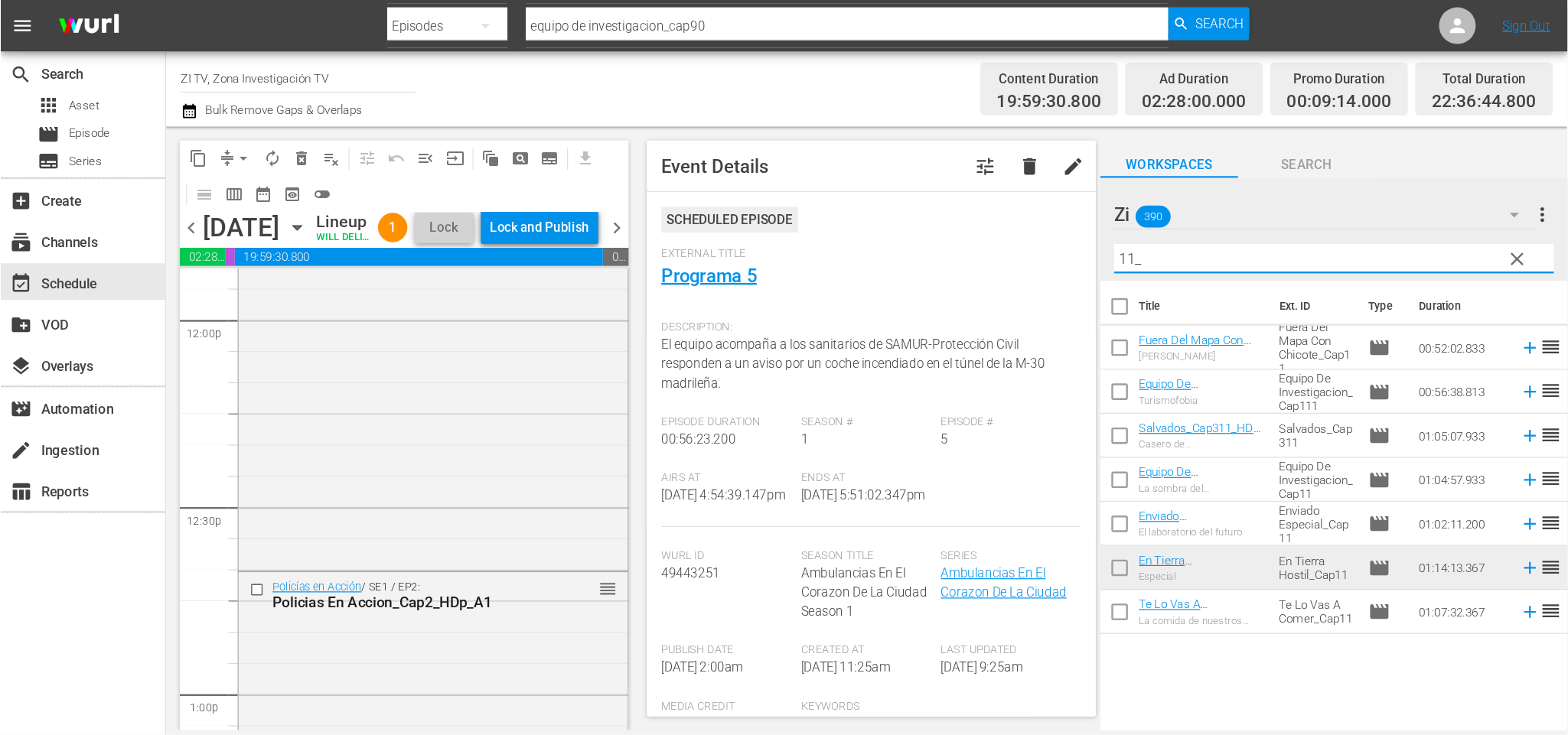
scroll to position [3800, 0]
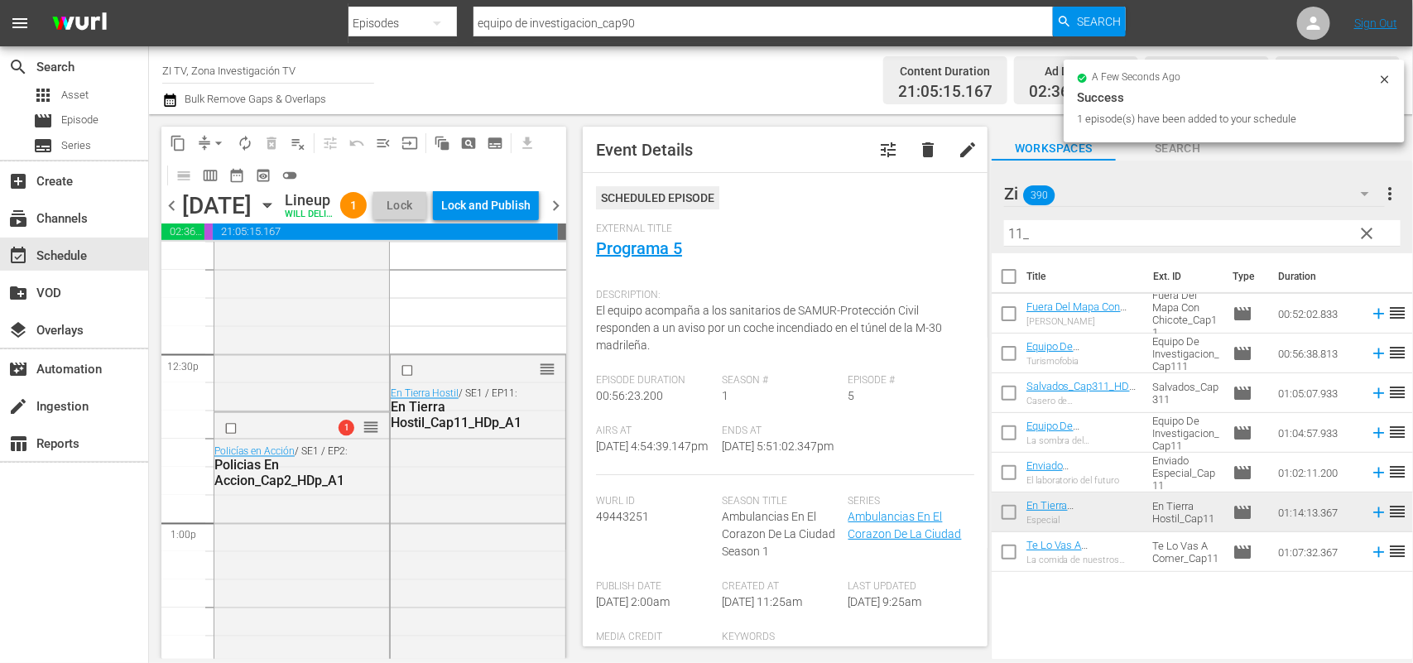
click at [219, 141] on span "arrow_drop_down" at bounding box center [218, 143] width 17 height 17
click at [224, 234] on li "Align to End of Previous Day" at bounding box center [220, 230] width 174 height 27
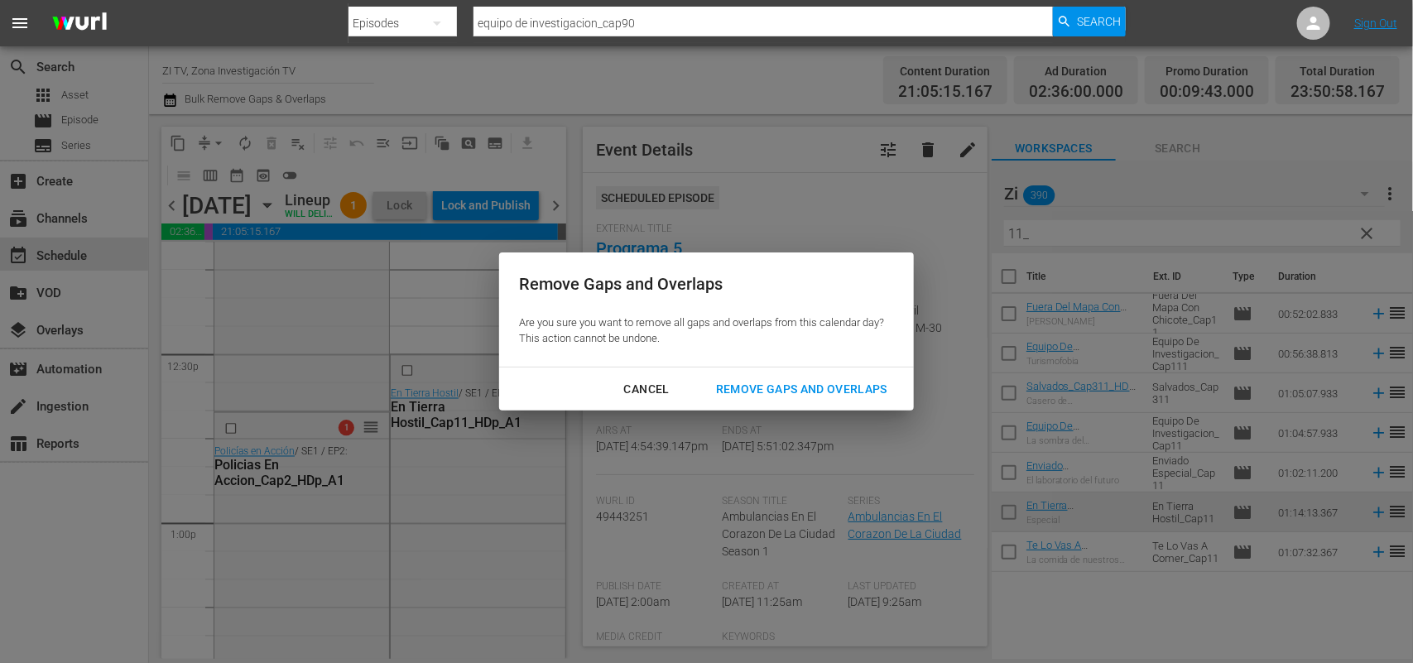
click at [791, 382] on div "Remove Gaps and Overlaps" at bounding box center [802, 389] width 198 height 21
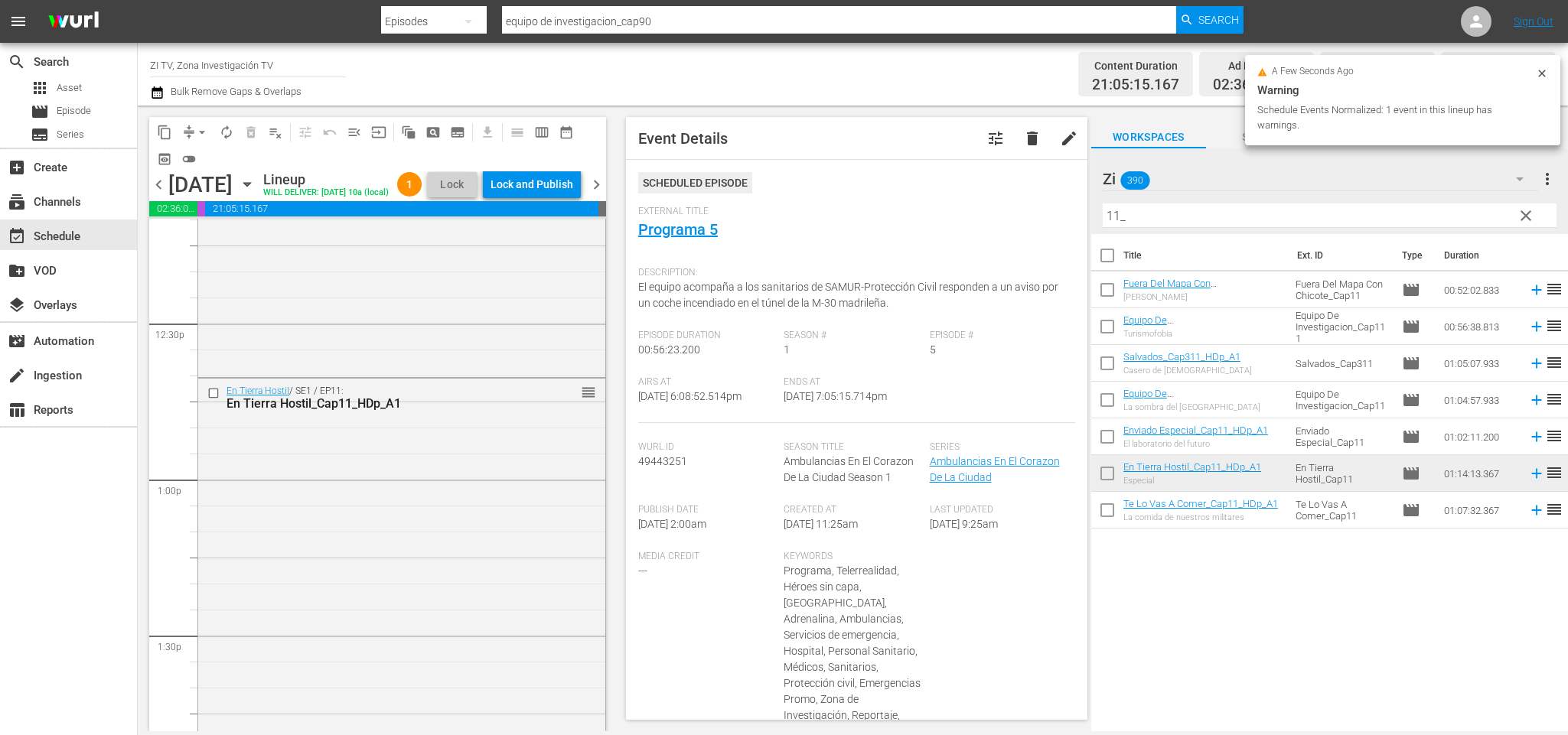
scroll to position [7099, 0]
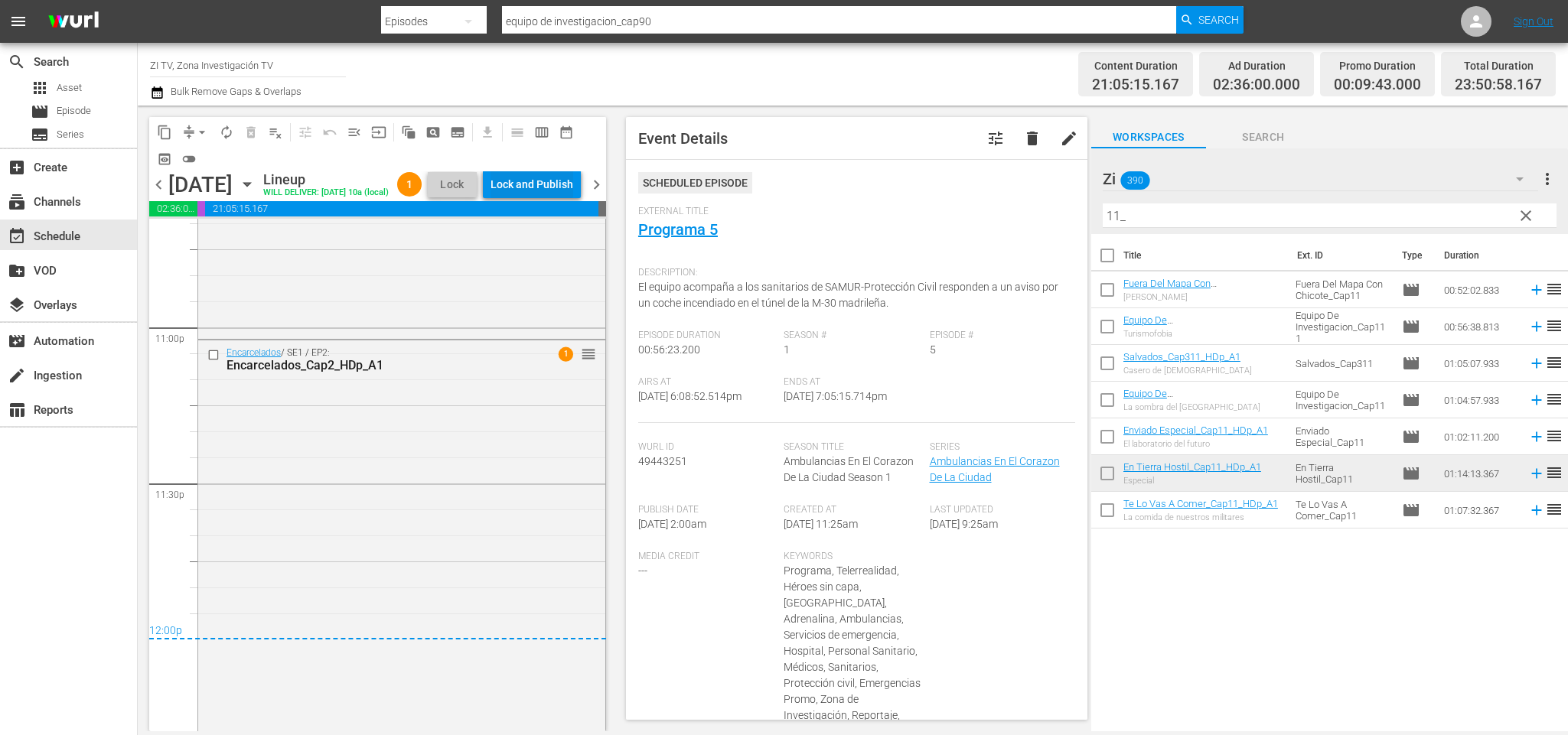
click at [545, 187] on div "Lock and Publish" at bounding box center [532, 185] width 82 height 28
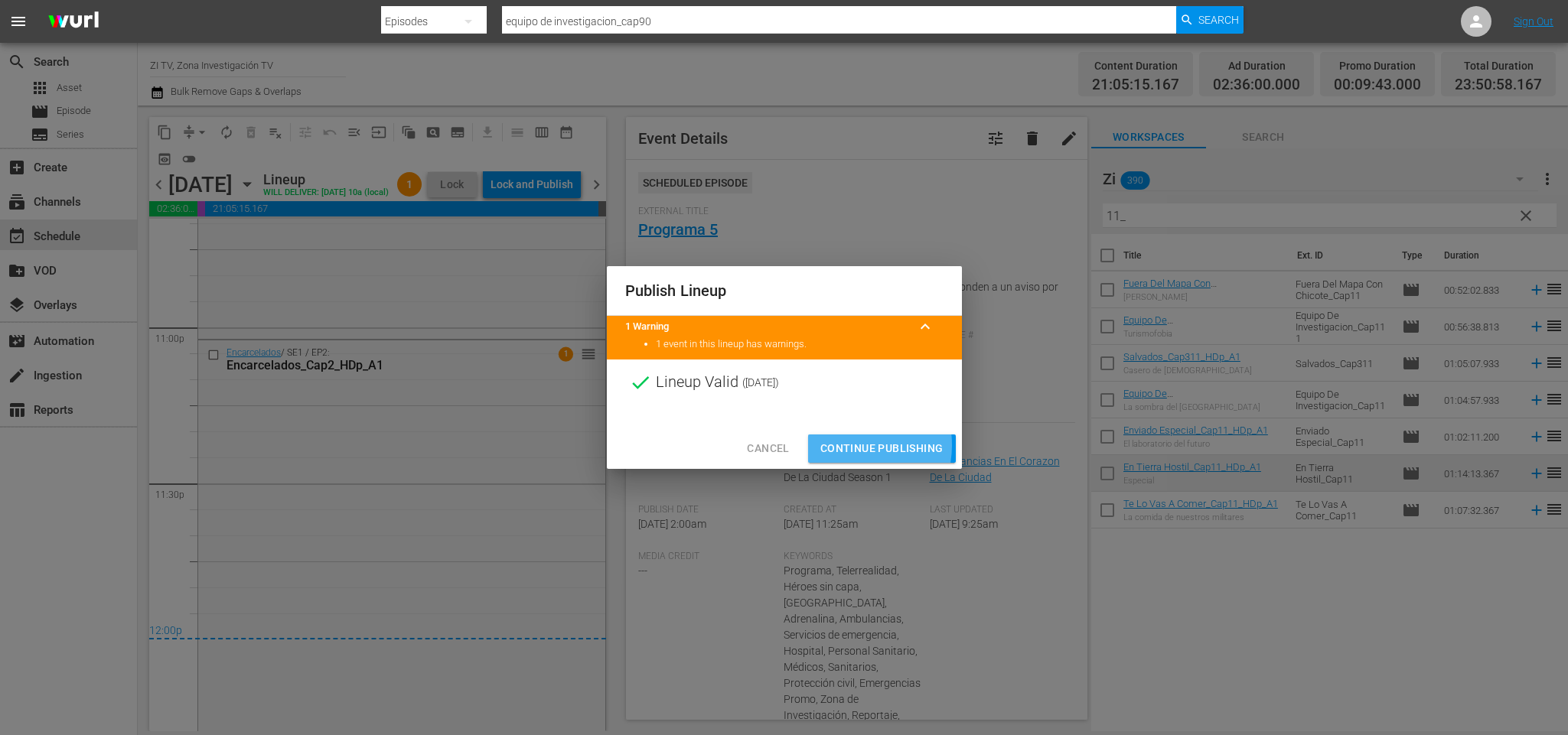
click at [850, 446] on span "Continue Publishing" at bounding box center [881, 448] width 123 height 19
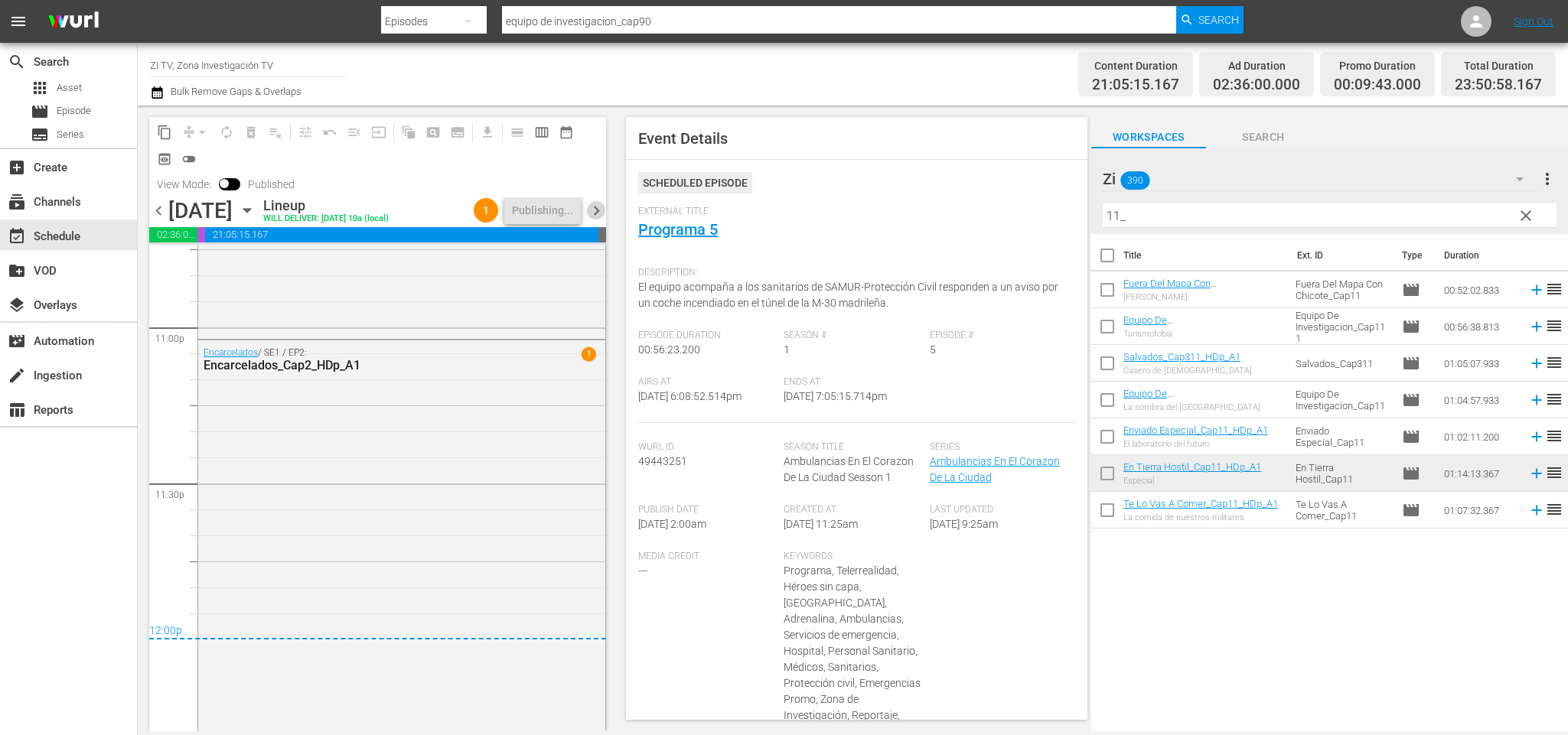
click at [597, 214] on span "chevron_right" at bounding box center [596, 211] width 19 height 19
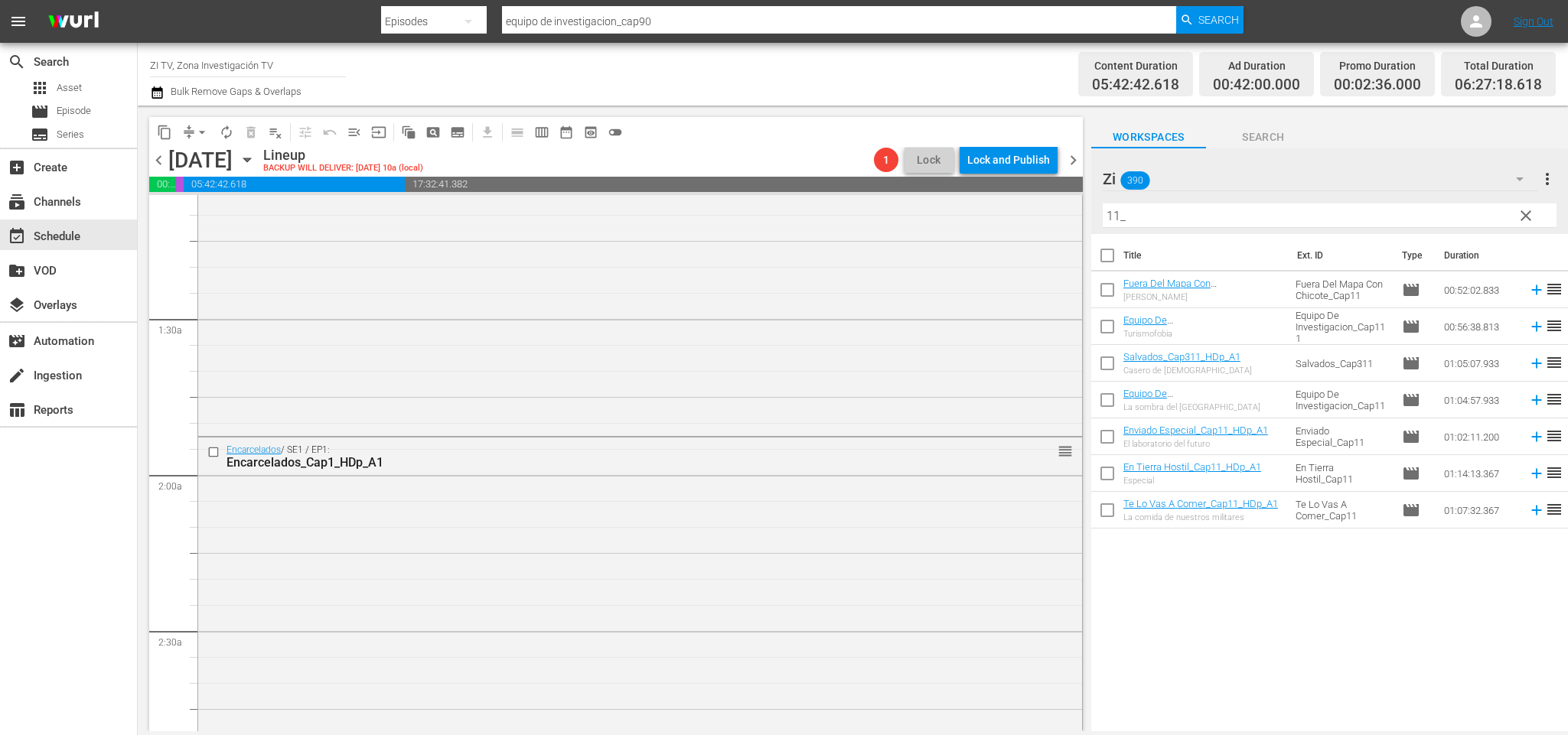
scroll to position [459, 0]
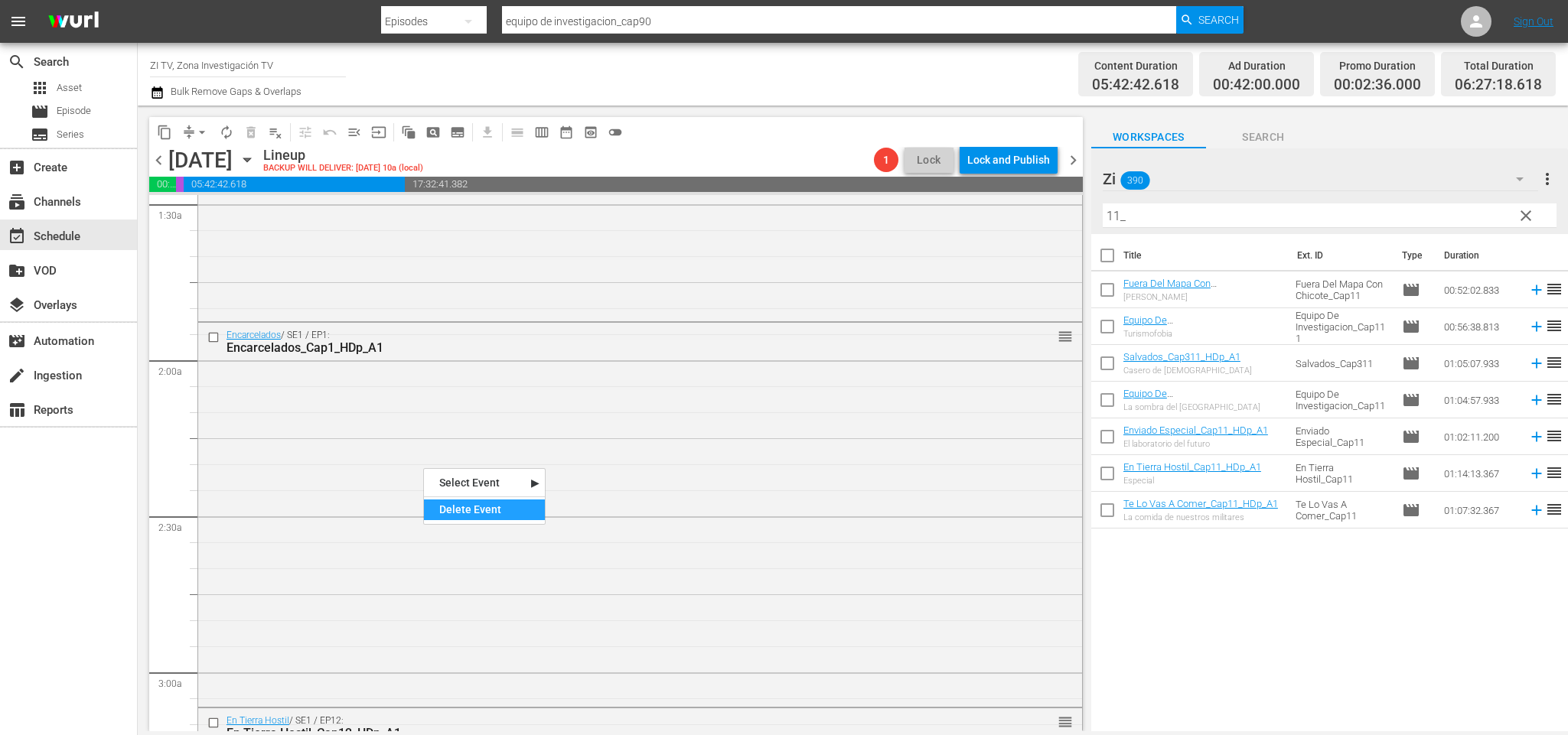
click at [499, 509] on div "Delete Event" at bounding box center [484, 509] width 121 height 20
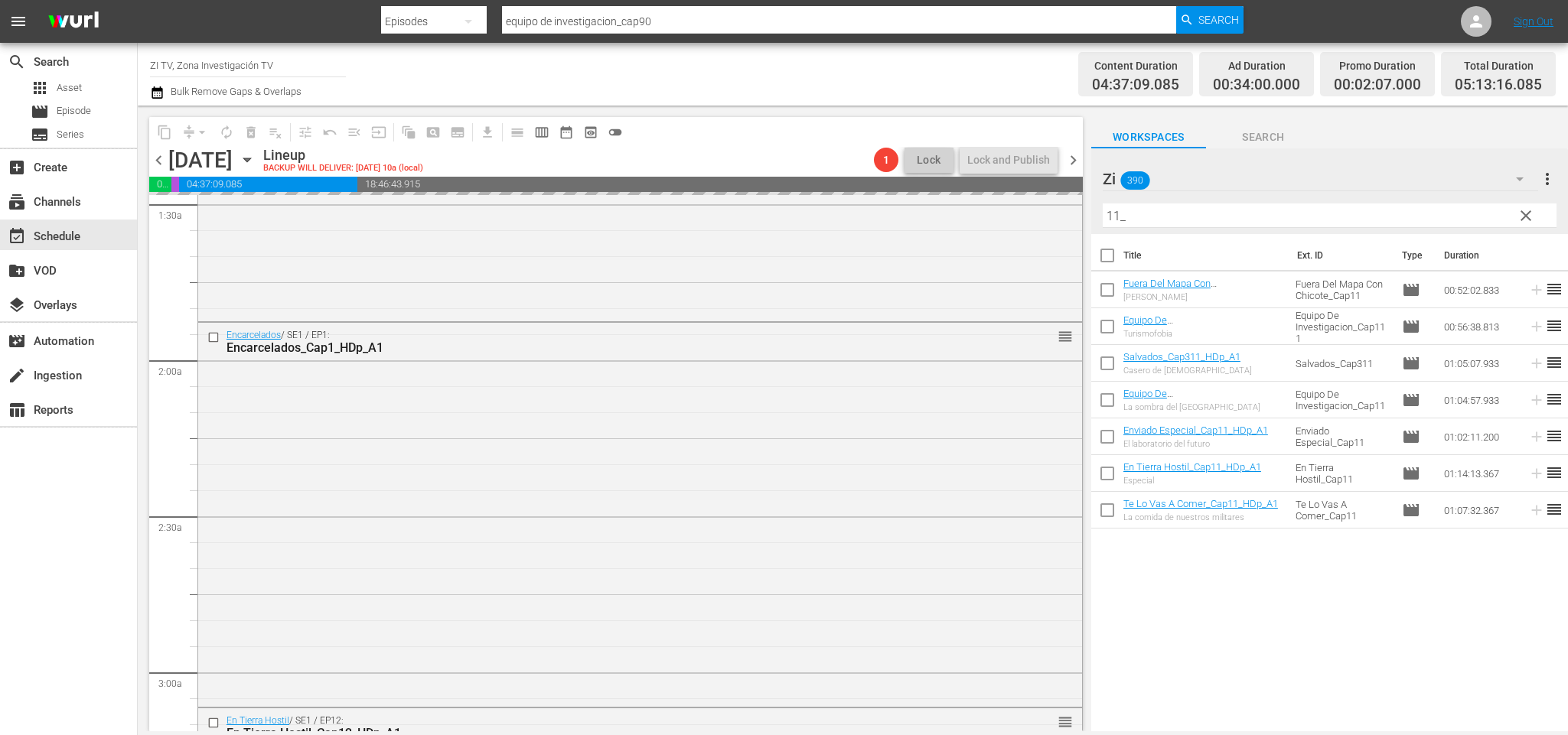
click at [854, 215] on div "content_copy compress arrow_drop_down autorenew_outlined delete_forever_outline…" at bounding box center [852, 418] width 1430 height 626
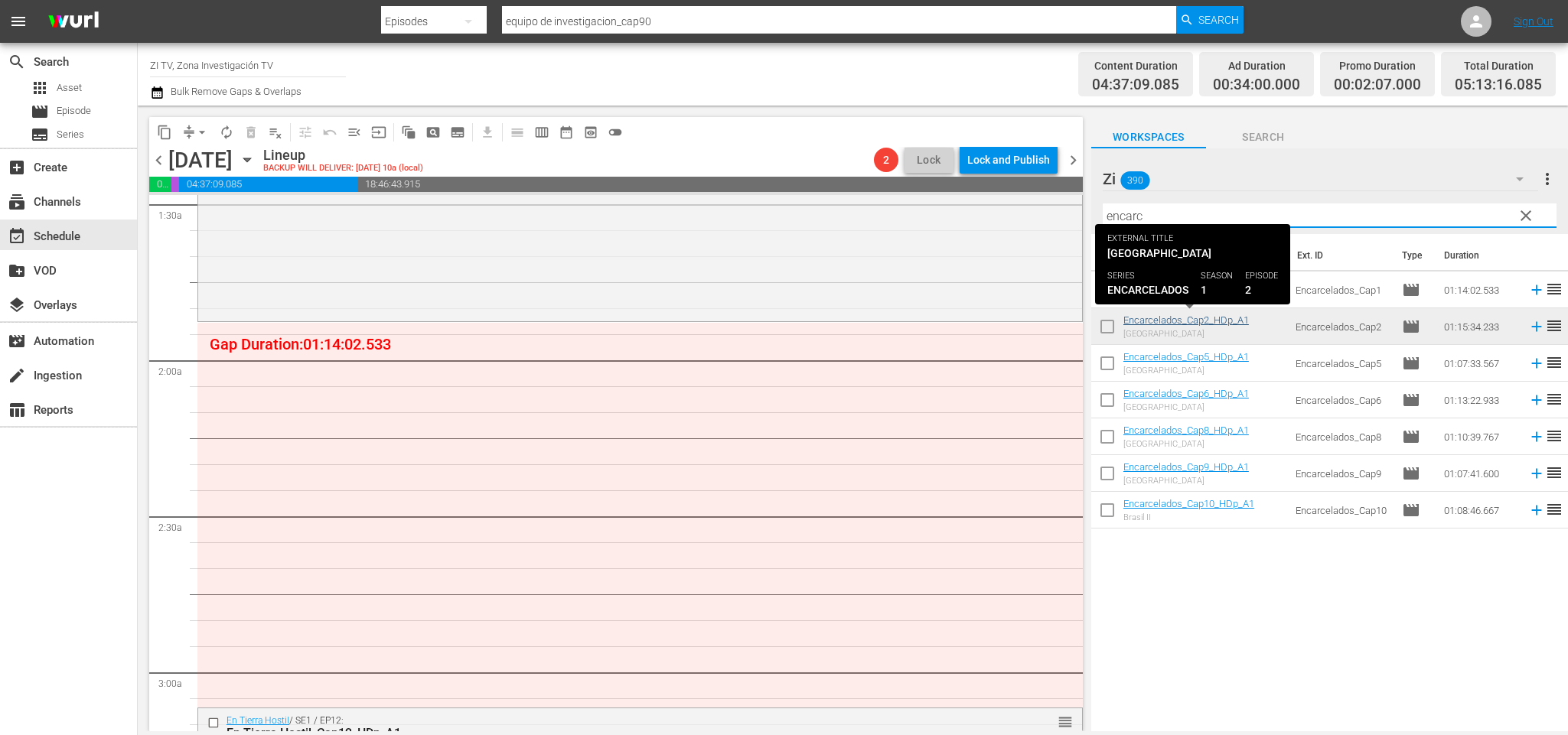
type input "encarc"
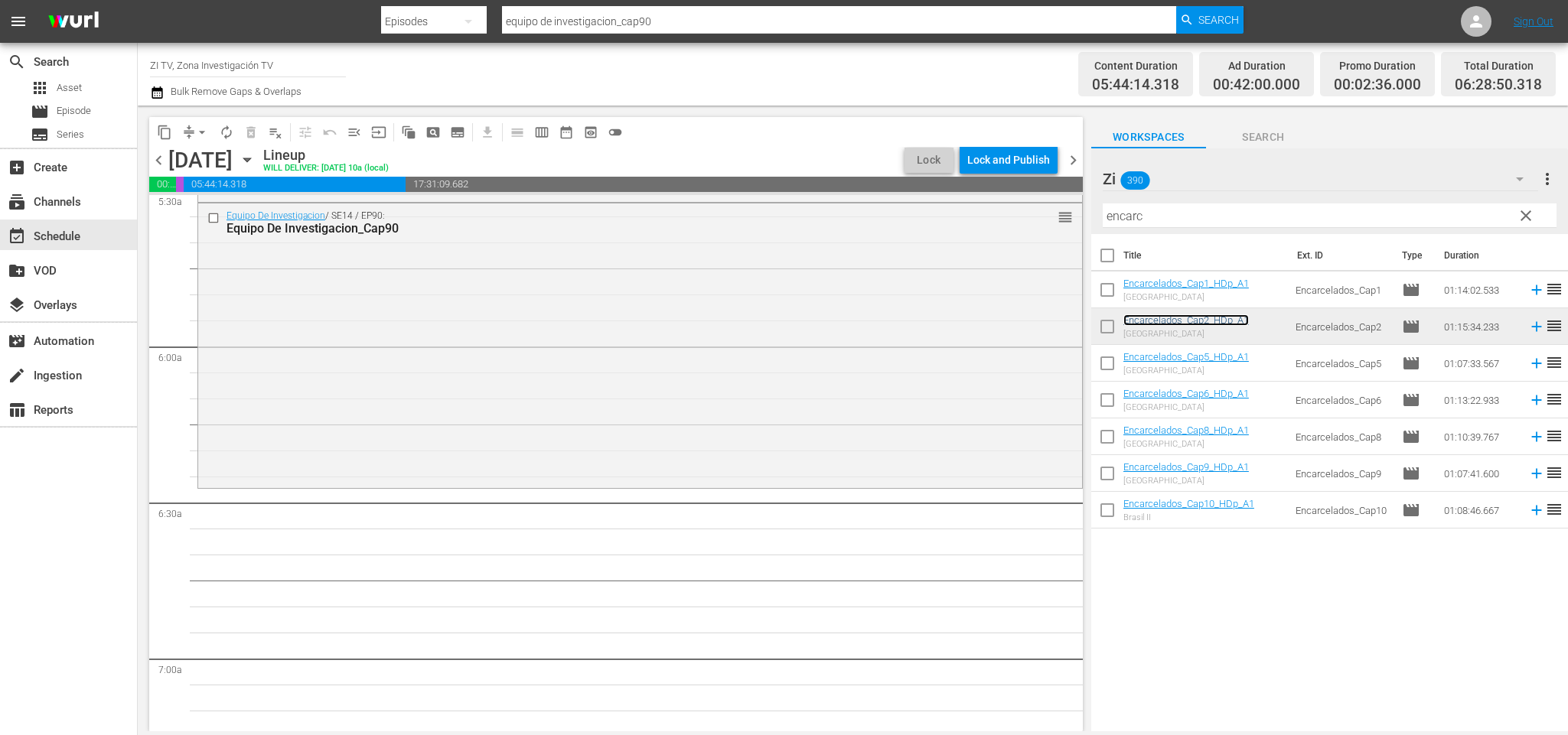
scroll to position [1492, 0]
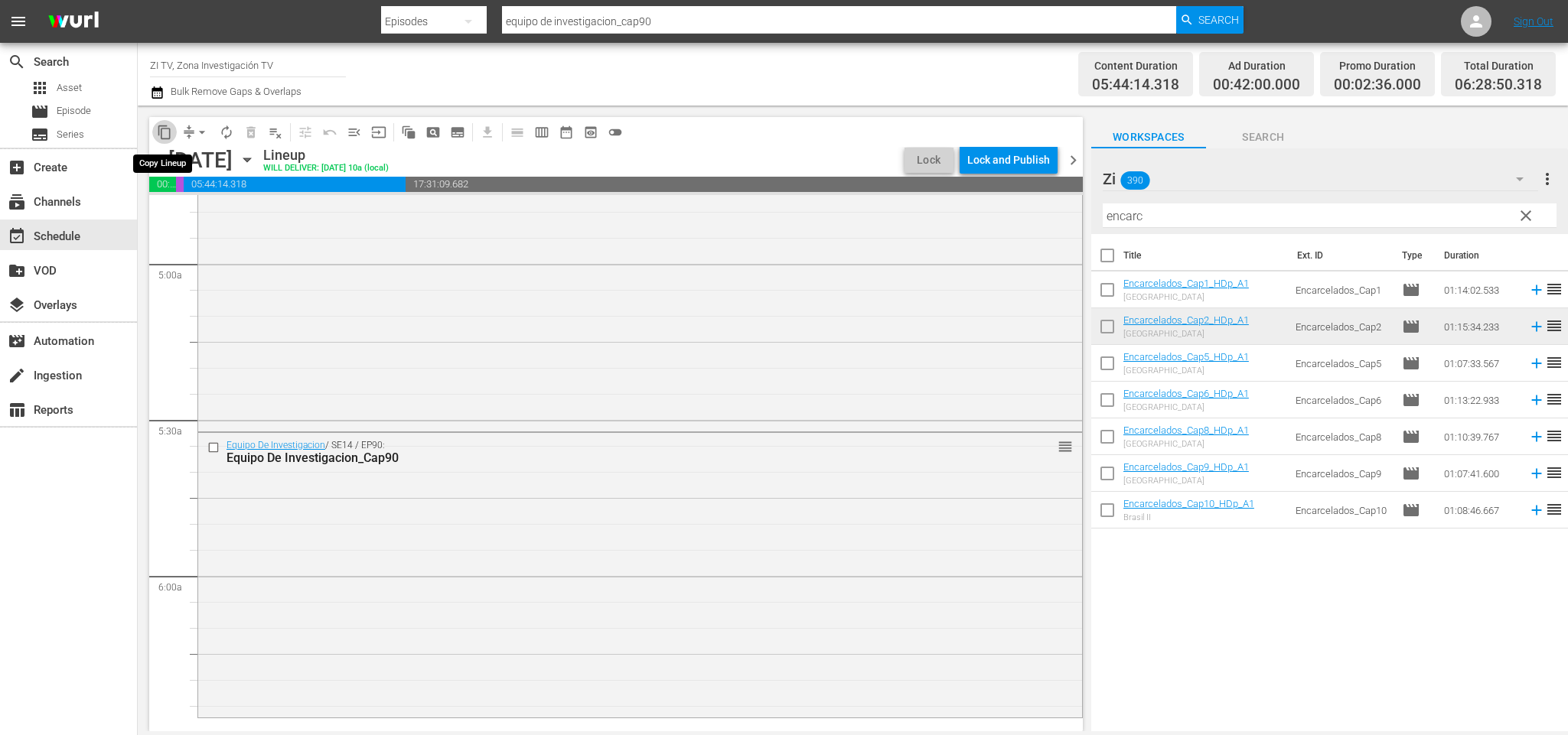
click at [162, 127] on span "content_copy" at bounding box center [165, 132] width 16 height 16
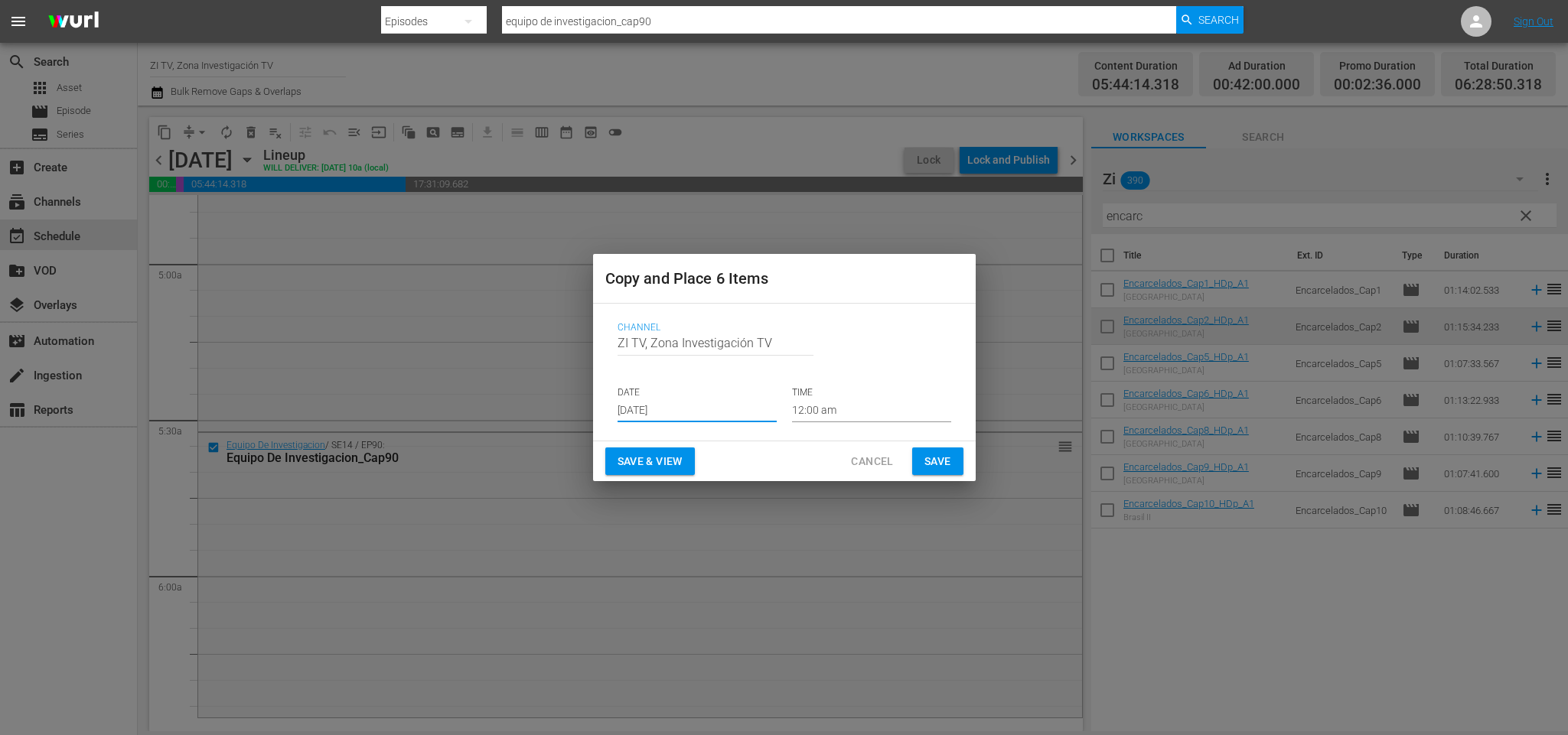
click at [680, 402] on input "[DATE]" at bounding box center [697, 410] width 159 height 23
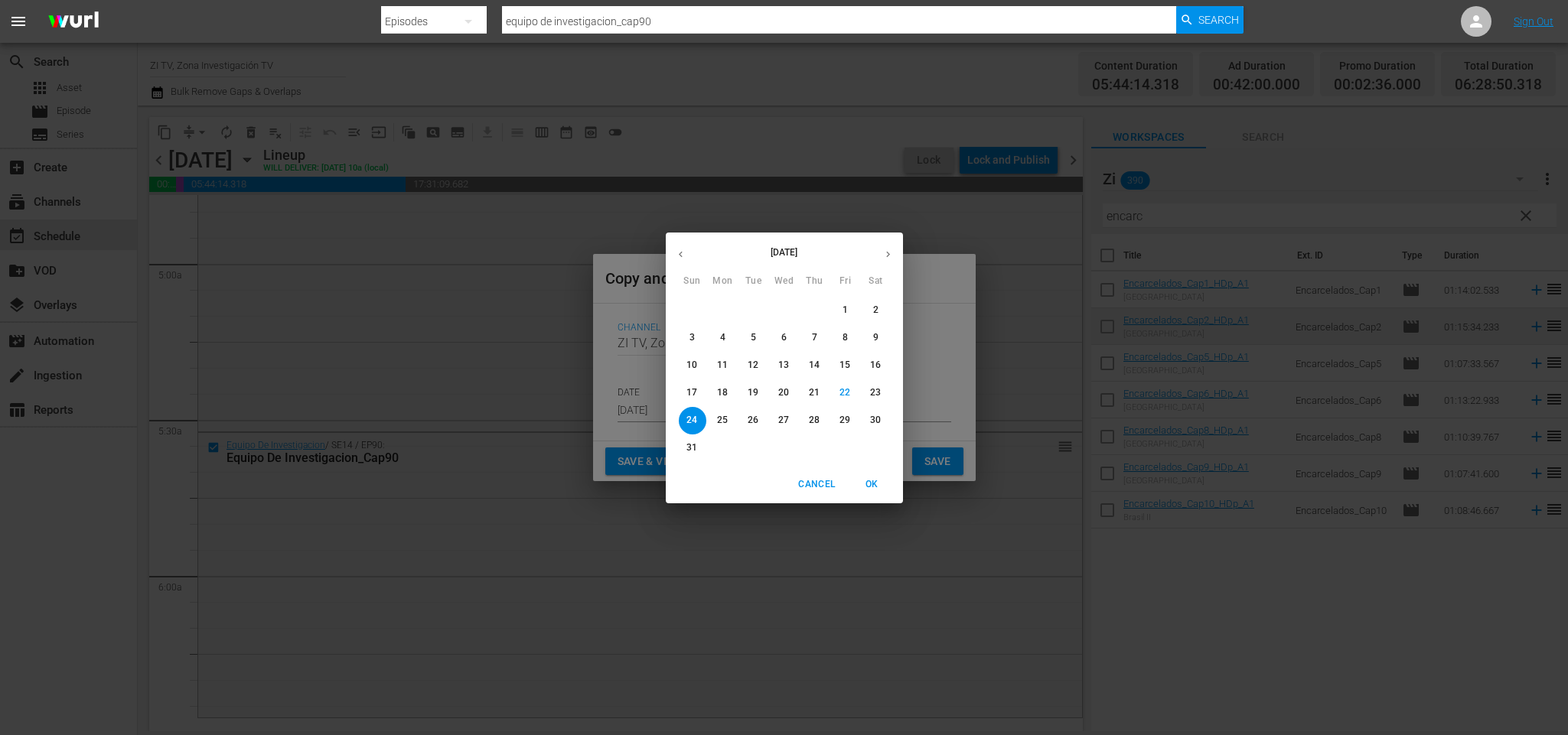
click at [822, 421] on span "28" at bounding box center [815, 421] width 28 height 13
type input "Aug 28th 2025"
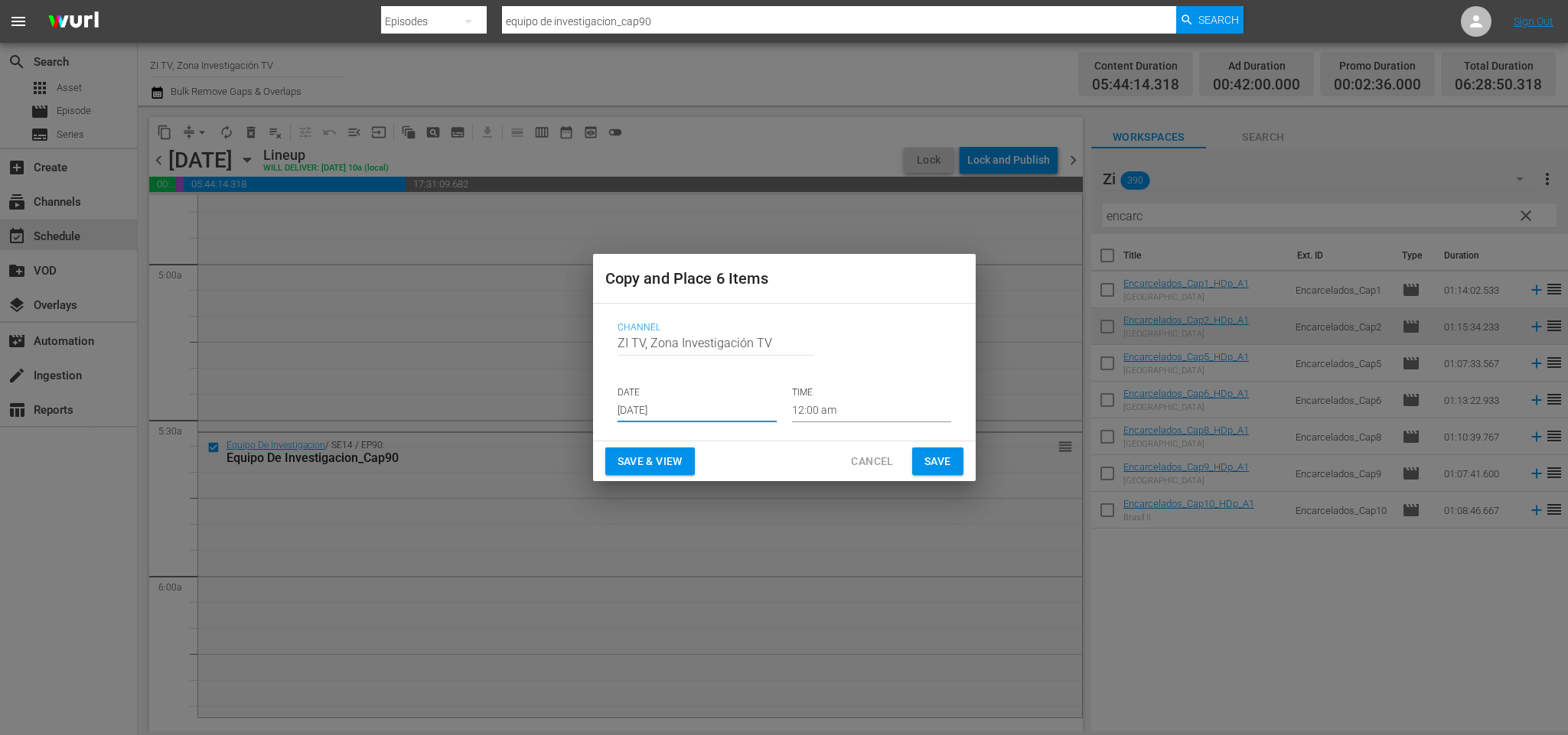
click at [802, 410] on input "12:00 am" at bounding box center [872, 410] width 159 height 23
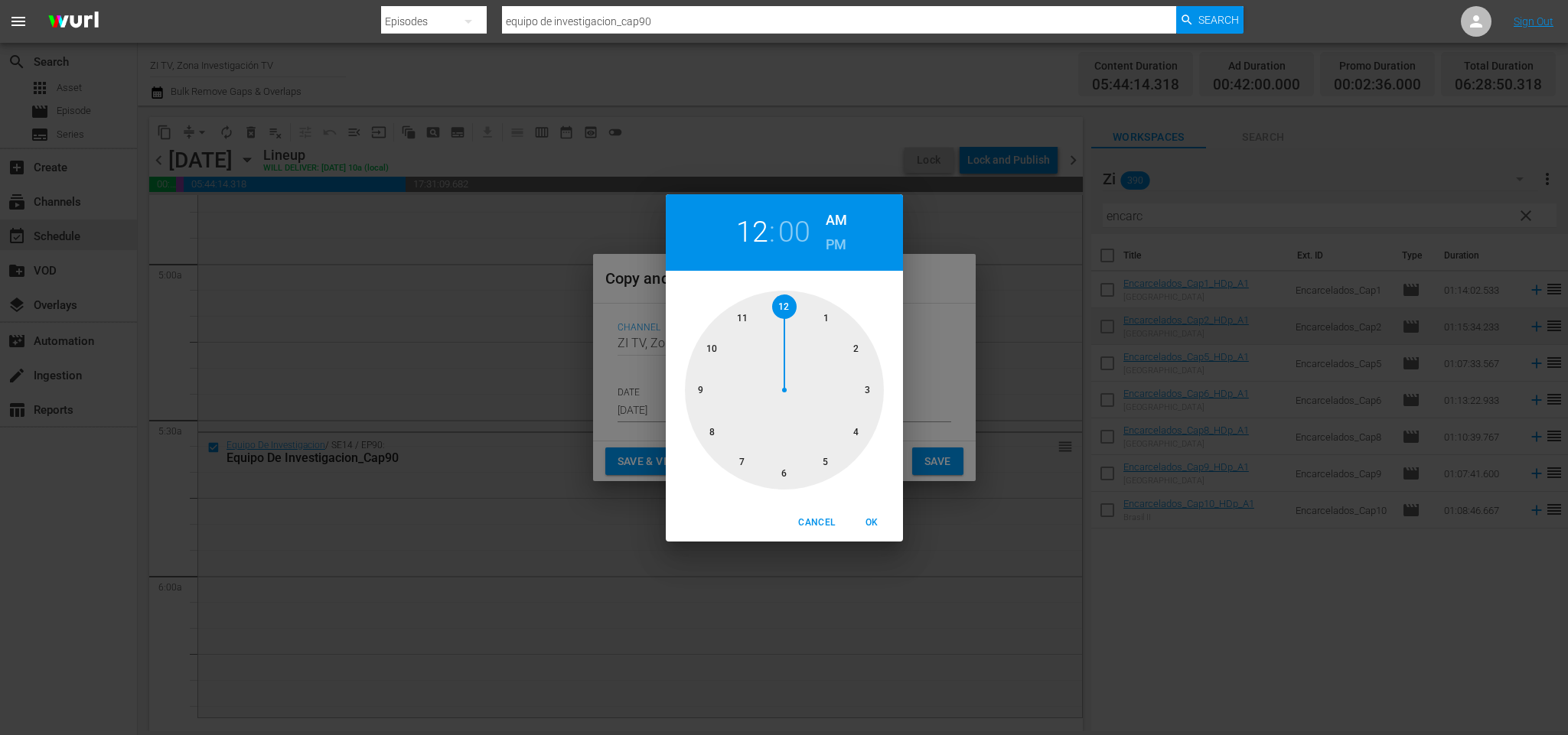
click at [823, 459] on div at bounding box center [784, 390] width 199 height 199
click at [696, 386] on div at bounding box center [784, 390] width 199 height 199
drag, startPoint x: 861, startPoint y: 520, endPoint x: 879, endPoint y: 510, distance: 20.6
click at [862, 519] on span "OK" at bounding box center [873, 522] width 37 height 16
type input "05:45 am"
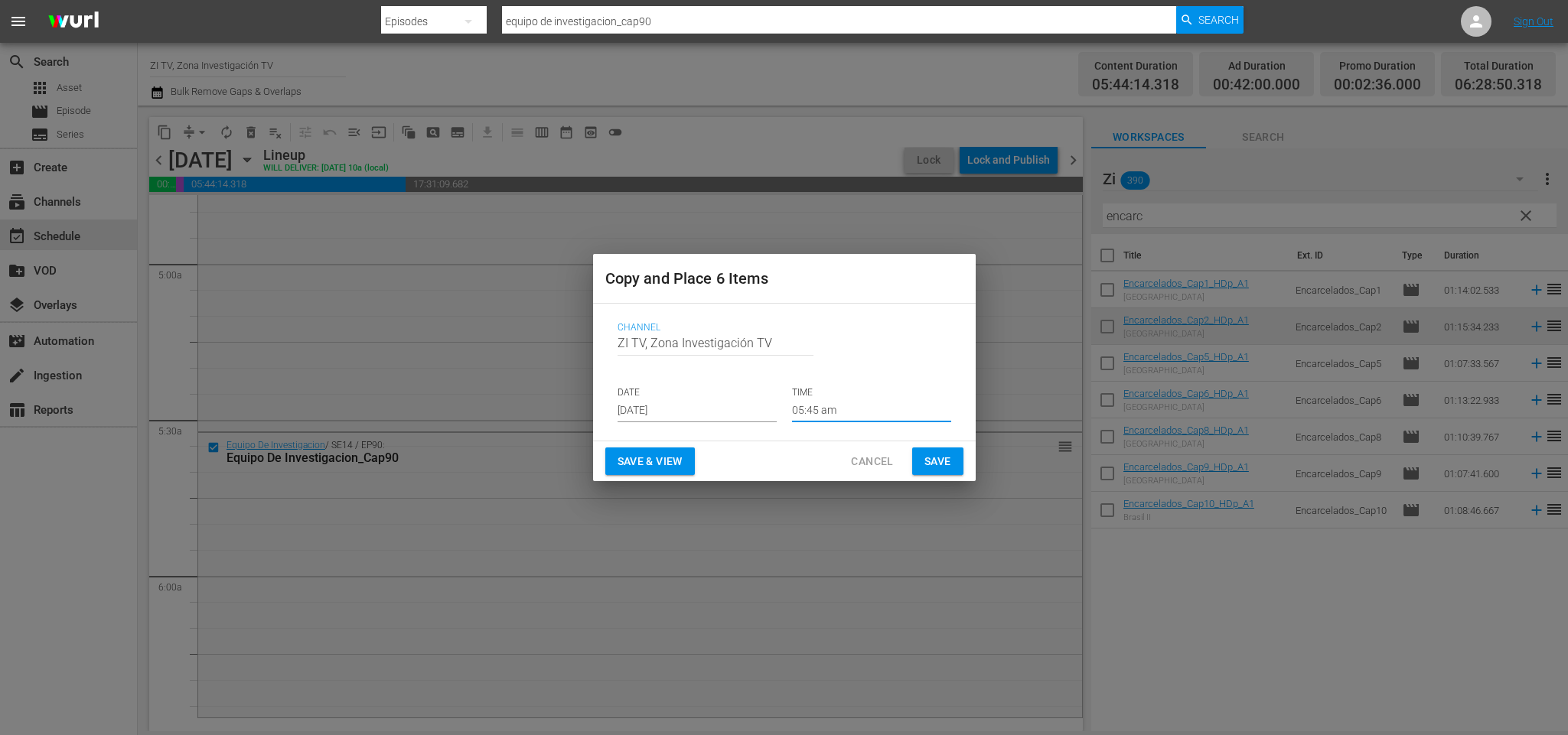
click at [958, 448] on button "Save" at bounding box center [937, 461] width 51 height 29
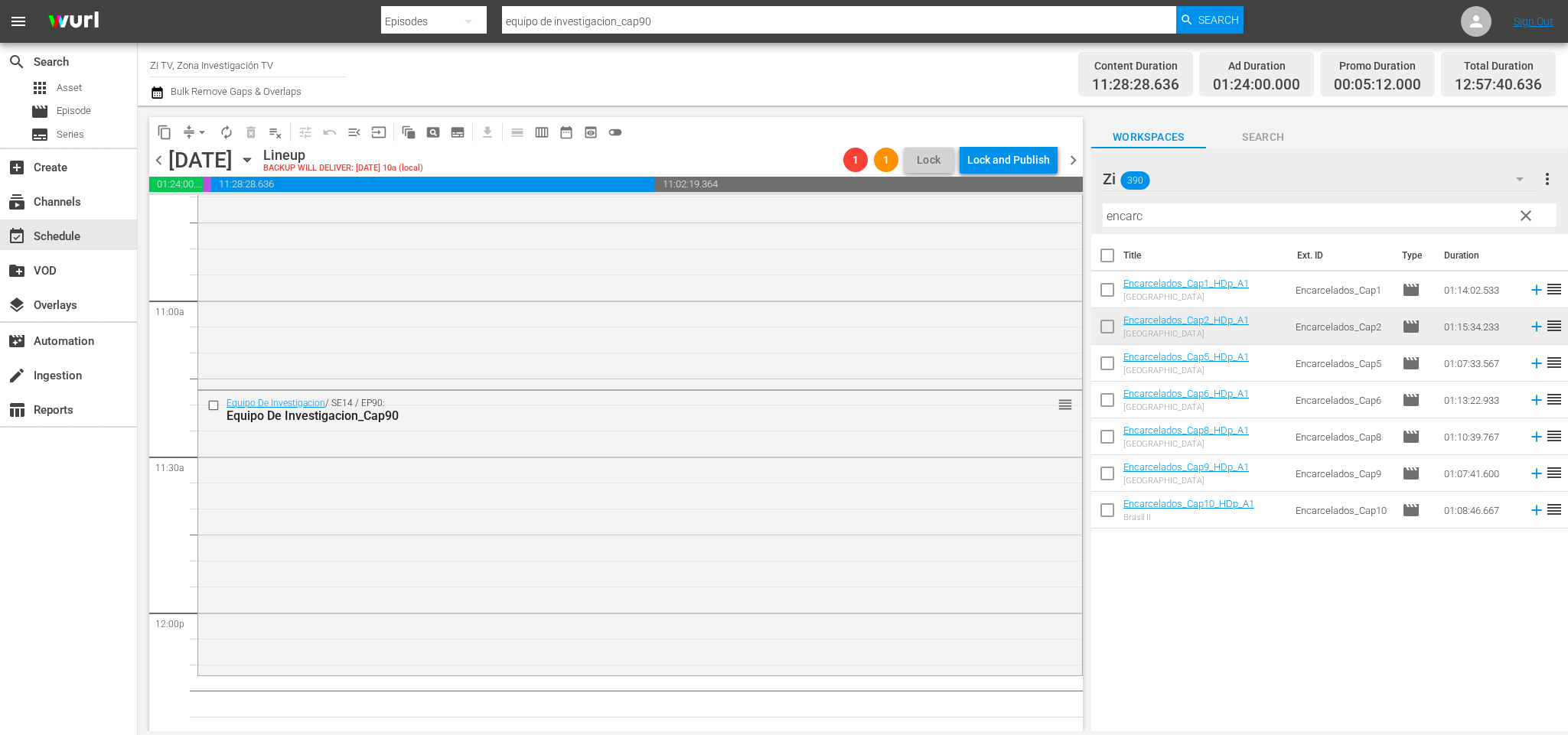
scroll to position [3444, 0]
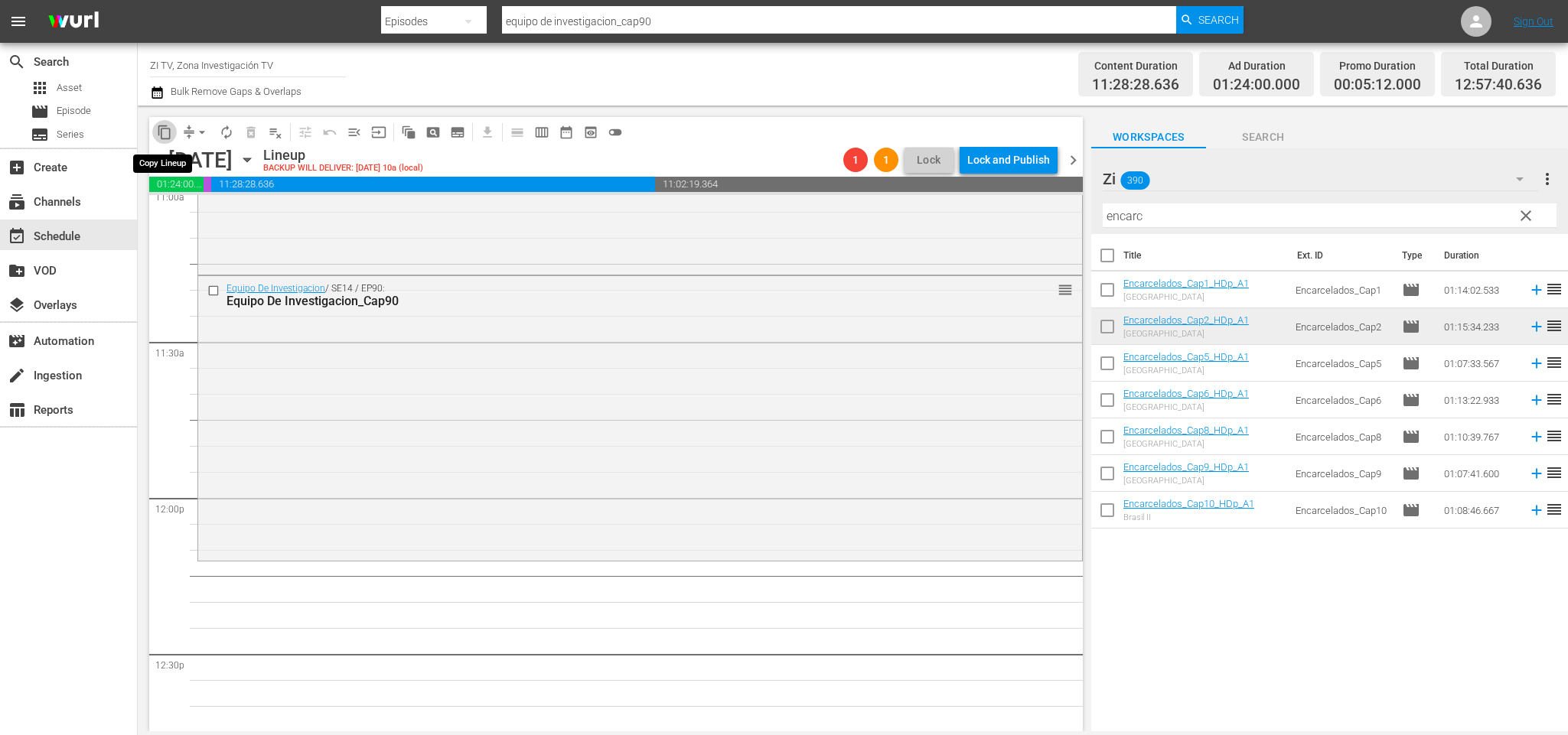
click at [165, 122] on button "content_copy" at bounding box center [165, 132] width 24 height 24
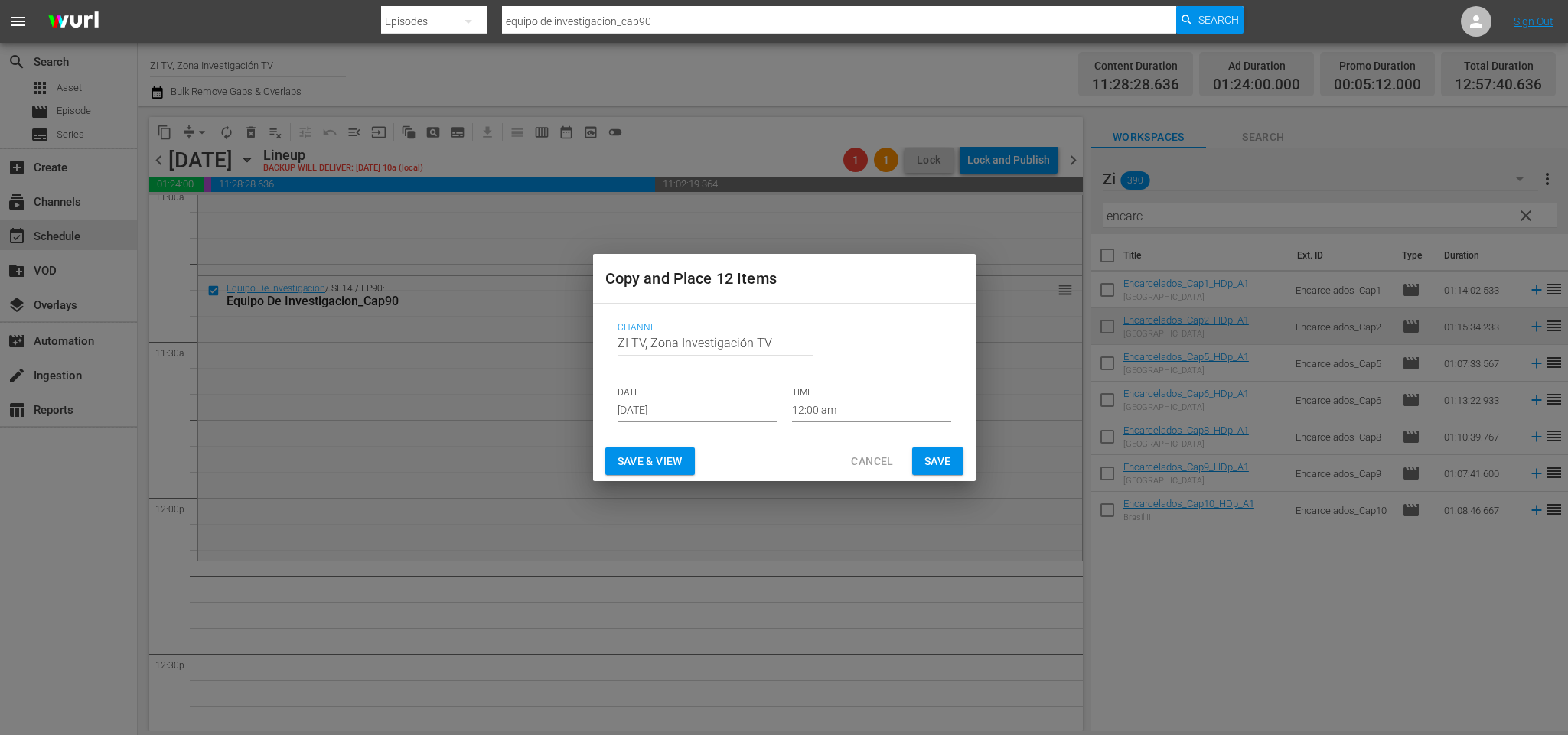
click at [681, 395] on p "DATE" at bounding box center [697, 393] width 159 height 13
click at [680, 398] on p "DATE" at bounding box center [697, 393] width 159 height 13
click at [678, 407] on input "[DATE]" at bounding box center [697, 410] width 159 height 23
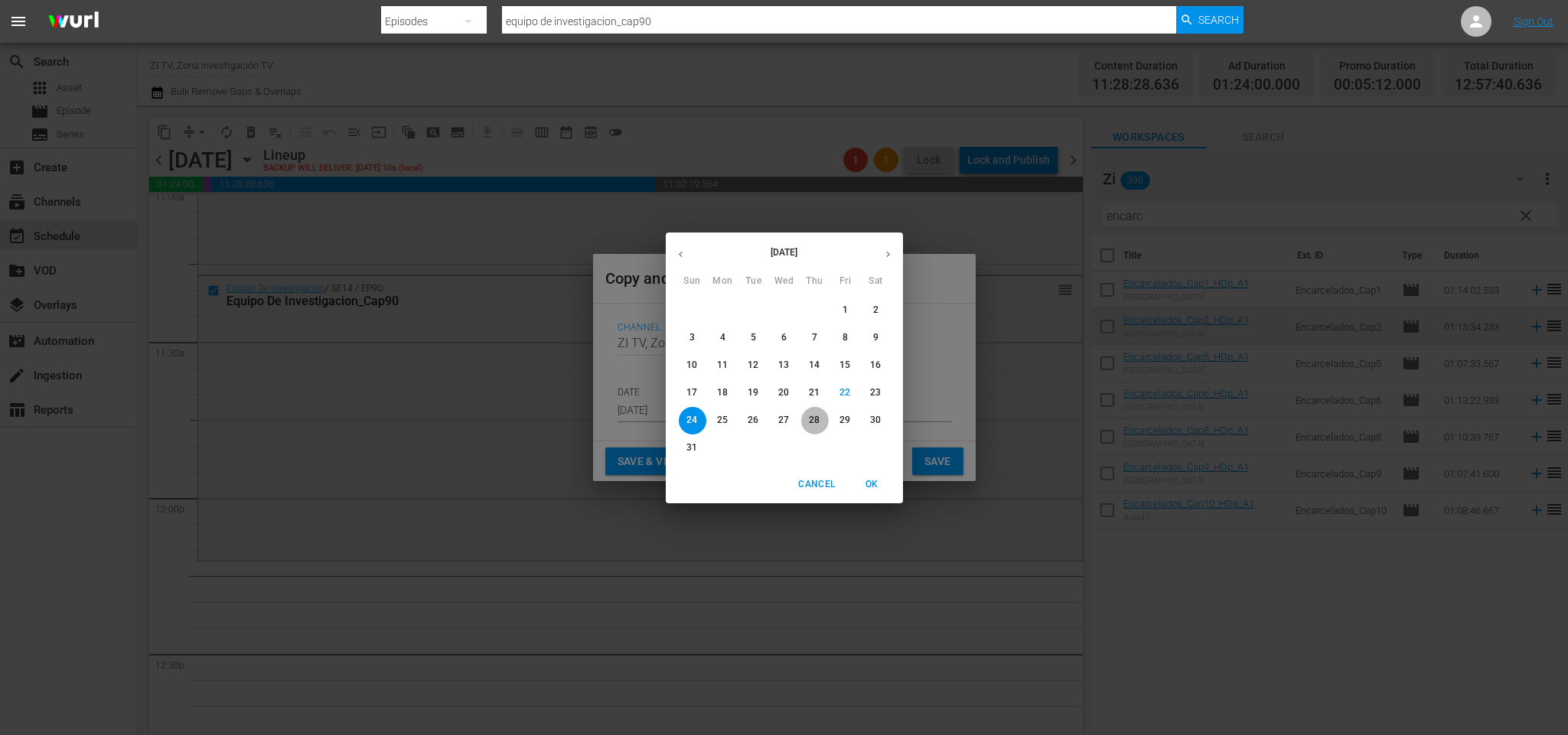
click at [813, 410] on button "28" at bounding box center [815, 421] width 28 height 28
type input "Aug 28th 2025"
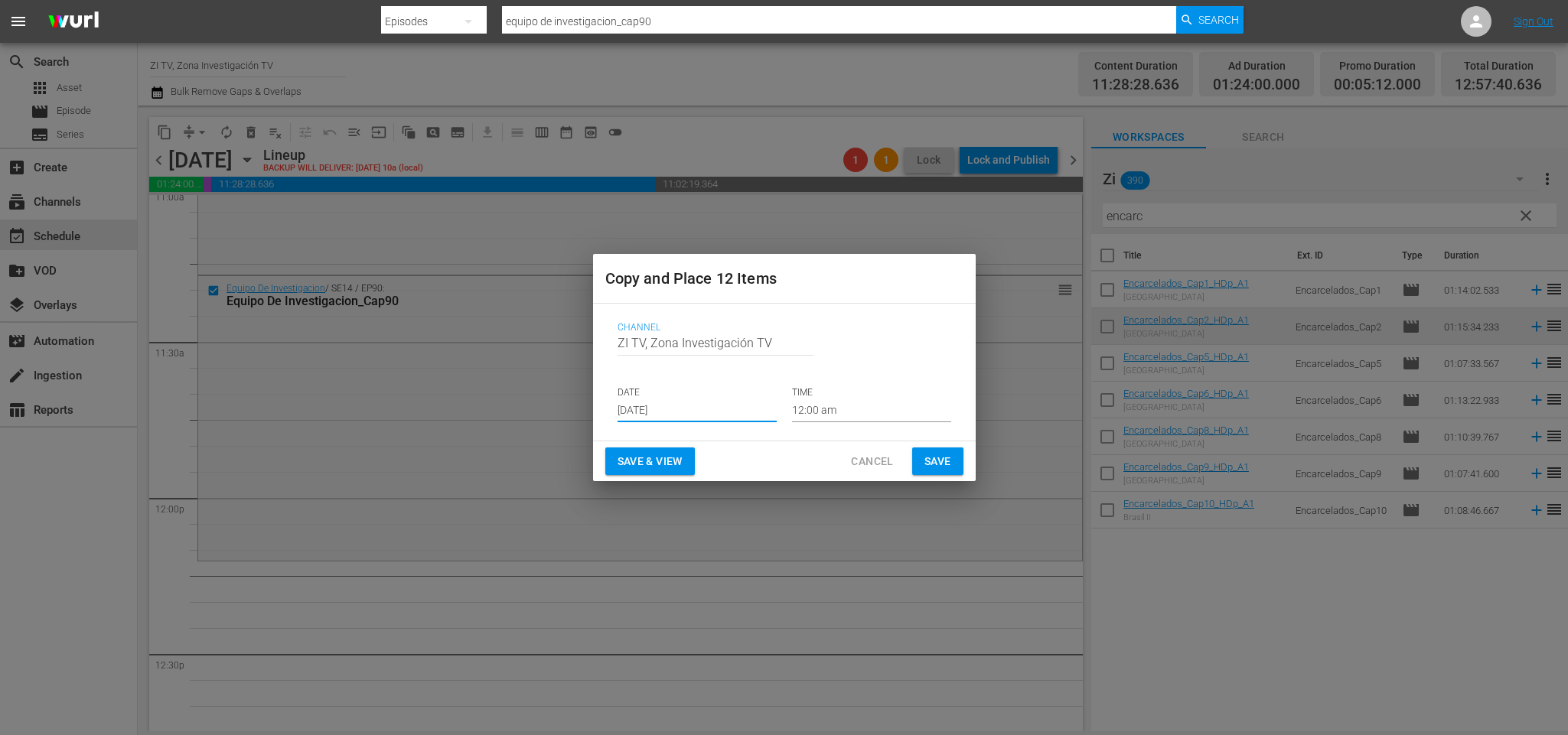
click at [856, 402] on input "12:00 am" at bounding box center [872, 410] width 159 height 23
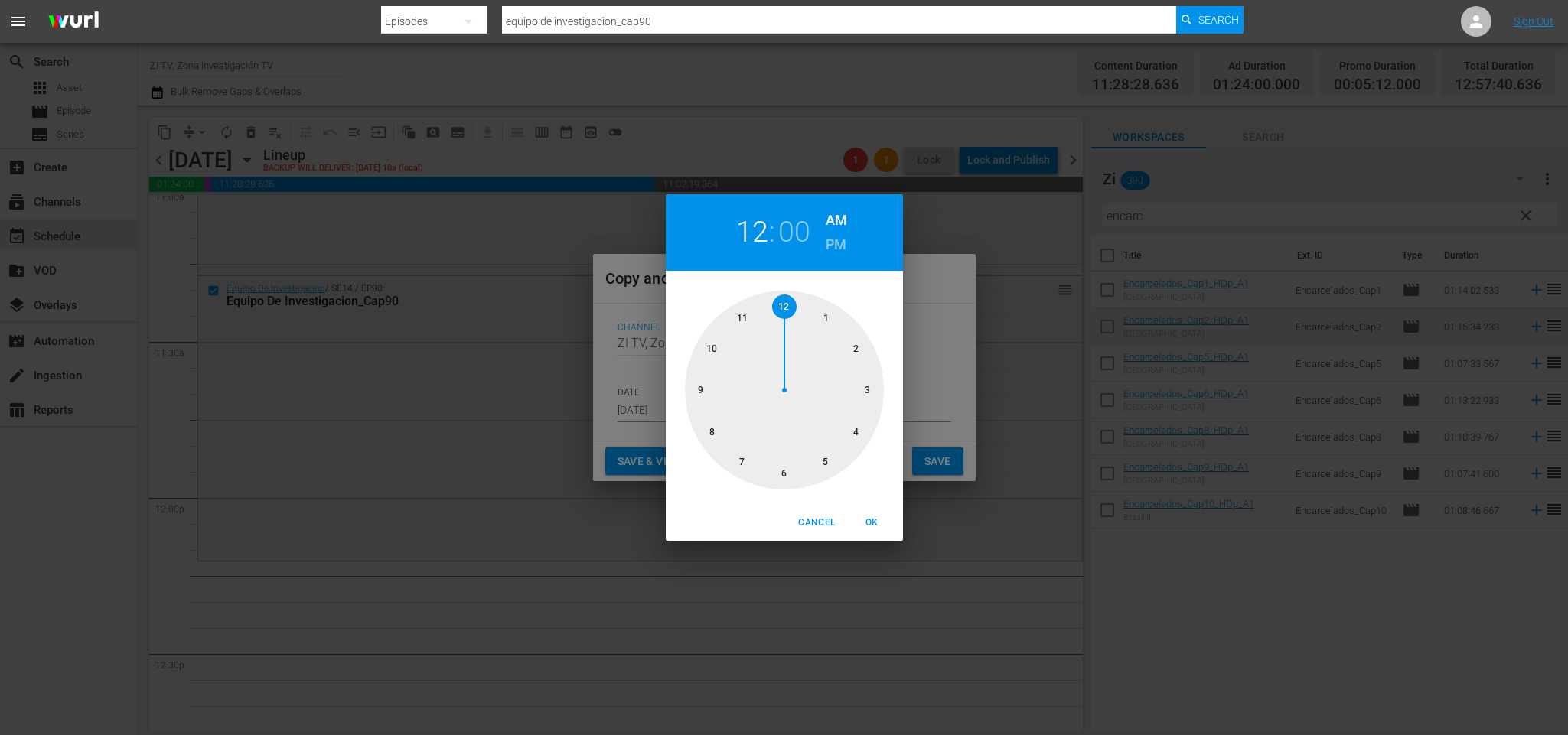
click at [740, 317] on div at bounding box center [784, 390] width 199 height 199
click at [780, 486] on div at bounding box center [784, 390] width 199 height 199
click at [880, 519] on span "OK" at bounding box center [873, 522] width 37 height 16
type input "11:30 am"
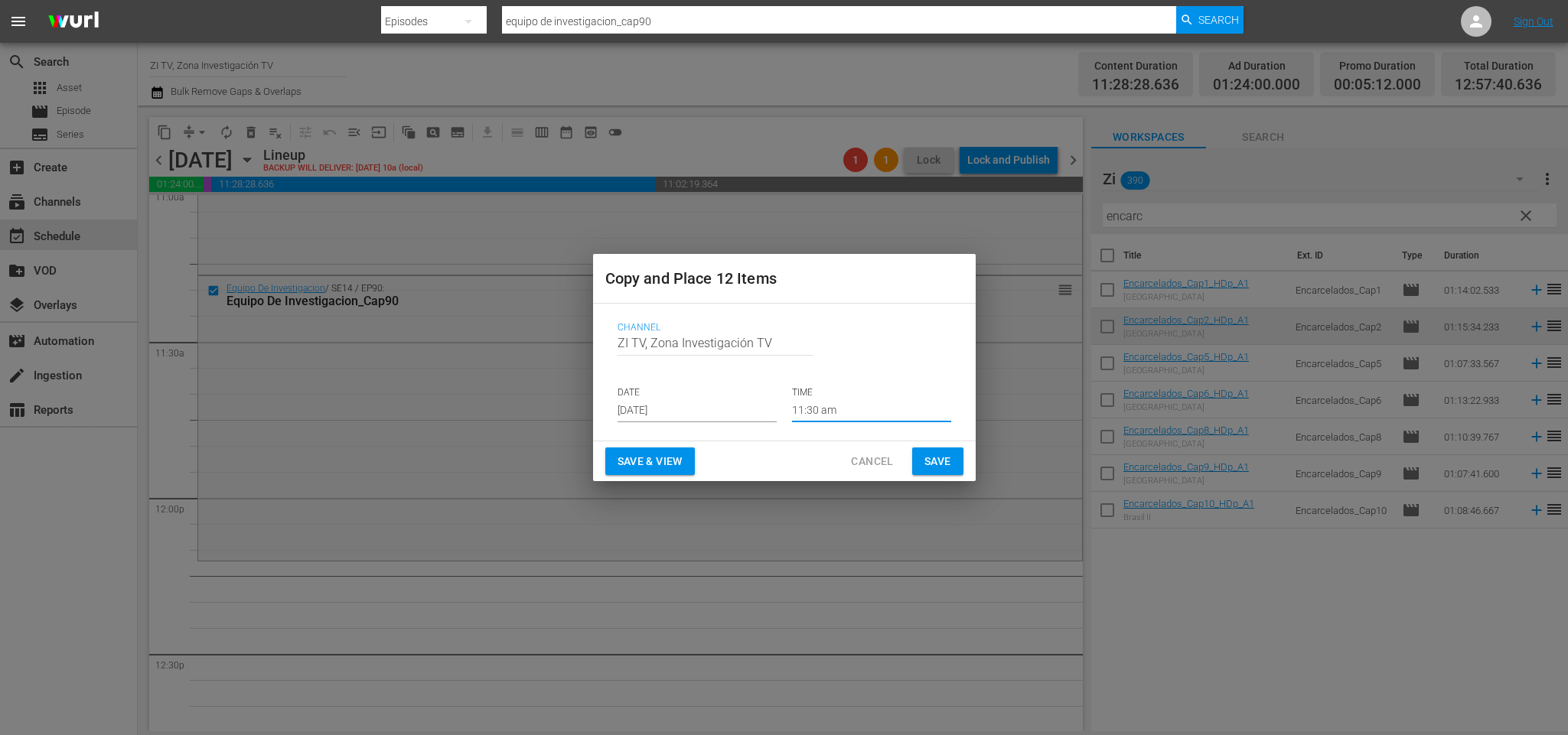
click at [944, 459] on span "Save" at bounding box center [937, 461] width 27 height 19
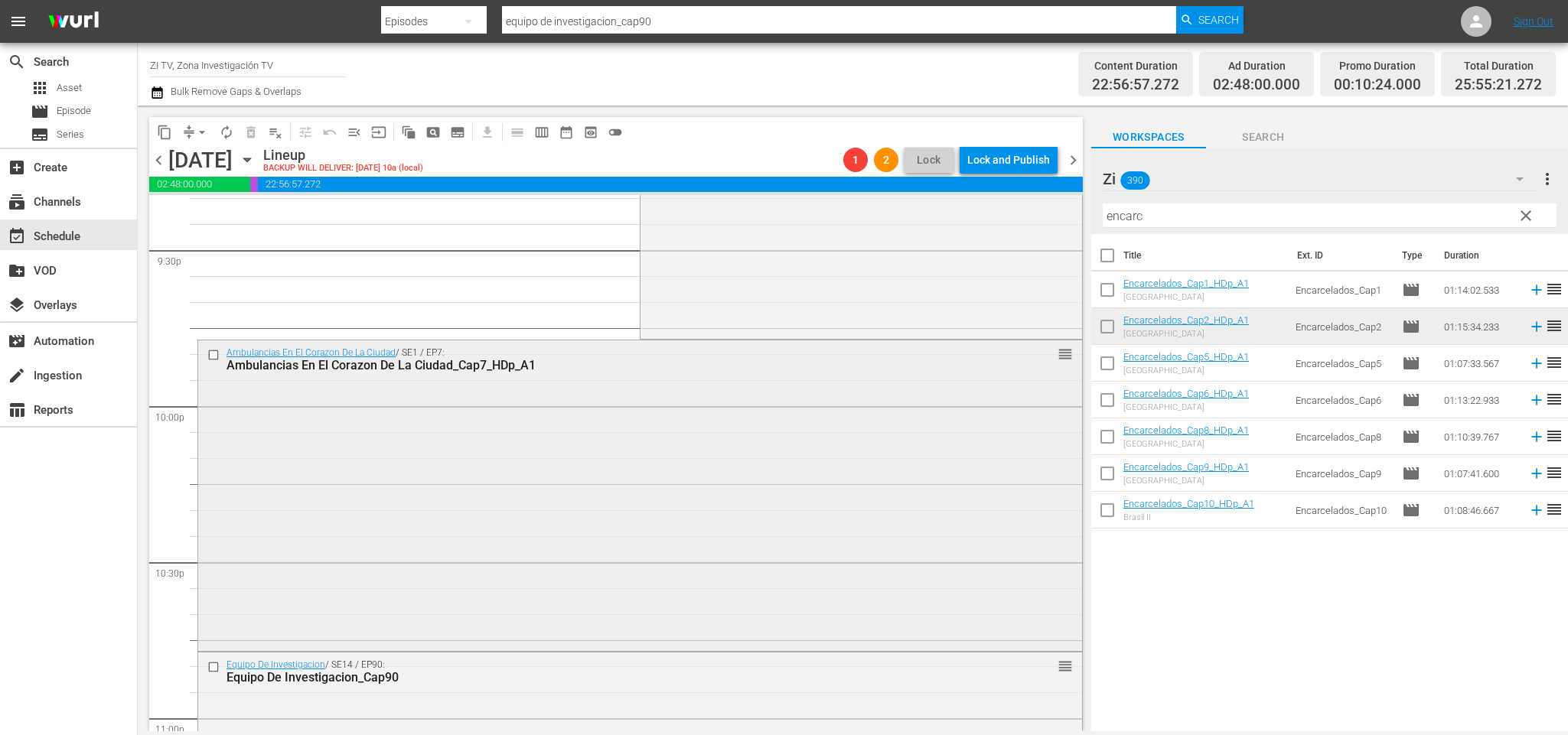
scroll to position [6887, 0]
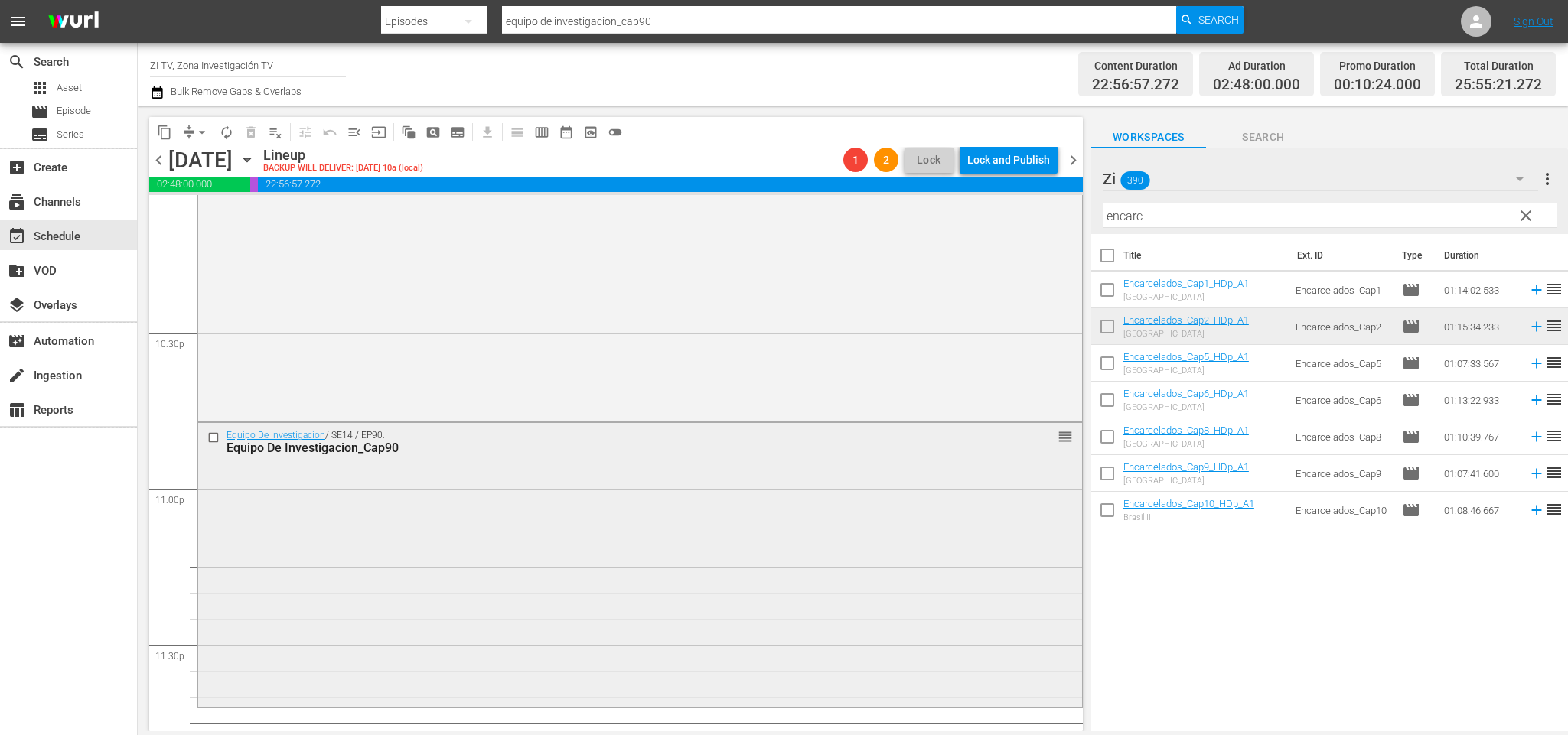
click at [216, 435] on input "checkbox" at bounding box center [214, 438] width 16 height 13
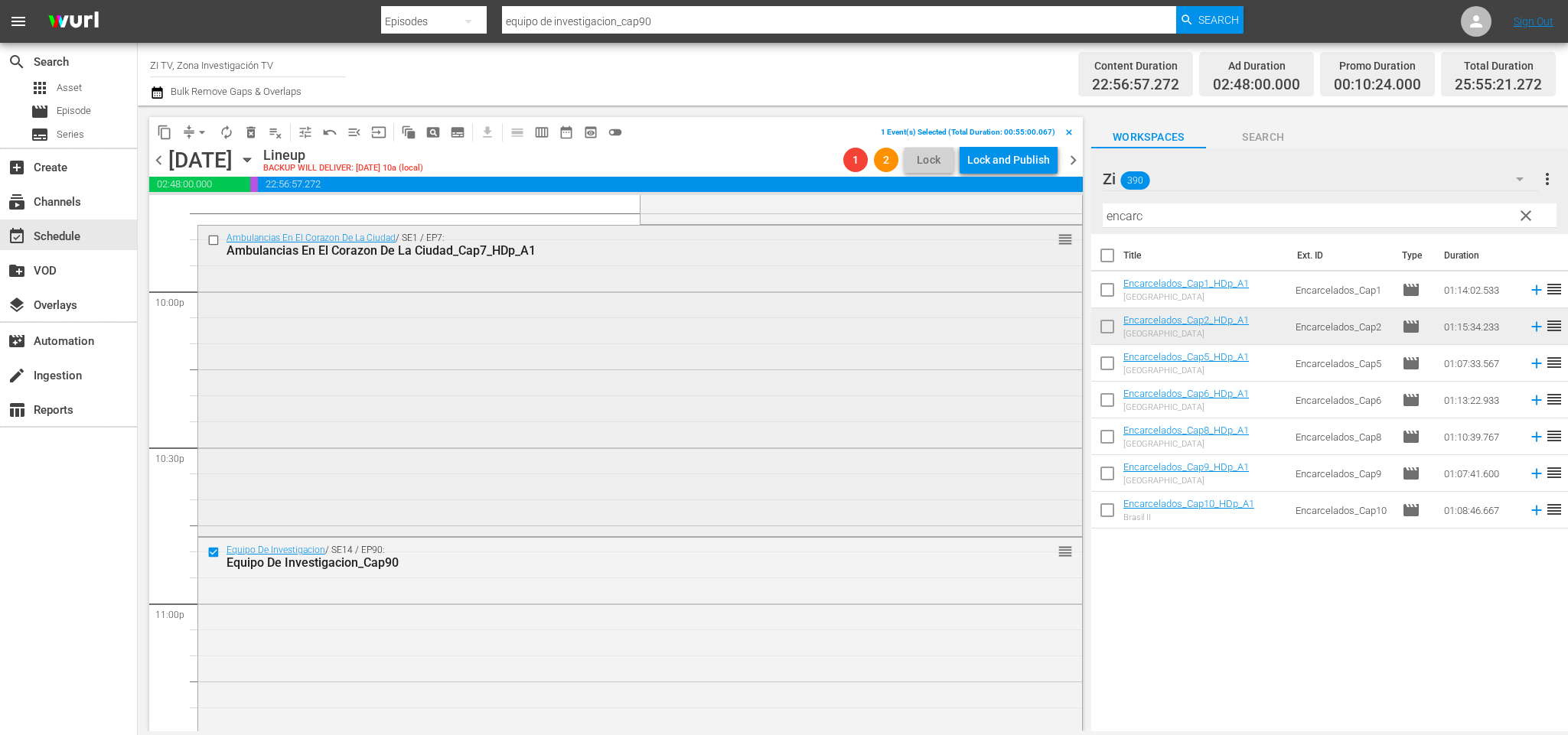
scroll to position [6658, 0]
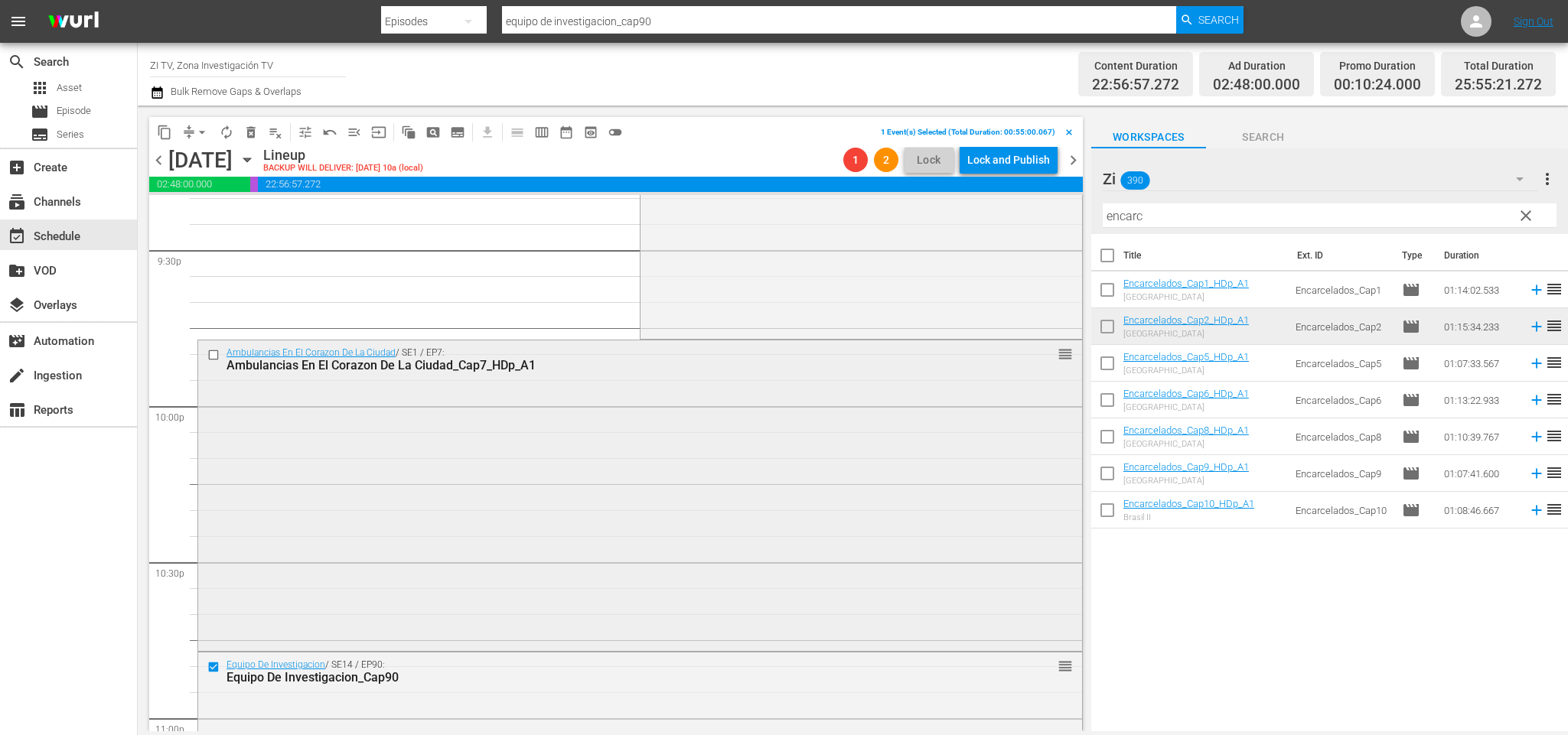
click at [215, 358] on input "checkbox" at bounding box center [214, 355] width 16 height 13
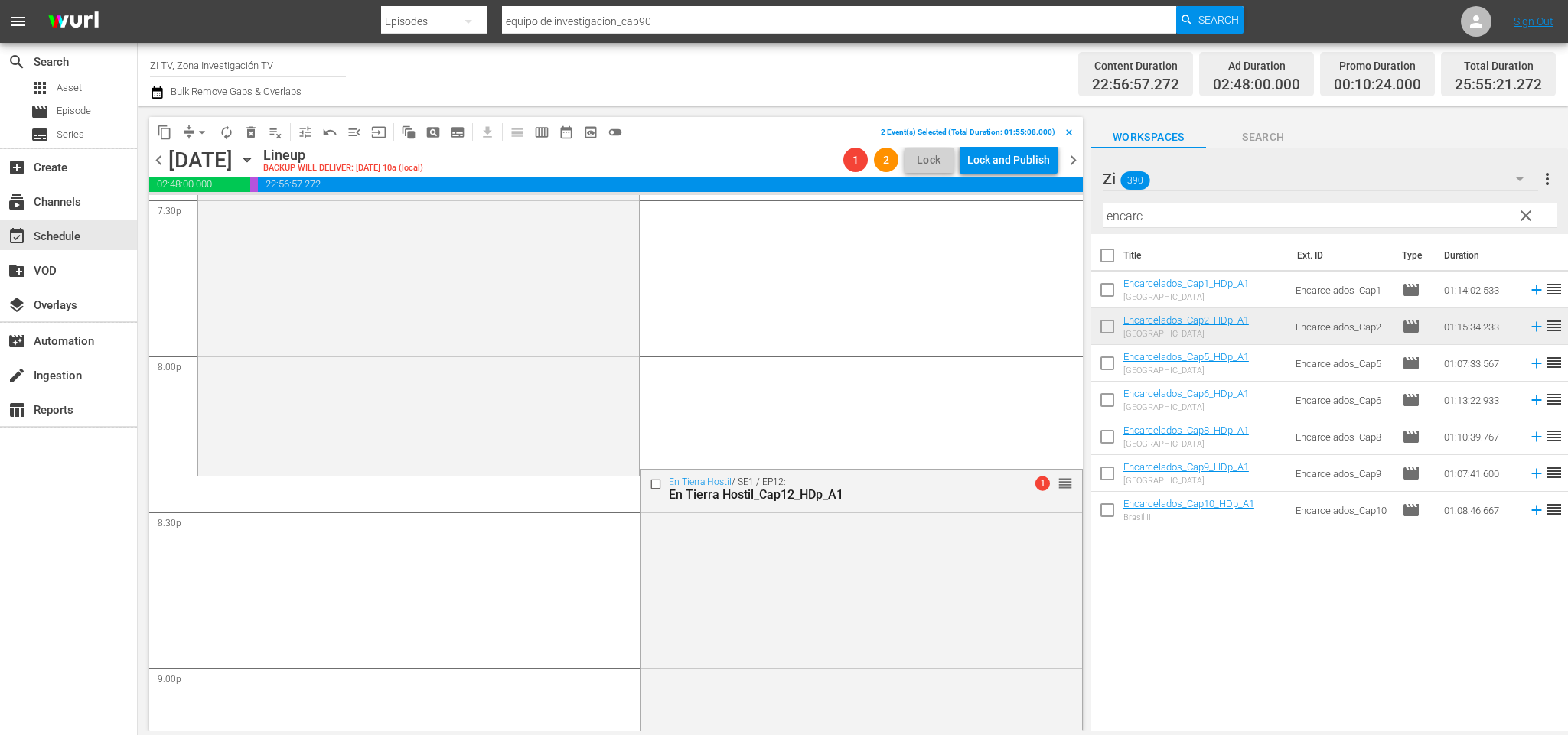
scroll to position [5854, 0]
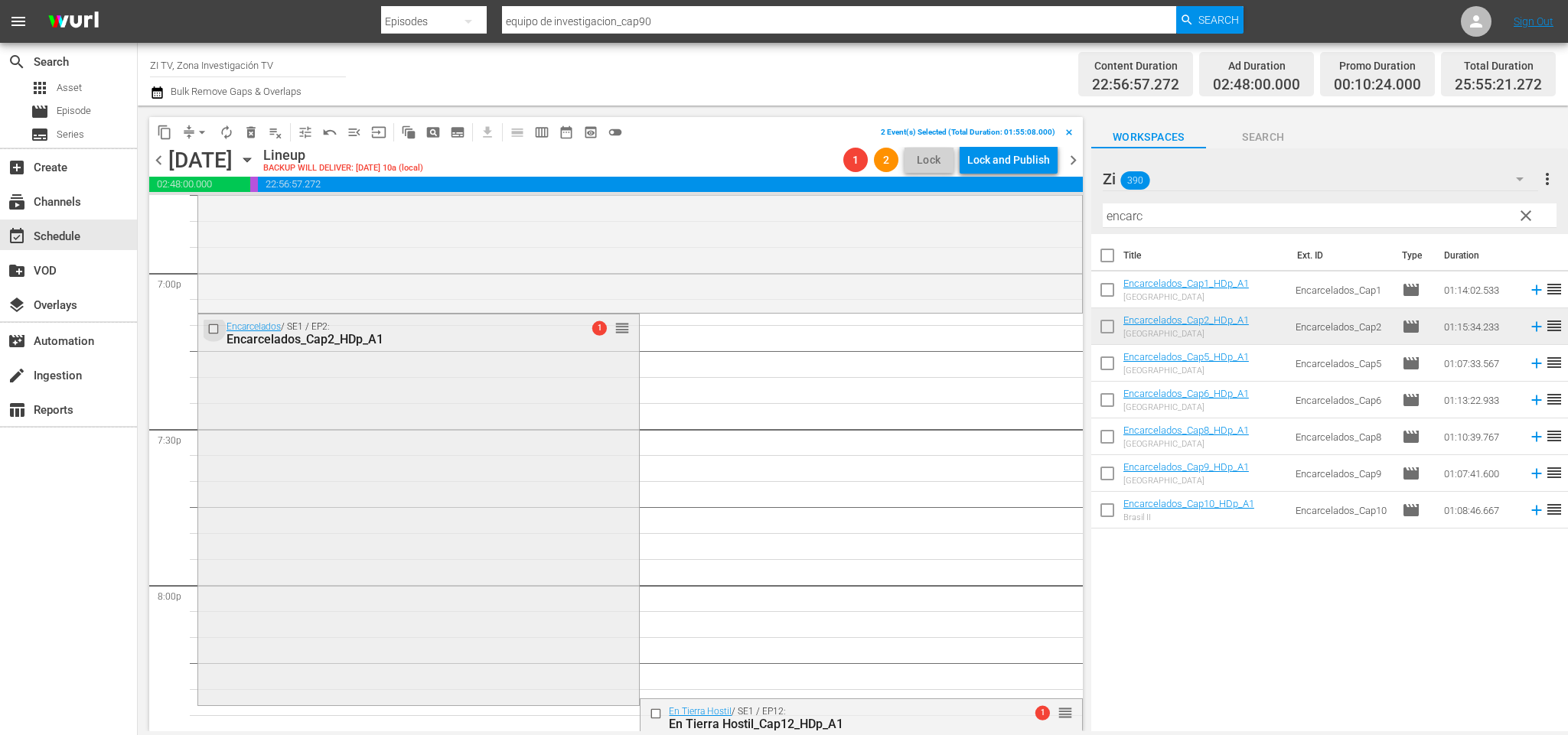
click at [216, 325] on input "checkbox" at bounding box center [214, 328] width 16 height 13
click at [249, 136] on span "delete_forever_outlined" at bounding box center [251, 132] width 16 height 16
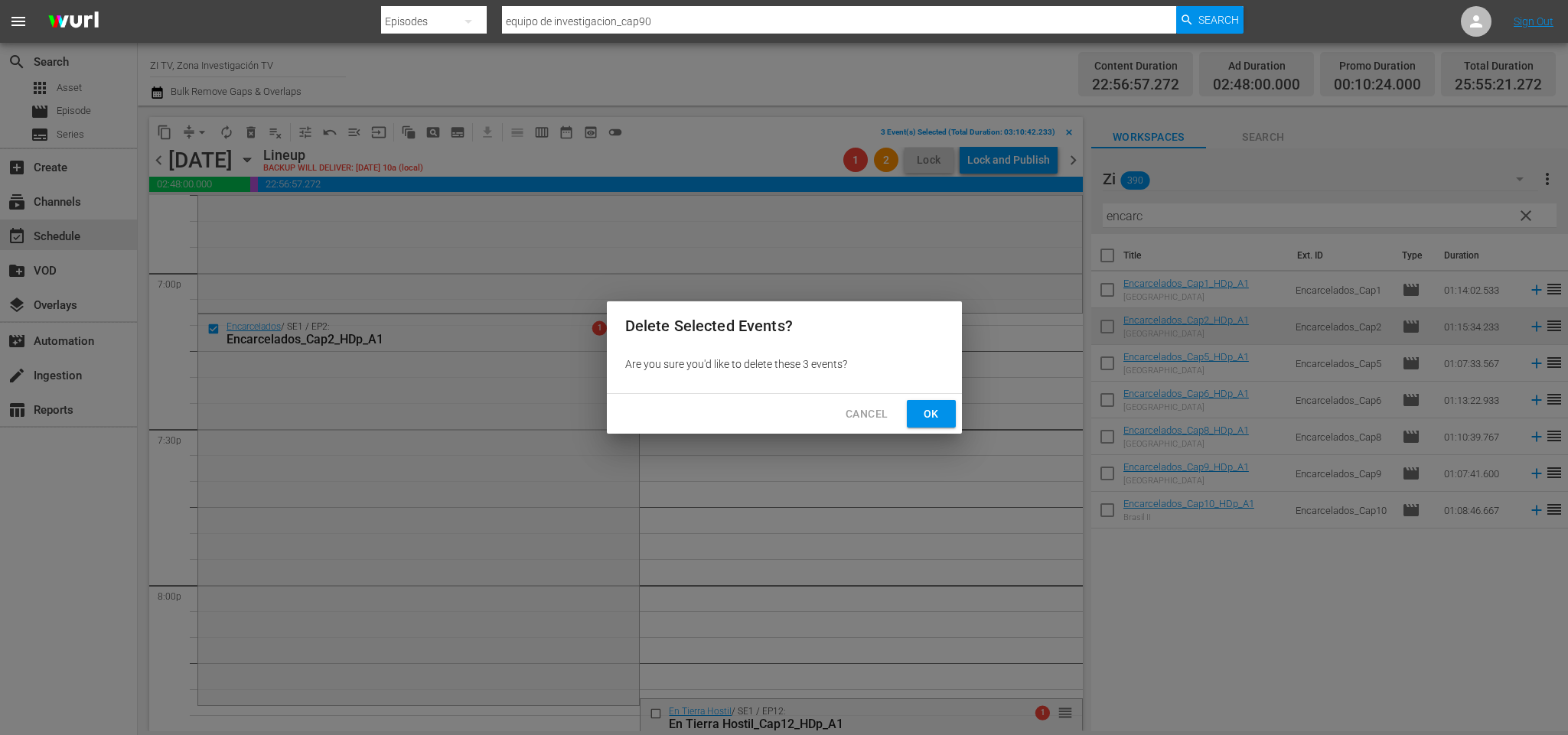
click at [925, 414] on span "Ok" at bounding box center [931, 414] width 24 height 19
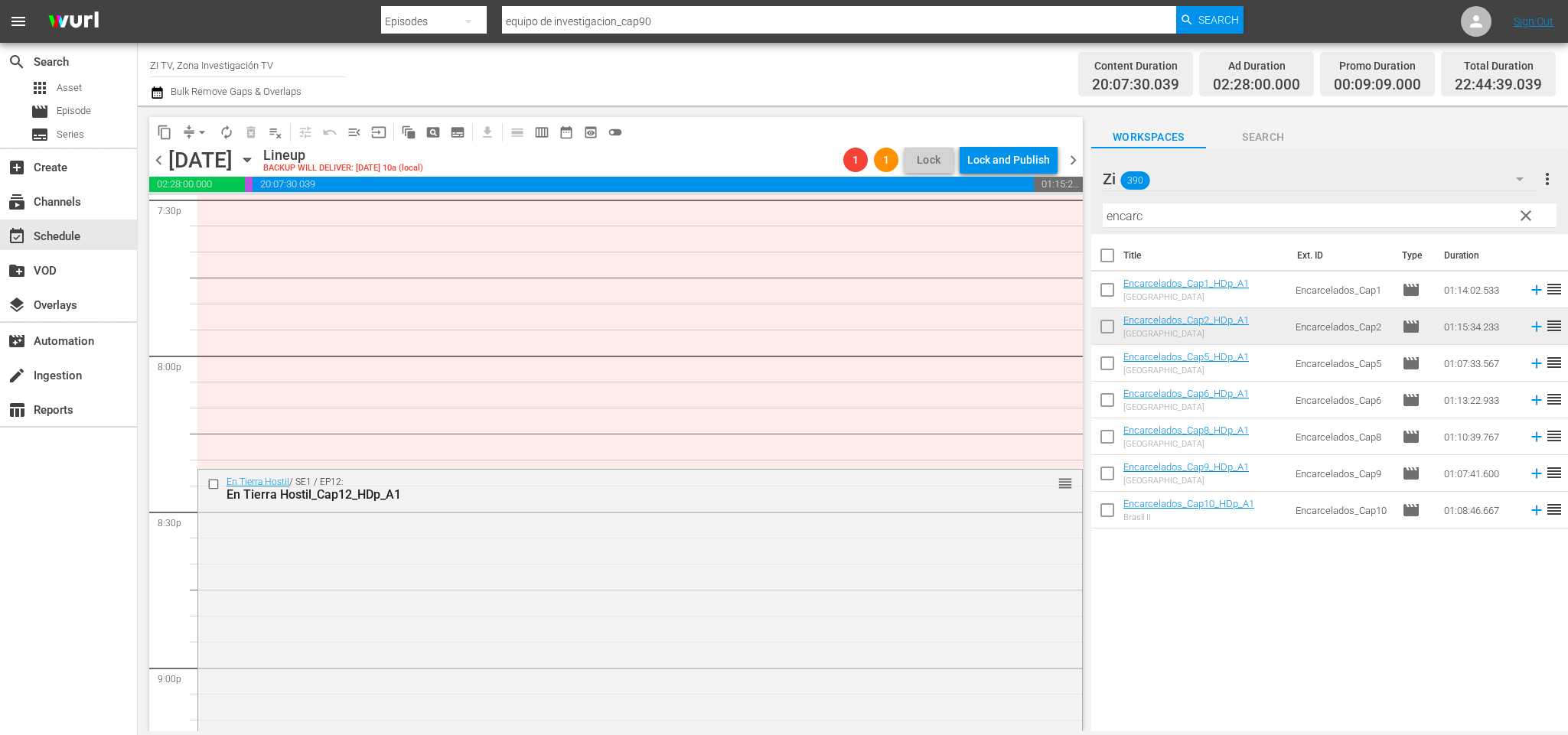
scroll to position [6428, 0]
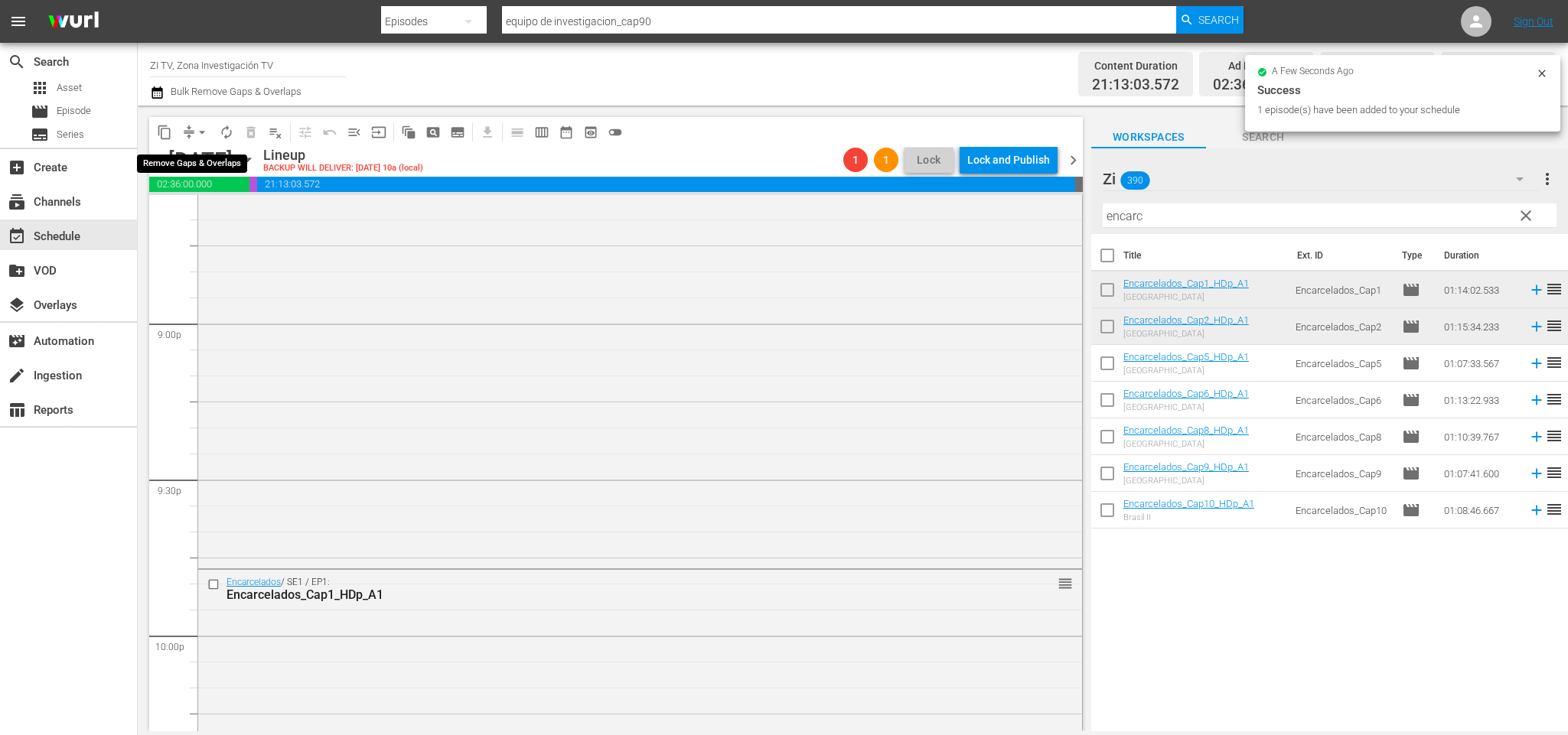
click at [198, 129] on span "arrow_drop_down" at bounding box center [202, 132] width 16 height 16
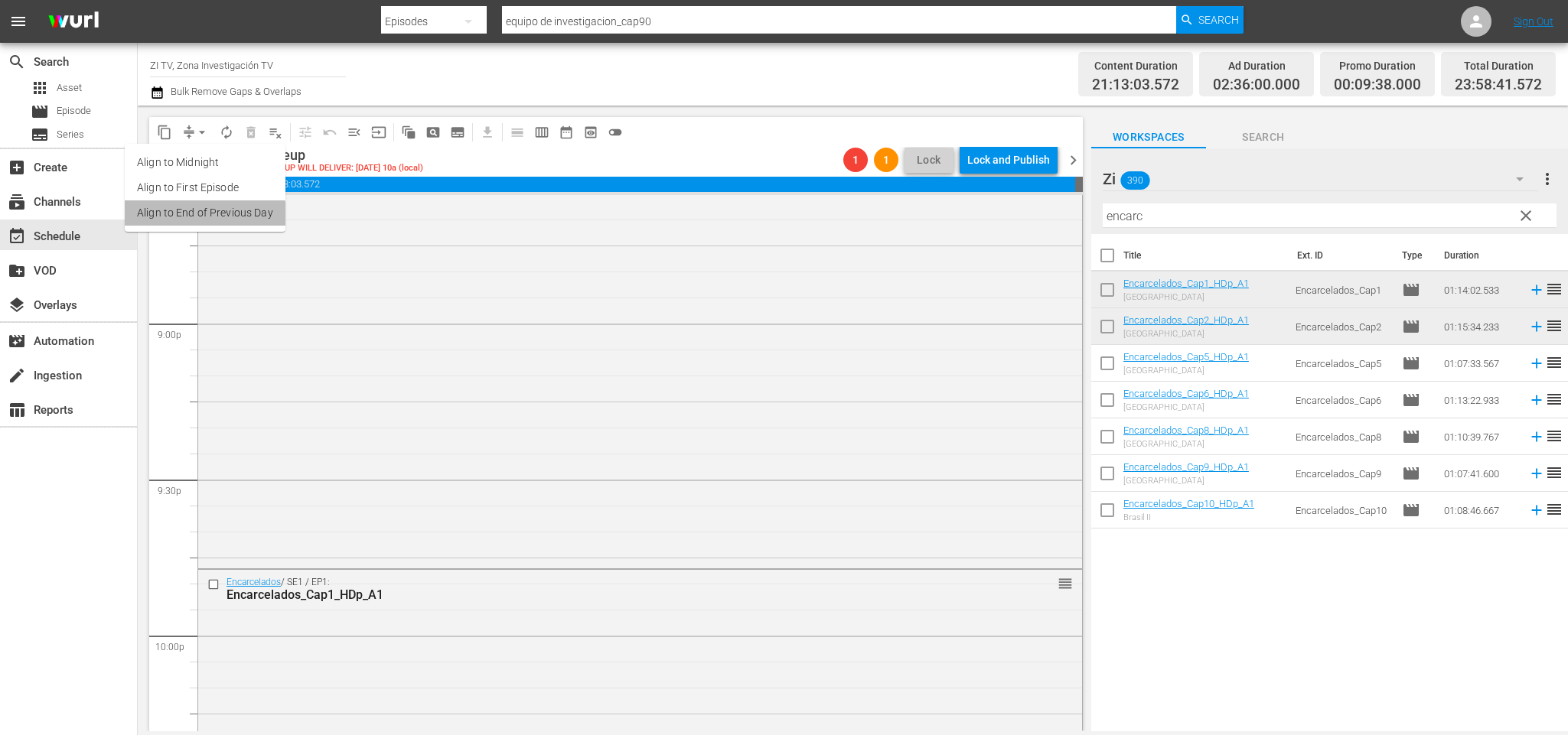
click at [204, 214] on li "Align to End of Previous Day" at bounding box center [205, 213] width 161 height 25
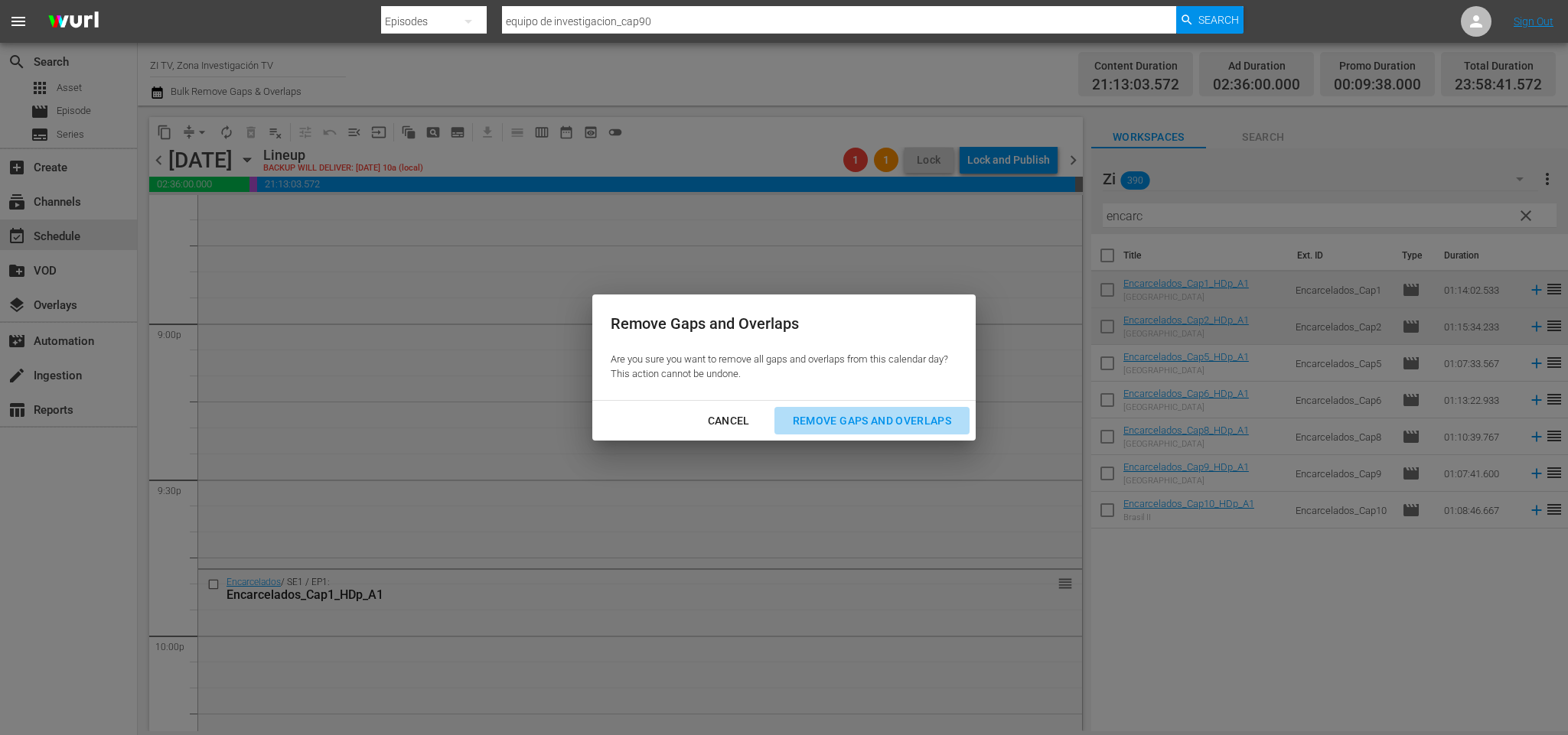
click at [888, 415] on div "Remove Gaps and Overlaps" at bounding box center [872, 421] width 183 height 19
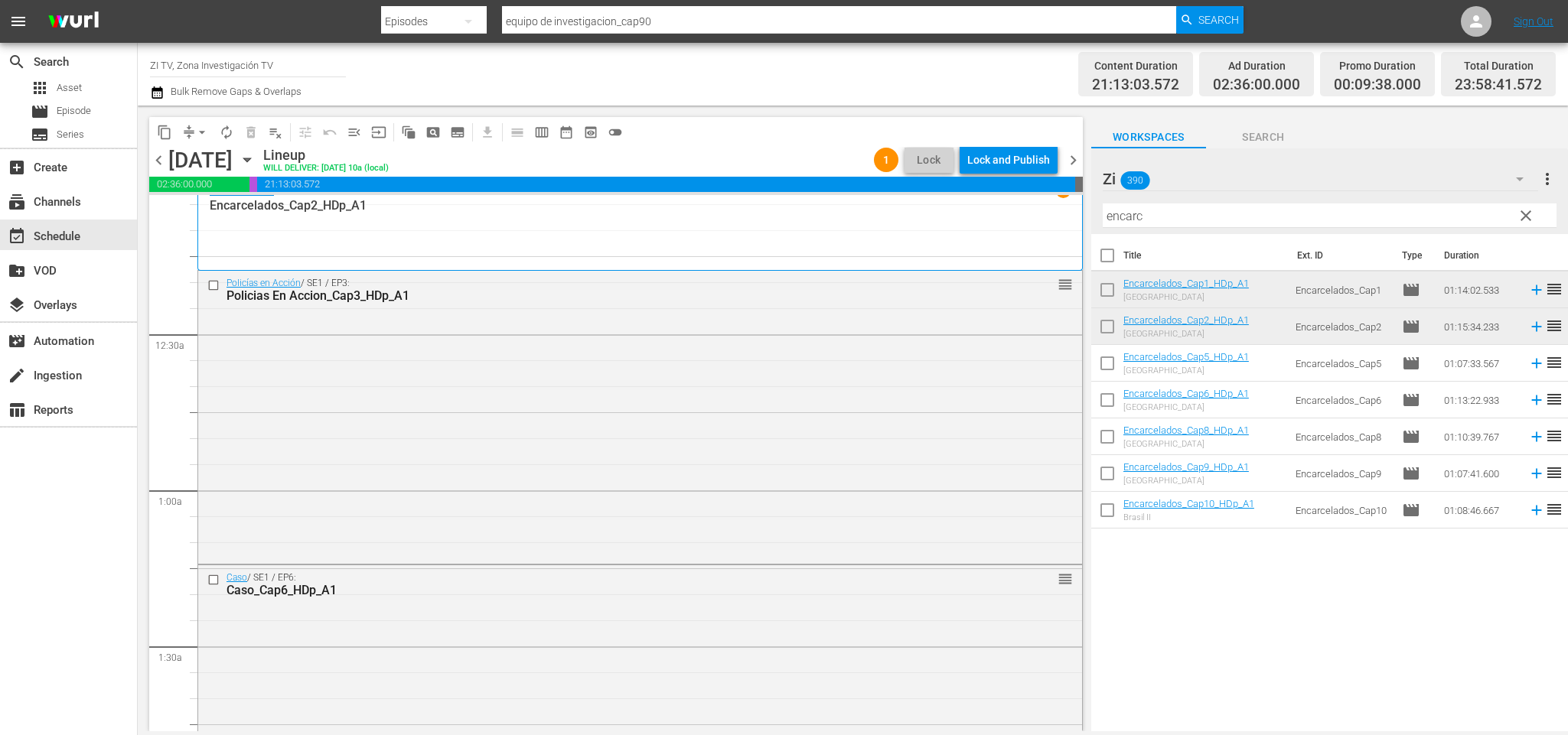
scroll to position [0, 0]
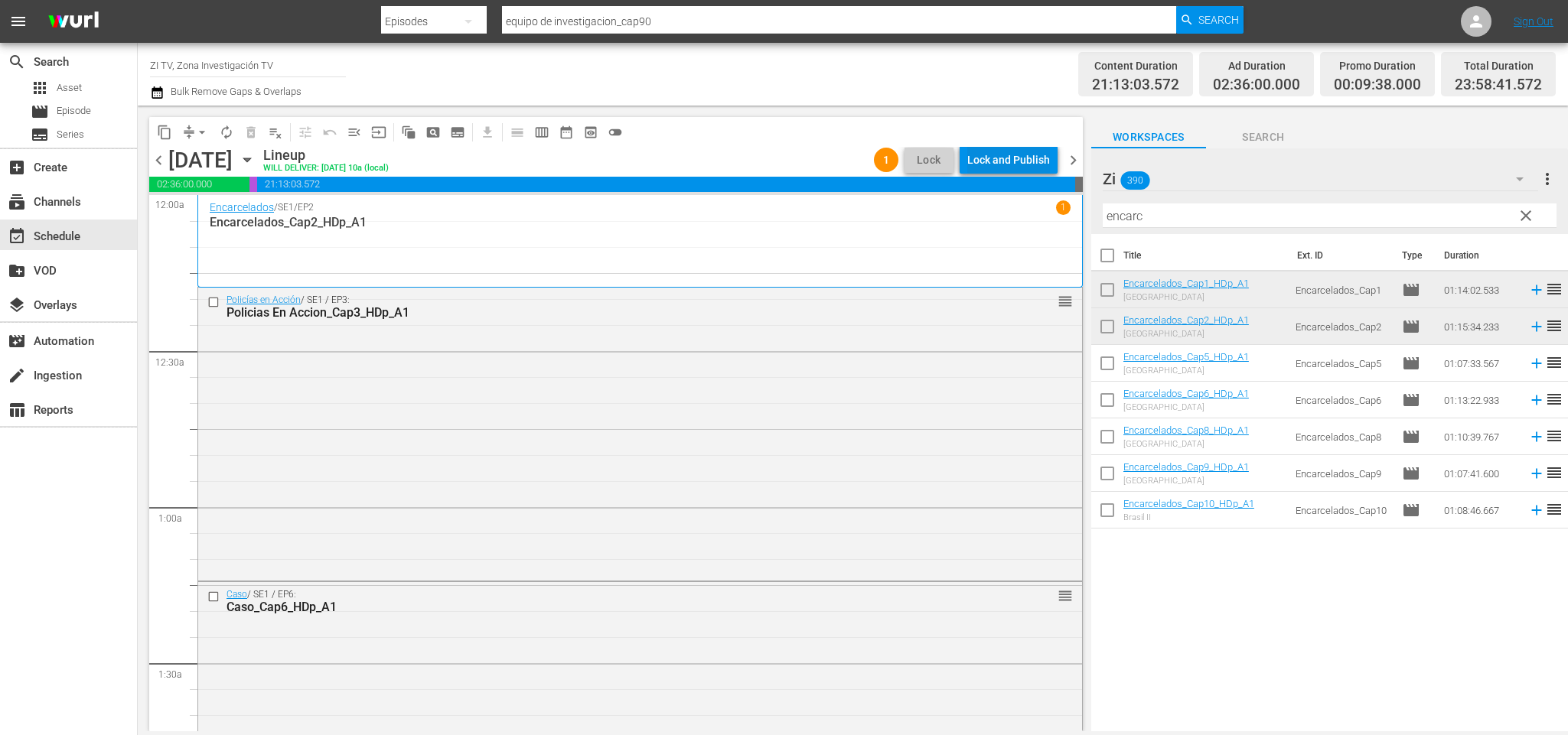
click at [992, 153] on div "Lock and Publish" at bounding box center [1008, 160] width 82 height 28
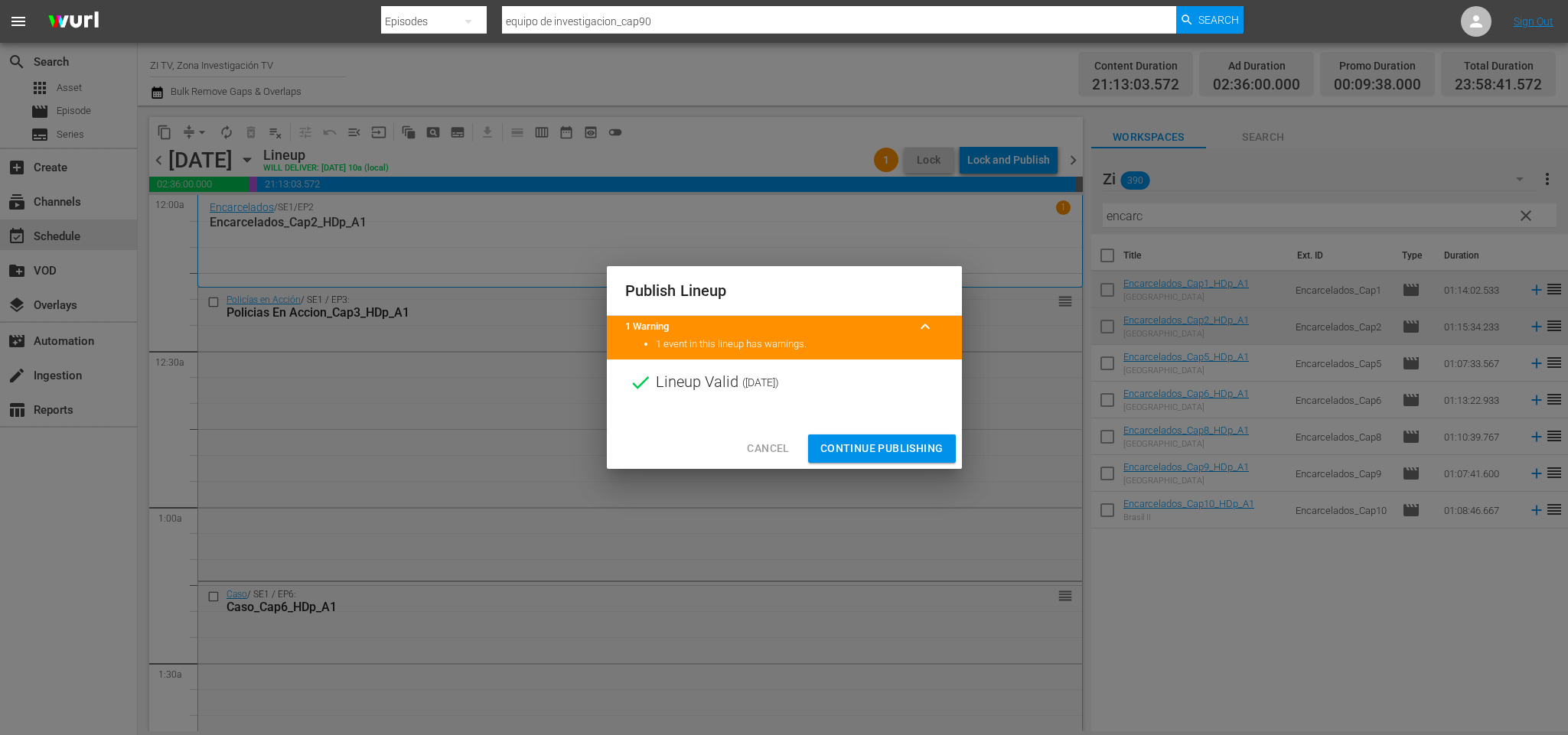
click at [864, 451] on span "Continue Publishing" at bounding box center [881, 448] width 123 height 19
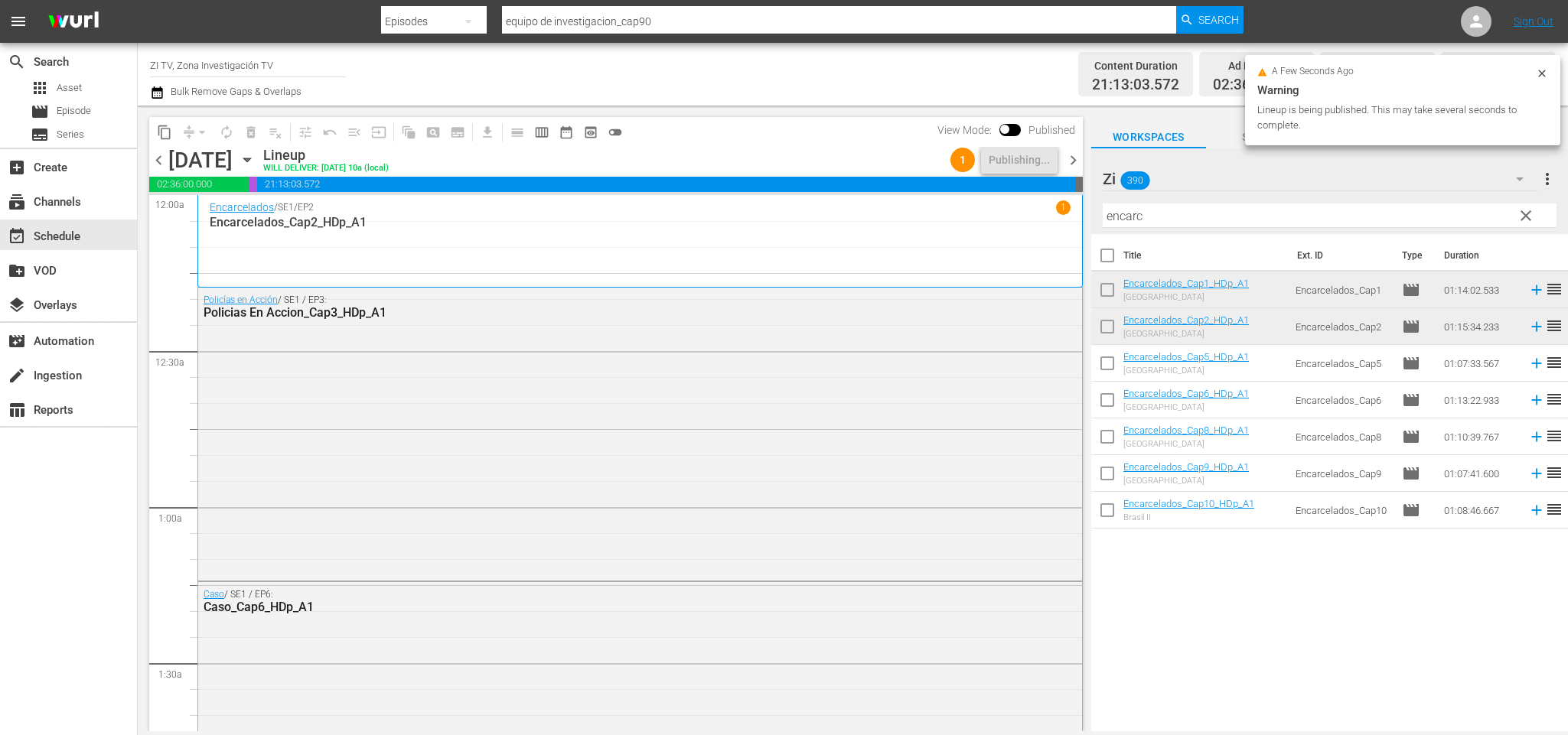
click at [163, 163] on span "chevron_left" at bounding box center [158, 160] width 19 height 19
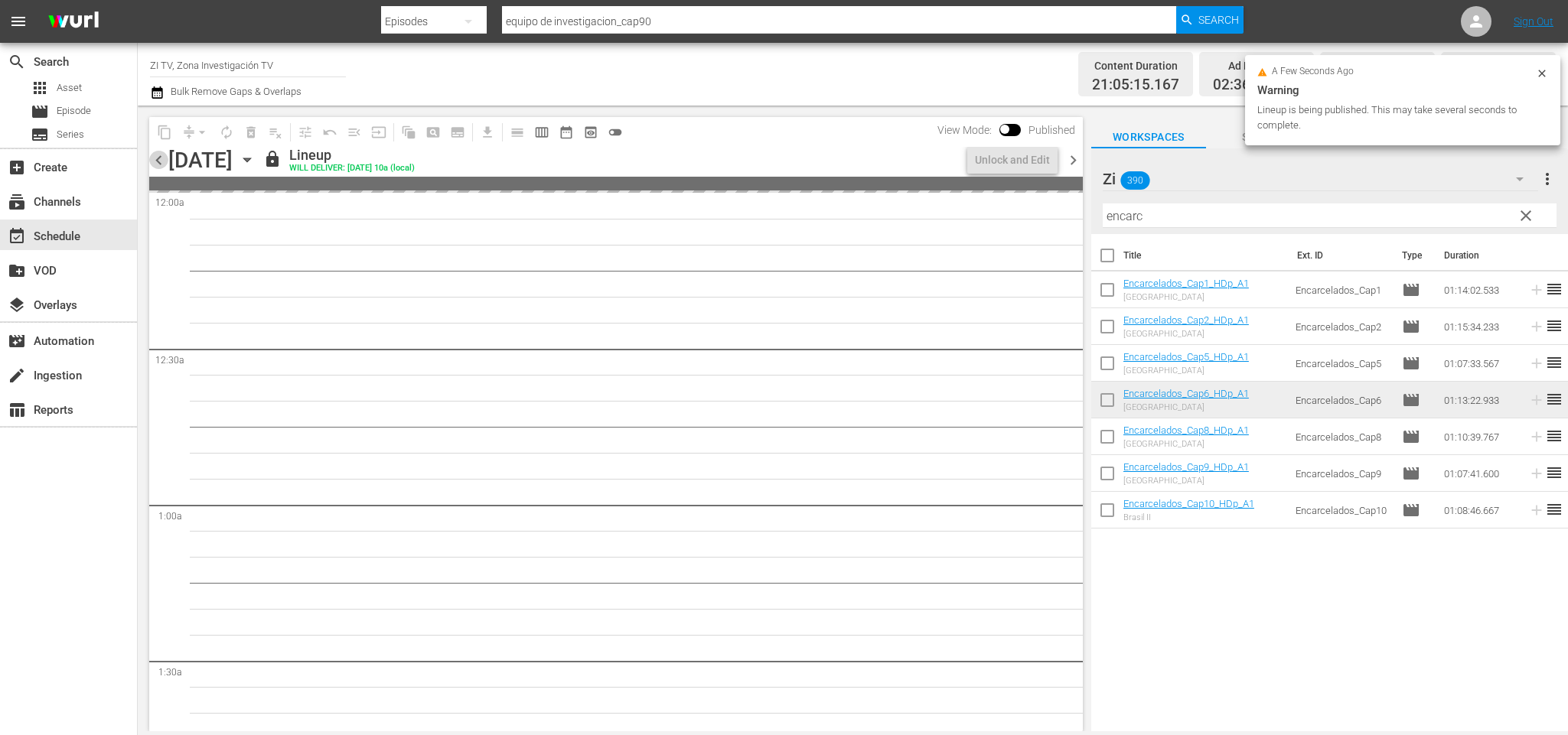
click at [163, 162] on span "chevron_left" at bounding box center [158, 160] width 19 height 19
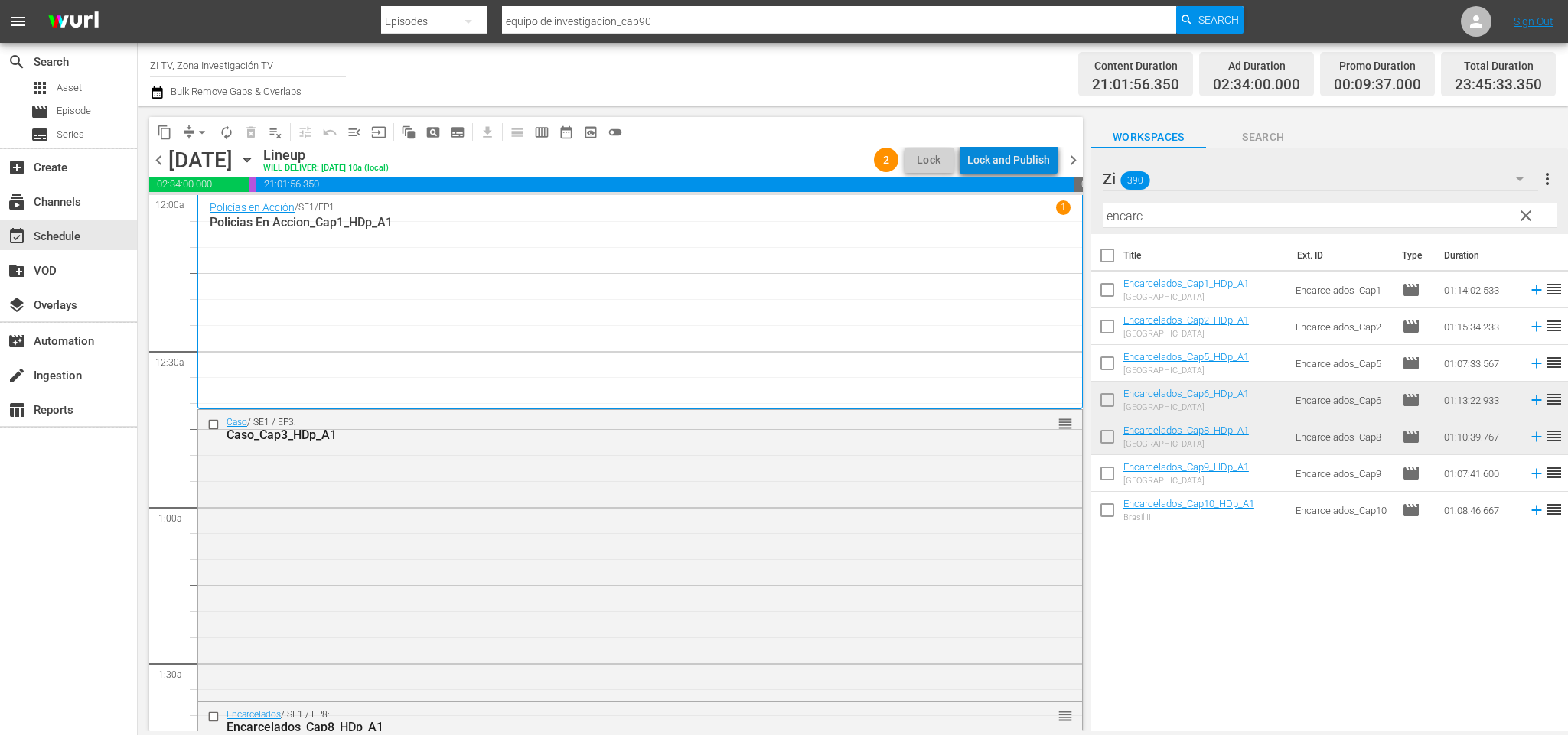
click at [1019, 158] on div "Lock and Publish" at bounding box center [1008, 160] width 82 height 28
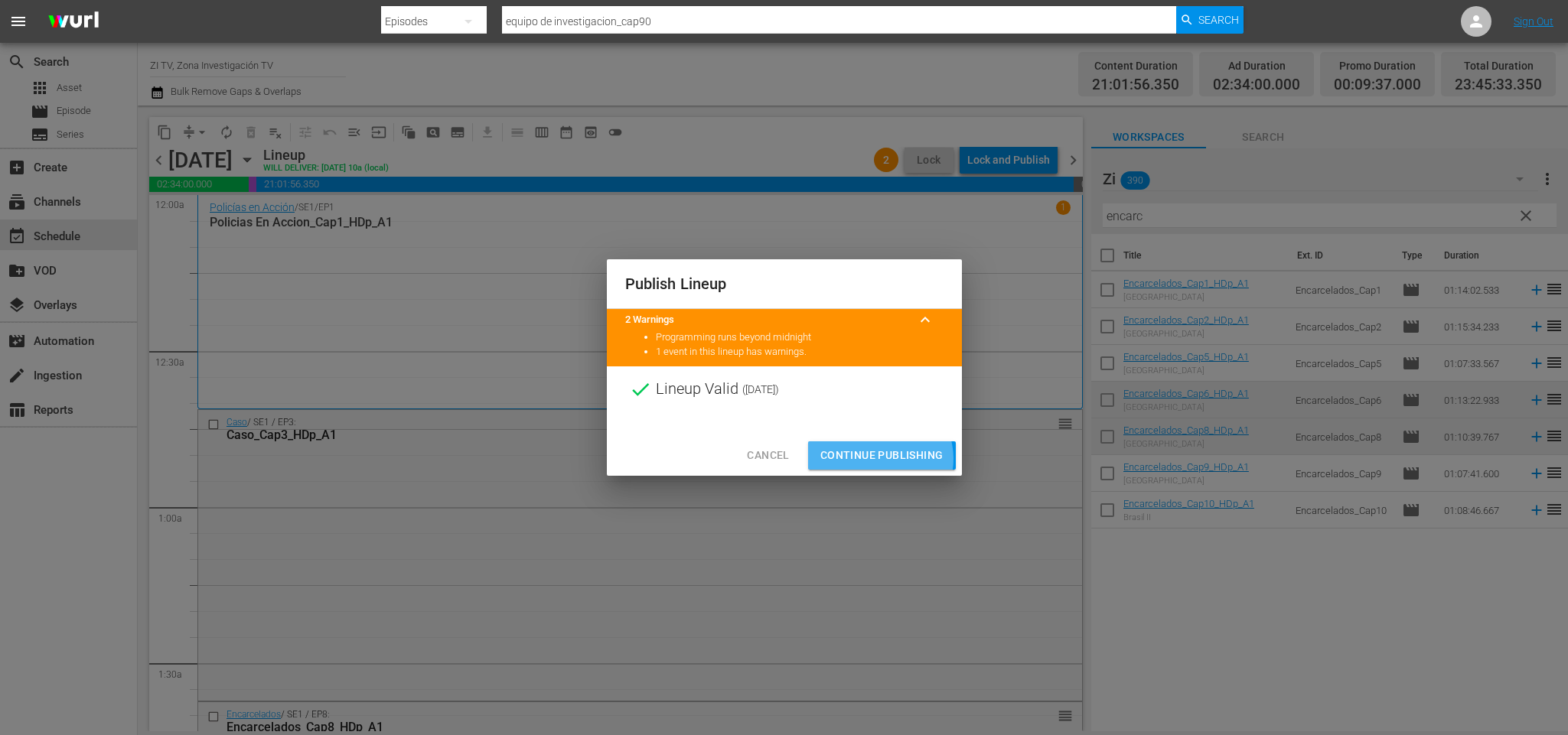
drag, startPoint x: 885, startPoint y: 459, endPoint x: 877, endPoint y: 455, distance: 8.9
click at [885, 459] on span "Continue Publishing" at bounding box center [881, 456] width 123 height 19
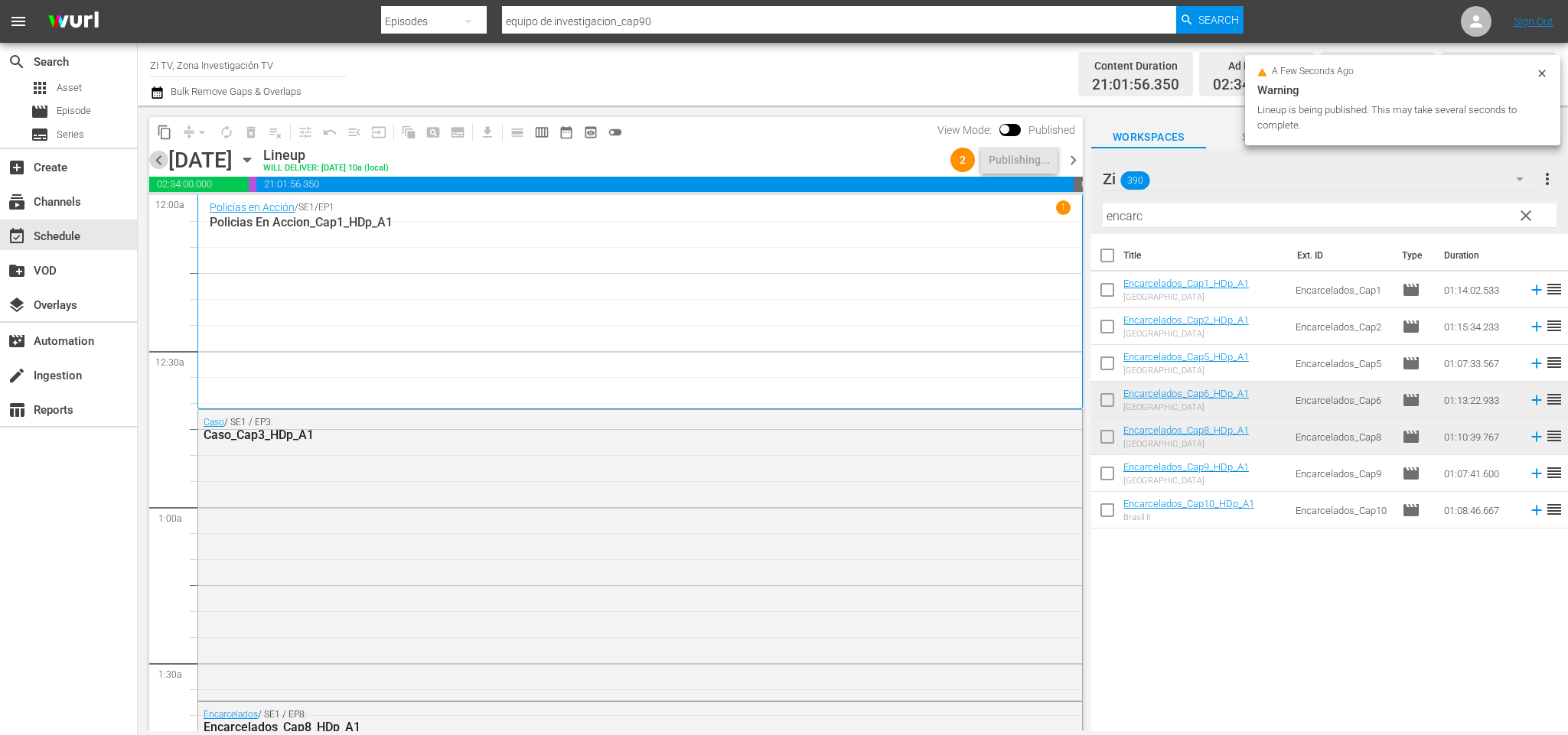
click at [162, 157] on span "chevron_left" at bounding box center [158, 160] width 19 height 19
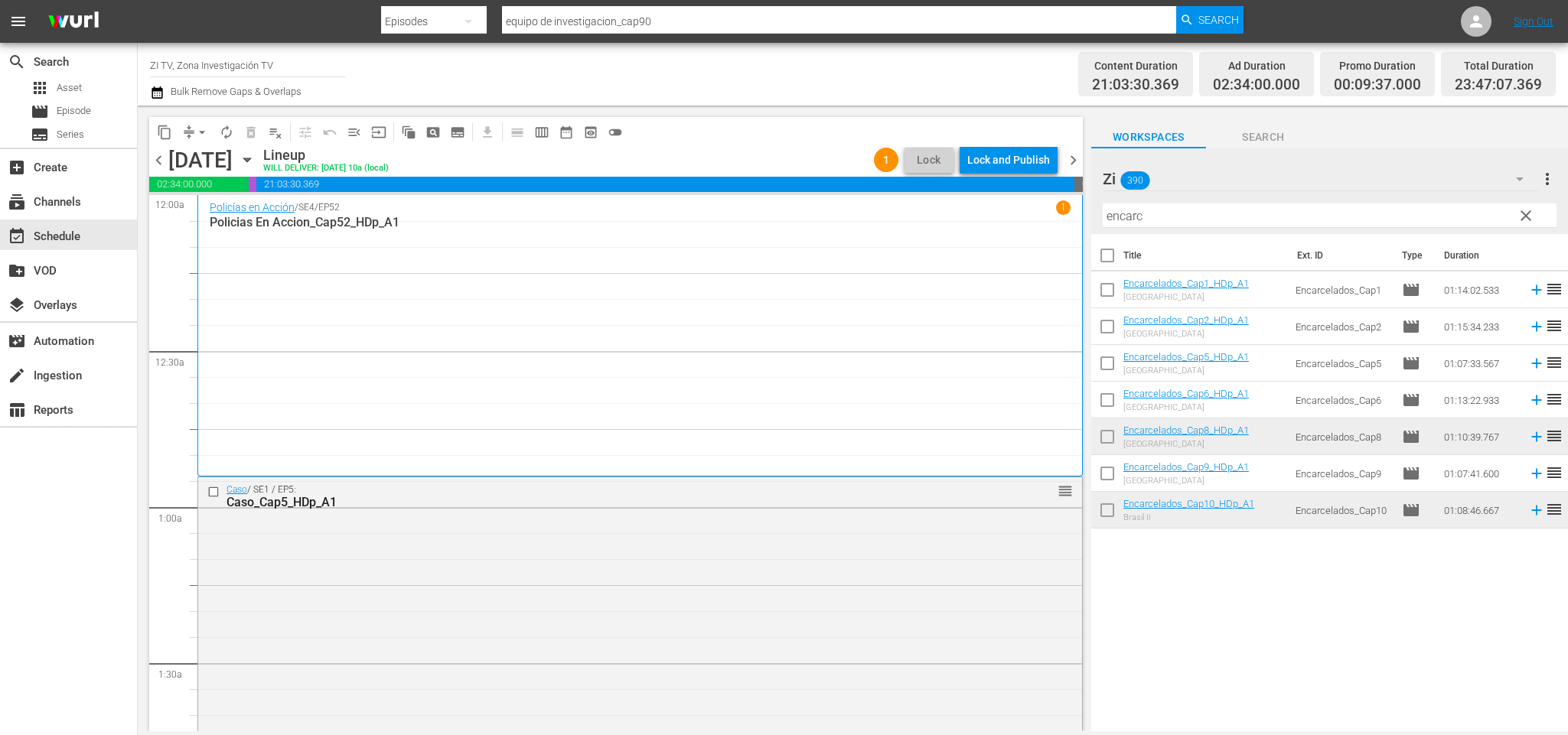
click at [1013, 162] on div "Lock and Publish" at bounding box center [1008, 160] width 82 height 28
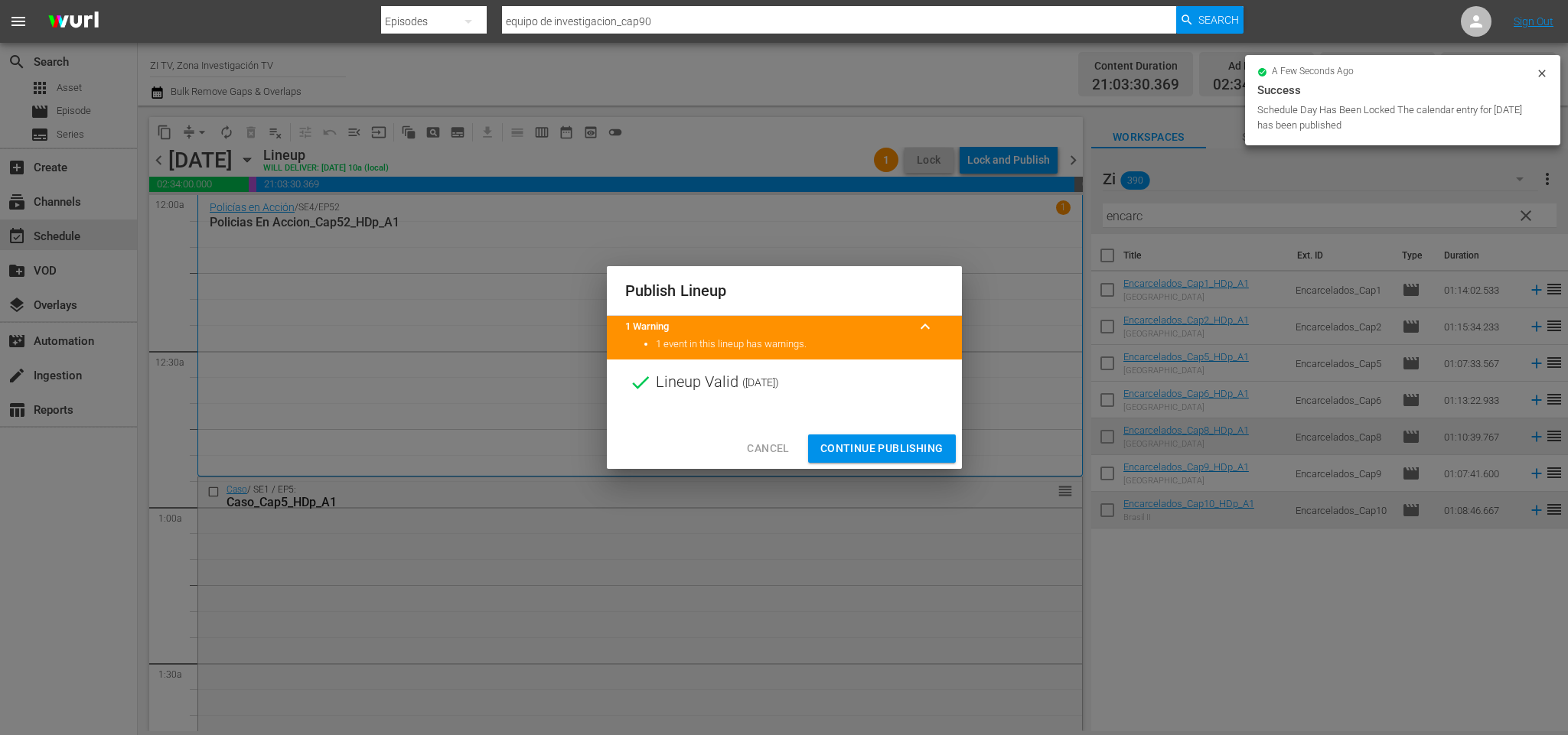
click at [893, 430] on div "Publish Lineup 1 Warning keyboard_arrow_up 1 event in this lineup has warnings.…" at bounding box center [784, 367] width 355 height 202
click at [887, 444] on span "Continue Publishing" at bounding box center [881, 448] width 123 height 19
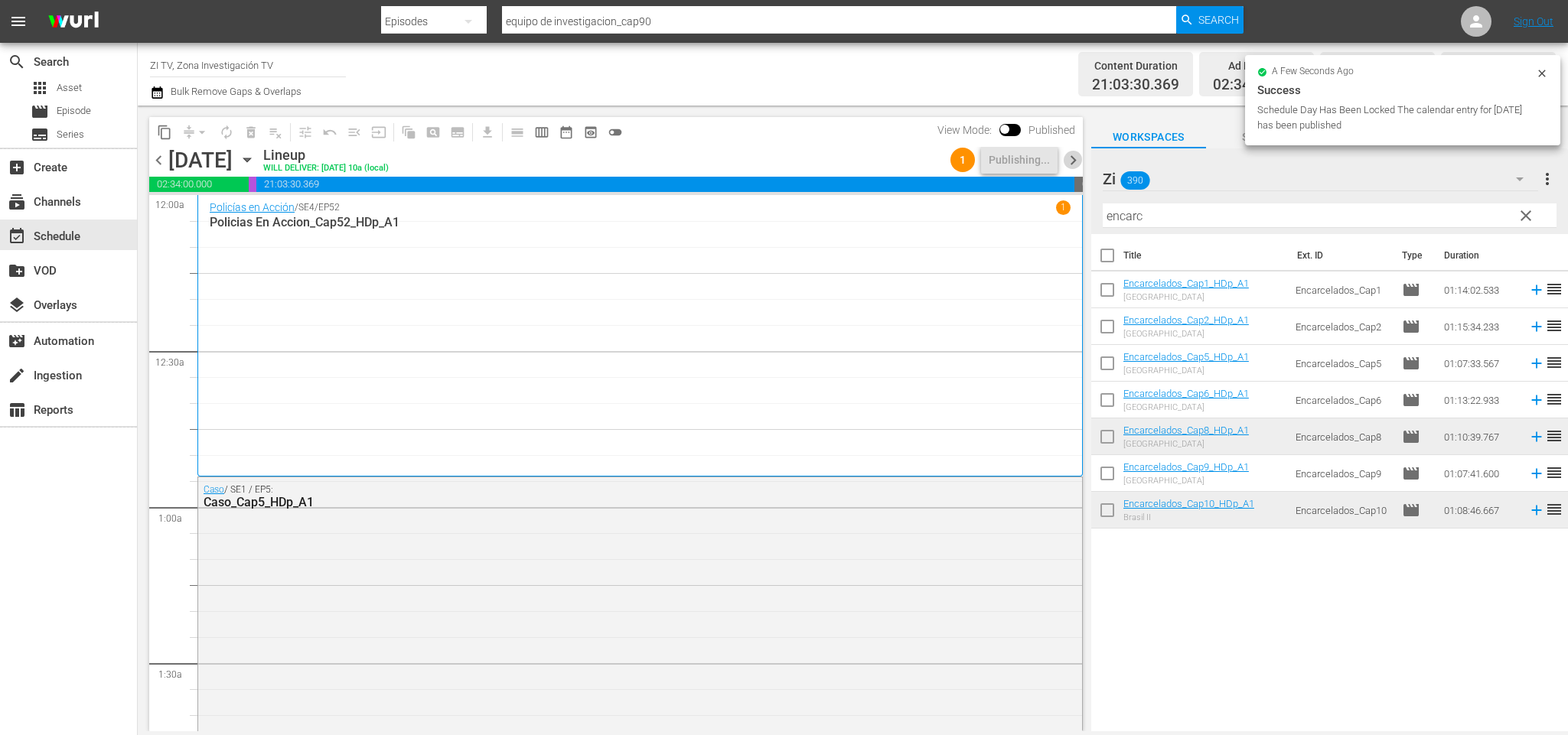
click at [1072, 161] on span "chevron_right" at bounding box center [1072, 160] width 19 height 19
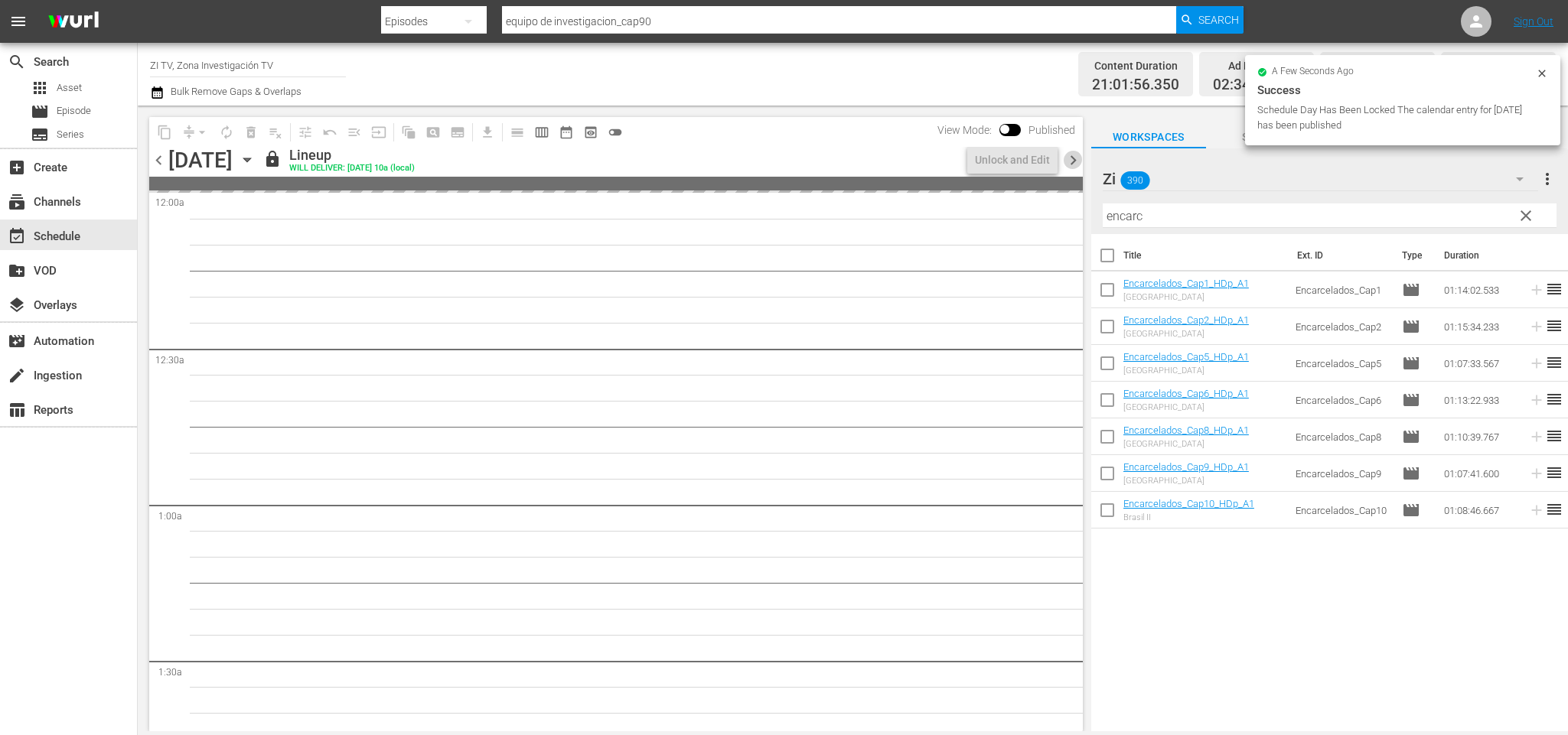
click at [1072, 161] on span "chevron_right" at bounding box center [1072, 160] width 19 height 19
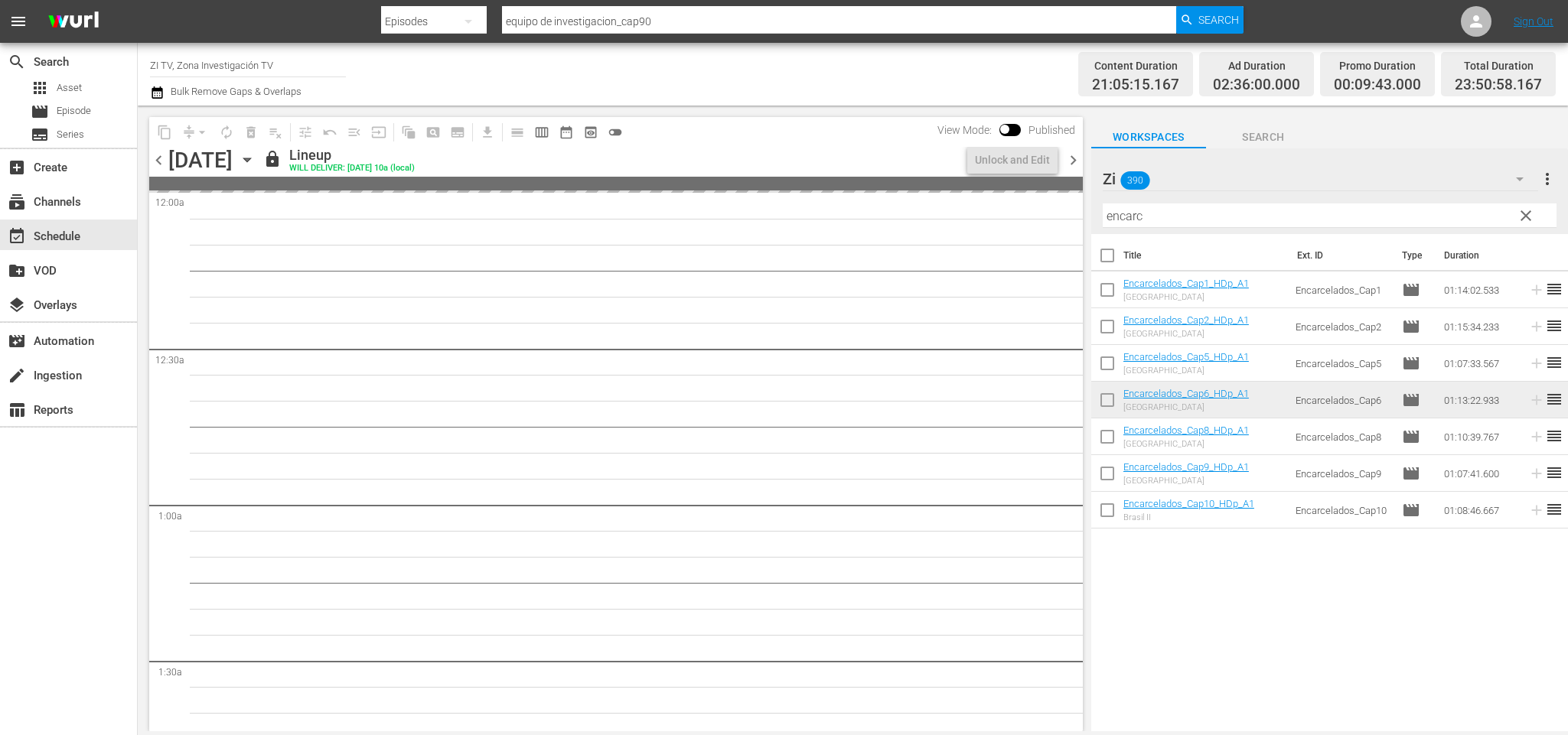
click at [1072, 161] on span "chevron_right" at bounding box center [1072, 160] width 19 height 19
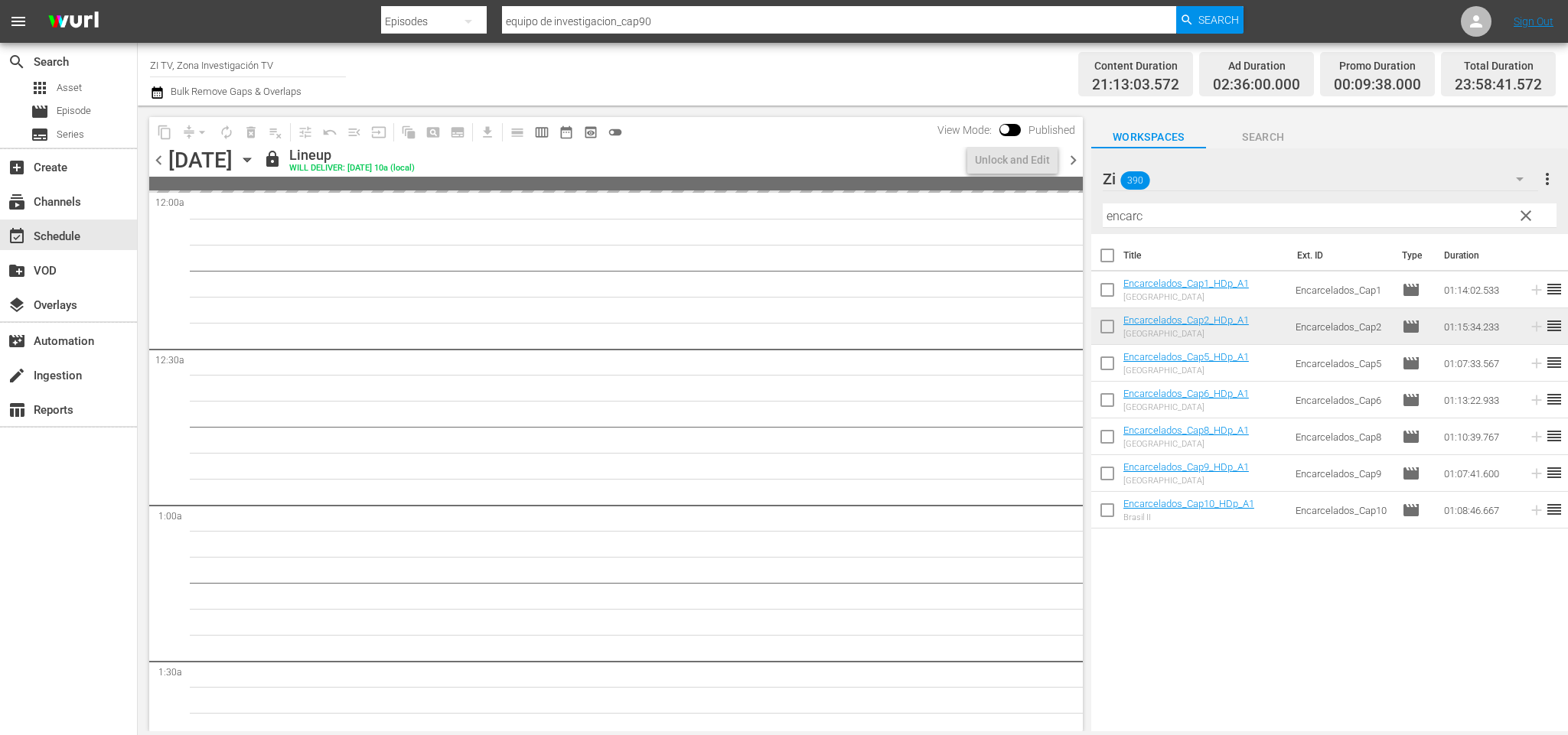
click at [1072, 161] on span "chevron_right" at bounding box center [1072, 160] width 19 height 19
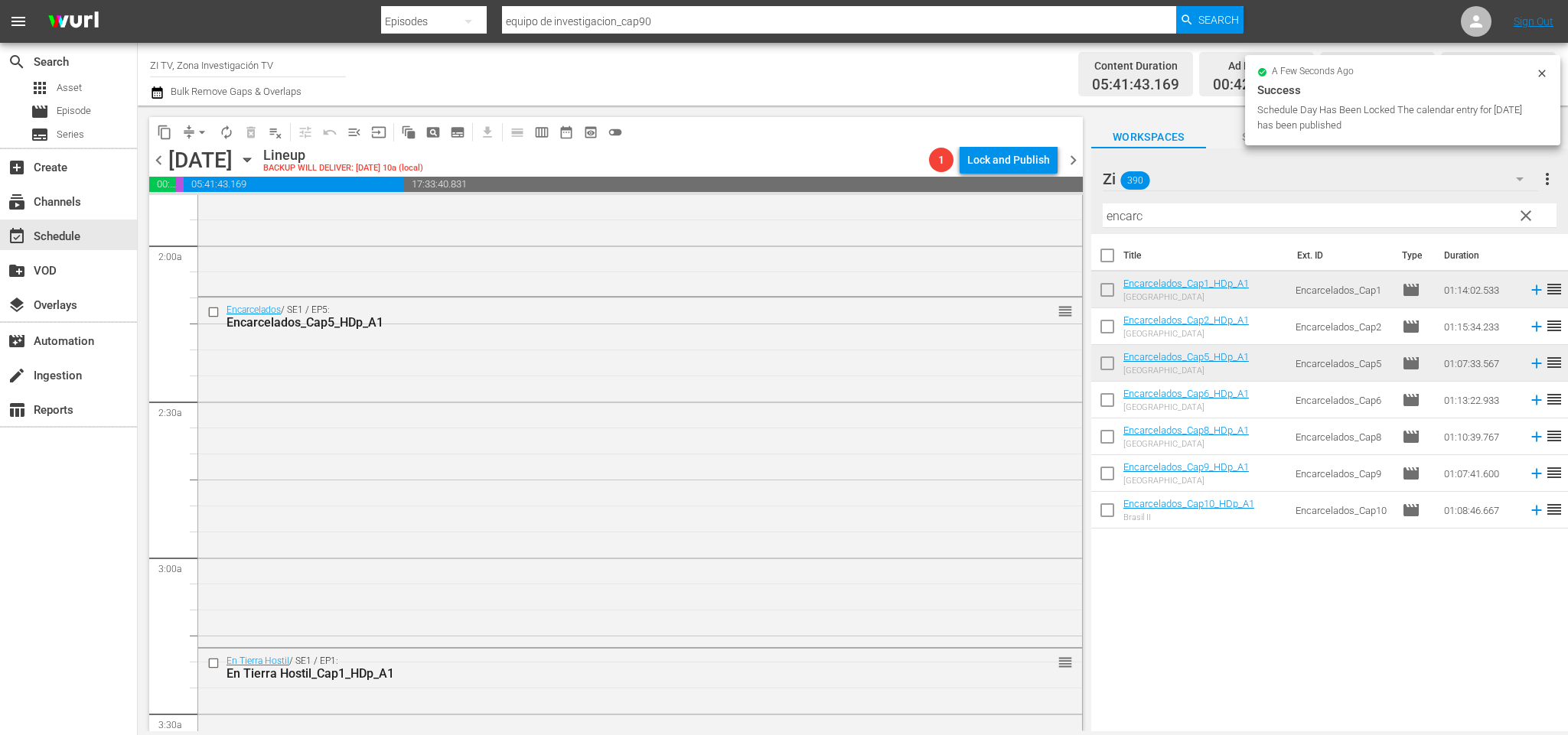
scroll to position [689, 0]
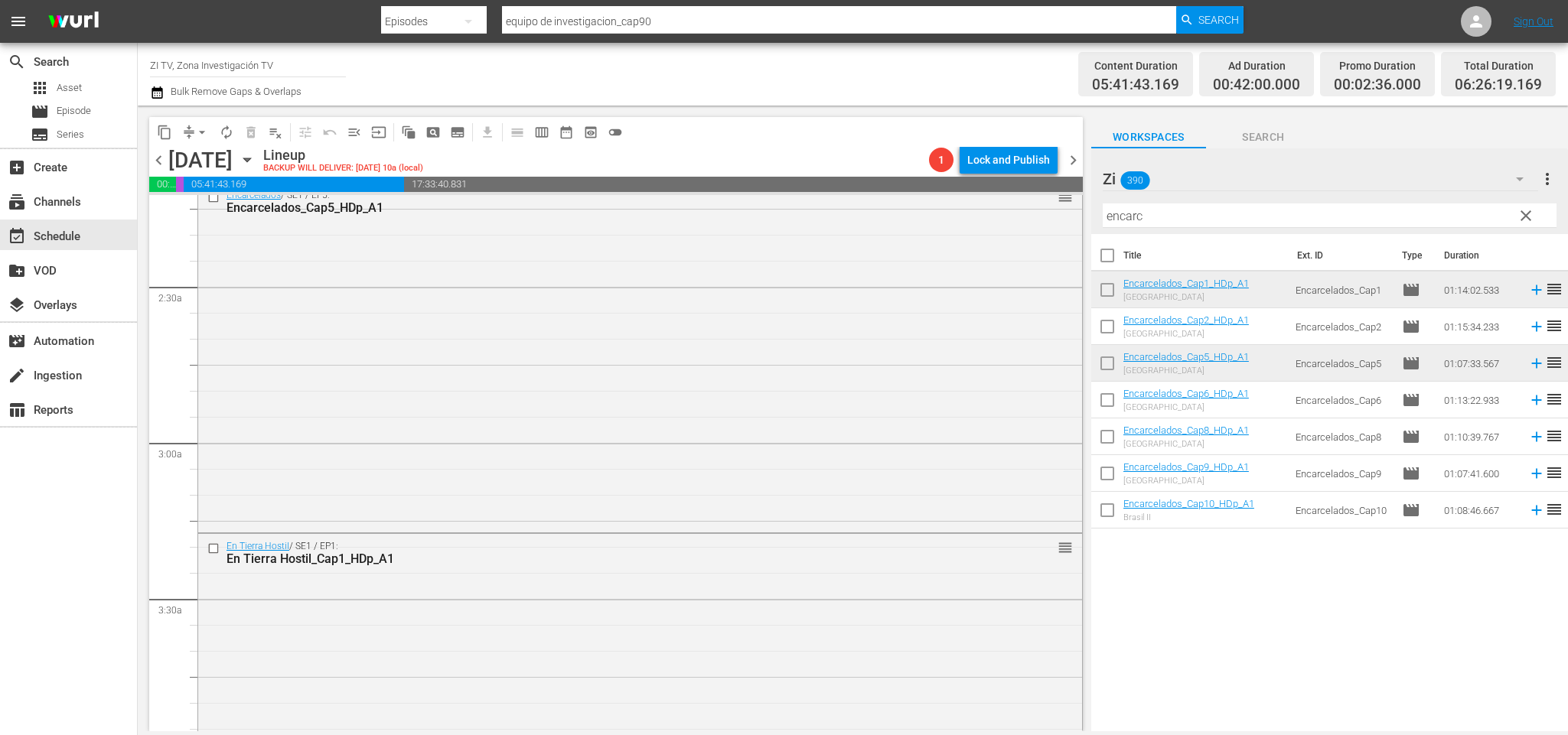
drag, startPoint x: 604, startPoint y: 365, endPoint x: 666, endPoint y: 395, distance: 68.9
click at [689, 402] on div "Delete Event" at bounding box center [665, 404] width 121 height 20
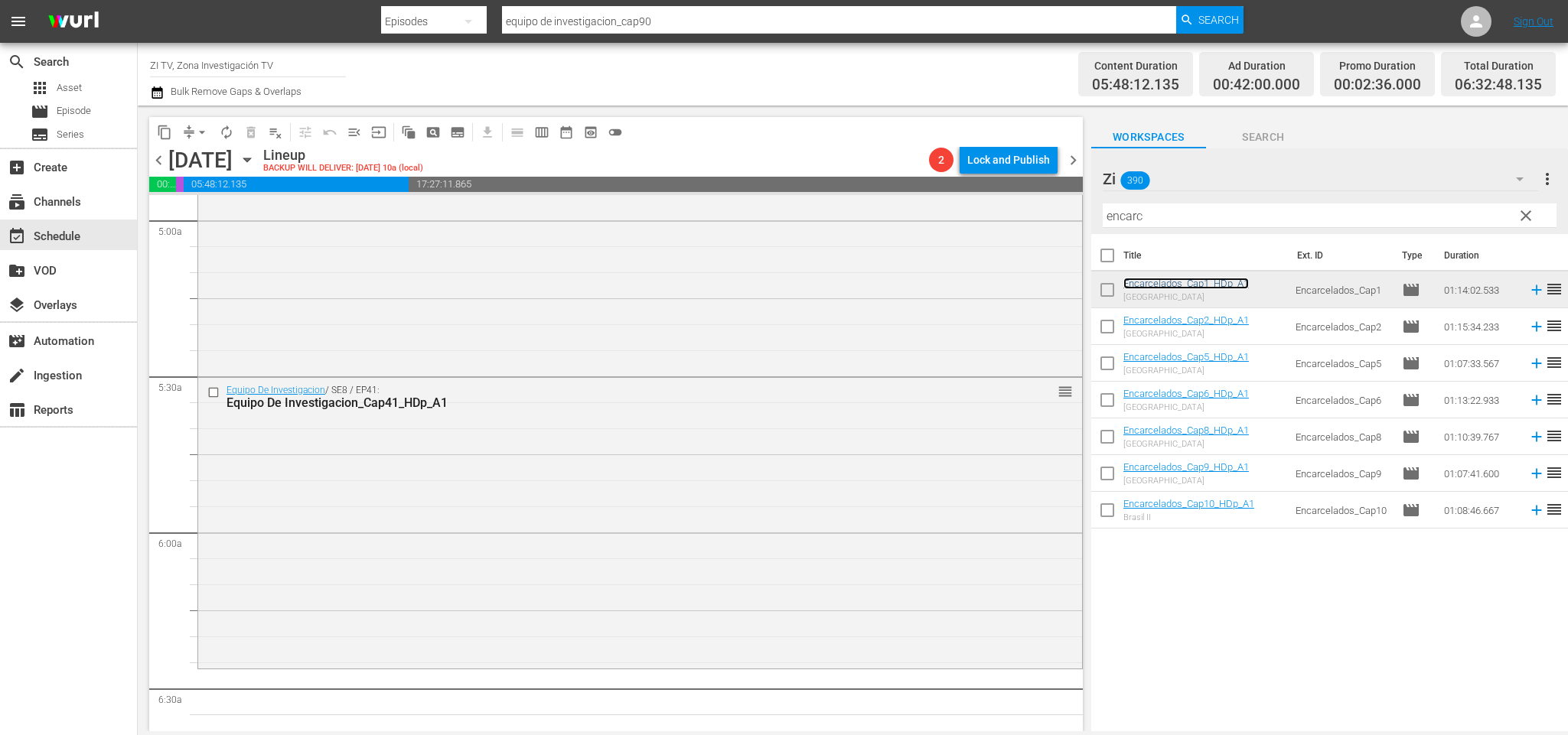
scroll to position [1588, 0]
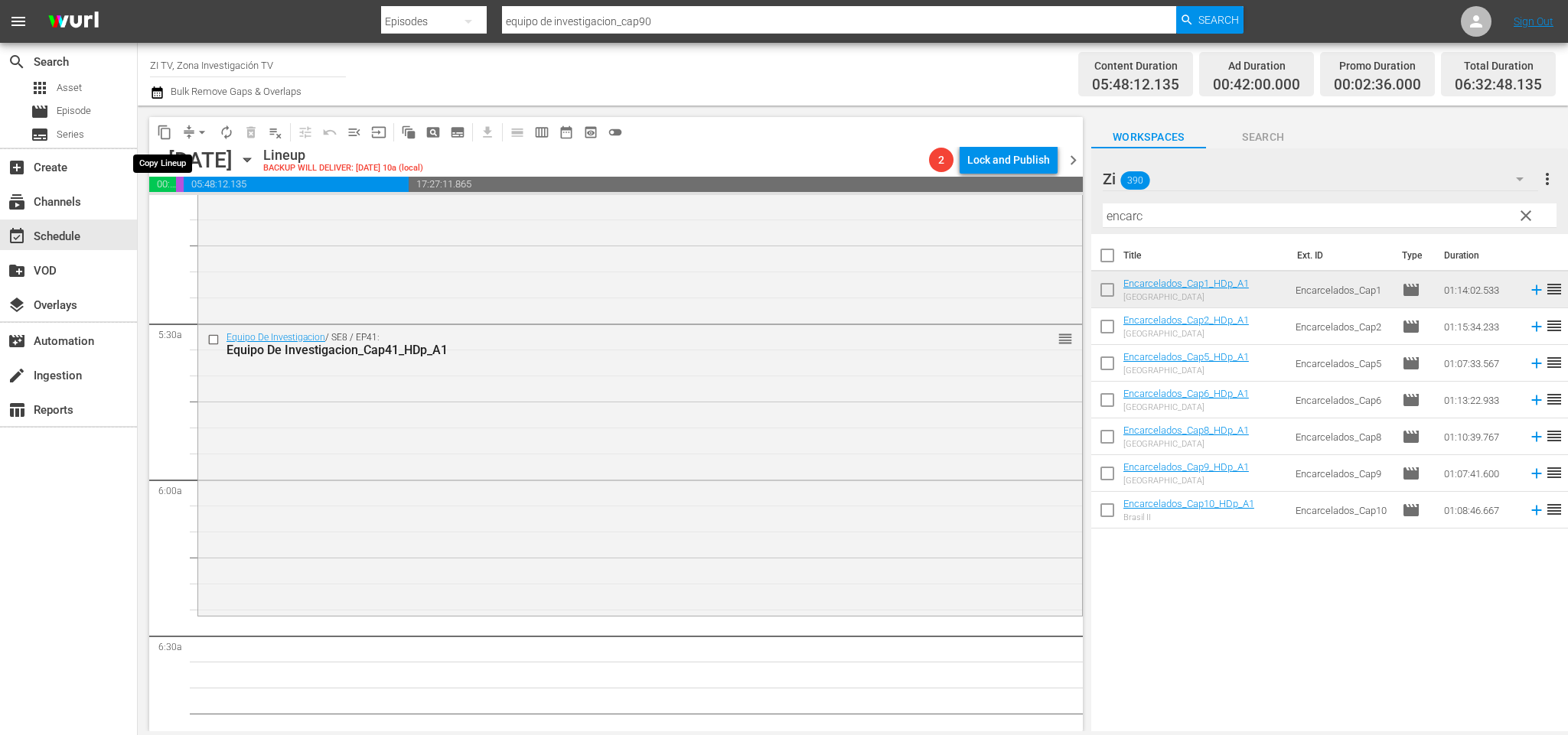
click at [167, 127] on span "content_copy" at bounding box center [165, 132] width 16 height 16
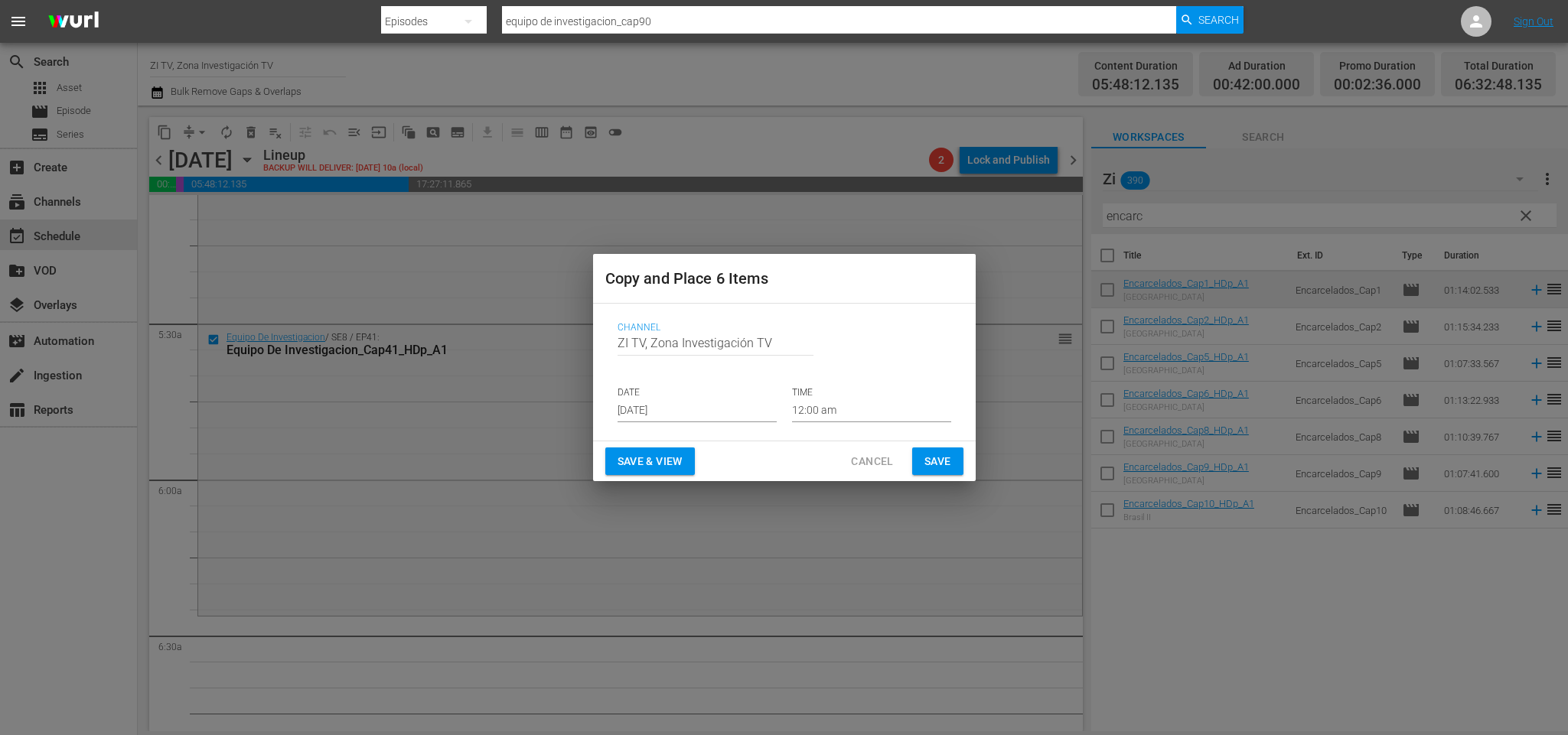
click at [656, 410] on input "[DATE]" at bounding box center [697, 410] width 159 height 23
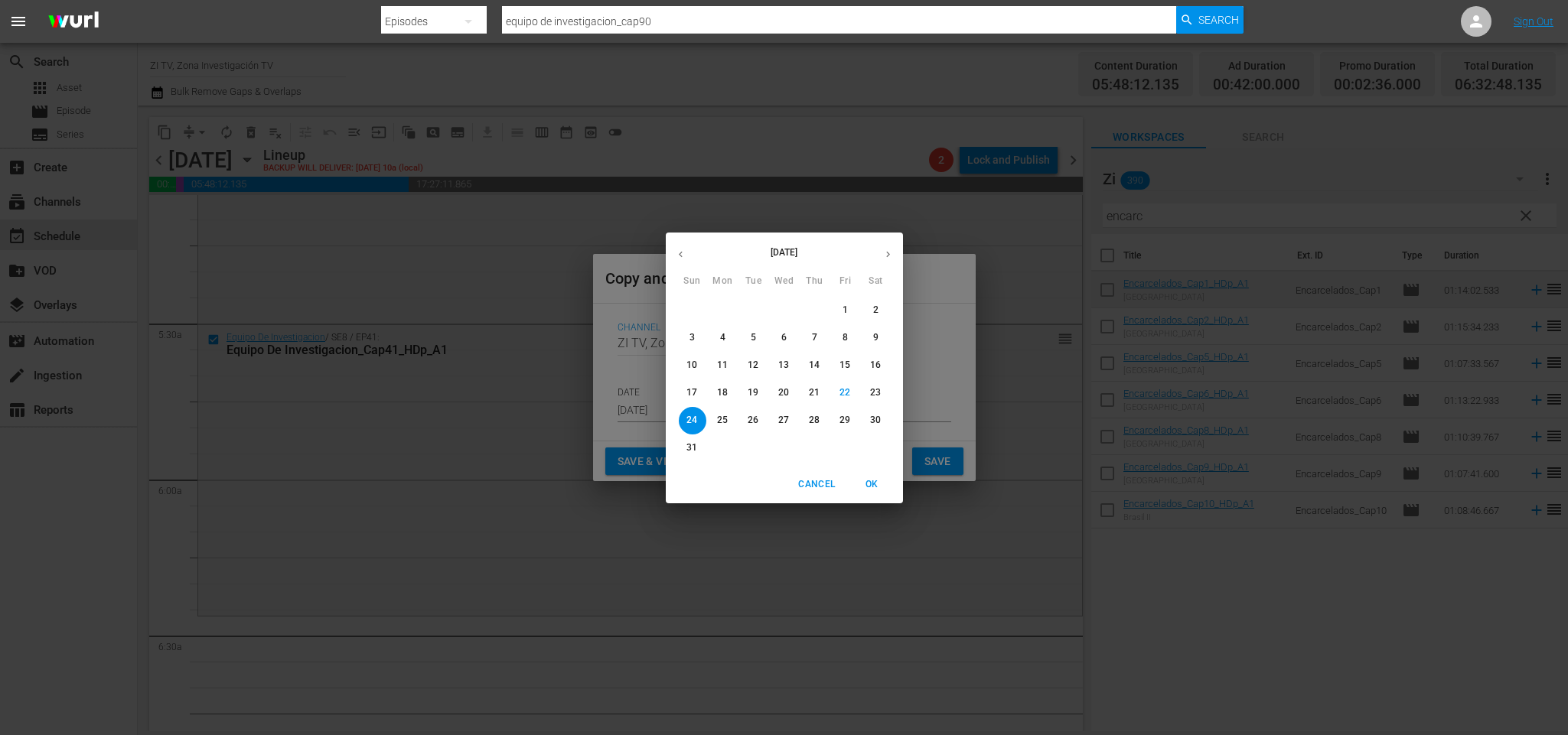
click at [851, 411] on button "29" at bounding box center [846, 421] width 28 height 28
type input "Aug 29th 2025"
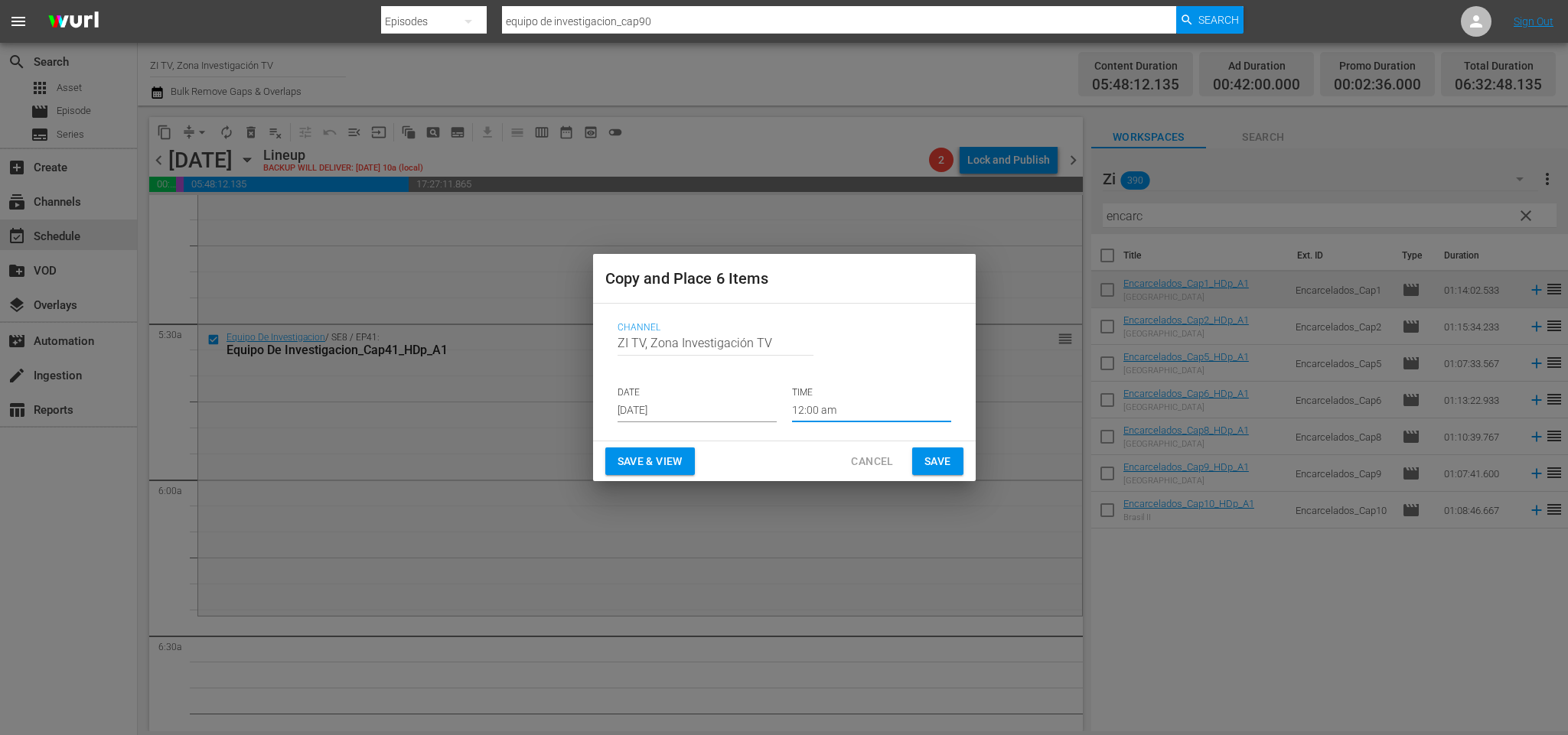
click at [833, 418] on input "12:00 am" at bounding box center [872, 410] width 159 height 23
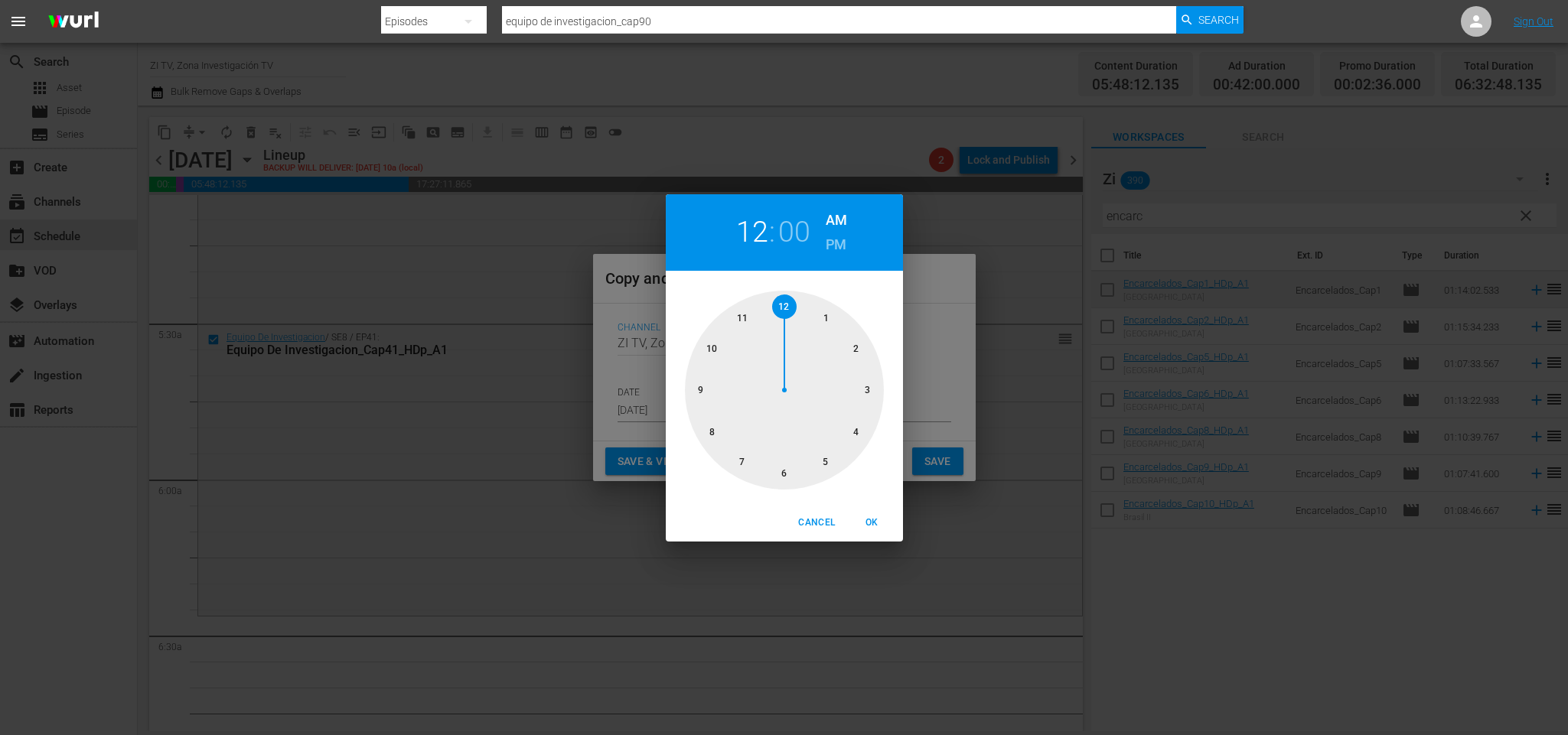
click at [824, 461] on div at bounding box center [784, 390] width 199 height 199
click at [692, 388] on div at bounding box center [784, 390] width 199 height 199
drag, startPoint x: 861, startPoint y: 519, endPoint x: 877, endPoint y: 514, distance: 16.8
click at [873, 517] on span "OK" at bounding box center [873, 522] width 37 height 16
type input "05:45 am"
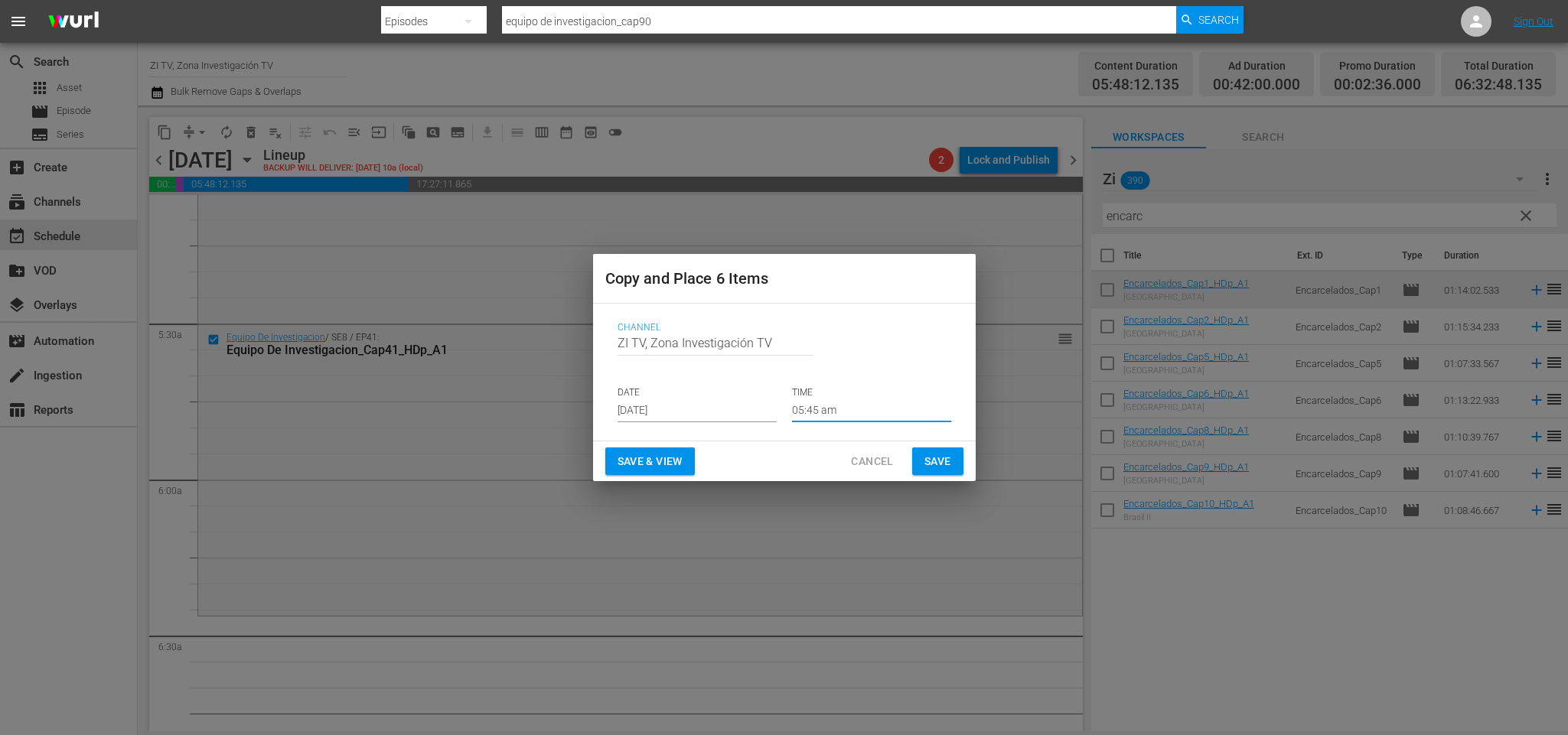
click at [952, 458] on button "Save" at bounding box center [937, 461] width 51 height 29
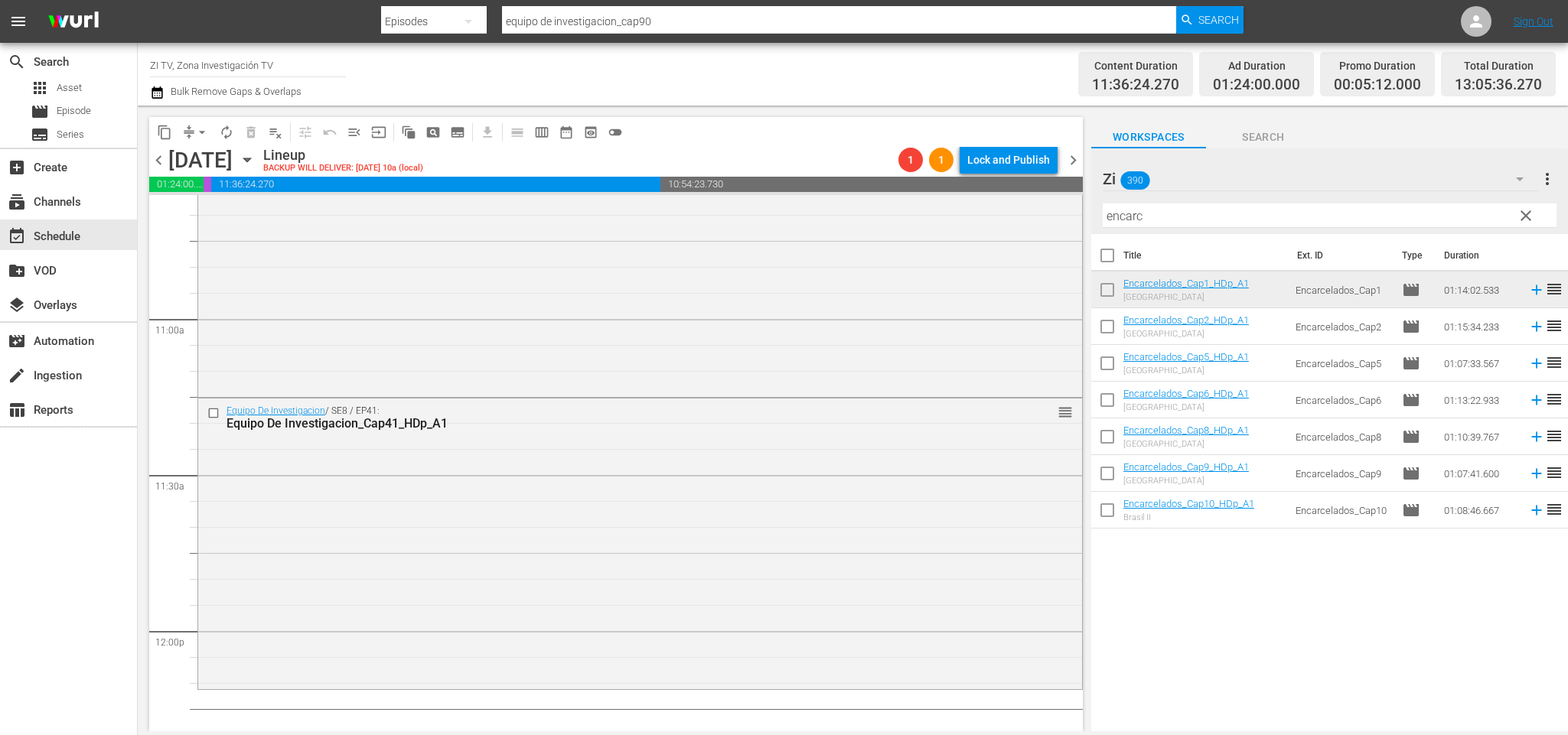
scroll to position [3425, 0]
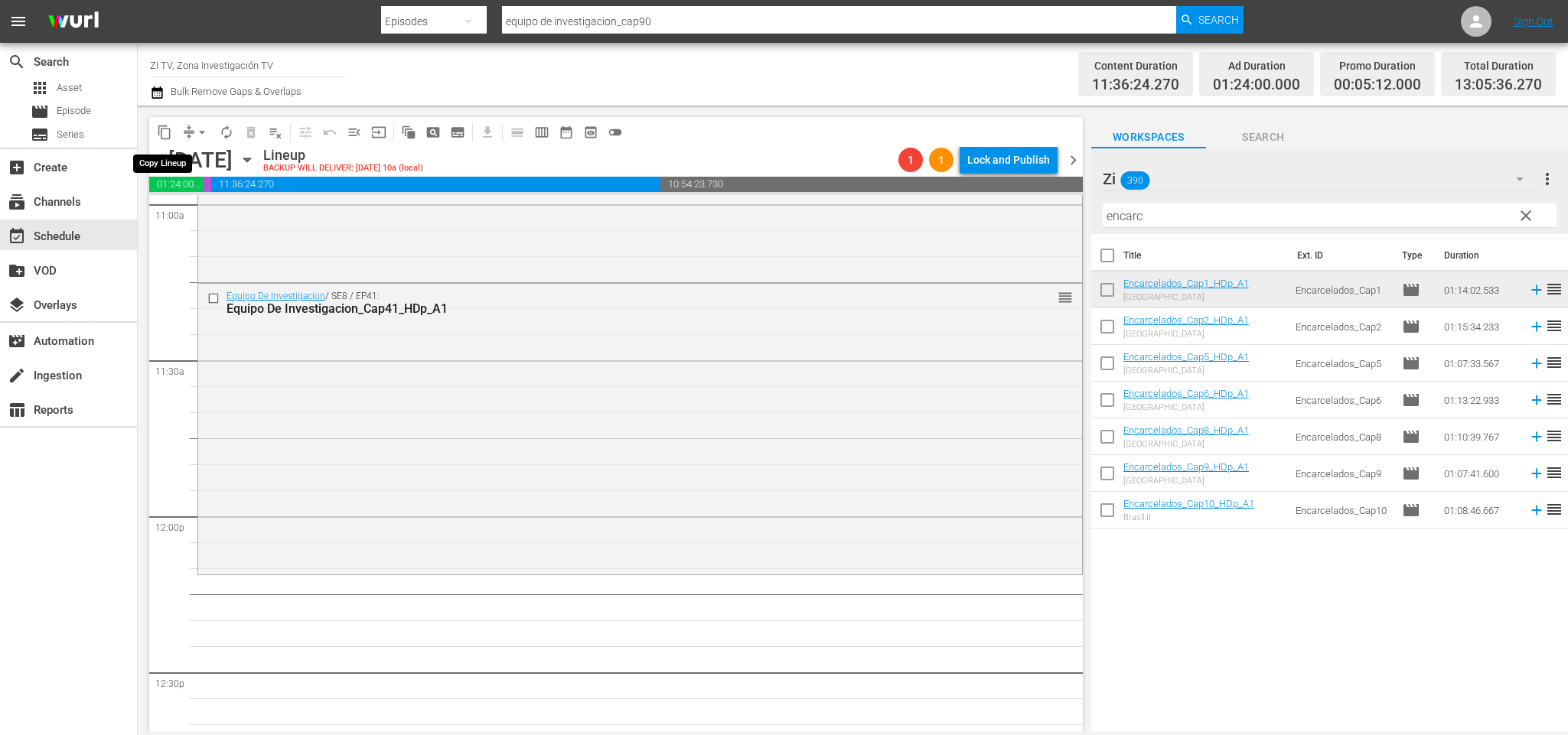
click at [173, 124] on button "content_copy" at bounding box center [165, 132] width 24 height 24
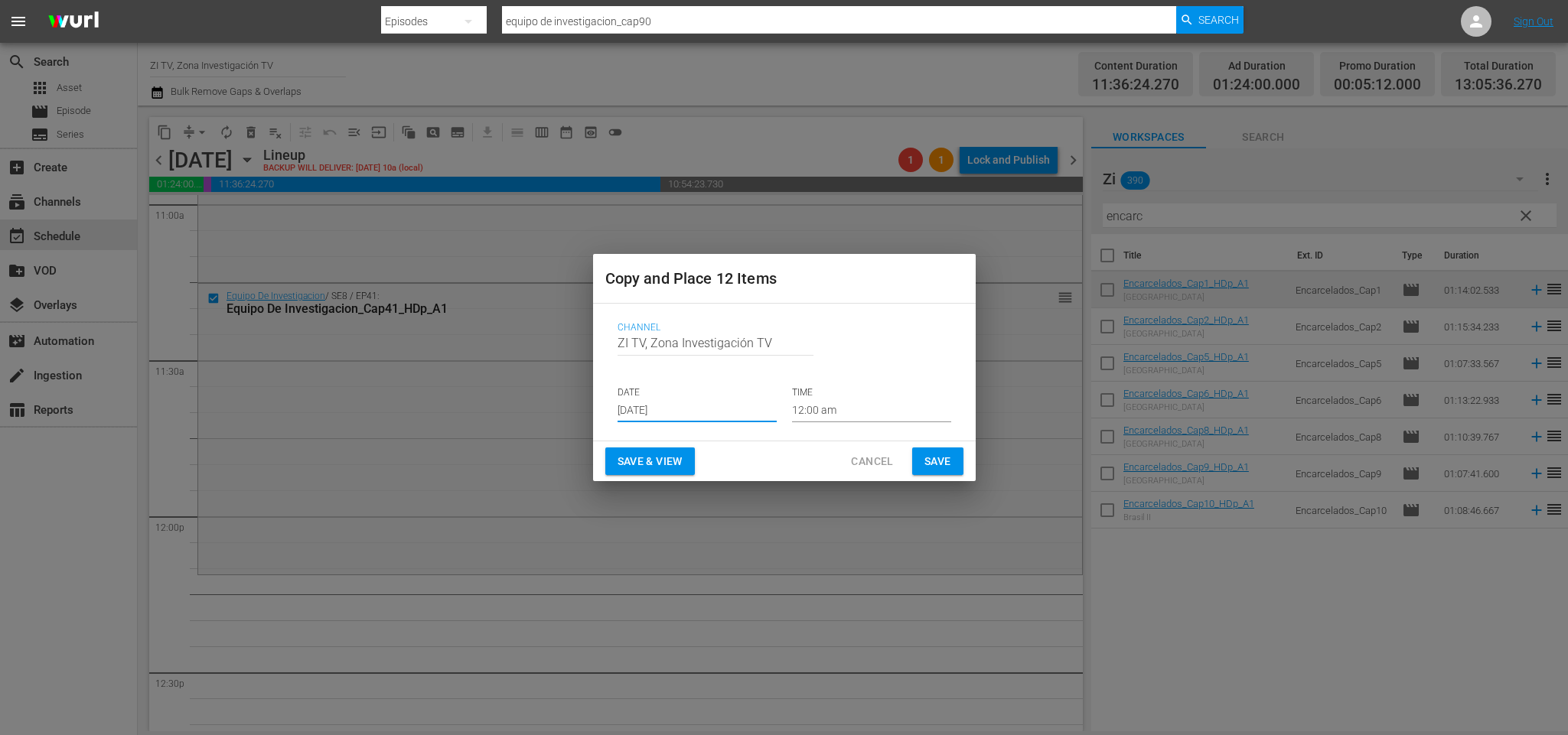
click at [693, 413] on input "[DATE]" at bounding box center [697, 410] width 159 height 23
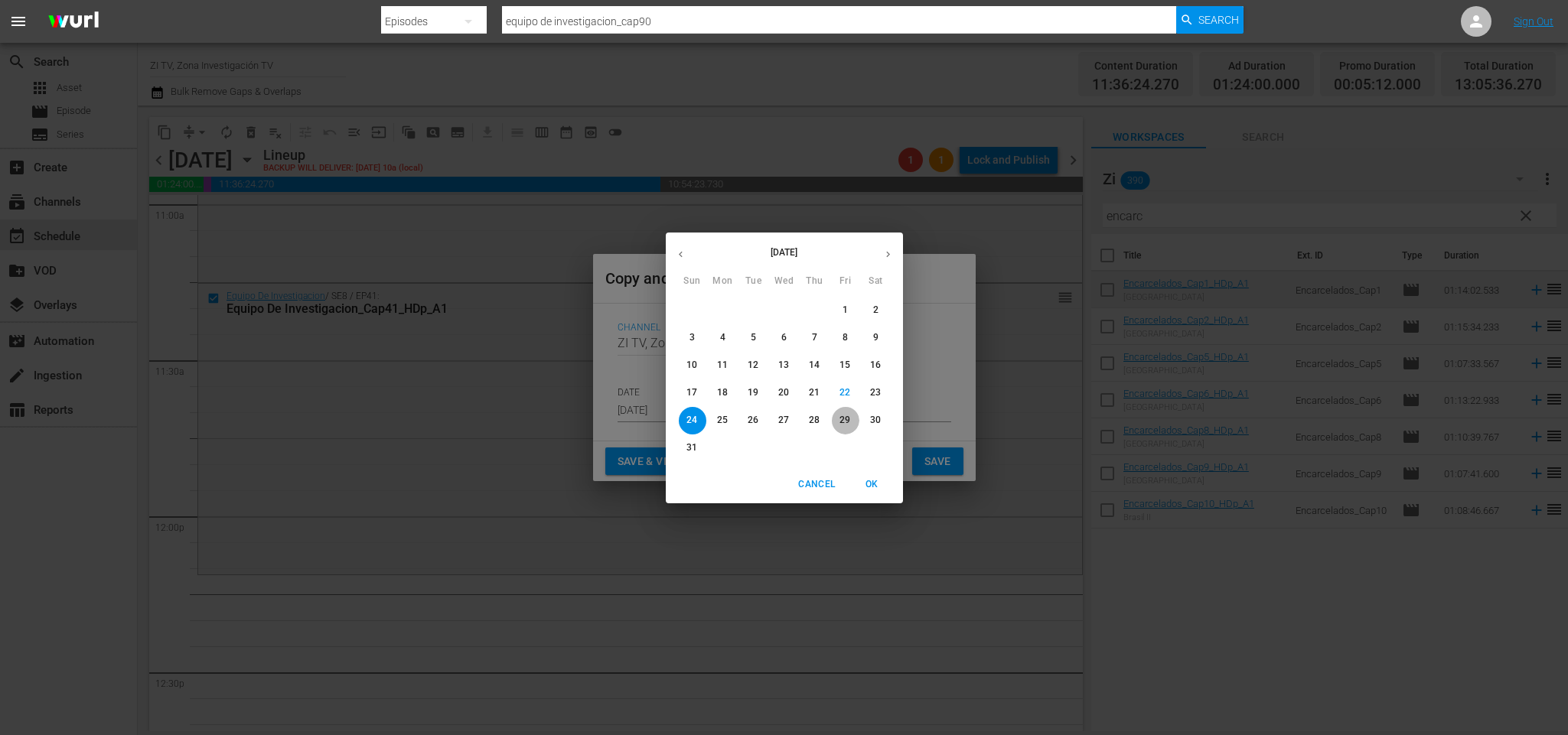
click at [839, 428] on button "29" at bounding box center [846, 421] width 28 height 28
type input "Aug 29th 2025"
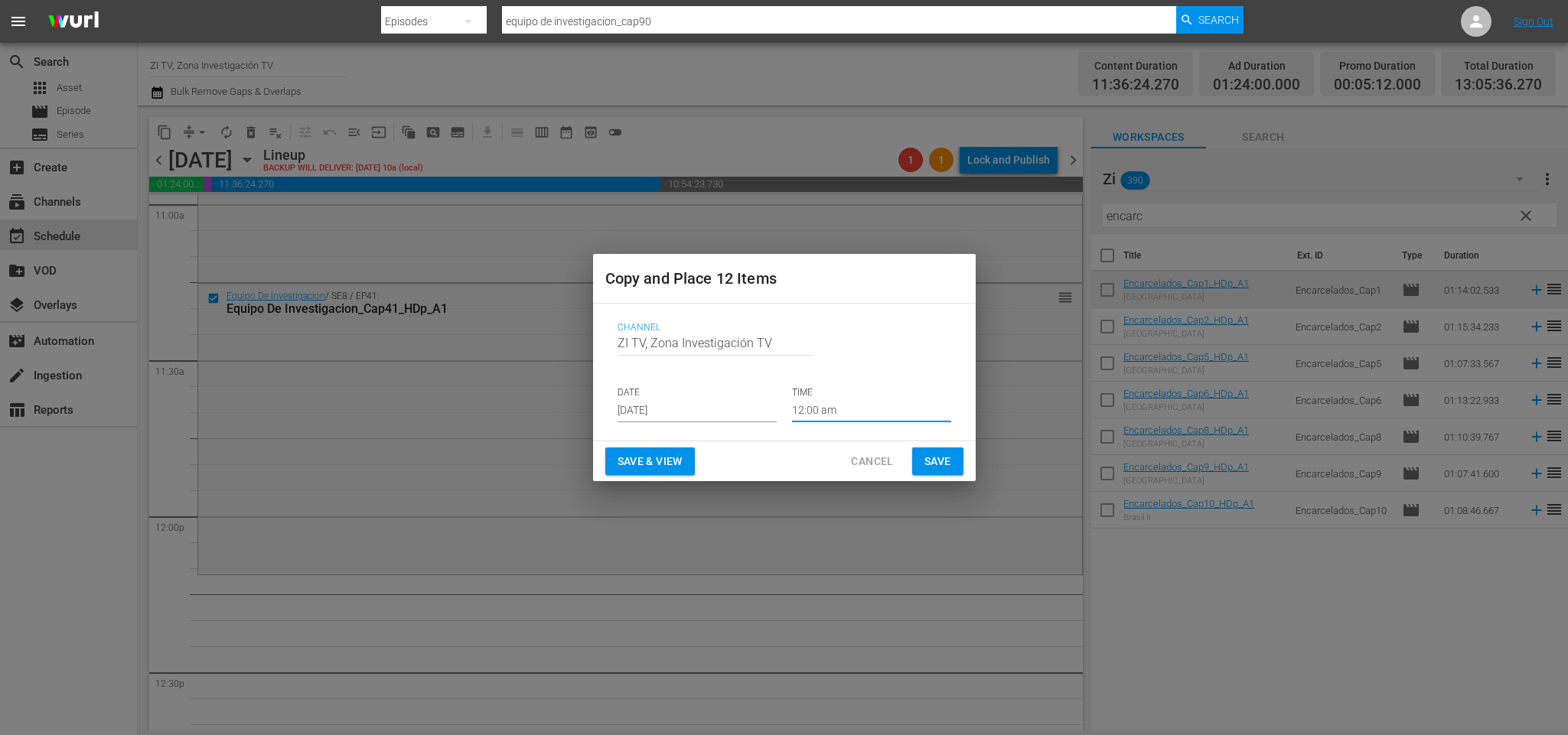
click at [852, 400] on input "12:00 am" at bounding box center [872, 410] width 159 height 23
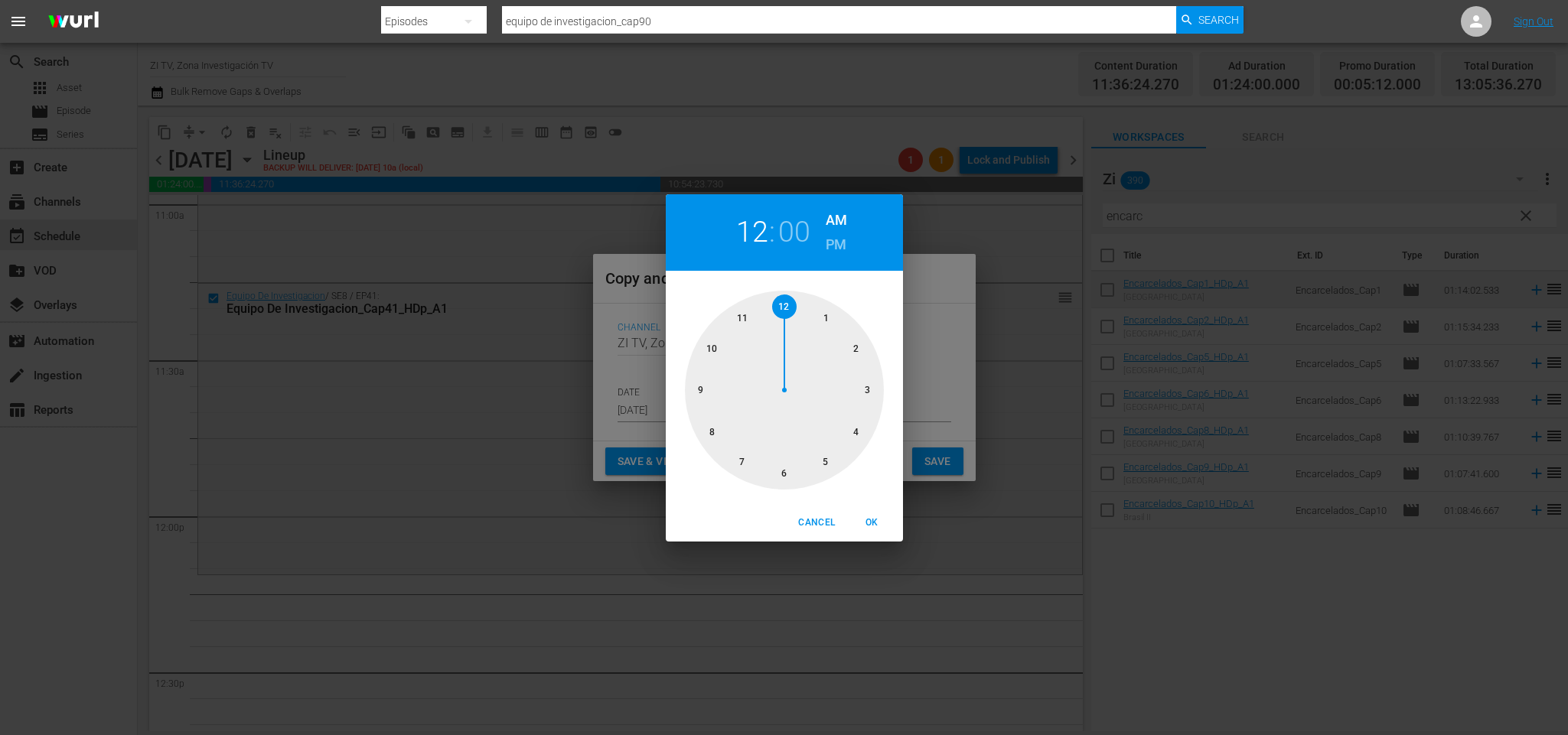
click at [748, 322] on div at bounding box center [784, 390] width 199 height 199
click at [786, 483] on div at bounding box center [784, 390] width 199 height 199
click at [875, 521] on span "OK" at bounding box center [873, 522] width 37 height 16
type input "11:30 am"
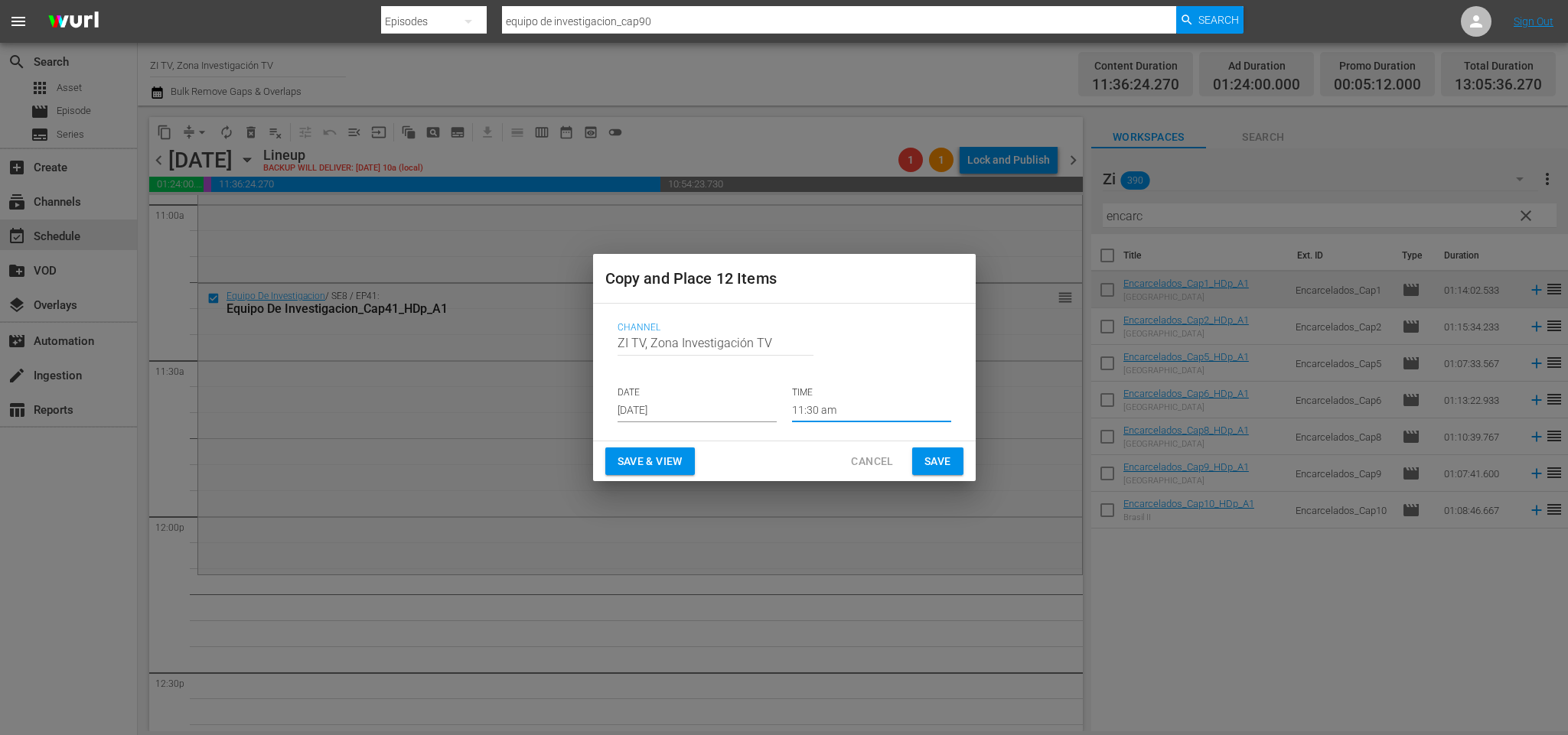
click at [951, 455] on button "Save" at bounding box center [937, 461] width 51 height 29
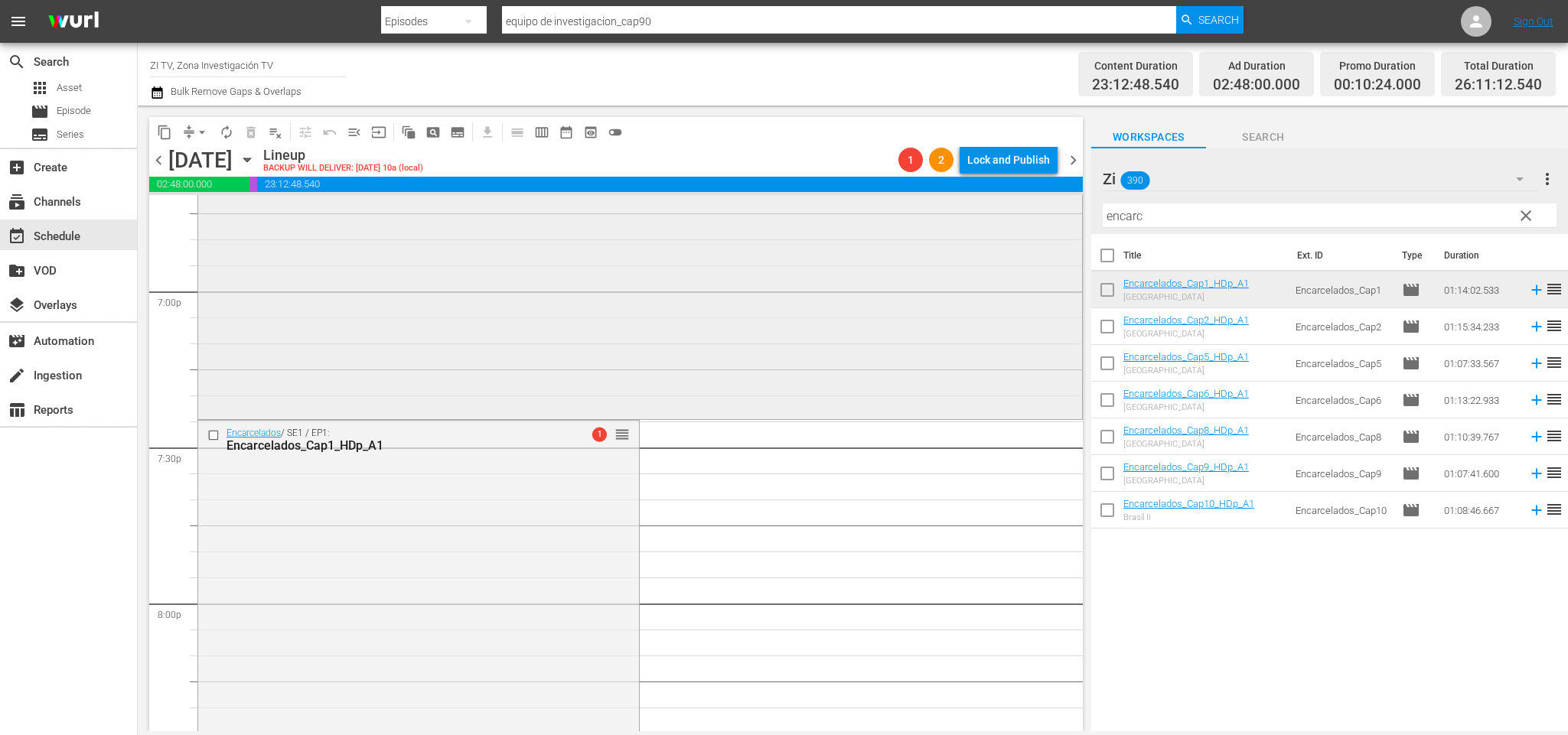
scroll to position [5950, 0]
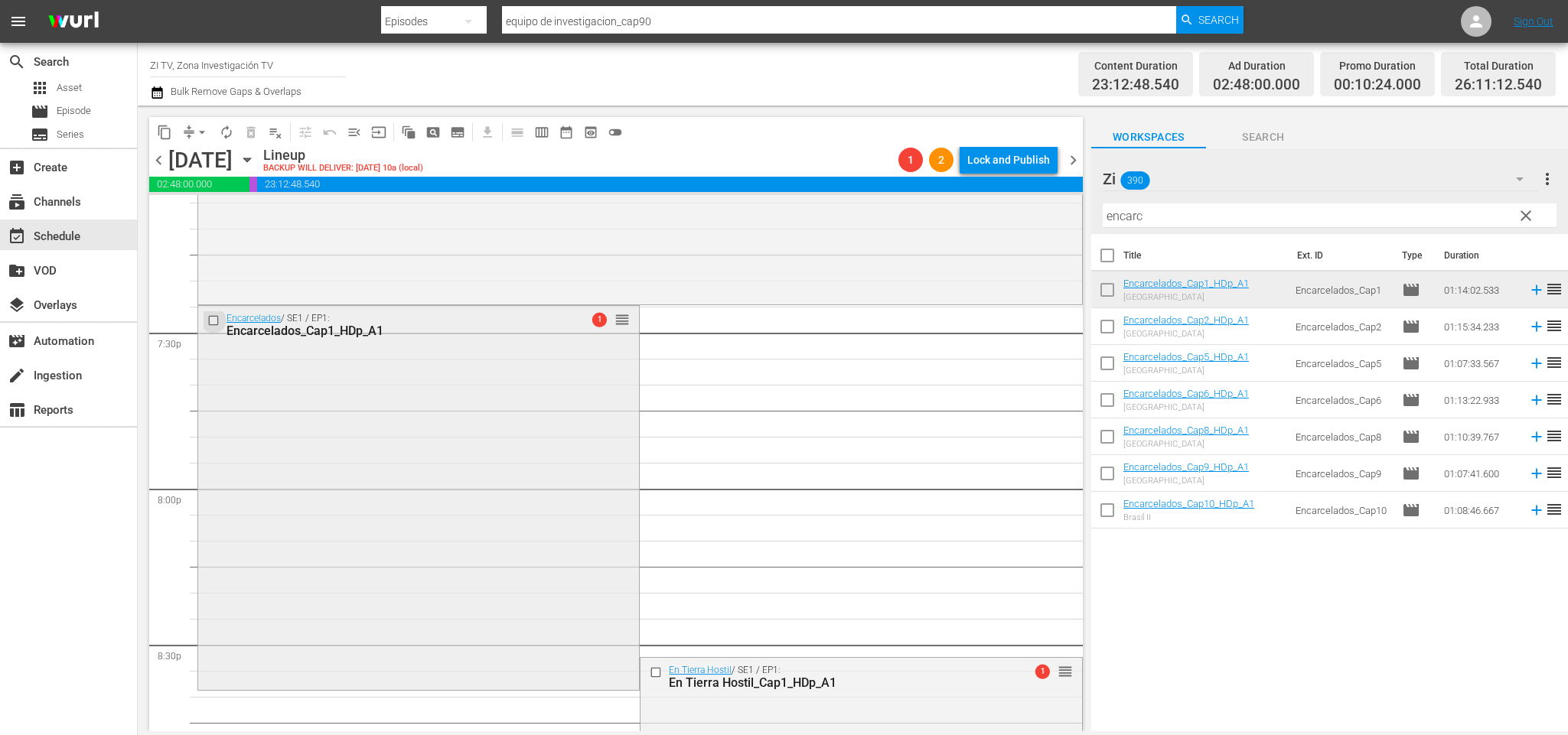
click at [218, 315] on input "checkbox" at bounding box center [214, 321] width 16 height 13
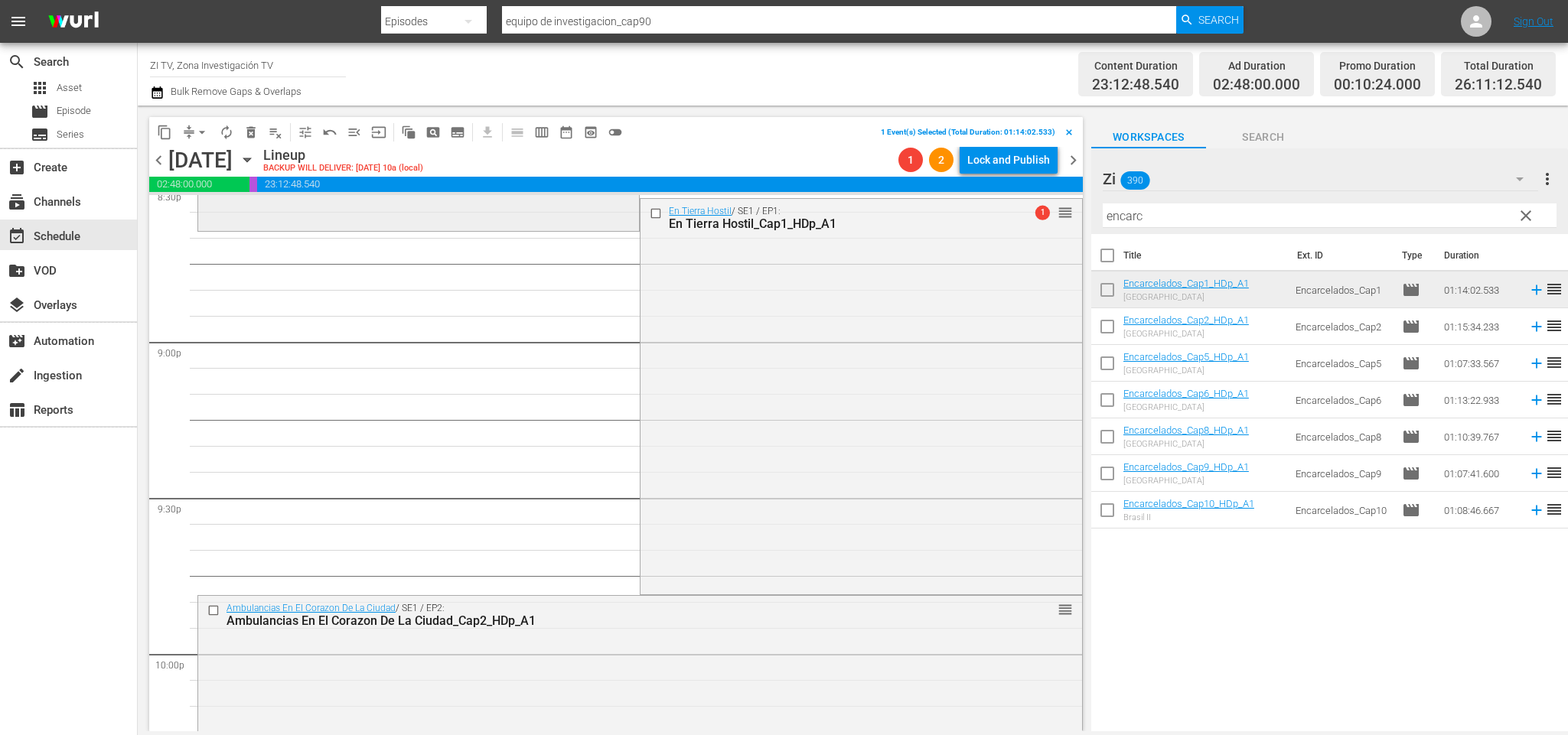
scroll to position [6639, 0]
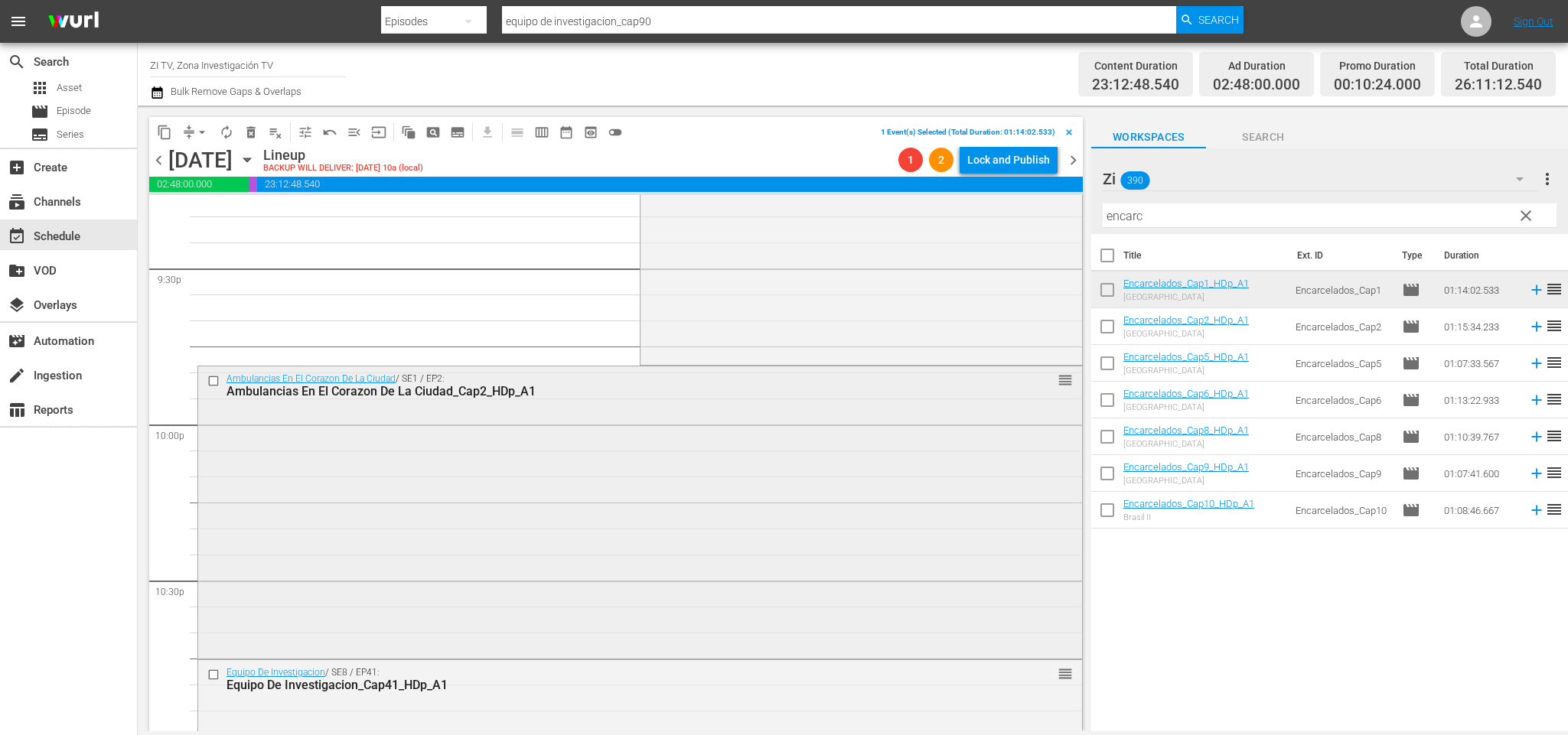
click at [215, 377] on input "checkbox" at bounding box center [214, 381] width 16 height 13
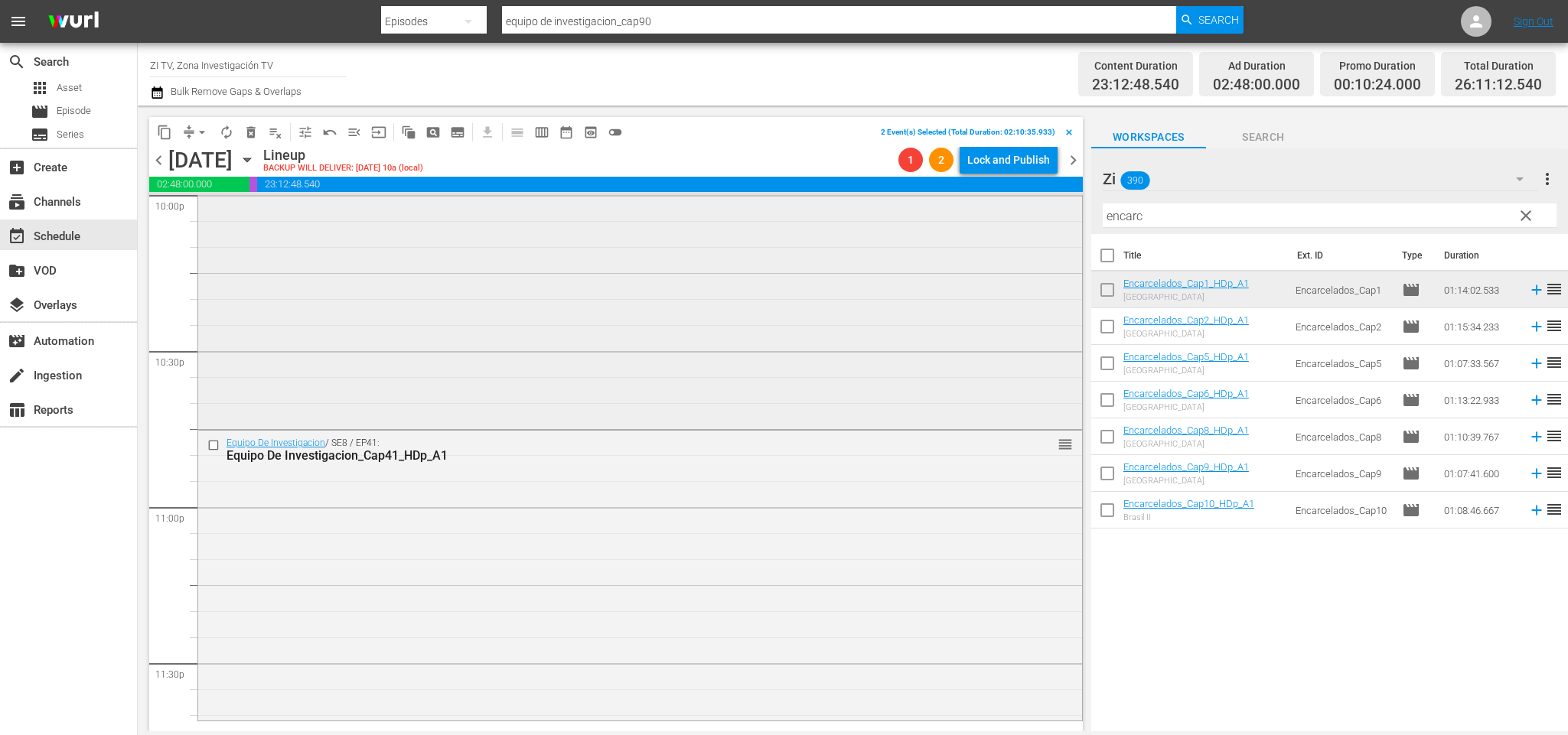
scroll to position [6956, 0]
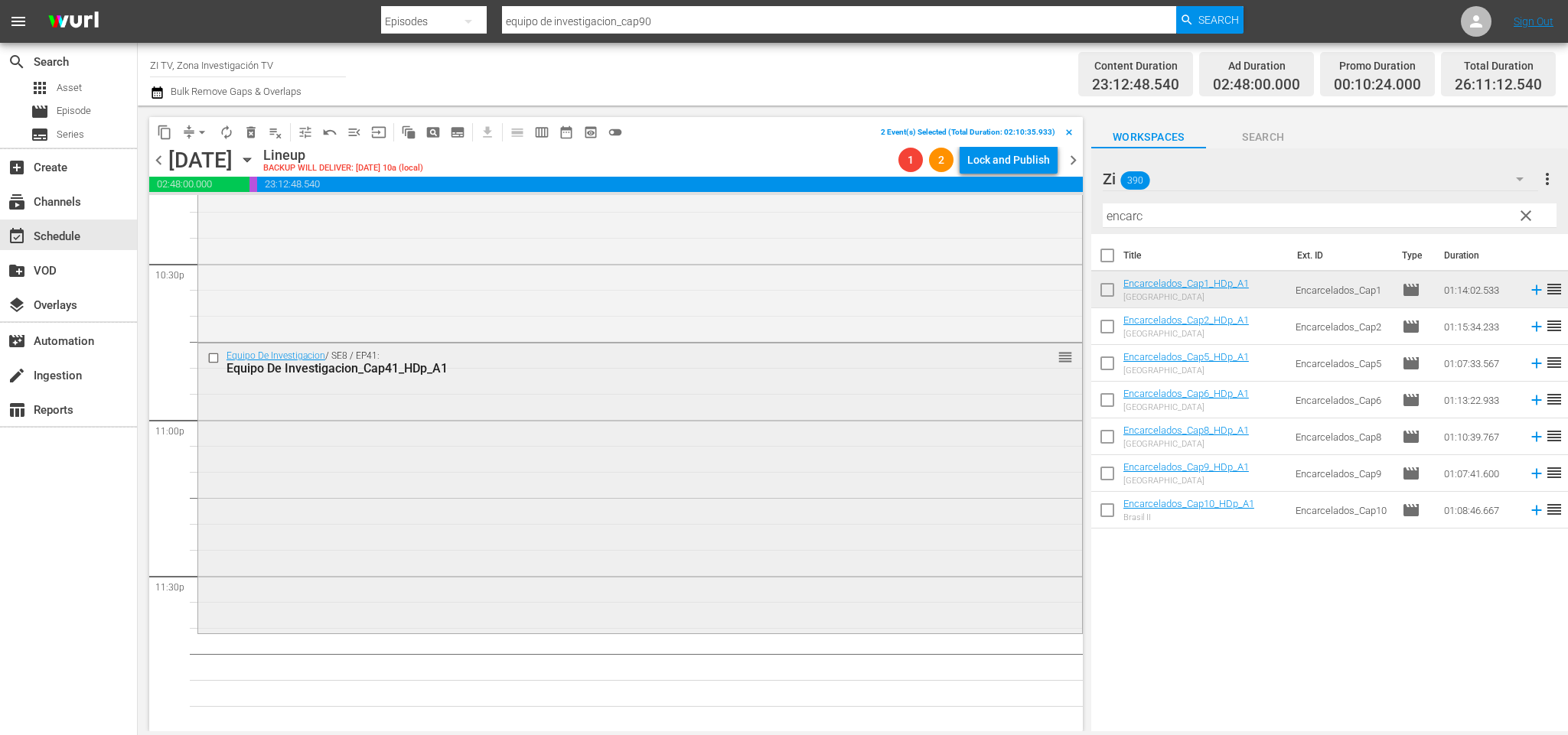
click at [215, 357] on input "checkbox" at bounding box center [214, 359] width 16 height 13
click at [252, 136] on span "delete_forever_outlined" at bounding box center [251, 132] width 16 height 16
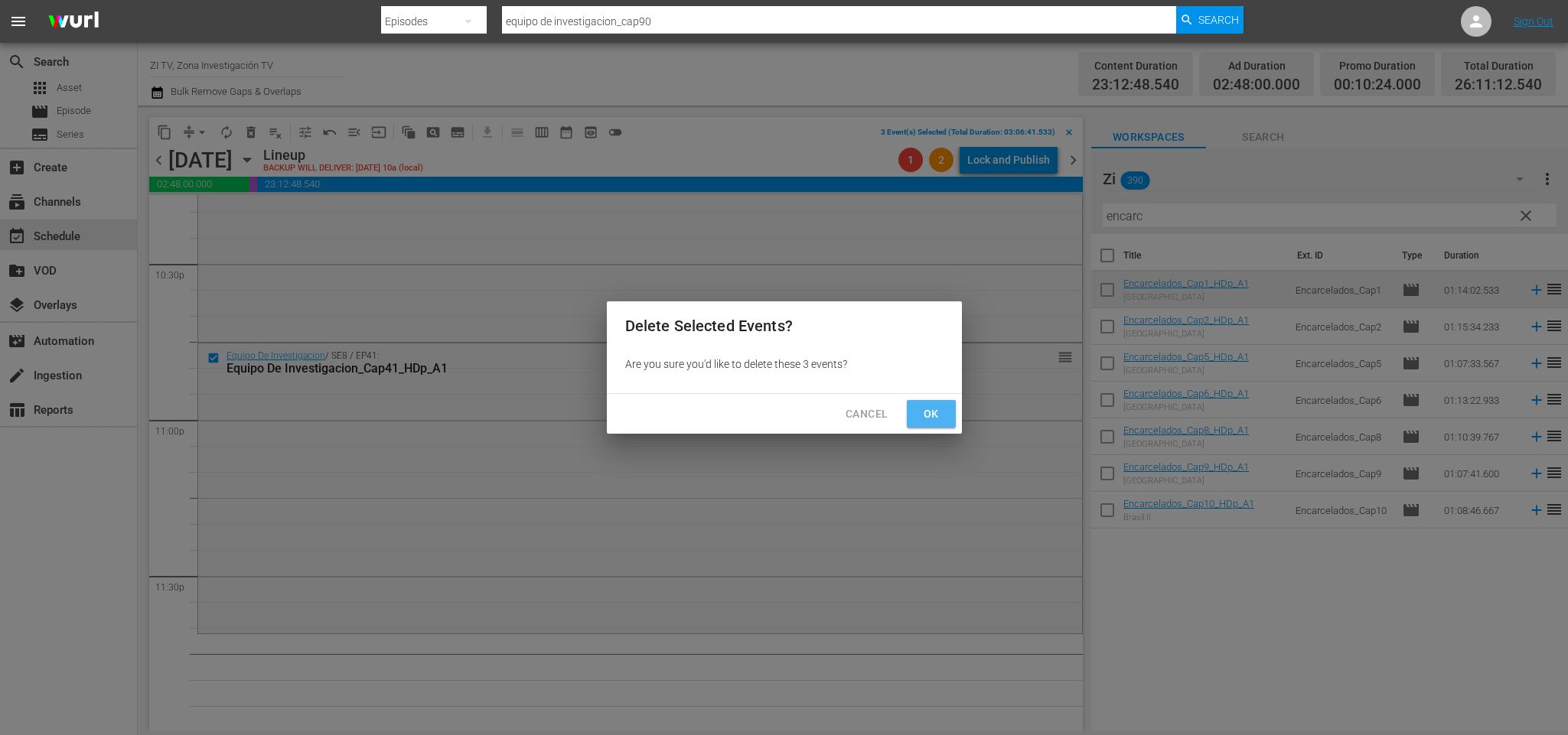
click at [927, 407] on span "Ok" at bounding box center [931, 414] width 24 height 19
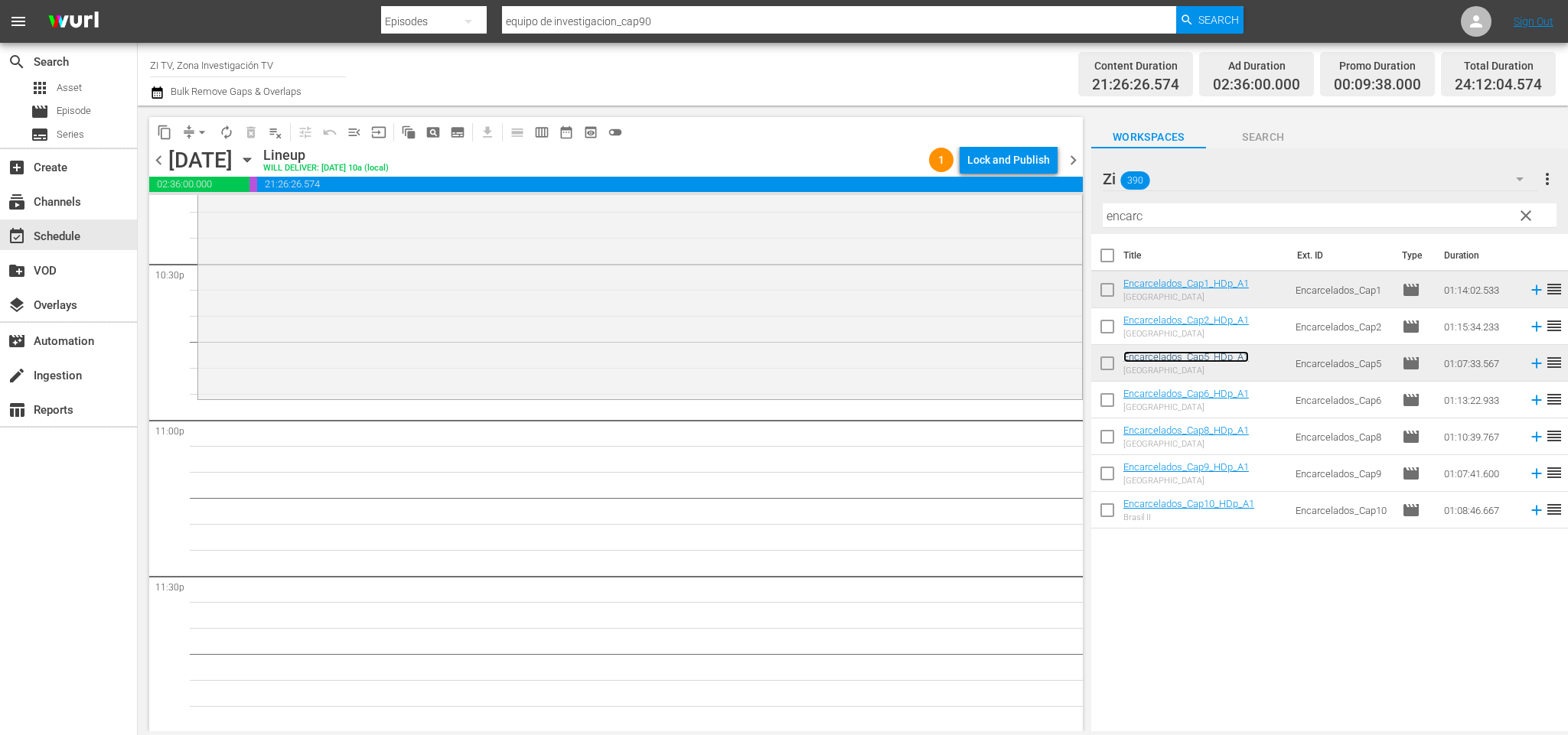
scroll to position [6497, 0]
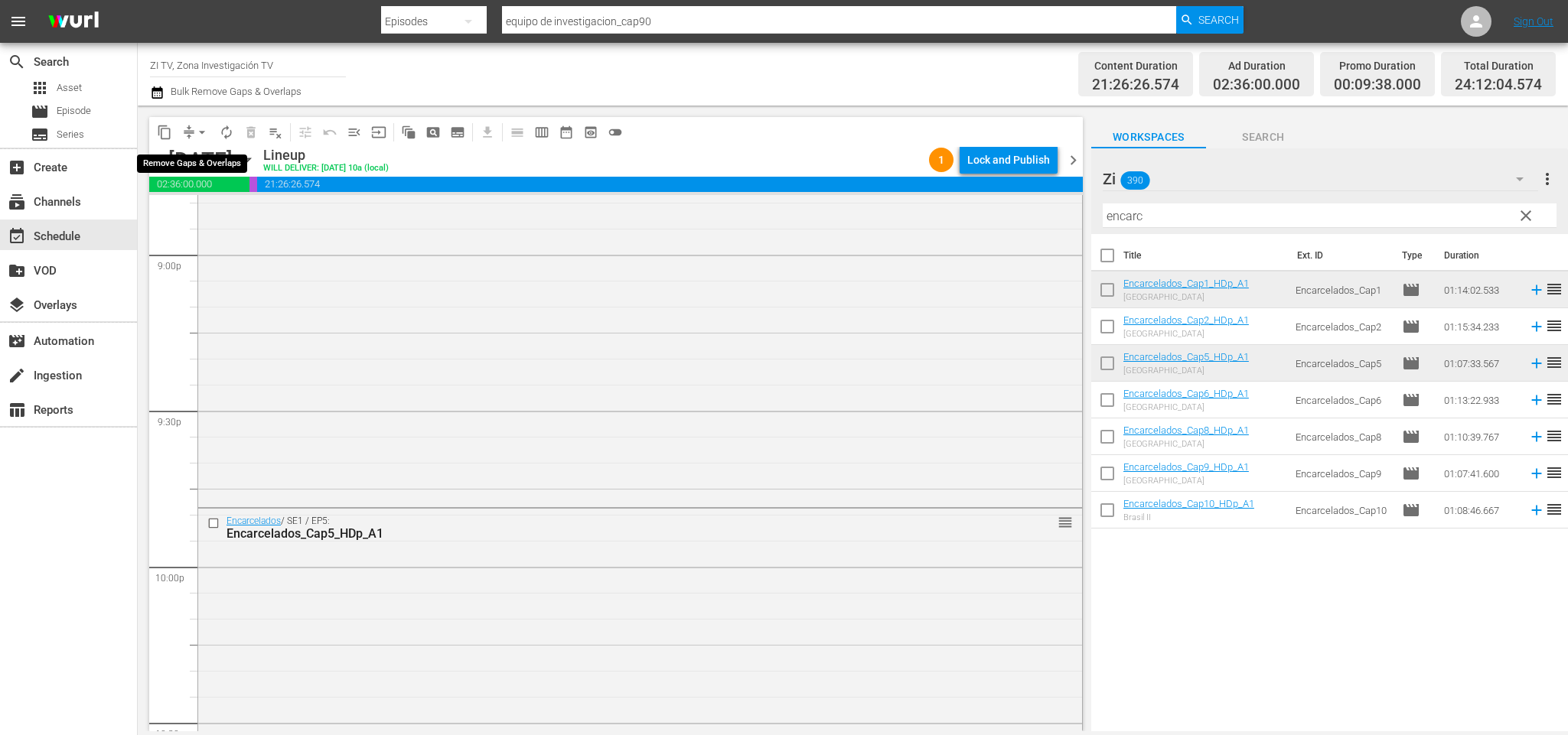
click at [198, 129] on span "arrow_drop_down" at bounding box center [202, 132] width 16 height 16
click at [205, 209] on li "Align to End of Previous Day" at bounding box center [205, 213] width 161 height 25
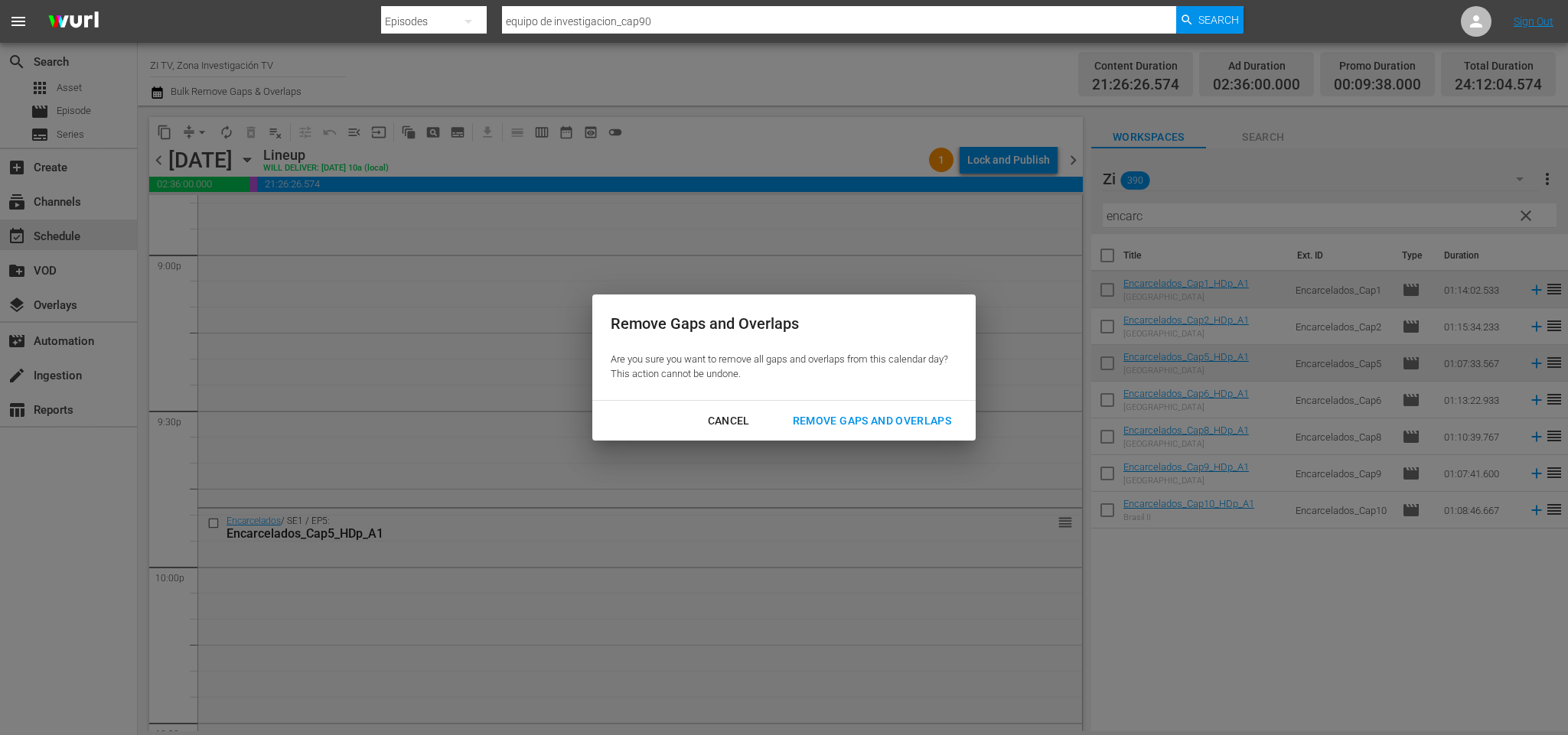
click at [898, 423] on div "Remove Gaps and Overlaps" at bounding box center [872, 421] width 183 height 19
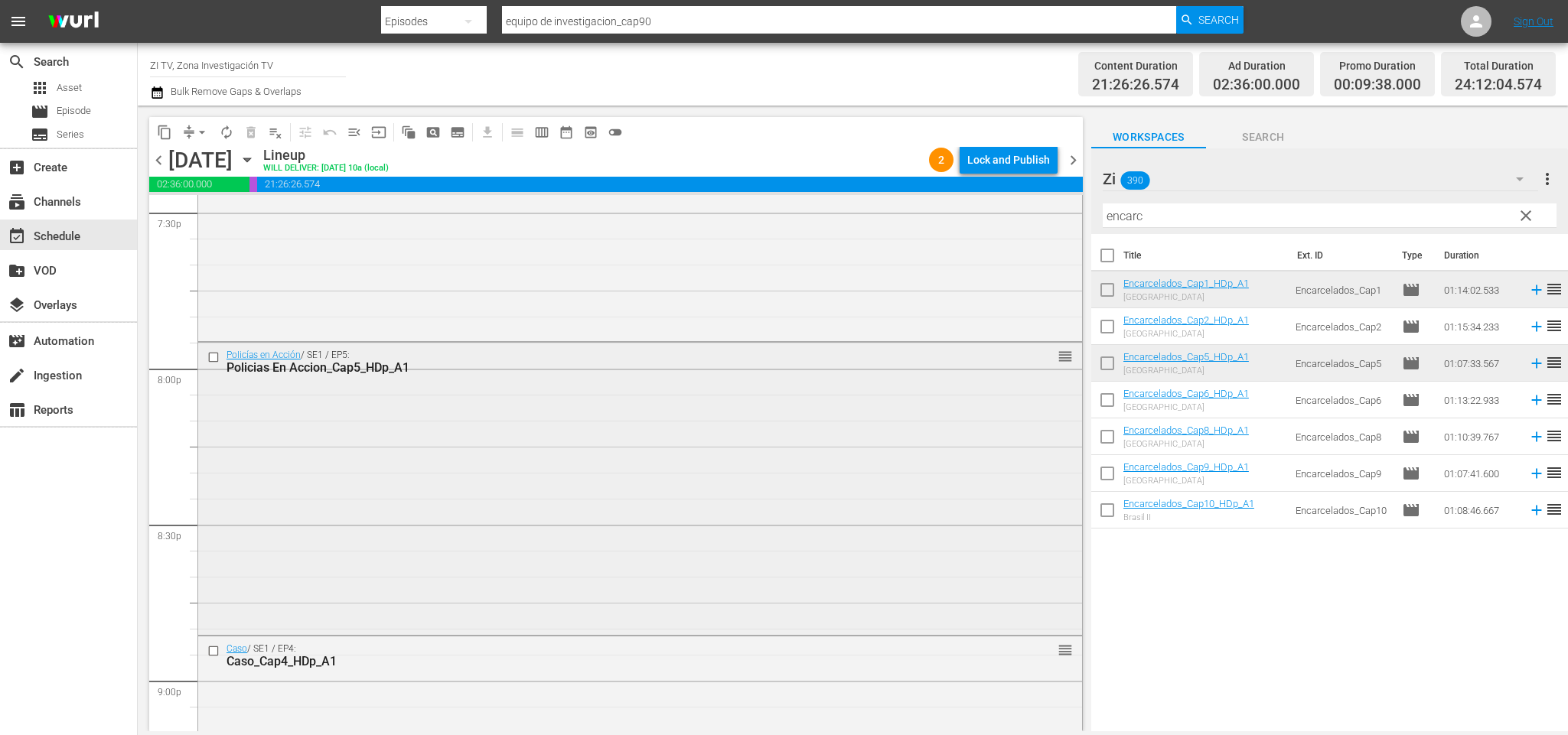
scroll to position [5267, 0]
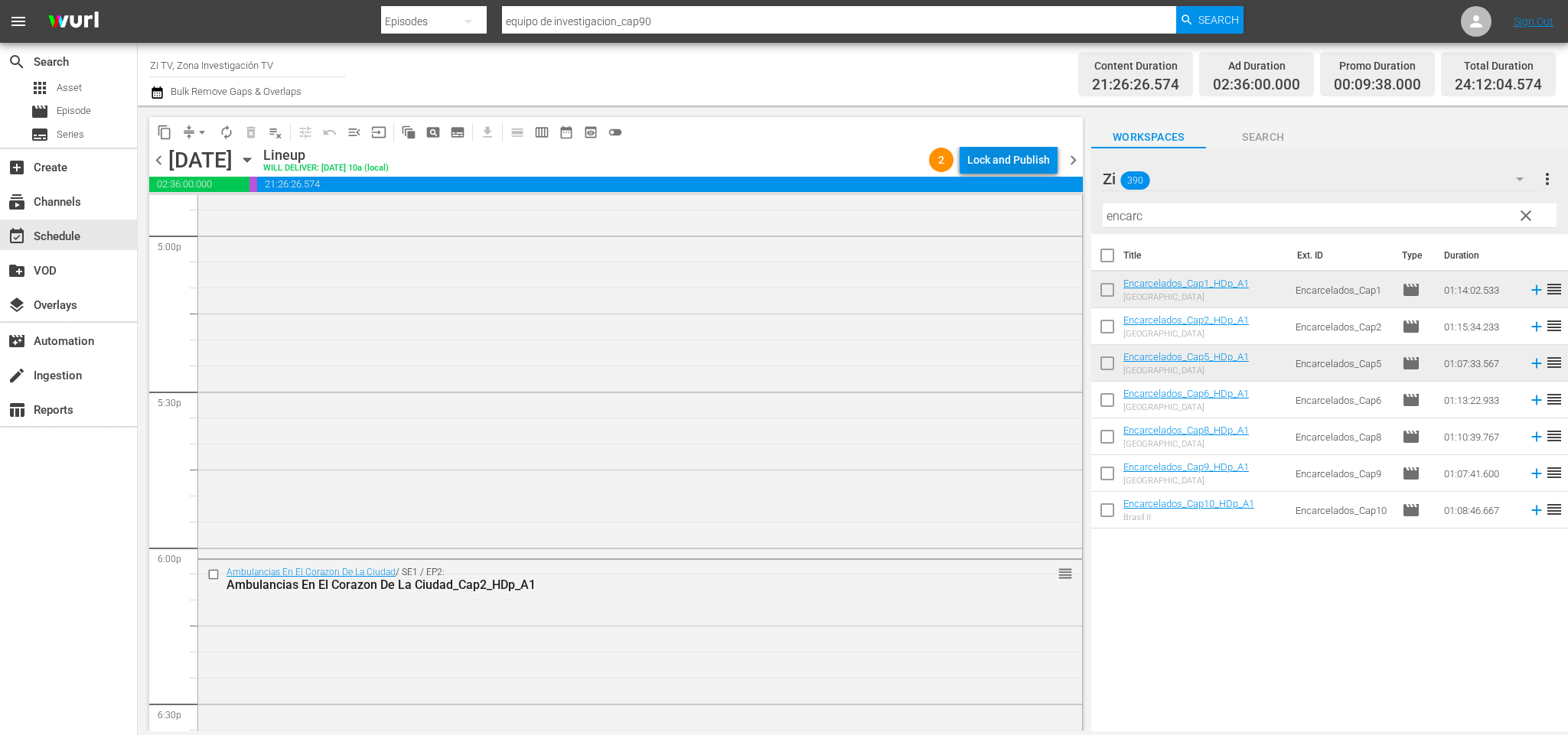
click at [1006, 166] on div "Lock and Publish" at bounding box center [1008, 160] width 82 height 28
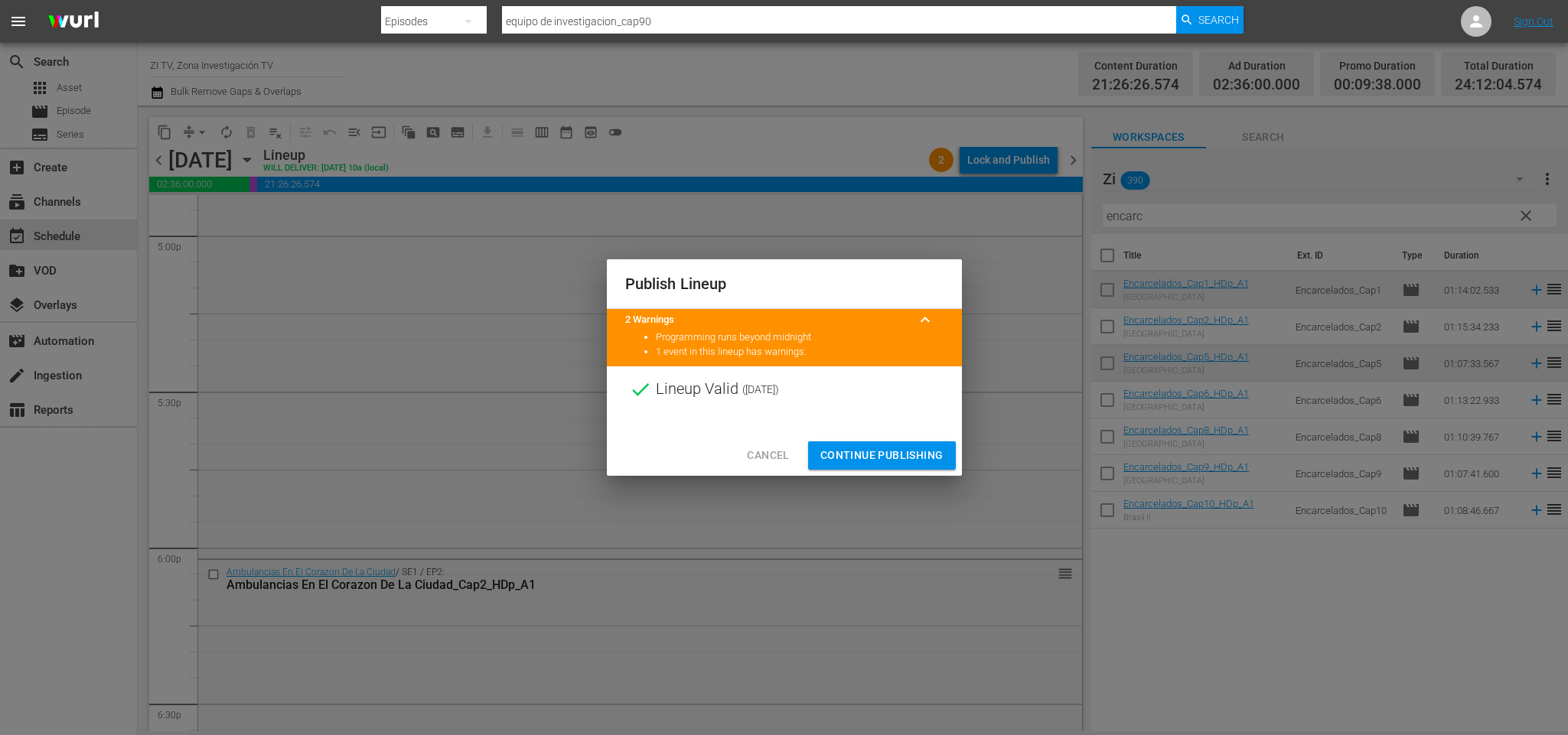
click at [898, 464] on span "Continue Publishing" at bounding box center [881, 456] width 123 height 19
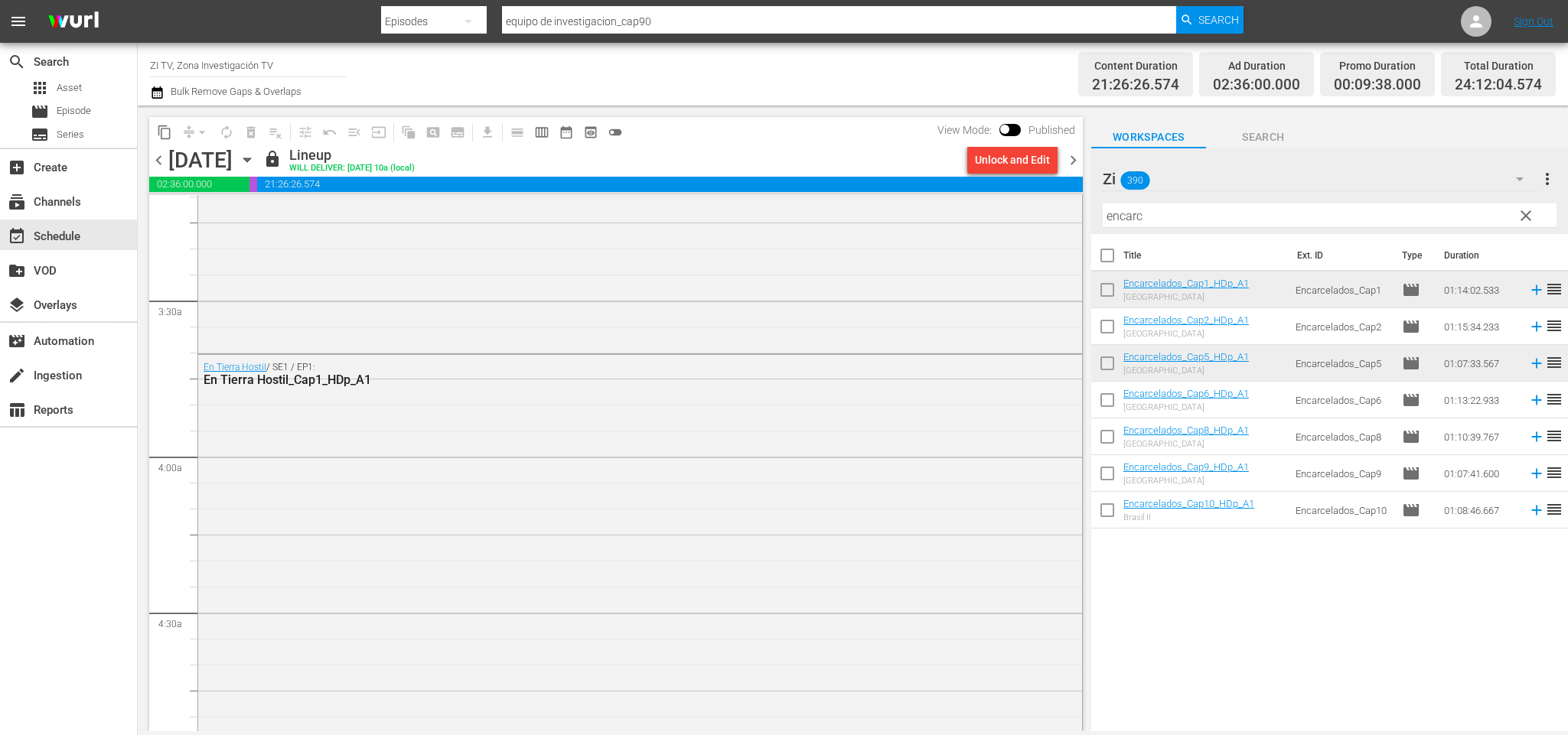
scroll to position [0, 0]
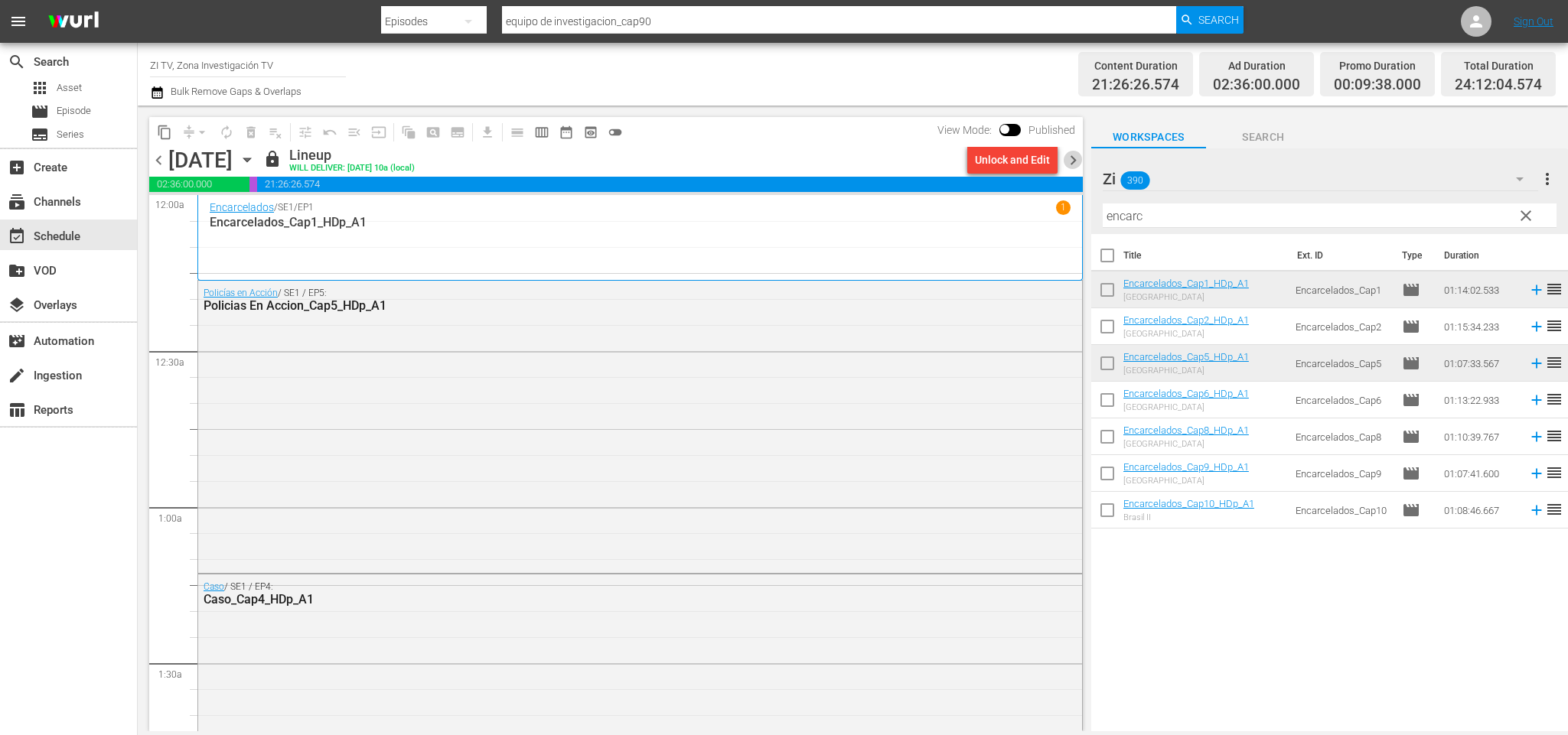
click at [1075, 154] on span "chevron_right" at bounding box center [1072, 160] width 19 height 19
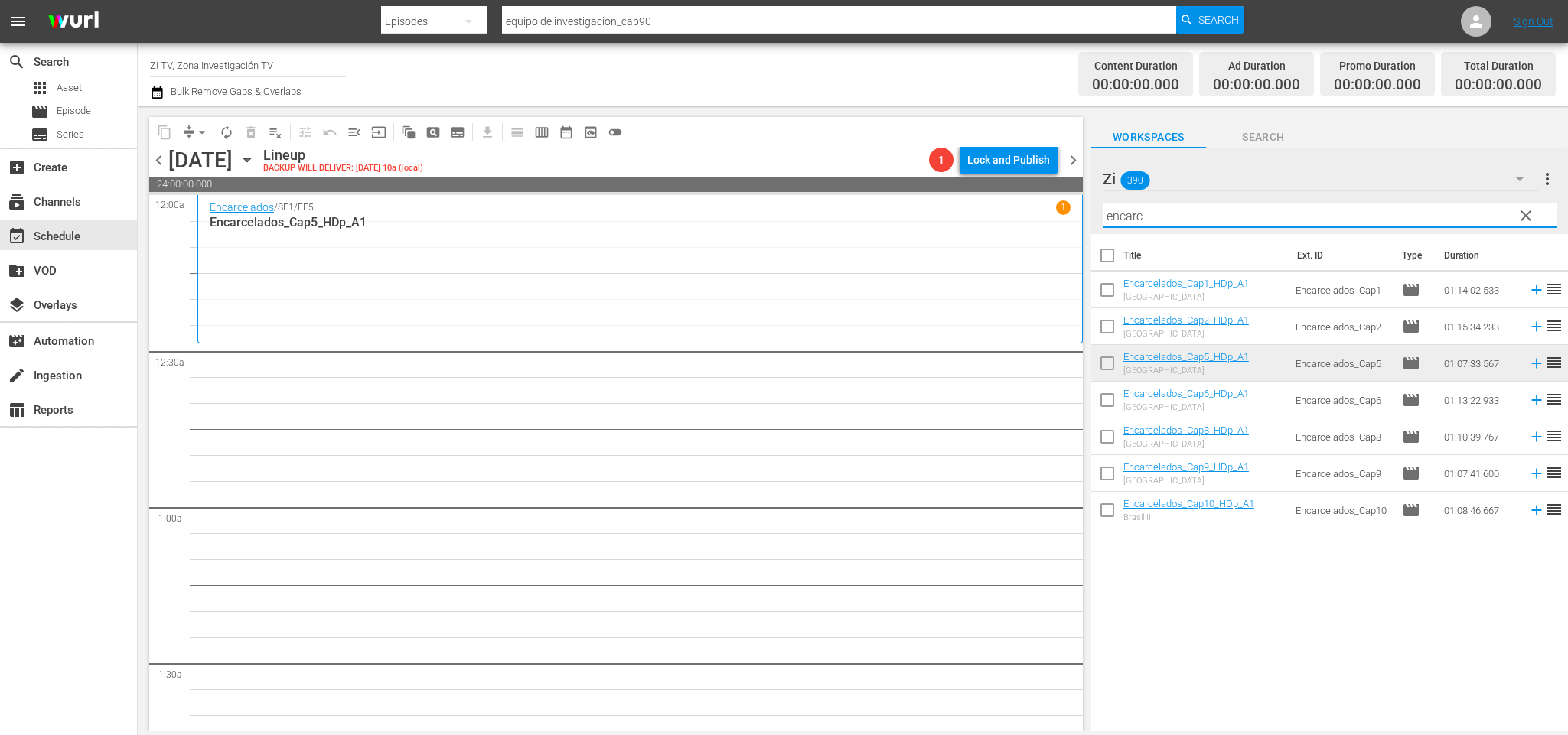
drag, startPoint x: 1182, startPoint y: 211, endPoint x: 763, endPoint y: 246, distance: 420.5
click at [761, 220] on div "content_copy compress arrow_drop_down autorenew_outlined delete_forever_outline…" at bounding box center [852, 418] width 1430 height 626
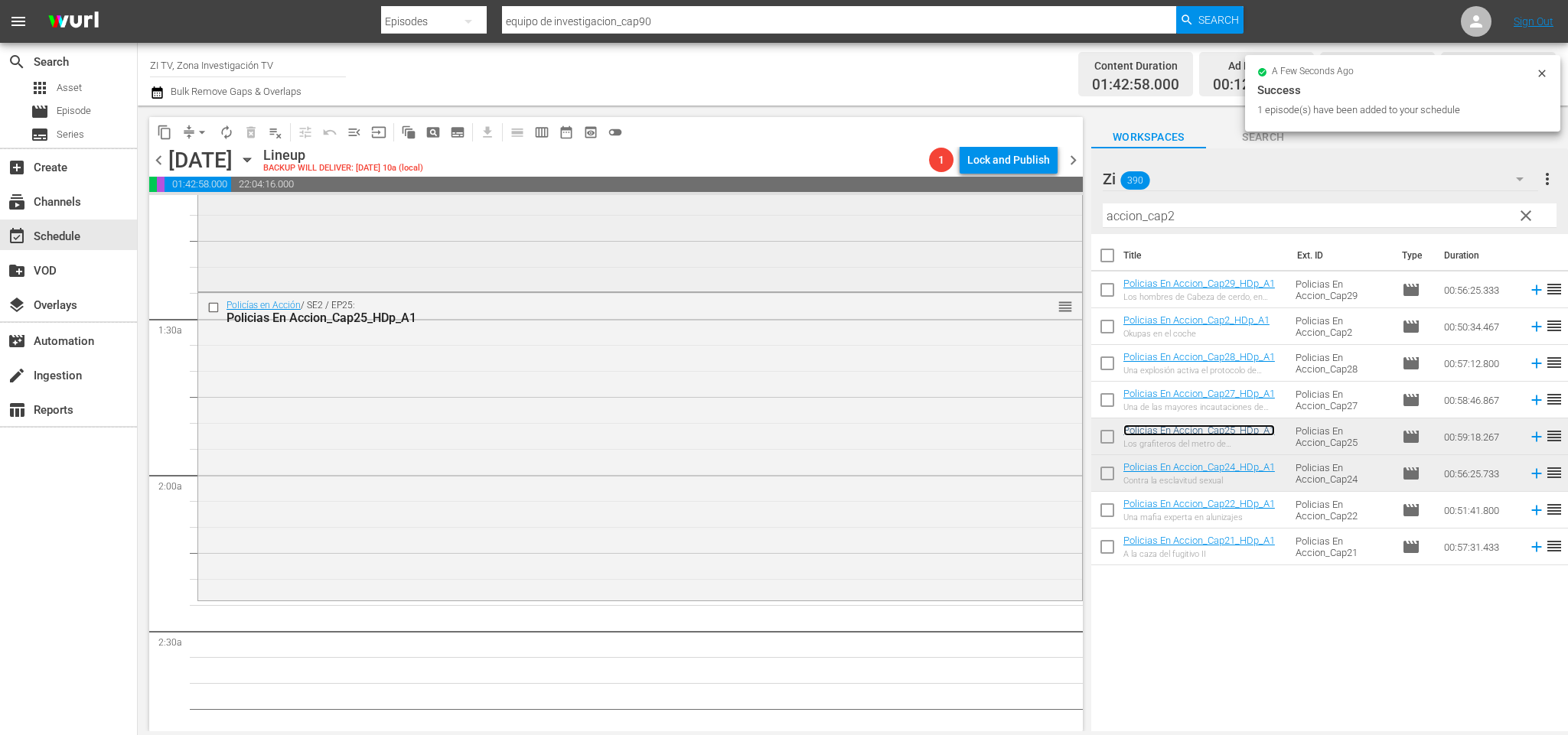
scroll to position [574, 0]
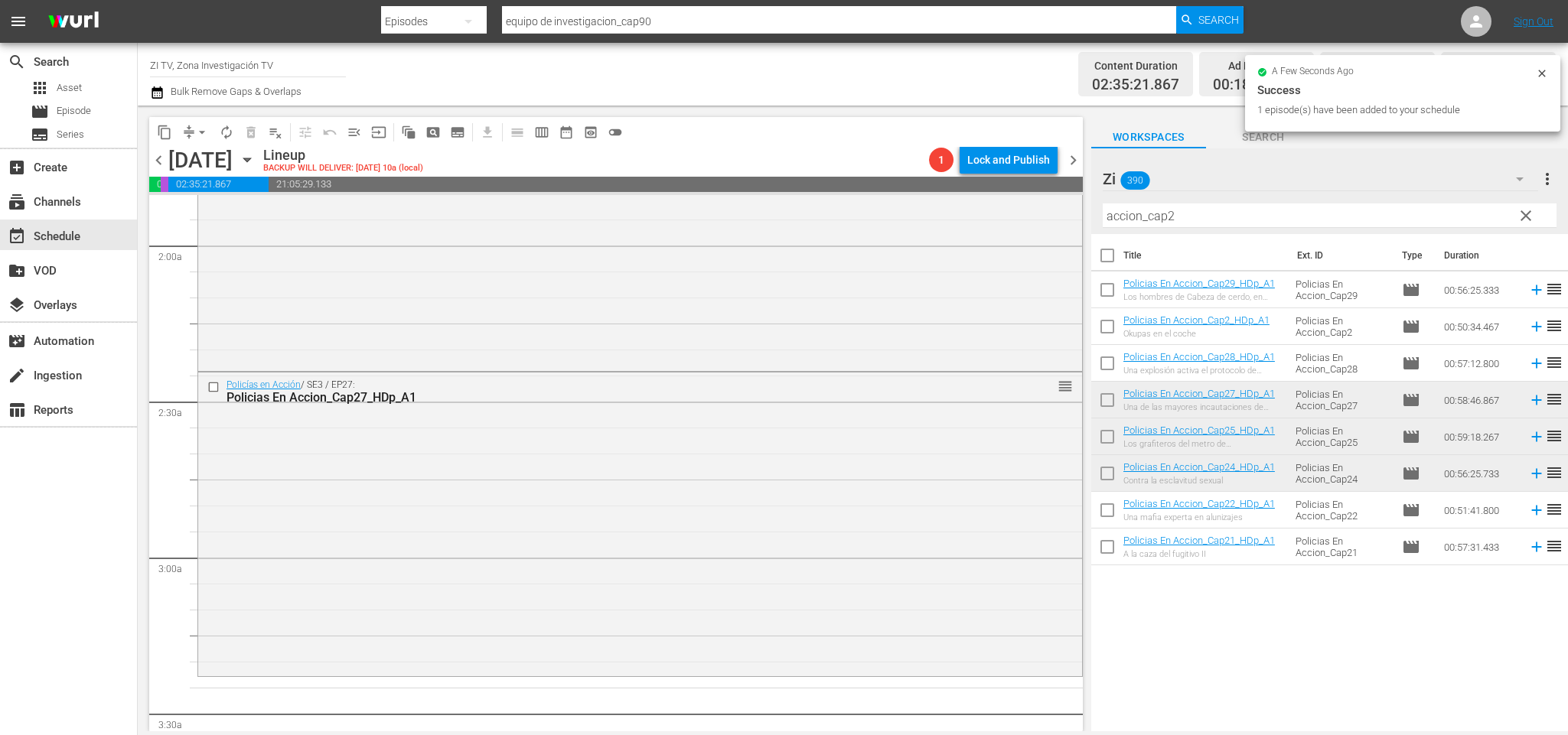
click at [1068, 162] on span "chevron_right" at bounding box center [1072, 160] width 19 height 19
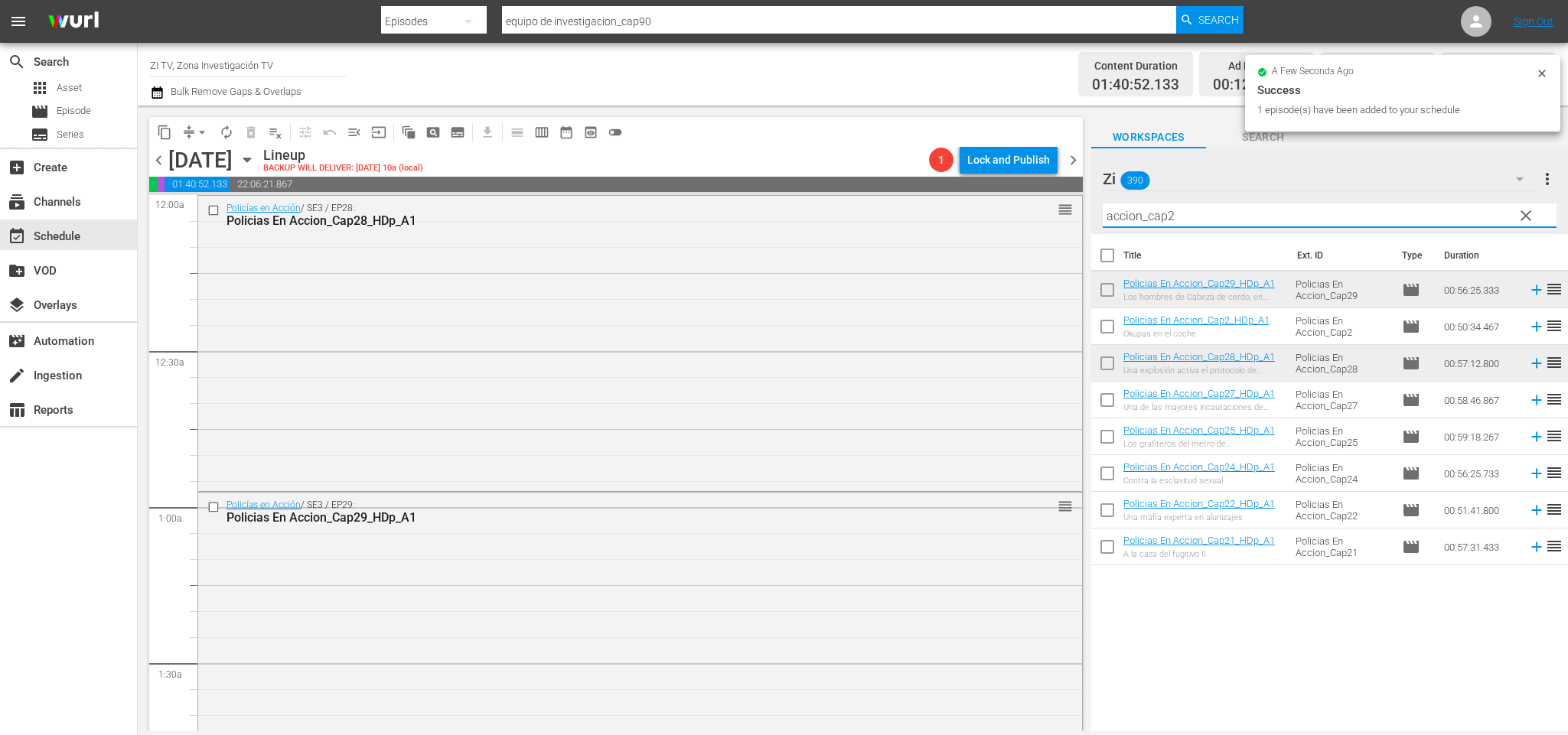
drag, startPoint x: 1176, startPoint y: 211, endPoint x: 1169, endPoint y: 204, distance: 9.9
click at [1169, 204] on input "accion_cap2" at bounding box center [1329, 215] width 454 height 24
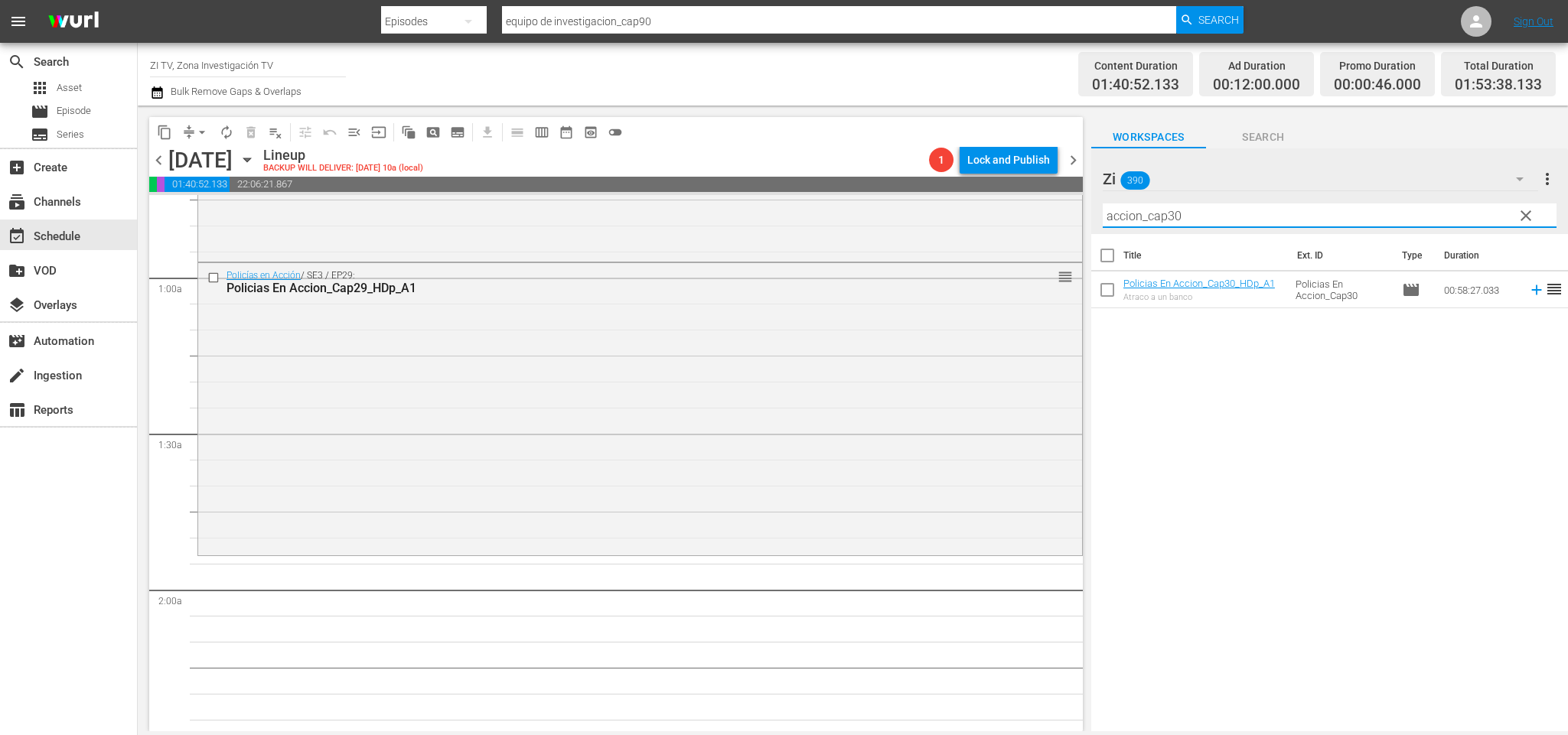
scroll to position [344, 0]
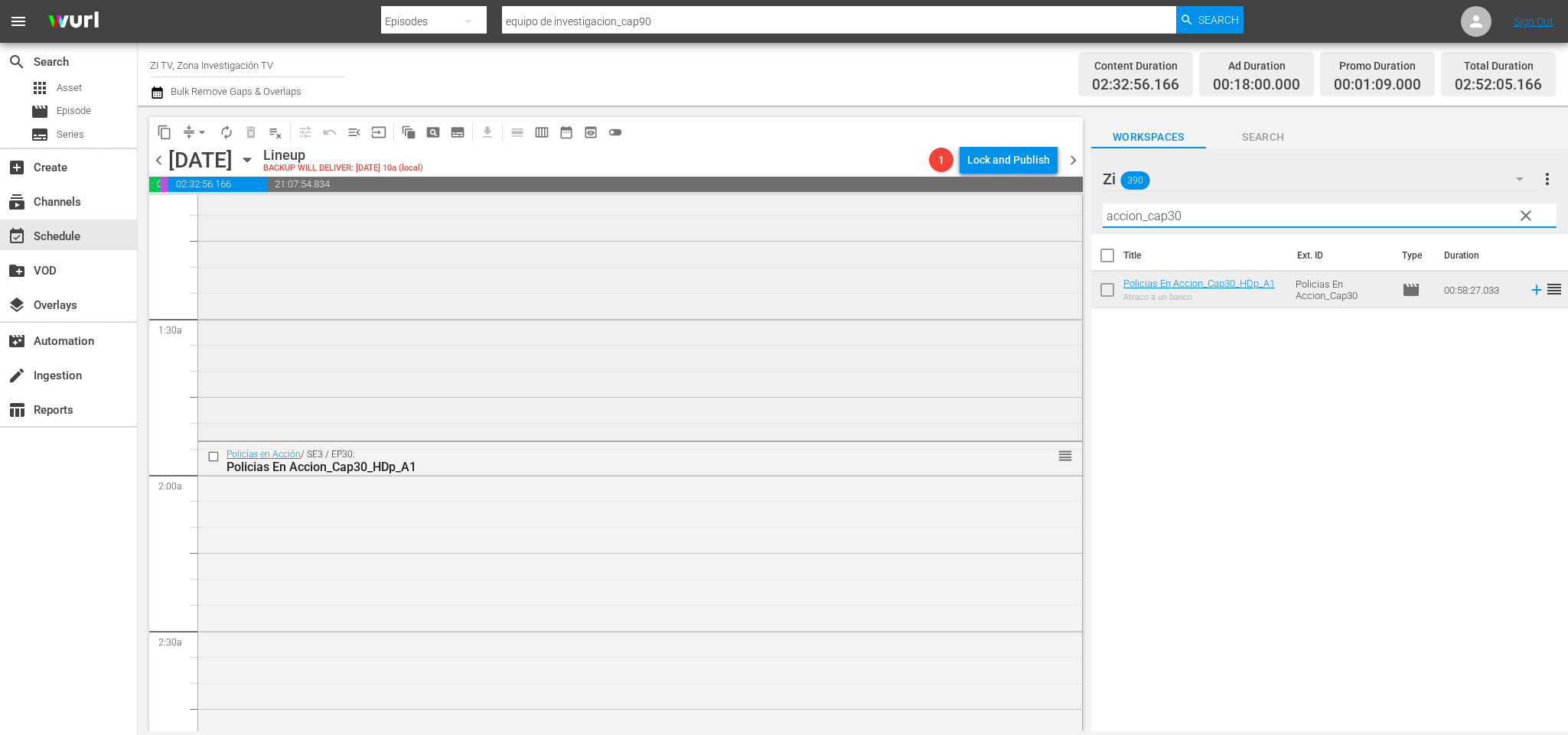
drag, startPoint x: 1277, startPoint y: 223, endPoint x: 533, endPoint y: 247, distance: 744.4
click at [552, 211] on div "content_copy compress arrow_drop_down autorenew_outlined delete_forever_outline…" at bounding box center [852, 418] width 1430 height 626
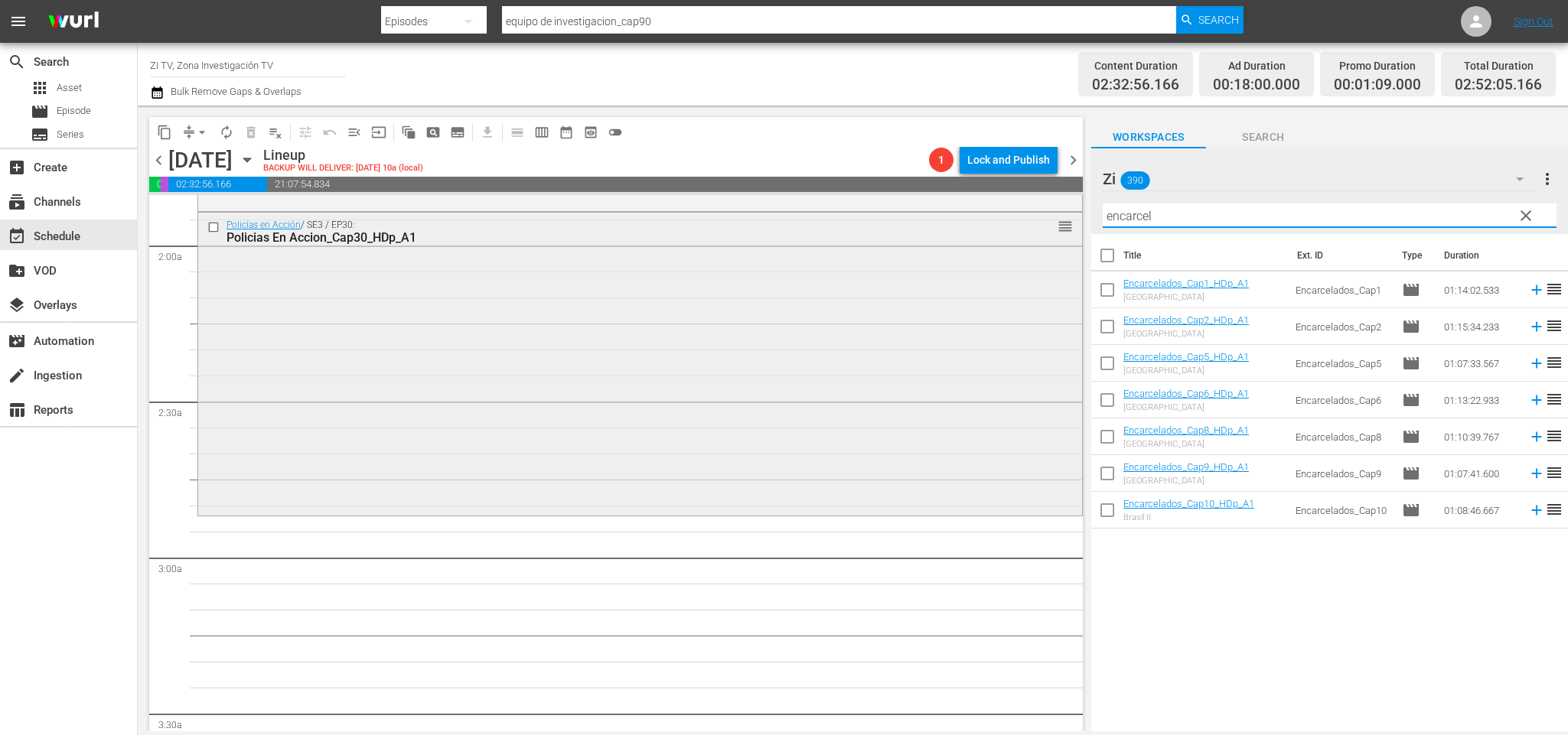
scroll to position [689, 0]
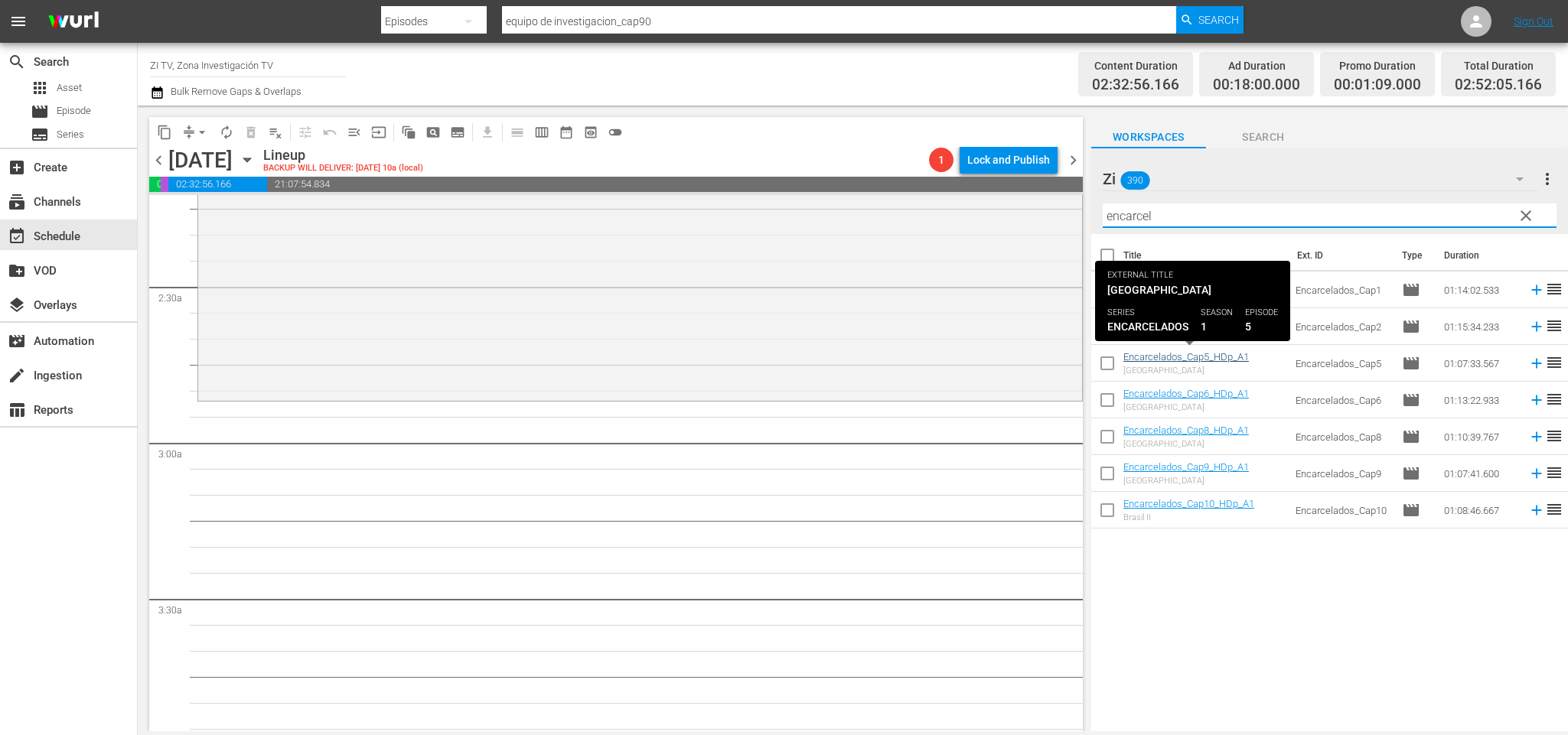
type input "encarcel"
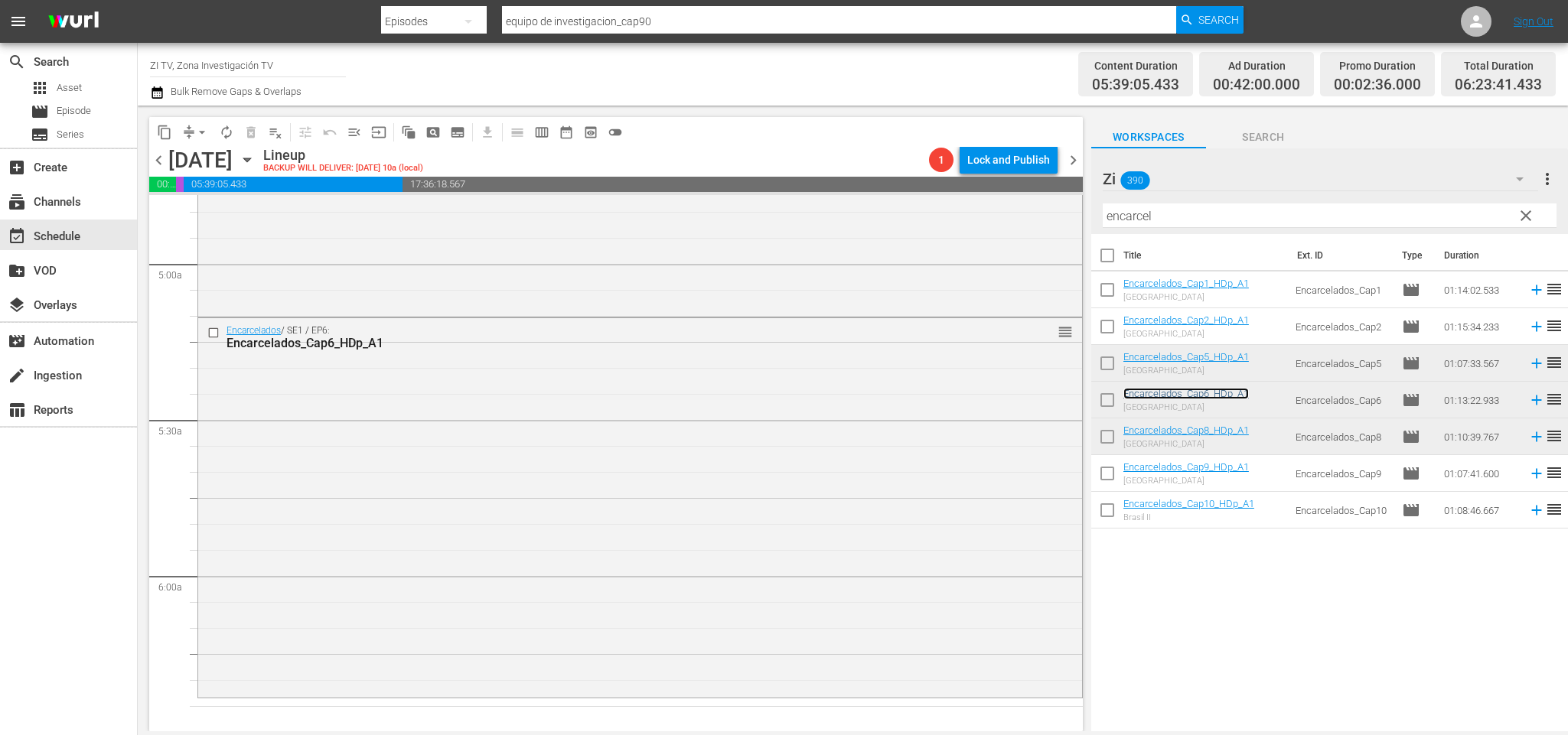
scroll to position [1607, 0]
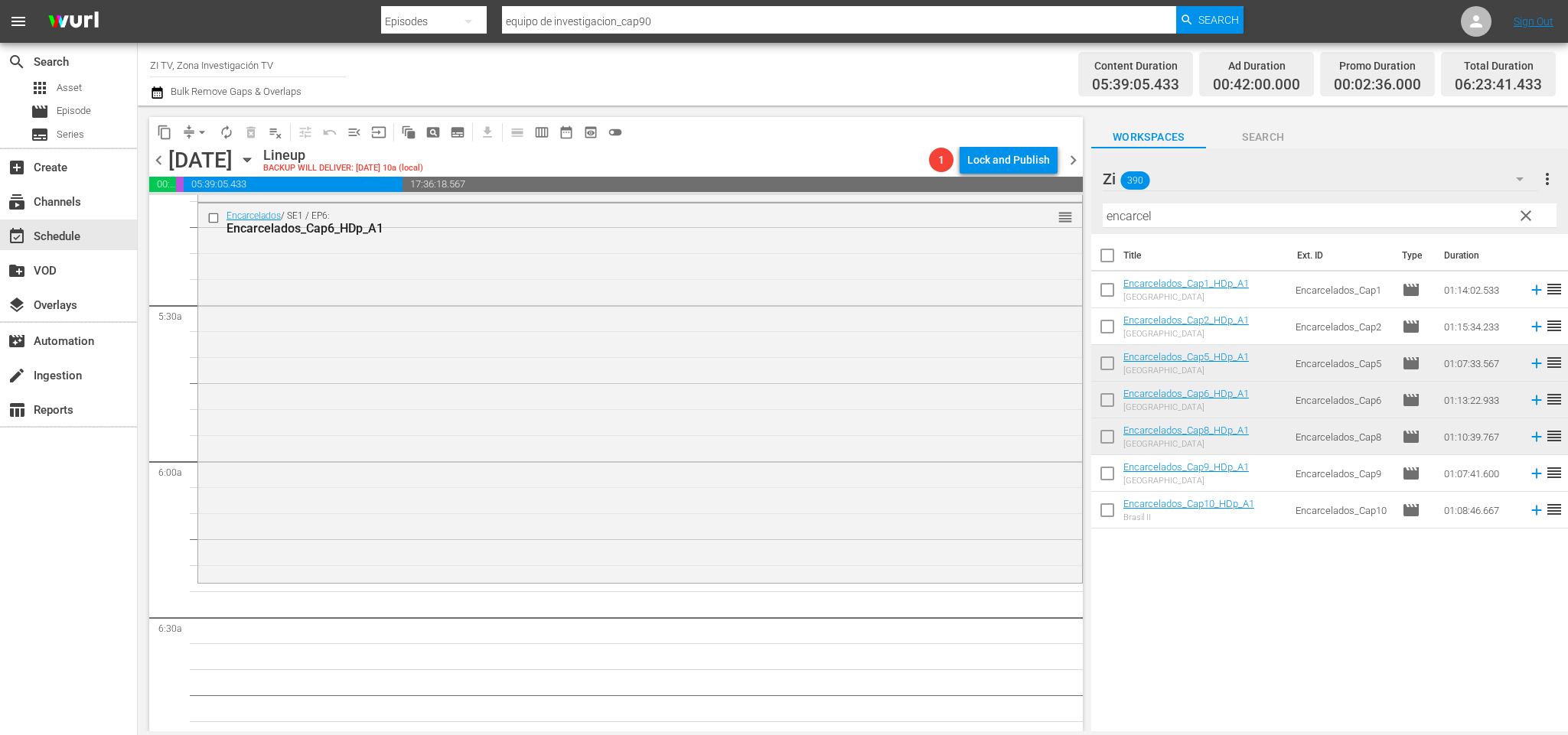
click at [161, 157] on span "chevron_left" at bounding box center [158, 160] width 19 height 19
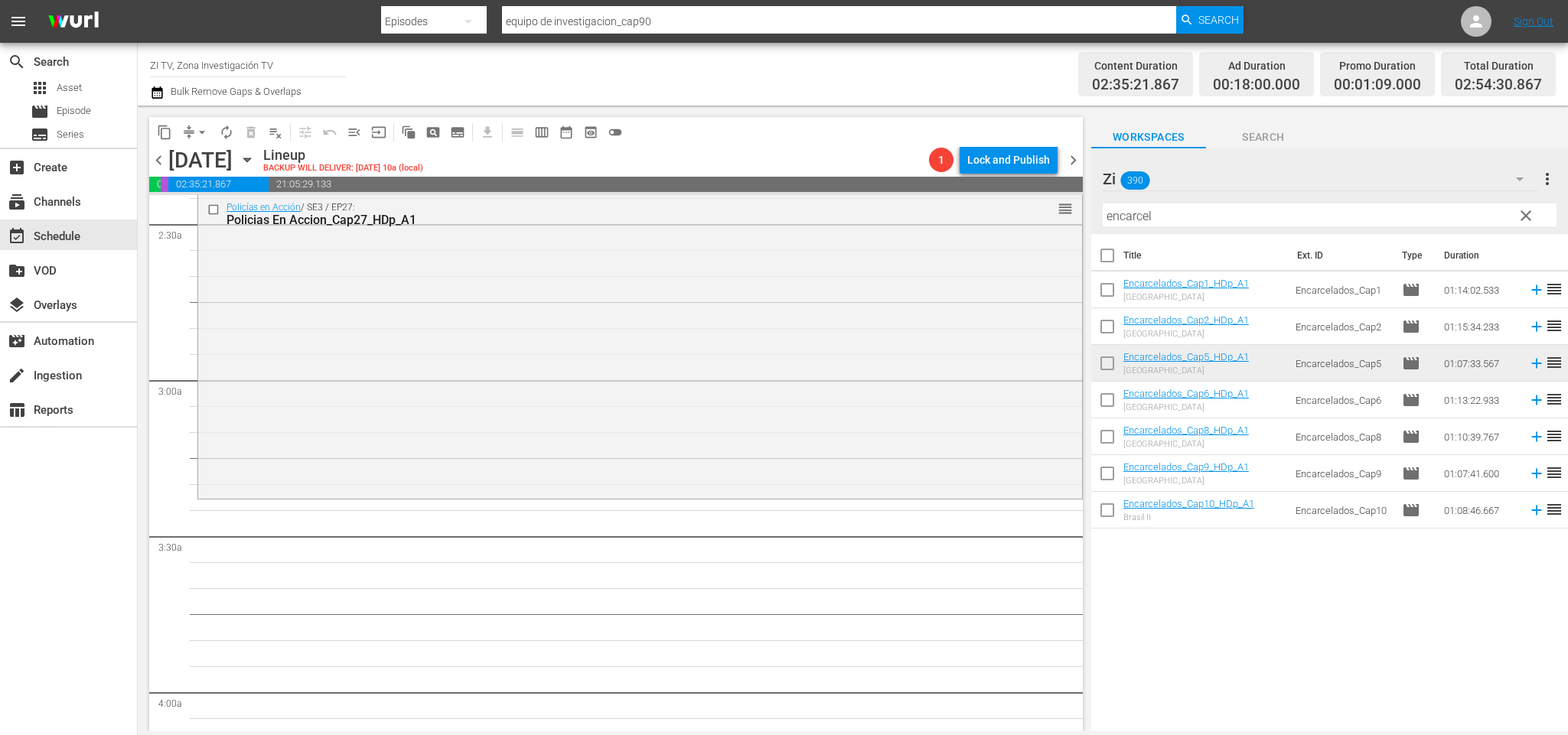
scroll to position [866, 0]
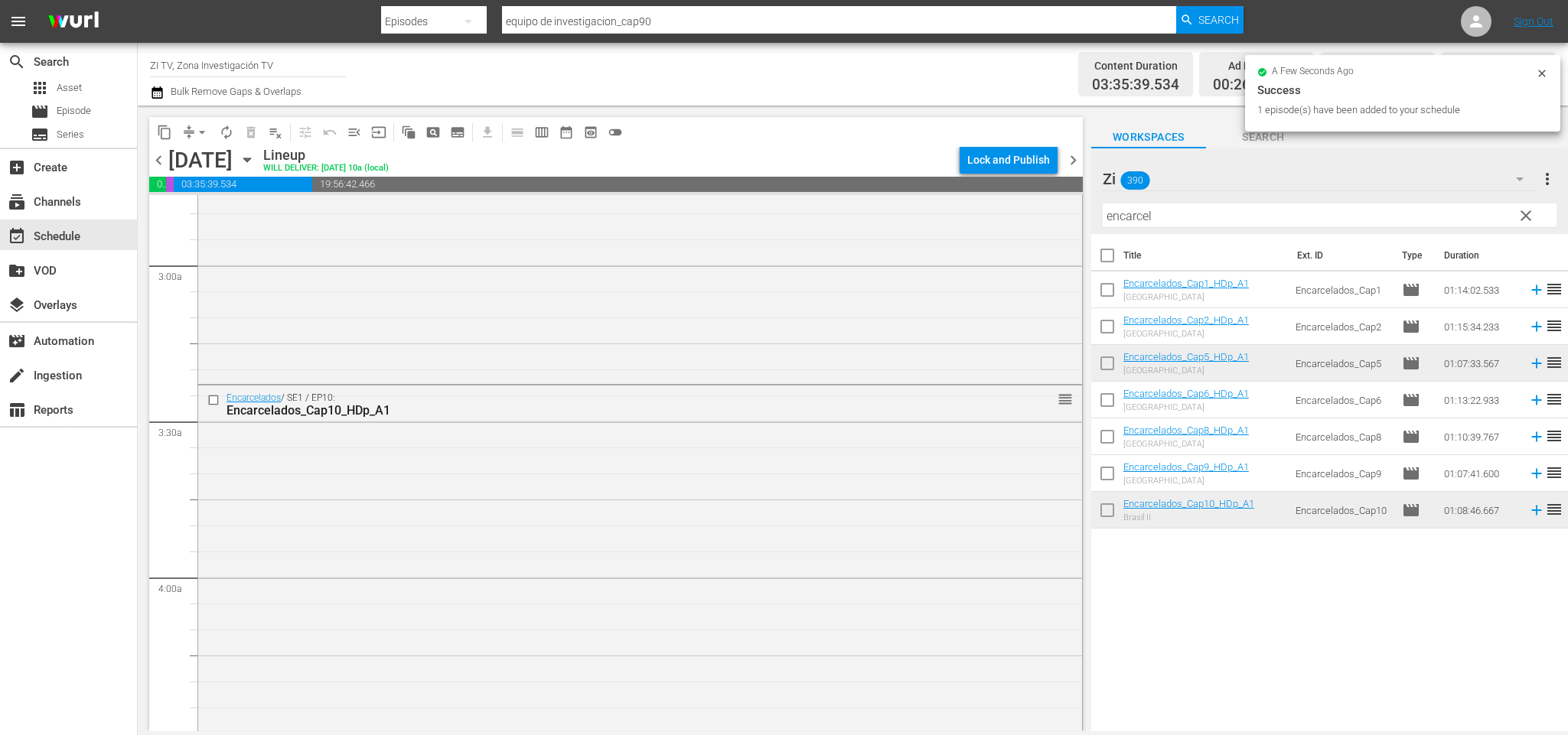
click at [1109, 287] on input "checkbox" at bounding box center [1107, 293] width 32 height 32
checkbox input "true"
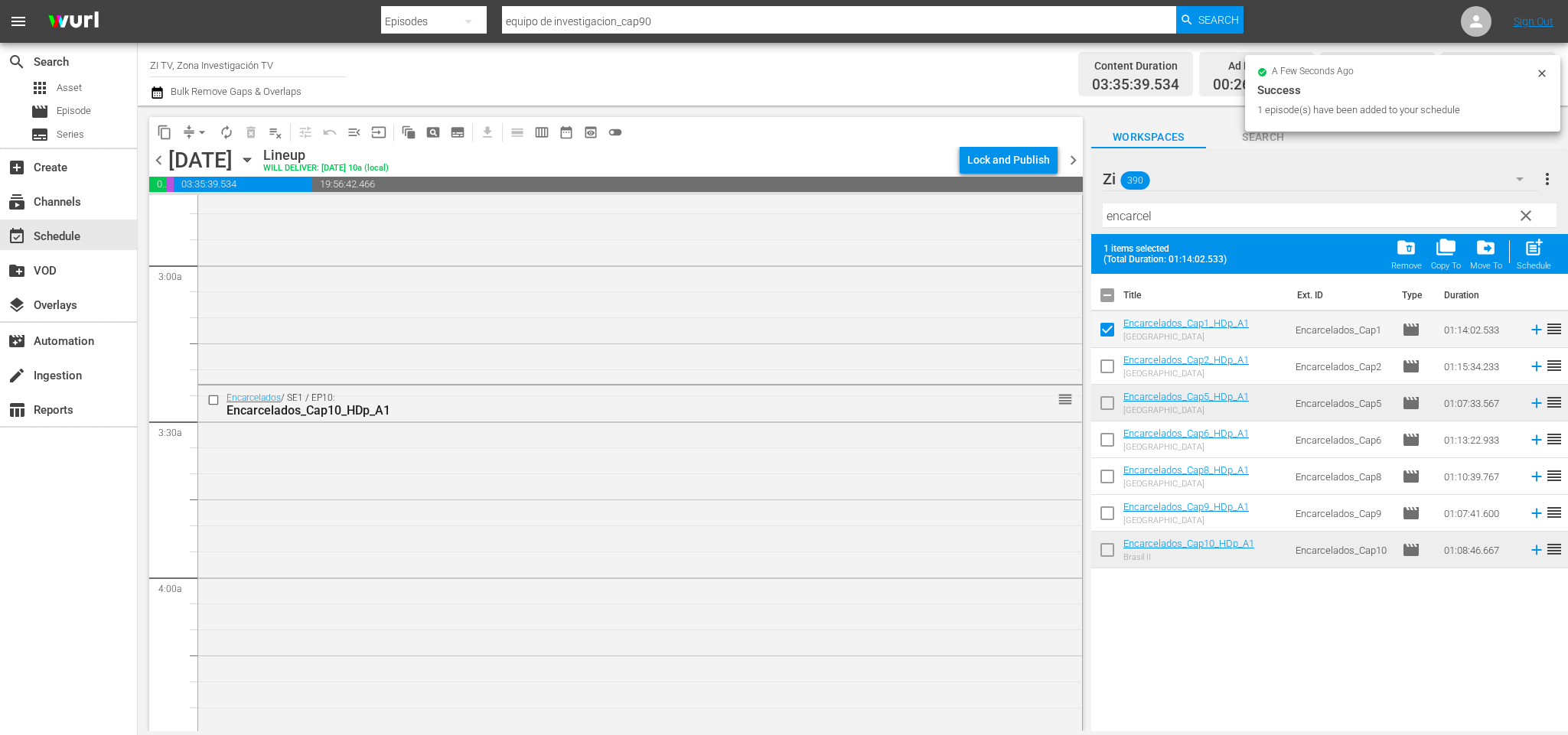
click at [1109, 363] on input "checkbox" at bounding box center [1107, 369] width 32 height 32
checkbox input "true"
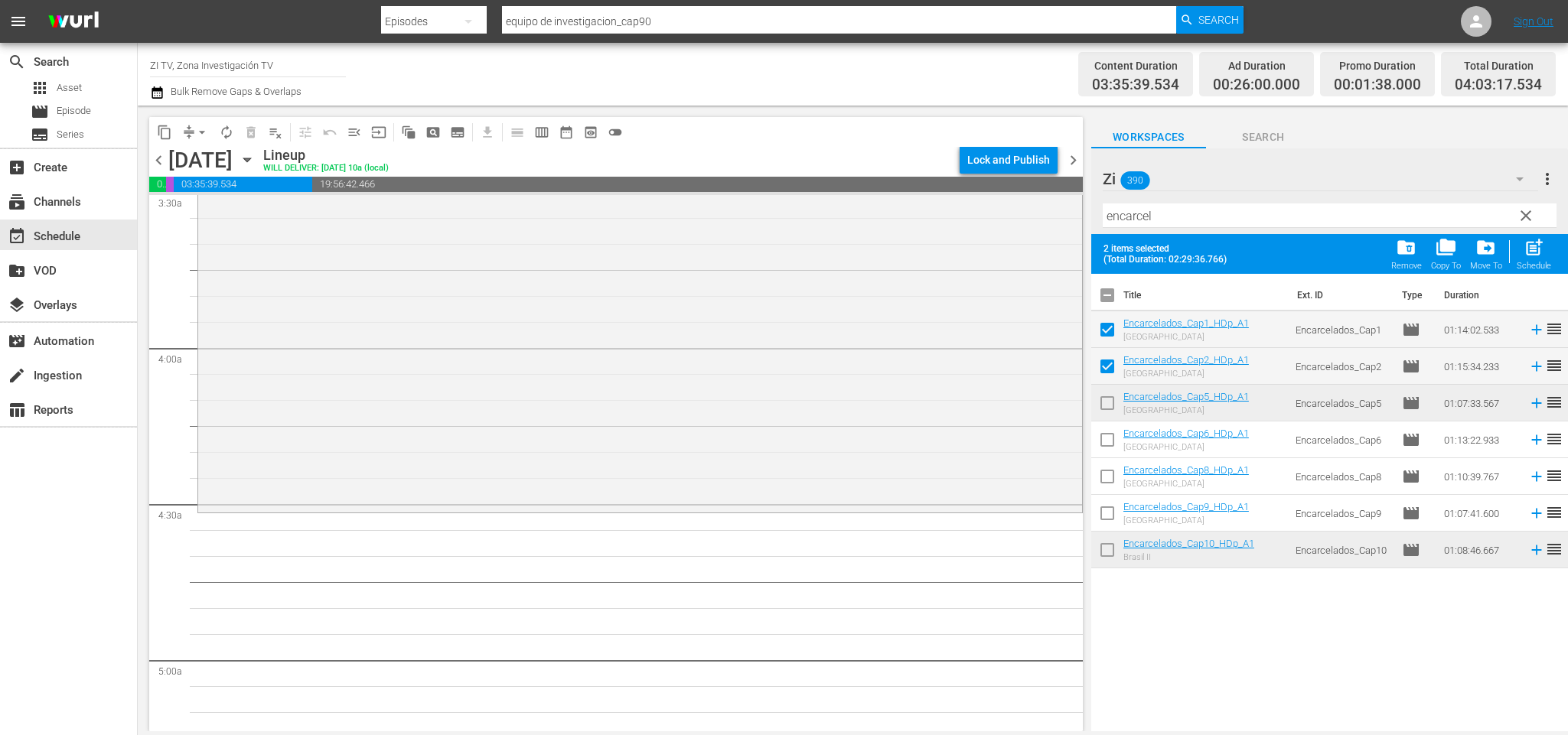
scroll to position [1210, 0]
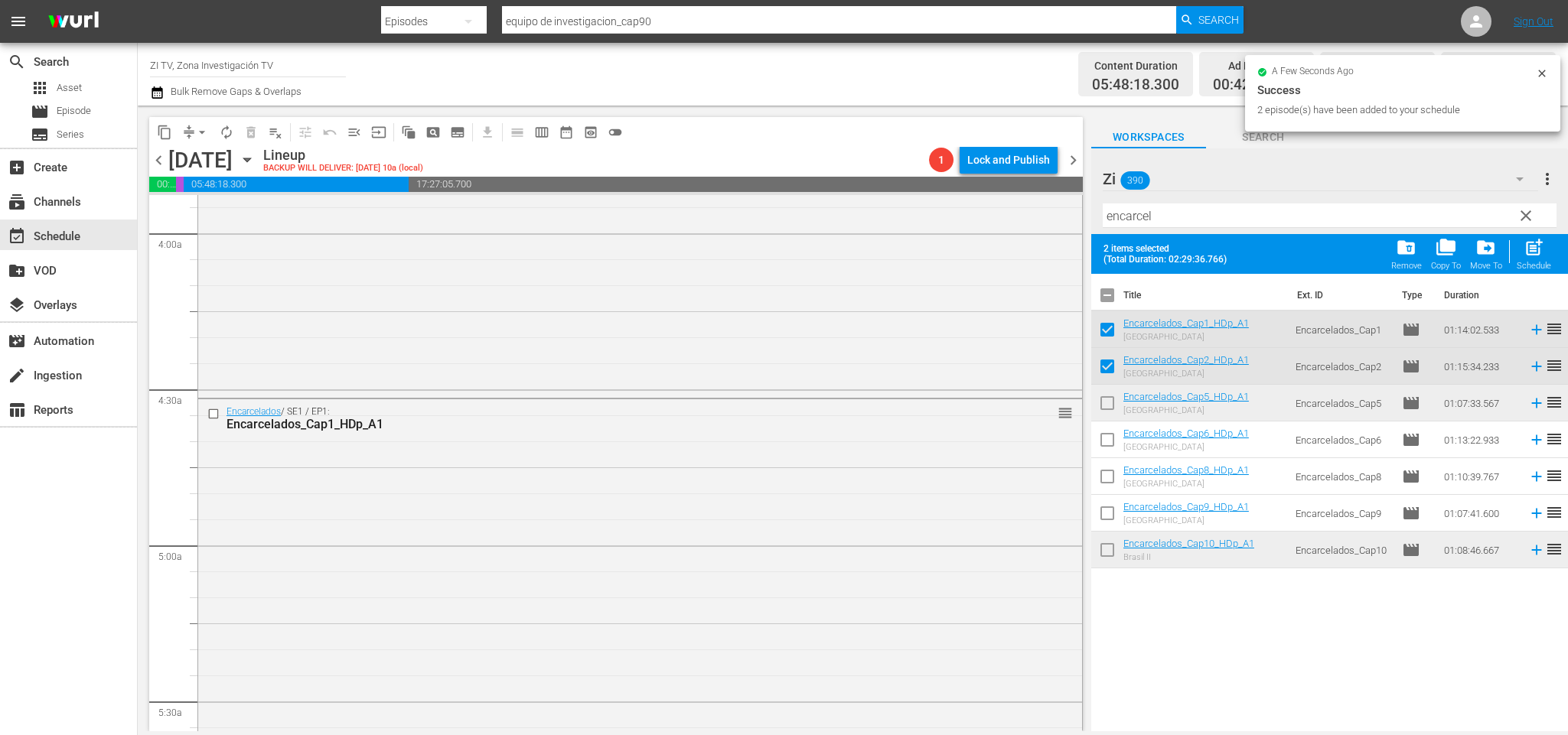
click at [1111, 331] on input "checkbox" at bounding box center [1107, 333] width 32 height 32
checkbox input "false"
click at [1109, 366] on input "checkbox" at bounding box center [1107, 369] width 32 height 32
checkbox input "false"
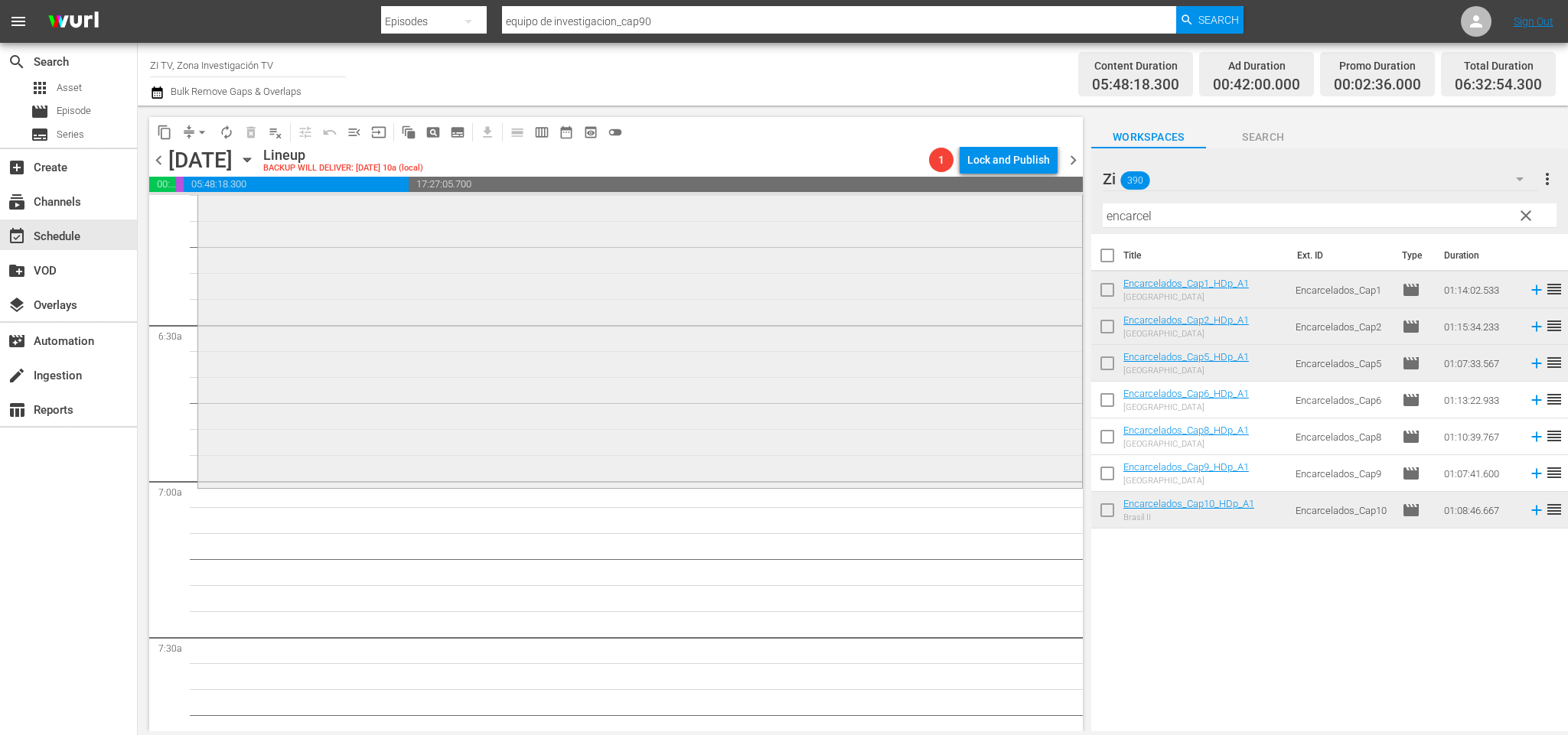
scroll to position [2014, 0]
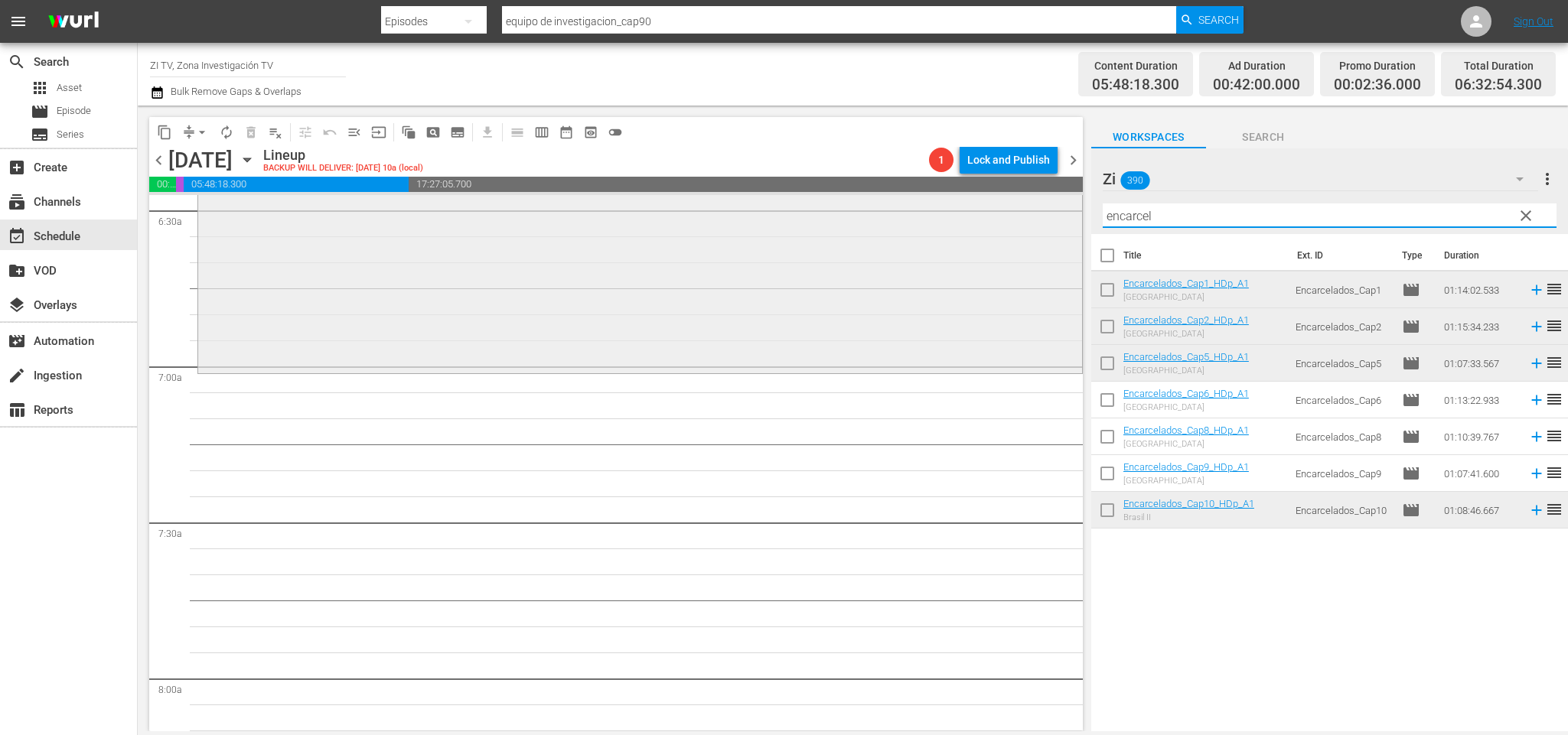
drag, startPoint x: 898, startPoint y: 218, endPoint x: 687, endPoint y: 218, distance: 211.0
click at [687, 218] on div "content_copy compress arrow_drop_down autorenew_outlined delete_forever_outline…" at bounding box center [852, 418] width 1430 height 626
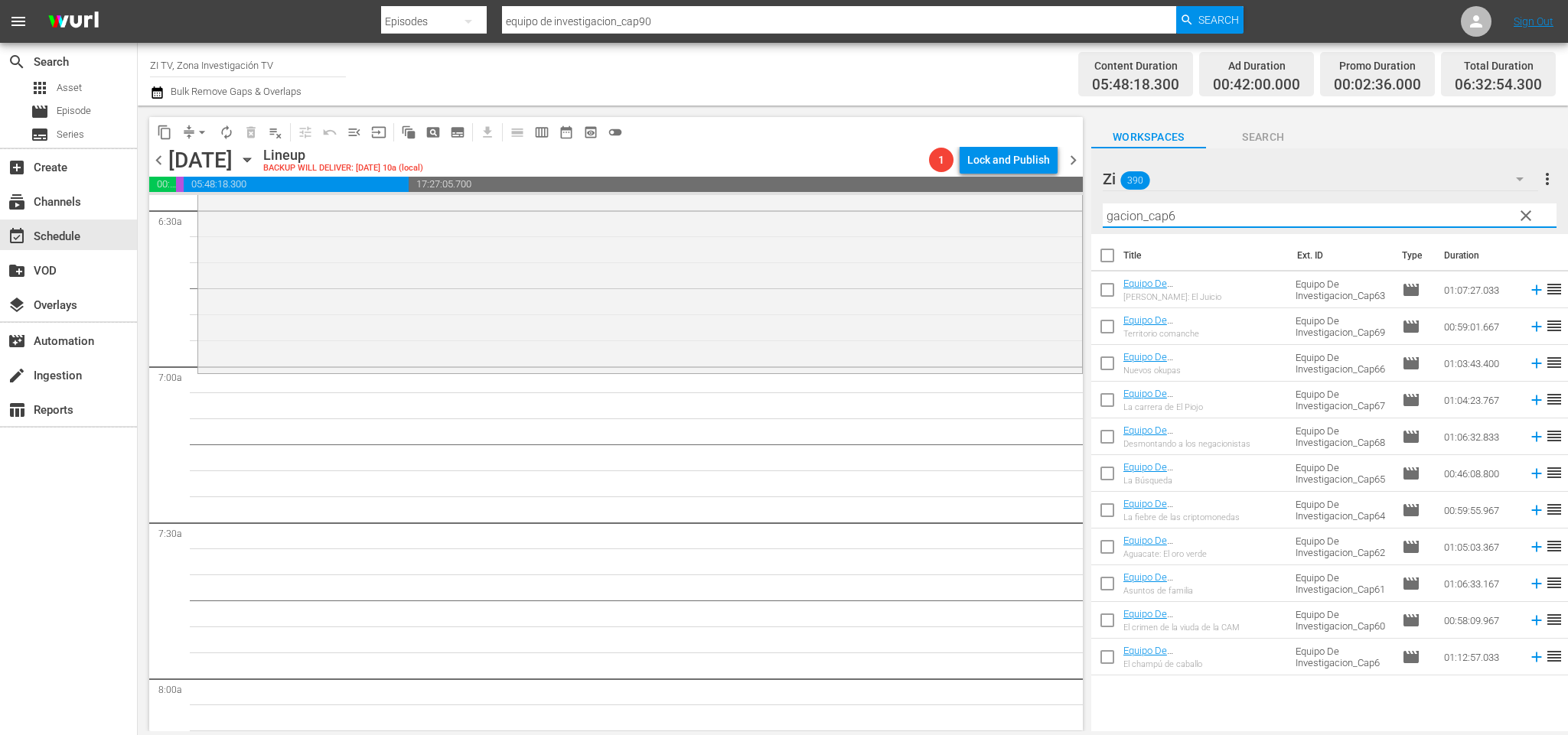
type input "gacion_cap6"
click at [1107, 402] on input "checkbox" at bounding box center [1107, 403] width 32 height 32
checkbox input "true"
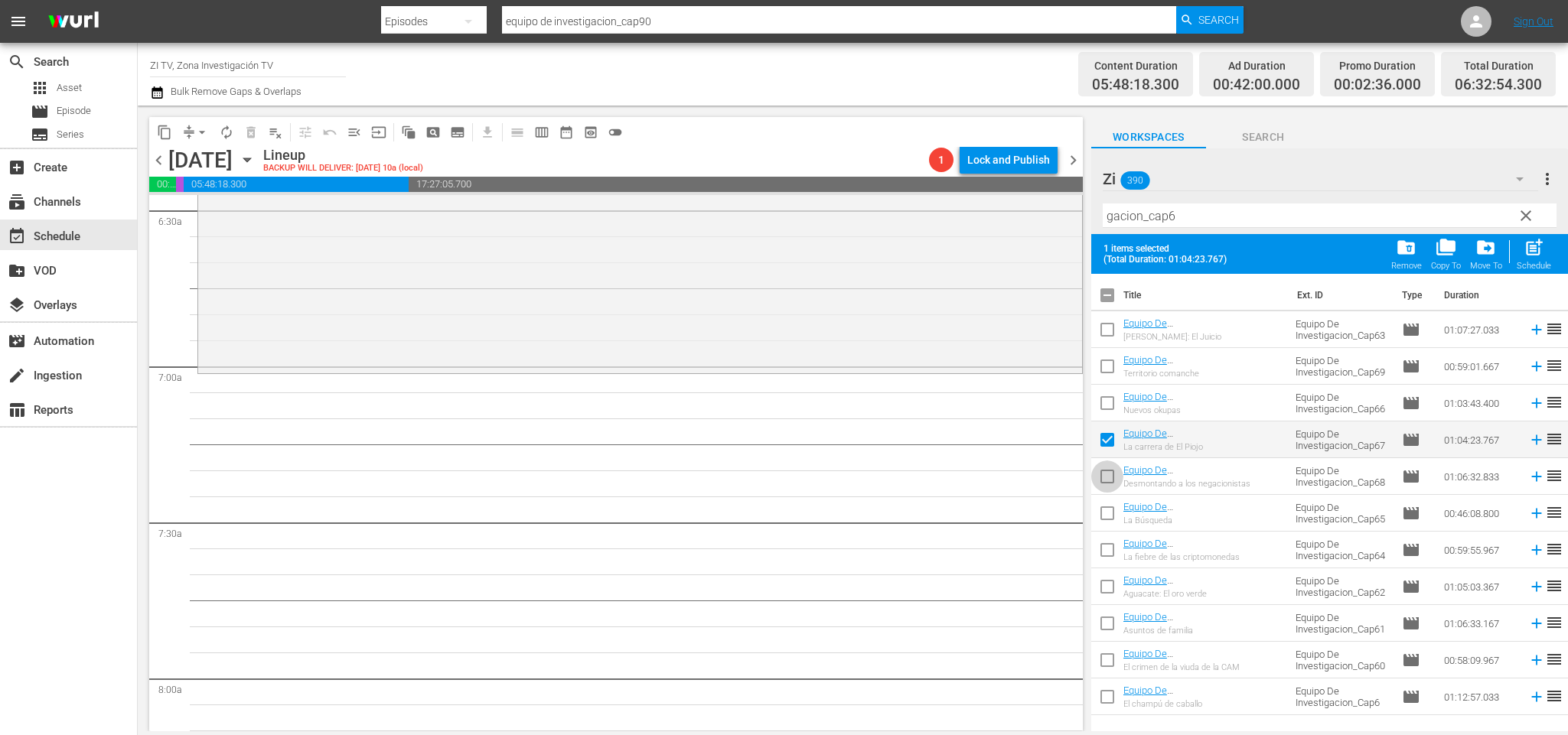
click at [1107, 480] on input "checkbox" at bounding box center [1107, 480] width 32 height 32
checkbox input "true"
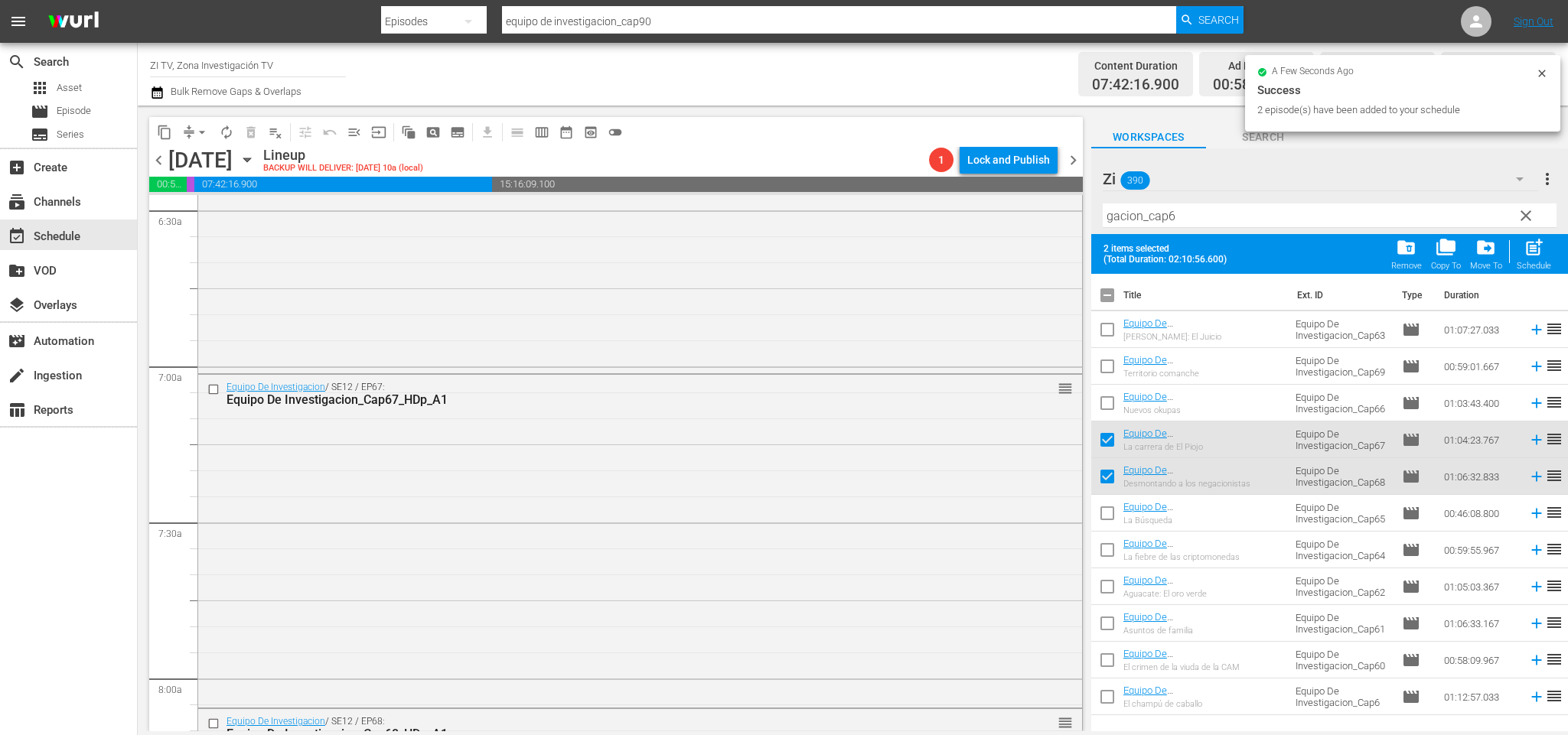
click at [1109, 443] on input "checkbox" at bounding box center [1107, 443] width 32 height 32
checkbox input "false"
click at [1109, 477] on input "checkbox" at bounding box center [1107, 480] width 32 height 32
checkbox input "false"
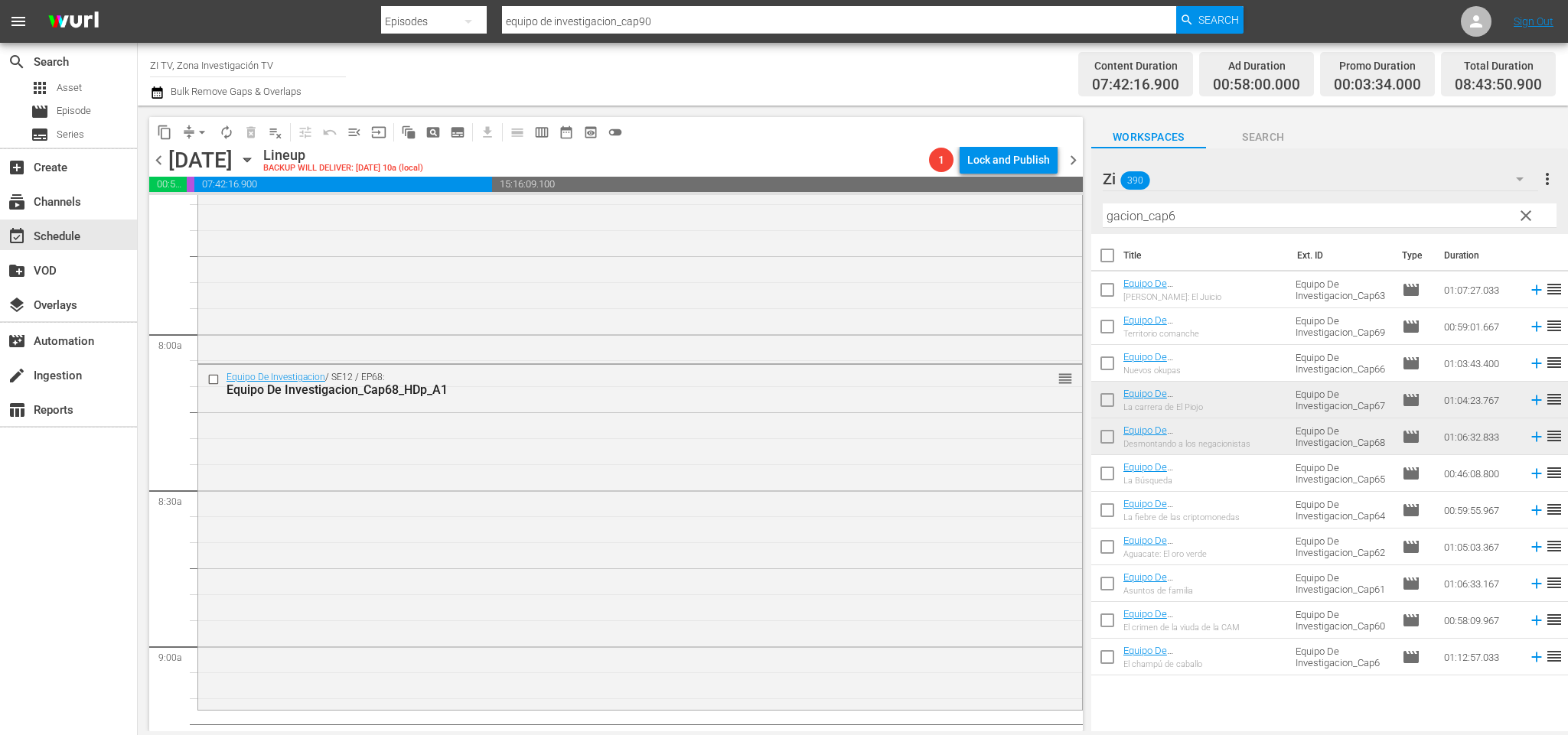
scroll to position [2473, 0]
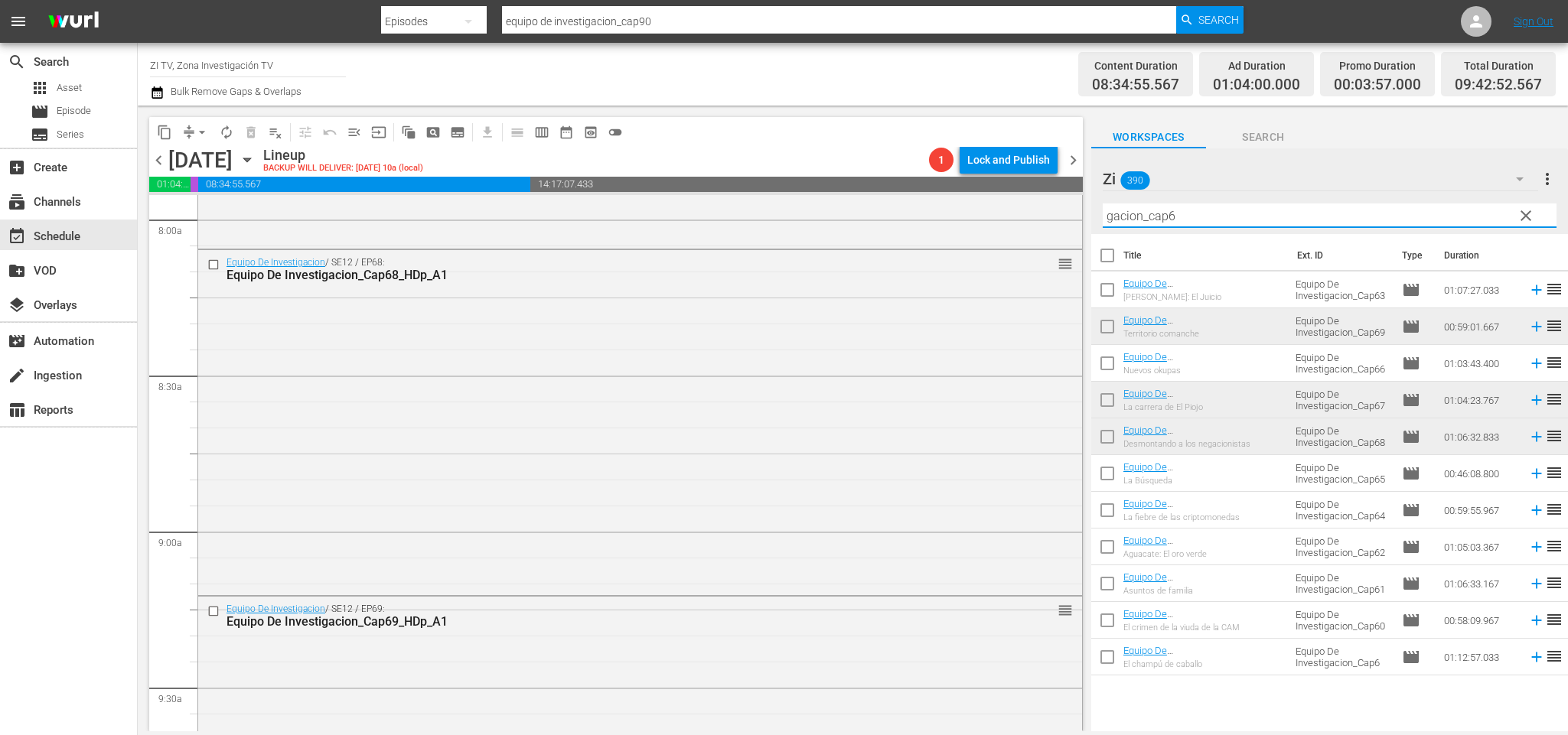
drag, startPoint x: 1184, startPoint y: 210, endPoint x: 1171, endPoint y: 202, distance: 15.3
click at [1171, 202] on div "Filter by Title gacion_cap6" at bounding box center [1329, 216] width 454 height 37
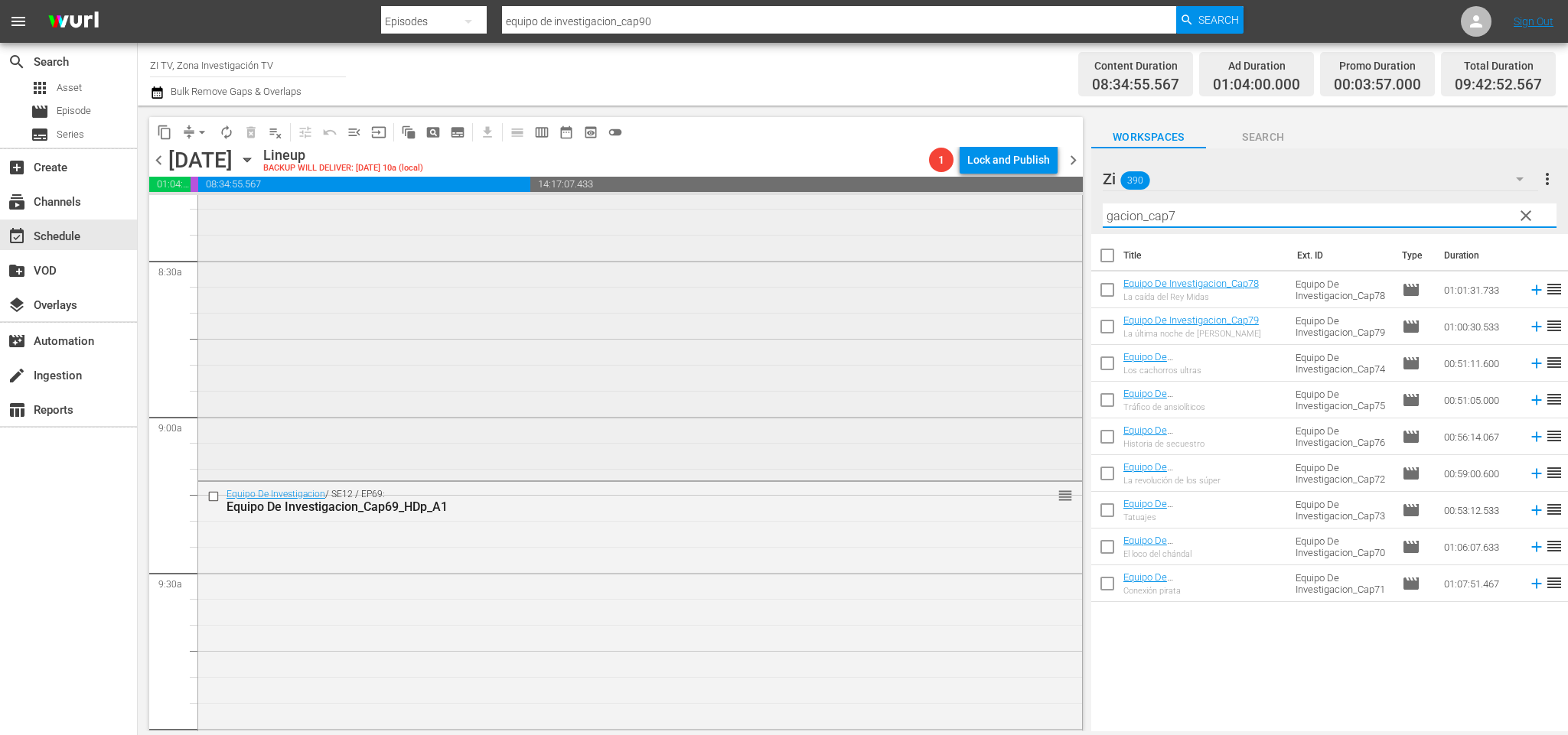
scroll to position [2702, 0]
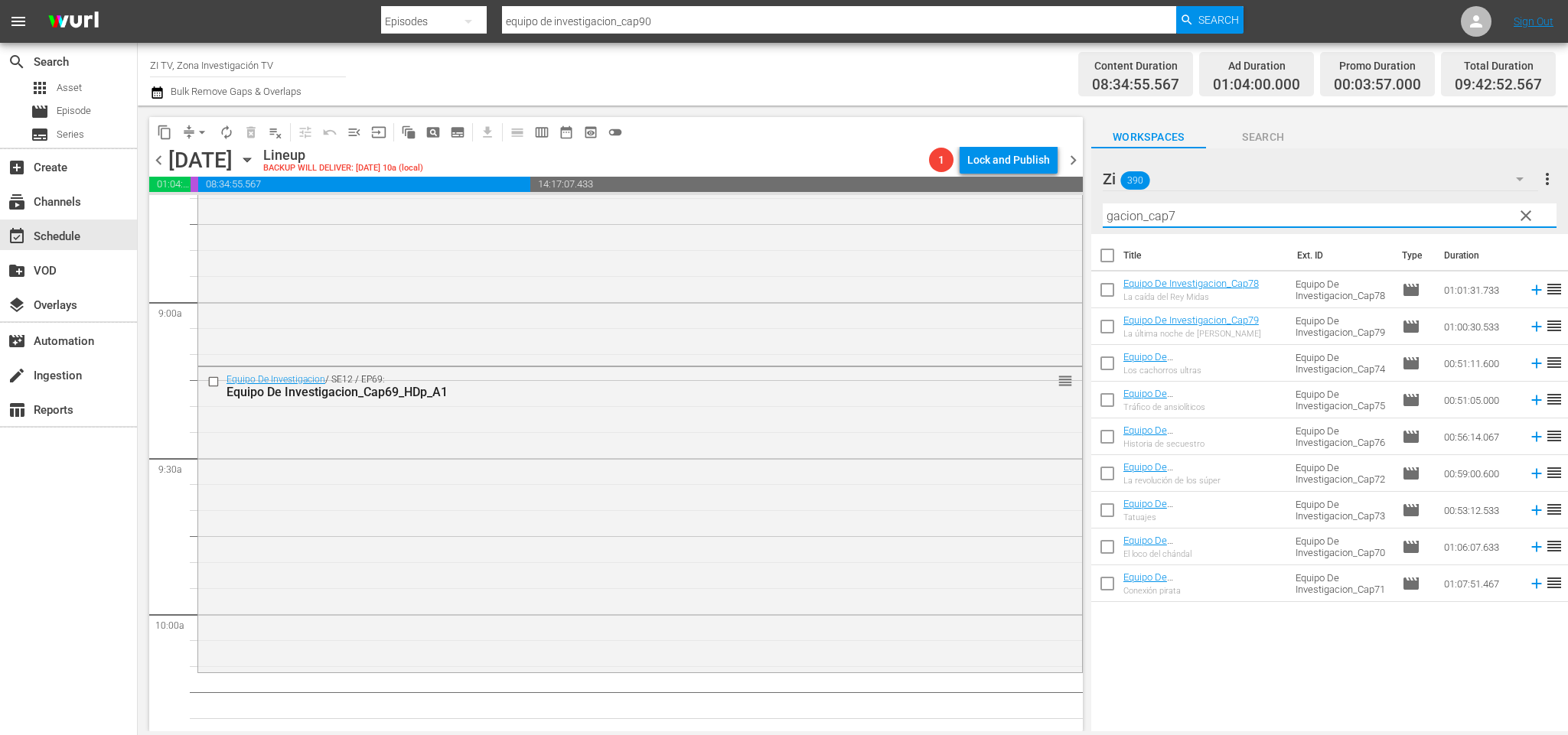
type input "gacion_cap7"
click at [1072, 154] on span "chevron_right" at bounding box center [1072, 160] width 19 height 19
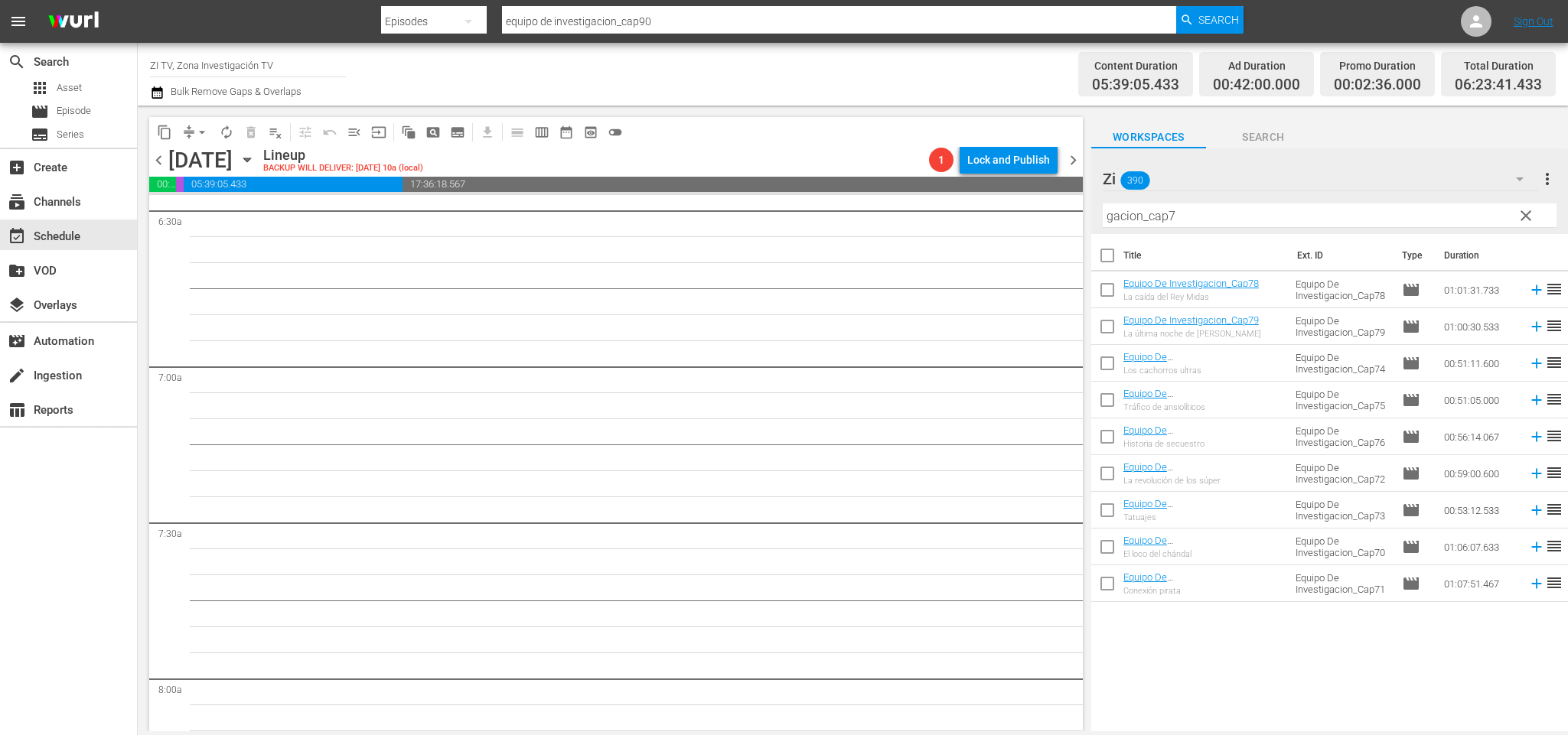
scroll to position [1784, 0]
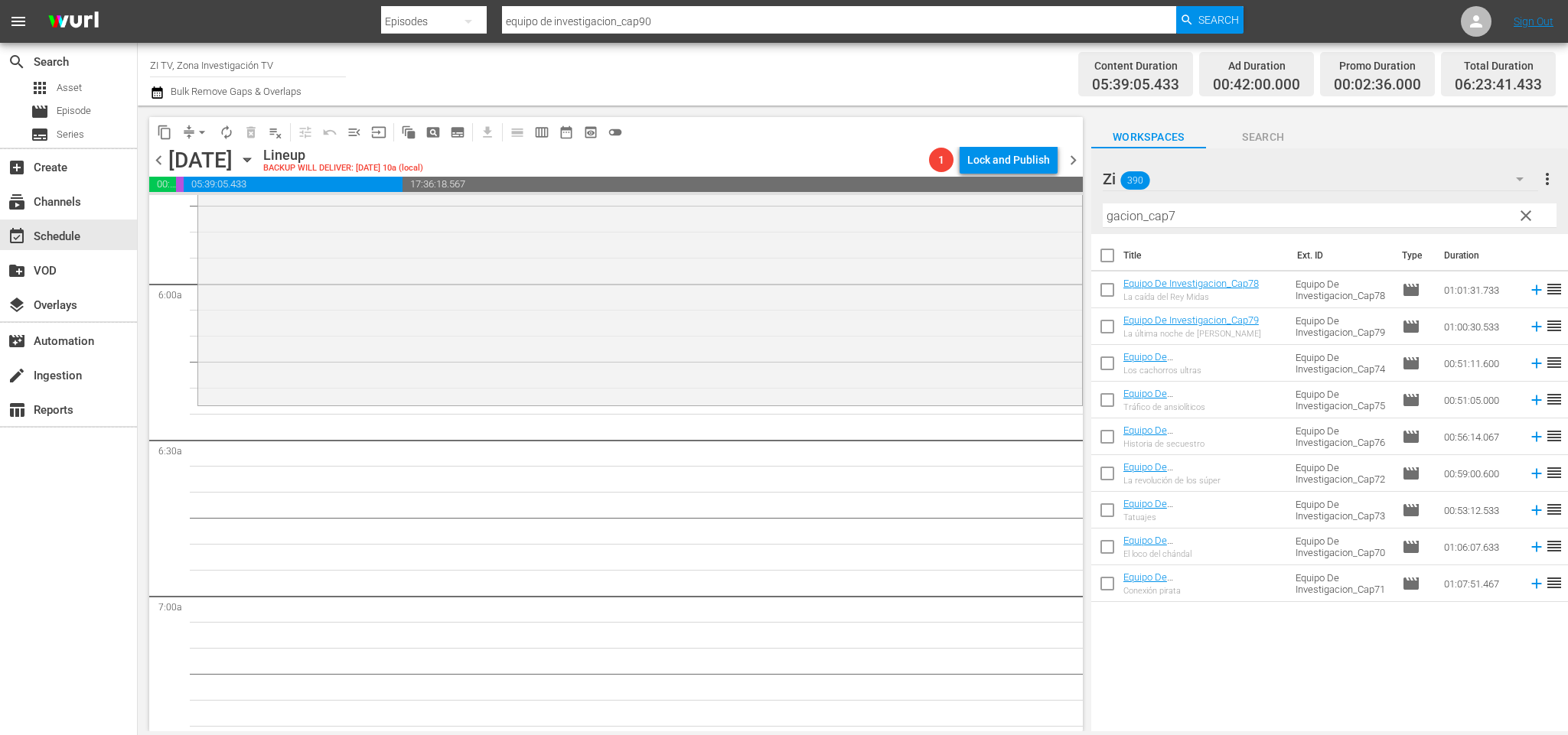
click at [1113, 546] on input "checkbox" at bounding box center [1107, 550] width 32 height 32
checkbox input "true"
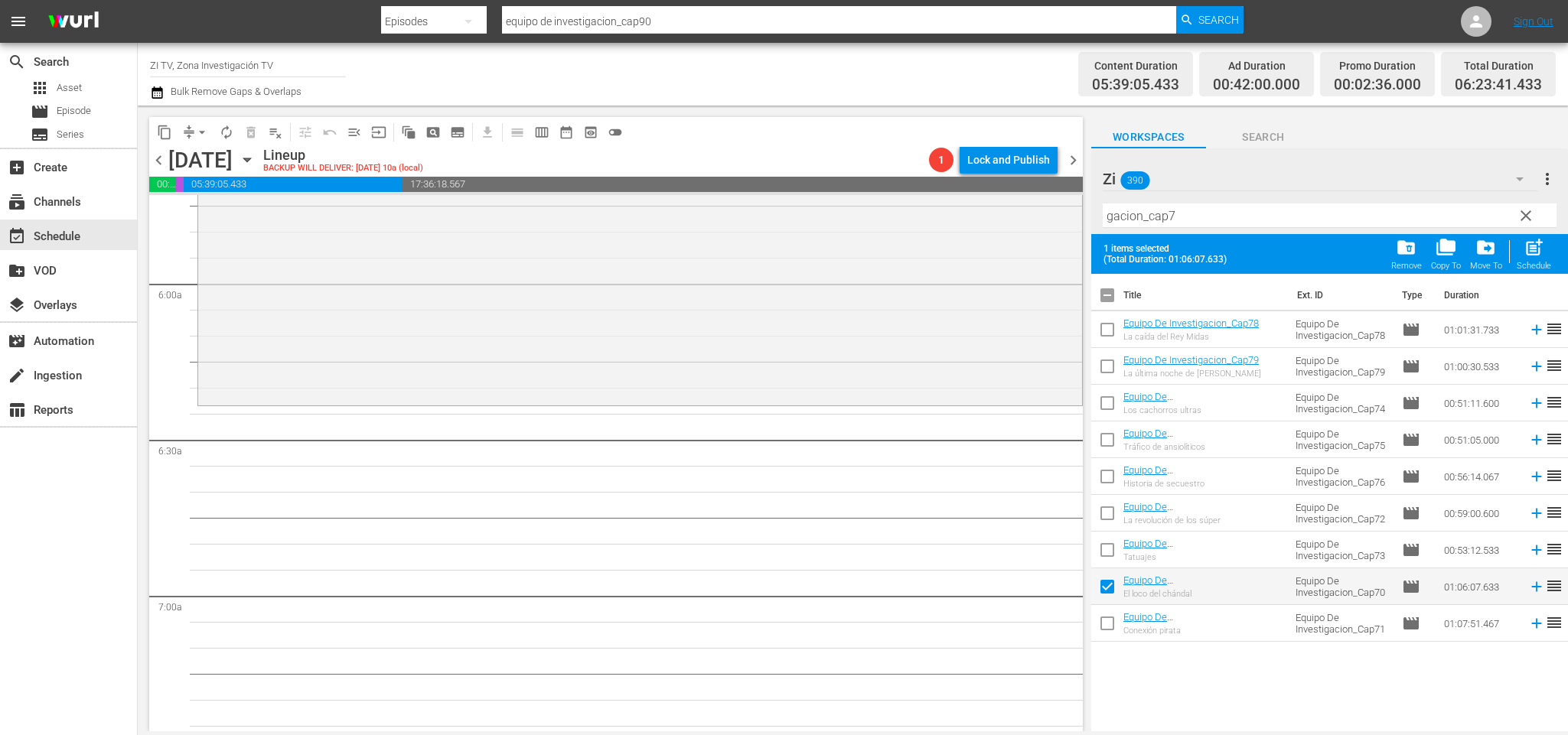
click at [1109, 625] on input "checkbox" at bounding box center [1107, 627] width 32 height 32
checkbox input "true"
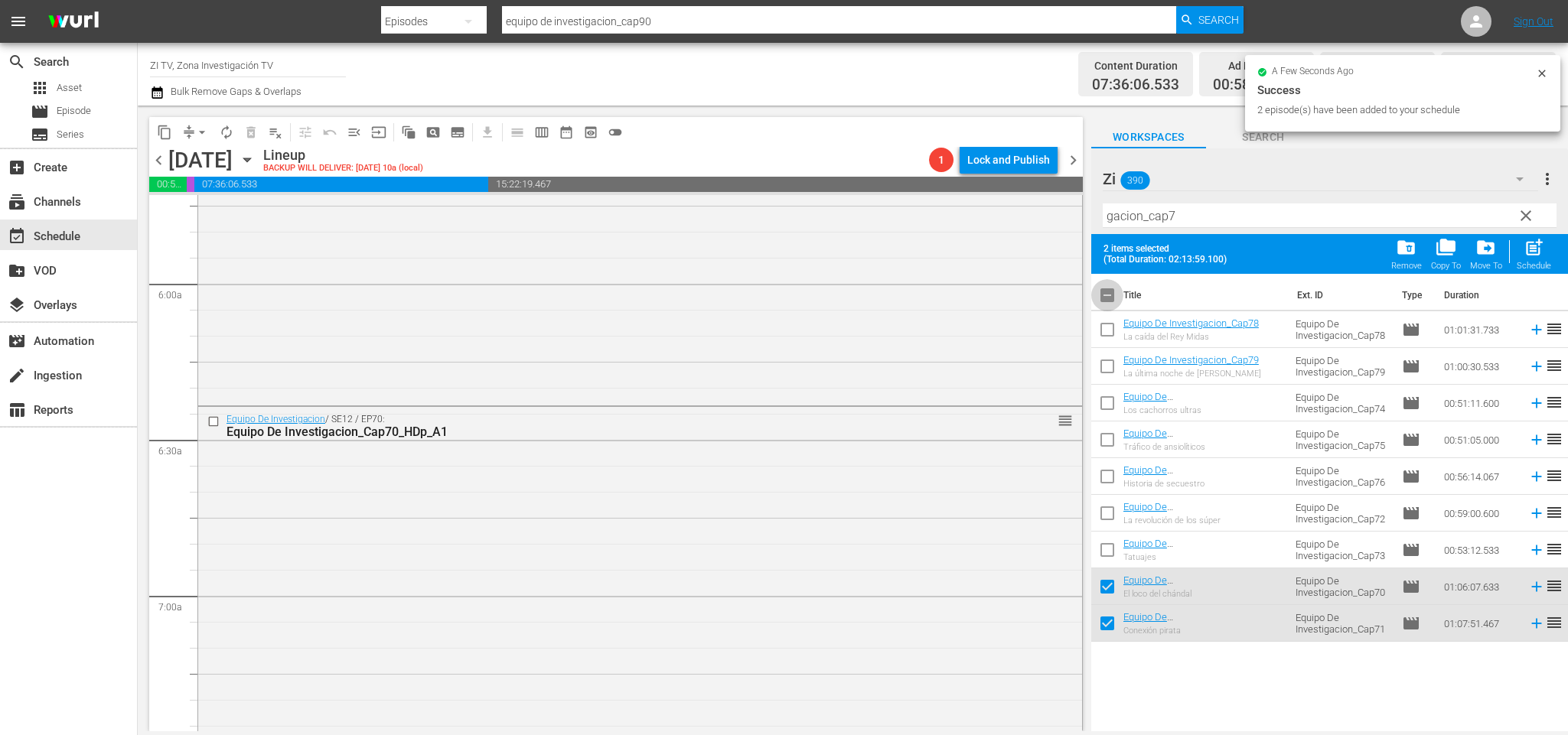
click at [1103, 292] on input "checkbox" at bounding box center [1107, 298] width 32 height 32
checkbox input "true"
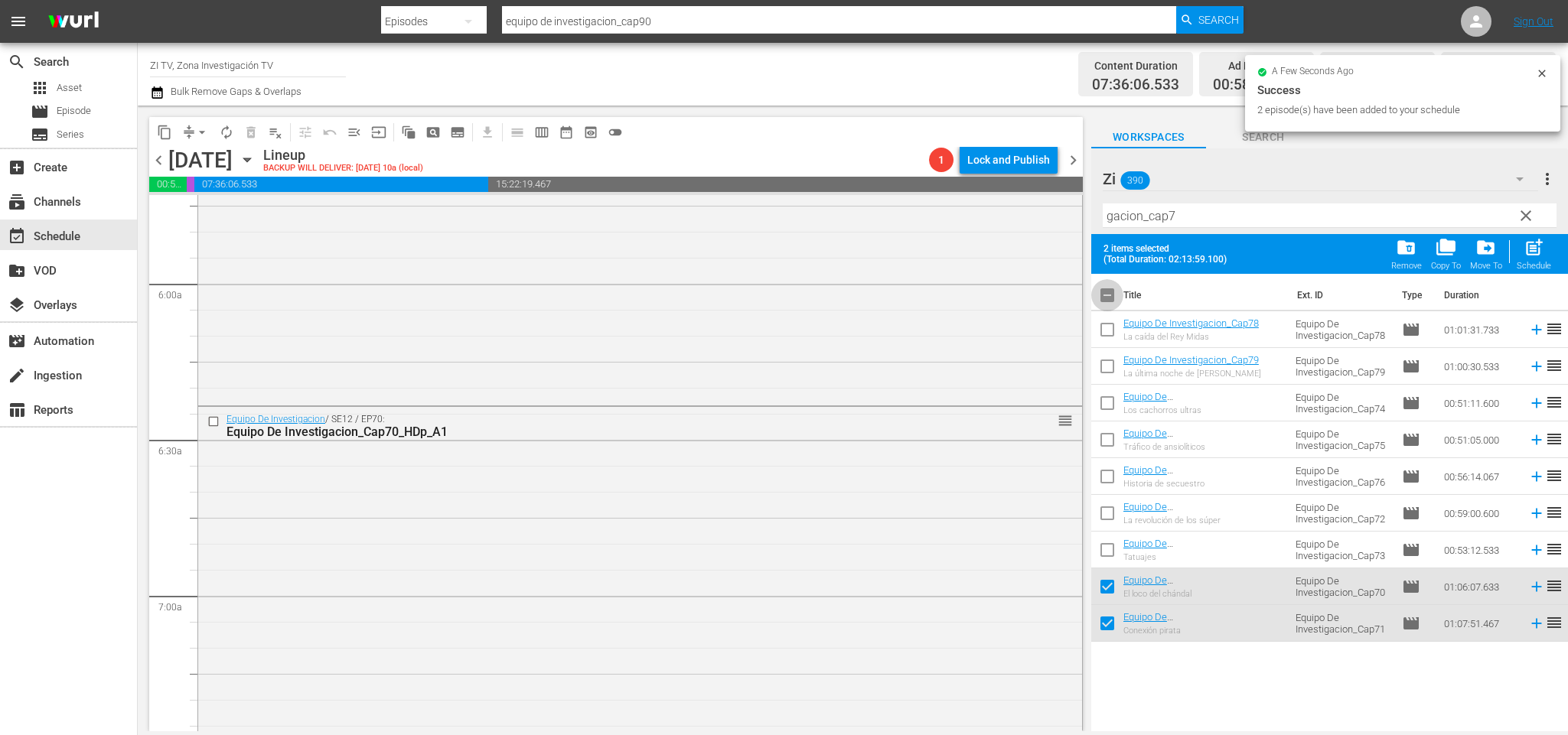
checkbox input "true"
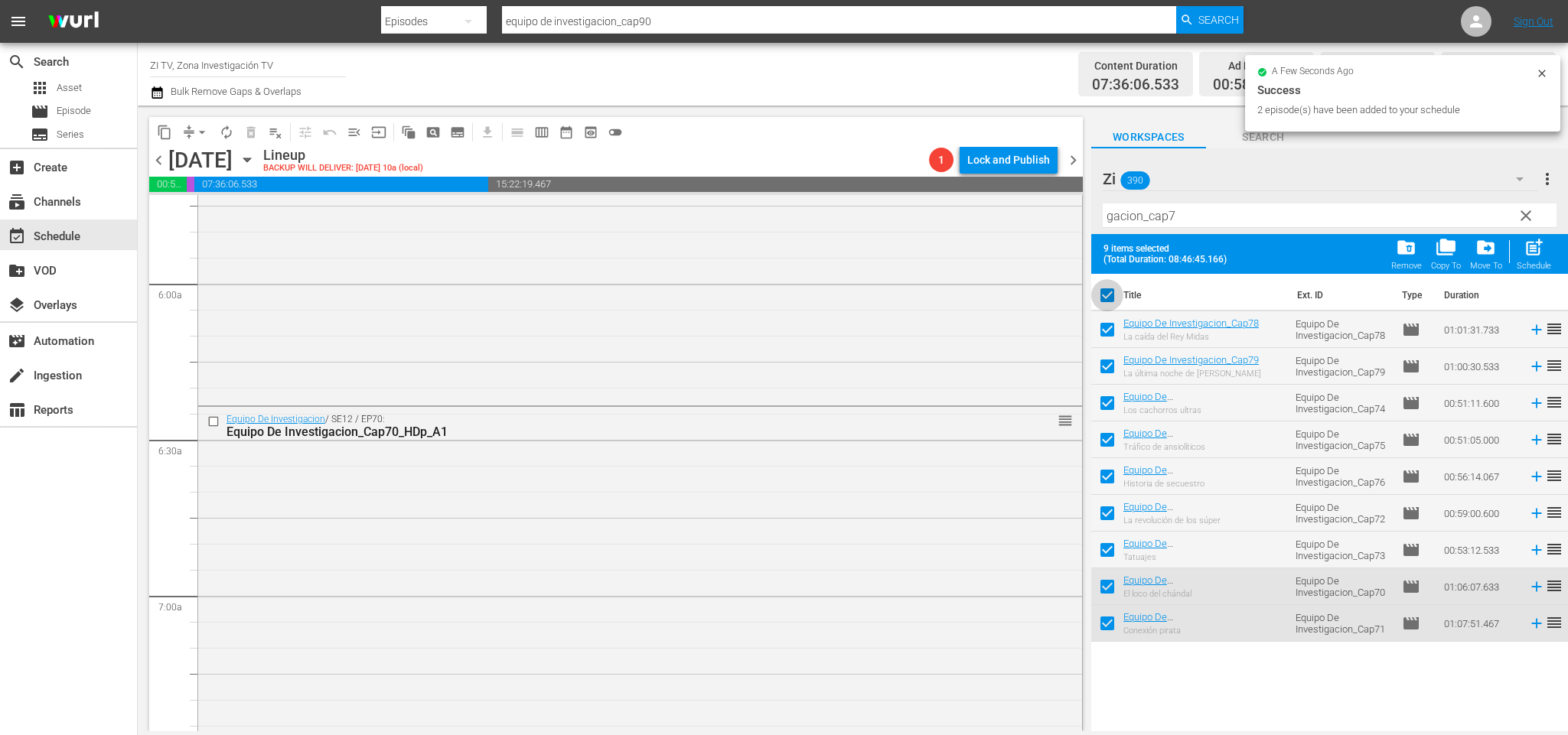
click at [1103, 292] on input "checkbox" at bounding box center [1107, 298] width 32 height 32
checkbox input "false"
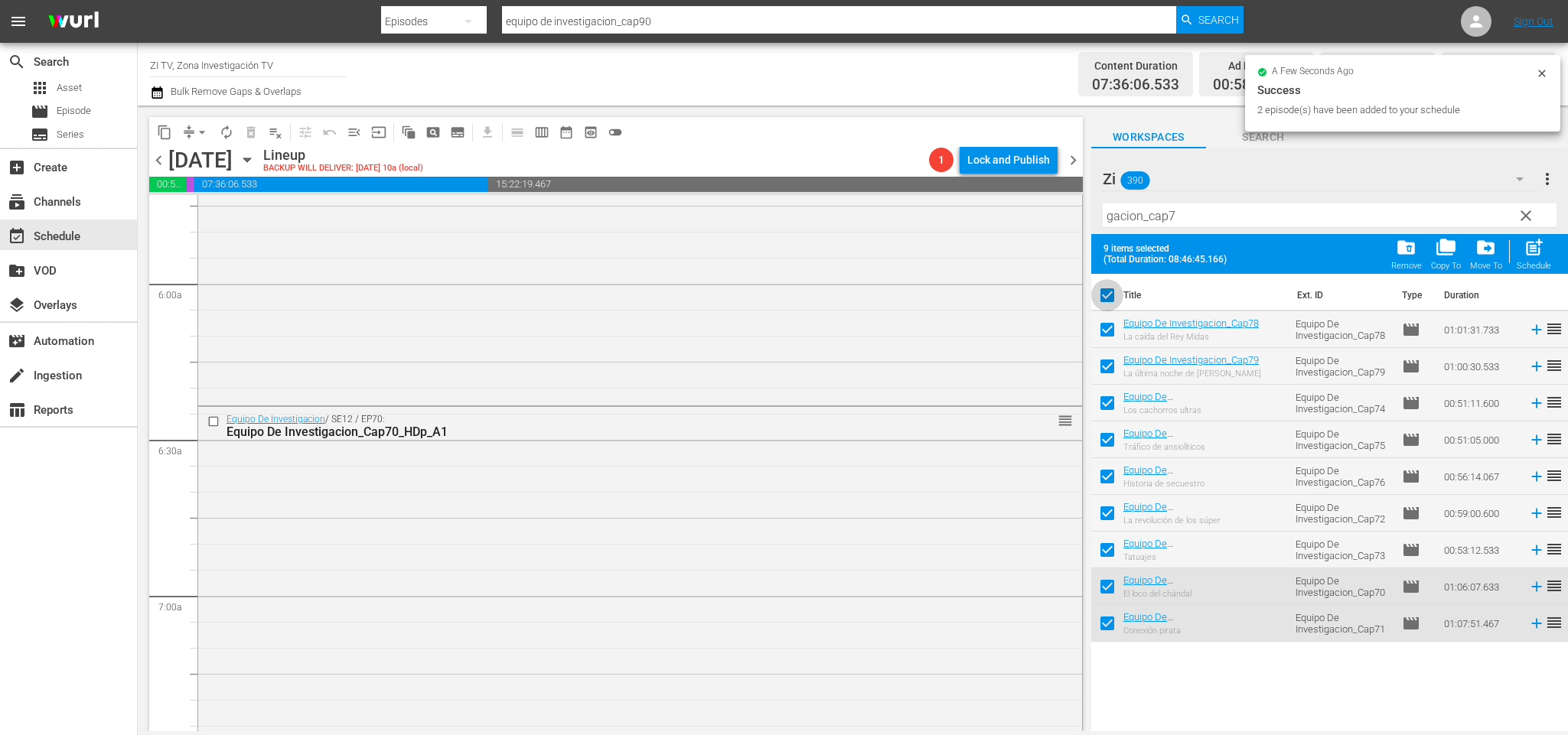
checkbox input "false"
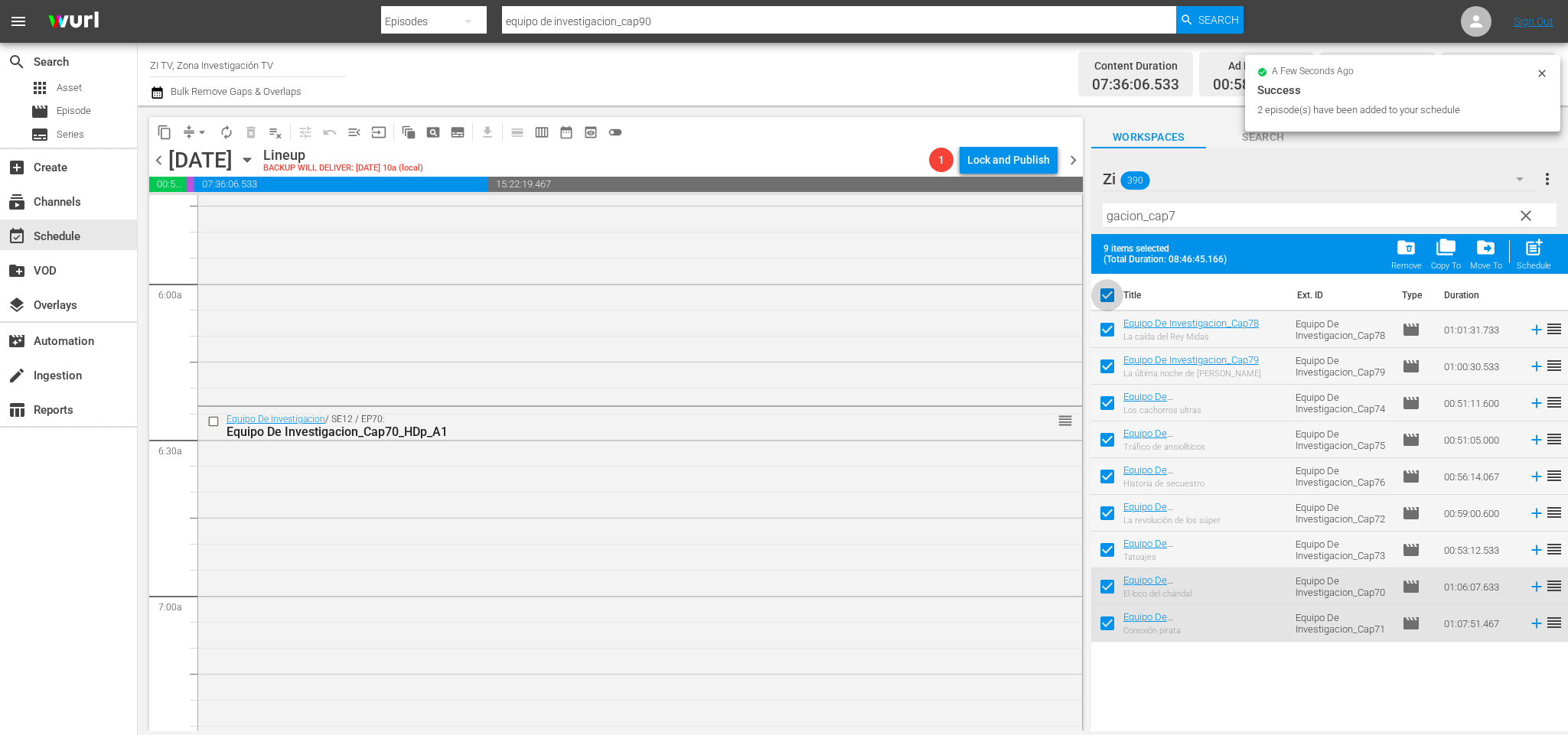
checkbox input "false"
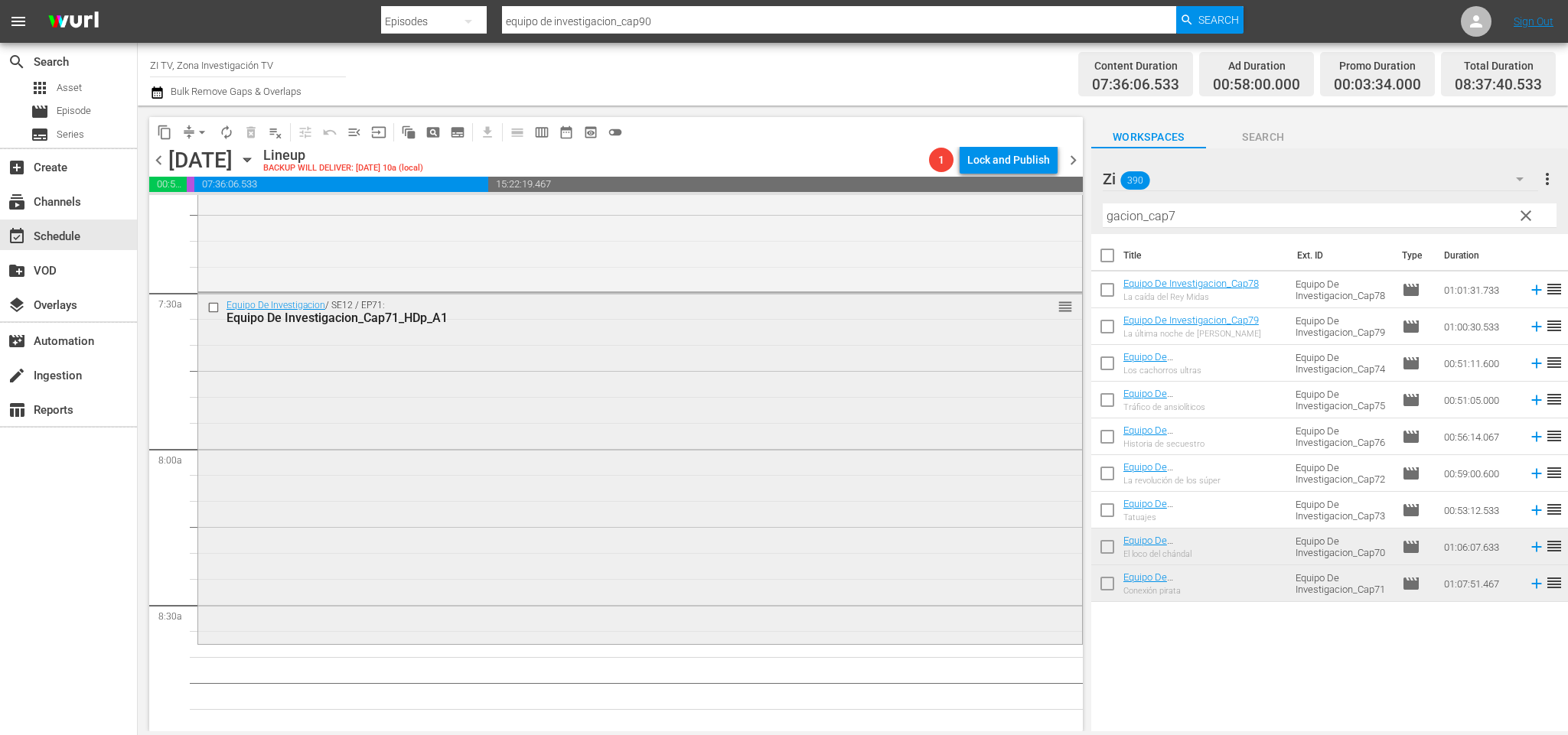
scroll to position [2358, 0]
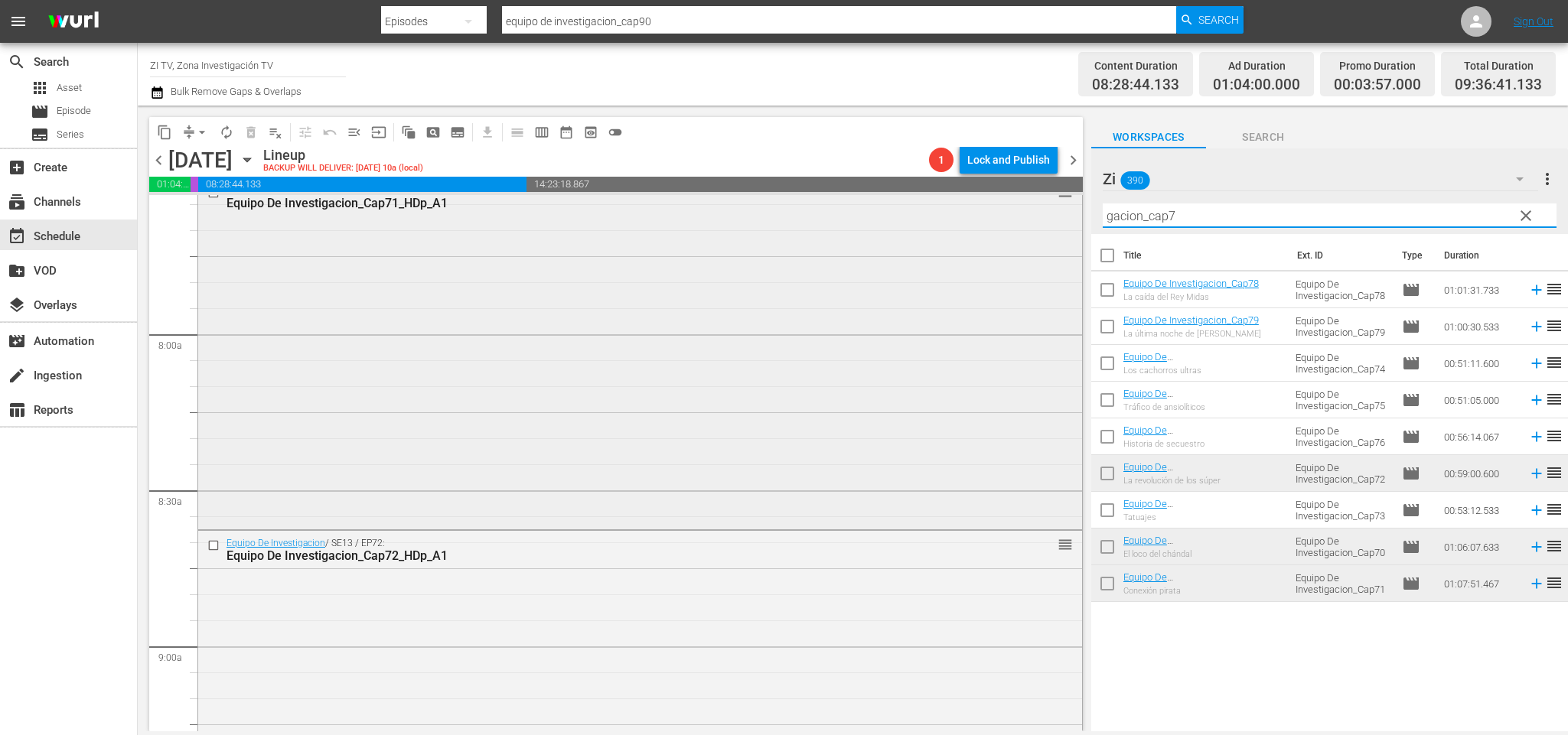
drag, startPoint x: 1201, startPoint y: 209, endPoint x: 899, endPoint y: 223, distance: 302.3
click at [903, 214] on div "content_copy compress arrow_drop_down autorenew_outlined delete_forever_outline…" at bounding box center [852, 418] width 1430 height 626
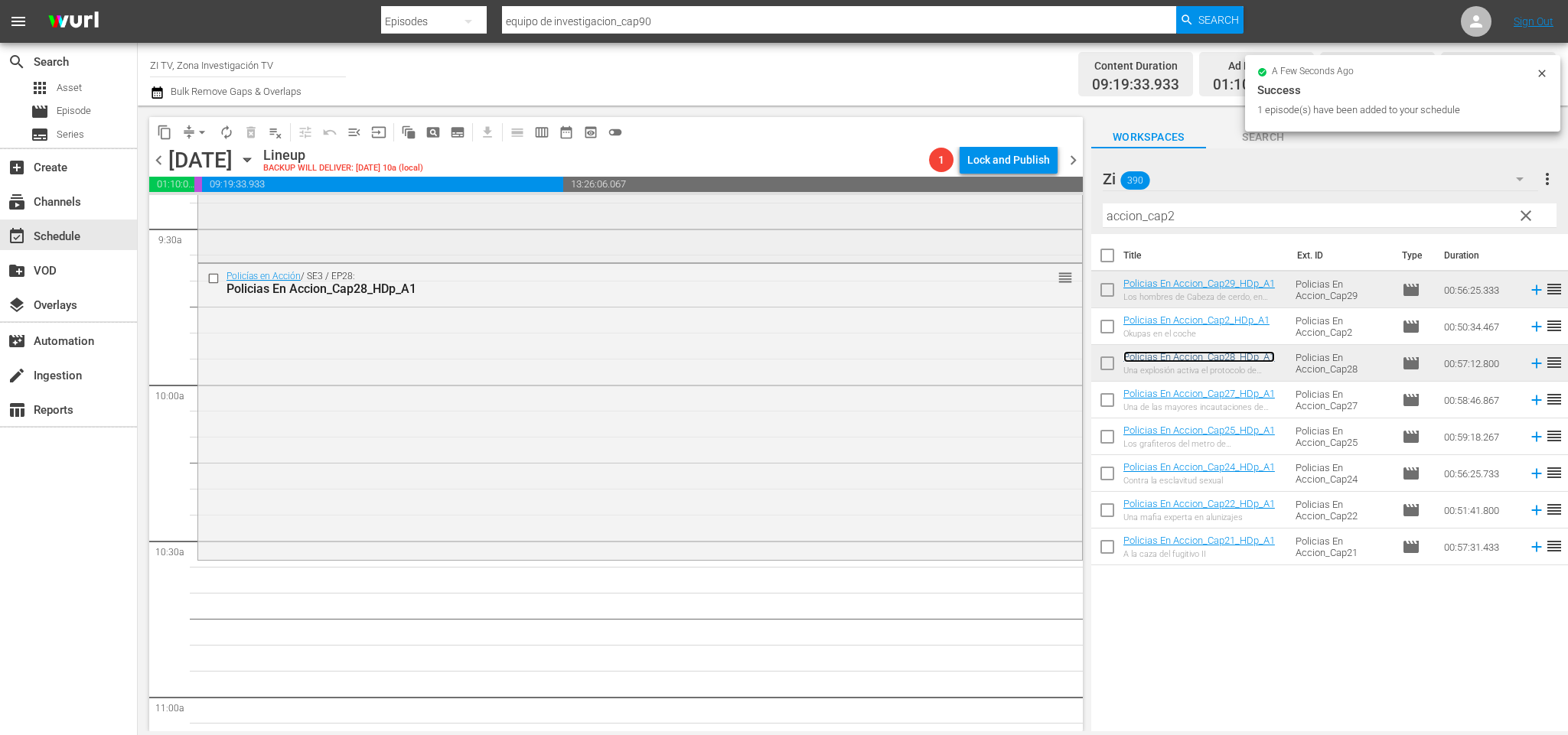
scroll to position [3047, 0]
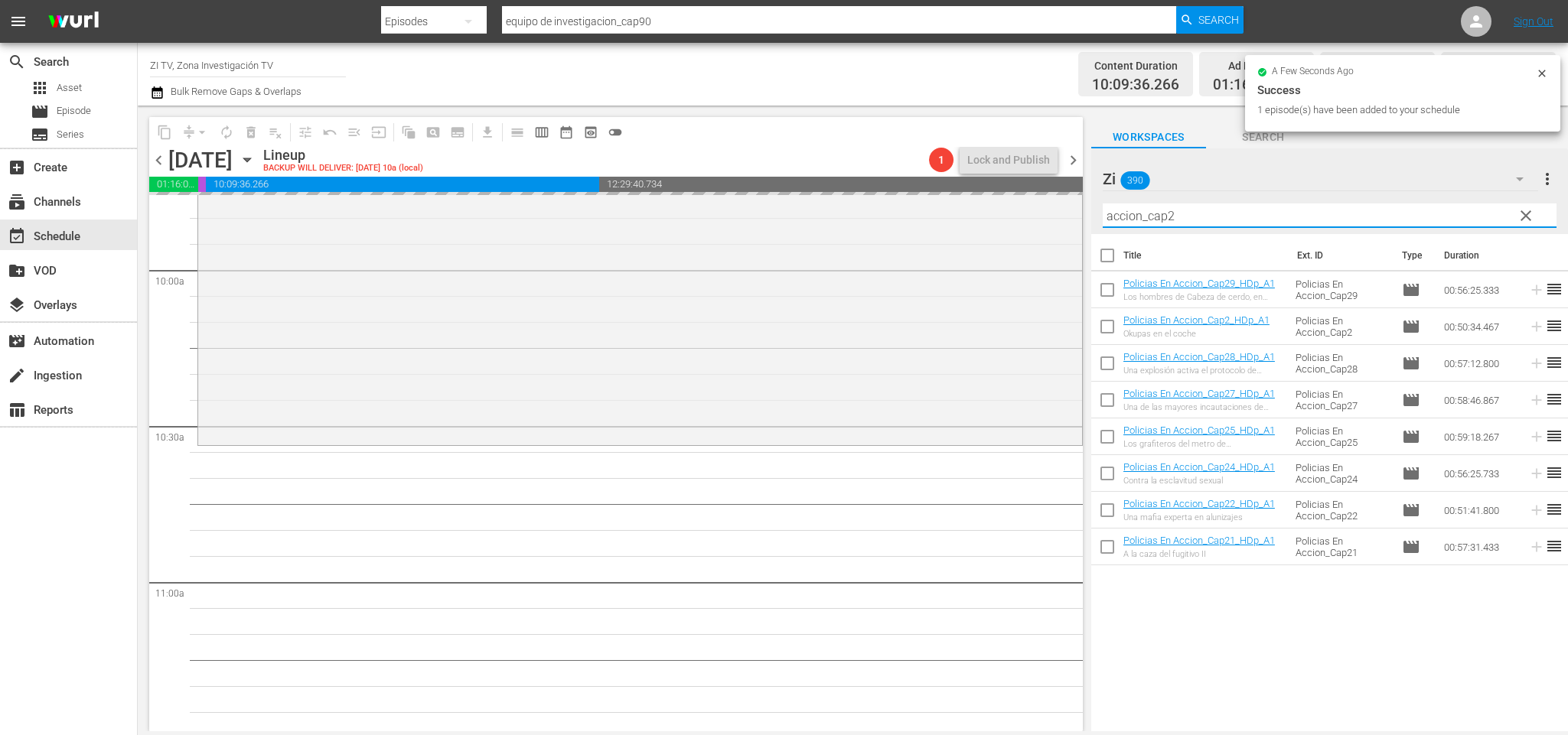
click at [1171, 214] on input "accion_cap2" at bounding box center [1329, 215] width 454 height 24
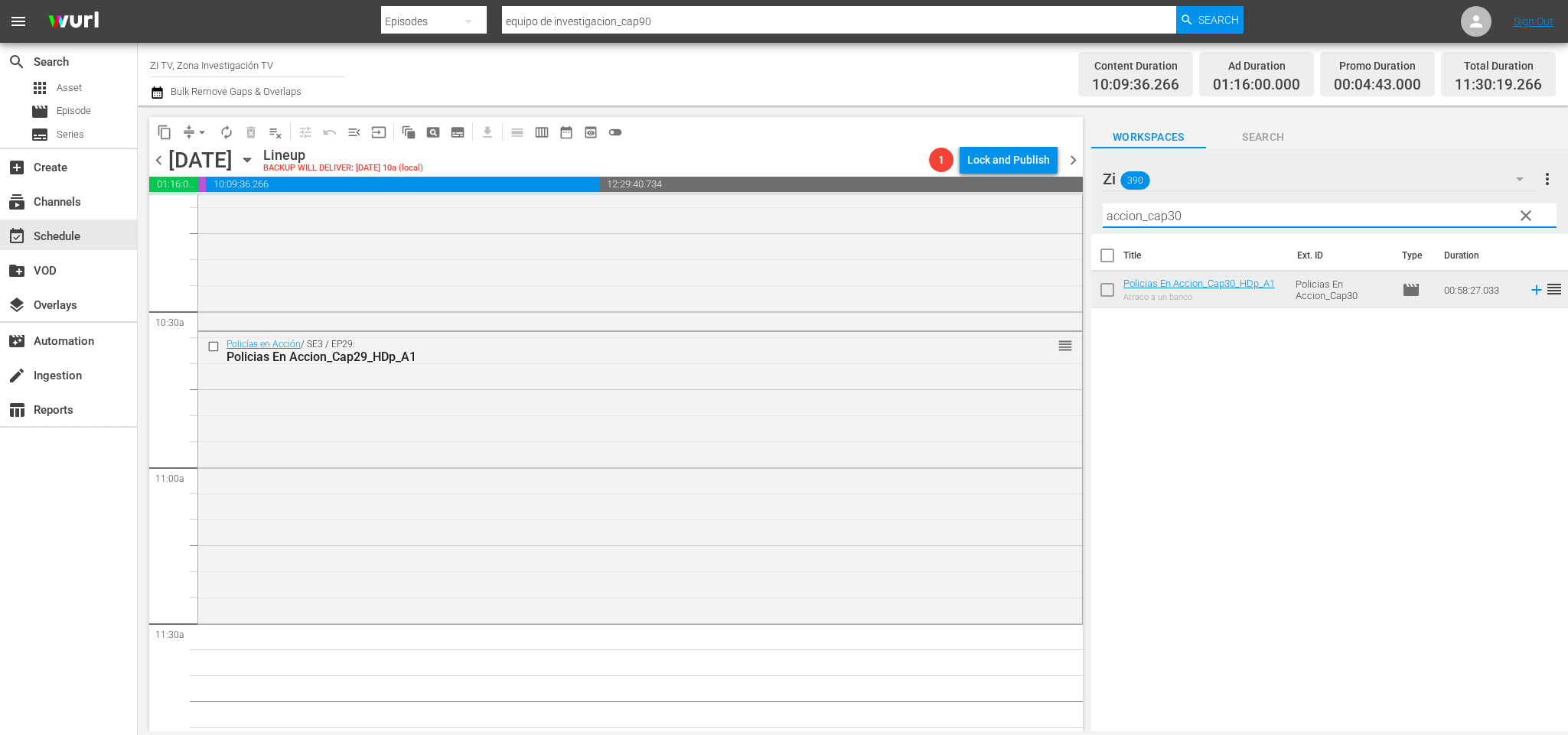
scroll to position [3277, 0]
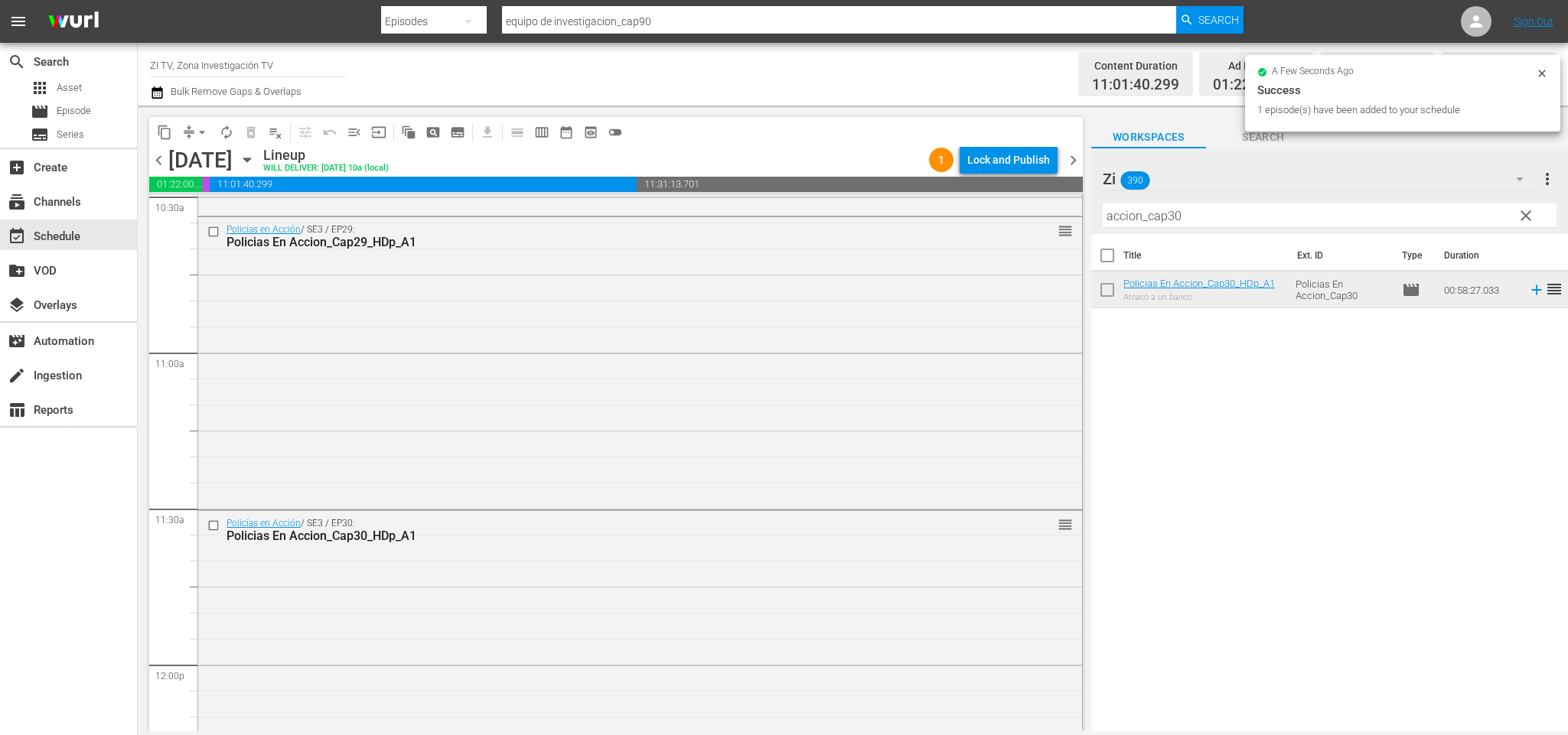
click at [161, 154] on span "chevron_left" at bounding box center [158, 160] width 19 height 19
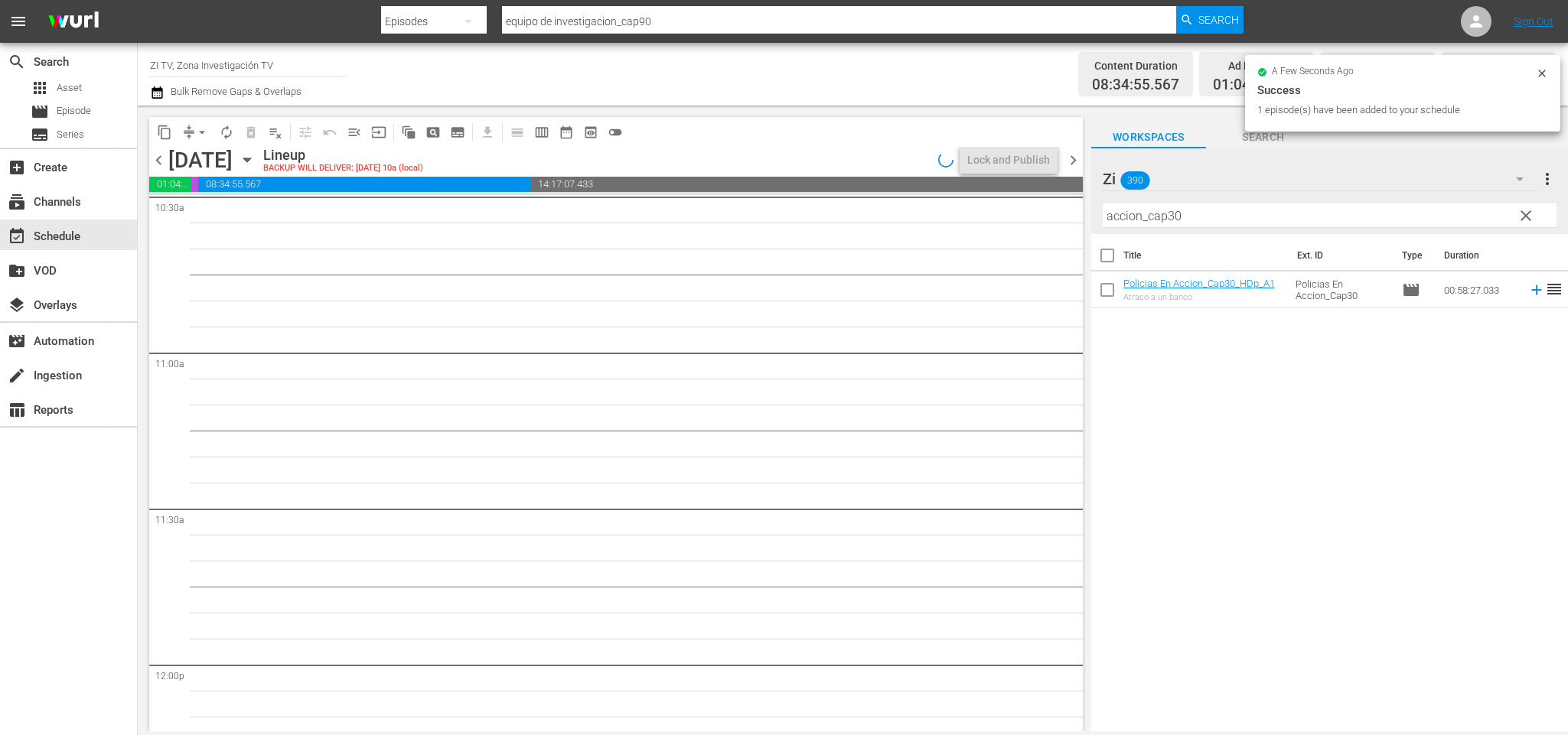
scroll to position [3146, 0]
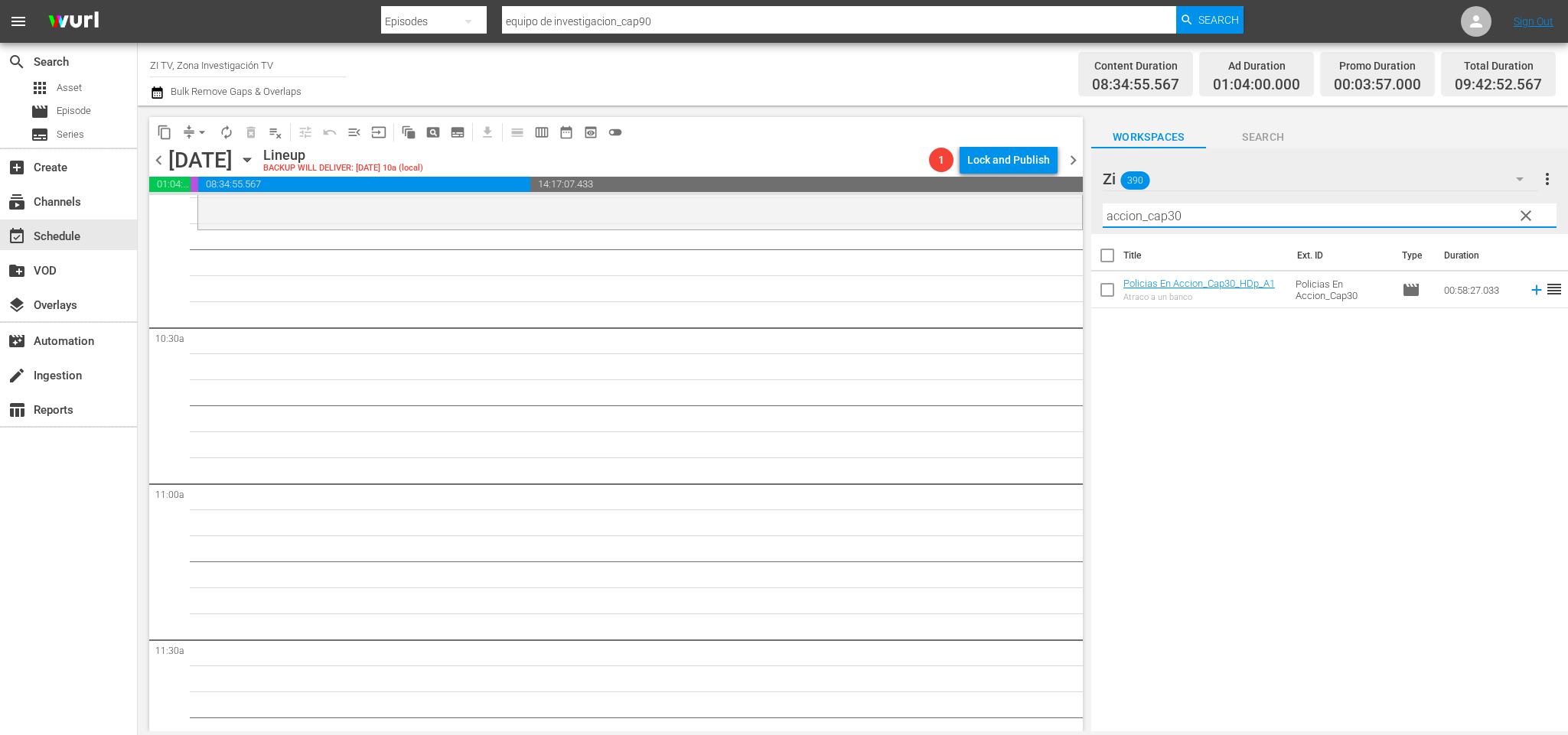
drag, startPoint x: 1189, startPoint y: 207, endPoint x: 1170, endPoint y: 204, distance: 19.2
click at [1170, 204] on input "accion_cap30" at bounding box center [1329, 215] width 454 height 24
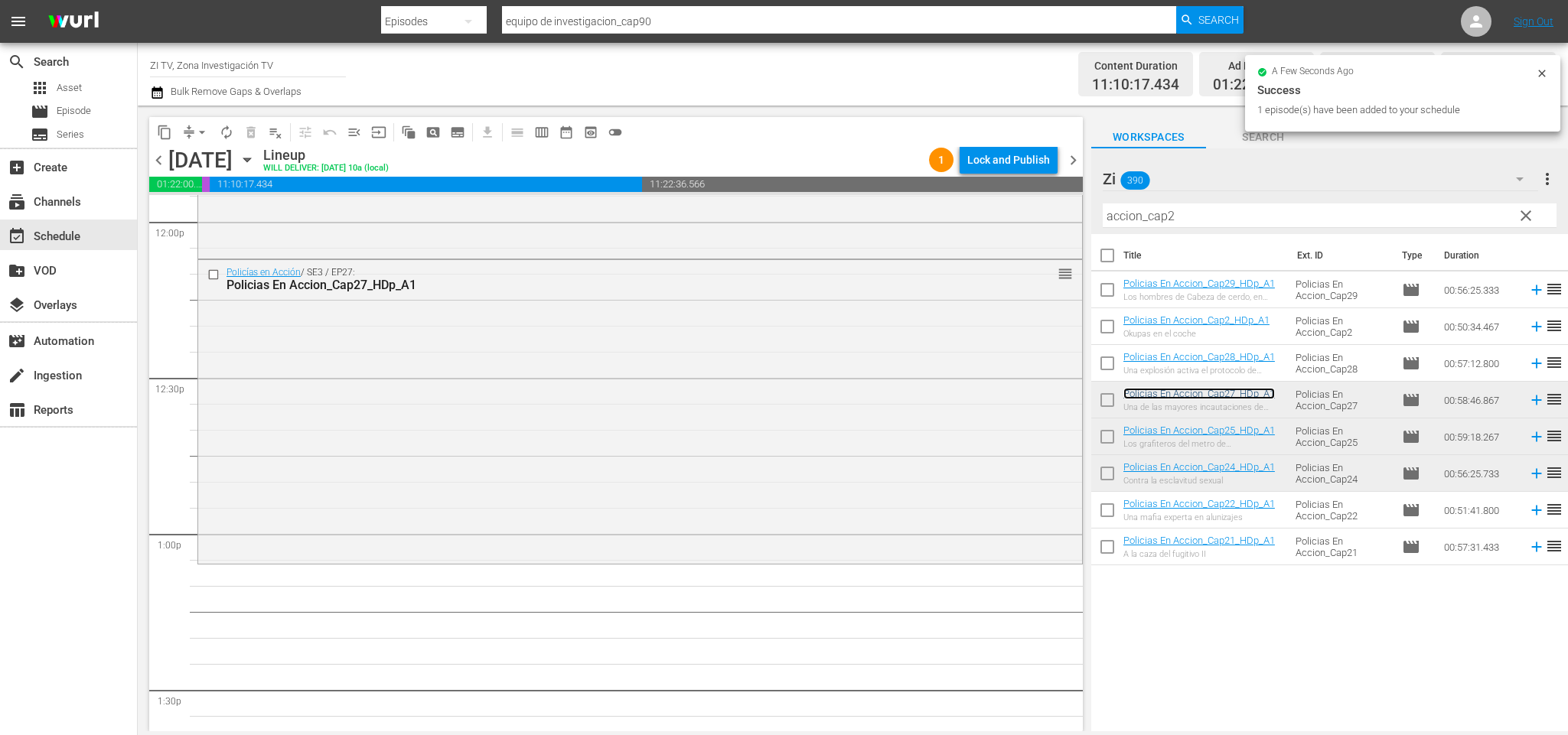
scroll to position [3835, 0]
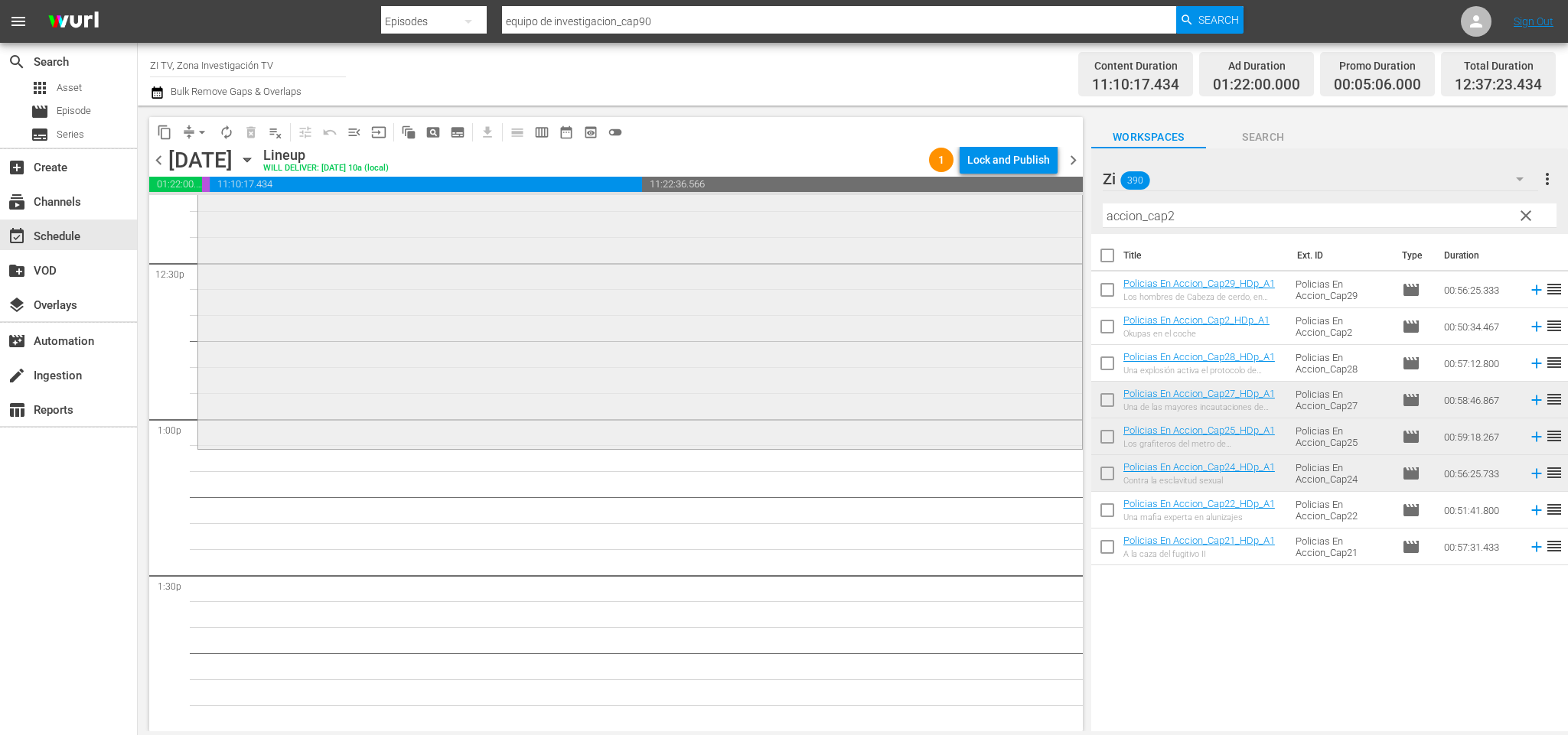
drag, startPoint x: 1197, startPoint y: 215, endPoint x: 965, endPoint y: 225, distance: 232.2
click at [965, 225] on div "content_copy compress arrow_drop_down autorenew_outlined delete_forever_outline…" at bounding box center [852, 418] width 1430 height 626
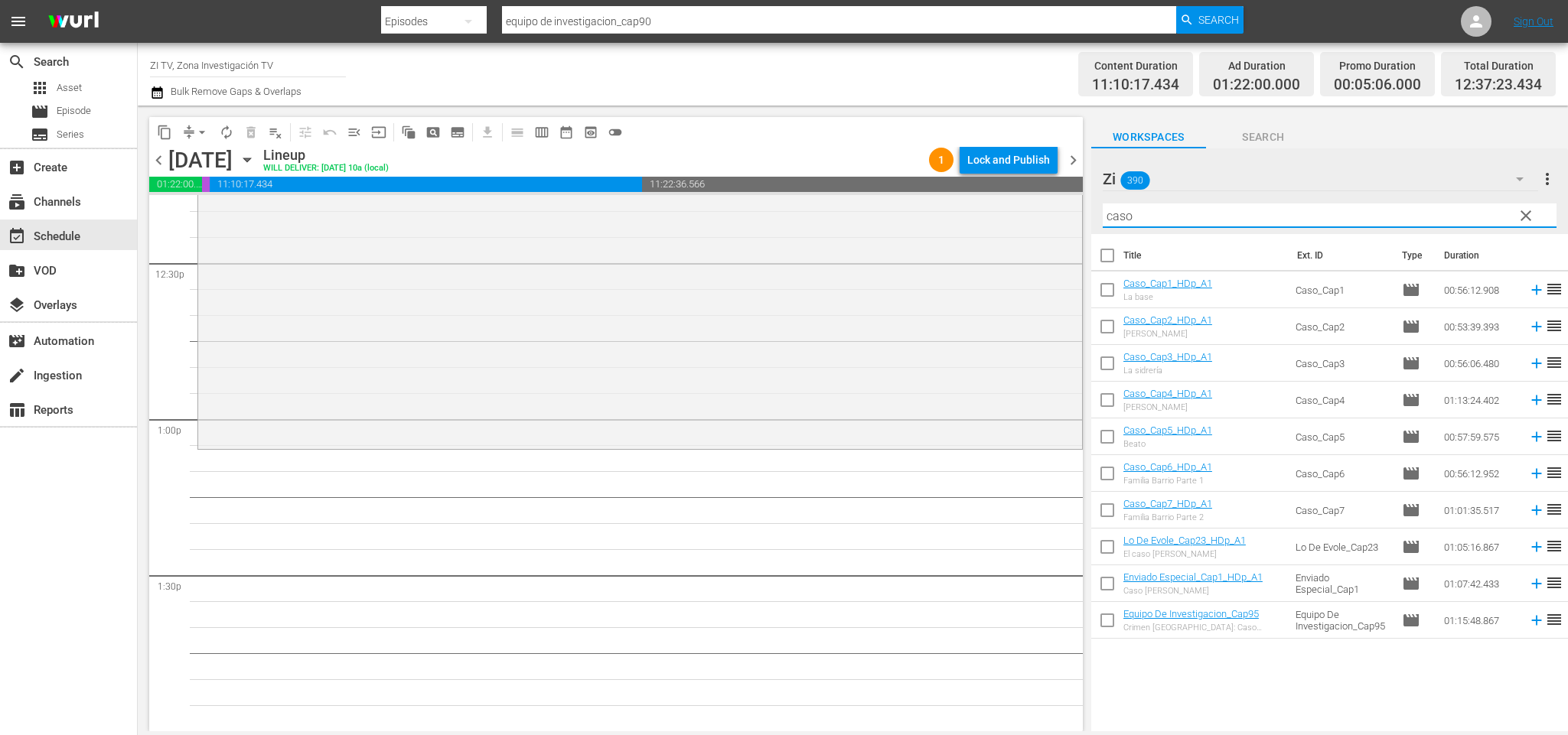
type input "caso"
click at [1116, 400] on input "checkbox" at bounding box center [1107, 403] width 32 height 32
checkbox input "true"
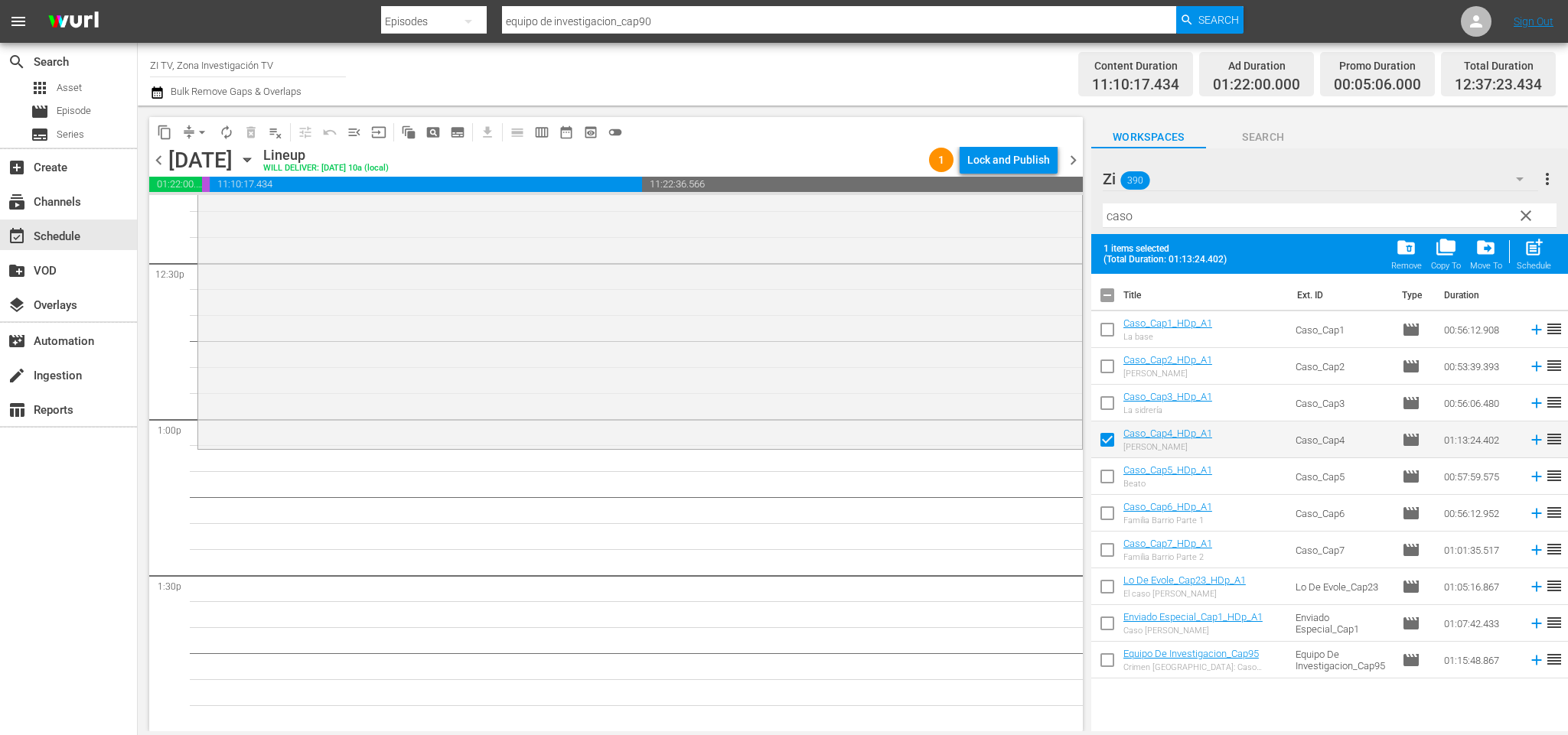
click at [1108, 510] on input "checkbox" at bounding box center [1107, 516] width 32 height 32
checkbox input "true"
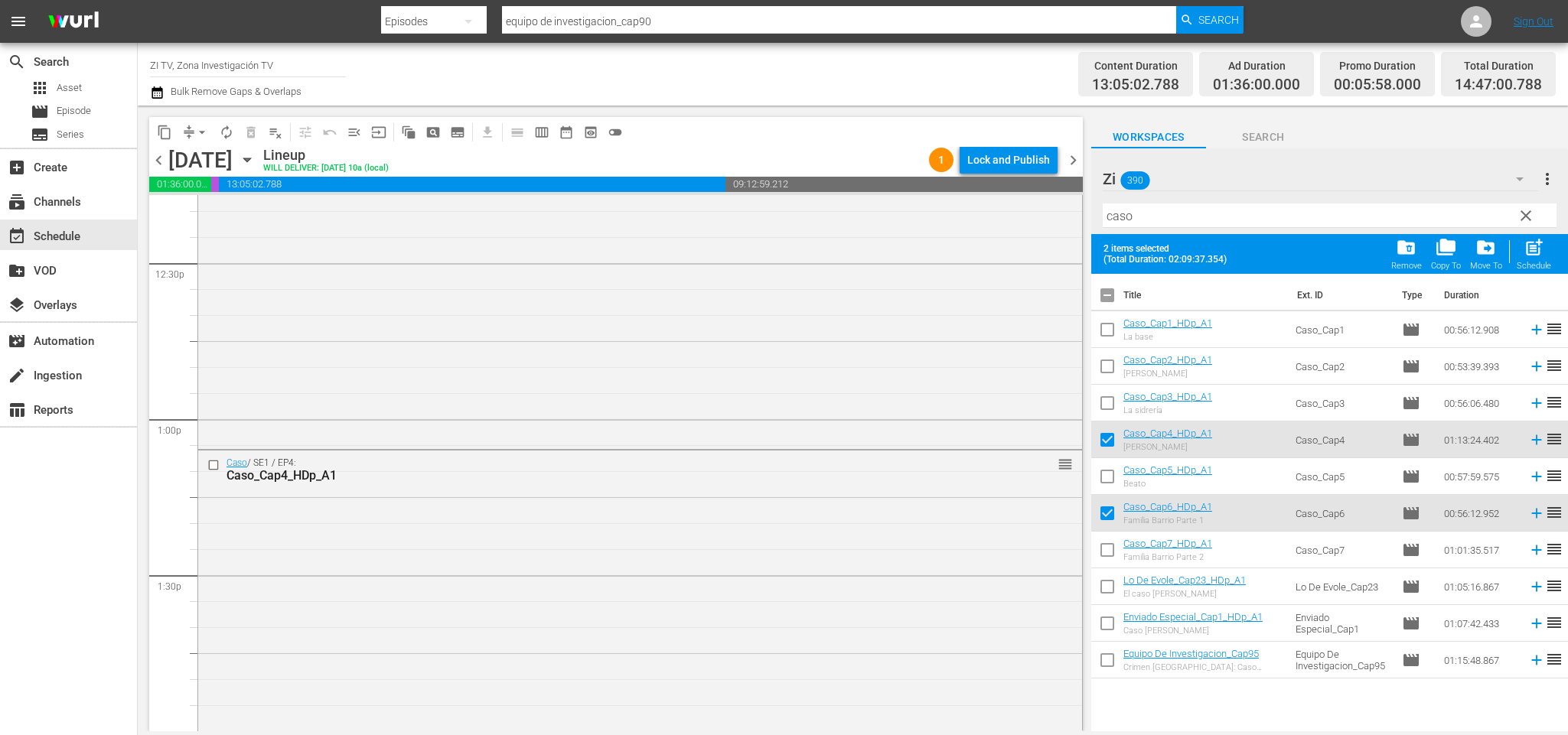
click at [1103, 295] on input "checkbox" at bounding box center [1107, 298] width 32 height 32
checkbox input "false"
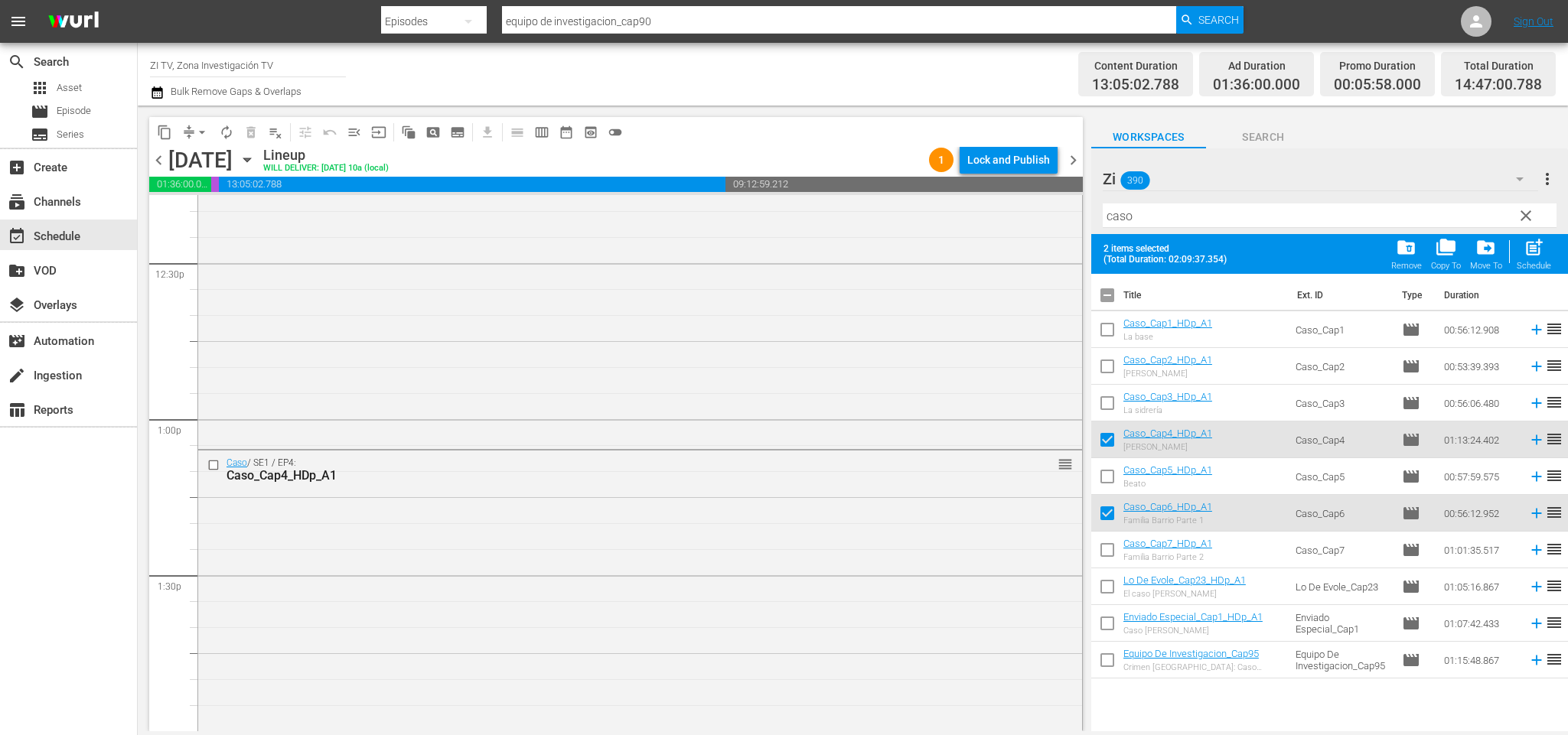
checkbox input "false"
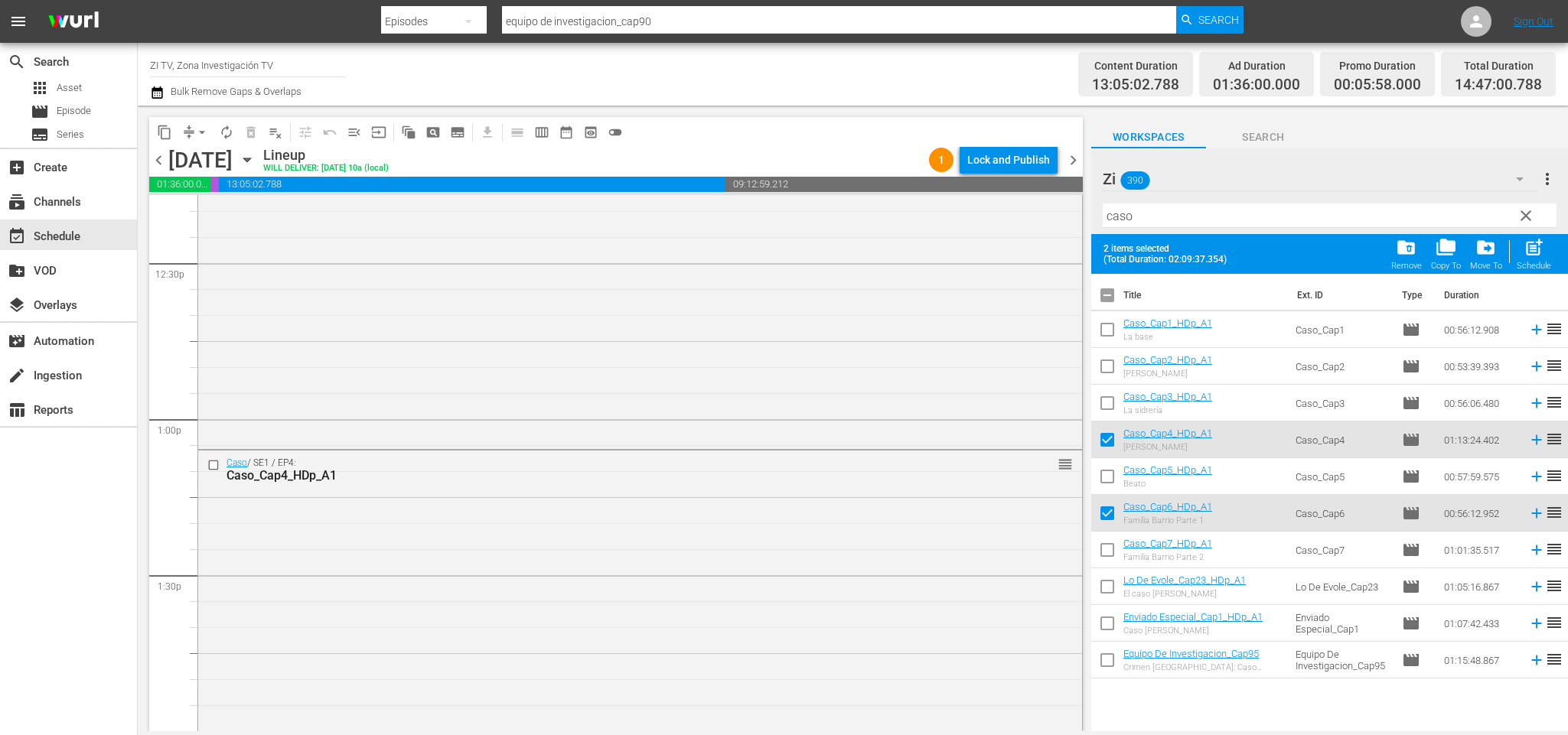
checkbox input "false"
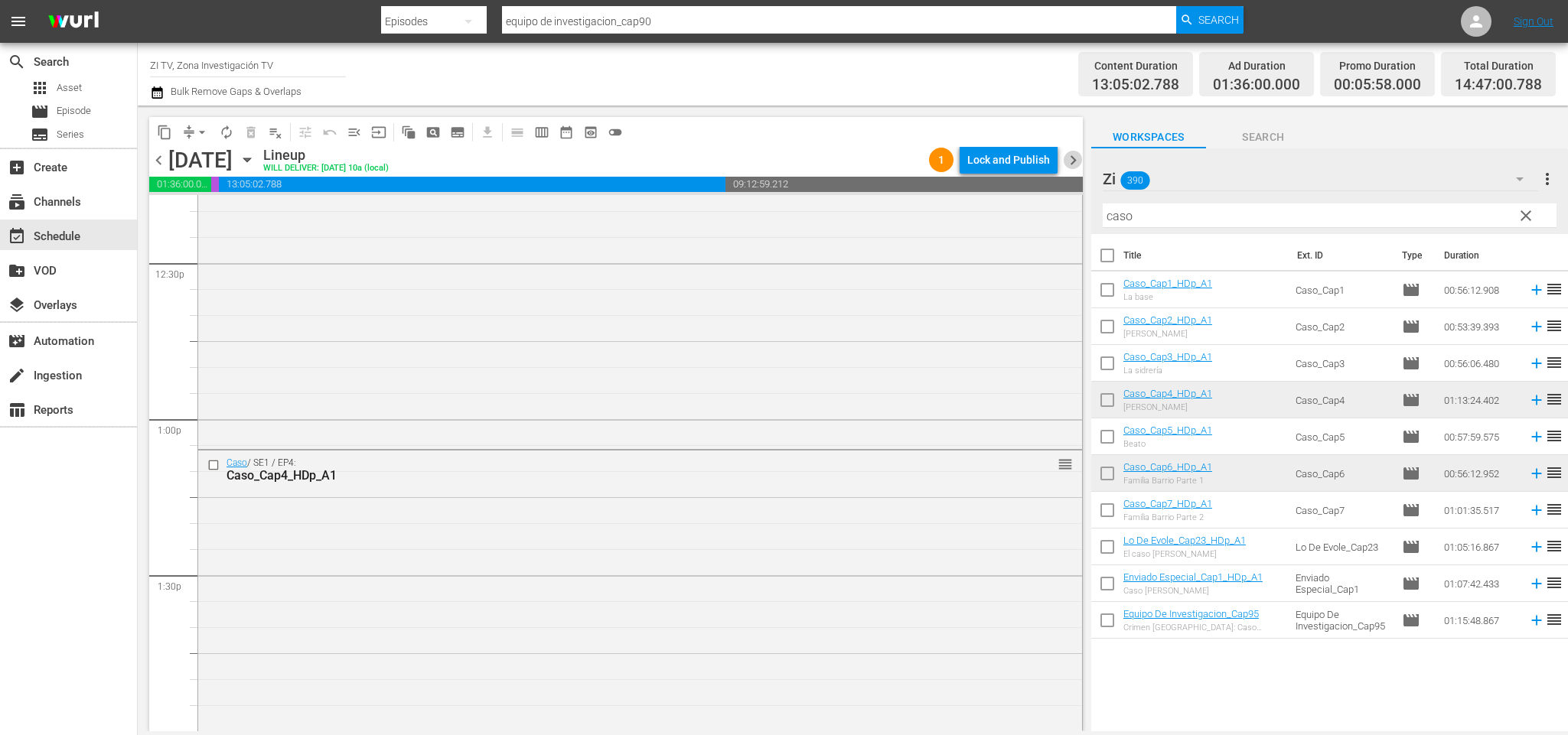
click at [1072, 159] on span "chevron_right" at bounding box center [1072, 160] width 19 height 19
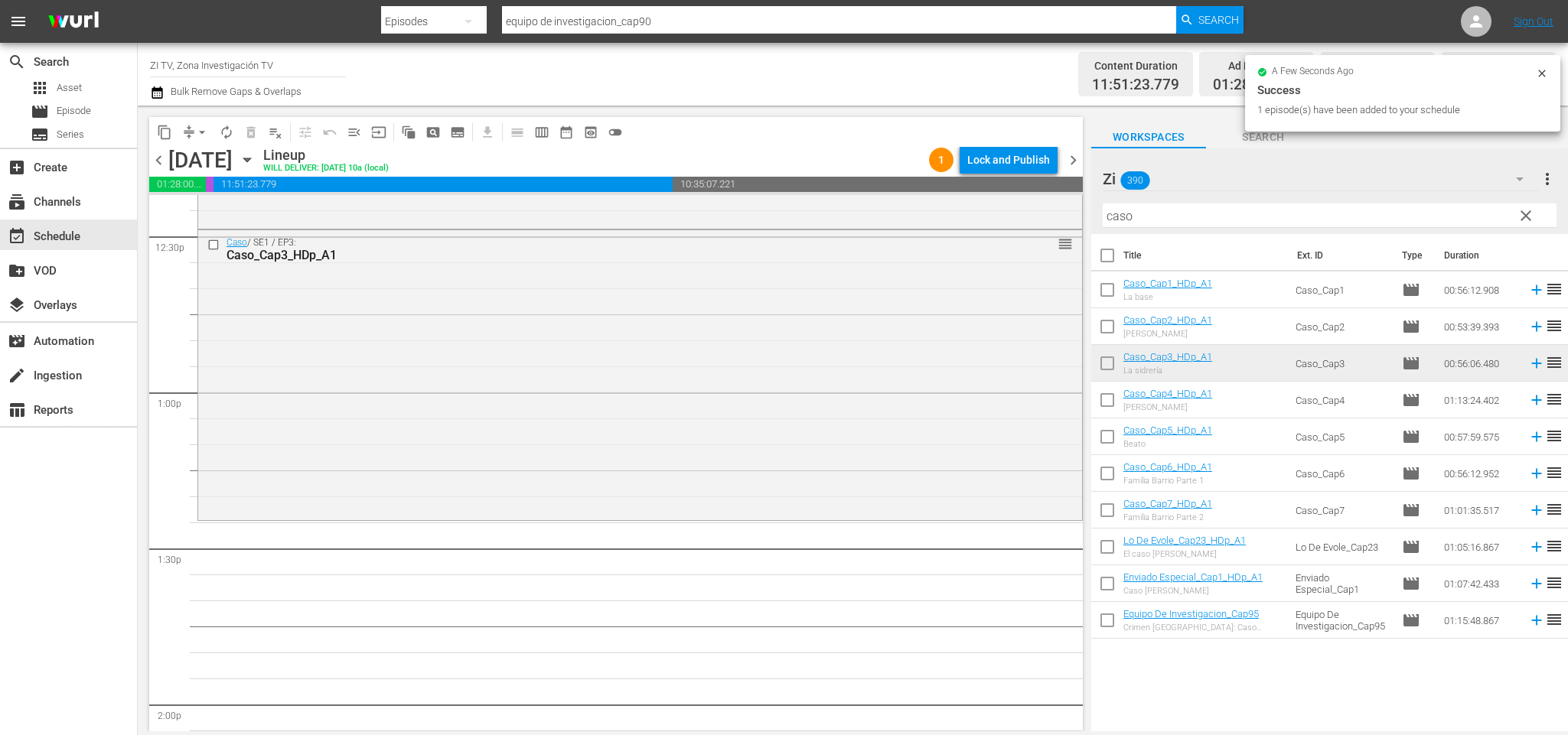
scroll to position [3976, 0]
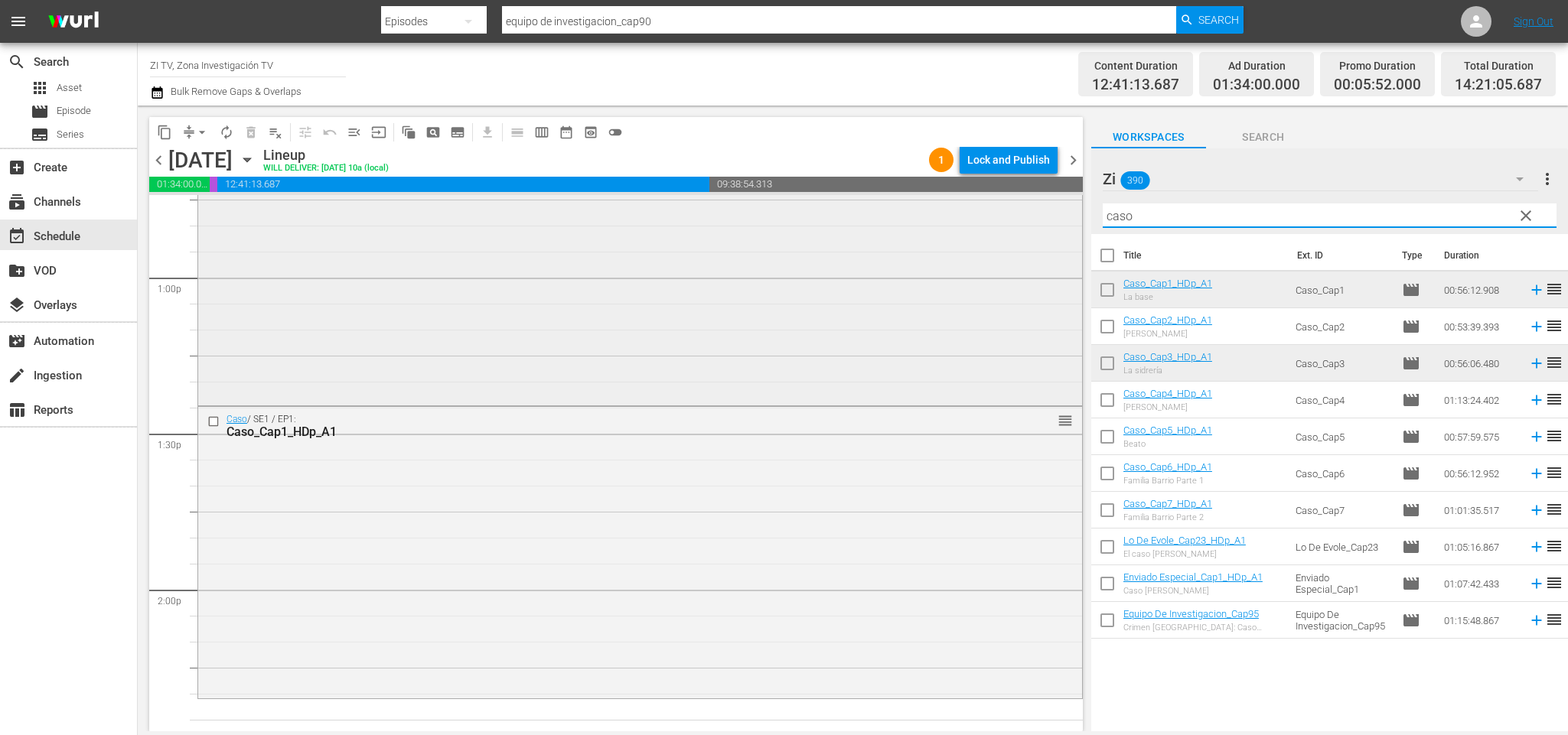
drag, startPoint x: 1193, startPoint y: 220, endPoint x: 985, endPoint y: 198, distance: 209.2
click at [985, 198] on div "content_copy compress arrow_drop_down autorenew_outlined delete_forever_outline…" at bounding box center [852, 418] width 1430 height 626
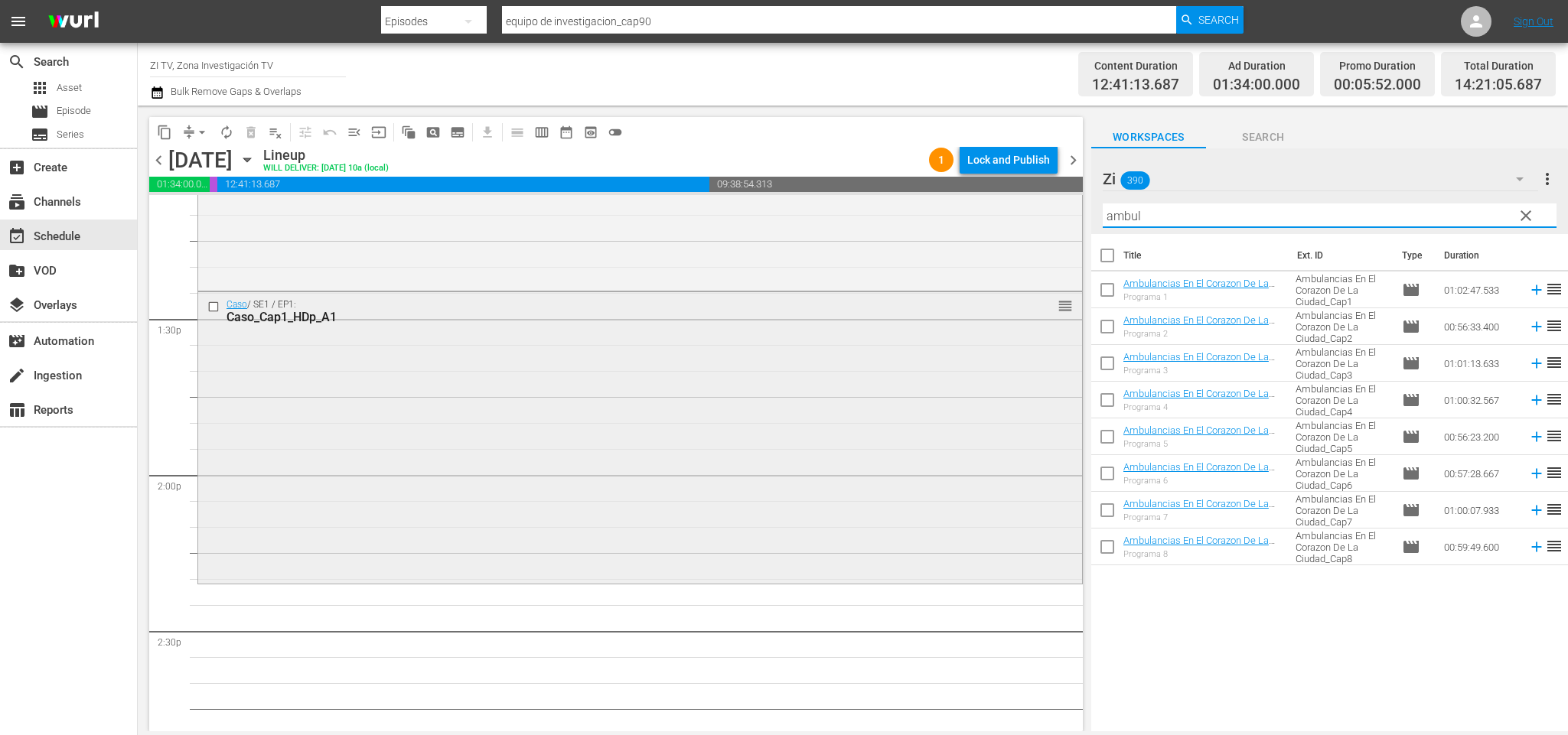
scroll to position [4206, 0]
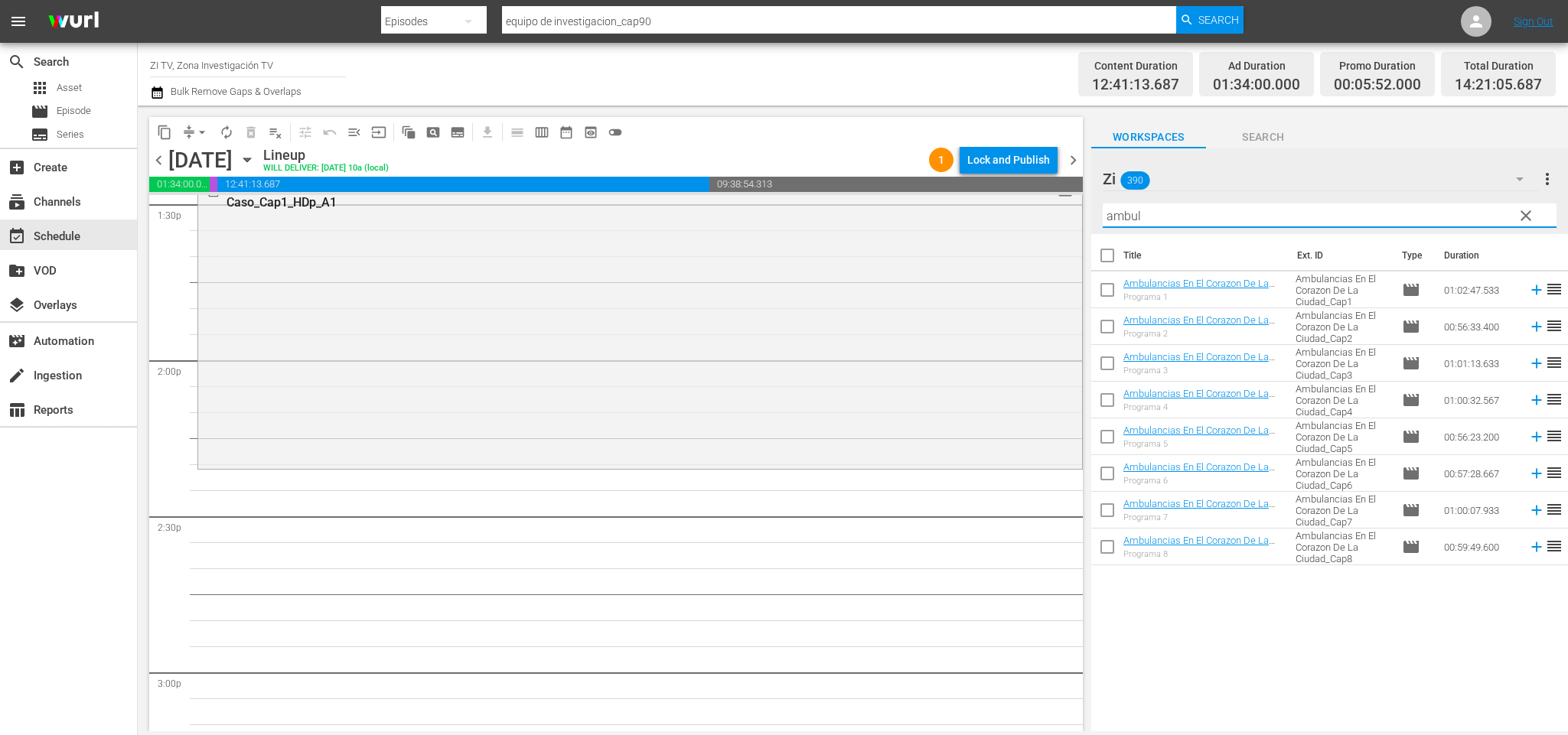
type input "ambul"
click at [1107, 326] on input "checkbox" at bounding box center [1107, 329] width 32 height 32
checkbox input "true"
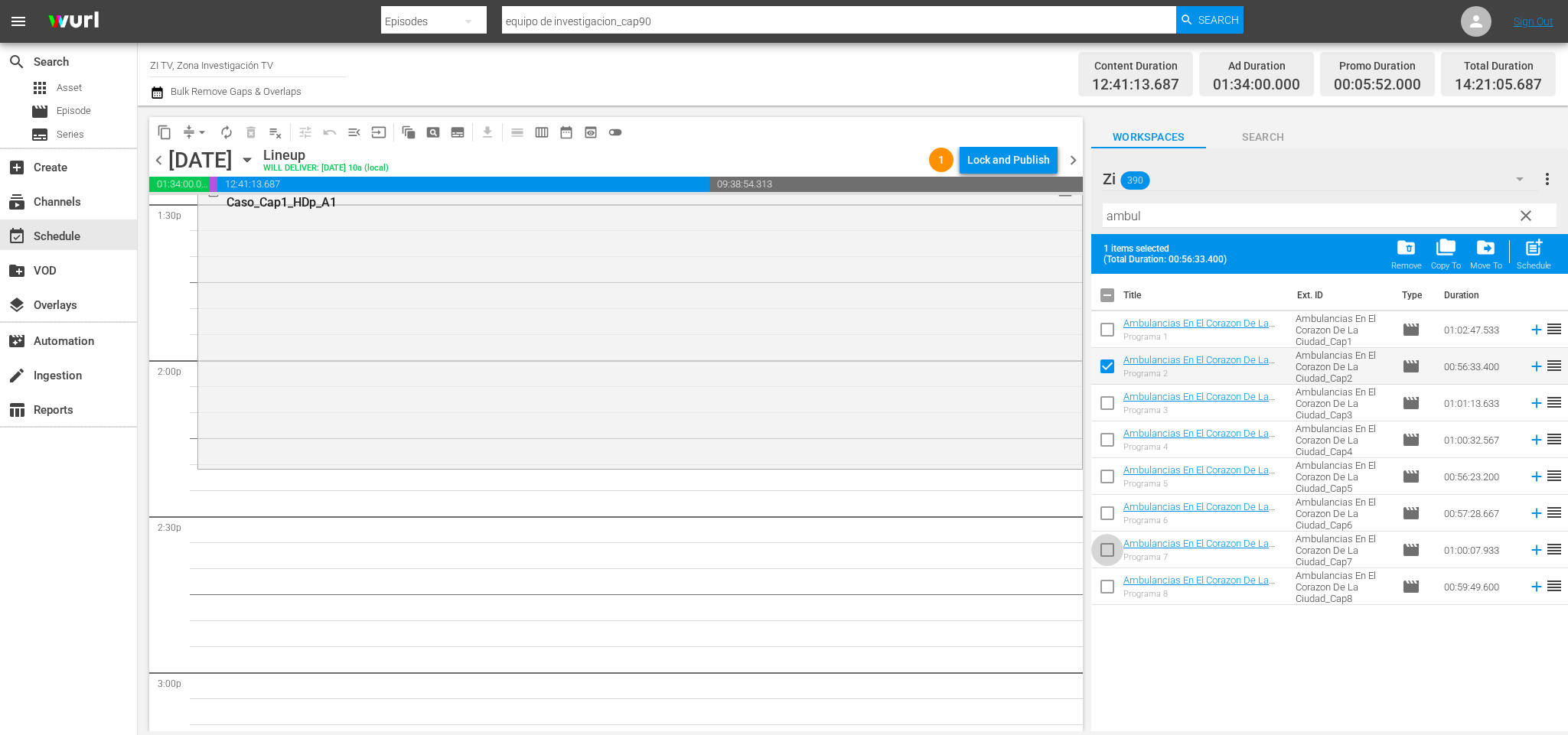
click at [1100, 552] on input "checkbox" at bounding box center [1107, 553] width 32 height 32
checkbox input "true"
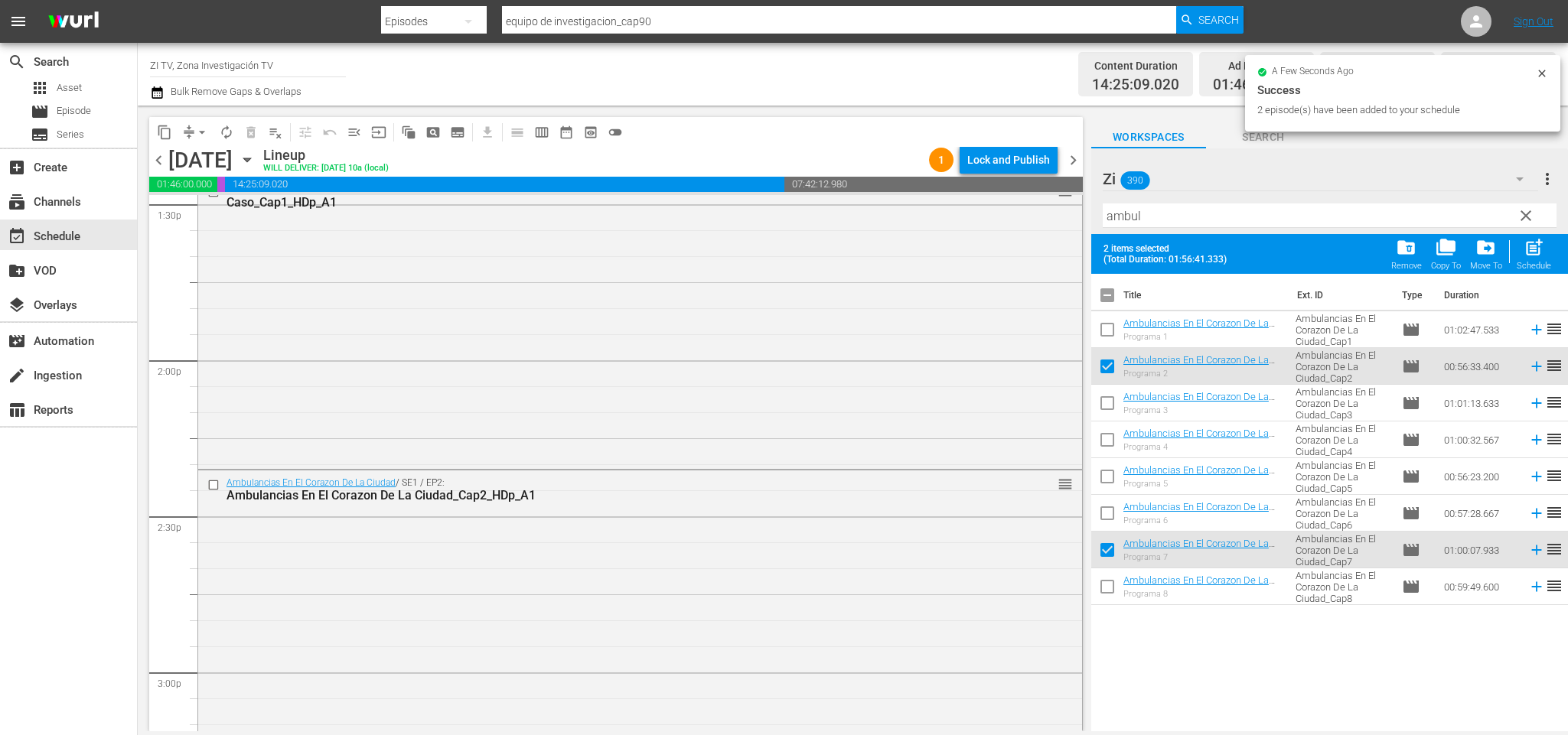
click at [1109, 294] on input "checkbox" at bounding box center [1107, 298] width 32 height 32
checkbox input "false"
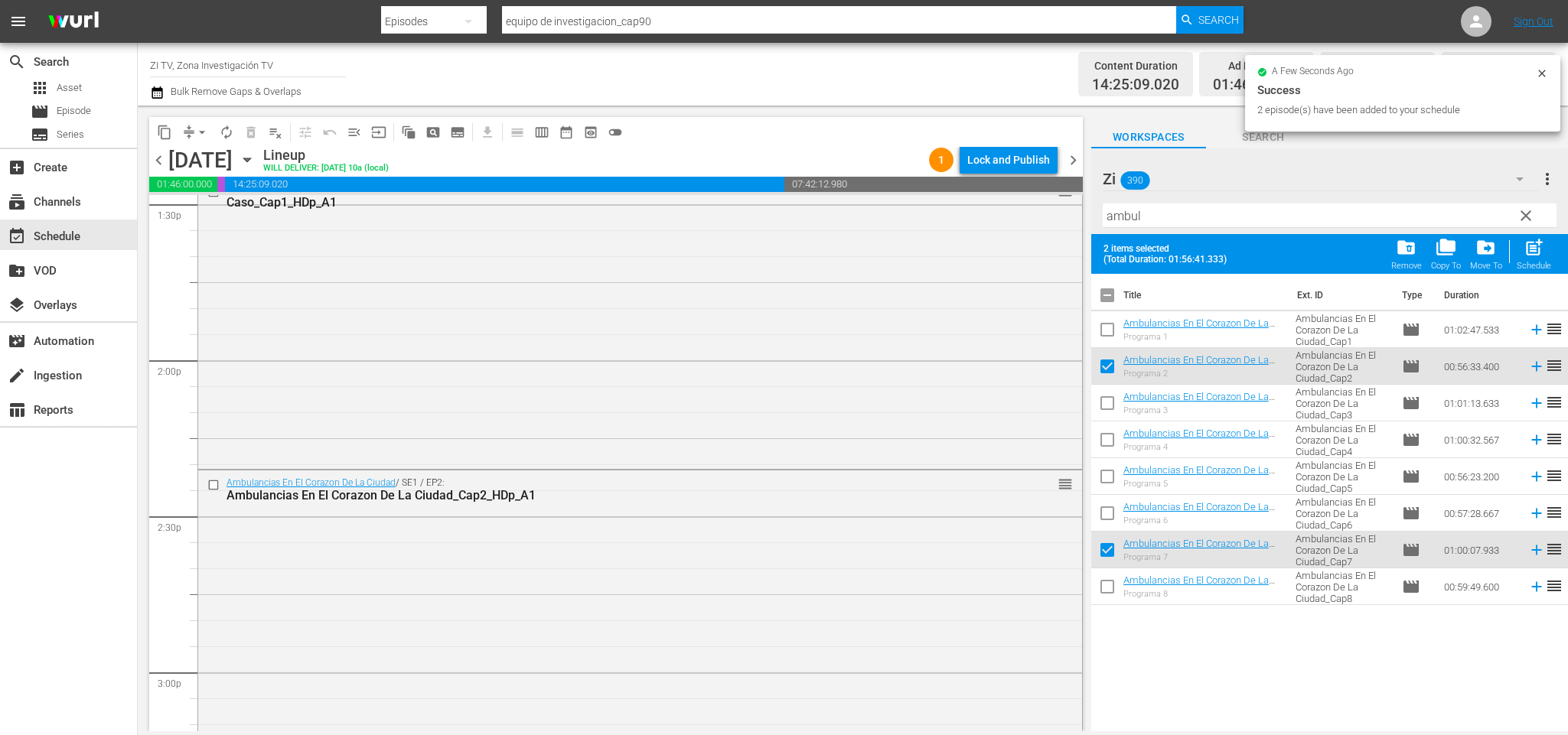
checkbox input "false"
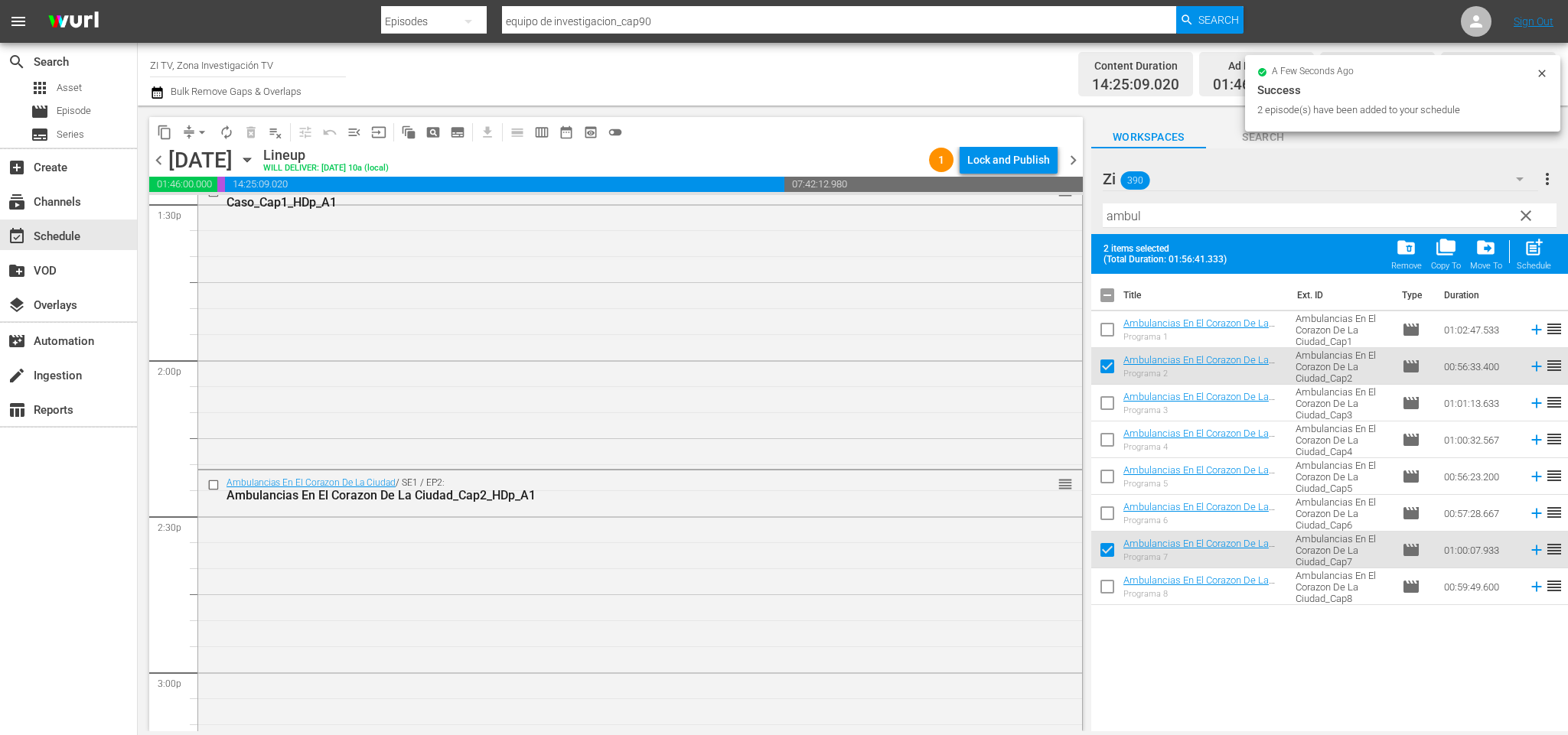
checkbox input "false"
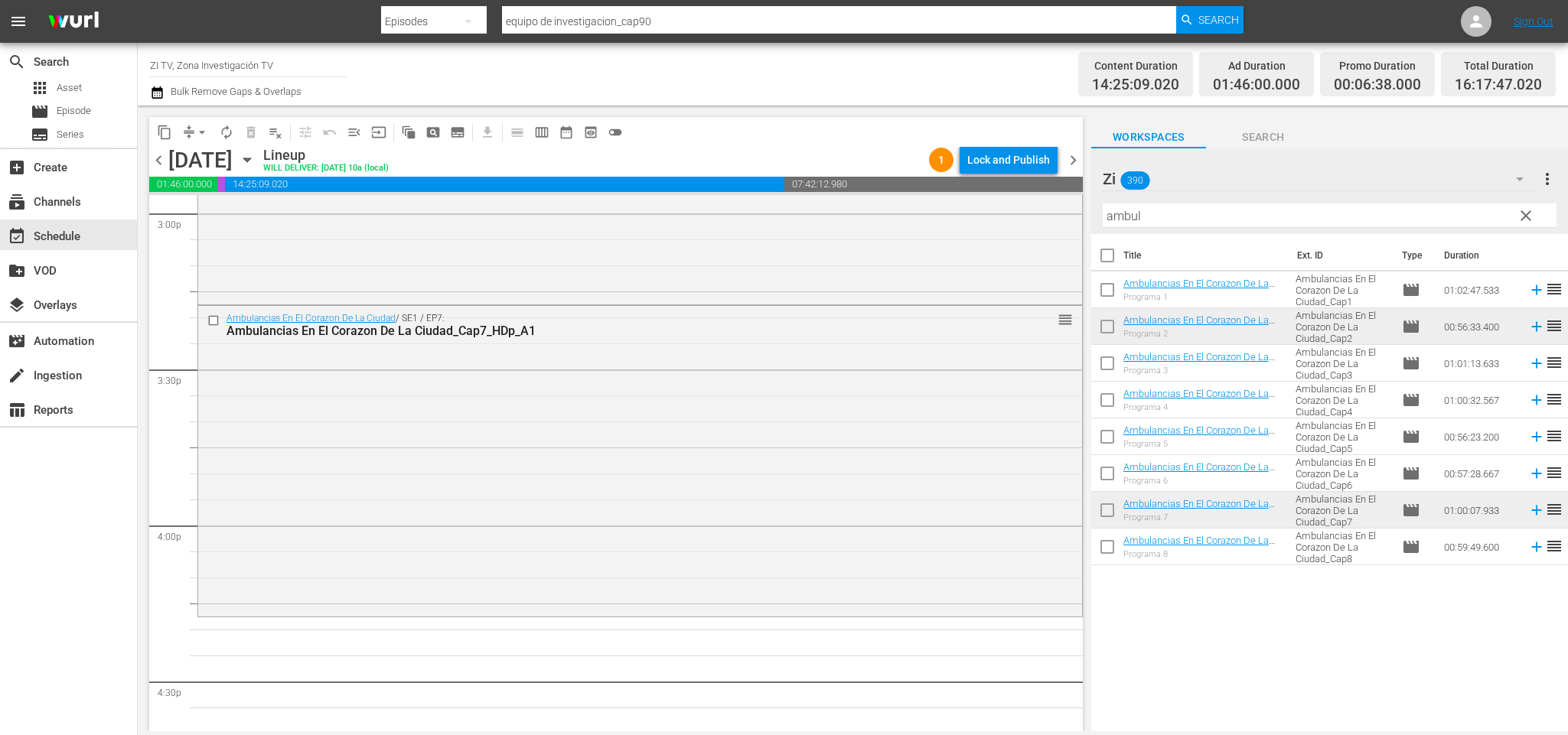
scroll to position [4780, 0]
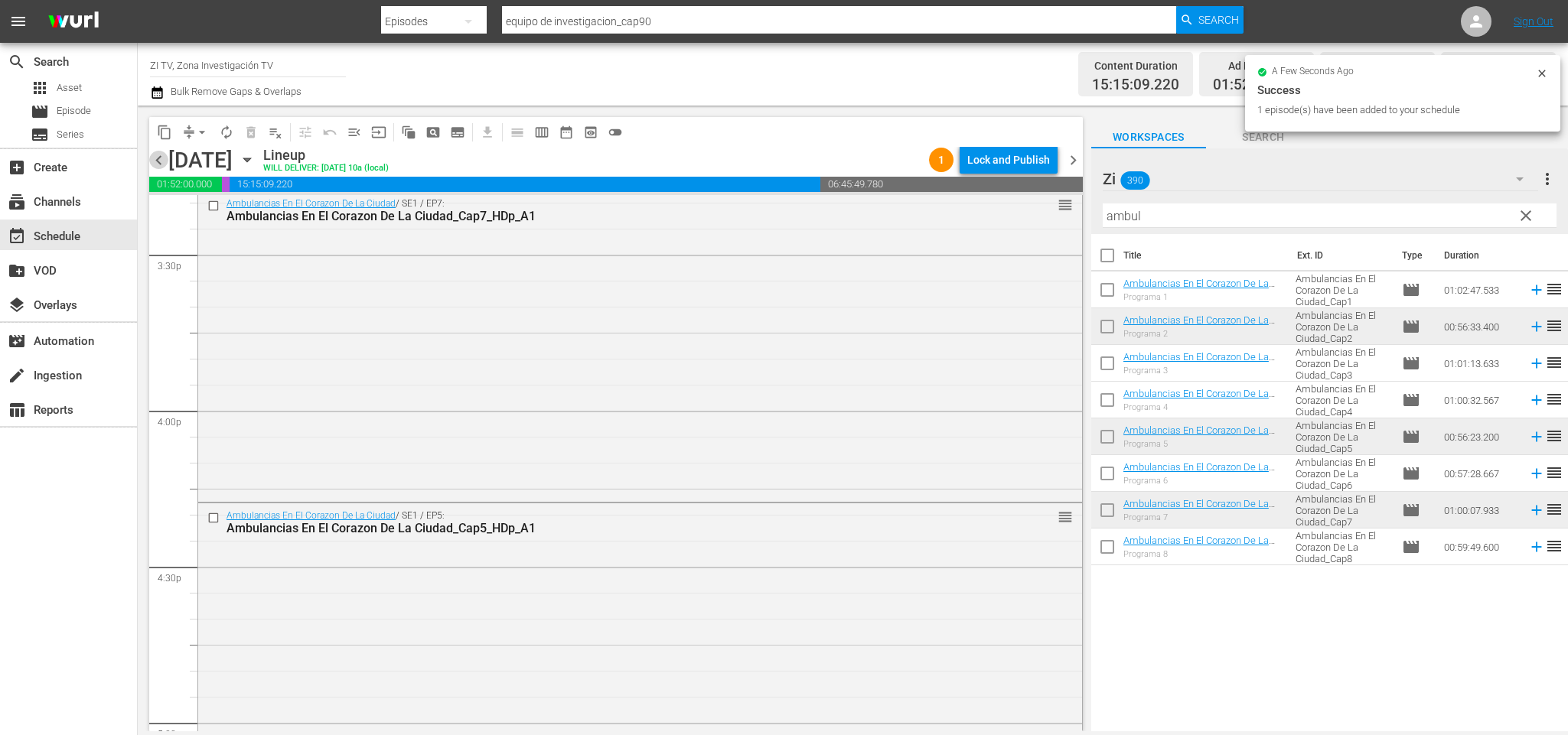
click at [165, 154] on span "chevron_left" at bounding box center [158, 160] width 19 height 19
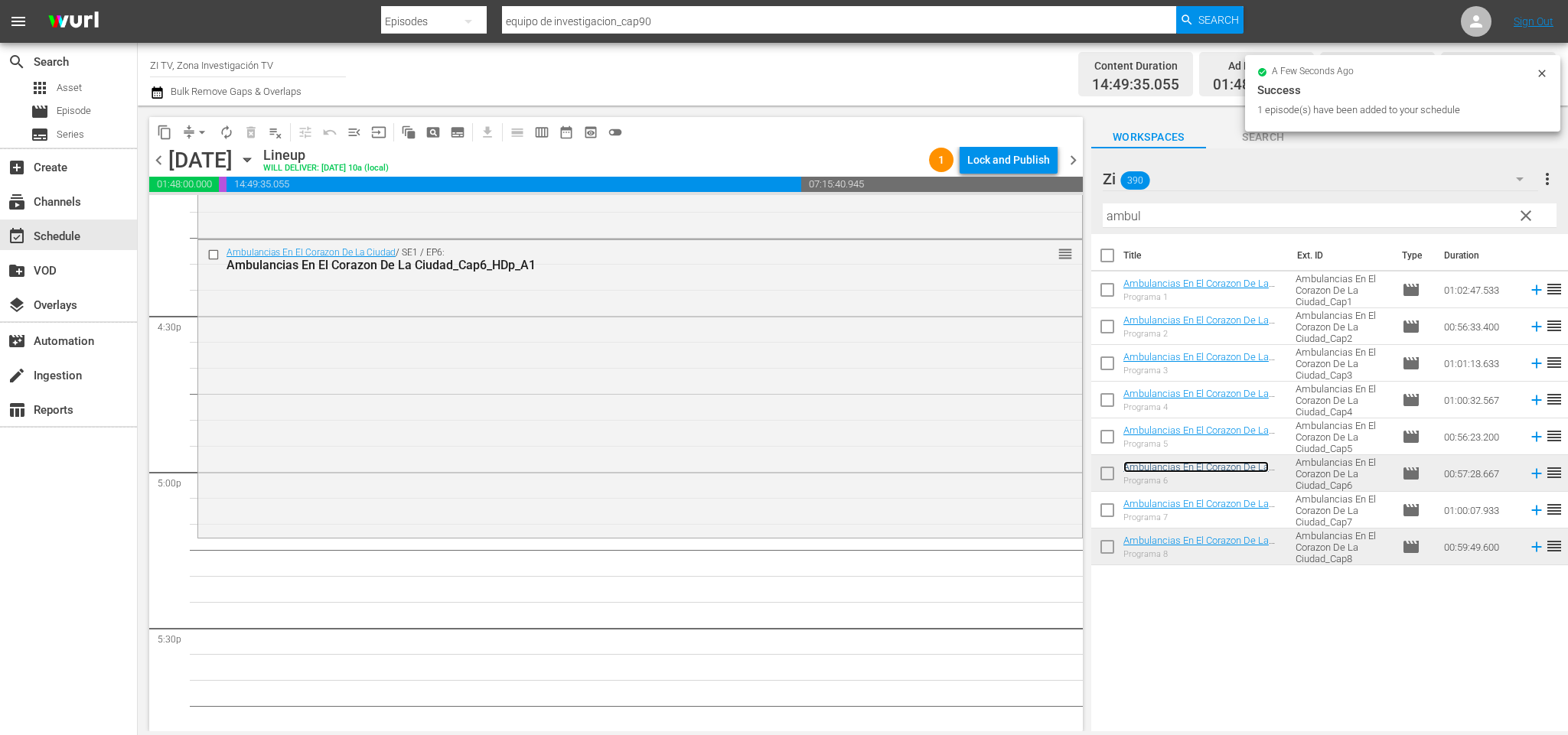
scroll to position [5145, 0]
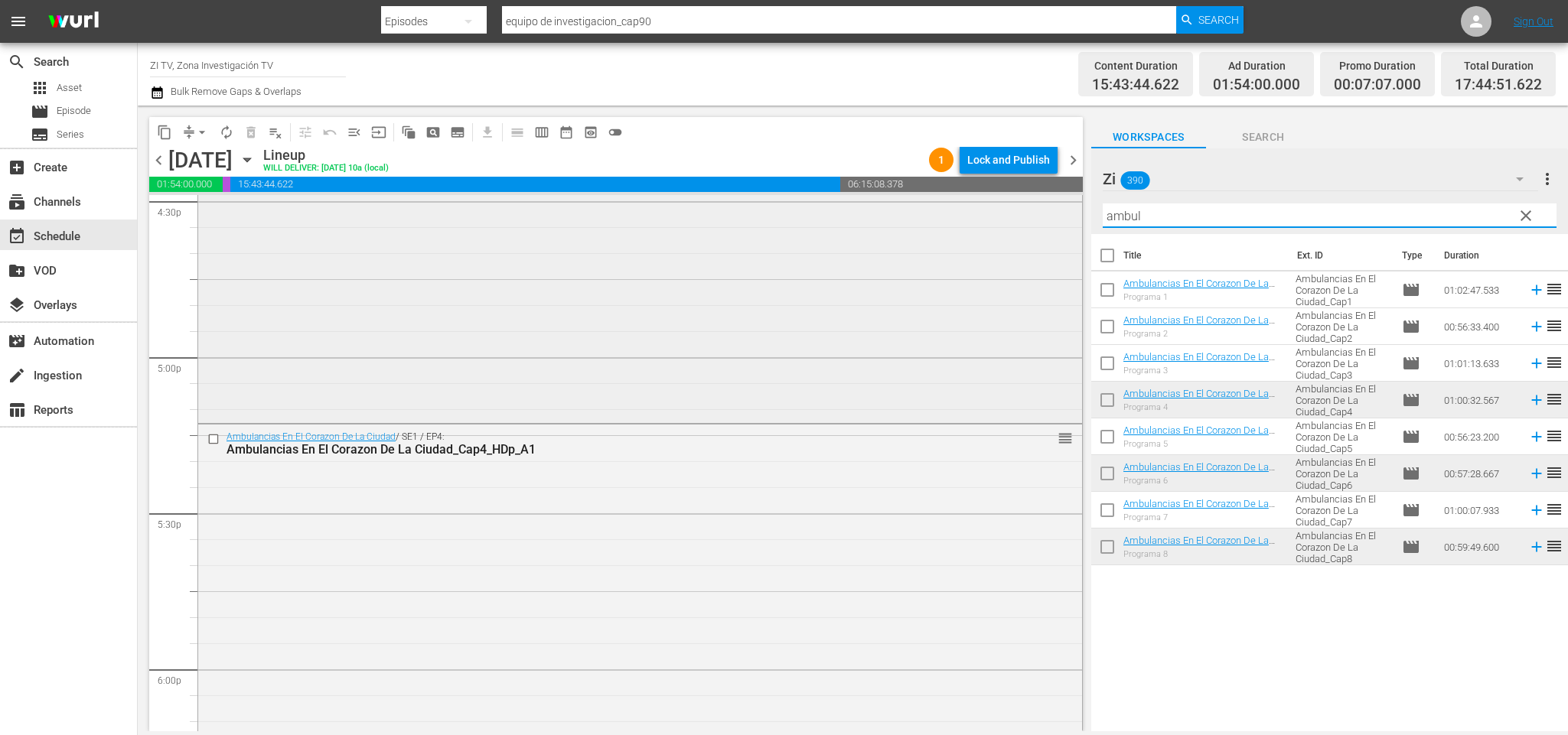
drag, startPoint x: 926, startPoint y: 209, endPoint x: 893, endPoint y: 215, distance: 33.5
click at [895, 214] on div "content_copy compress arrow_drop_down autorenew_outlined delete_forever_outline…" at bounding box center [852, 418] width 1430 height 626
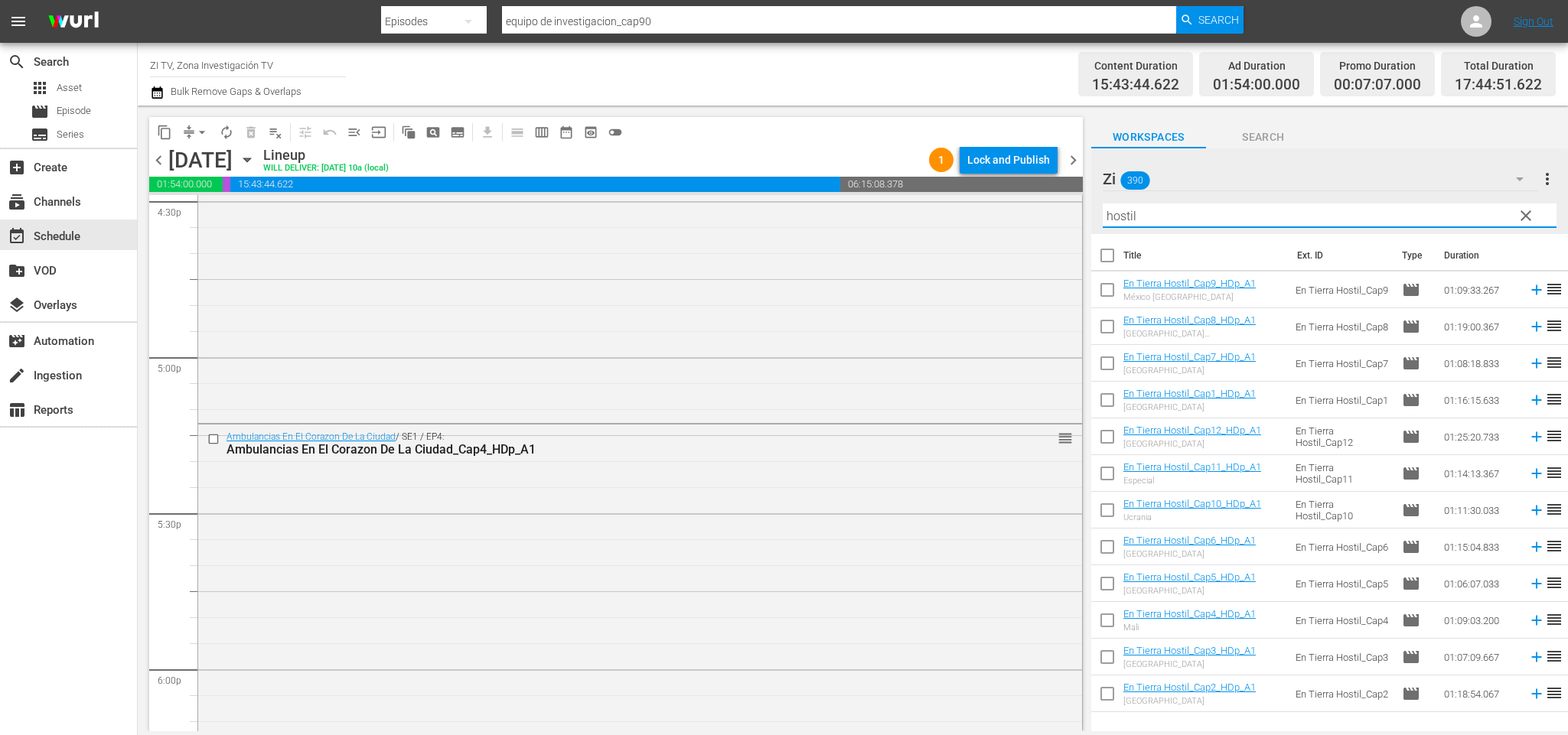
type input "hostil"
click at [1107, 549] on input "checkbox" at bounding box center [1107, 550] width 32 height 32
checkbox input "true"
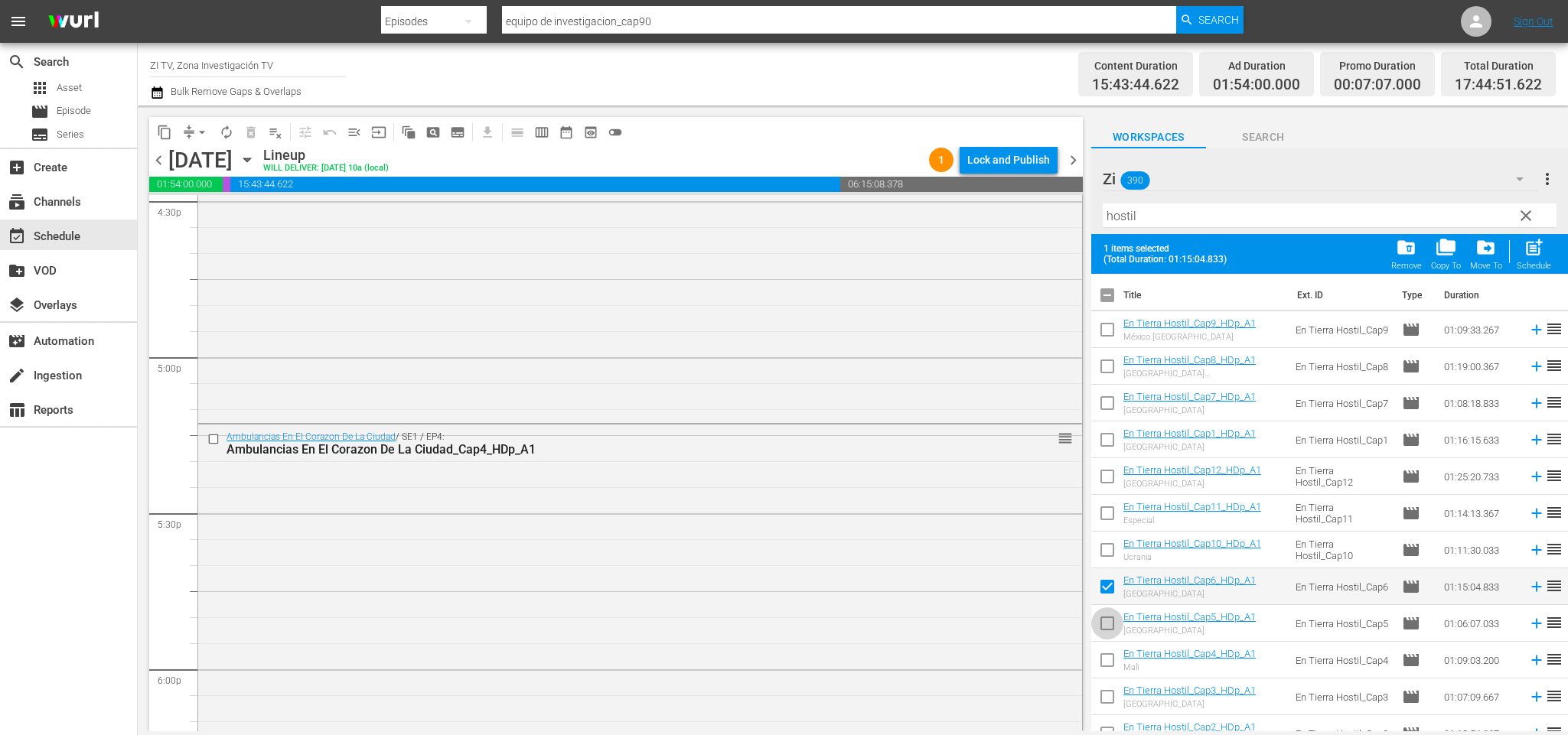
click at [1102, 625] on input "checkbox" at bounding box center [1107, 627] width 32 height 32
checkbox input "true"
click at [1109, 659] on input "checkbox" at bounding box center [1107, 663] width 32 height 32
checkbox input "true"
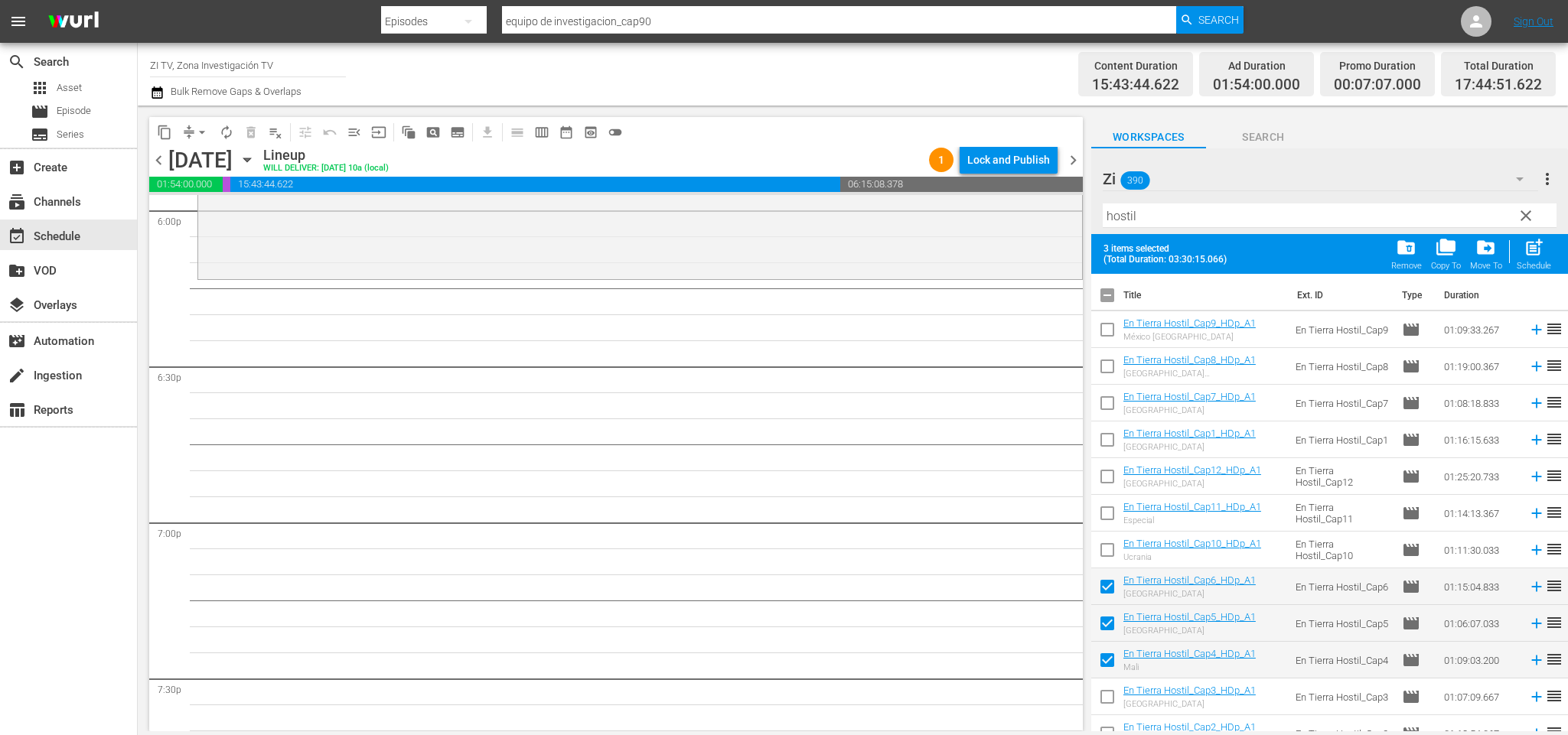
scroll to position [5490, 0]
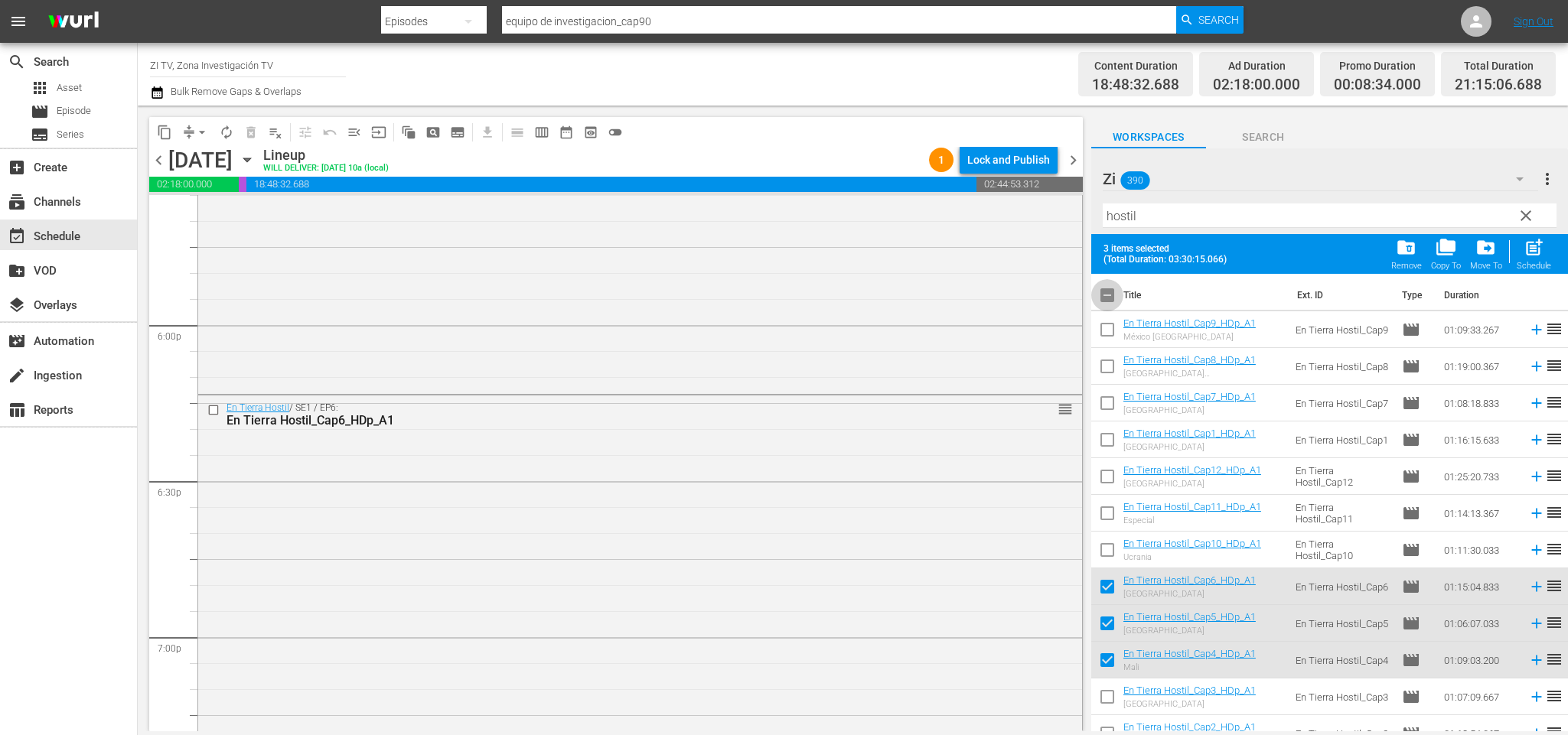
click at [1102, 291] on input "checkbox" at bounding box center [1107, 298] width 32 height 32
checkbox input "true"
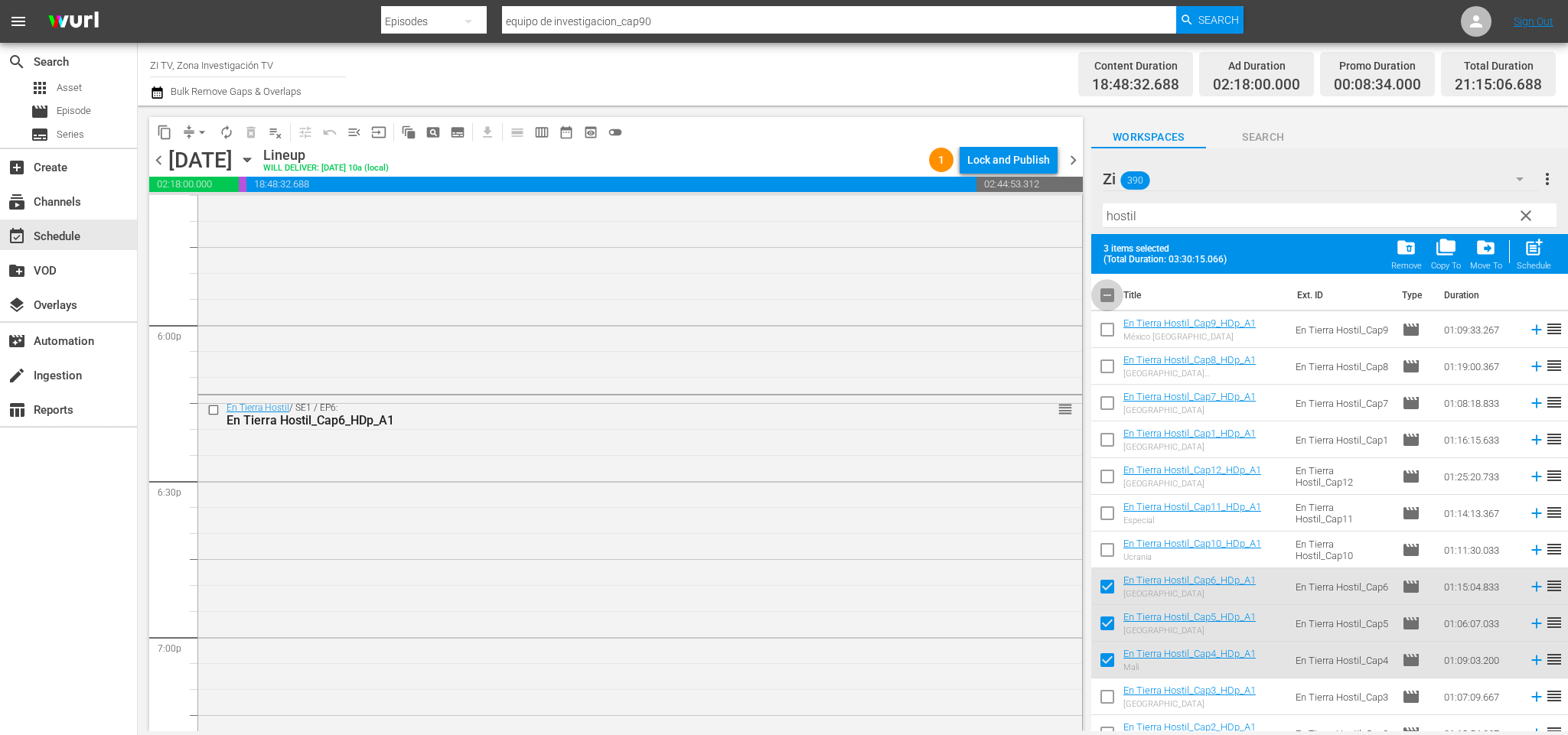
checkbox input "true"
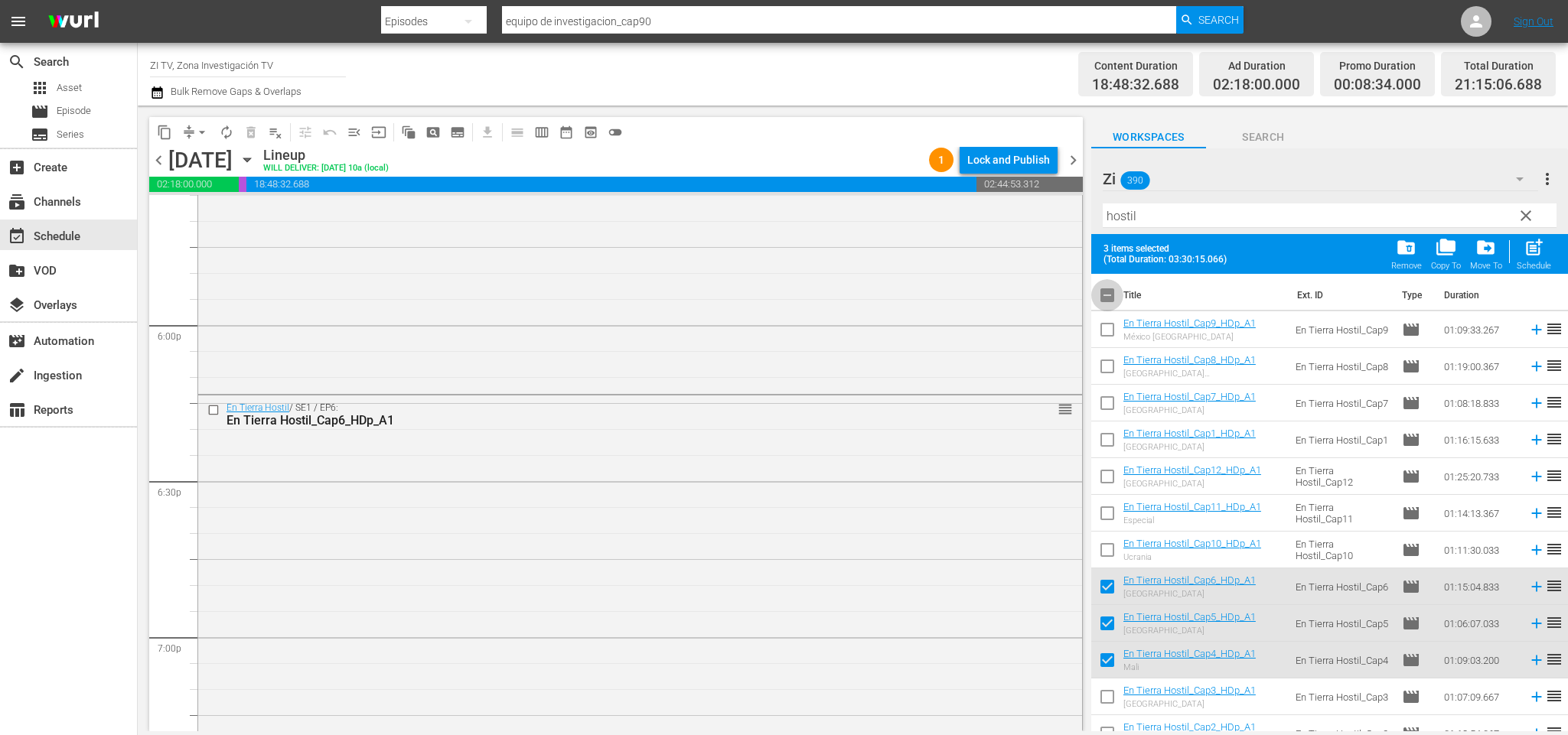
checkbox input "true"
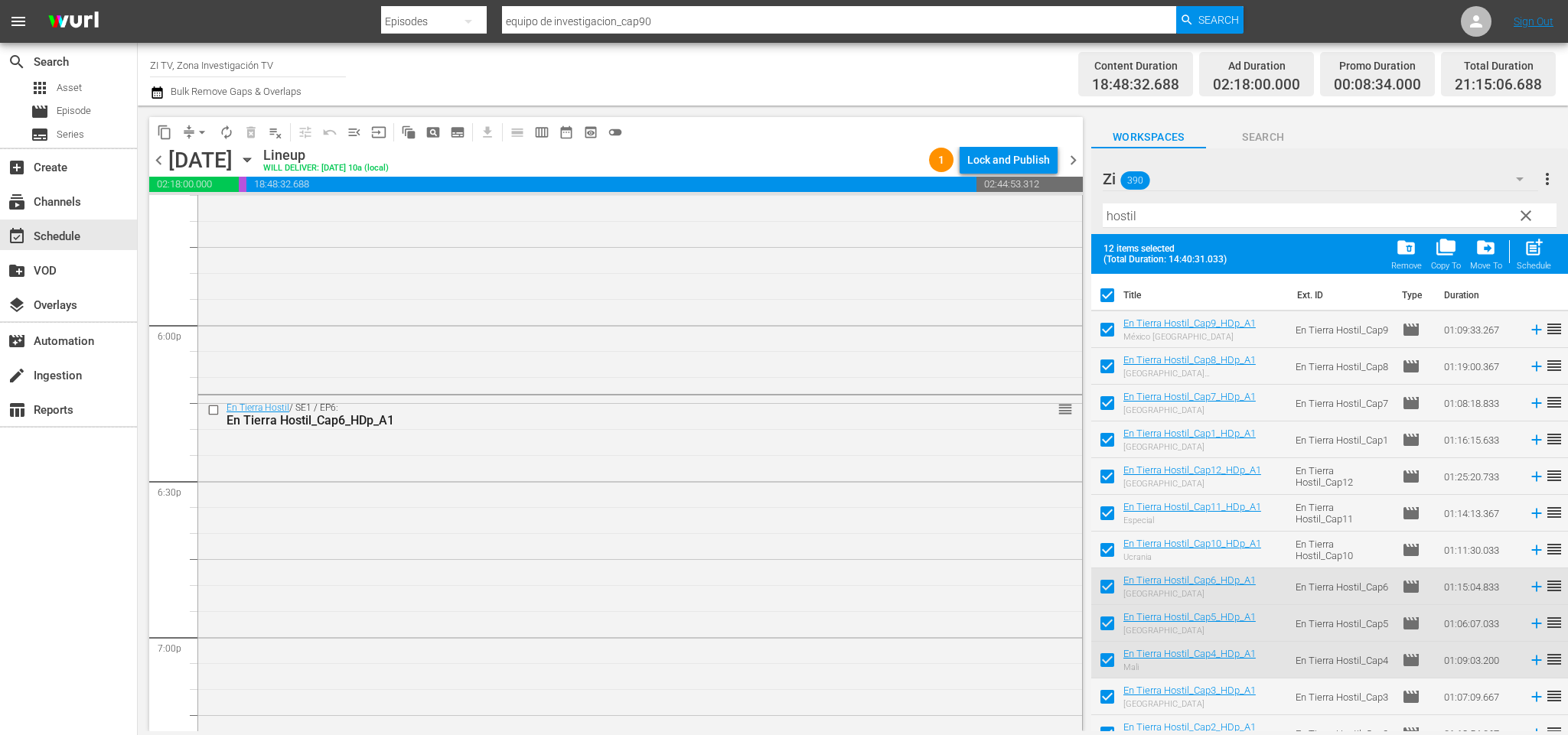
click at [1108, 295] on input "checkbox" at bounding box center [1107, 298] width 32 height 32
checkbox input "false"
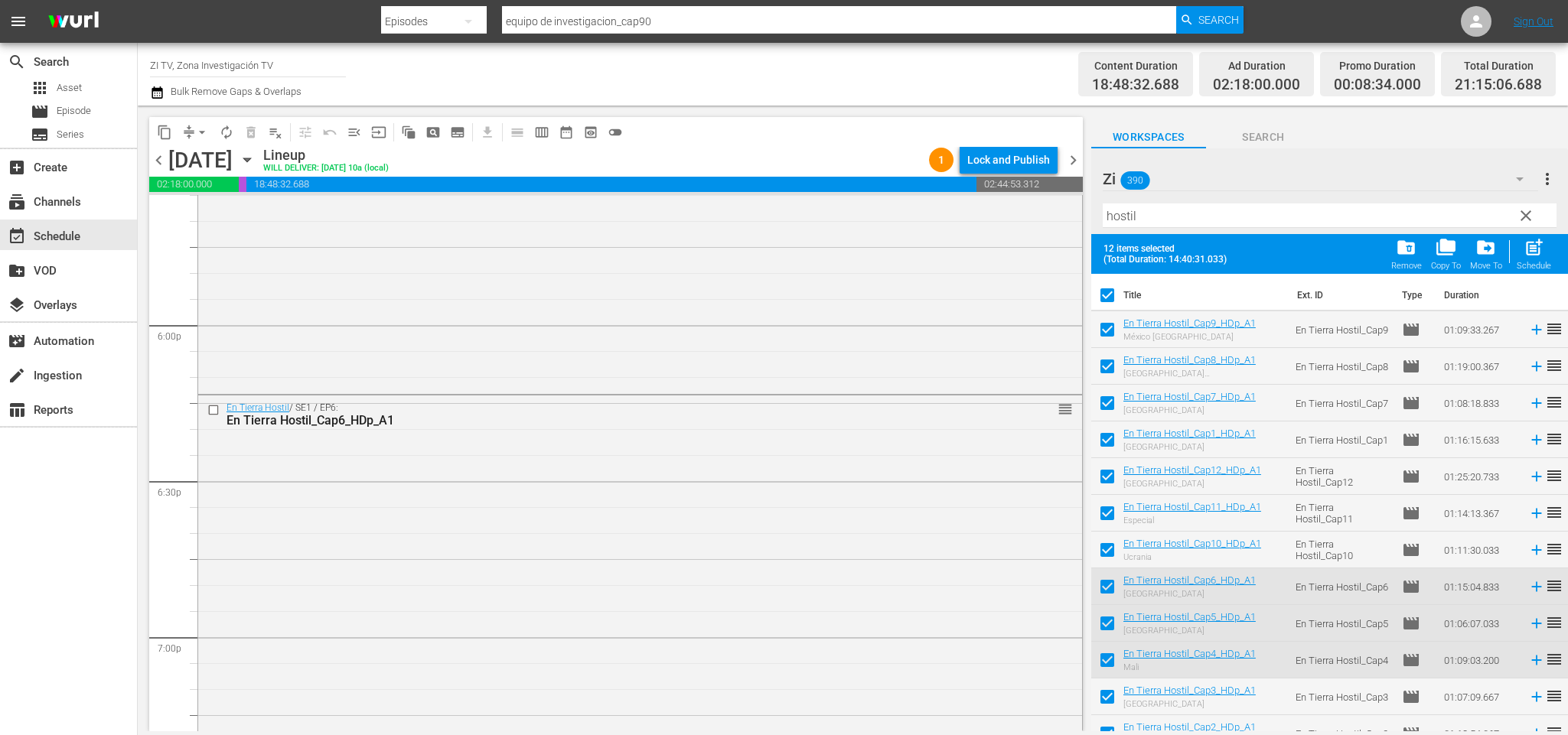
checkbox input "false"
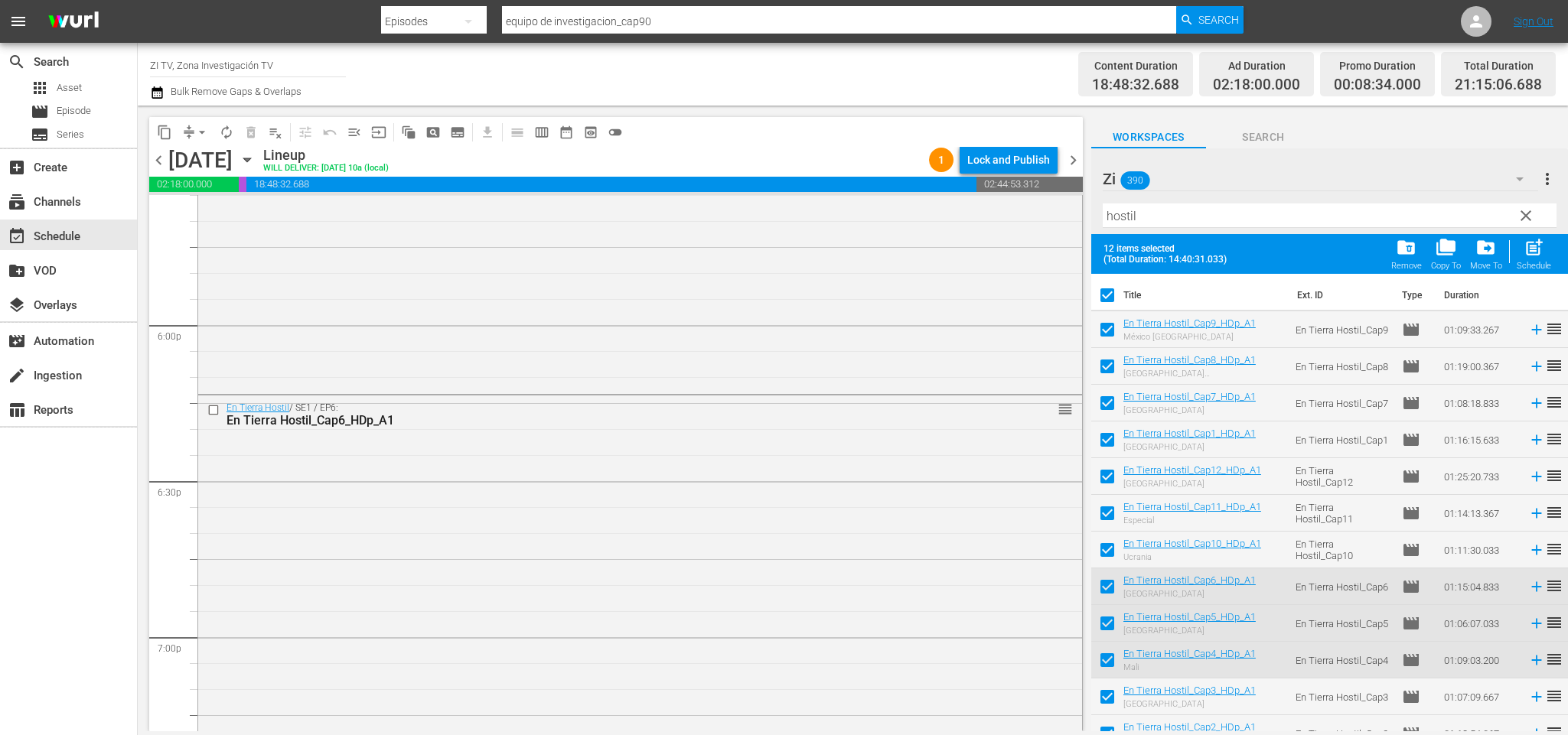
checkbox input "false"
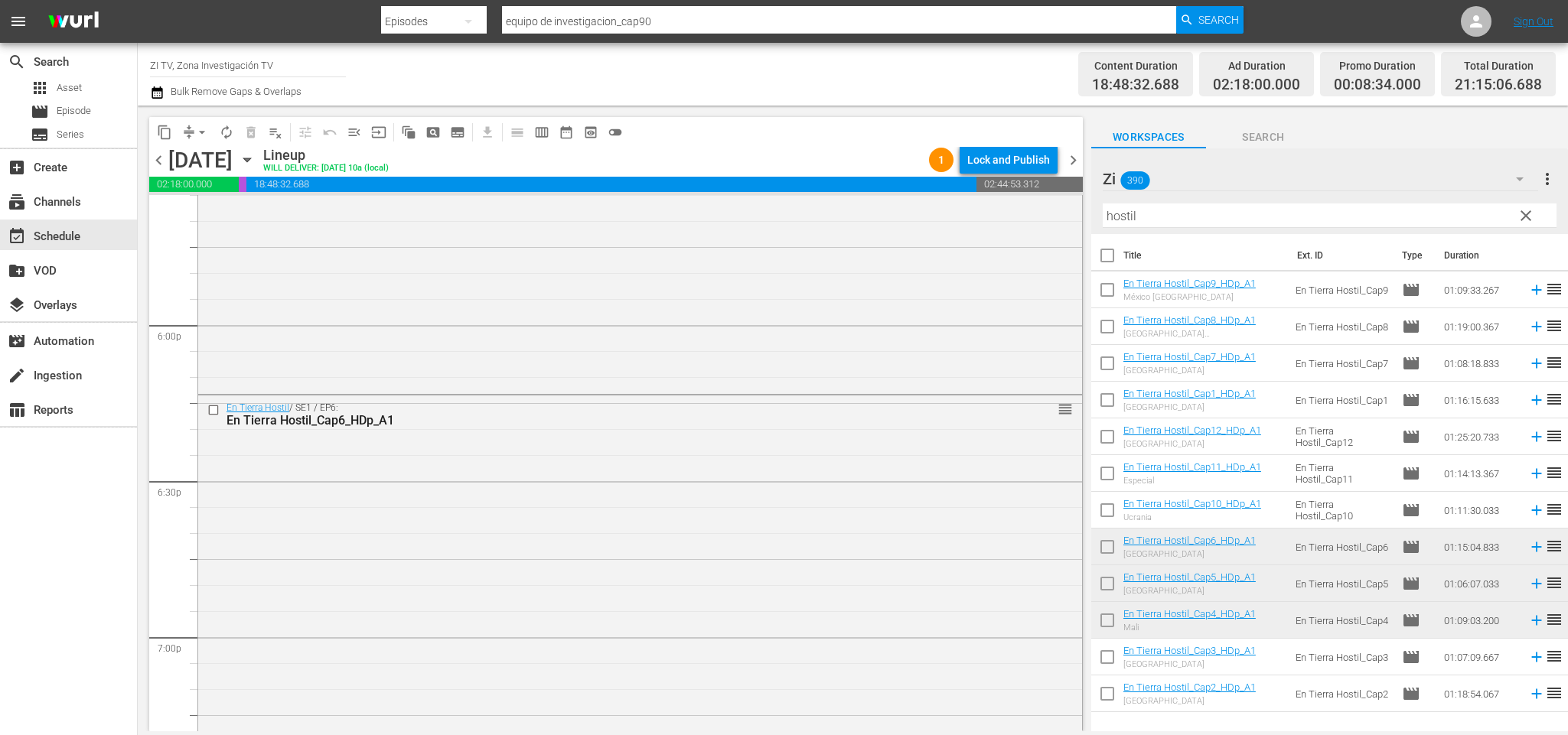
click at [1072, 158] on span "chevron_right" at bounding box center [1072, 160] width 19 height 19
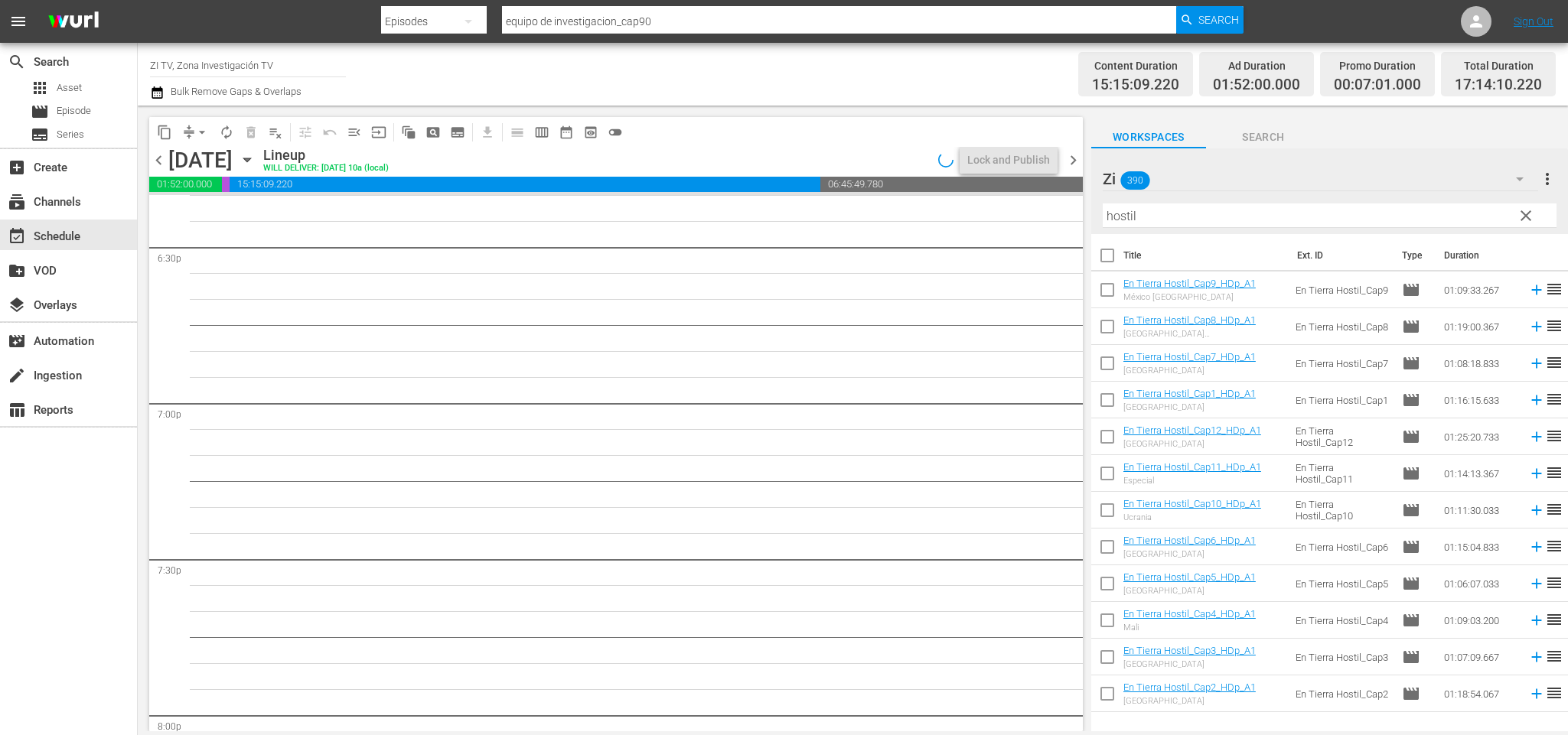
scroll to position [5438, 0]
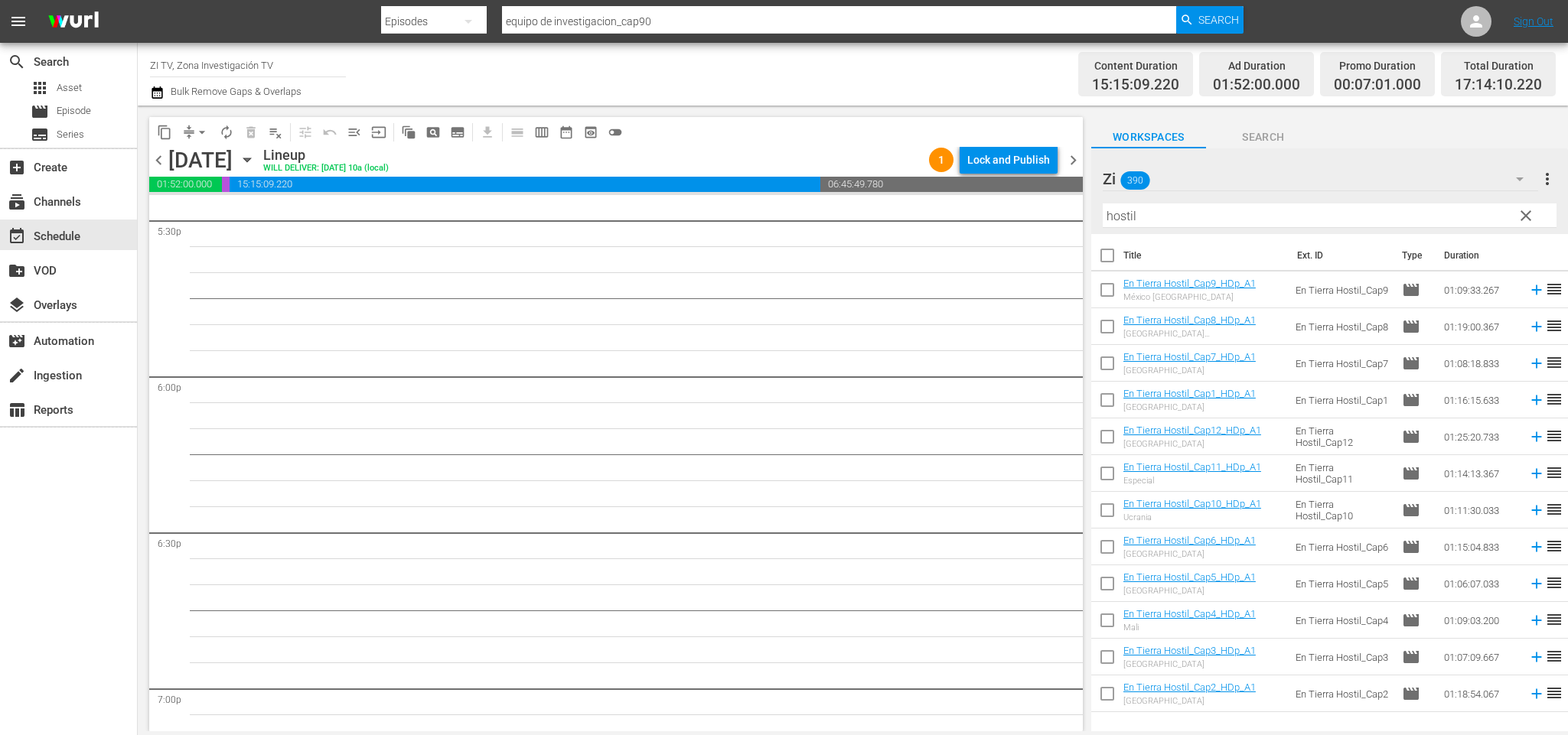
click at [1109, 655] on input "checkbox" at bounding box center [1107, 660] width 32 height 32
checkbox input "true"
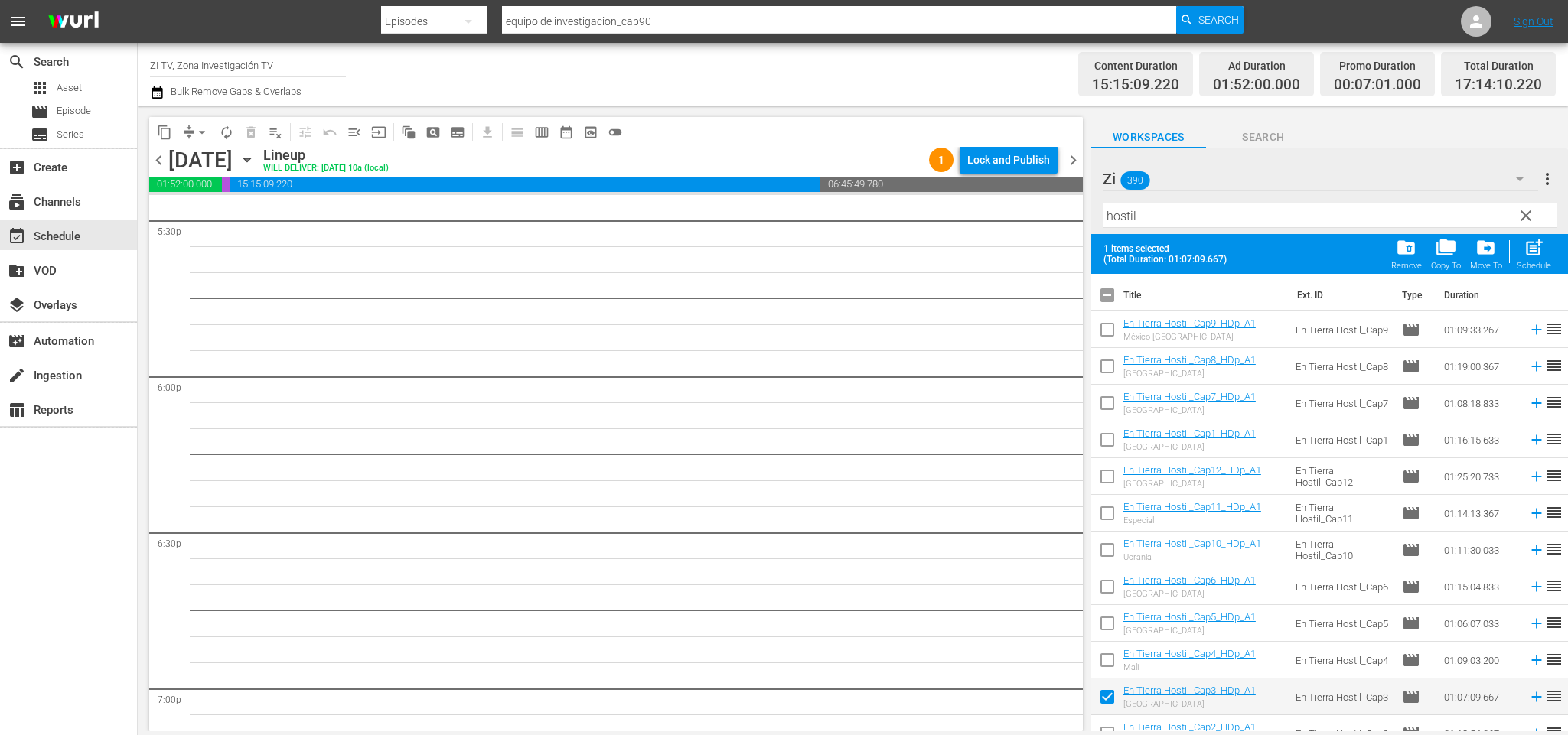
scroll to position [18, 0]
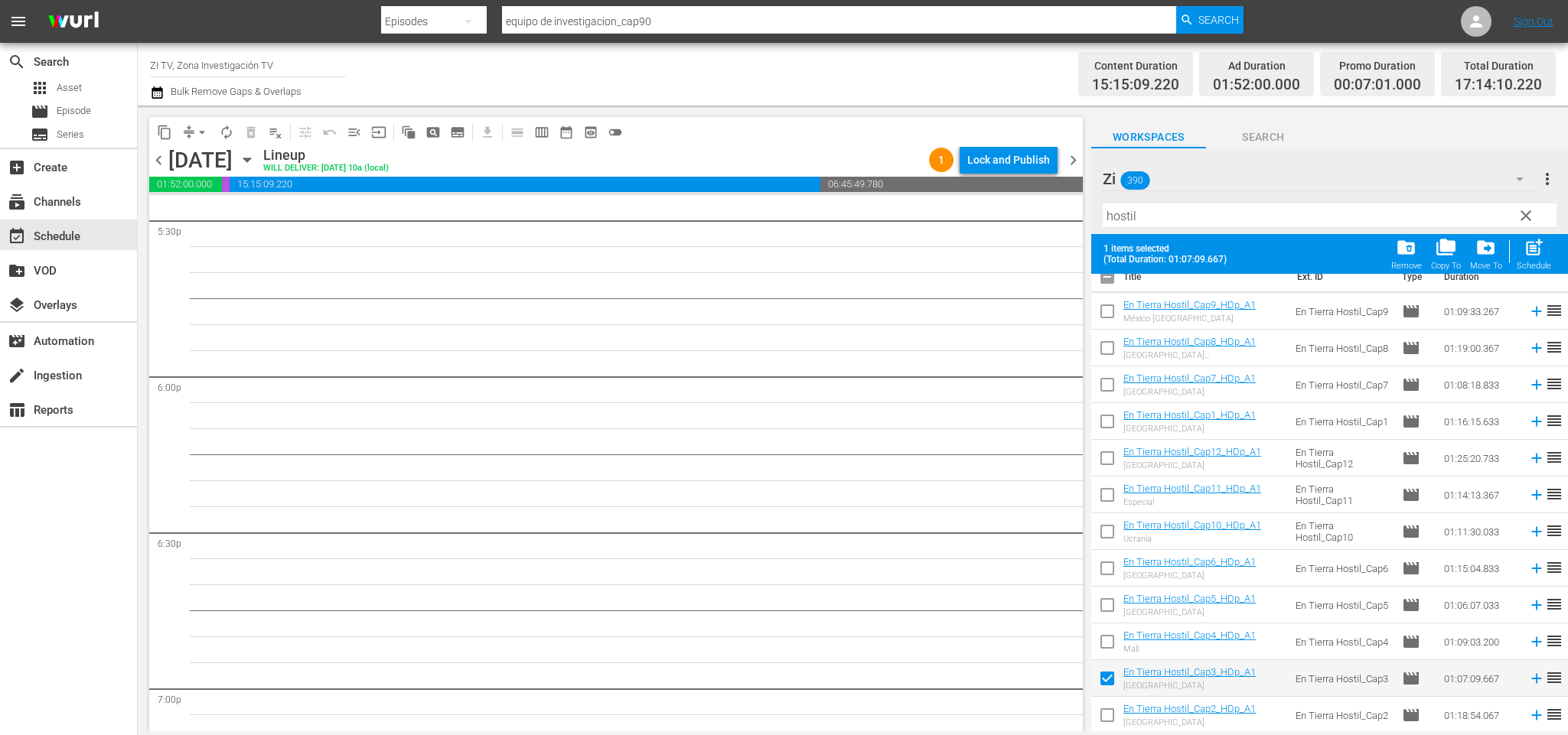
click at [1107, 712] on input "checkbox" at bounding box center [1107, 718] width 32 height 32
checkbox input "true"
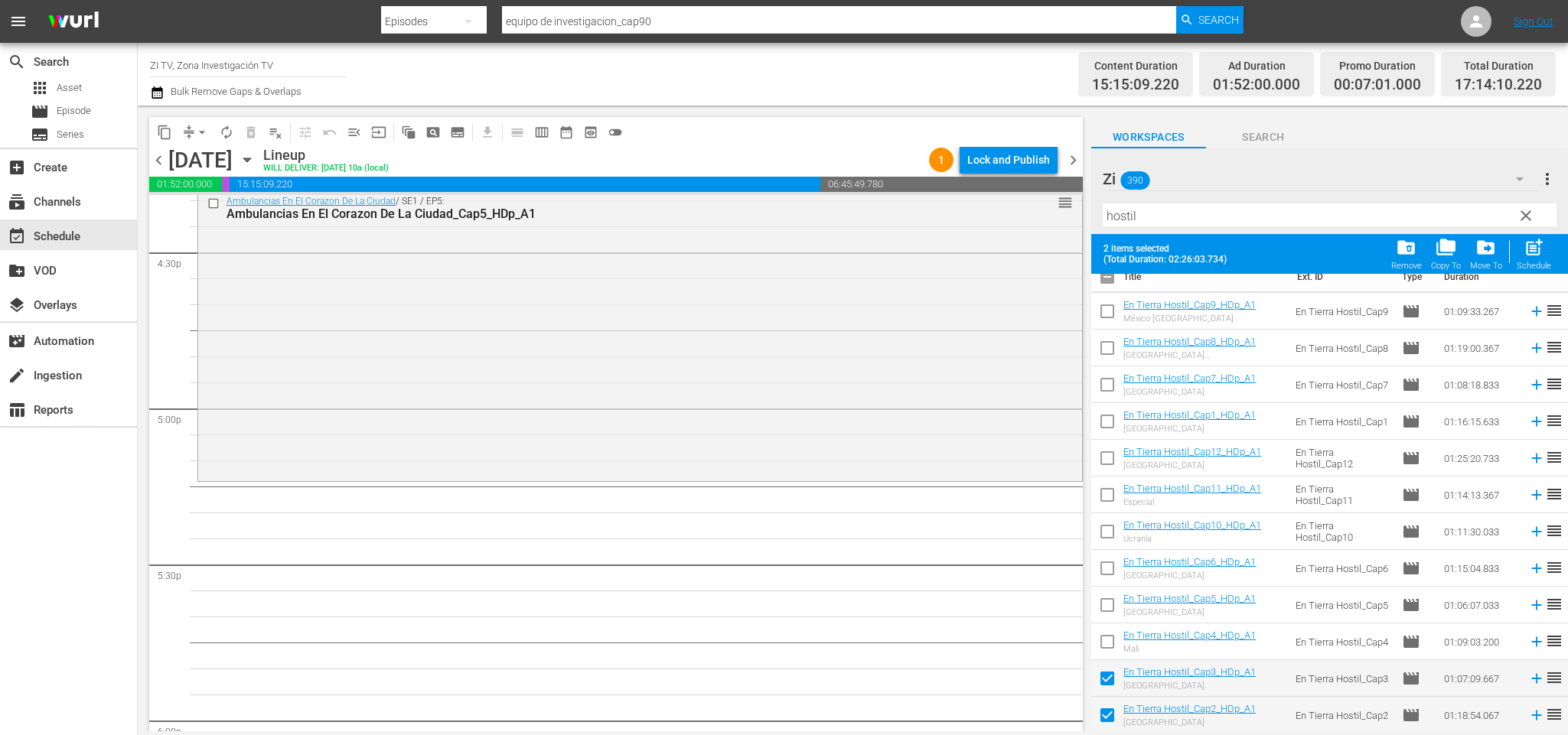
scroll to position [5209, 0]
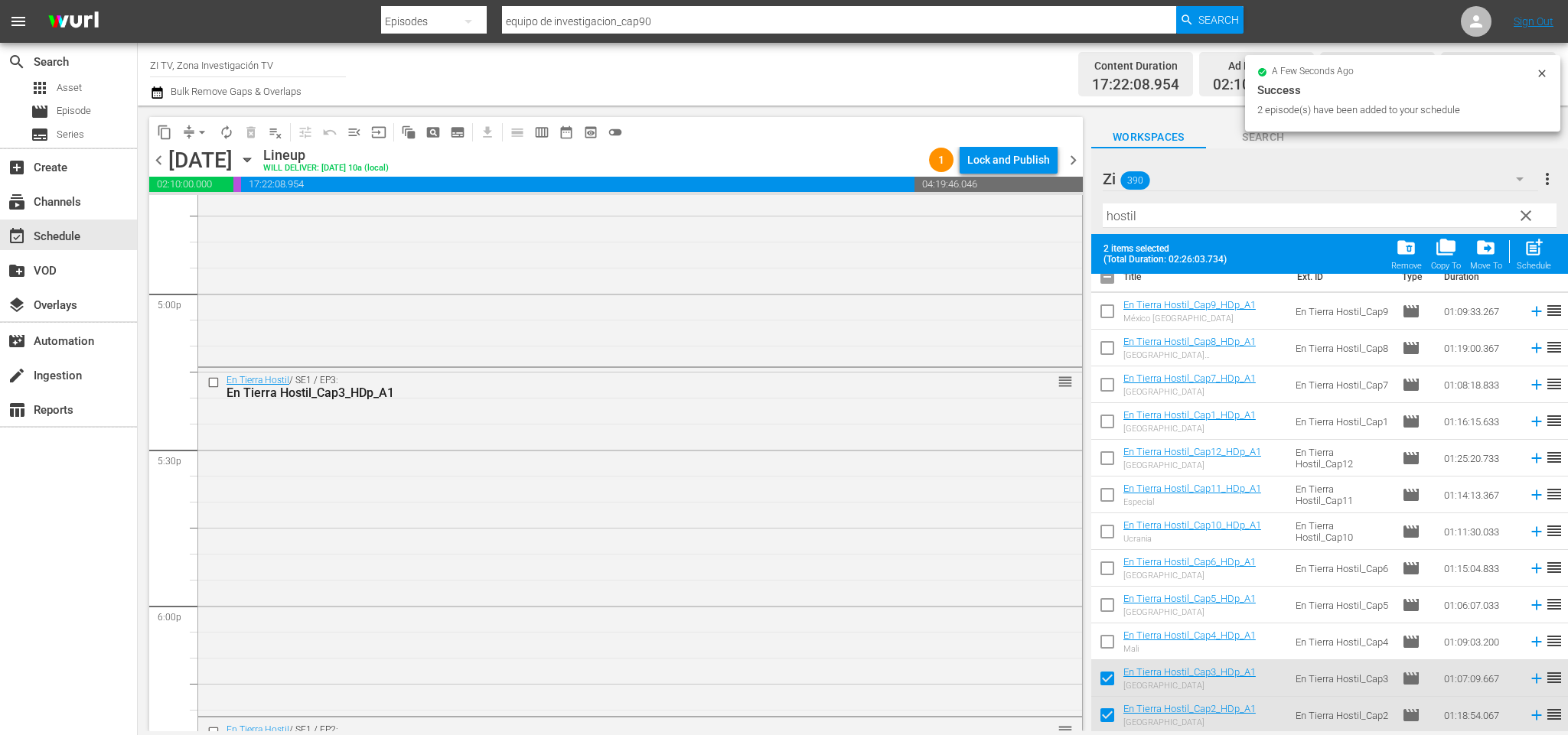
click at [1113, 278] on input "checkbox" at bounding box center [1107, 280] width 32 height 32
checkbox input "true"
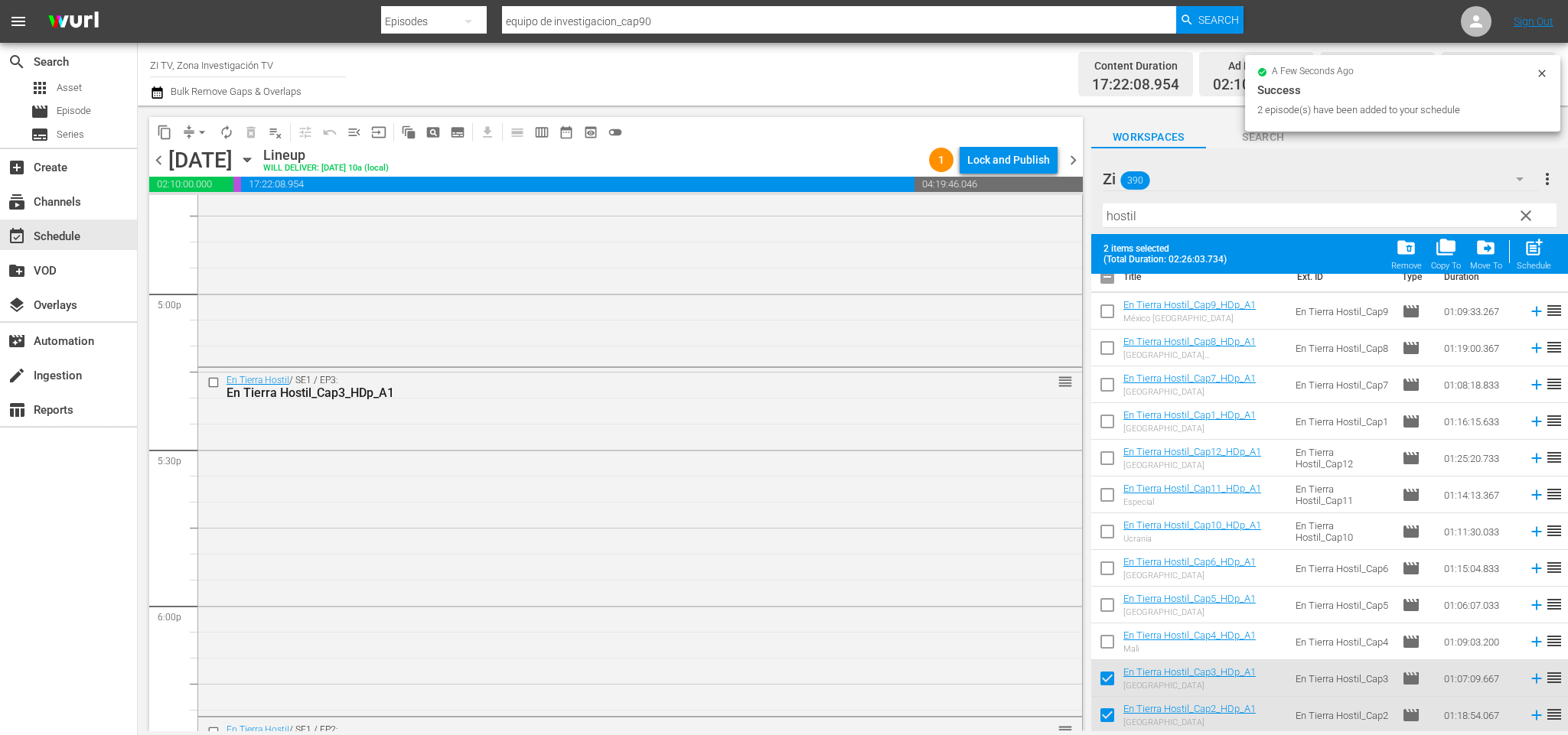
checkbox input "true"
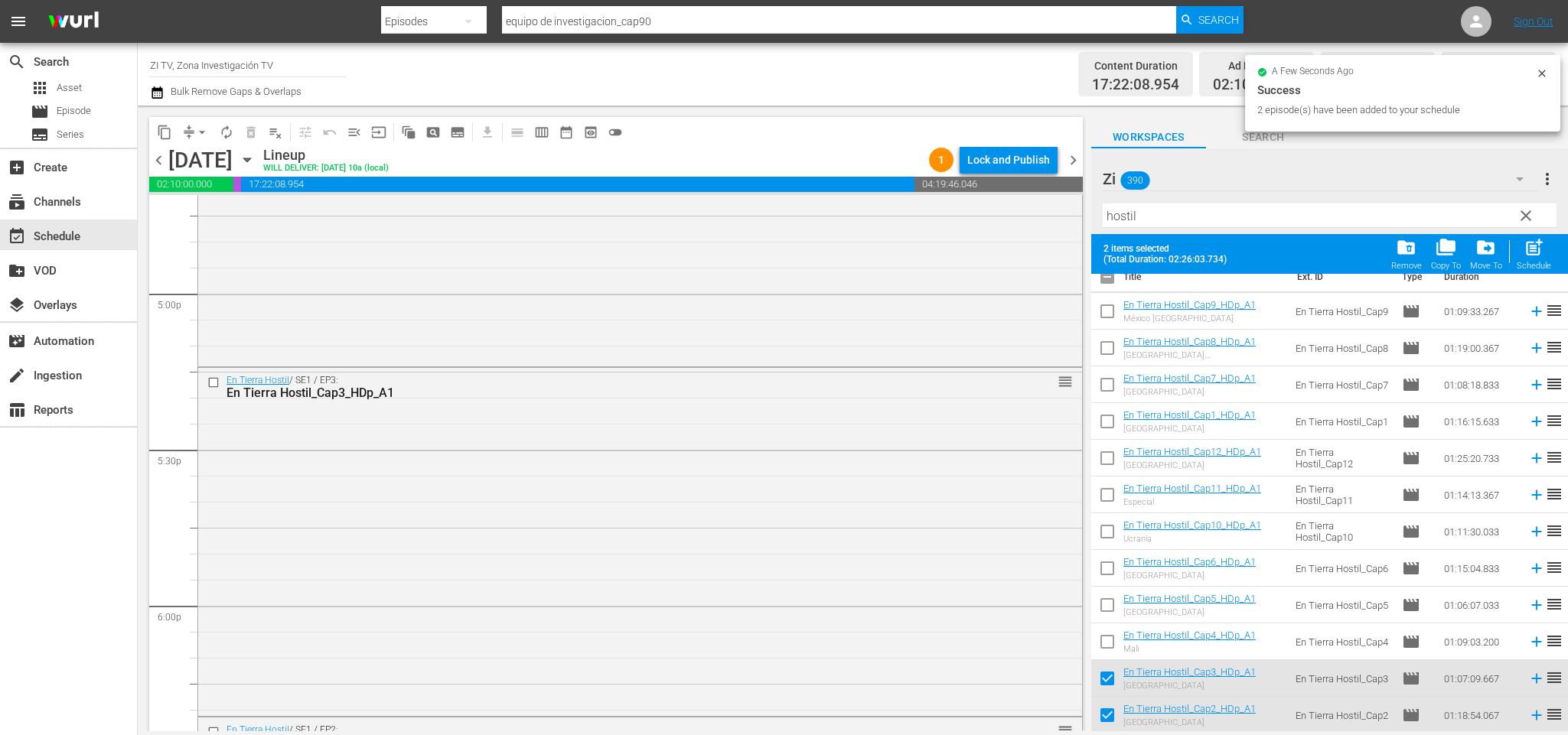
checkbox input "true"
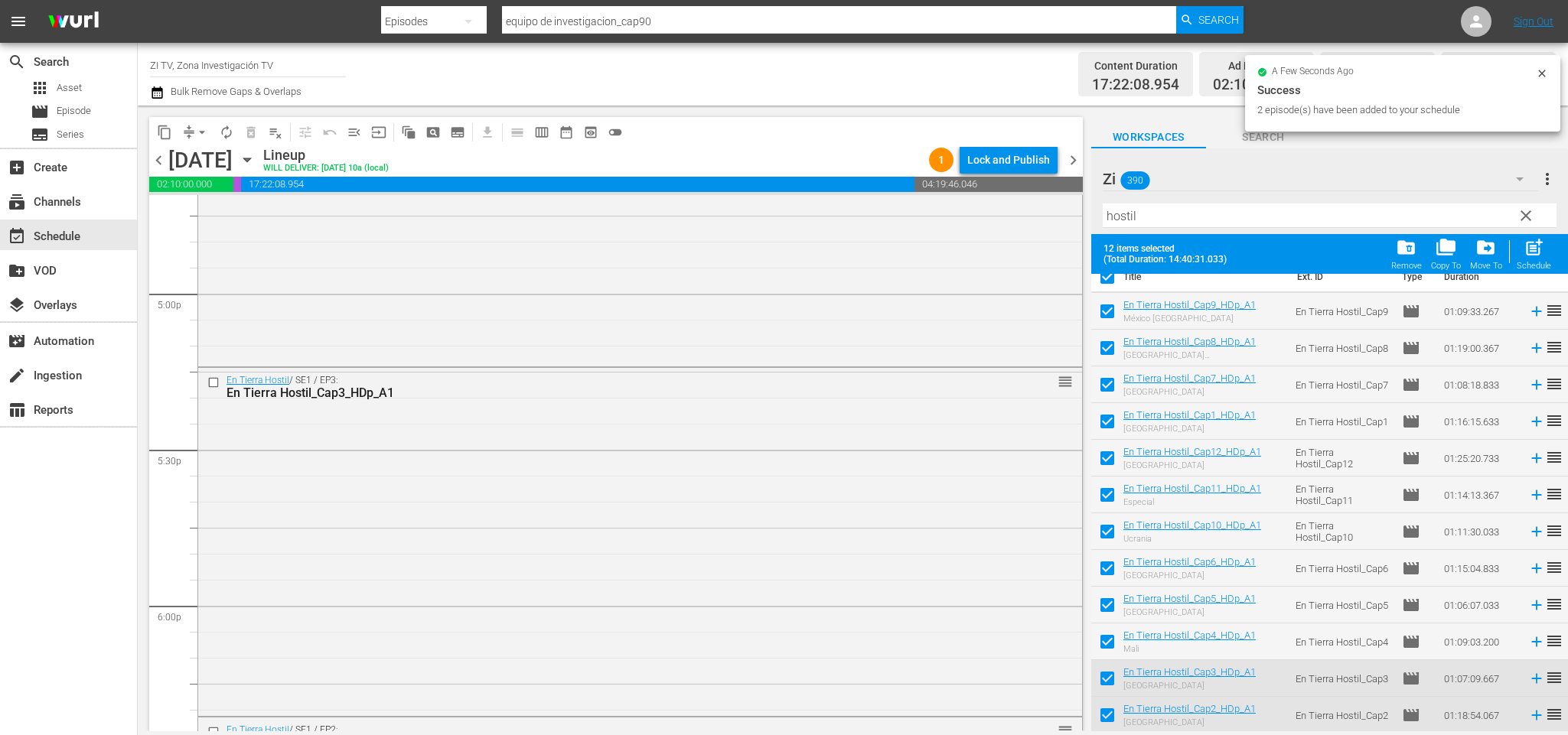
click at [1113, 278] on input "checkbox" at bounding box center [1107, 280] width 32 height 32
checkbox input "false"
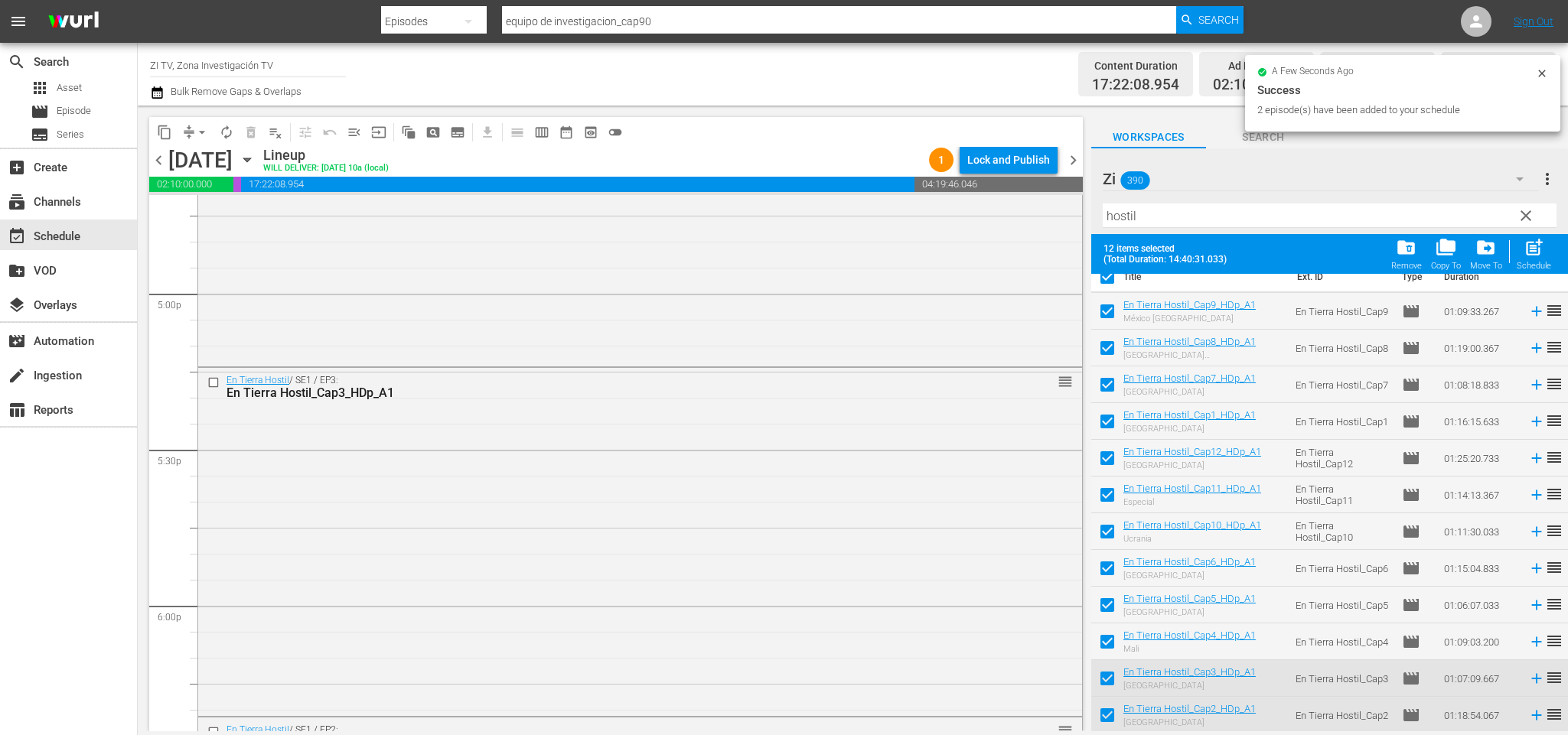
checkbox input "false"
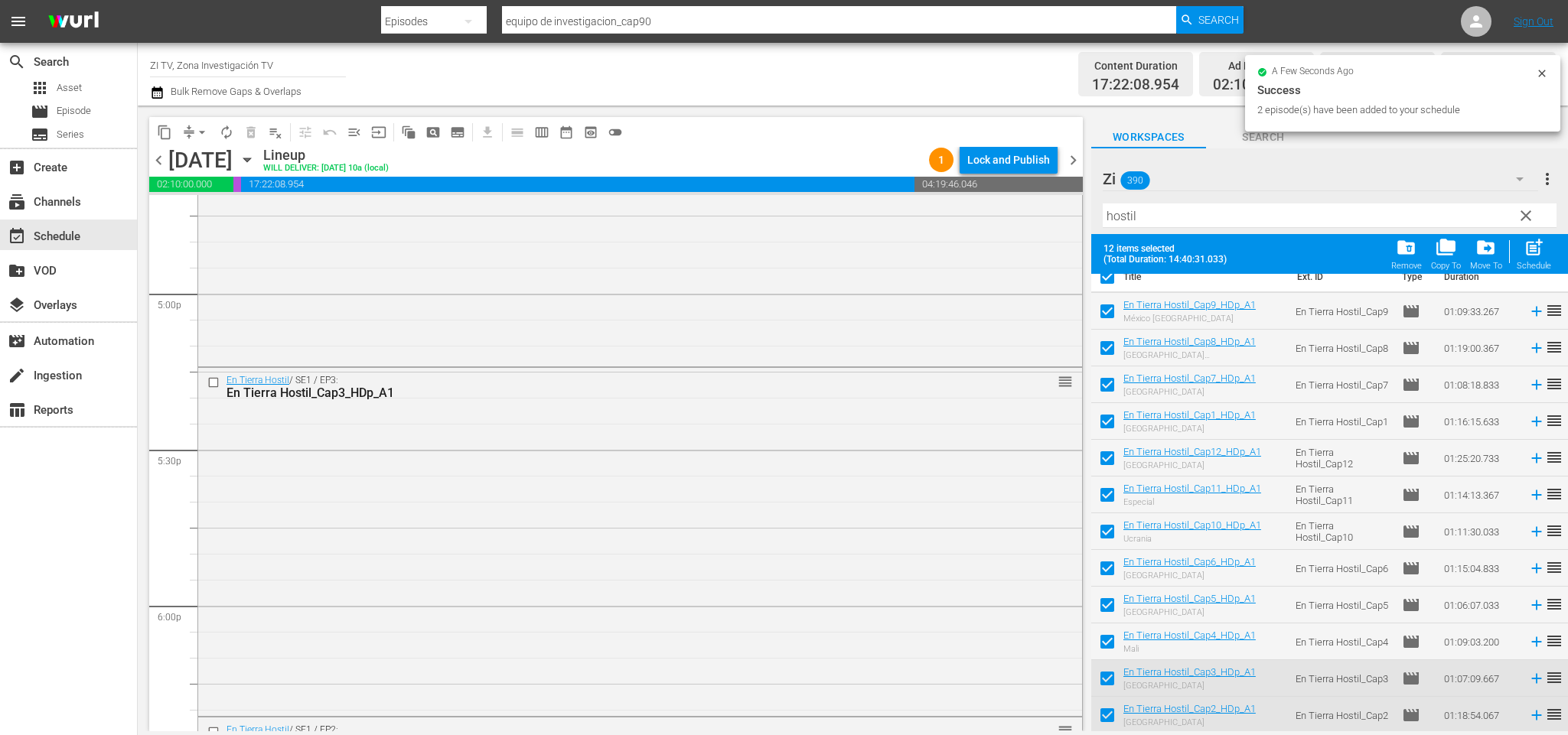
checkbox input "false"
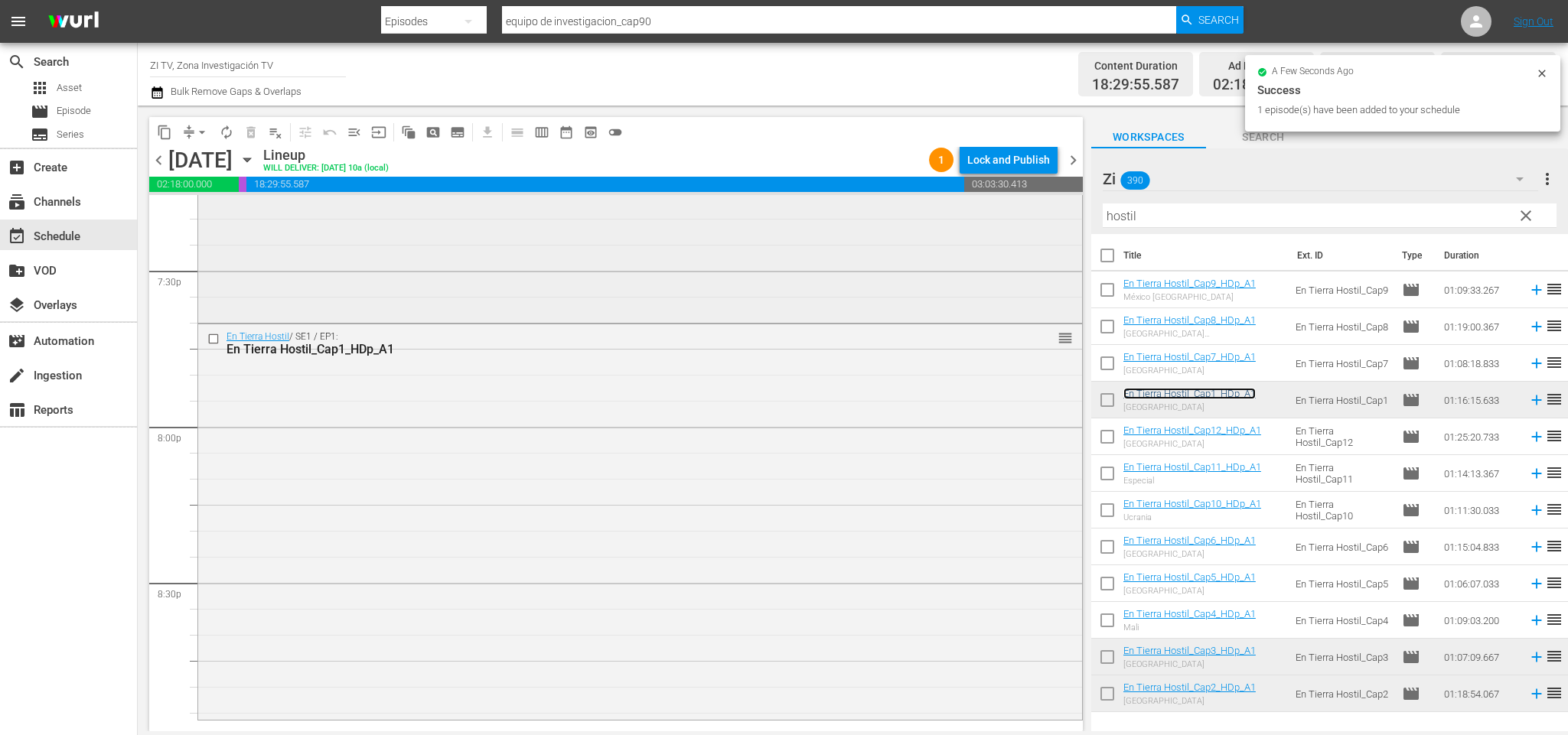
scroll to position [6127, 0]
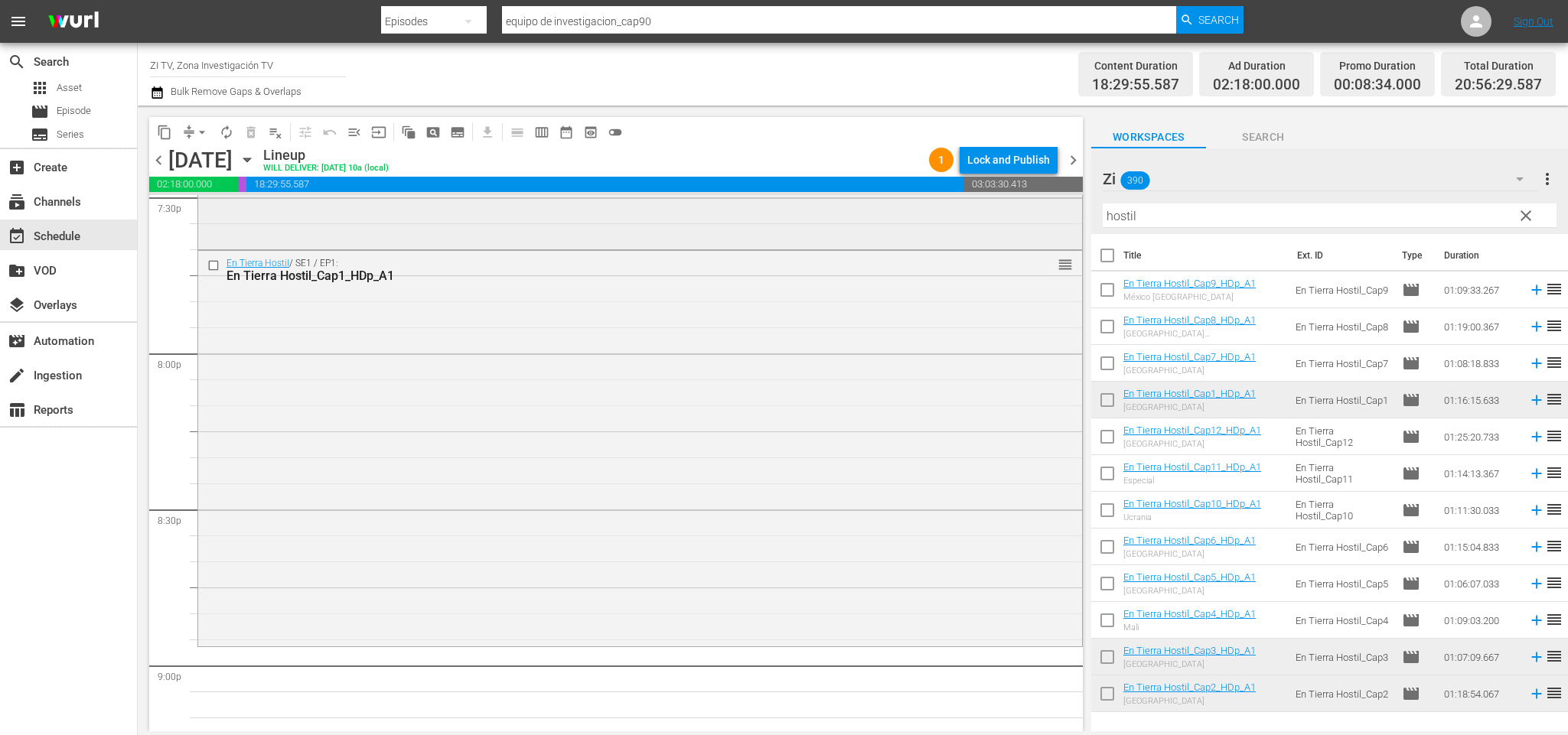
click at [842, 209] on div "content_copy compress arrow_drop_down autorenew_outlined delete_forever_outline…" at bounding box center [852, 418] width 1430 height 626
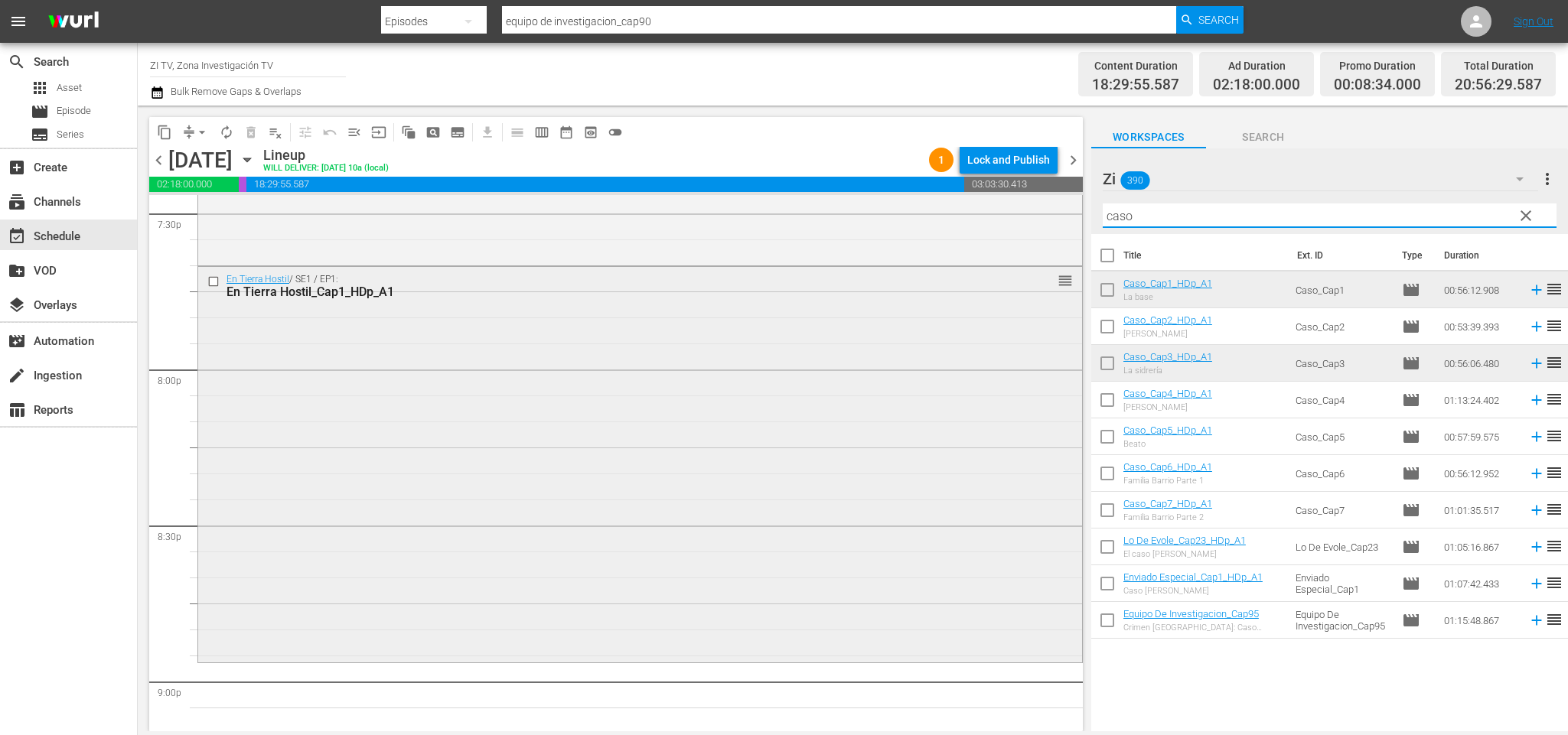
scroll to position [6184, 0]
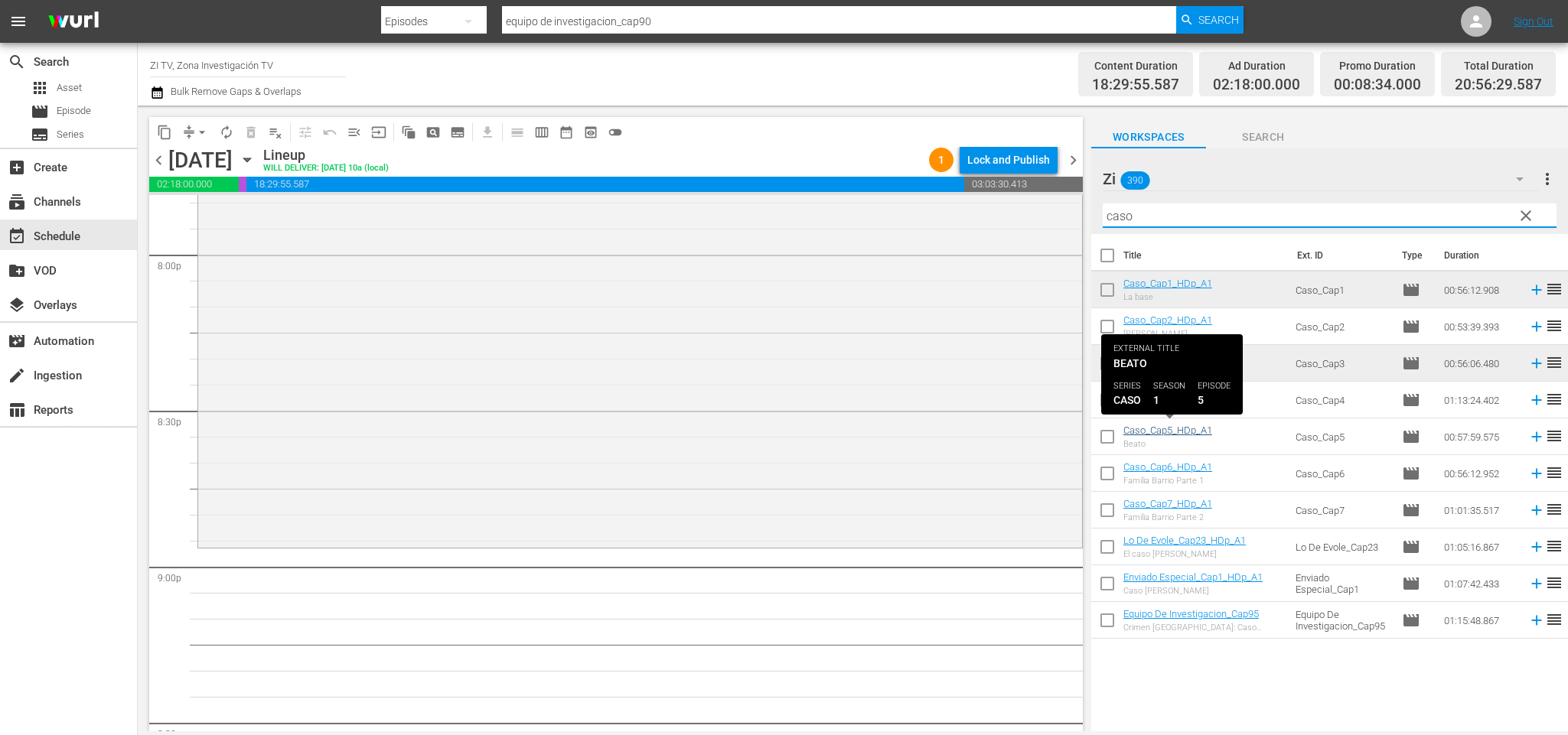
type input "caso"
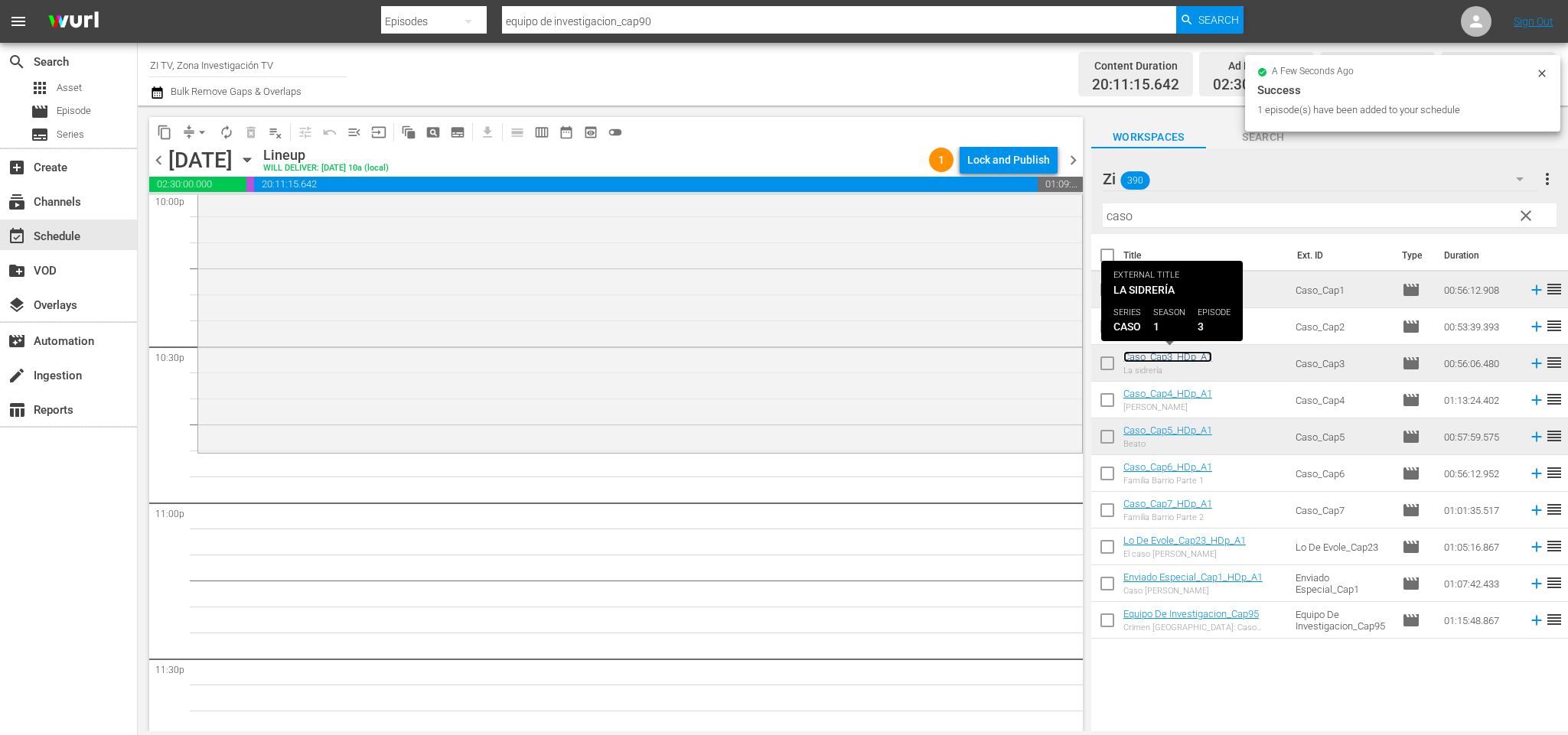
scroll to position [6956, 0]
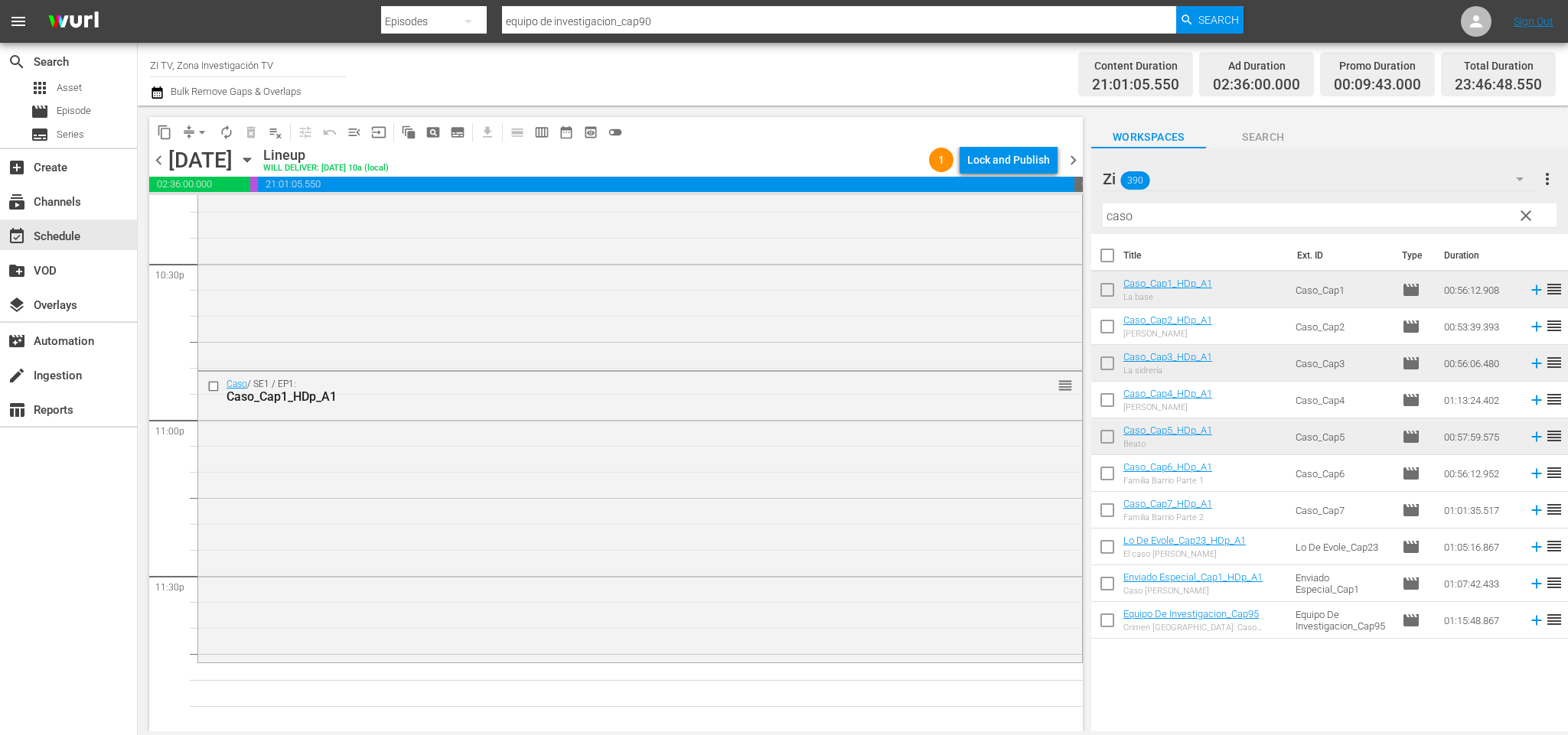
click at [157, 165] on span "chevron_left" at bounding box center [158, 160] width 19 height 19
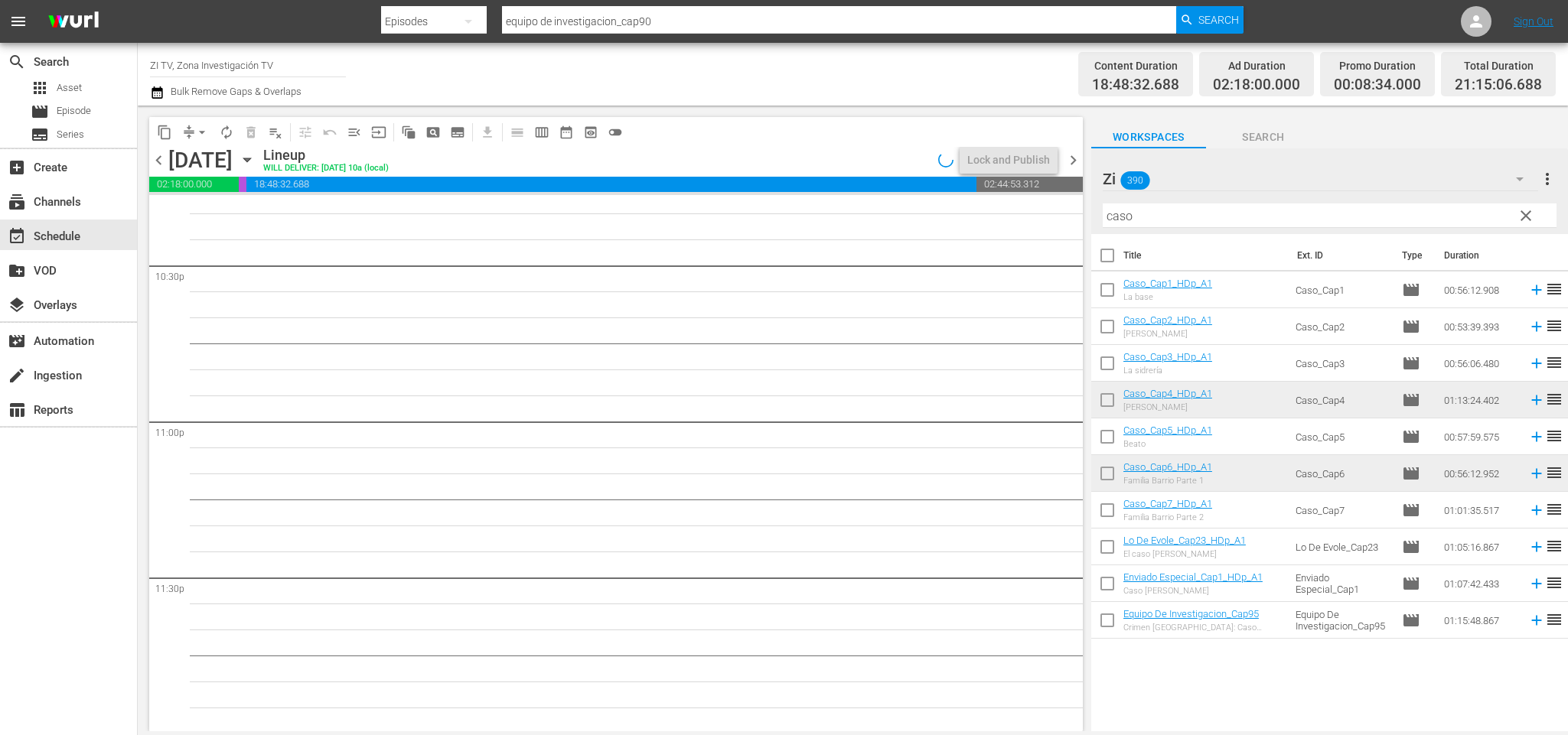
scroll to position [6956, 0]
click at [1103, 324] on input "checkbox" at bounding box center [1107, 329] width 32 height 32
checkbox input "true"
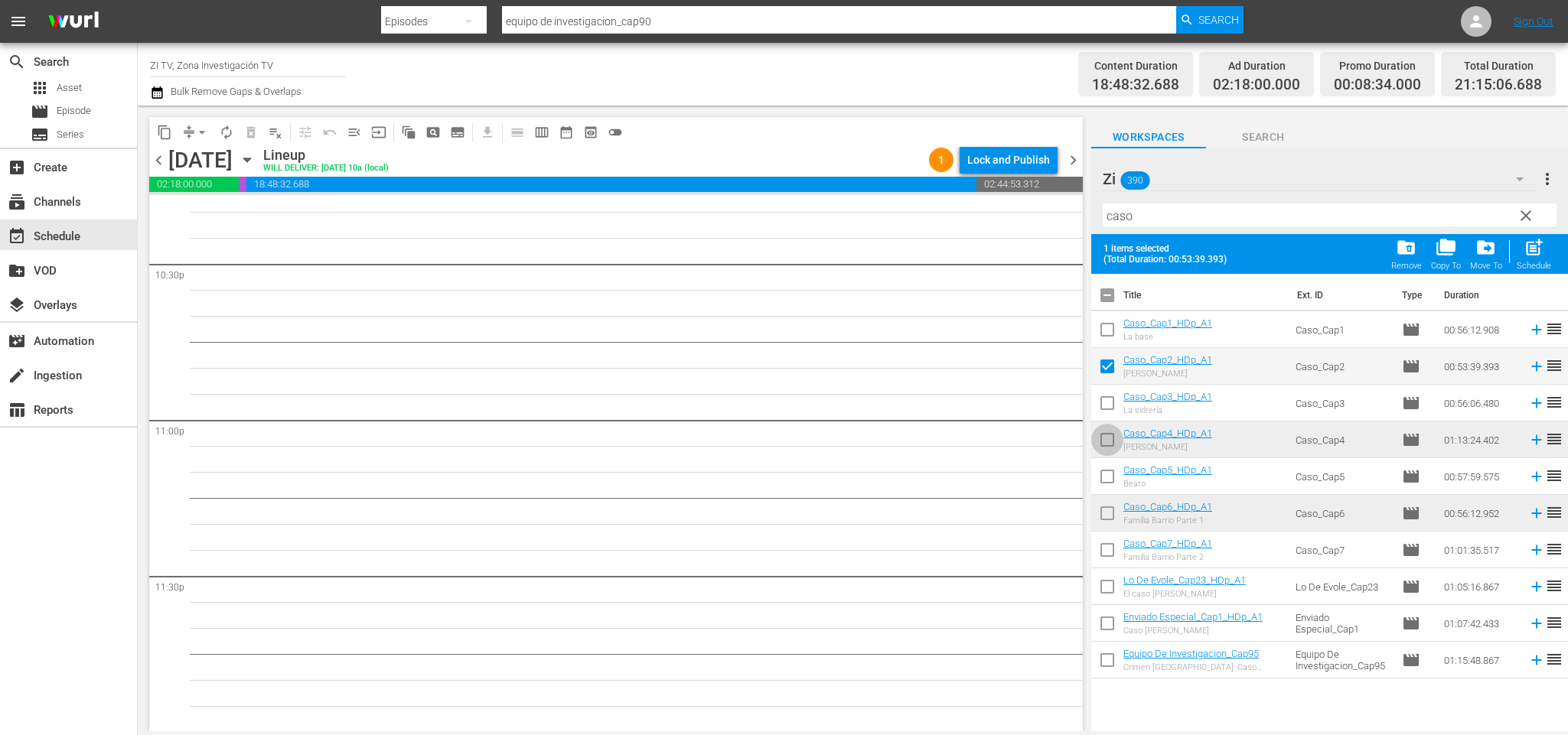
click at [1113, 434] on input "checkbox" at bounding box center [1107, 443] width 32 height 32
checkbox input "true"
click at [1113, 508] on input "checkbox" at bounding box center [1107, 516] width 32 height 32
checkbox input "true"
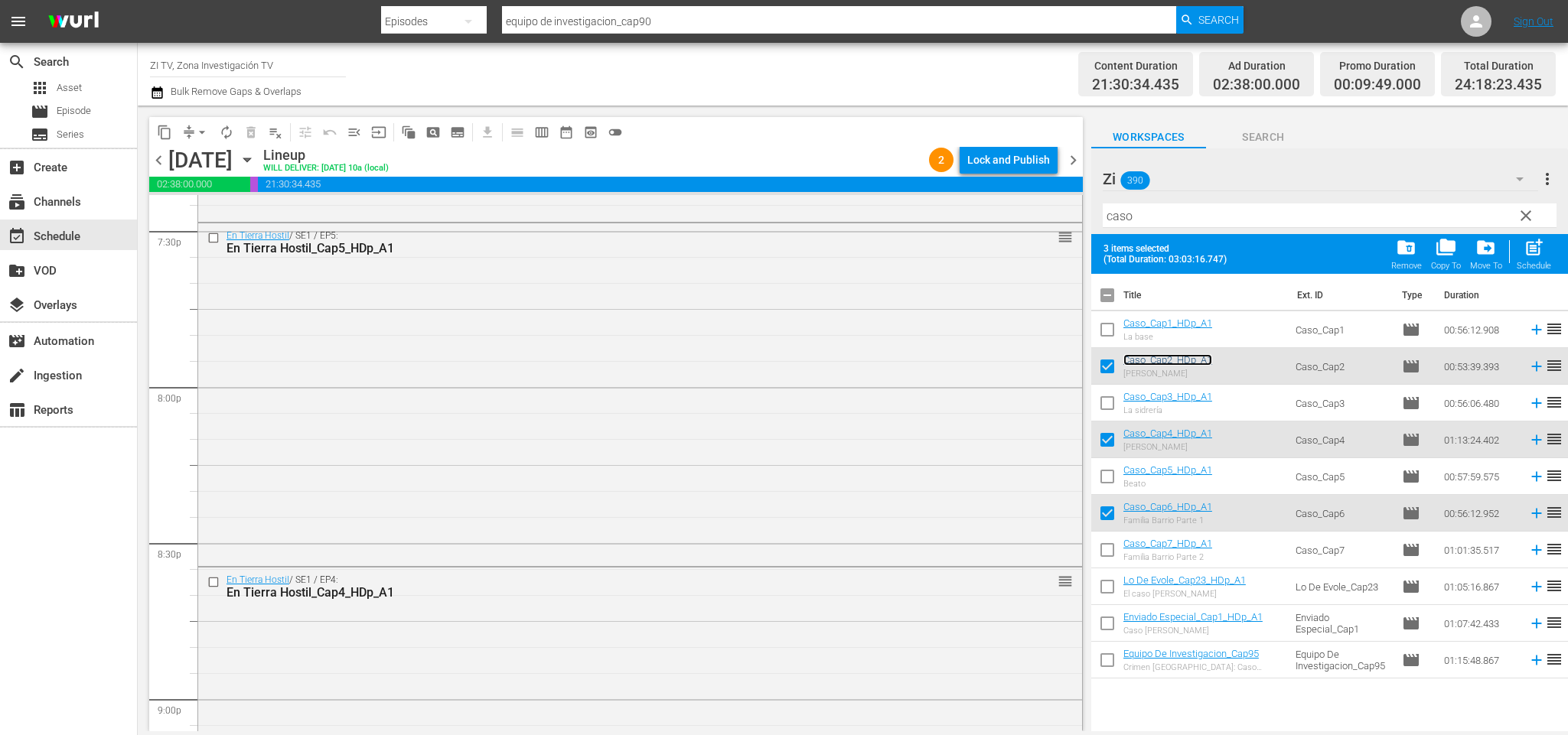
scroll to position [5823, 0]
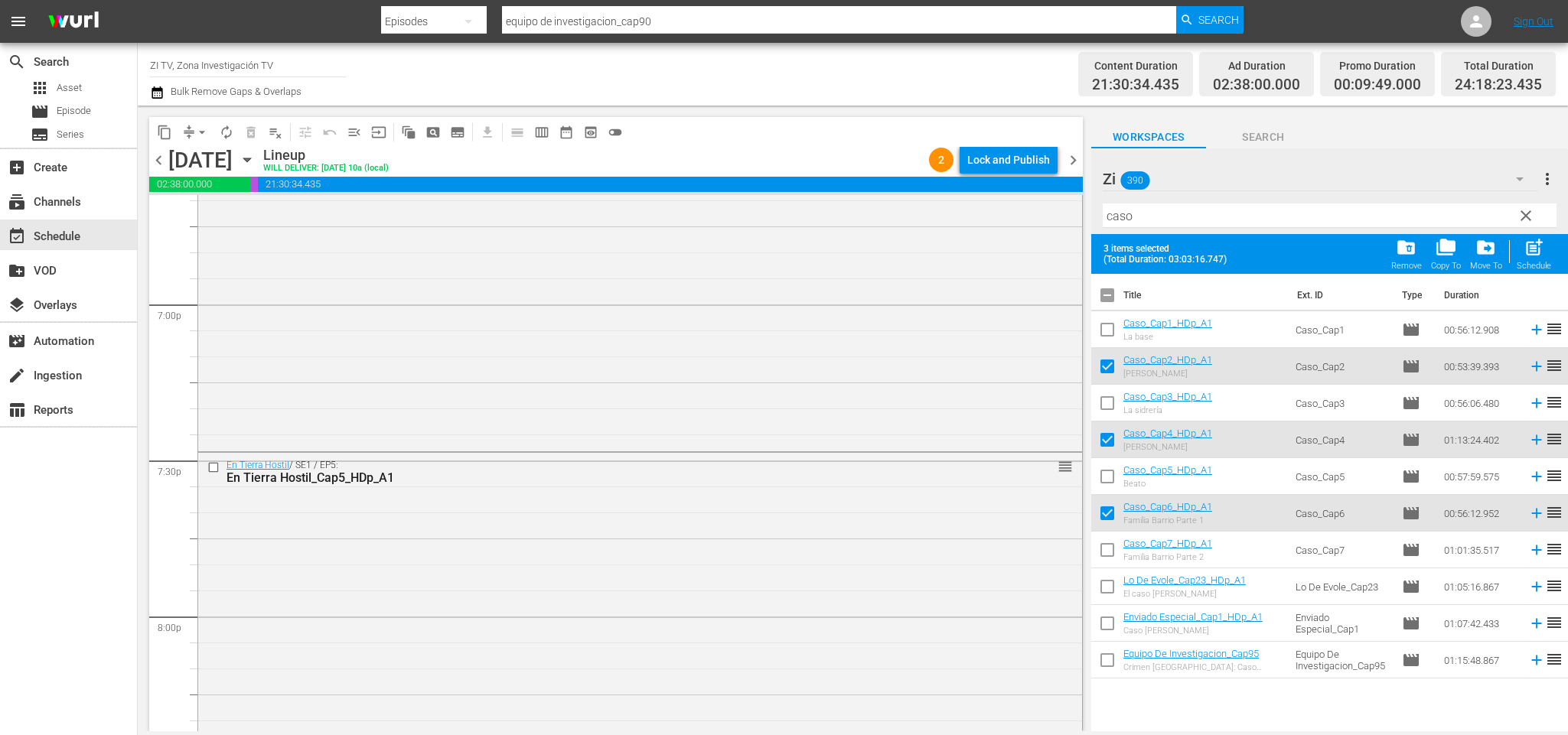
click at [1096, 295] on input "checkbox" at bounding box center [1107, 298] width 32 height 32
checkbox input "true"
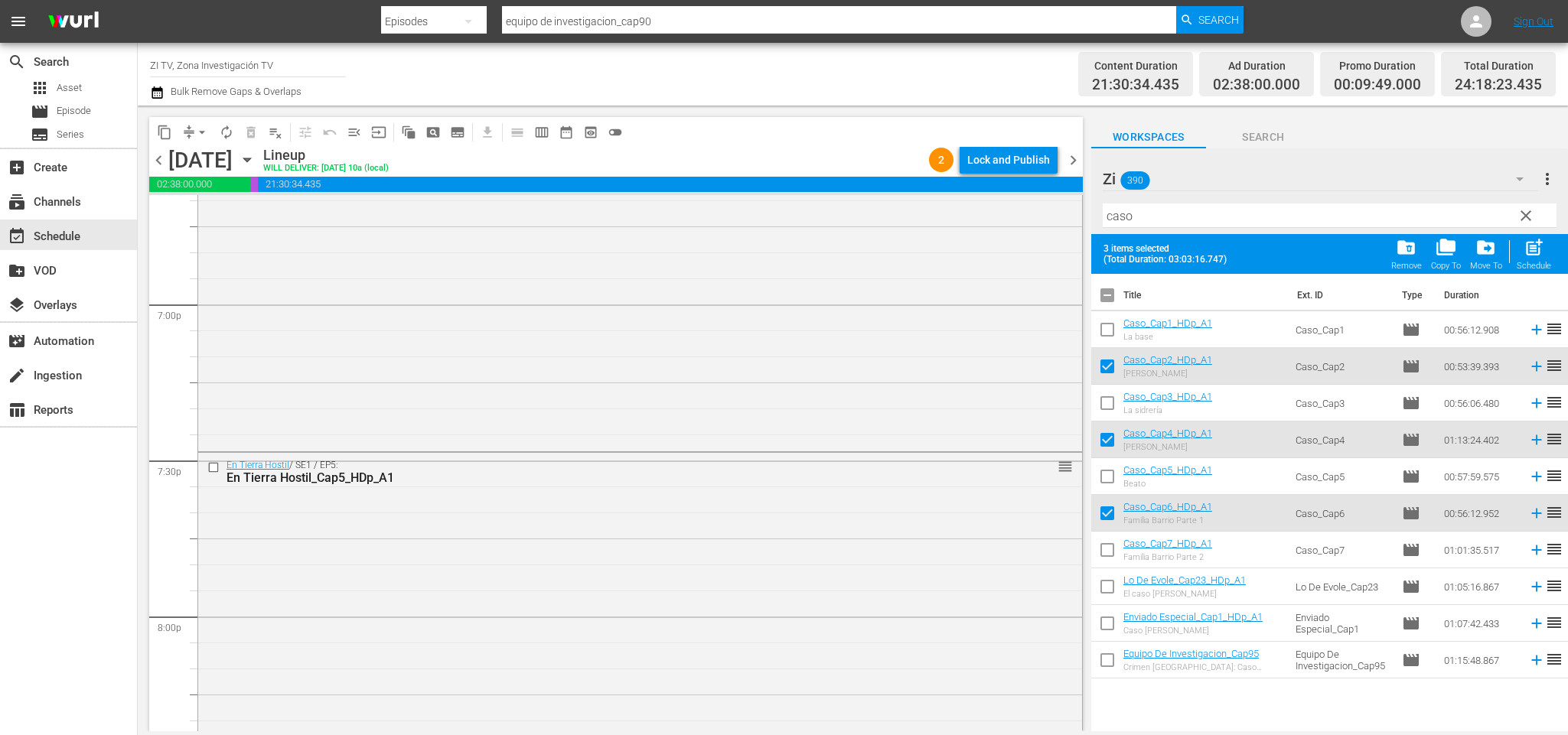
checkbox input "true"
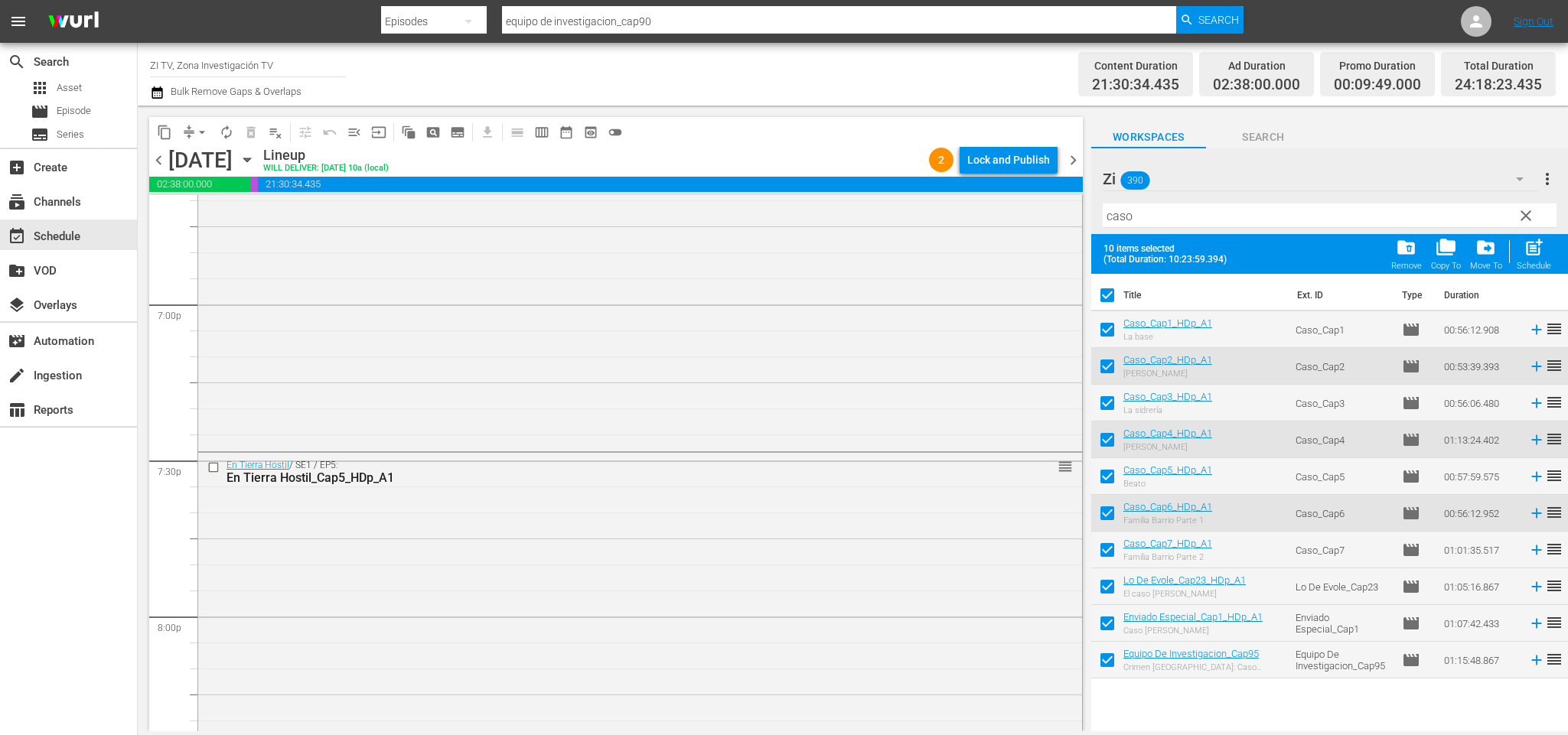
click at [1109, 300] on input "checkbox" at bounding box center [1107, 298] width 32 height 32
checkbox input "false"
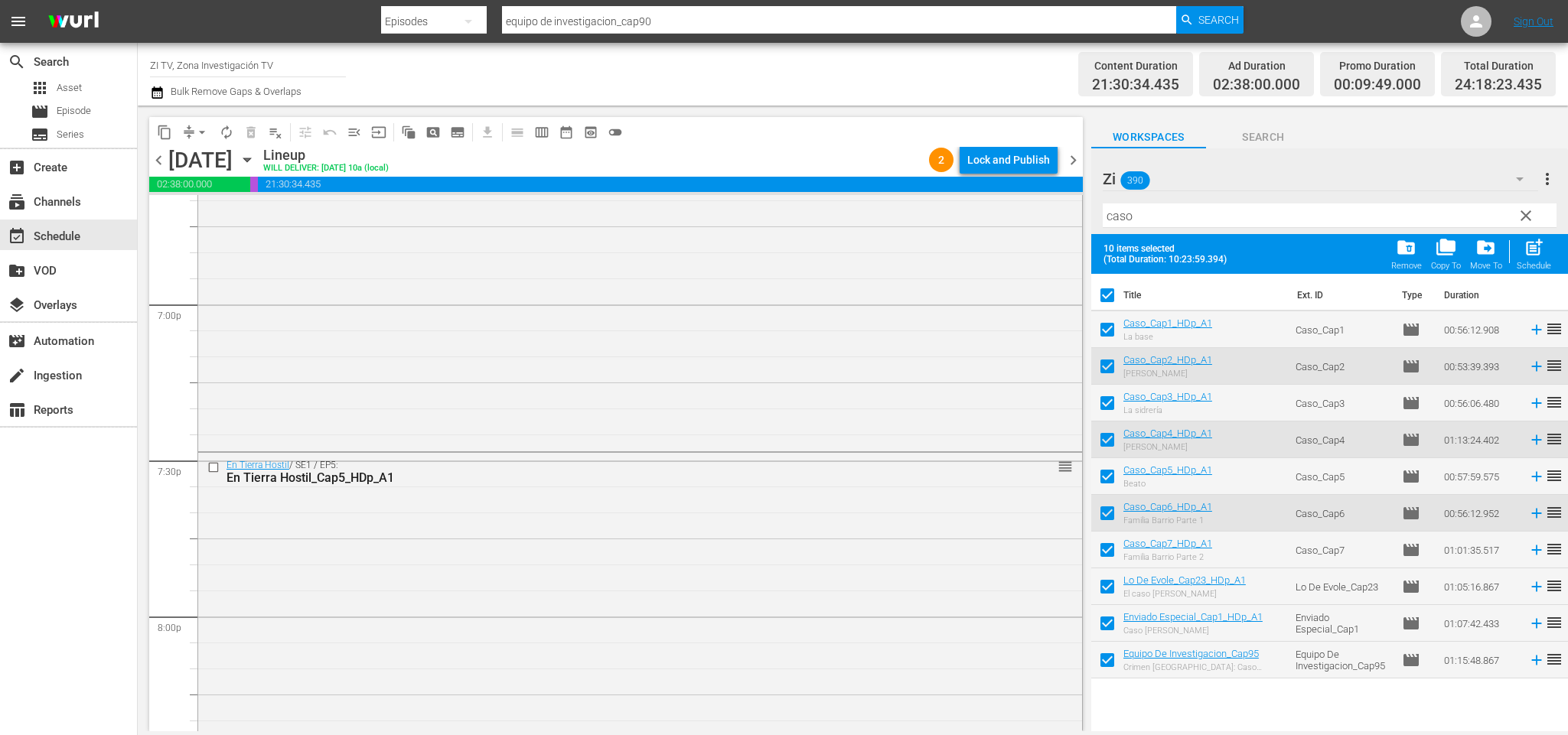
checkbox input "false"
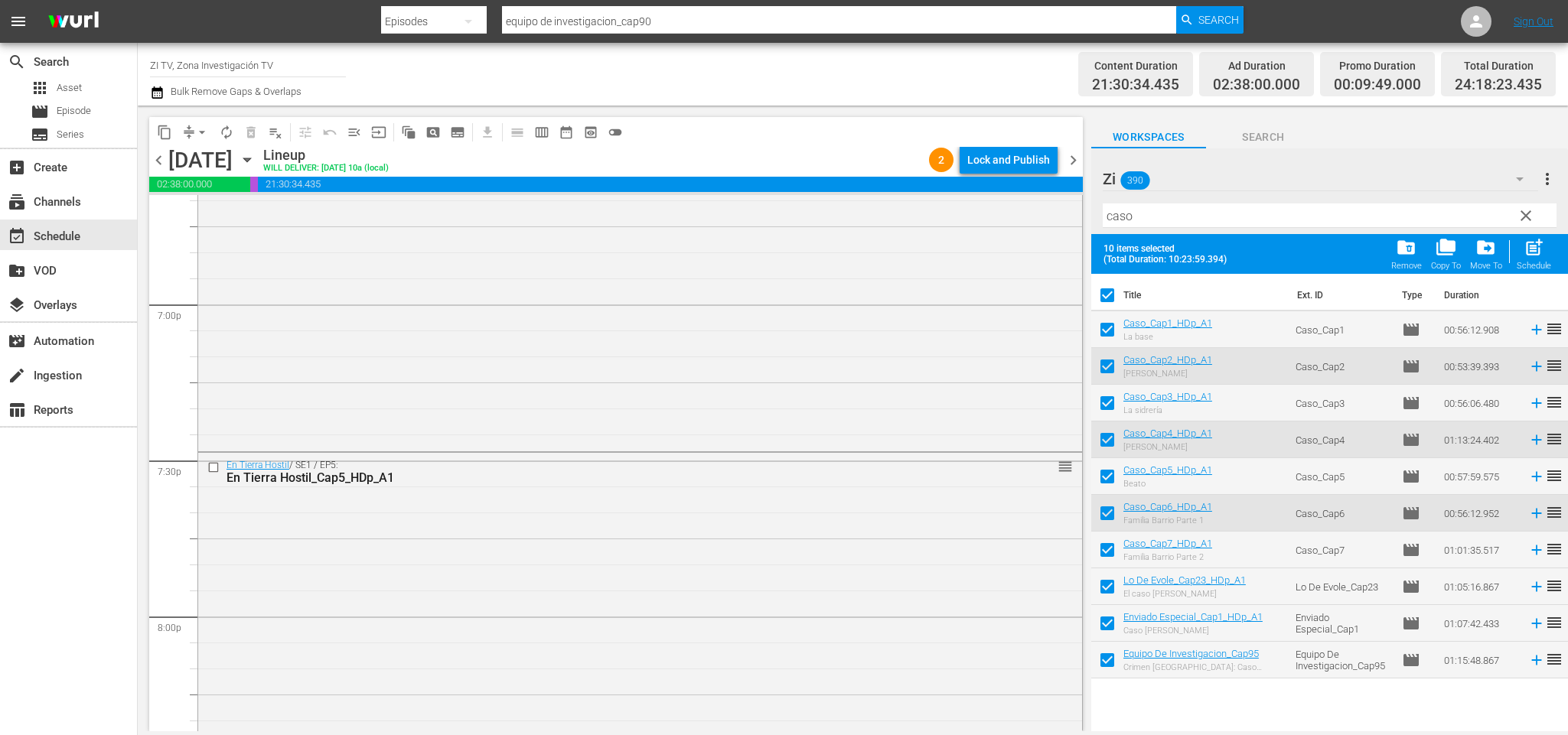
checkbox input "false"
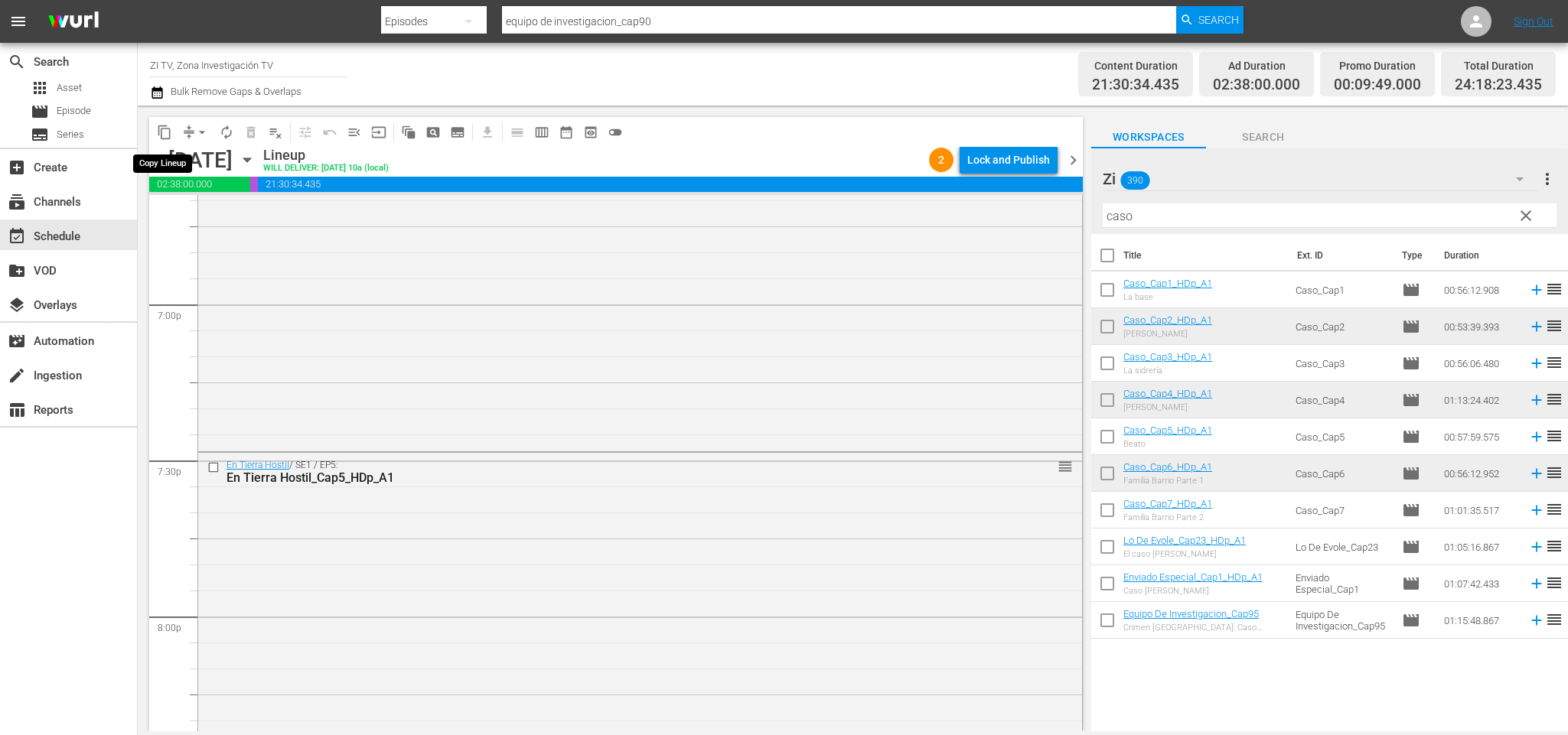
click at [167, 133] on span "content_copy" at bounding box center [165, 132] width 16 height 16
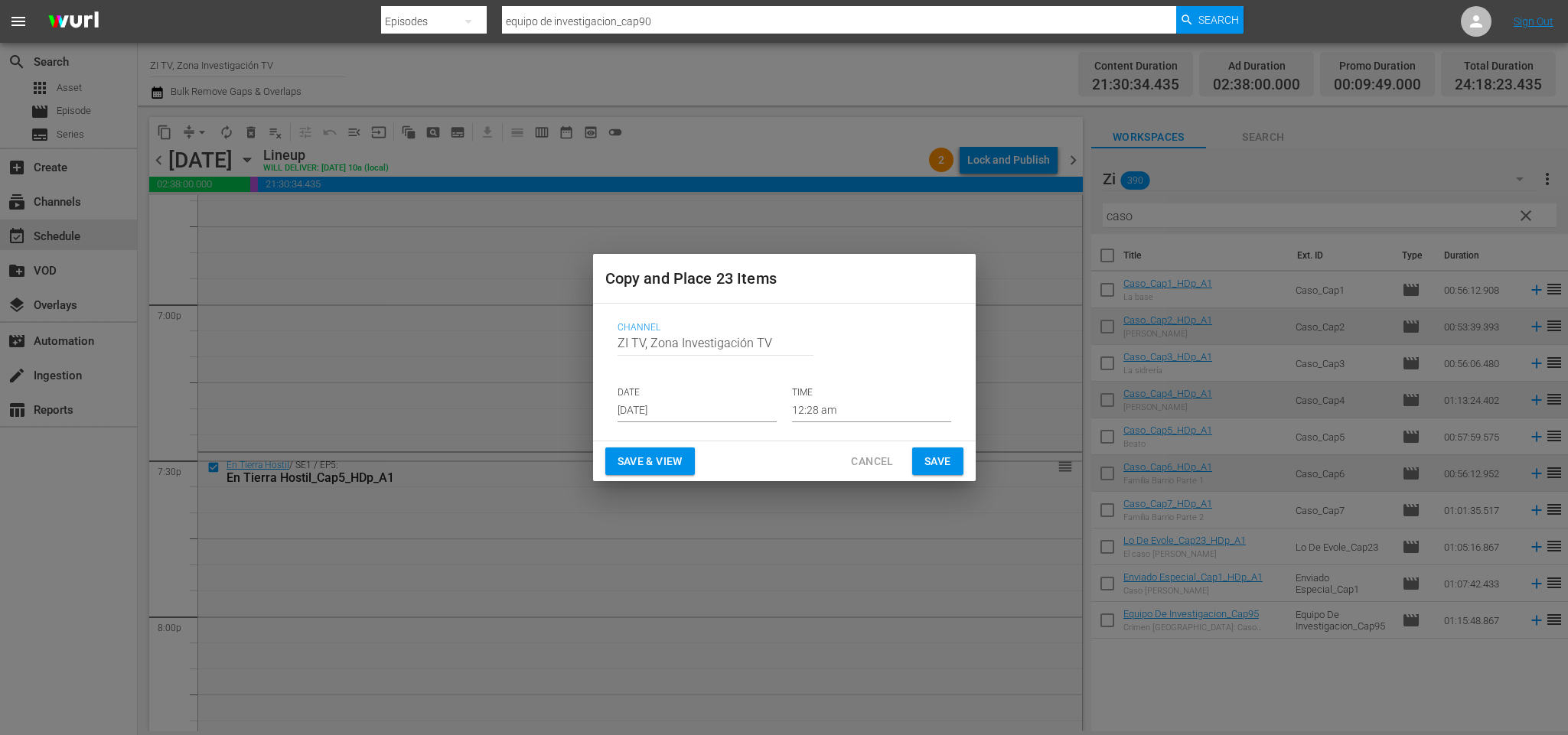
click at [882, 455] on span "Cancel" at bounding box center [872, 461] width 43 height 19
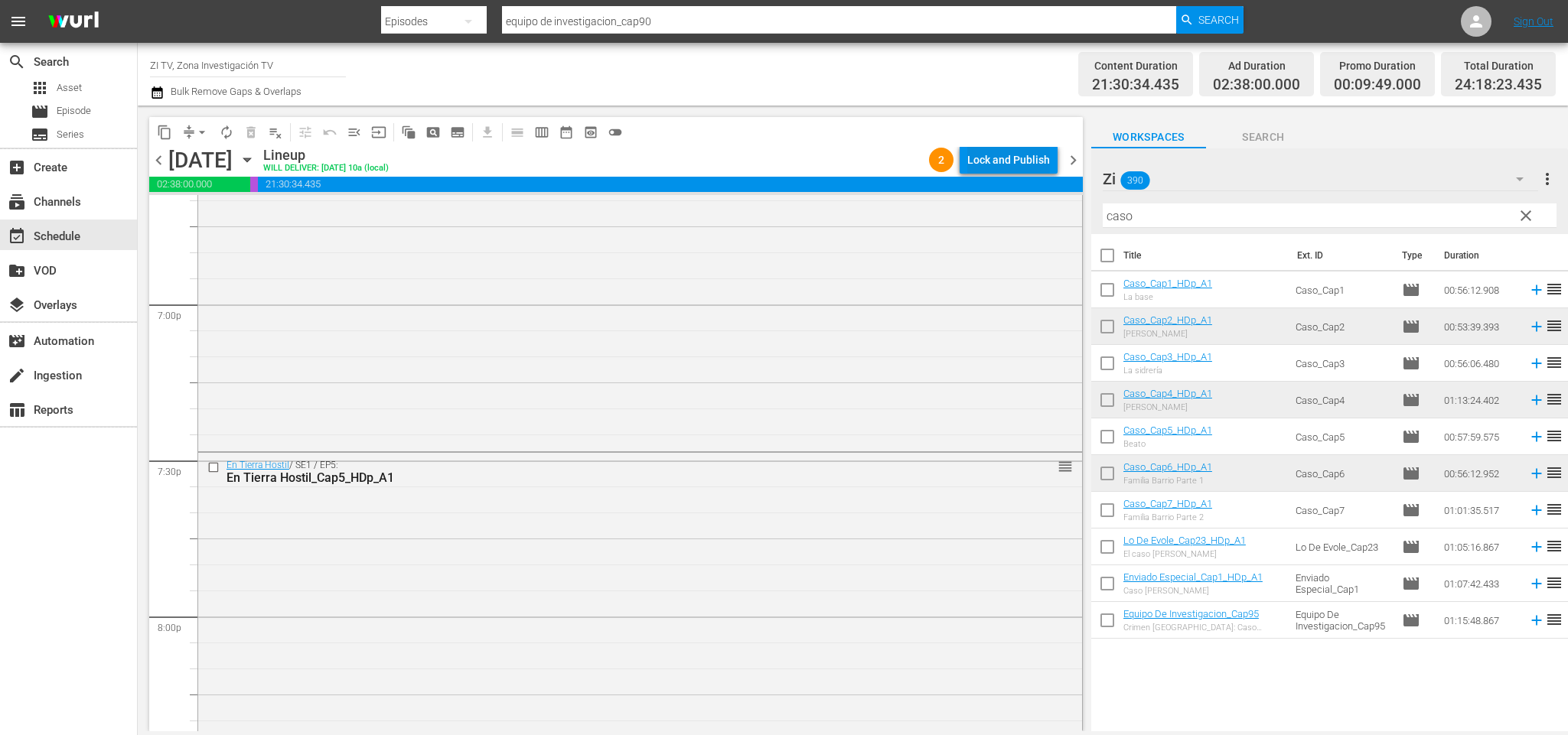
click at [1011, 152] on div "Lock and Publish" at bounding box center [1008, 160] width 82 height 28
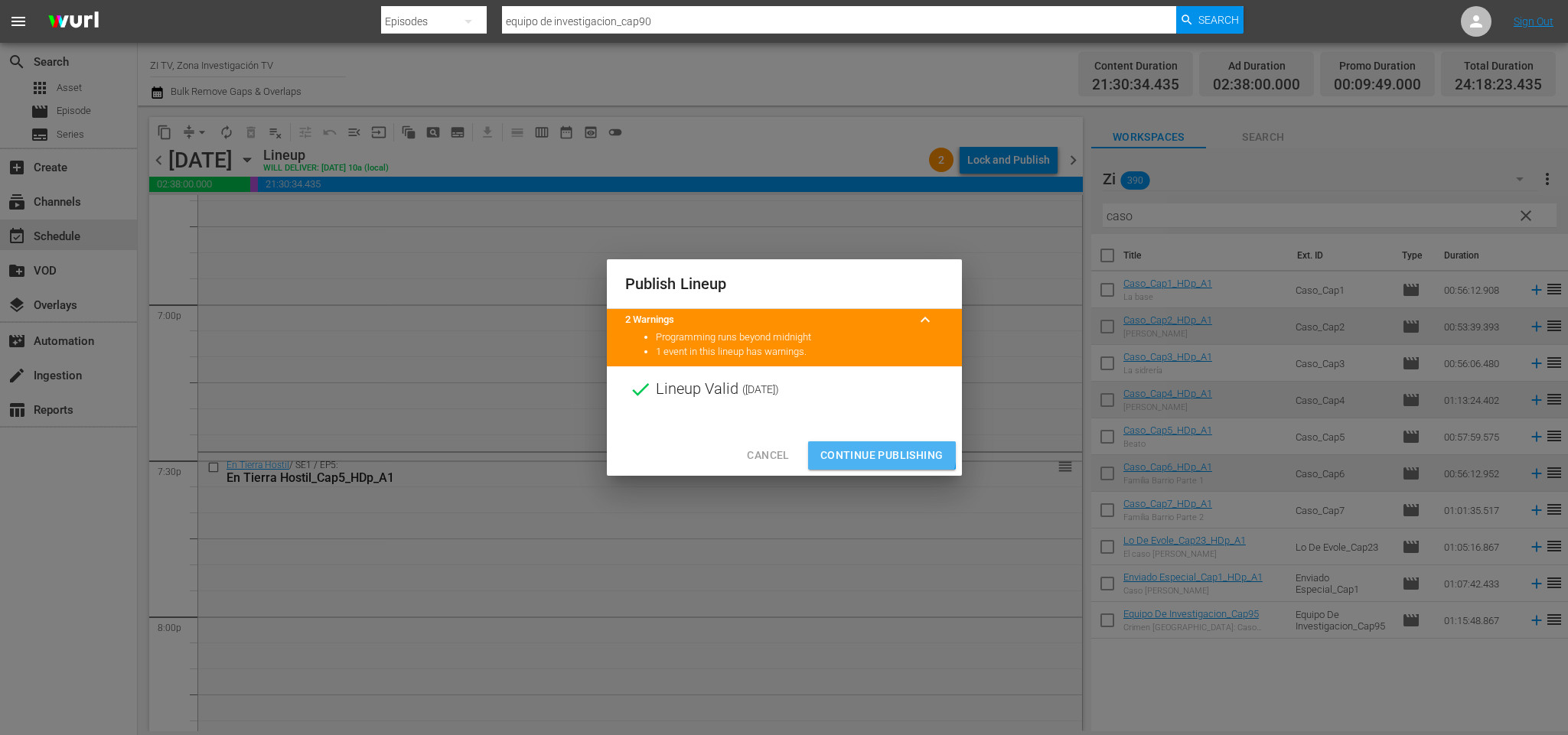
drag, startPoint x: 886, startPoint y: 452, endPoint x: 949, endPoint y: 391, distance: 87.7
click at [885, 451] on span "Continue Publishing" at bounding box center [881, 456] width 123 height 19
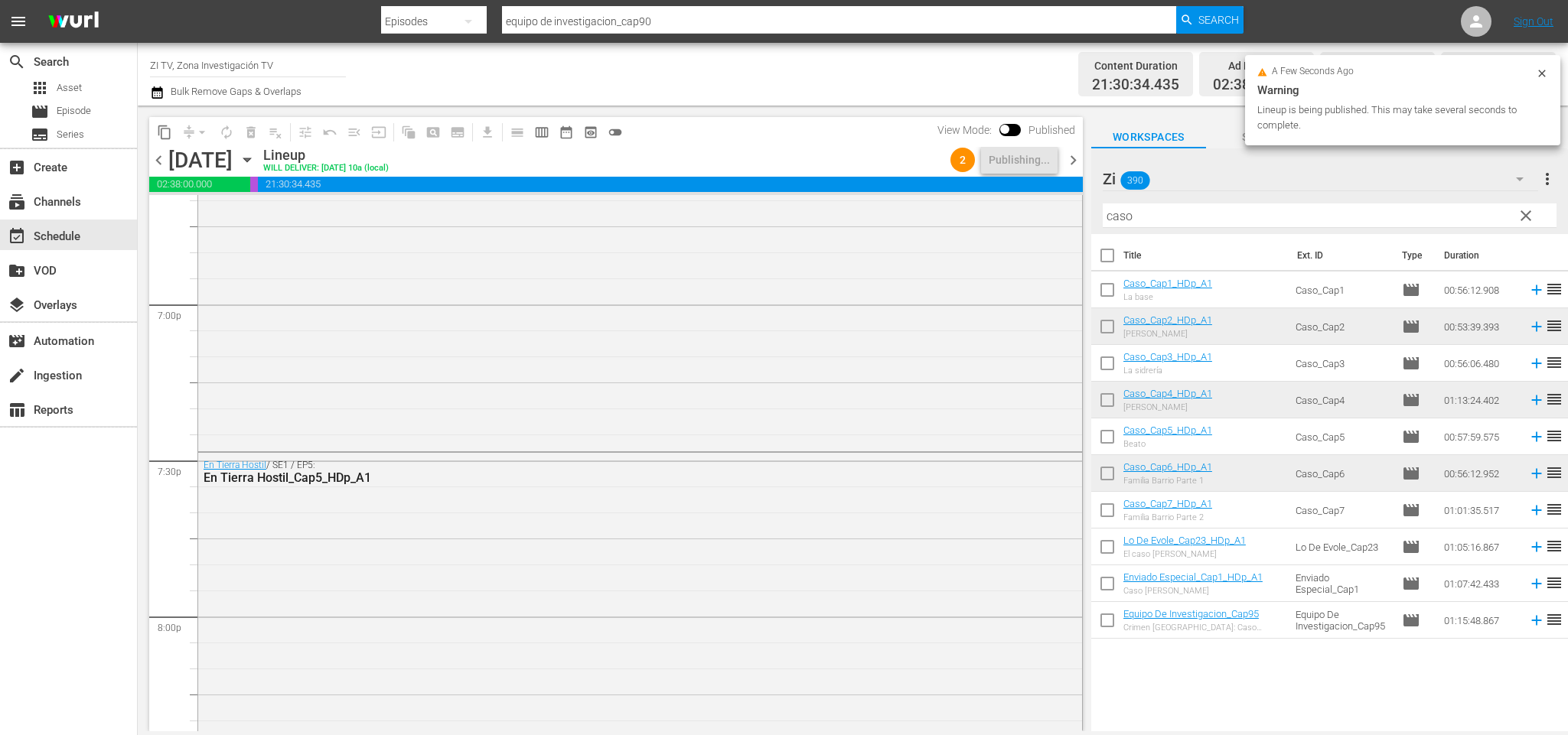
click at [1068, 153] on span "chevron_right" at bounding box center [1072, 160] width 19 height 19
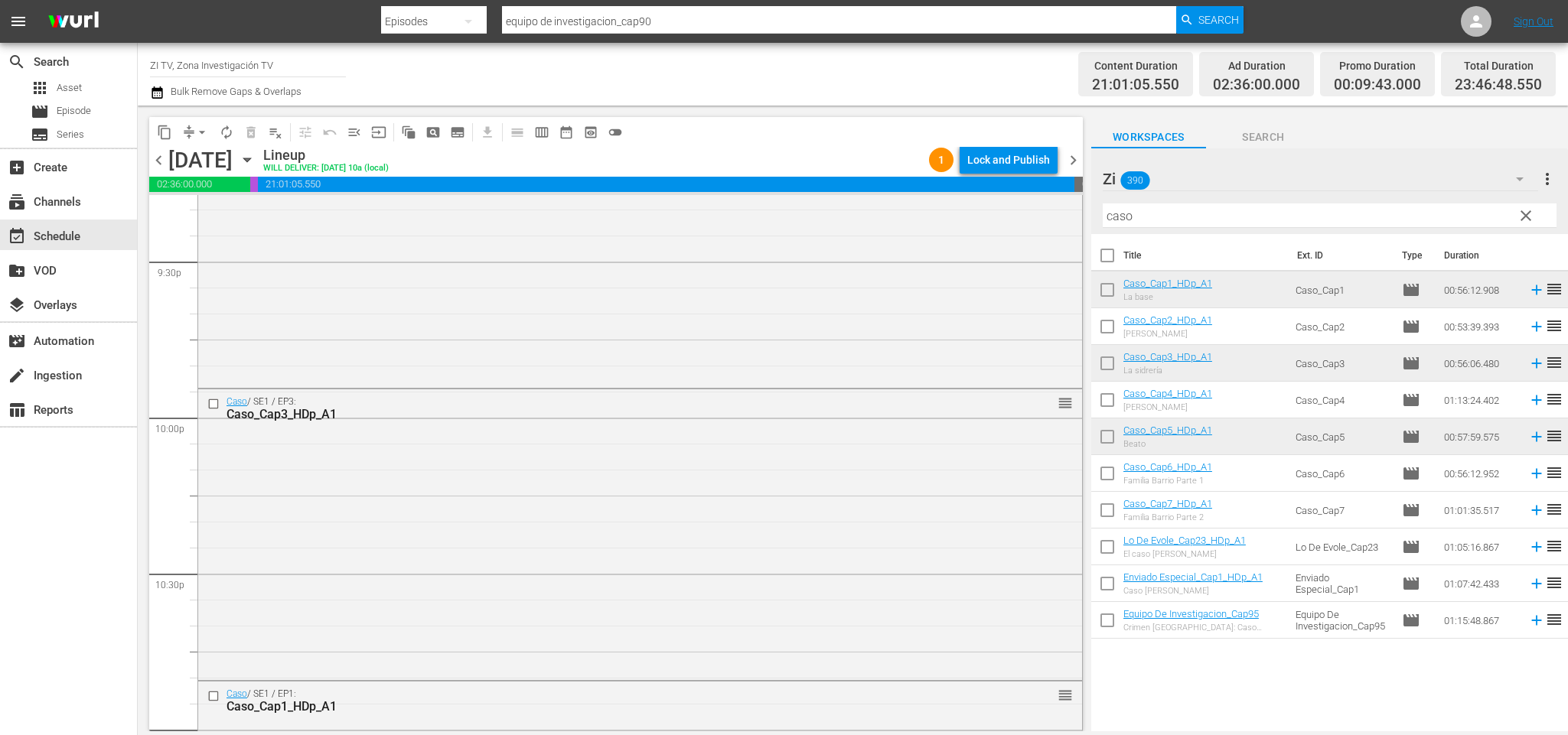
scroll to position [6748, 0]
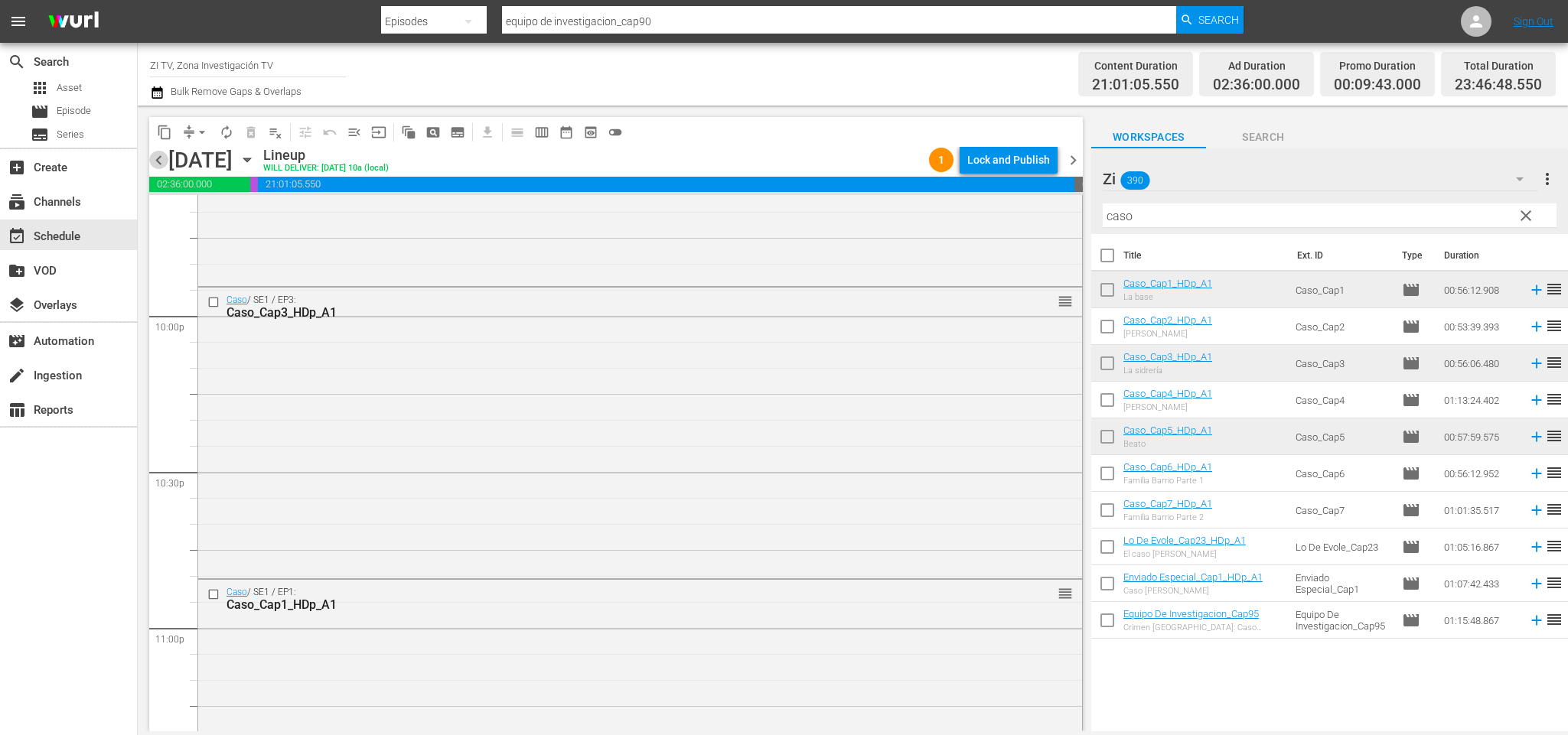
click at [156, 156] on span "chevron_left" at bounding box center [158, 160] width 19 height 19
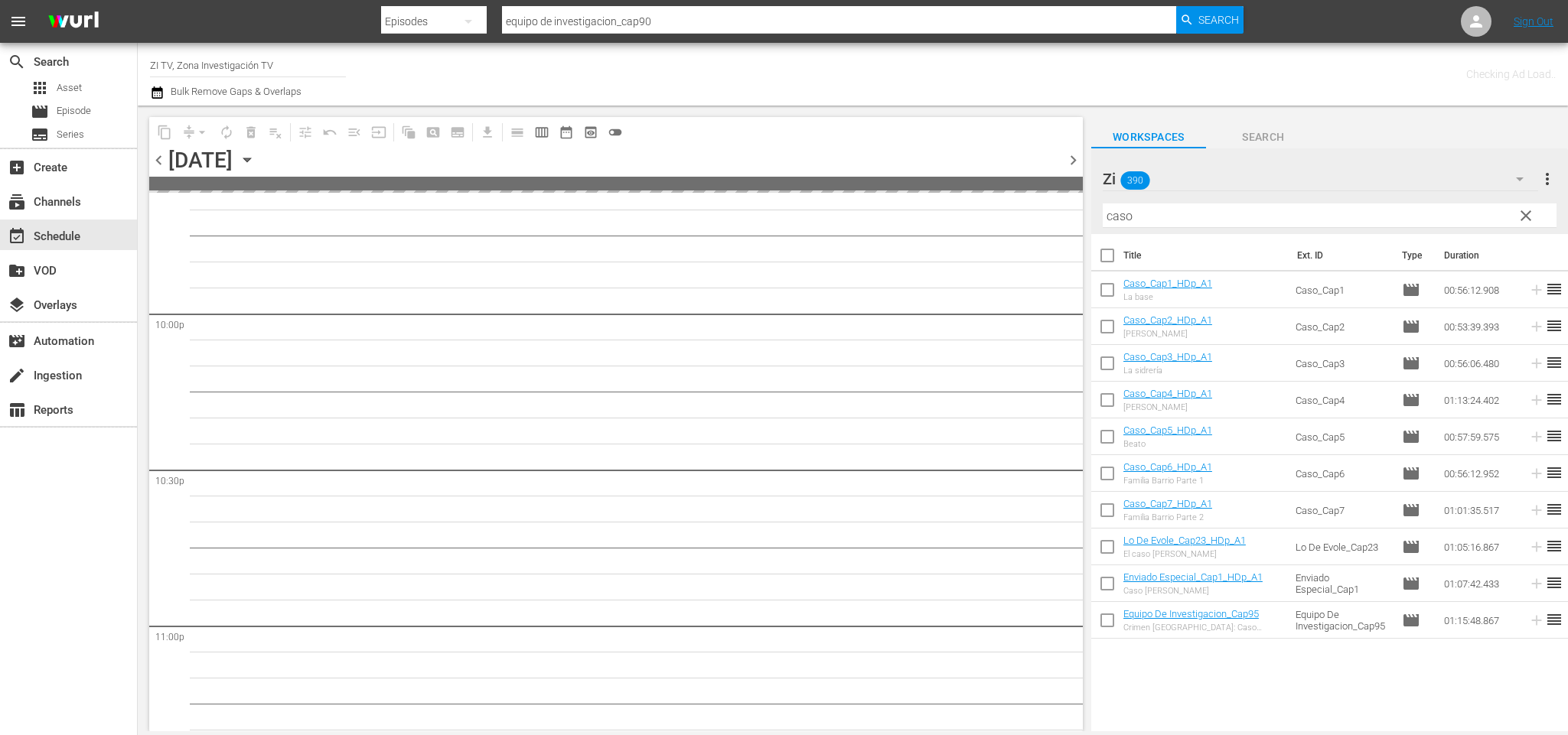
scroll to position [6954, 0]
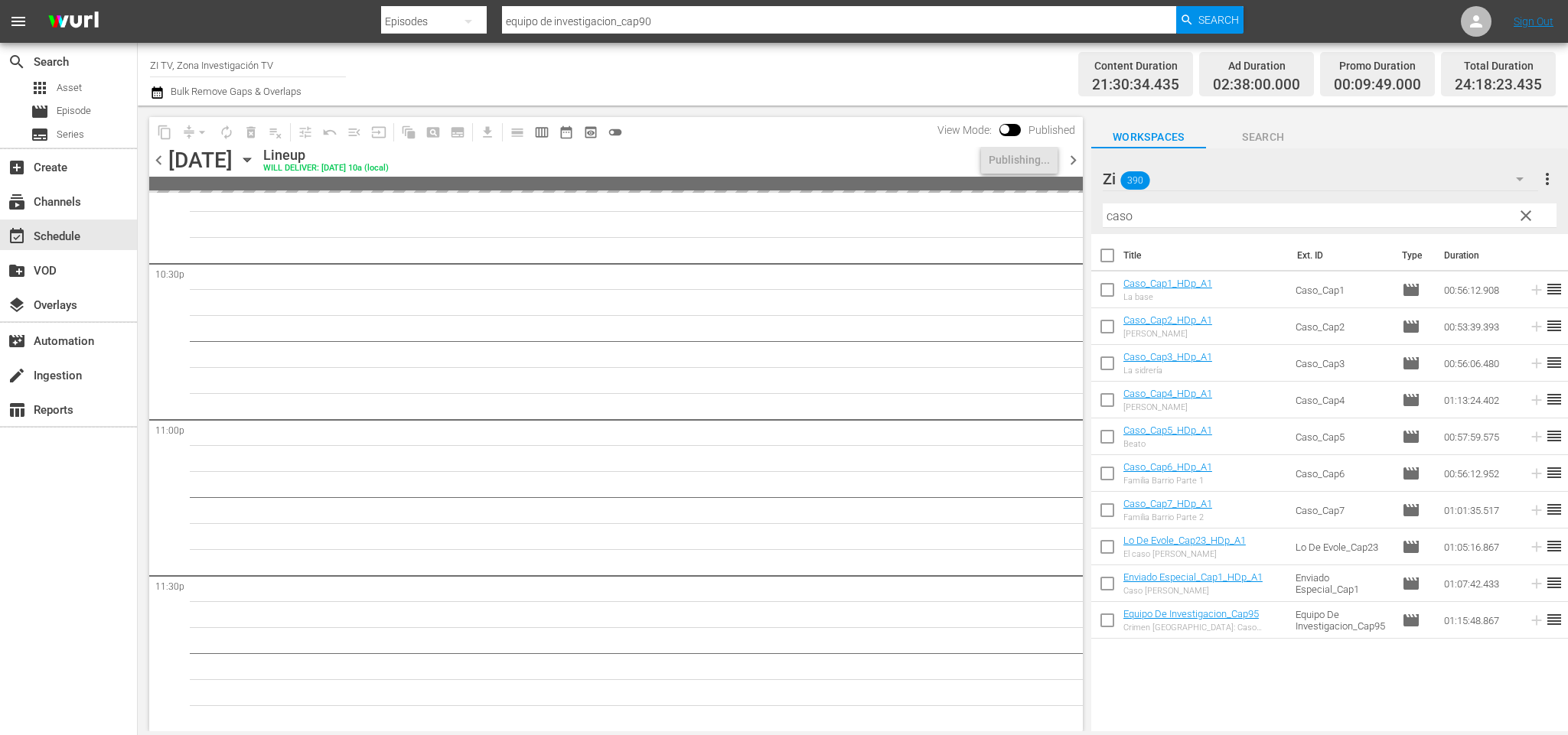
click at [1074, 154] on span "chevron_right" at bounding box center [1072, 160] width 19 height 19
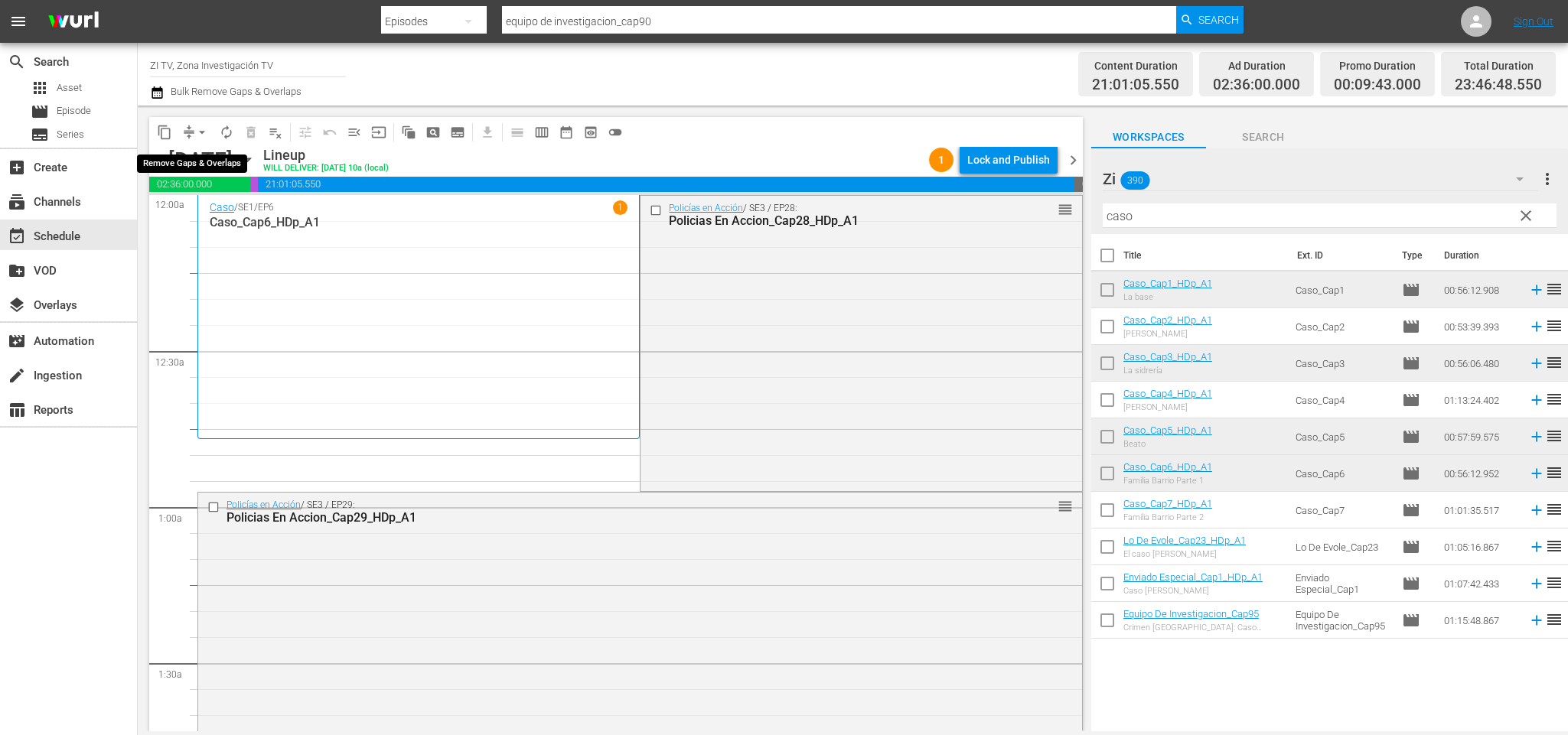
click at [202, 134] on span "arrow_drop_down" at bounding box center [202, 132] width 16 height 16
click at [224, 212] on li "Align to End of Previous Day" at bounding box center [205, 213] width 161 height 25
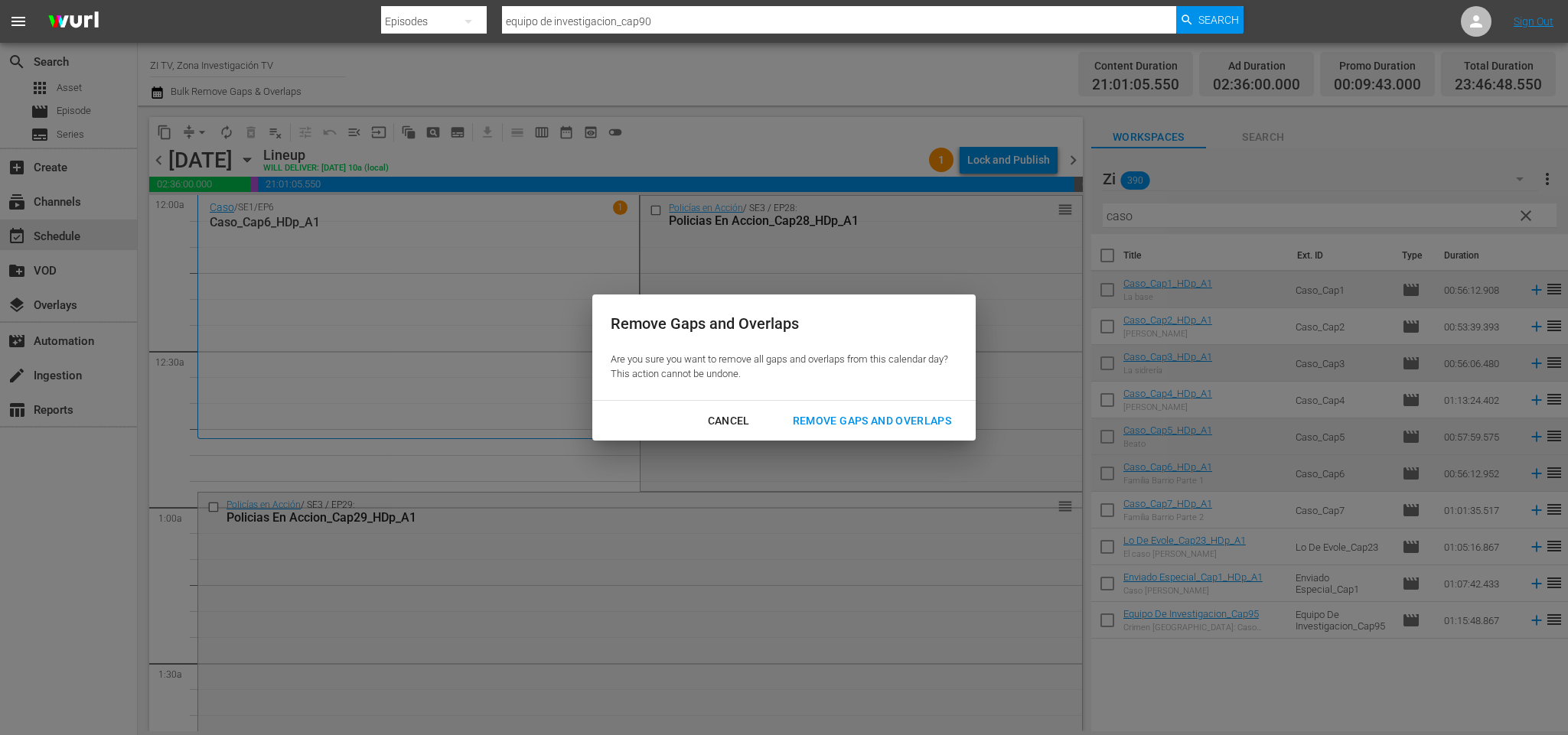
click at [855, 423] on div "Remove Gaps and Overlaps" at bounding box center [872, 421] width 183 height 19
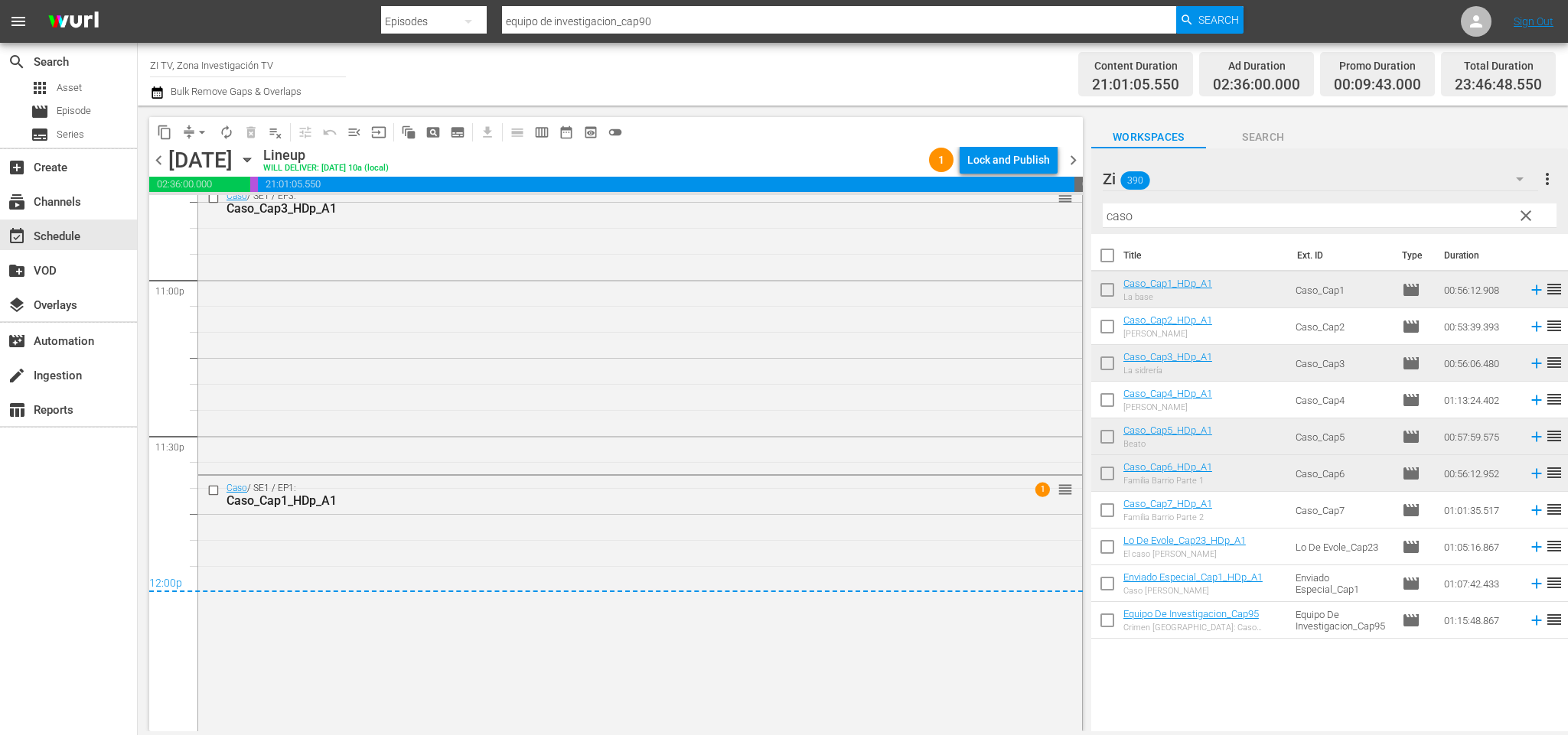
scroll to position [7131, 0]
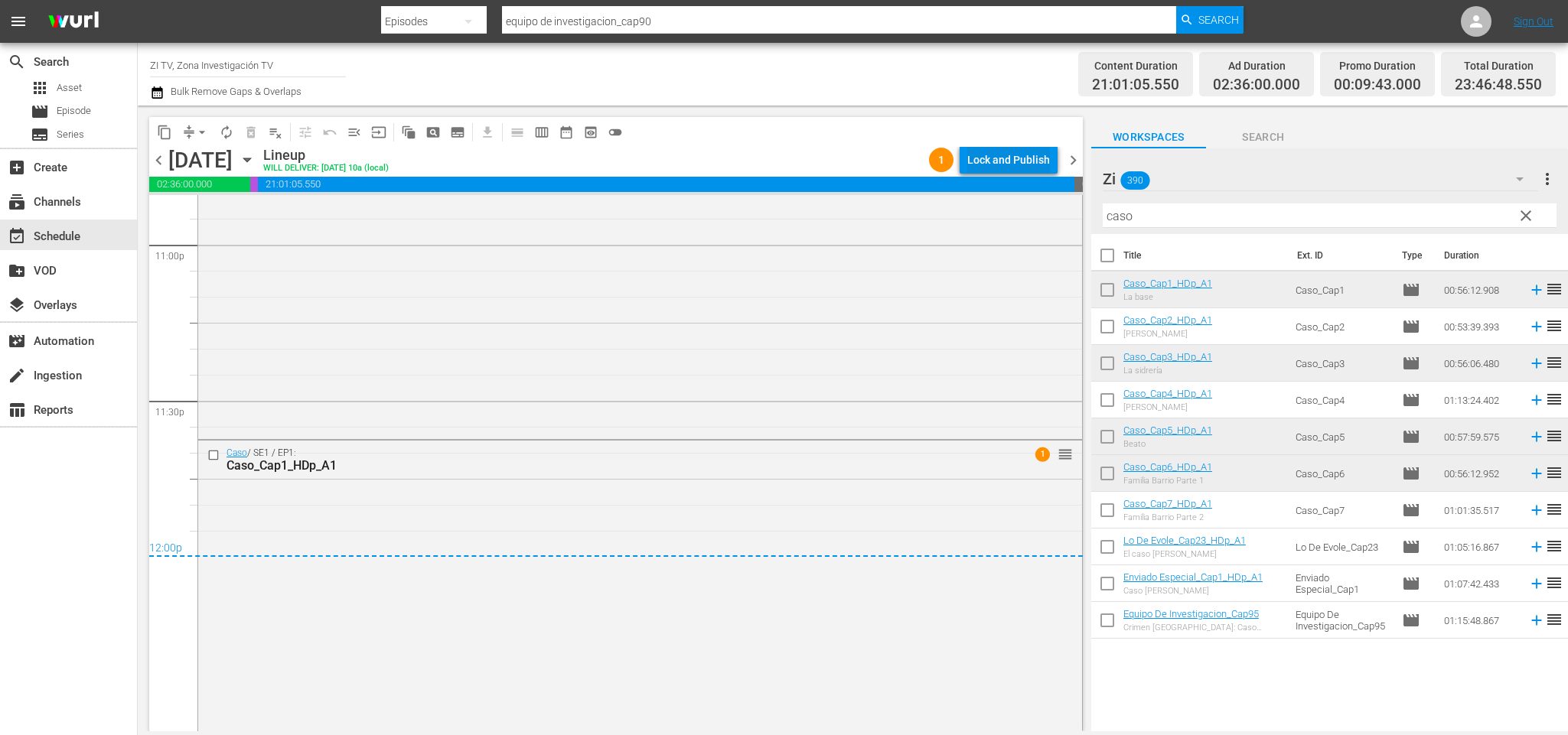
click at [1019, 153] on div "Lock and Publish" at bounding box center [1008, 160] width 82 height 28
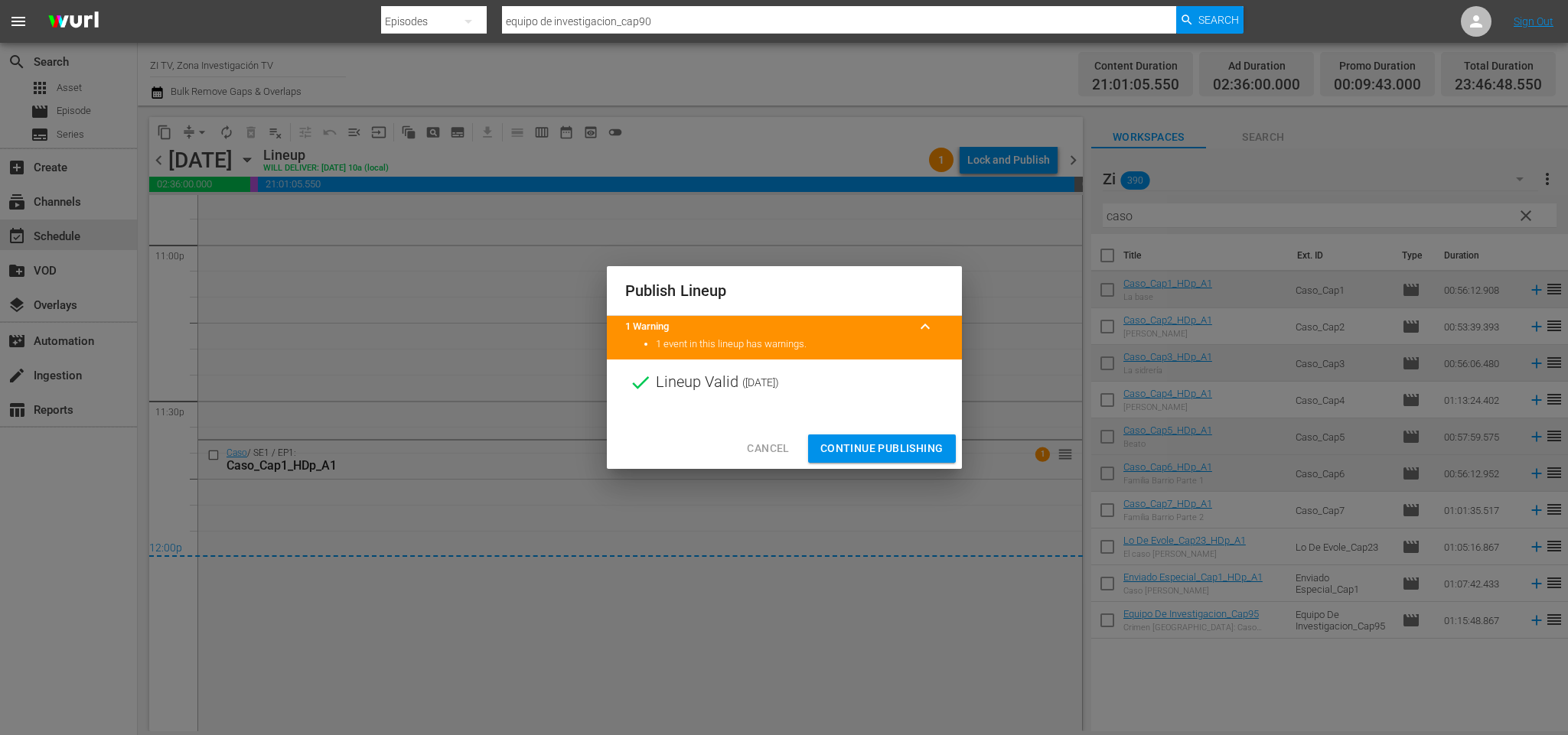
click at [889, 432] on div "Cancel Continue Publishing" at bounding box center [784, 449] width 355 height 41
click at [886, 443] on span "Continue Publishing" at bounding box center [881, 448] width 123 height 19
